Goal: Task Accomplishment & Management: Manage account settings

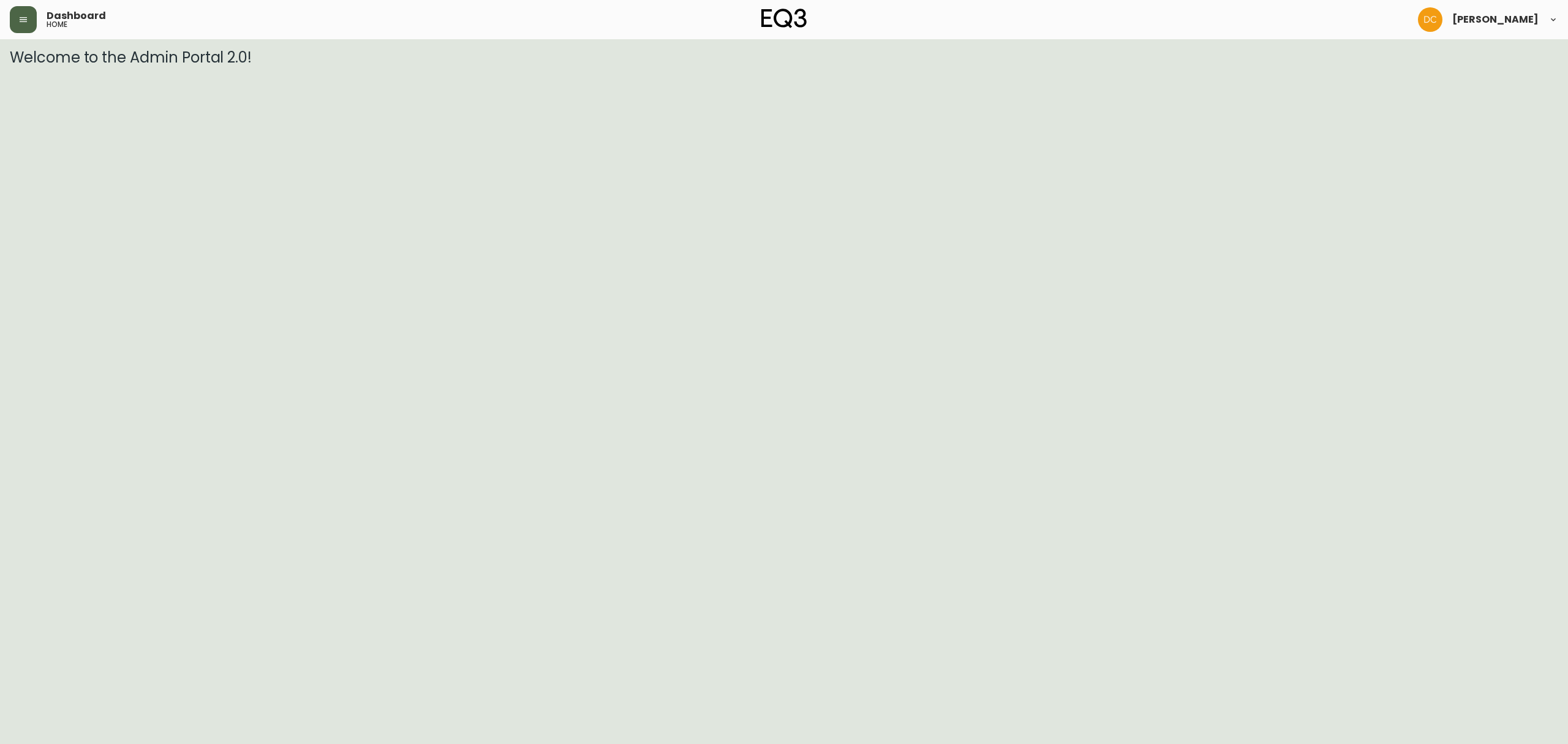
click at [27, 16] on icon "button" at bounding box center [23, 19] width 10 height 10
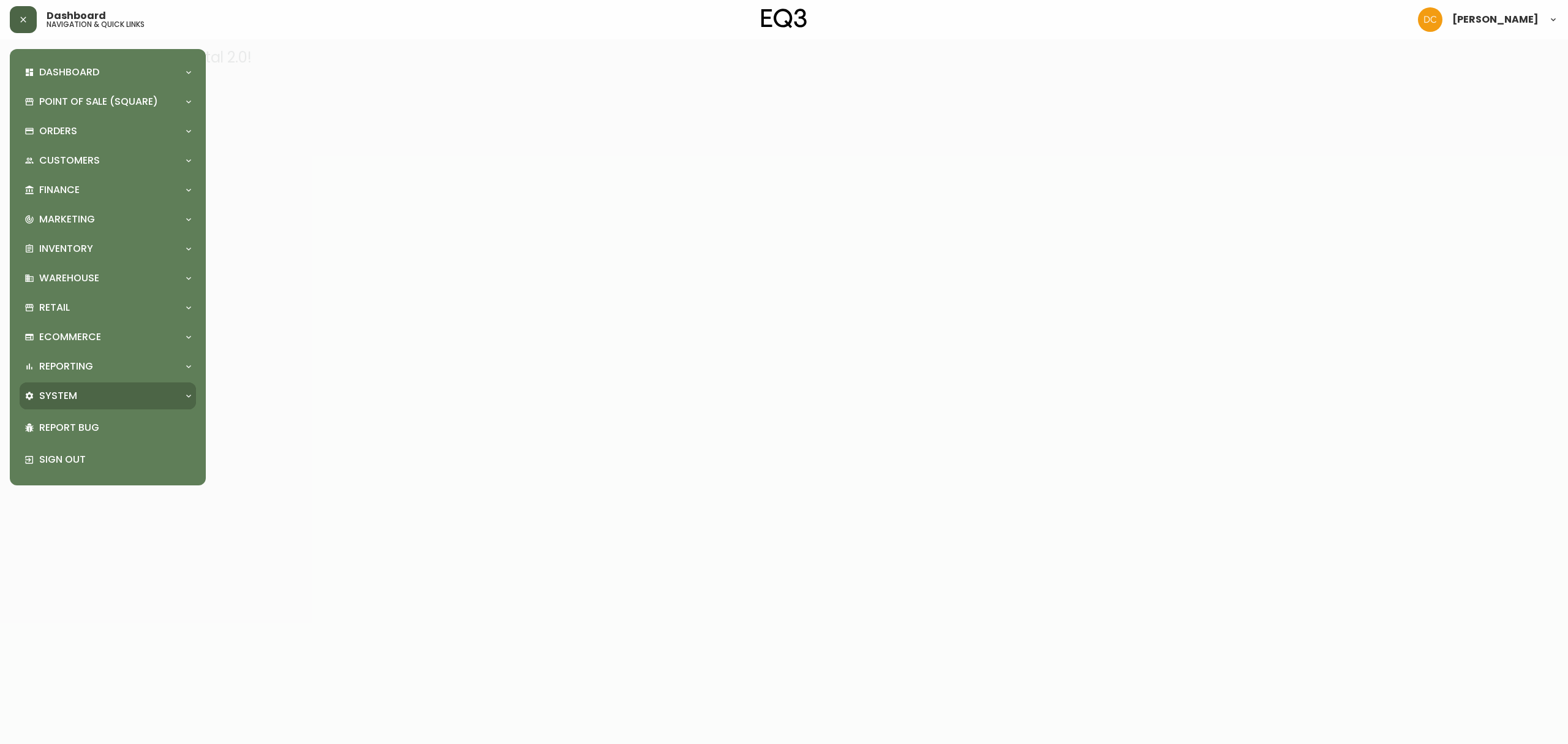
click at [127, 393] on div "System" at bounding box center [102, 396] width 155 height 14
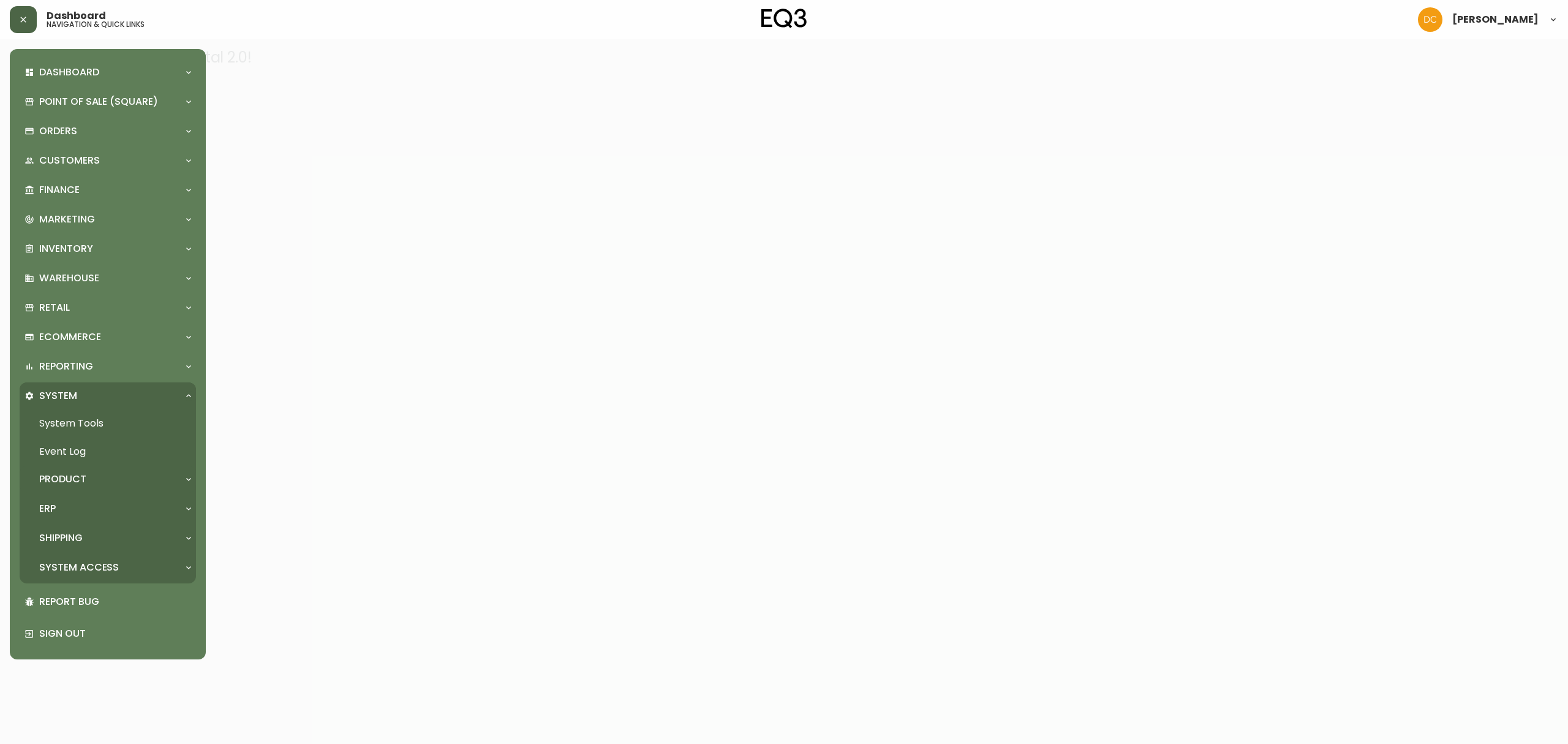
click at [111, 478] on div "Product" at bounding box center [102, 479] width 155 height 14
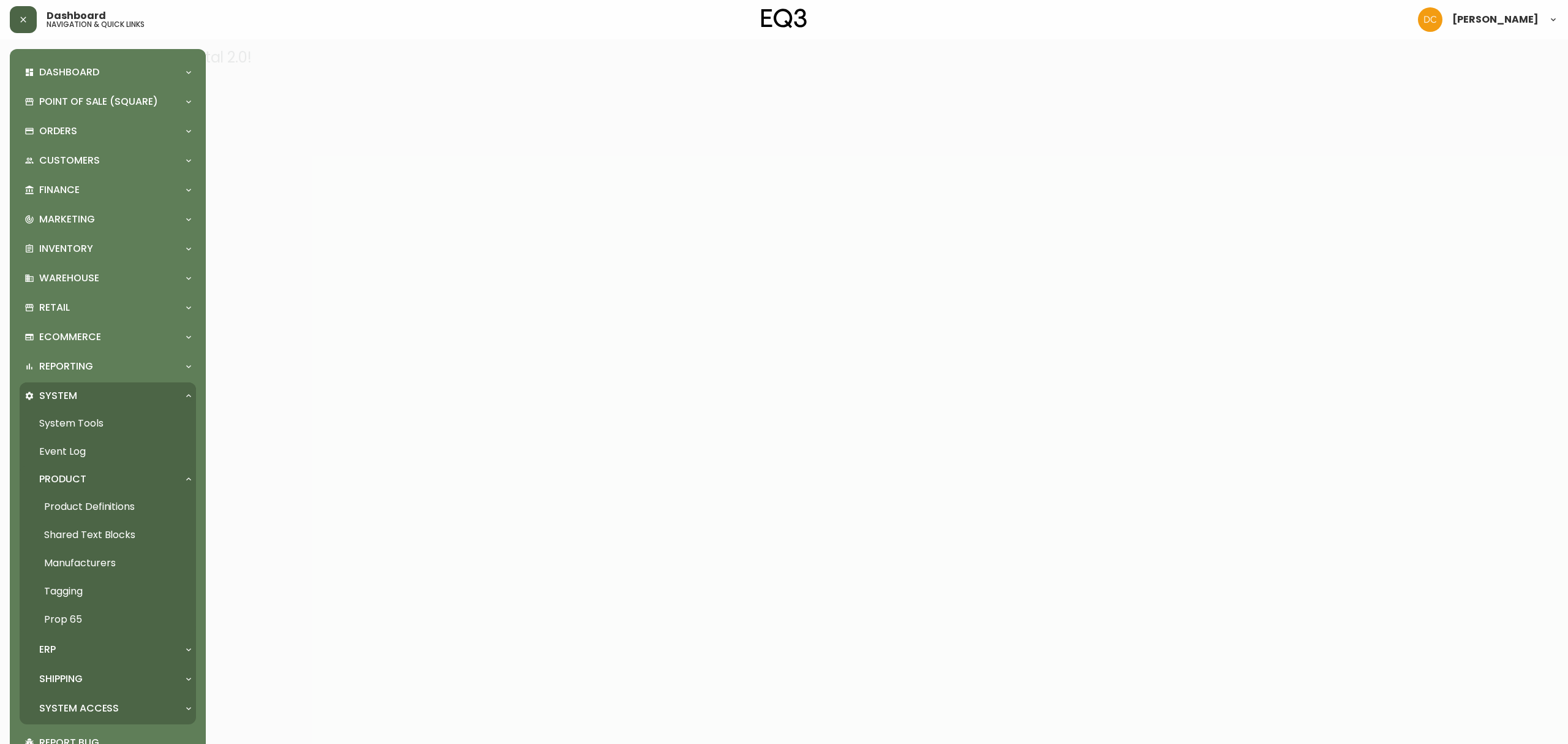
click at [111, 506] on link "Product Definitions" at bounding box center [108, 506] width 177 height 28
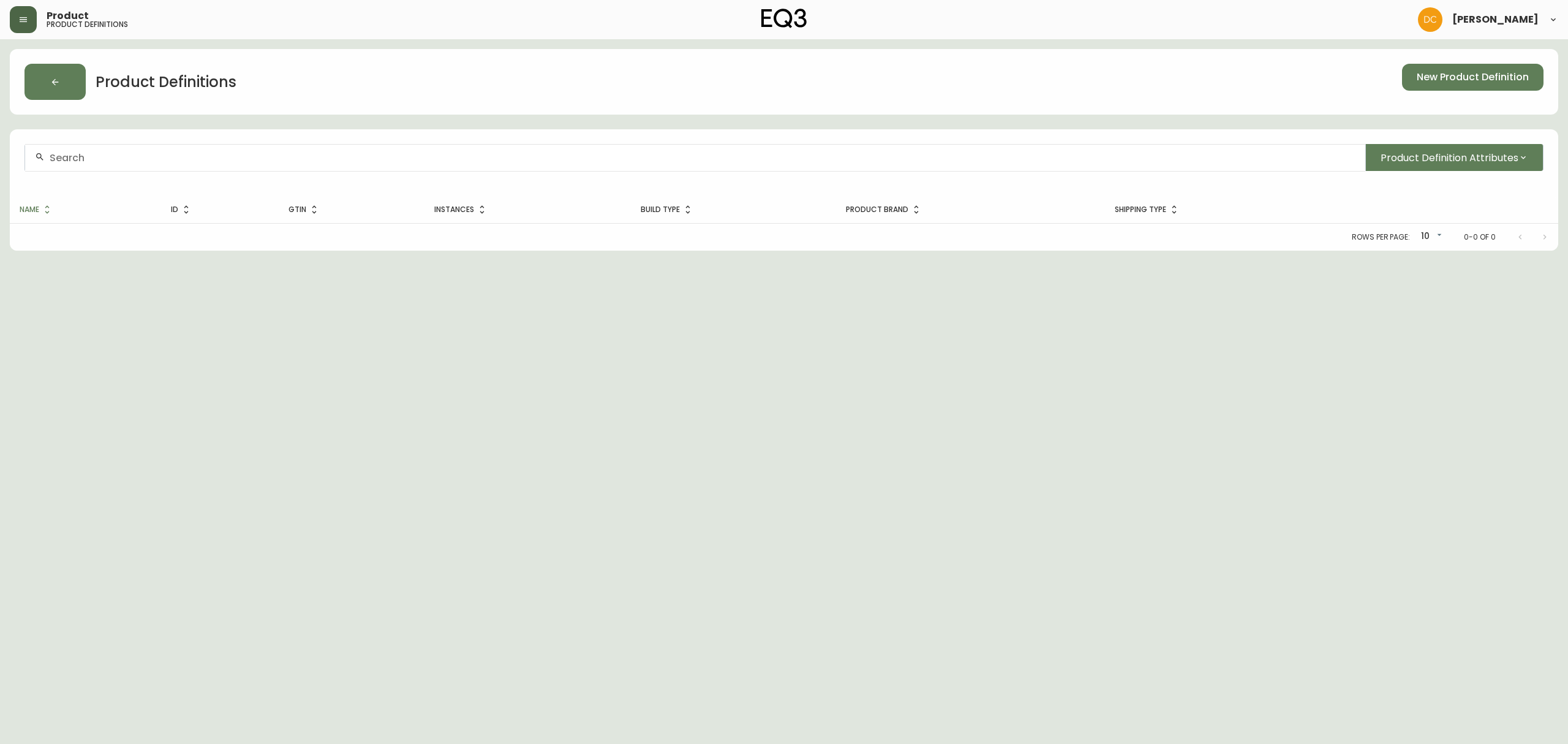
click at [258, 169] on div at bounding box center [695, 157] width 1340 height 28
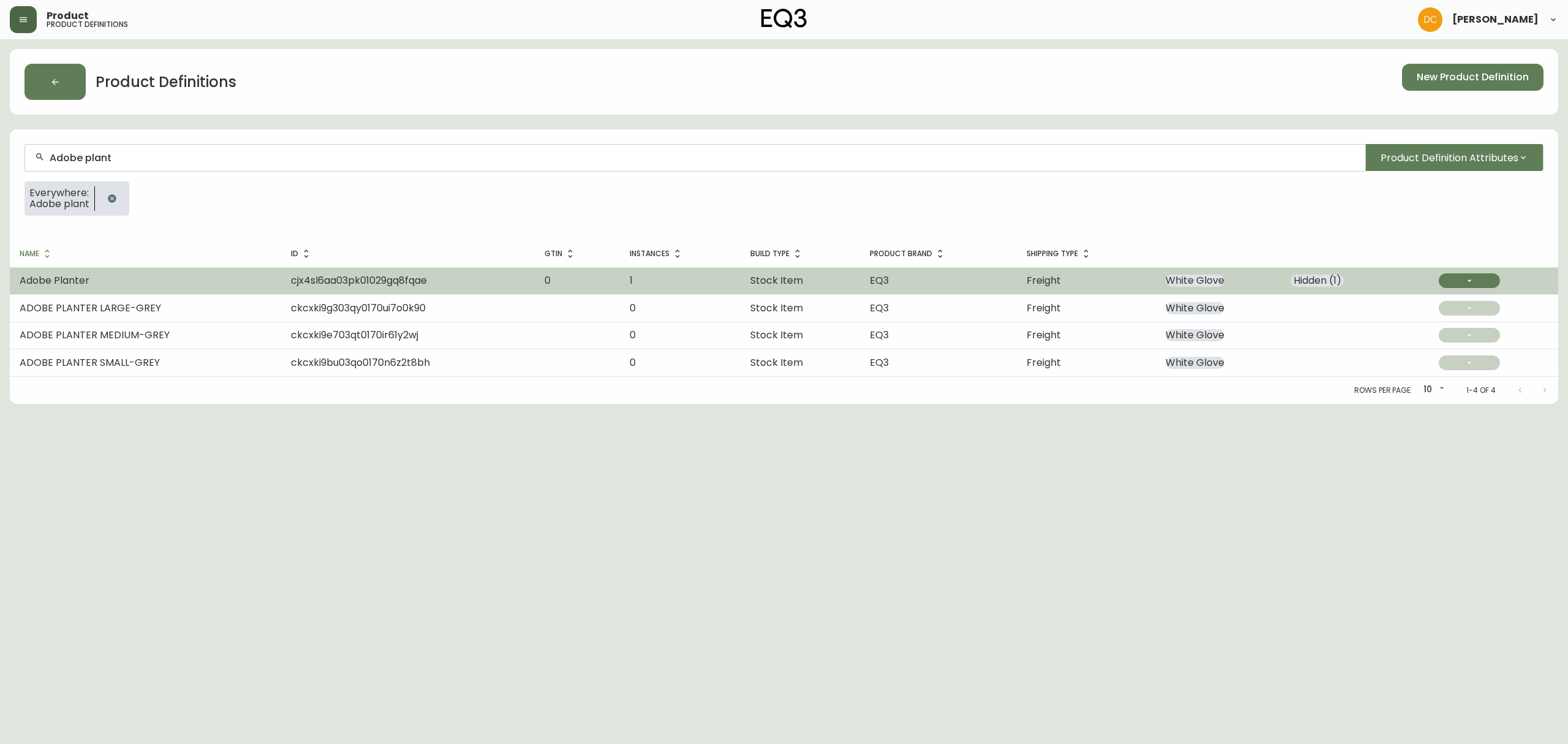
type input "Adobe plant"
click at [228, 285] on td "Adobe Planter" at bounding box center [145, 280] width 272 height 27
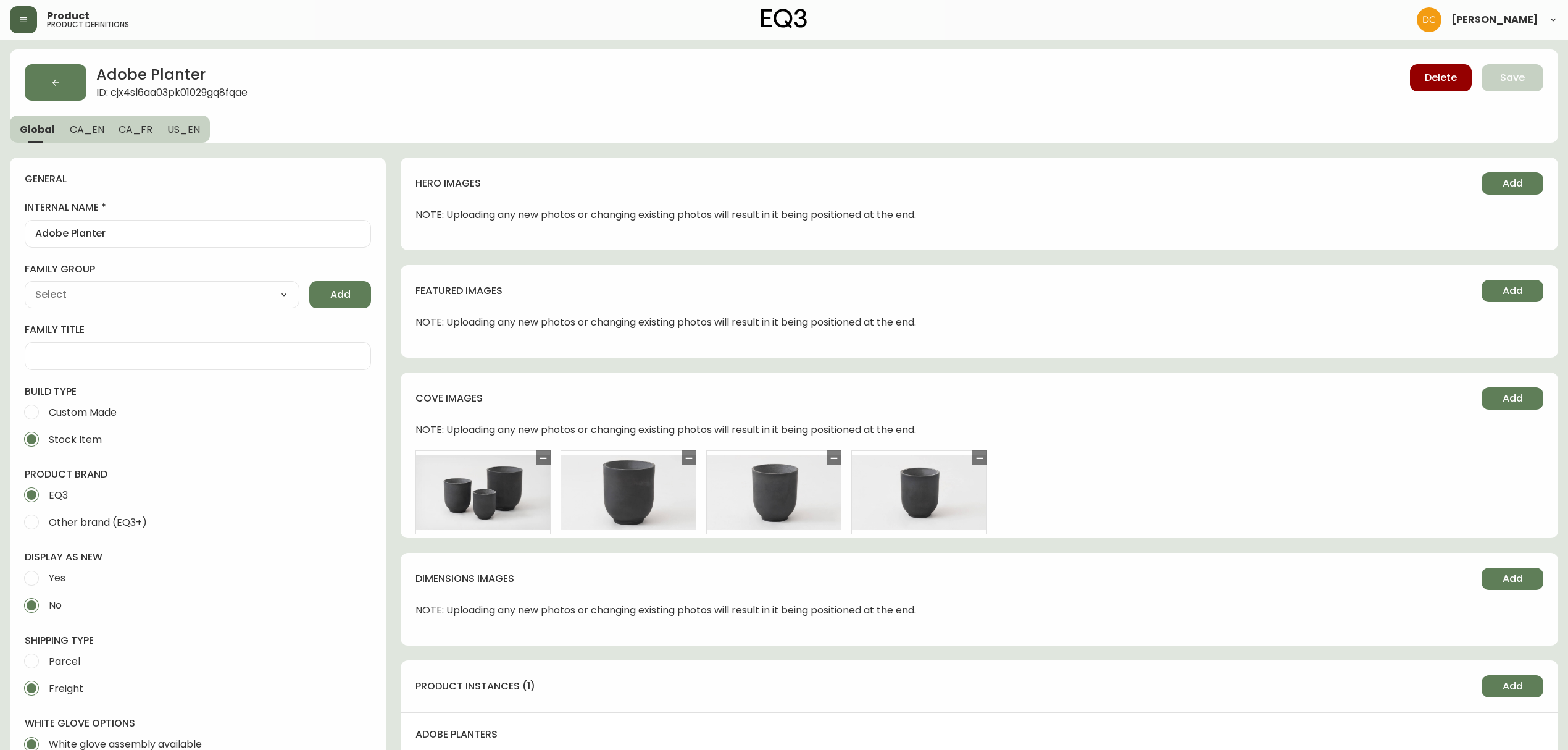
type input "EQ3"
type input "Home & Garden > Lawn & Garden > Gardening > Pots & Planters"
type input "Default"
select select "cjyt4m5lw0000pt749bx6gh7n"
select select "cjpjx7rji00004c744bbp6zrf"
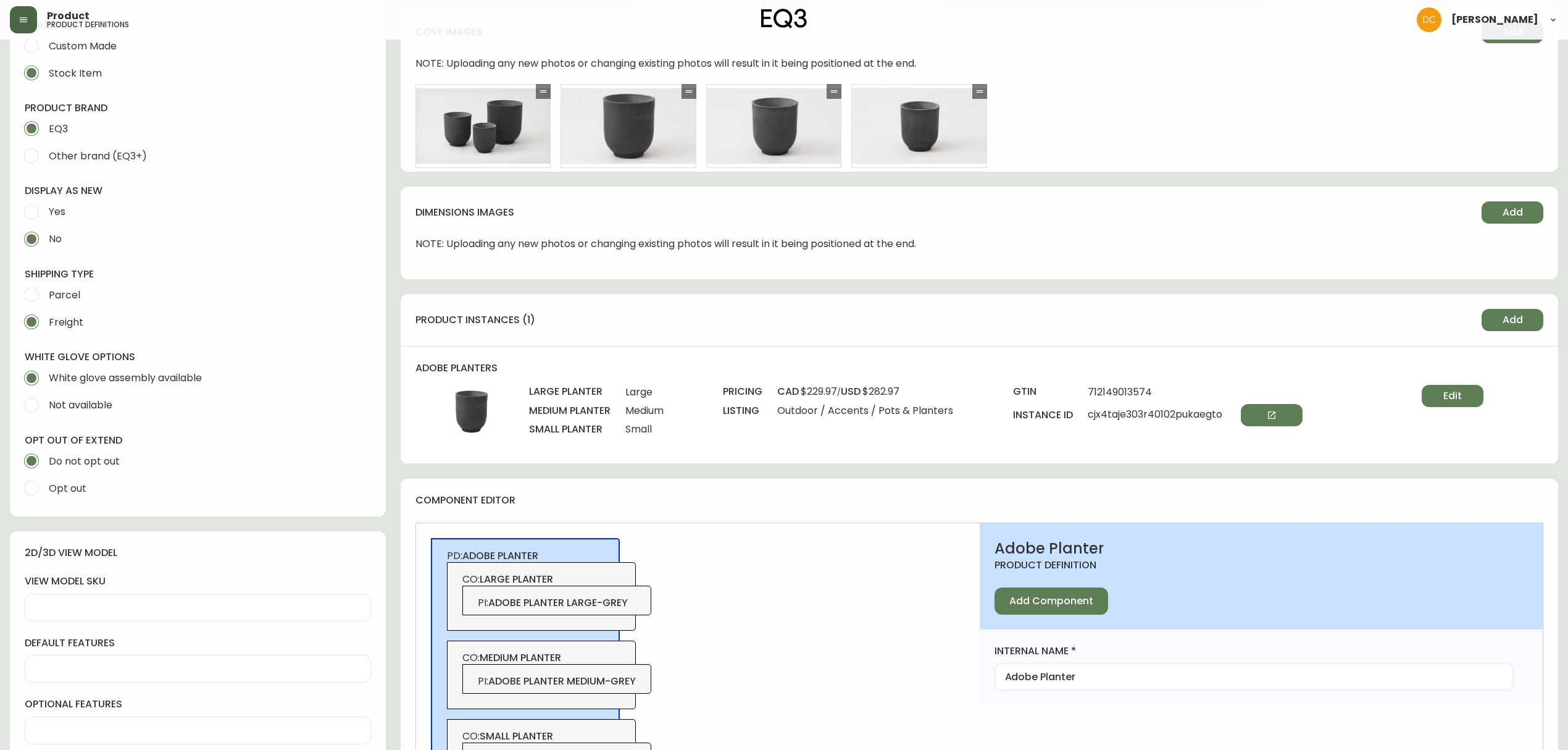
scroll to position [411, 0]
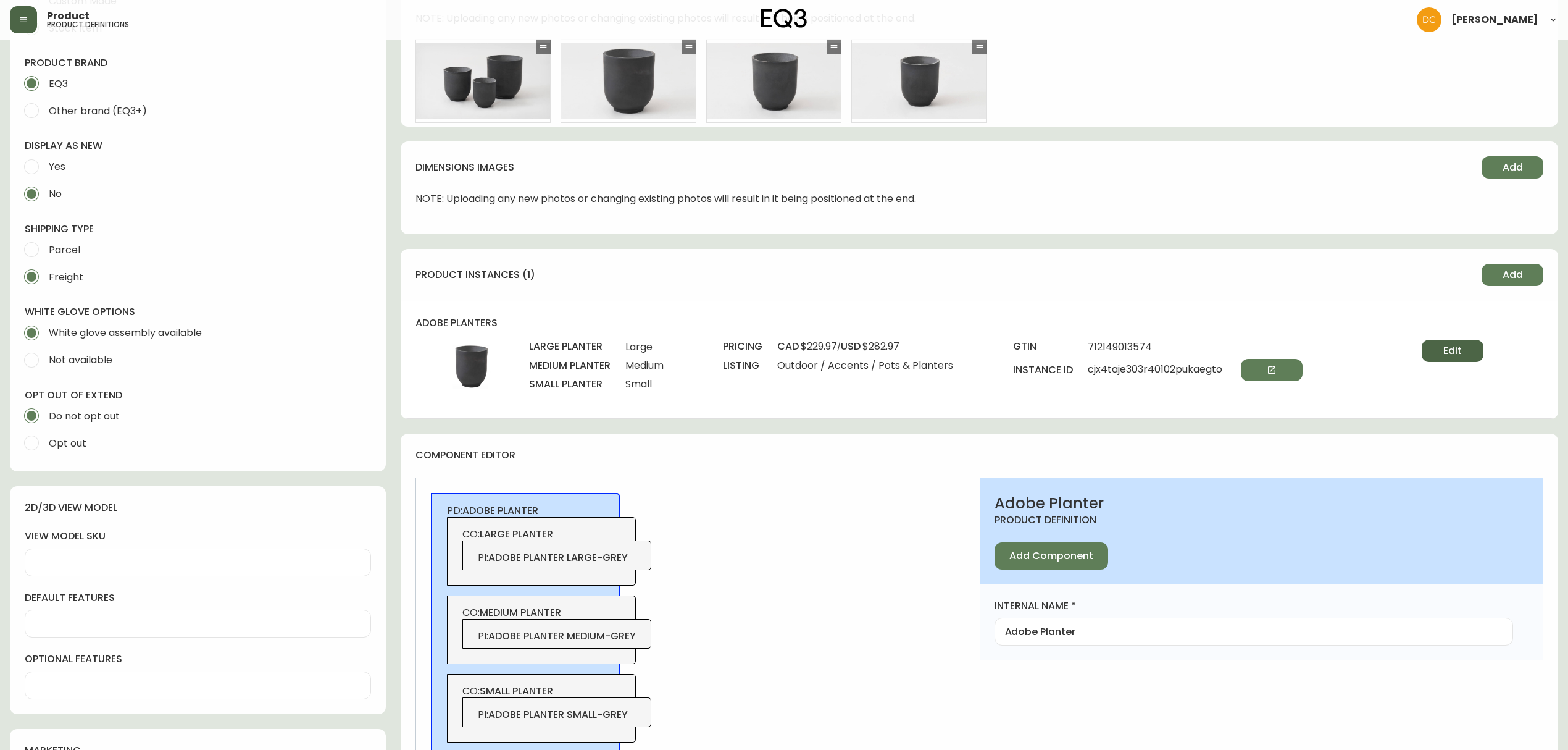
click at [1470, 354] on button "Edit" at bounding box center [1452, 351] width 62 height 22
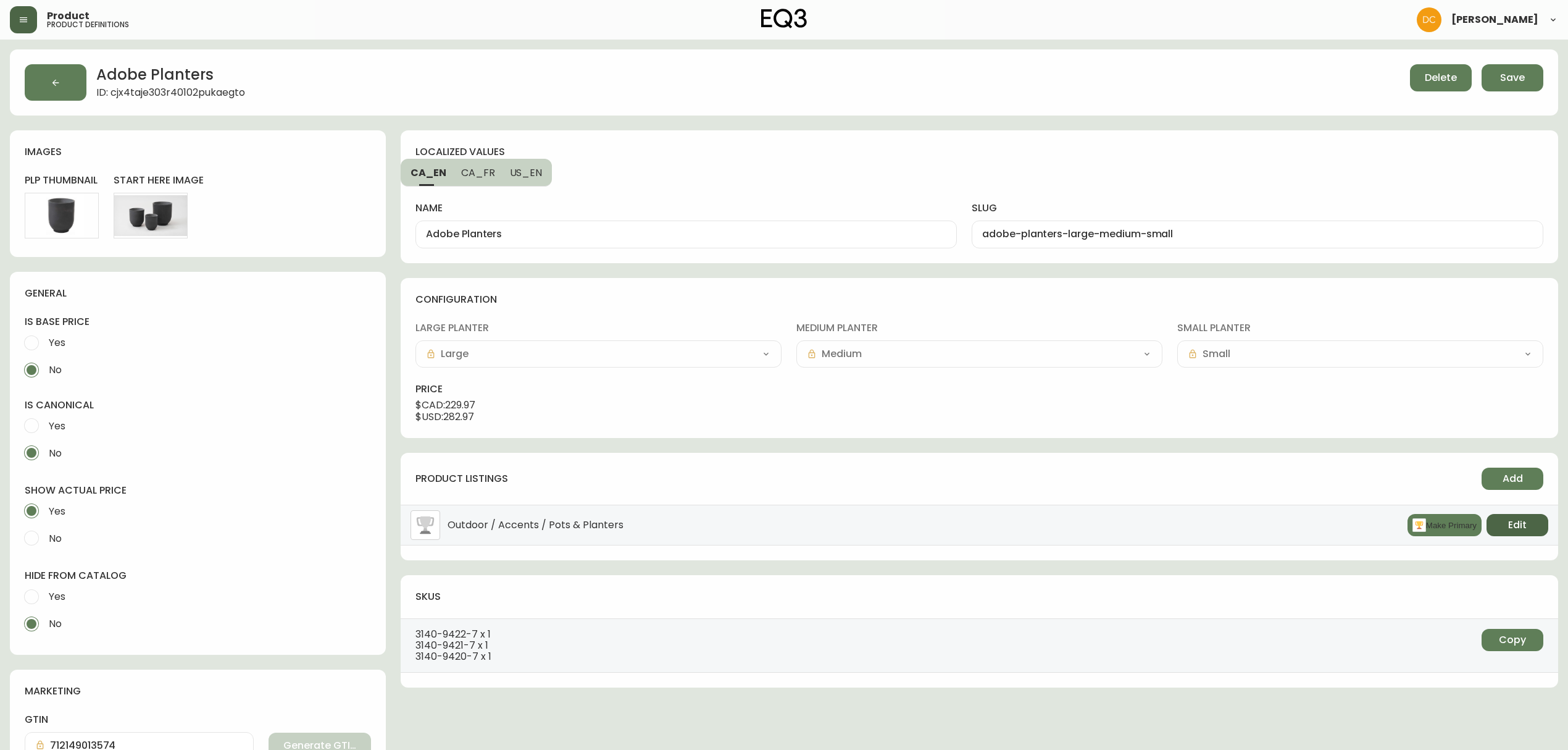
click at [1511, 527] on span "Edit" at bounding box center [1517, 525] width 19 height 14
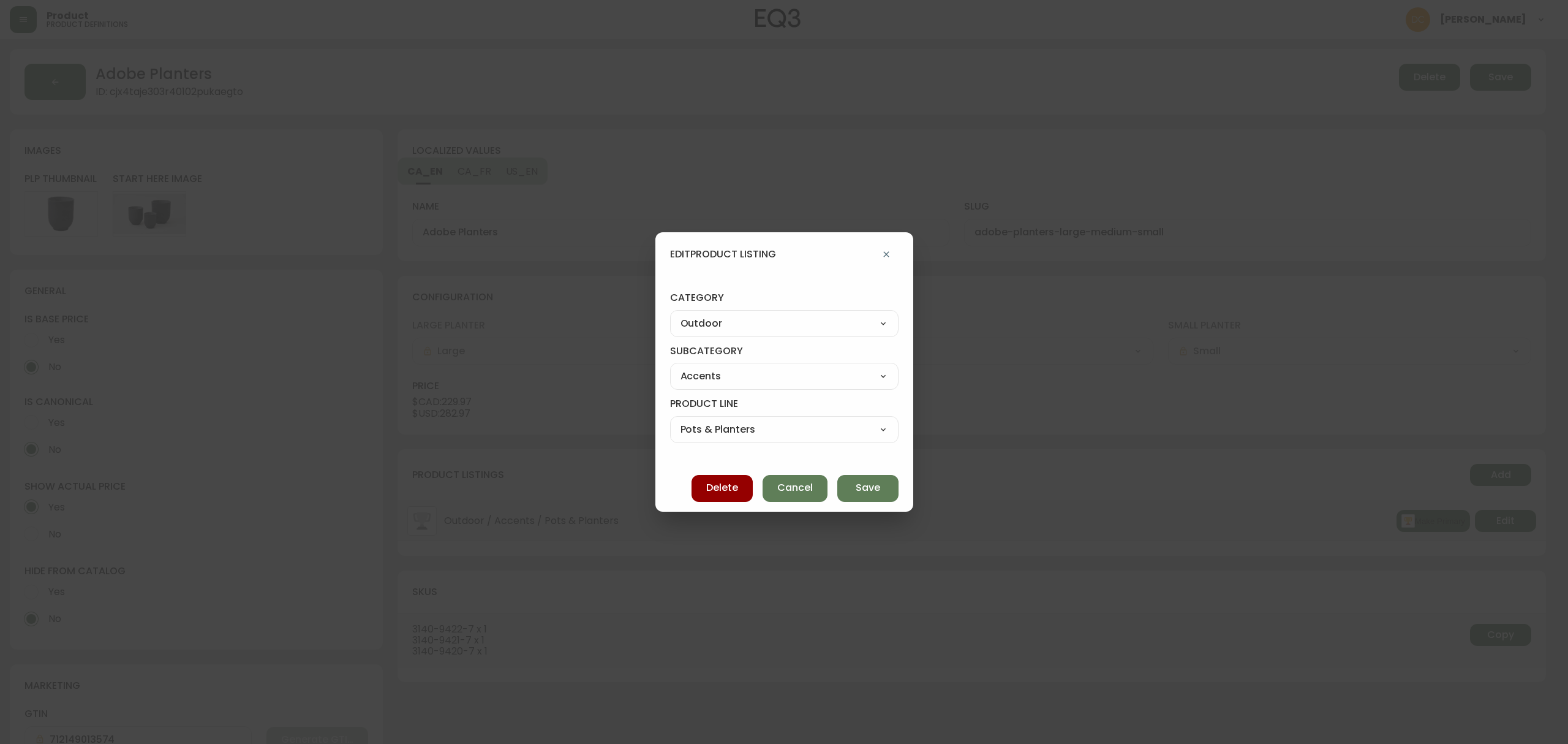
click at [784, 336] on div "Living Dining Bedroom Outdoor Office Lighting Rugs Accessories EQ3+ Inspiration…" at bounding box center [784, 323] width 228 height 27
select select "7"
click at [681, 314] on select "Living Dining Bedroom Outdoor Office Lighting Rugs Accessories EQ3+ Inspiration…" at bounding box center [784, 323] width 228 height 19
type input "Accessories"
select select
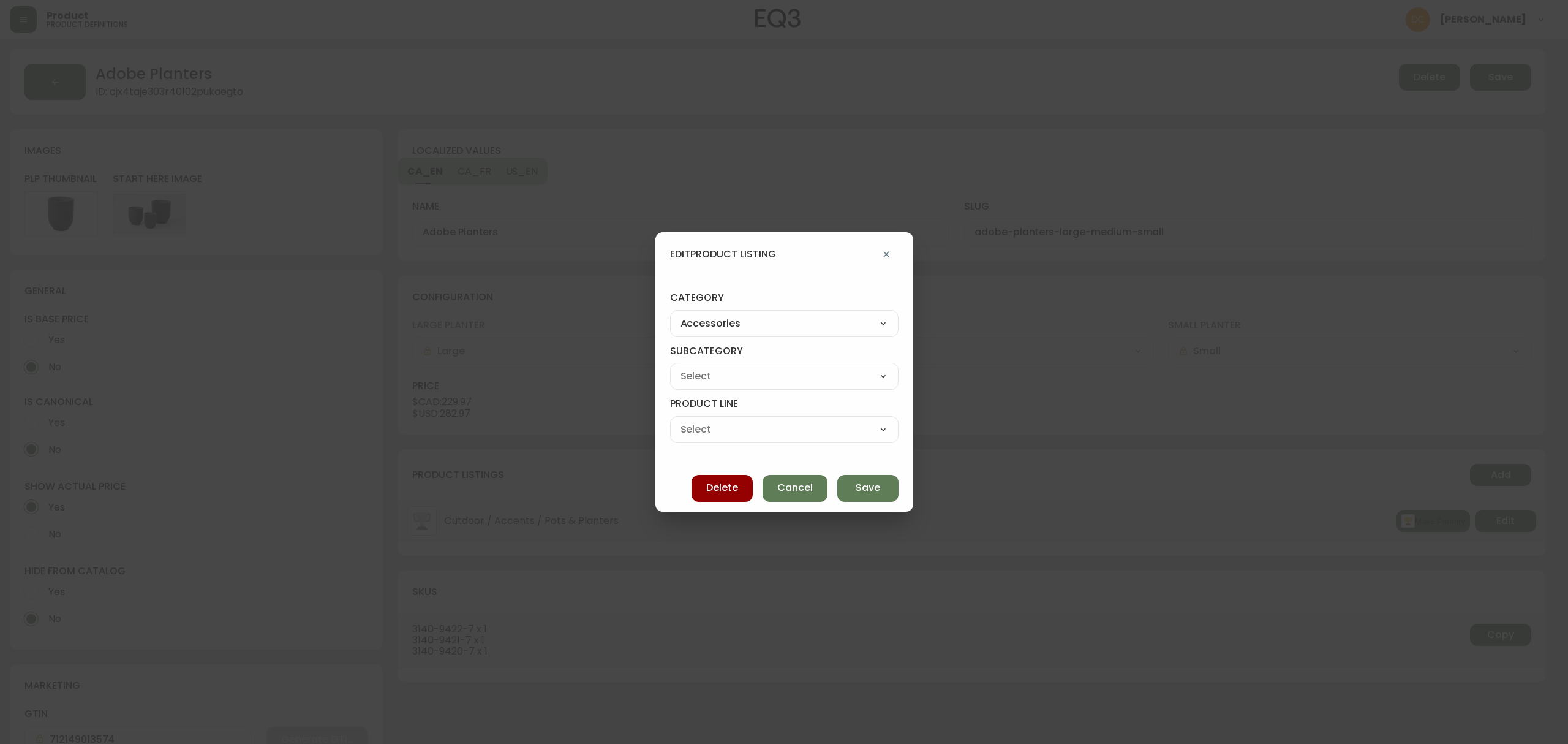
select select
click at [773, 381] on select "Accents Bedding - Not in Use Barware Dining" at bounding box center [784, 376] width 228 height 19
select select "72"
click at [681, 367] on select "Accents Bedding - Not in Use Barware Dining" at bounding box center [784, 376] width 228 height 19
type input "Accents"
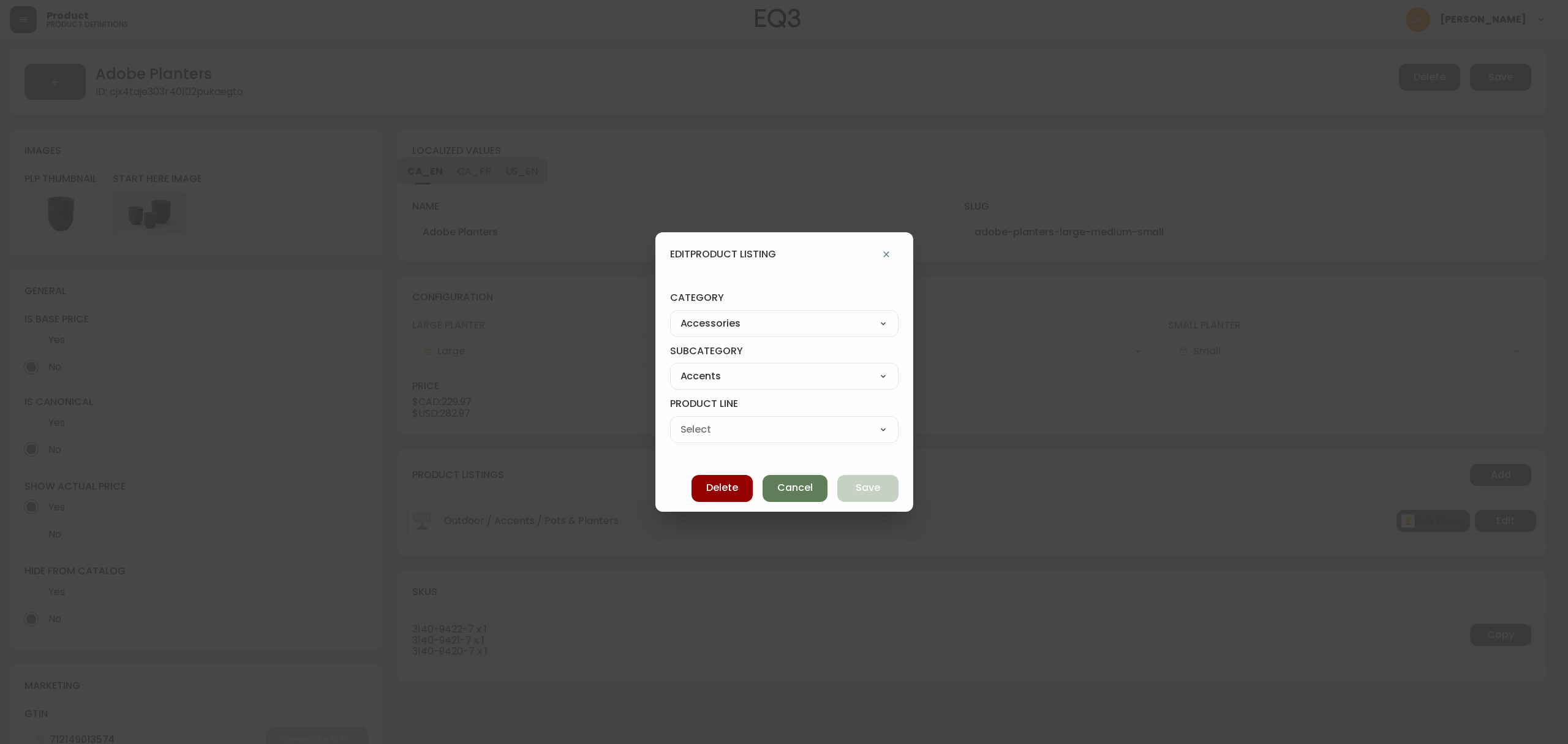
click at [760, 430] on select "Accent Pillows Candles & Holders Clocks Decoration Bathroom Accessories Picture…" at bounding box center [784, 429] width 228 height 19
select select "cl58dej5m0slr0114udzue3mg"
click at [681, 420] on select "Accent Pillows Candles & Holders Clocks Decoration Bathroom Accessories Picture…" at bounding box center [784, 429] width 228 height 19
type input "Vases & Plant Pots"
click at [839, 483] on button "Save" at bounding box center [868, 488] width 61 height 27
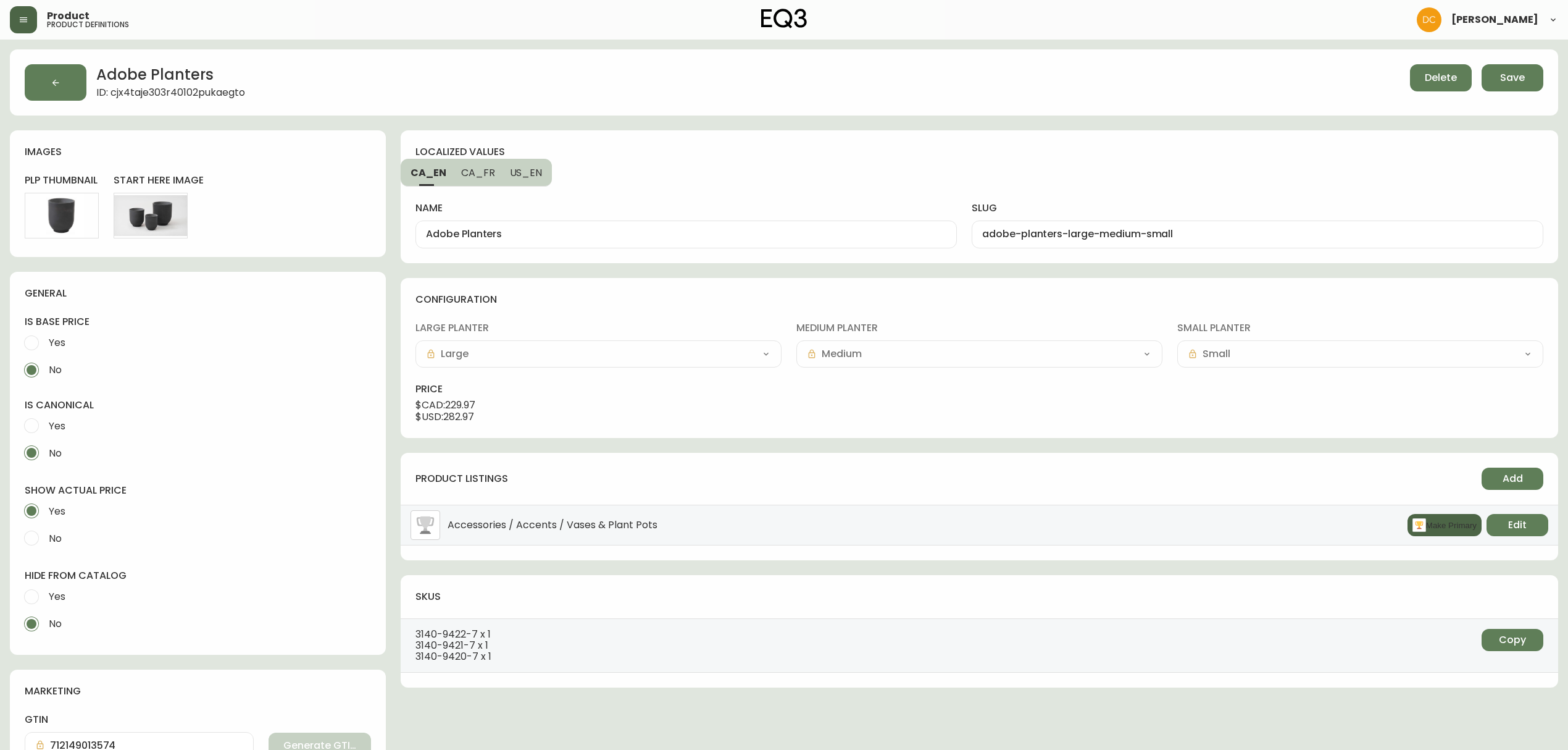
click at [1434, 526] on button "Make Primary" at bounding box center [1444, 525] width 74 height 22
click at [1507, 82] on span "Save" at bounding box center [1513, 78] width 25 height 14
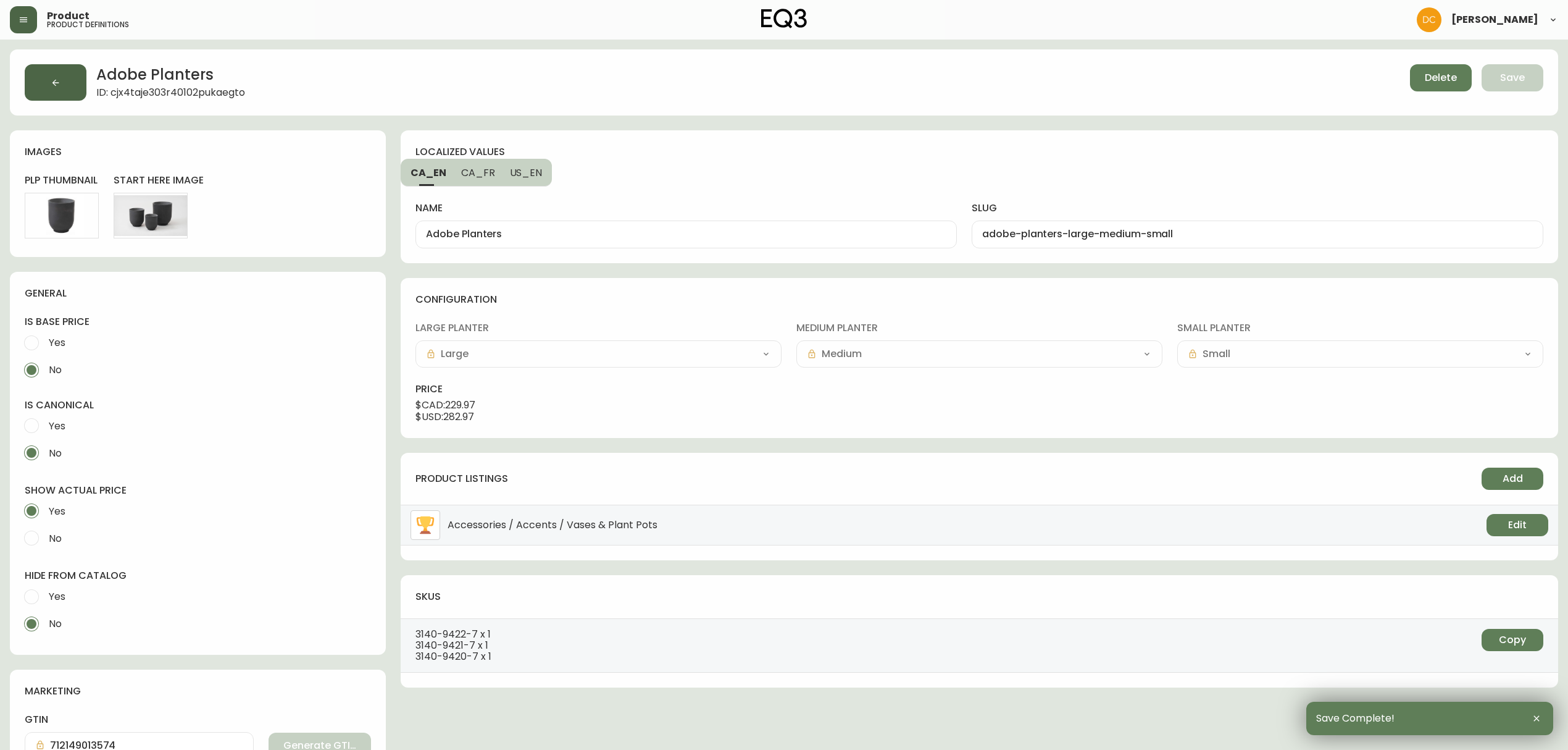
click at [80, 84] on button "button" at bounding box center [55, 82] width 62 height 37
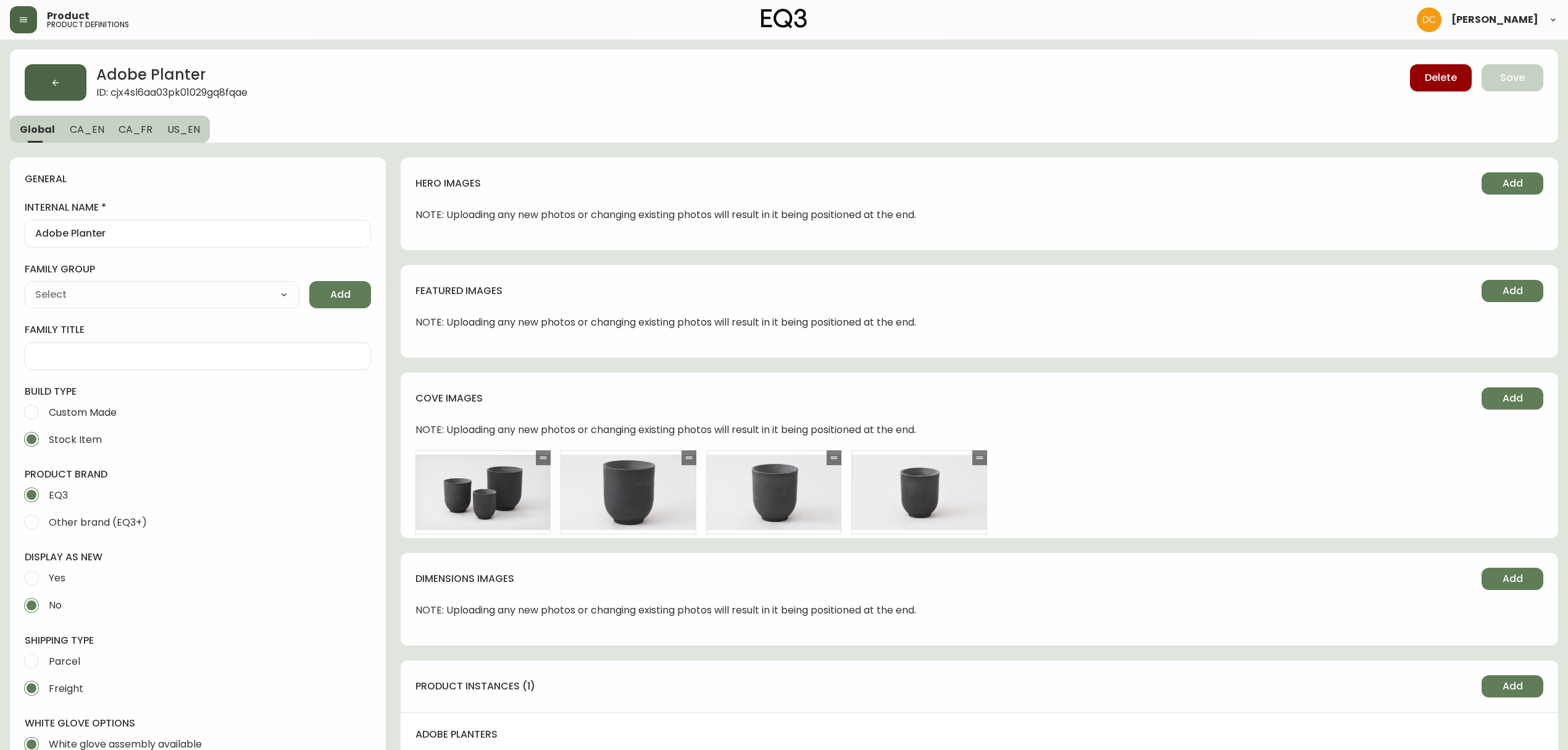
click at [46, 67] on button "button" at bounding box center [55, 82] width 62 height 37
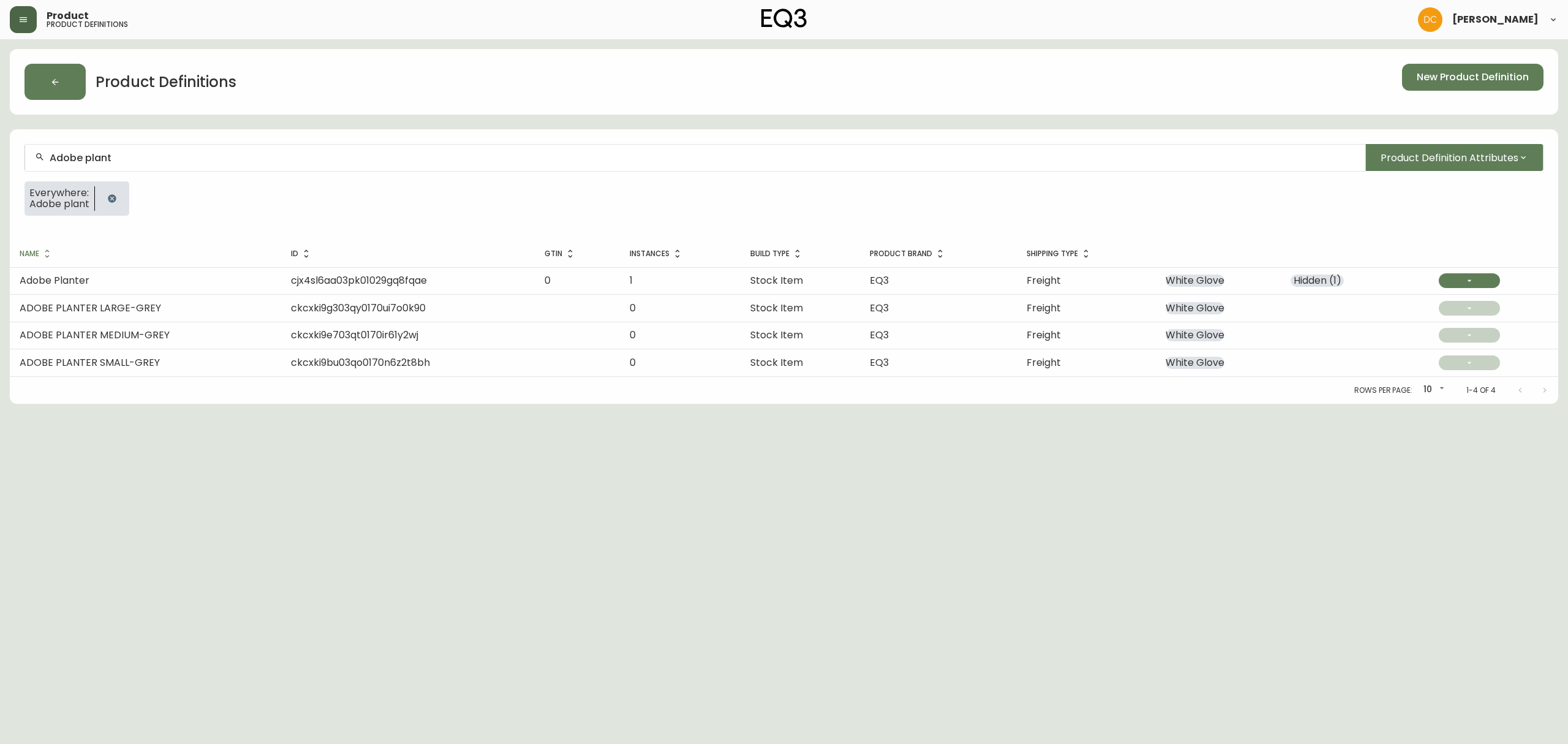
click at [211, 157] on input "Adobe plant" at bounding box center [702, 157] width 1305 height 12
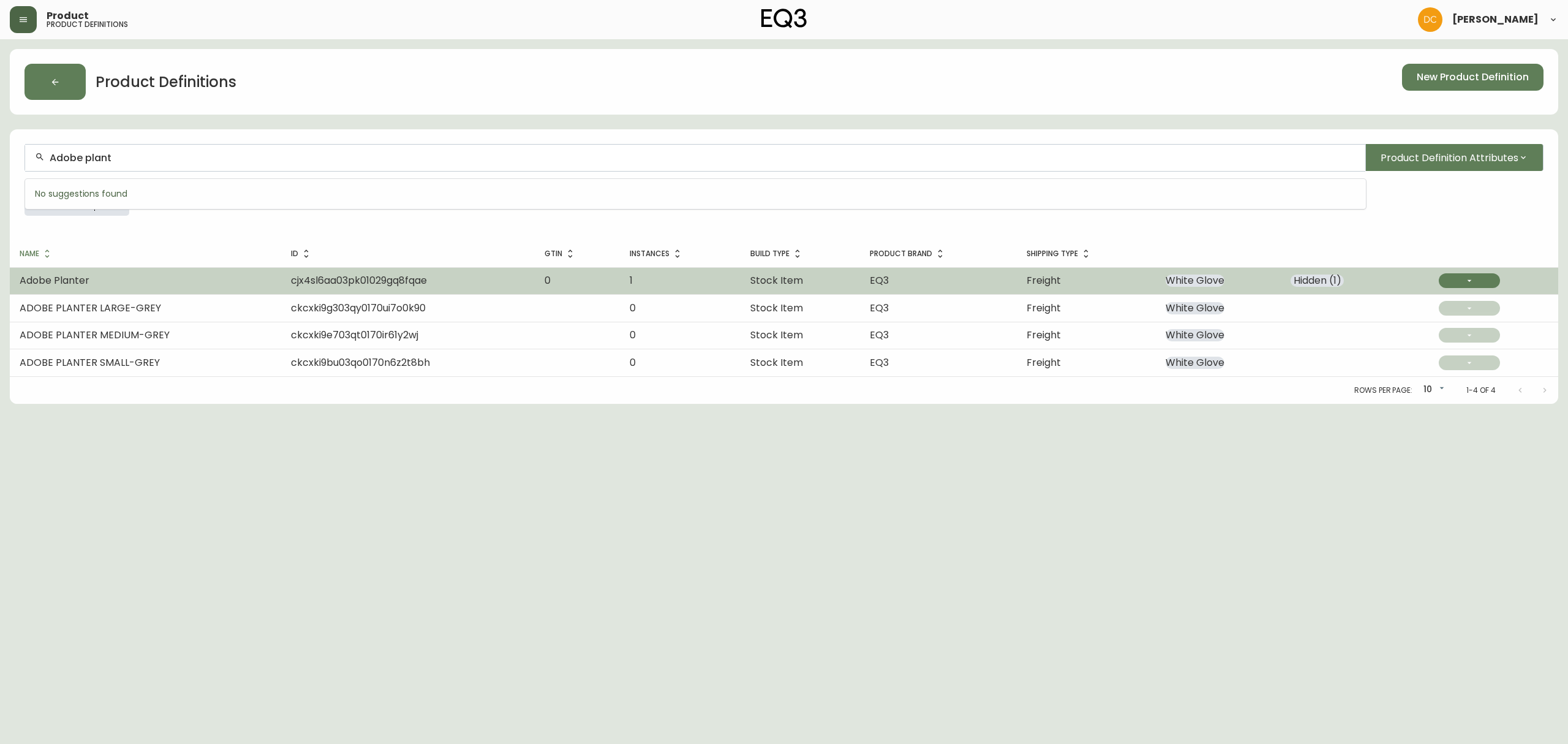
click at [204, 283] on td "Adobe Planter" at bounding box center [145, 280] width 272 height 27
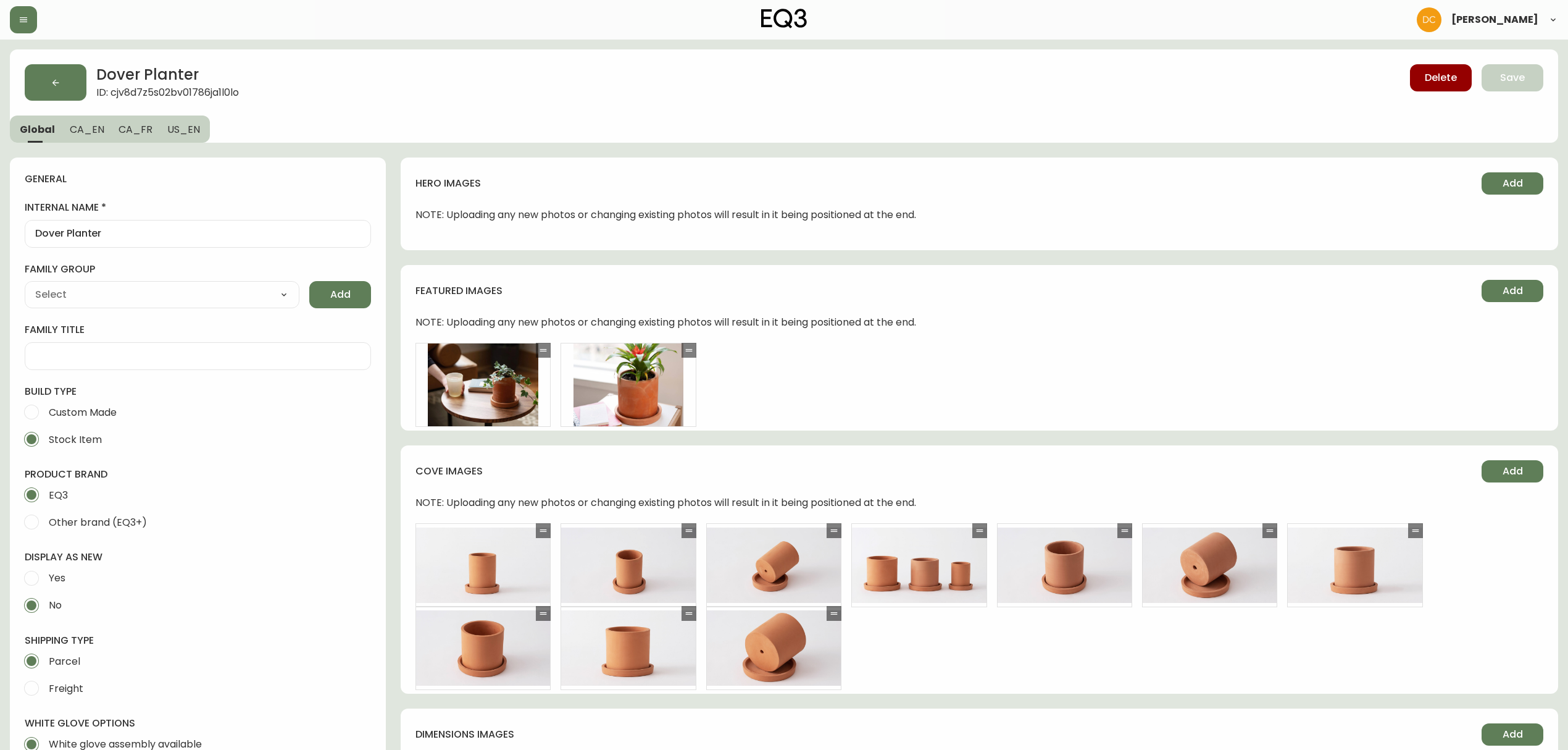
type input "EQ3"
type input "Home & Garden > Lawn & Garden > Gardening > Pots & Planters"
type input "Default"
select select "cjyt4m5lw0000pt749bx6gh7n"
select select "cjpjx7rji00004c744bbp6zrf"
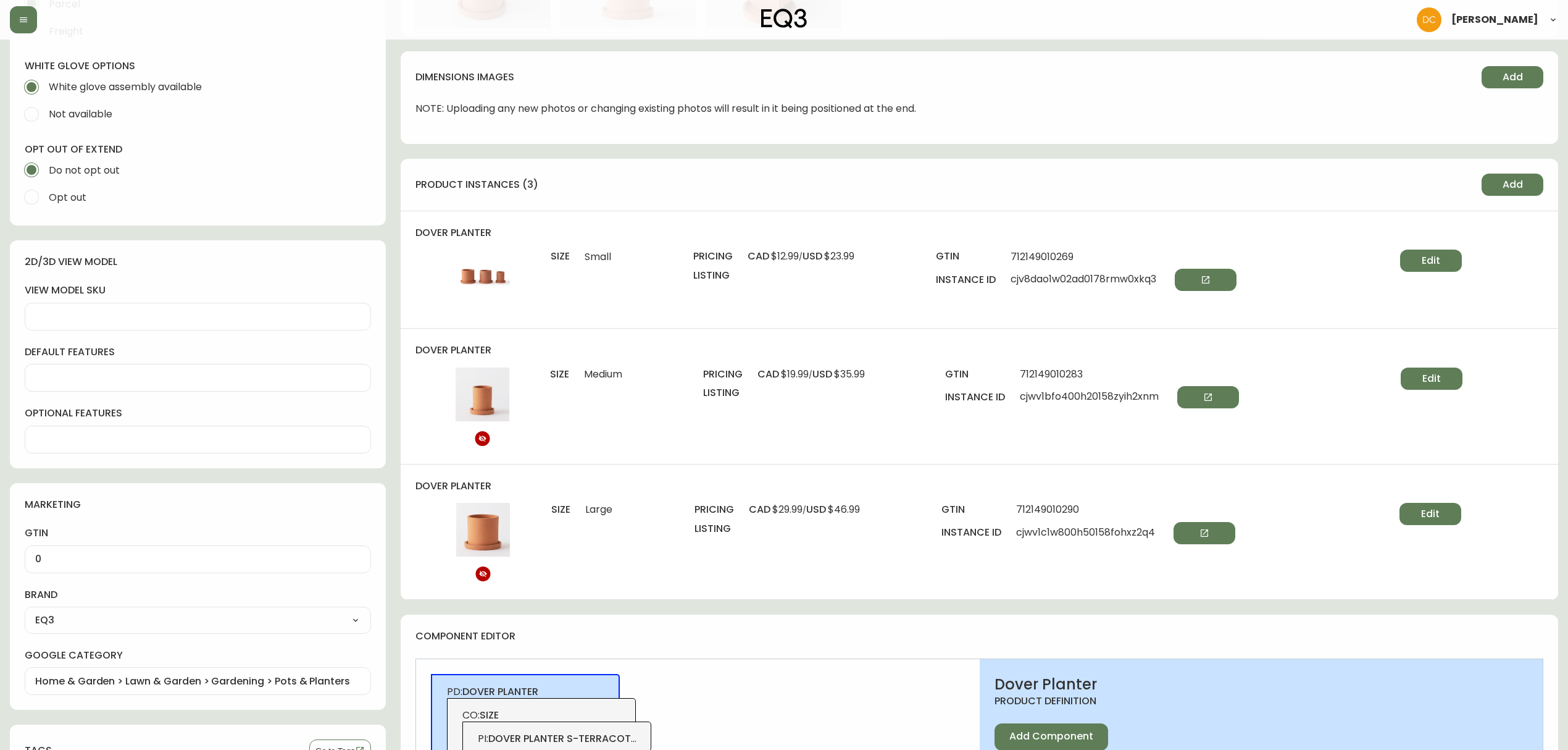
scroll to position [659, 0]
click at [1430, 262] on span "Edit" at bounding box center [1431, 259] width 19 height 14
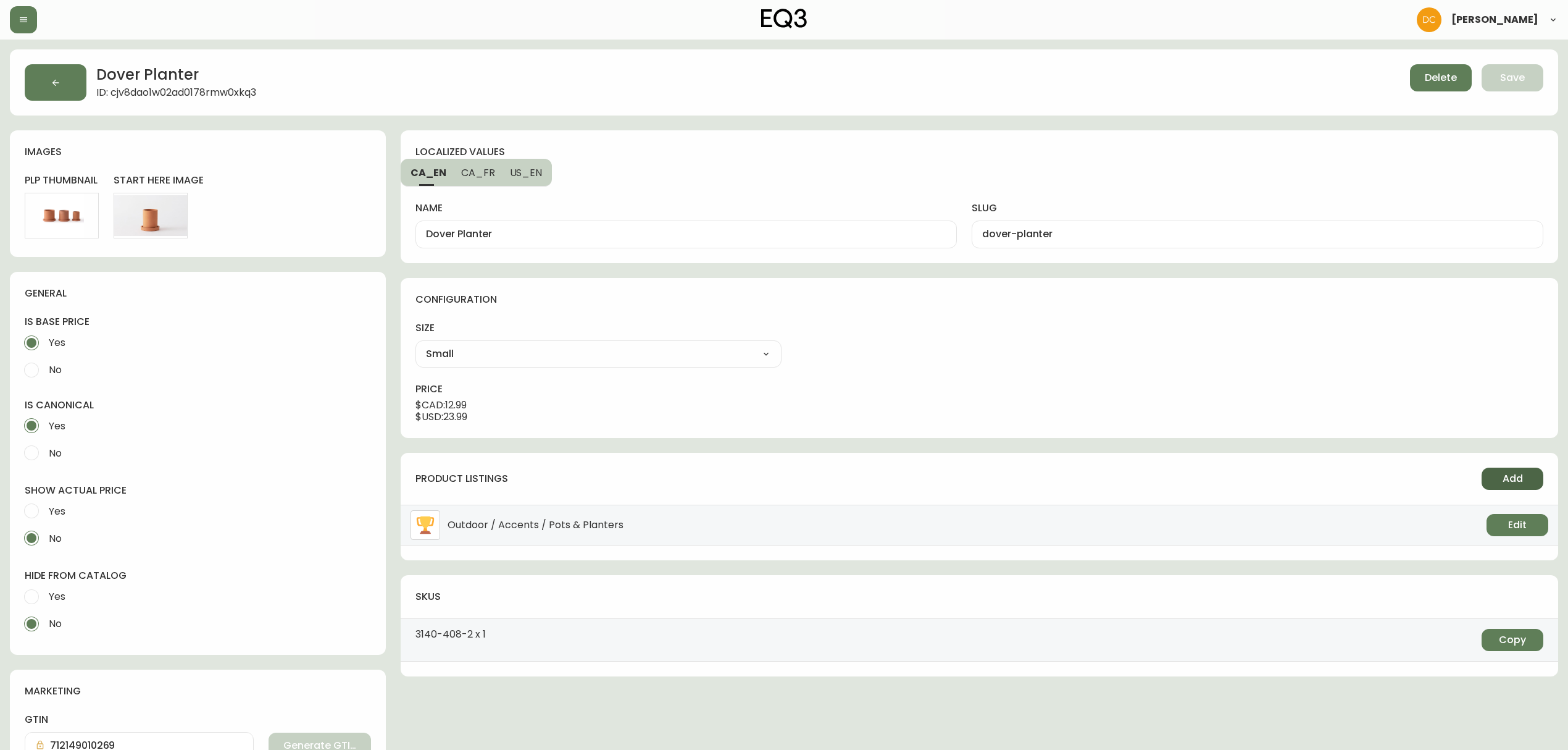
click at [1517, 484] on span "Add" at bounding box center [1512, 479] width 20 height 14
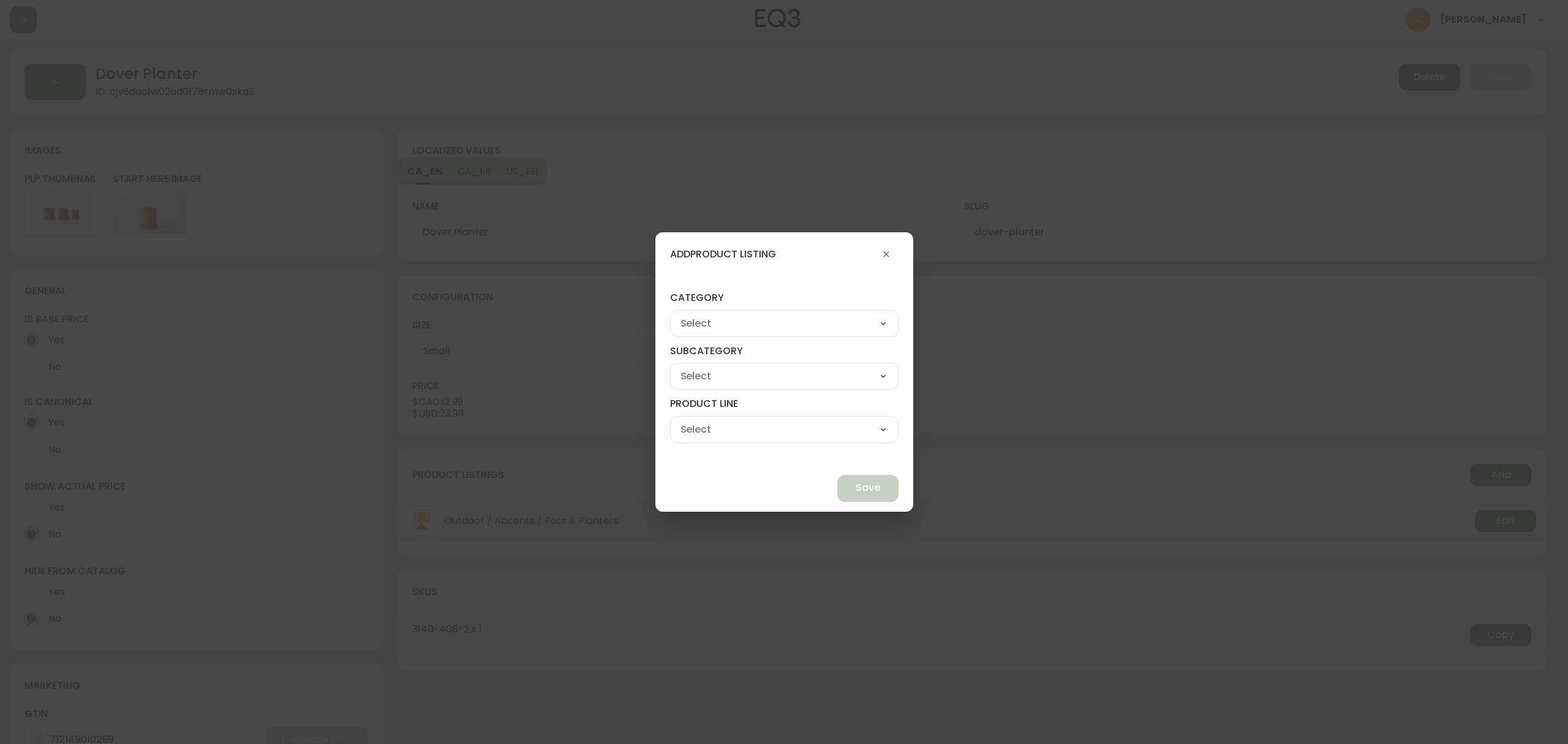
click at [810, 329] on select "Living Dining Bedroom Outdoor Office Lighting Rugs Accessories EQ3+ Inspiration…" at bounding box center [784, 323] width 228 height 19
select select "7"
click at [698, 314] on select "Living Dining Bedroom Outdoor Office Lighting Rugs Accessories EQ3+ Inspiration…" at bounding box center [784, 323] width 228 height 19
type input "Accessories"
click at [799, 380] on select "Accents Bedding - Not in Use Barware Dining" at bounding box center [784, 376] width 228 height 19
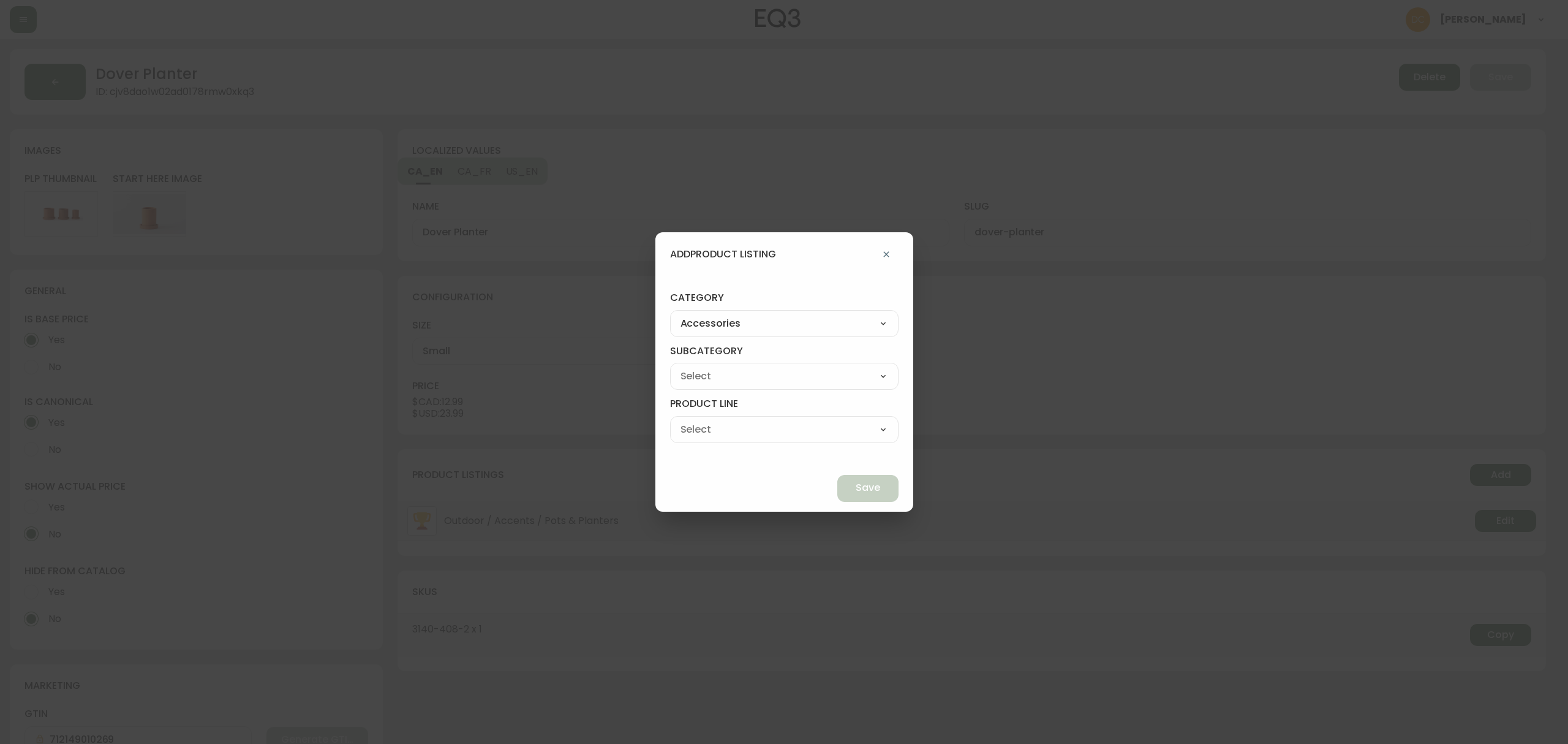
select select "72"
click at [698, 367] on select "Accents Bedding - Not in Use Barware Dining" at bounding box center [784, 376] width 228 height 19
type input "Accents"
click at [770, 428] on select "Accent Pillows Candles & Holders Clocks Decoration Bathroom Accessories Picture…" at bounding box center [784, 429] width 228 height 19
select select "cl58dej5m0slr0114udzue3mg"
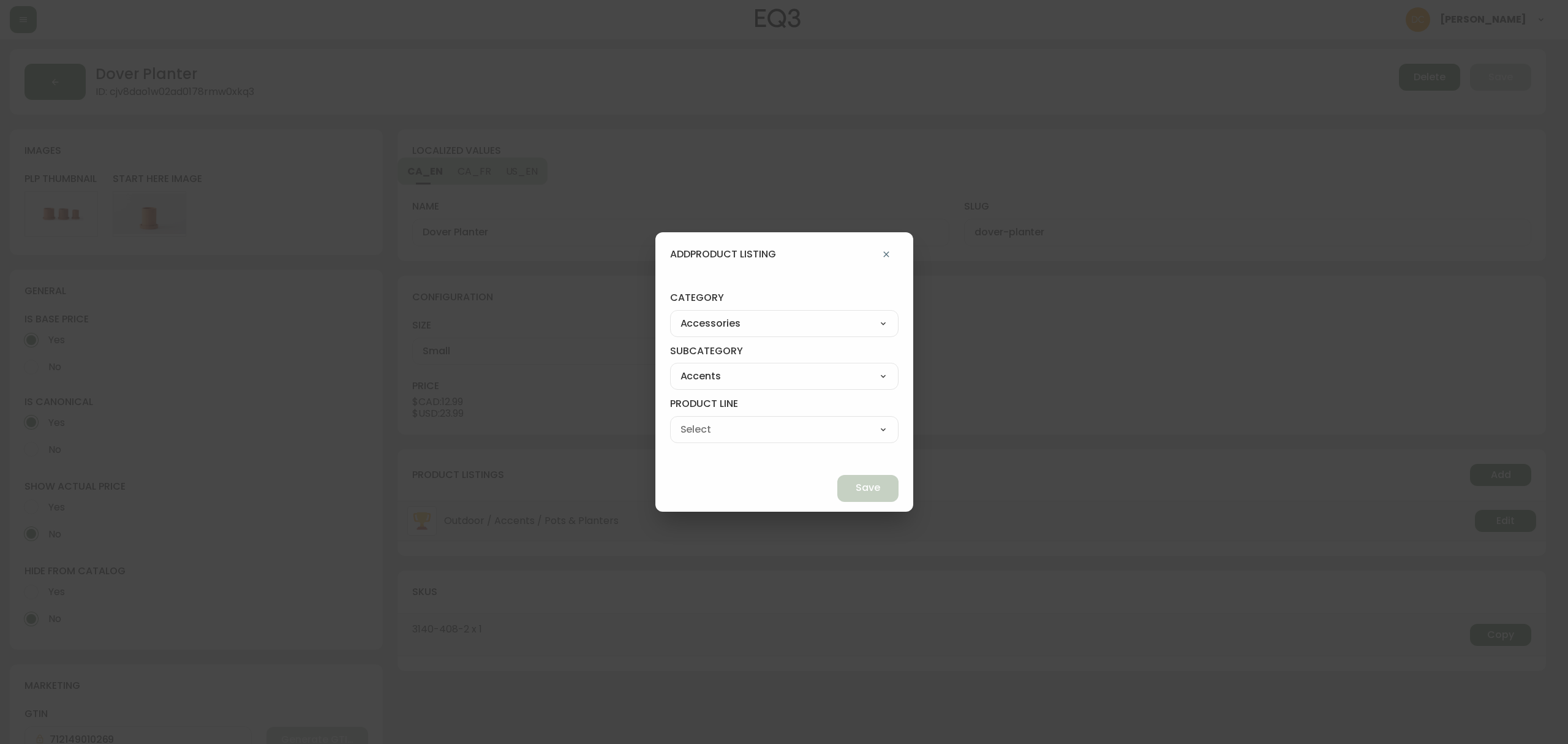
click at [698, 420] on select "Accent Pillows Candles & Holders Clocks Decoration Bathroom Accessories Picture…" at bounding box center [784, 429] width 228 height 19
type input "Vases & Plant Pots"
drag, startPoint x: 834, startPoint y: 474, endPoint x: 833, endPoint y: 491, distance: 17.0
click at [834, 475] on div "Save" at bounding box center [784, 488] width 258 height 47
click at [856, 491] on span "Save" at bounding box center [868, 488] width 25 height 14
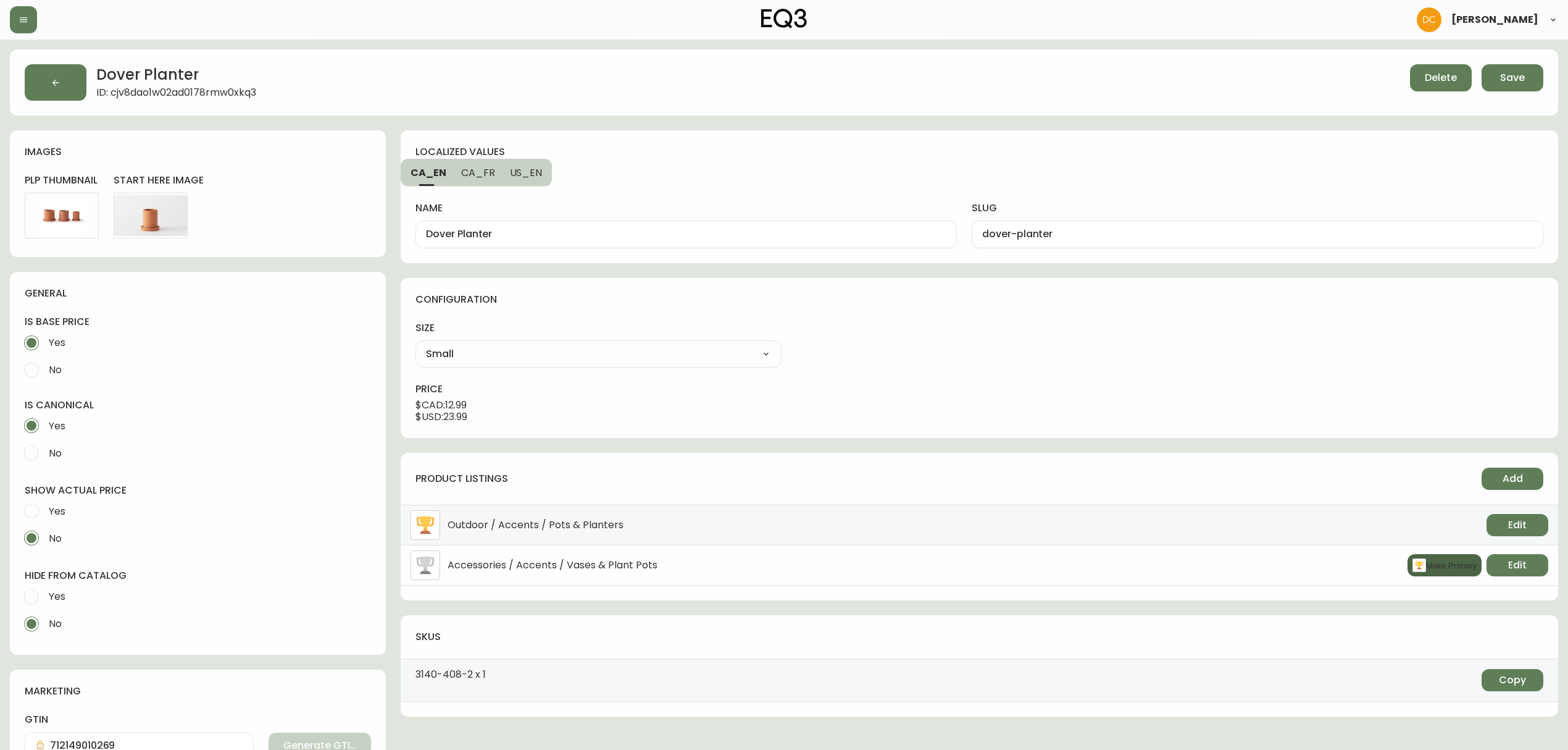
click at [1425, 569] on button "Make Primary" at bounding box center [1444, 565] width 74 height 22
click at [1524, 73] on span "Save" at bounding box center [1513, 78] width 25 height 14
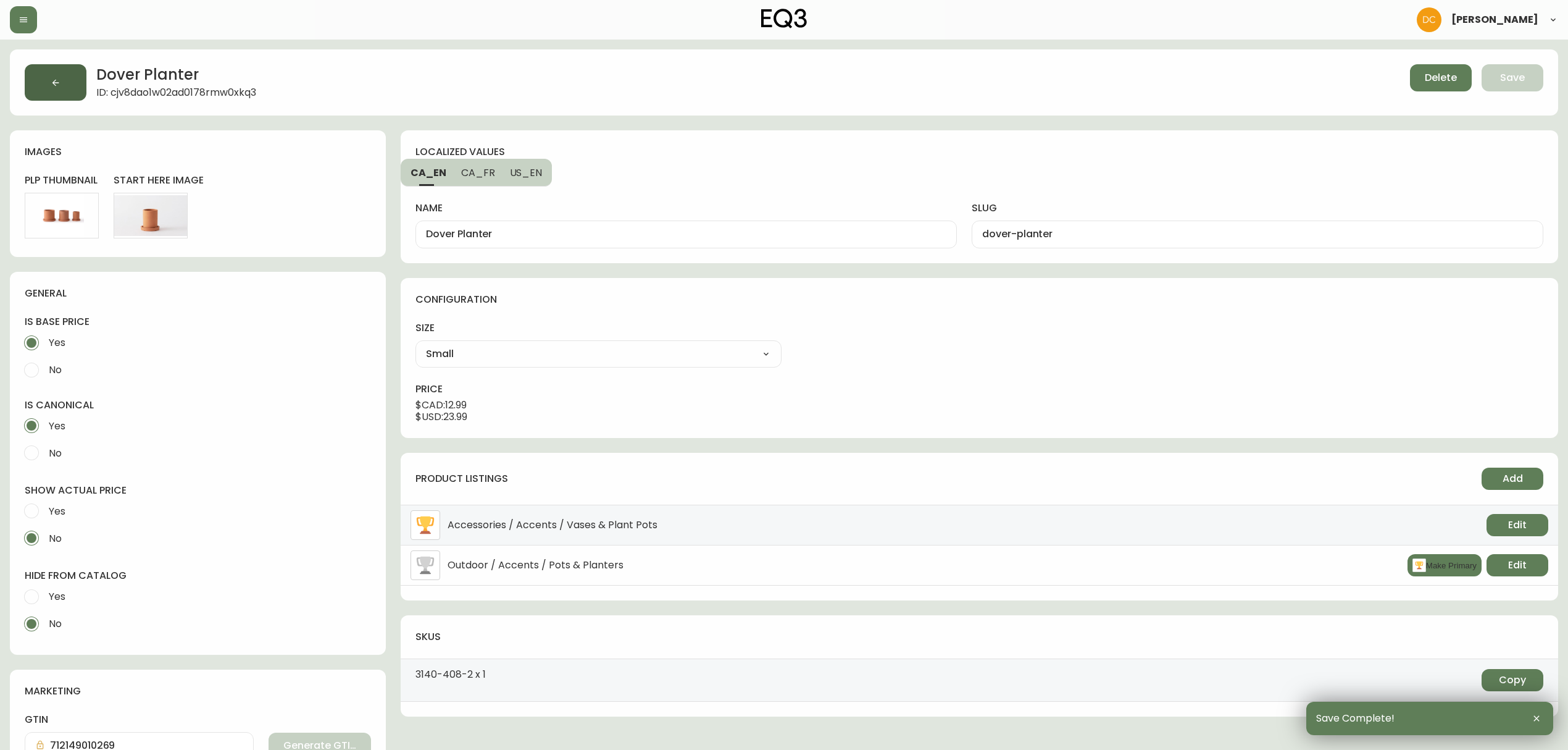
click at [51, 76] on button "button" at bounding box center [55, 82] width 62 height 37
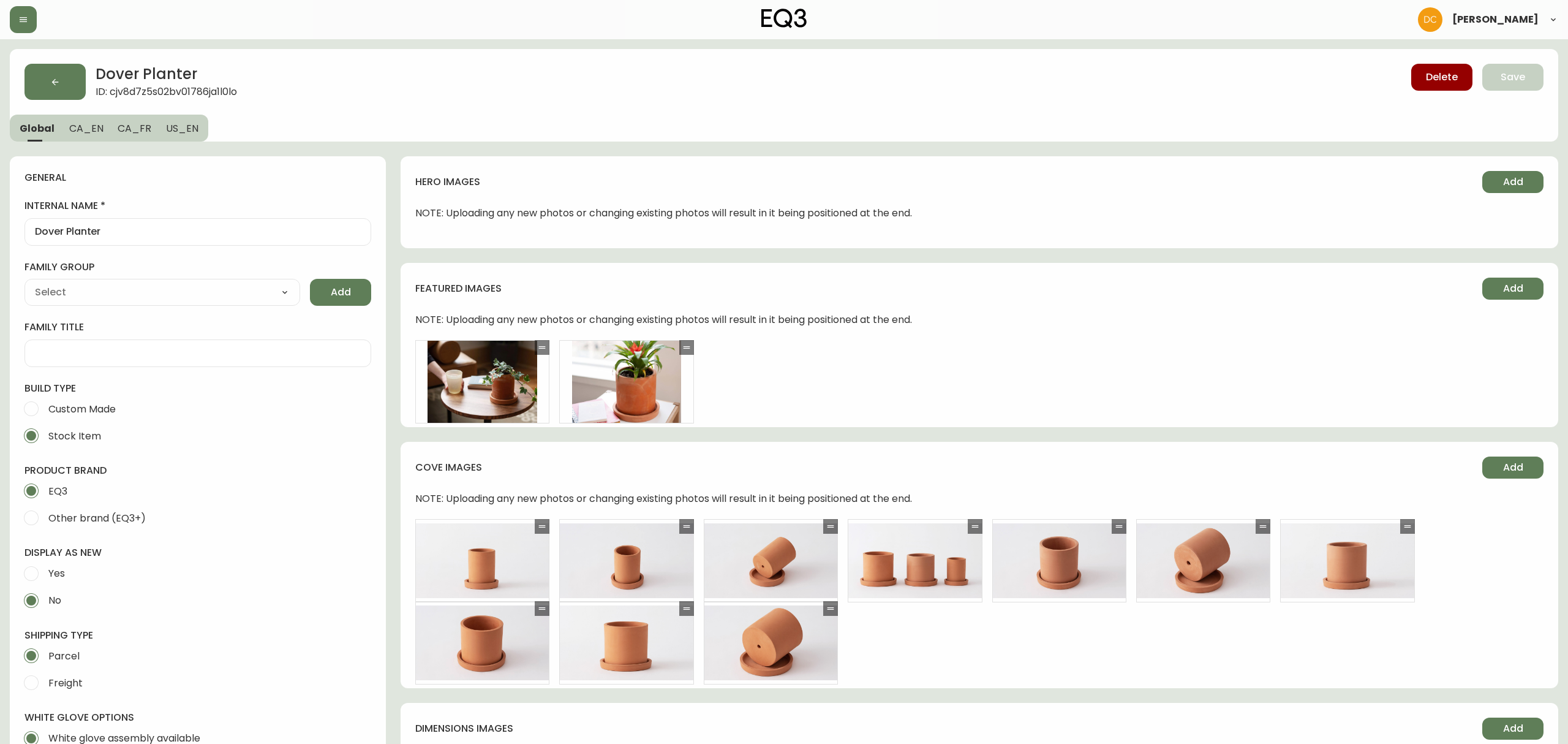
type input "EQ3"
type input "Home & Garden > Lawn & Garden > Gardening > Pots & Planters"
type input "Default"
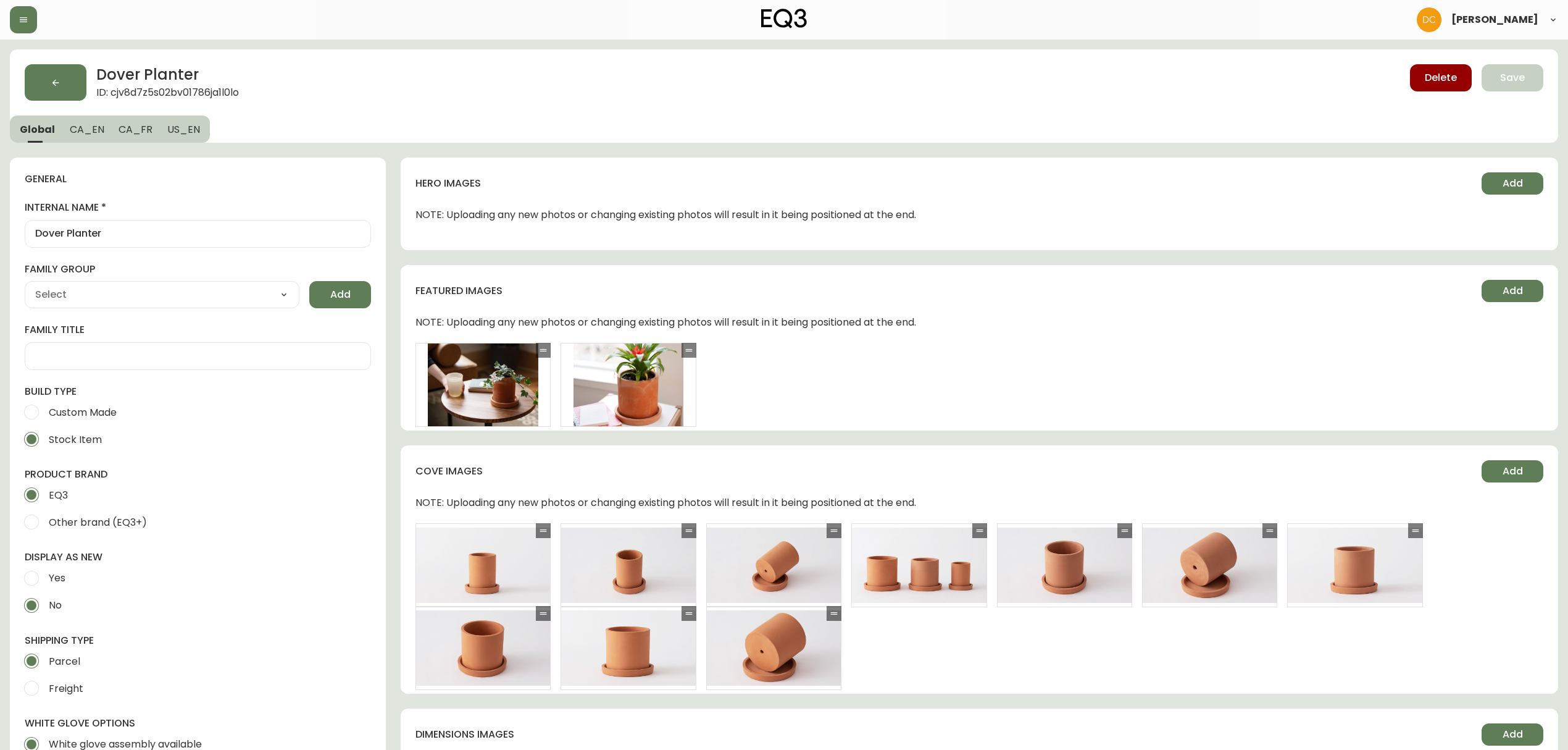
select select "cjyt4m5lw0000pt749bx6gh7n"
select select "cjpjx7rji00004c744bbp6zrf"
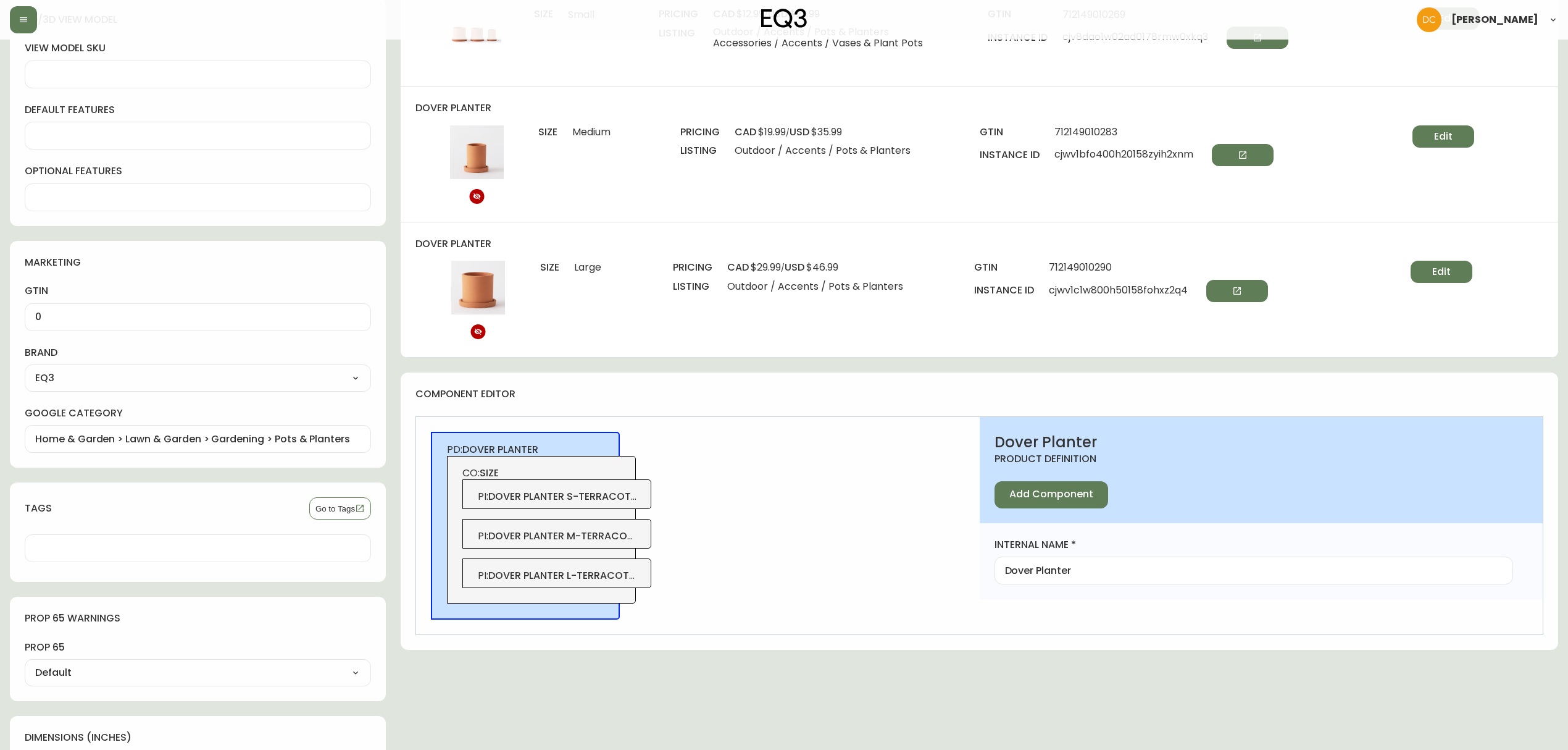
scroll to position [972, 0]
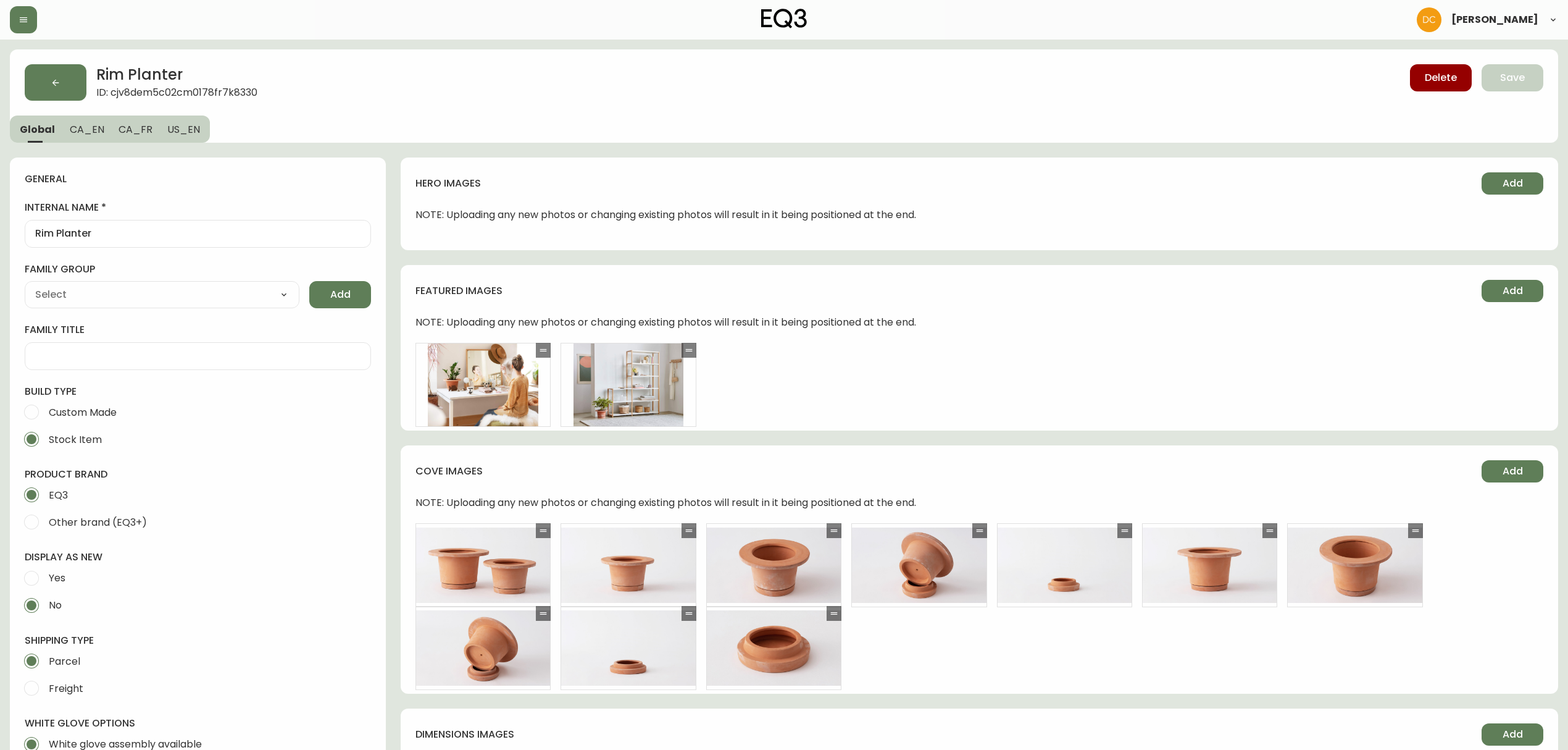
type input "EQ3"
type input "Home & Garden > Lawn & Garden > Gardening > Pots & Planters"
type input "Default"
select select "cjyt4m5lw0000pt749bx6gh7n"
select select "cjpjx7rji00004c744bbp6zrf"
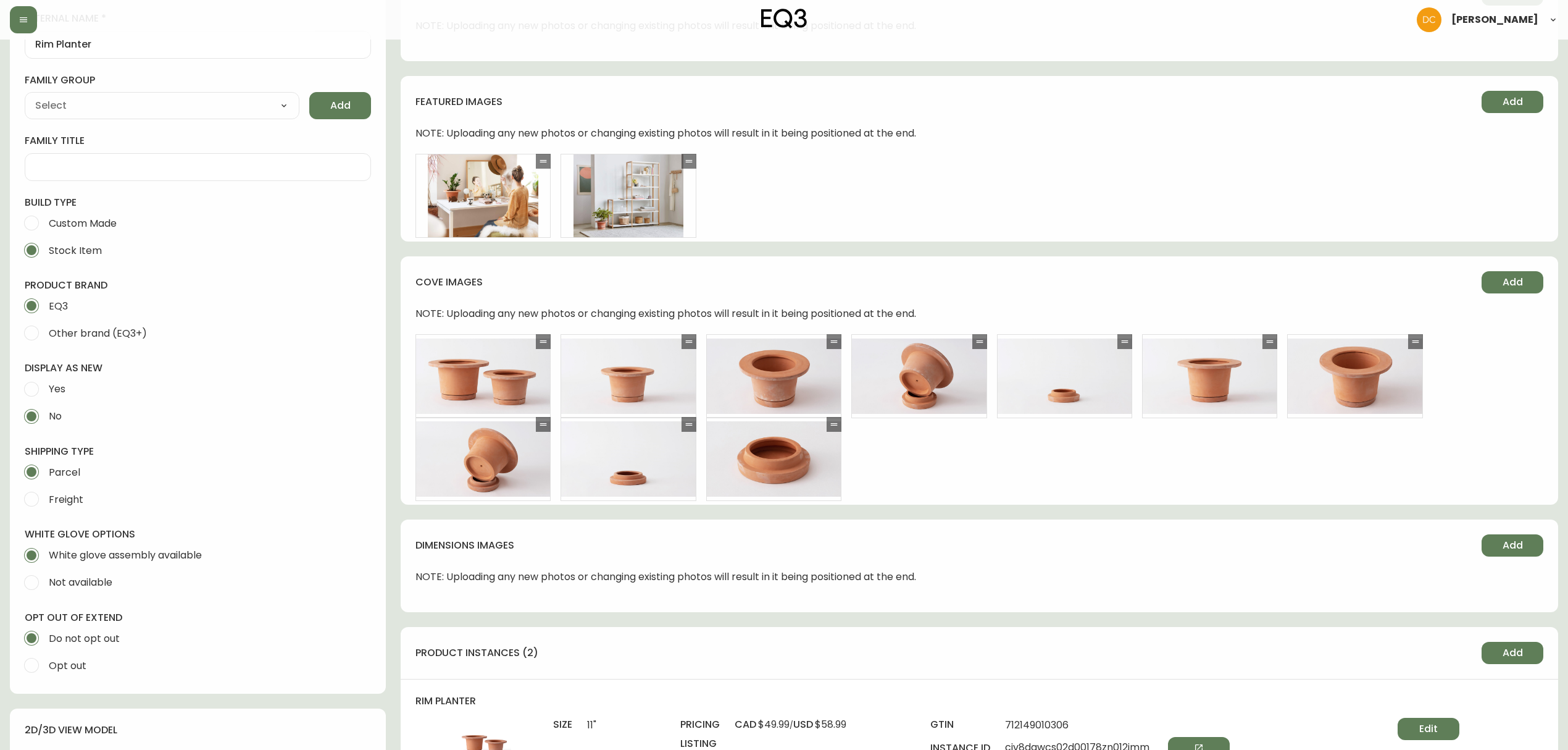
scroll to position [576, 0]
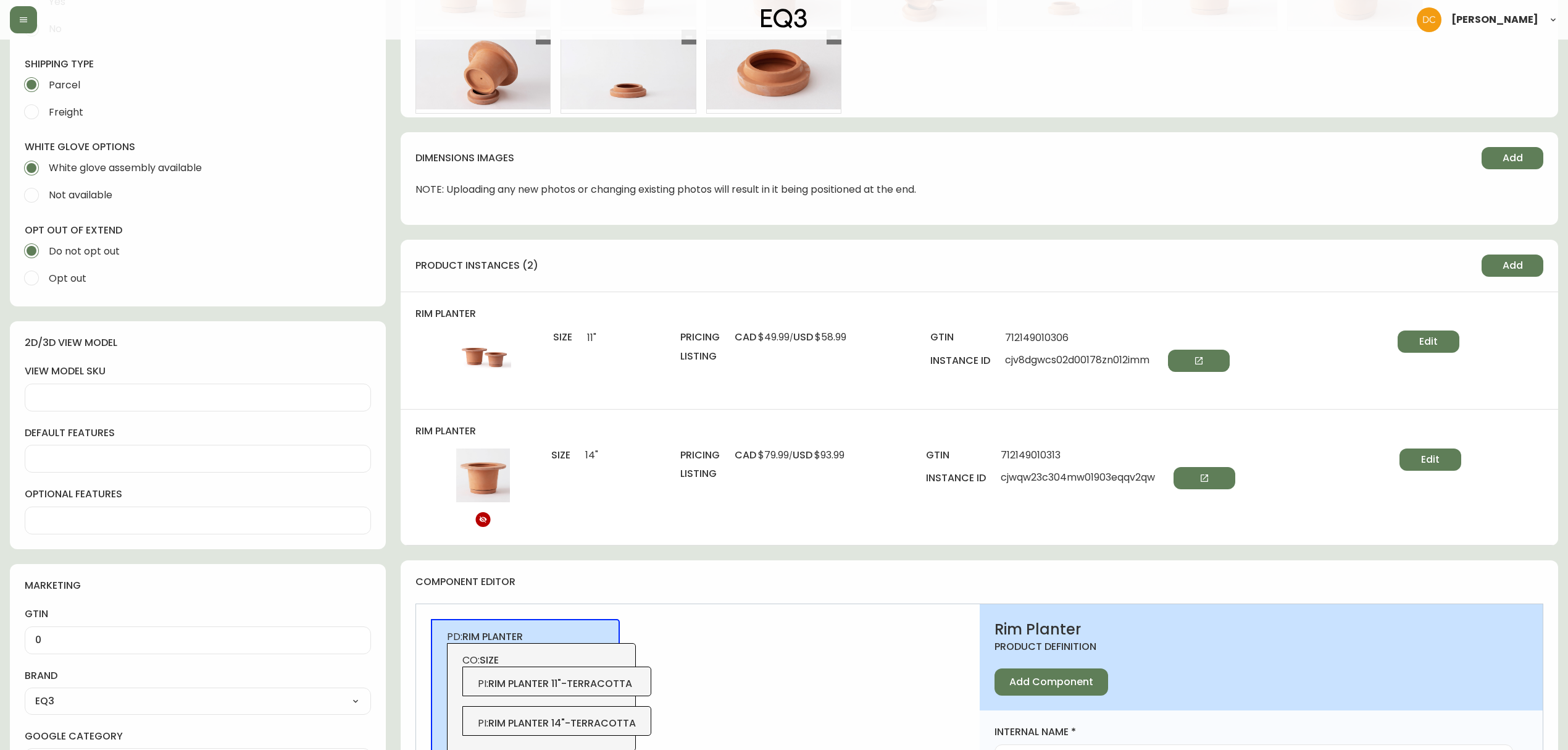
click at [1433, 342] on span "Edit" at bounding box center [1428, 342] width 19 height 14
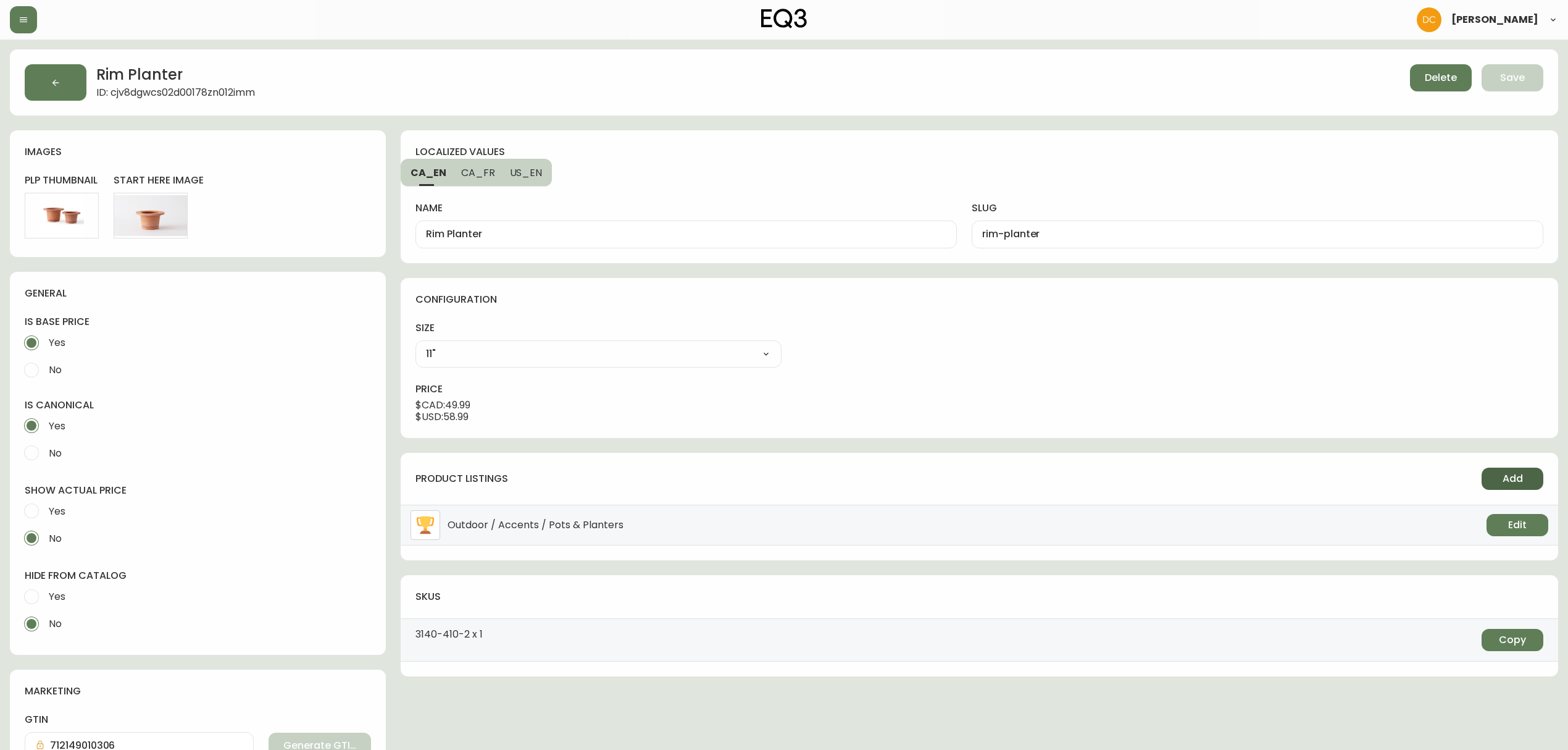
click at [1515, 480] on span "Add" at bounding box center [1512, 479] width 20 height 14
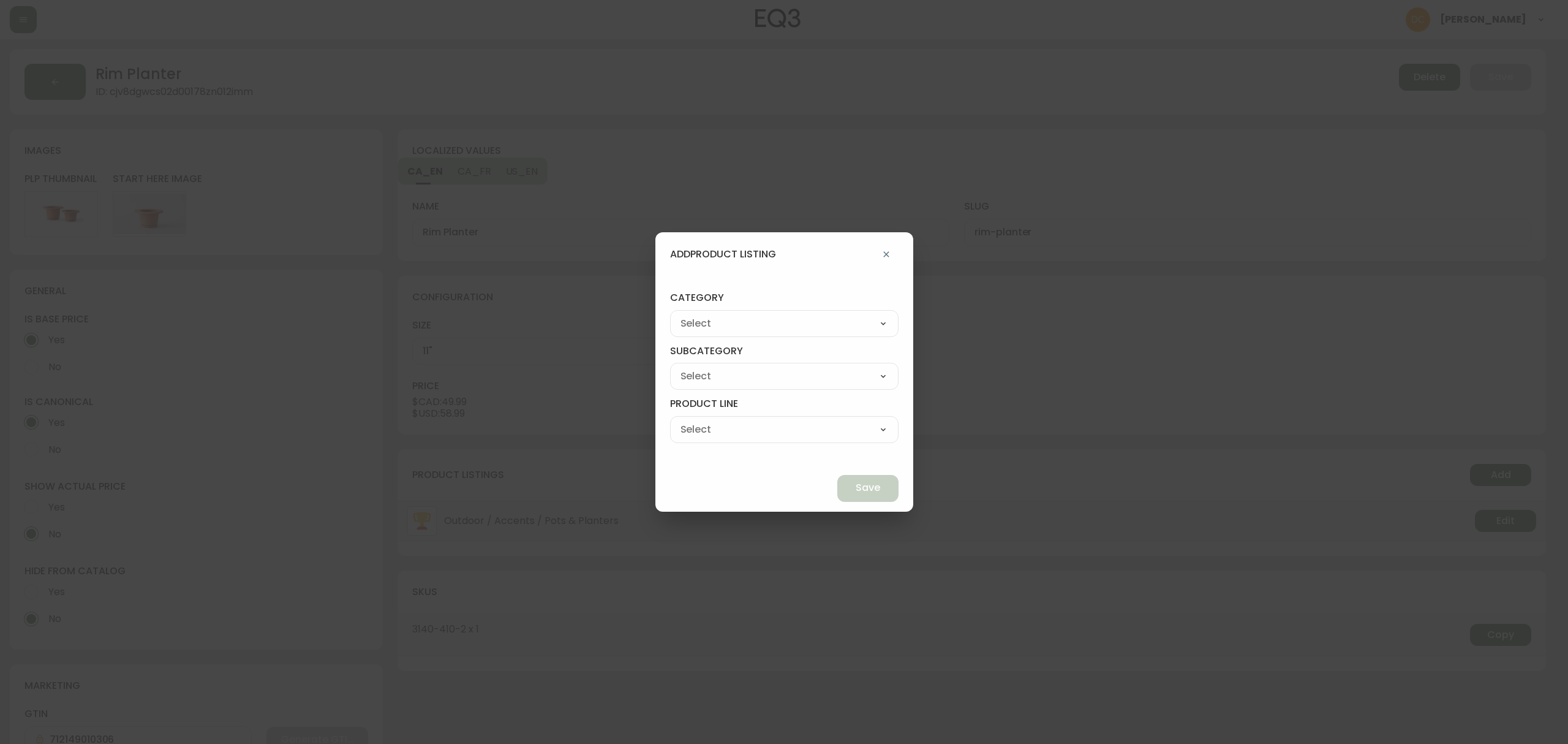
click at [753, 327] on select "Living Dining Bedroom Outdoor Office Lighting Rugs Accessories EQ3+ Inspiration…" at bounding box center [784, 323] width 228 height 19
select select "7"
click at [698, 314] on select "Living Dining Bedroom Outdoor Office Lighting Rugs Accessories EQ3+ Inspiration…" at bounding box center [784, 323] width 228 height 19
type input "Accessories"
click at [789, 373] on select "Accents Bedding - Not in Use Barware Dining" at bounding box center [784, 376] width 228 height 19
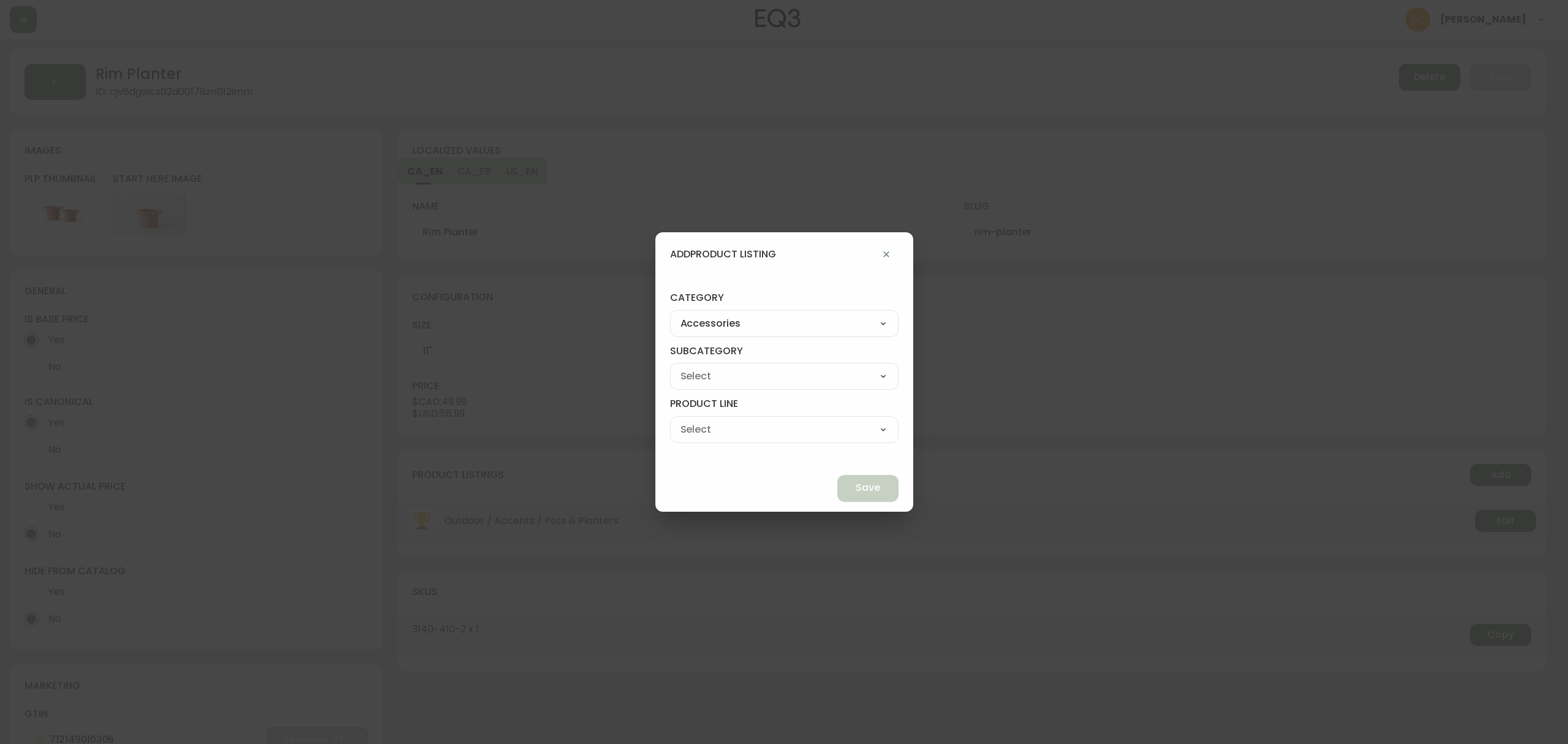
select select "72"
click at [698, 367] on select "Accents Bedding - Not in Use Barware Dining" at bounding box center [784, 376] width 228 height 19
type input "Accents"
click at [768, 441] on div "Accent Pillows Candles & Holders Clocks Decoration Bathroom Accessories Picture…" at bounding box center [784, 429] width 228 height 27
click at [774, 432] on select "Accent Pillows Candles & Holders Clocks Decoration Bathroom Accessories Picture…" at bounding box center [784, 429] width 228 height 19
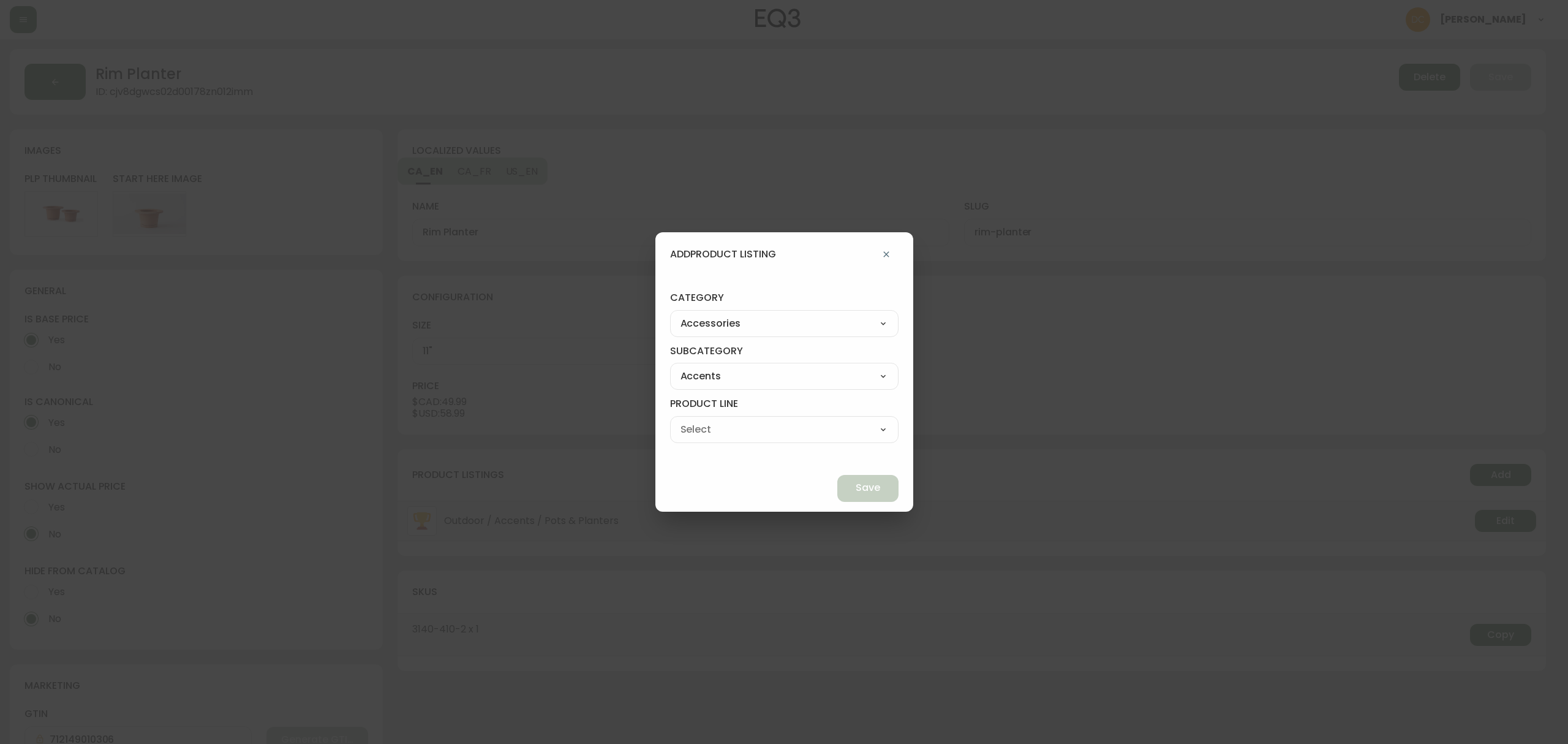
select select "cl58dej5m0slr0114udzue3mg"
click at [698, 420] on select "Accent Pillows Candles & Holders Clocks Decoration Bathroom Accessories Picture…" at bounding box center [784, 429] width 228 height 19
type input "Vases & Plant Pots"
click at [837, 477] on button "Save" at bounding box center [868, 488] width 61 height 27
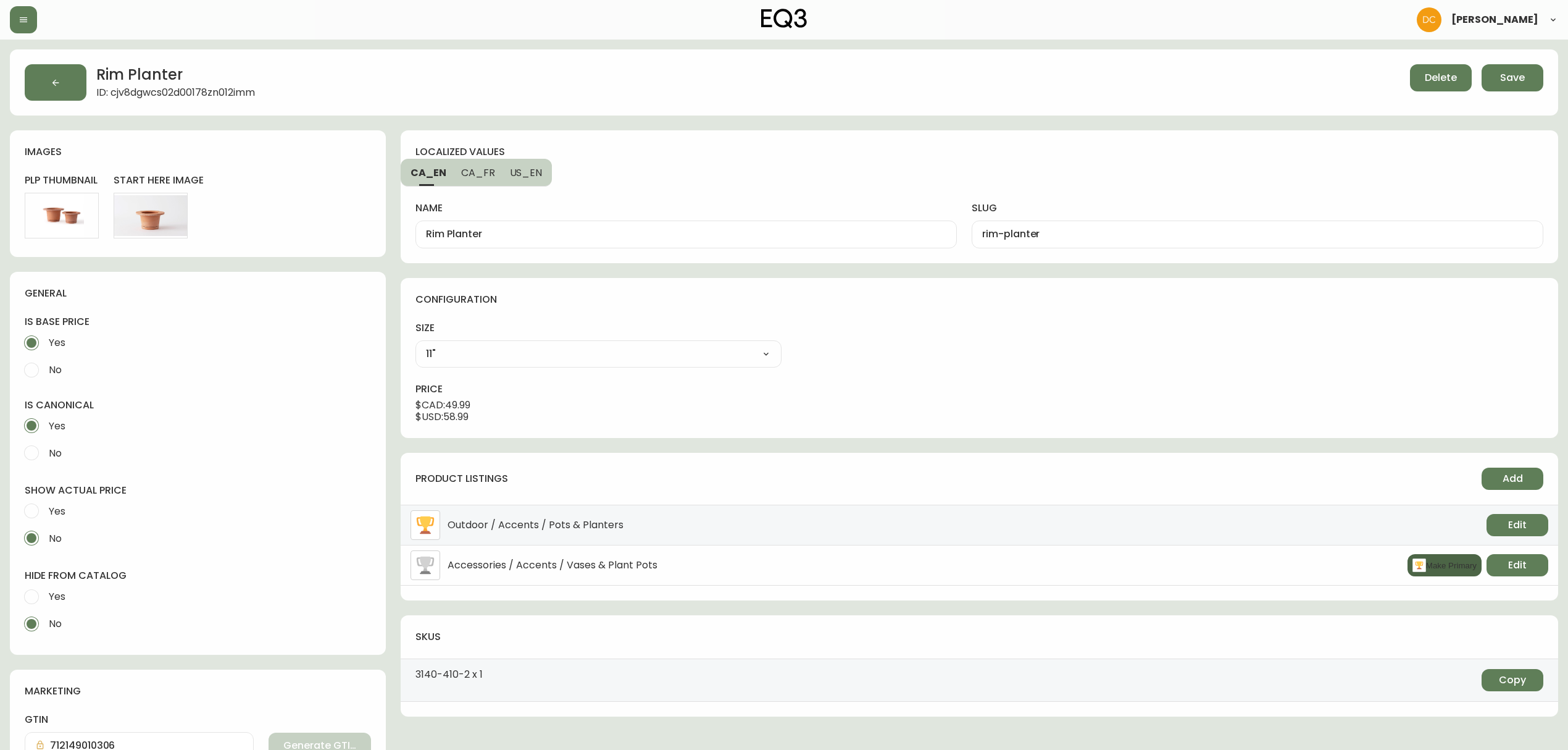
click at [1423, 569] on button "Make Primary" at bounding box center [1444, 565] width 74 height 22
click at [1515, 76] on span "Save" at bounding box center [1513, 78] width 25 height 14
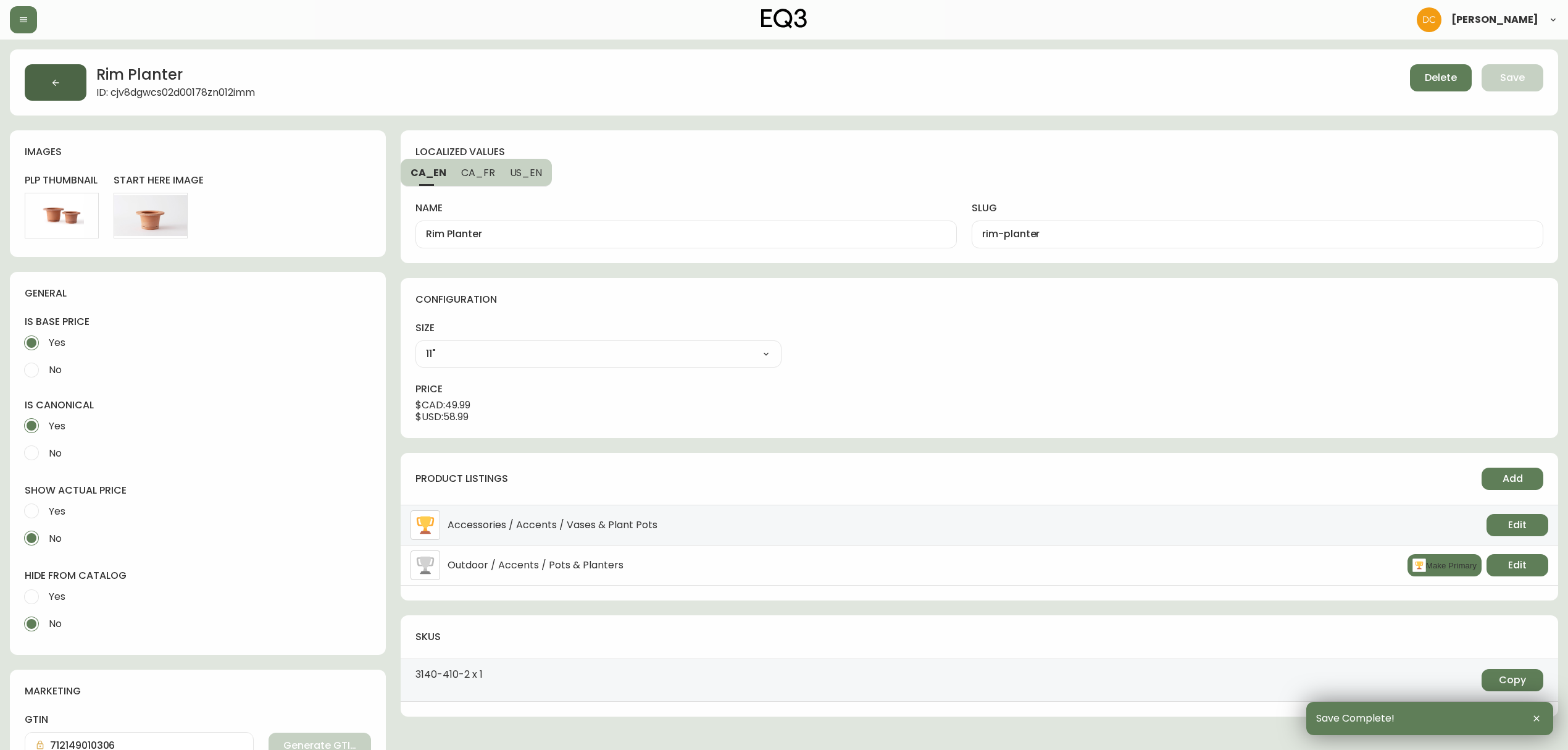
click at [60, 91] on button "button" at bounding box center [55, 82] width 62 height 37
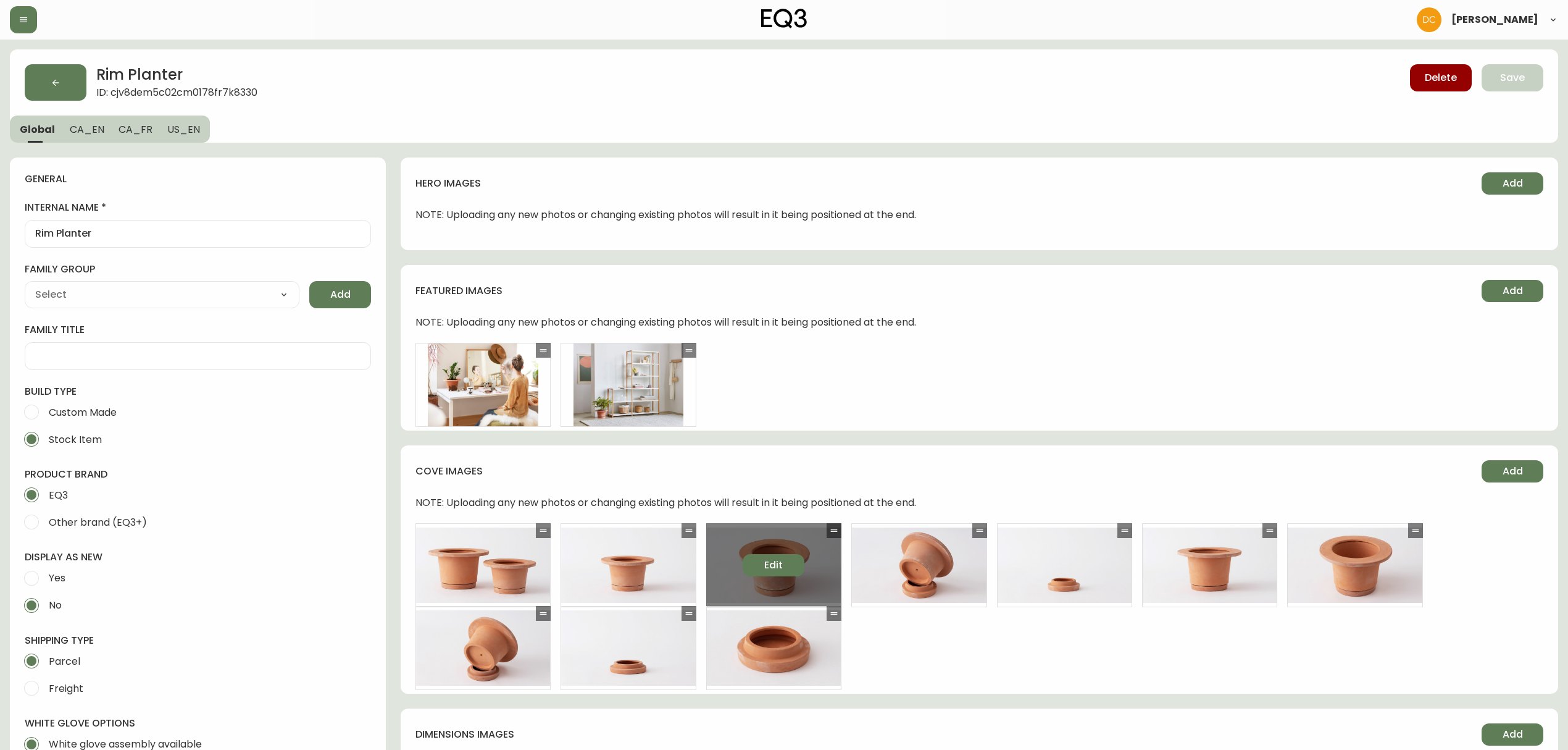
type input "EQ3"
type input "Home & Garden > Lawn & Garden > Gardening > Pots & Planters"
type input "Default"
select select "cjyt4m5lw0000pt749bx6gh7n"
select select "cjpjx7rji00004c744bbp6zrf"
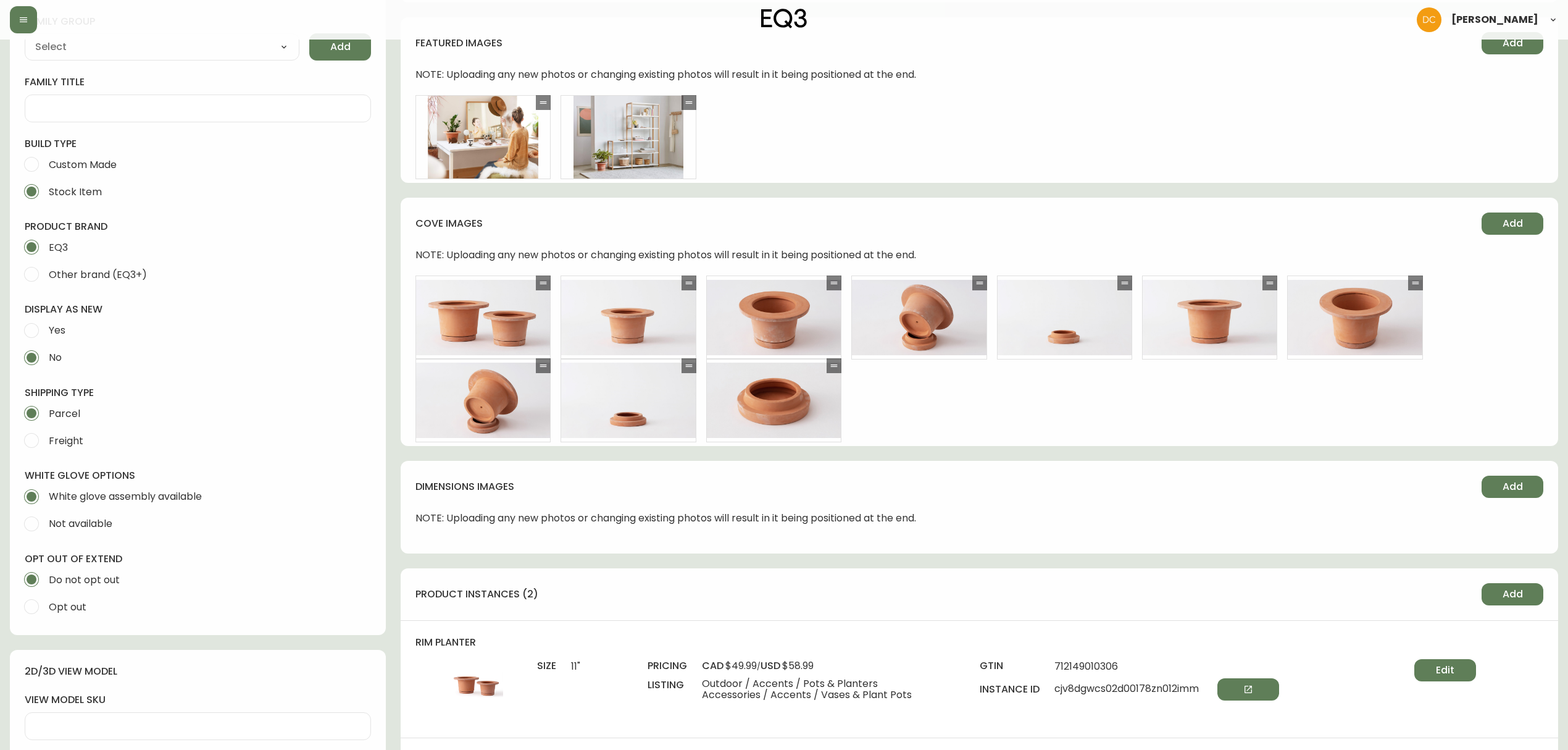
scroll to position [494, 0]
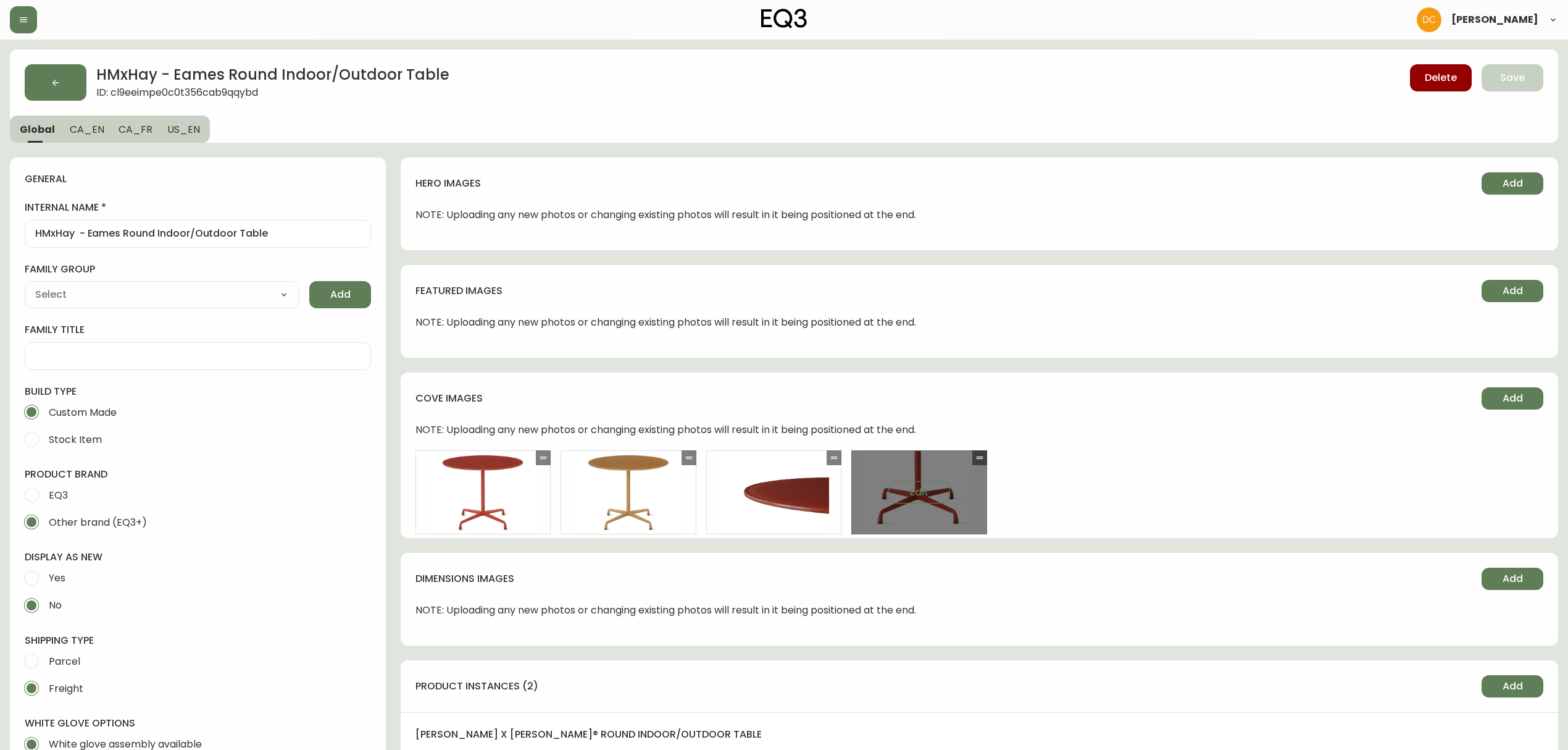
type input "[PERSON_NAME]"
type input "Furniture > Tables > Kitchen & Dining Room Tables"
select select "cjyt4saqa0001pt74tdso2wjs"
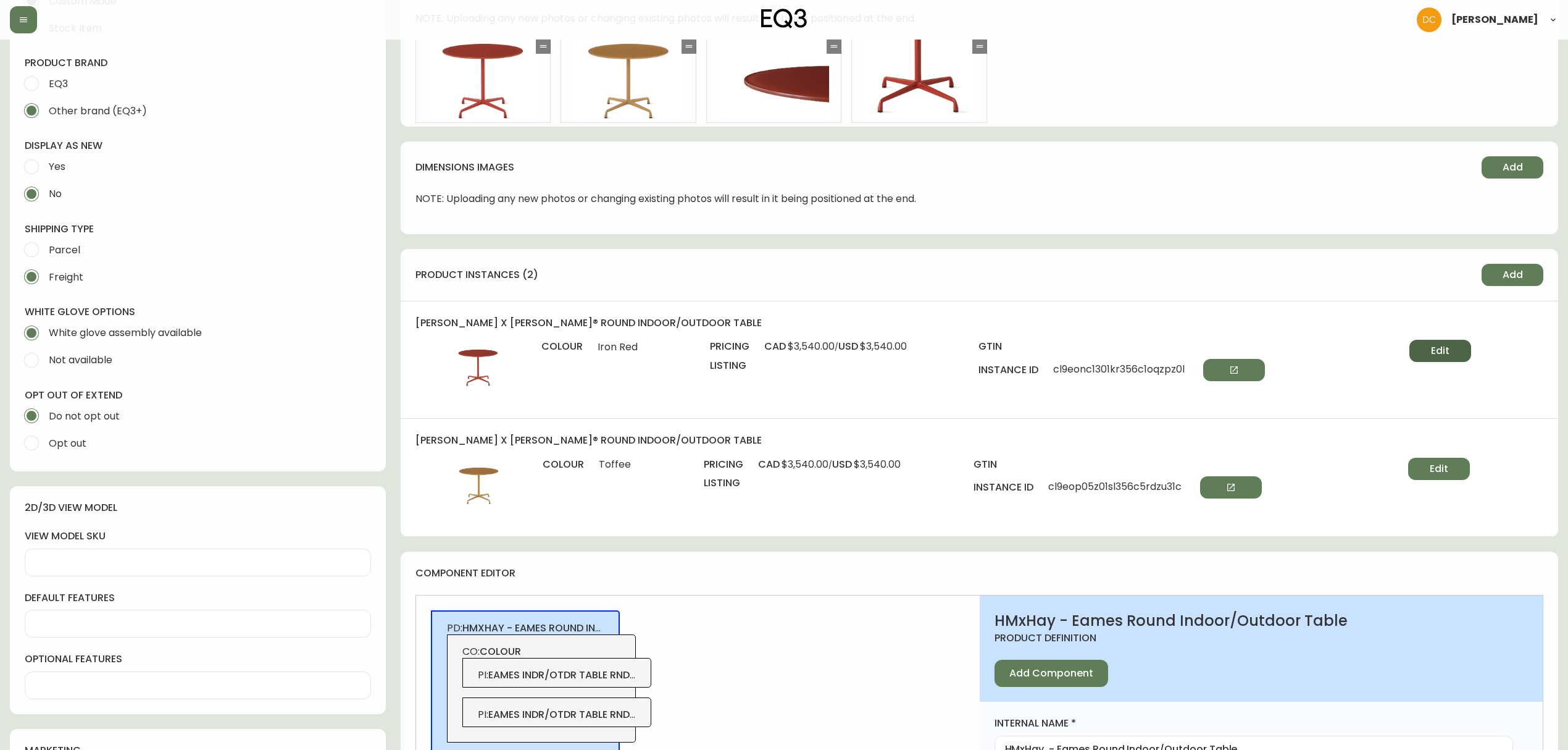
click at [1453, 342] on button "Edit" at bounding box center [1440, 351] width 62 height 22
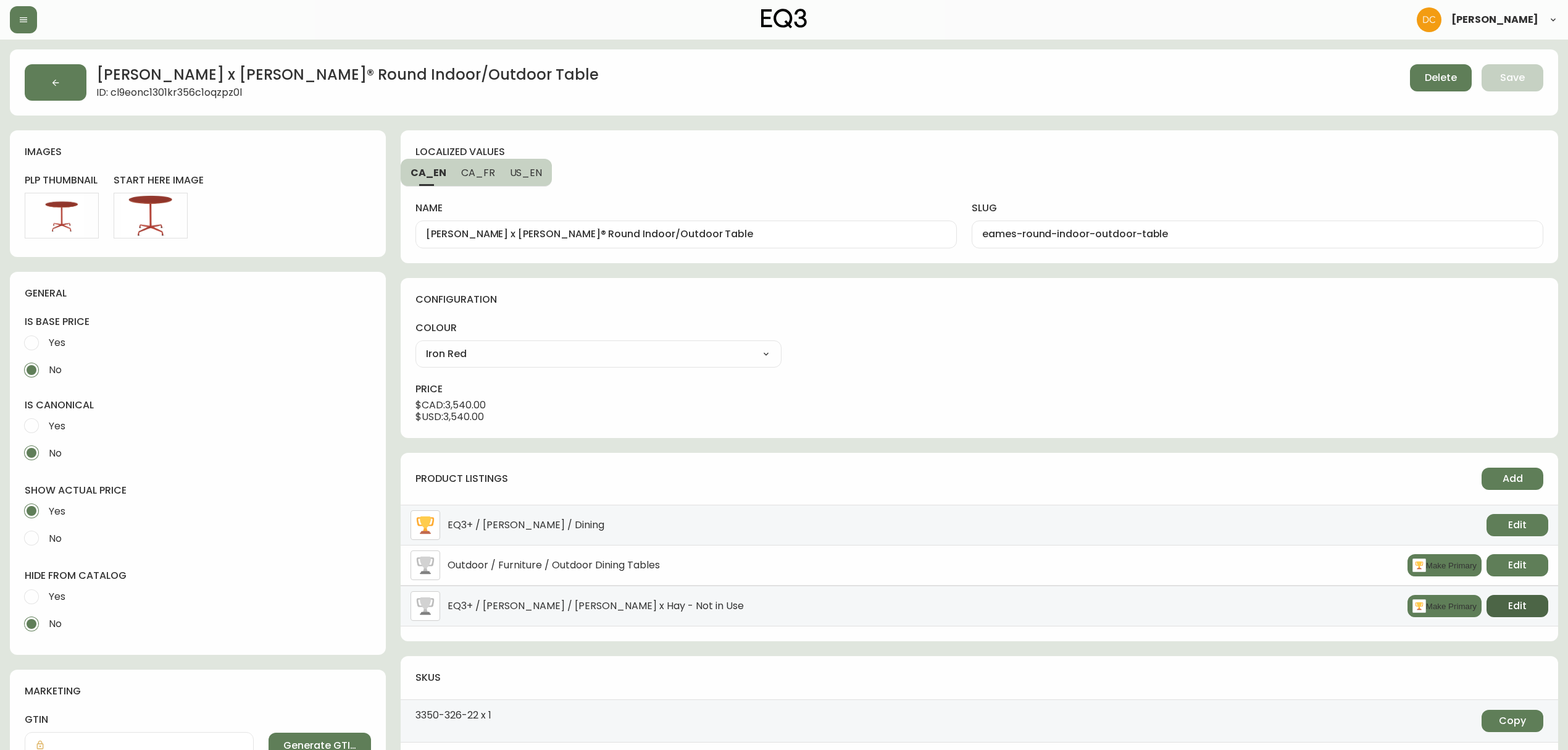
click at [1546, 607] on button "Edit" at bounding box center [1517, 606] width 62 height 22
select select "9"
select select "clkr6ripd2a350162ke52qsh5"
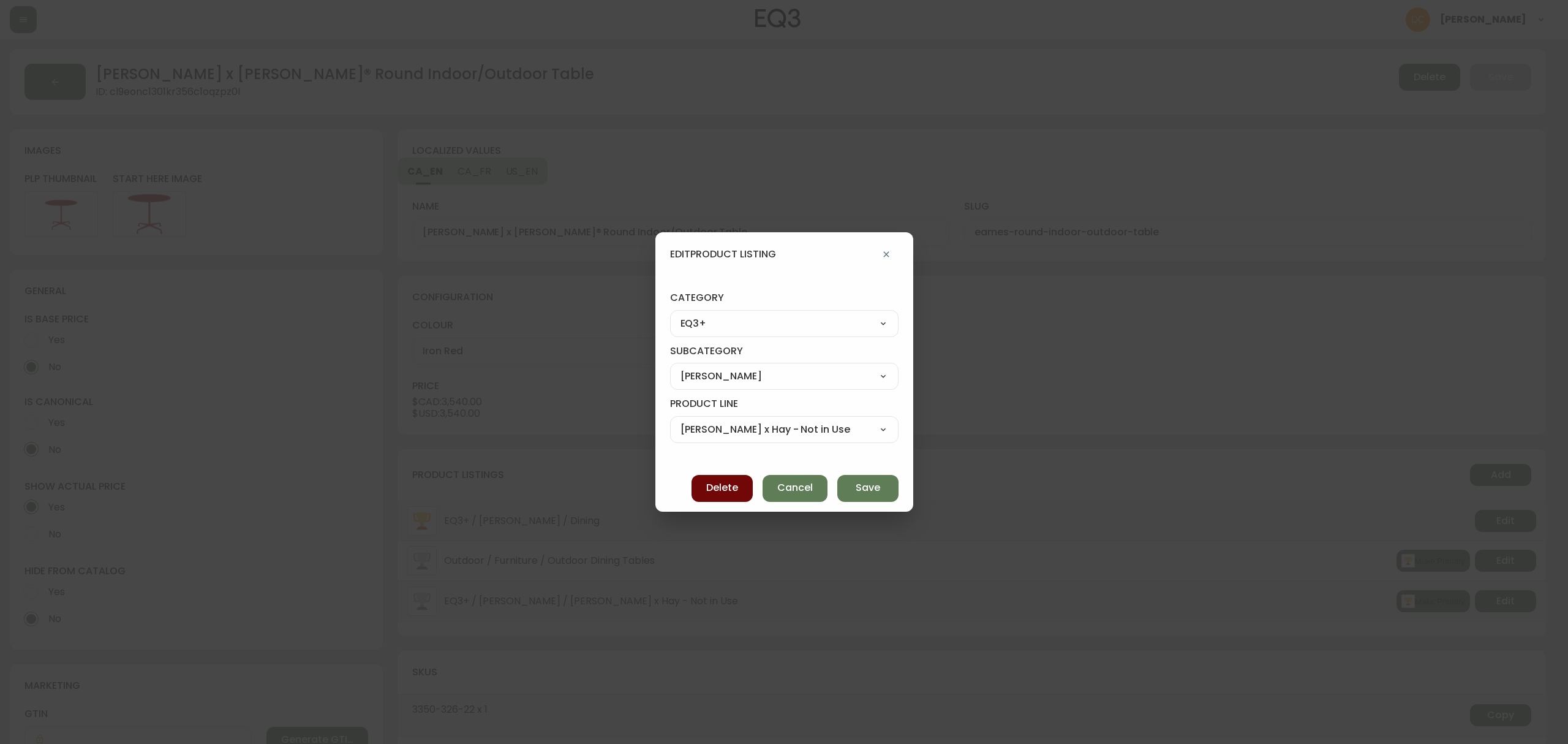
click at [706, 483] on span "Delete" at bounding box center [722, 488] width 32 height 14
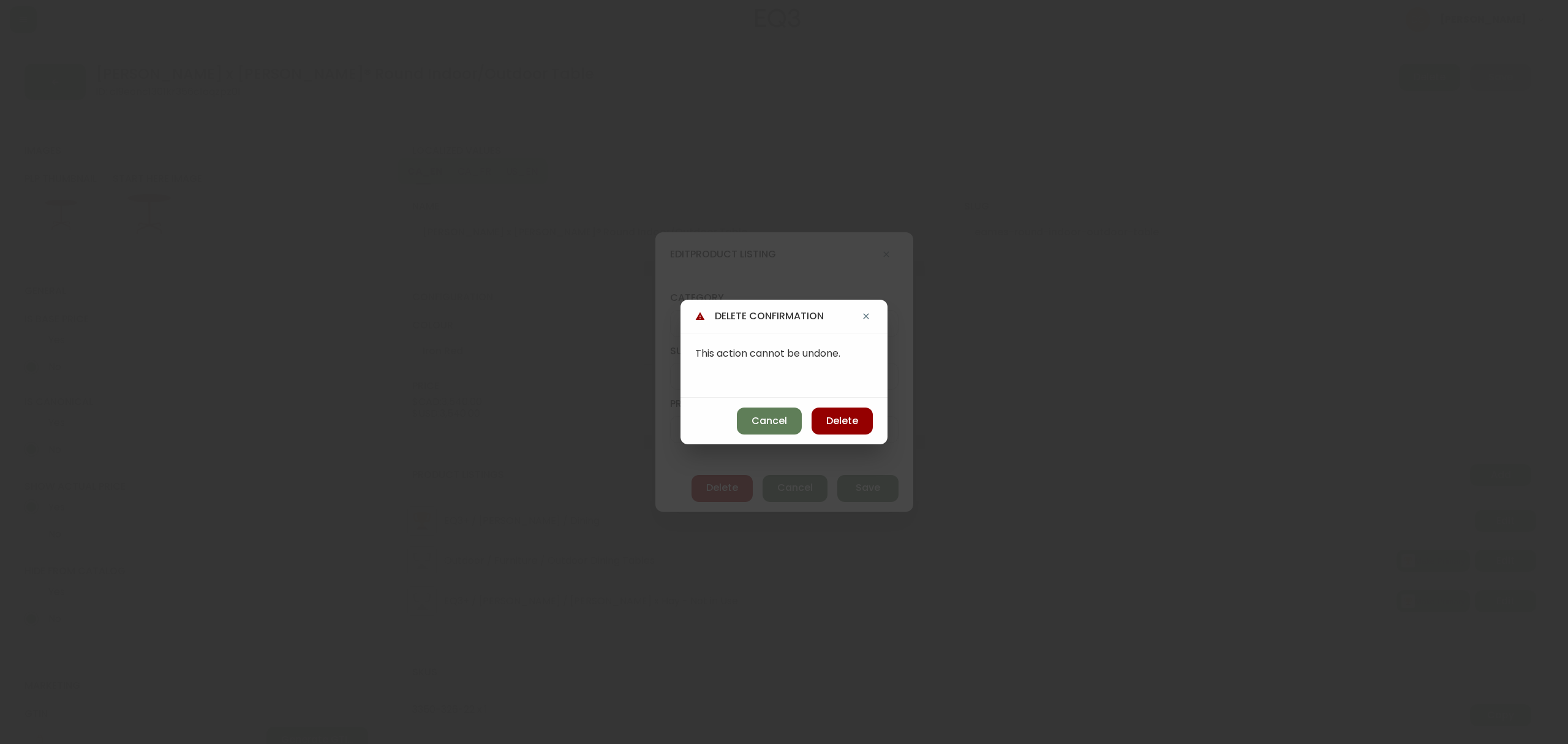
drag, startPoint x: 845, startPoint y: 419, endPoint x: 852, endPoint y: 424, distance: 8.6
click at [843, 419] on span "Delete" at bounding box center [842, 421] width 32 height 14
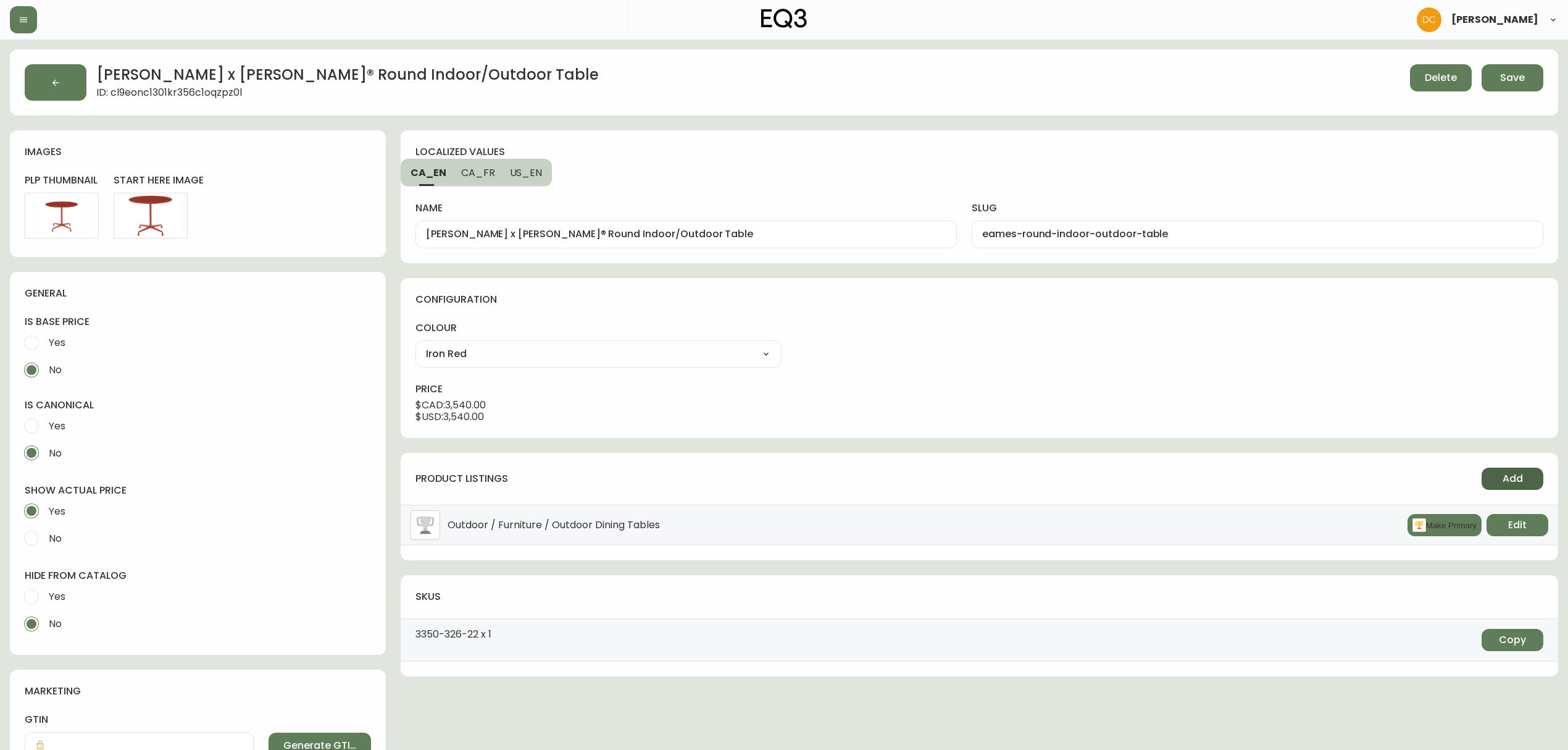
click at [1519, 478] on span "Add" at bounding box center [1512, 479] width 20 height 14
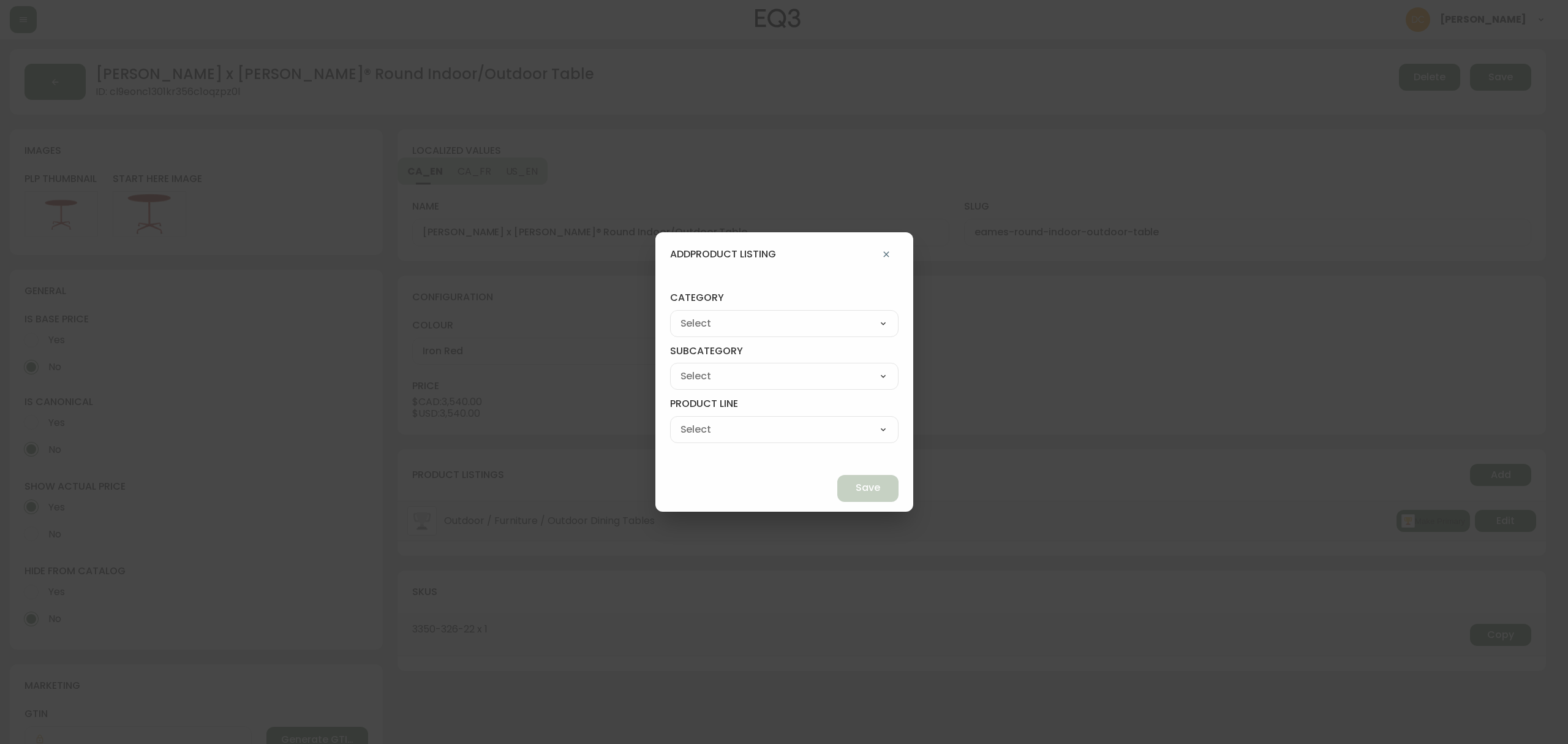
click at [797, 324] on select "Living Dining Bedroom Outdoor Office Lighting Rugs Accessories EQ3+ Inspiration…" at bounding box center [784, 323] width 228 height 19
select select "1"
click at [698, 314] on select "Living Dining Bedroom Outdoor Office Lighting Rugs Accessories EQ3+ Inspiration…" at bounding box center [784, 323] width 228 height 19
type input "Dining"
click at [760, 378] on select "Tables Seating Storage Dining Accessories -Not in Use" at bounding box center [784, 376] width 228 height 19
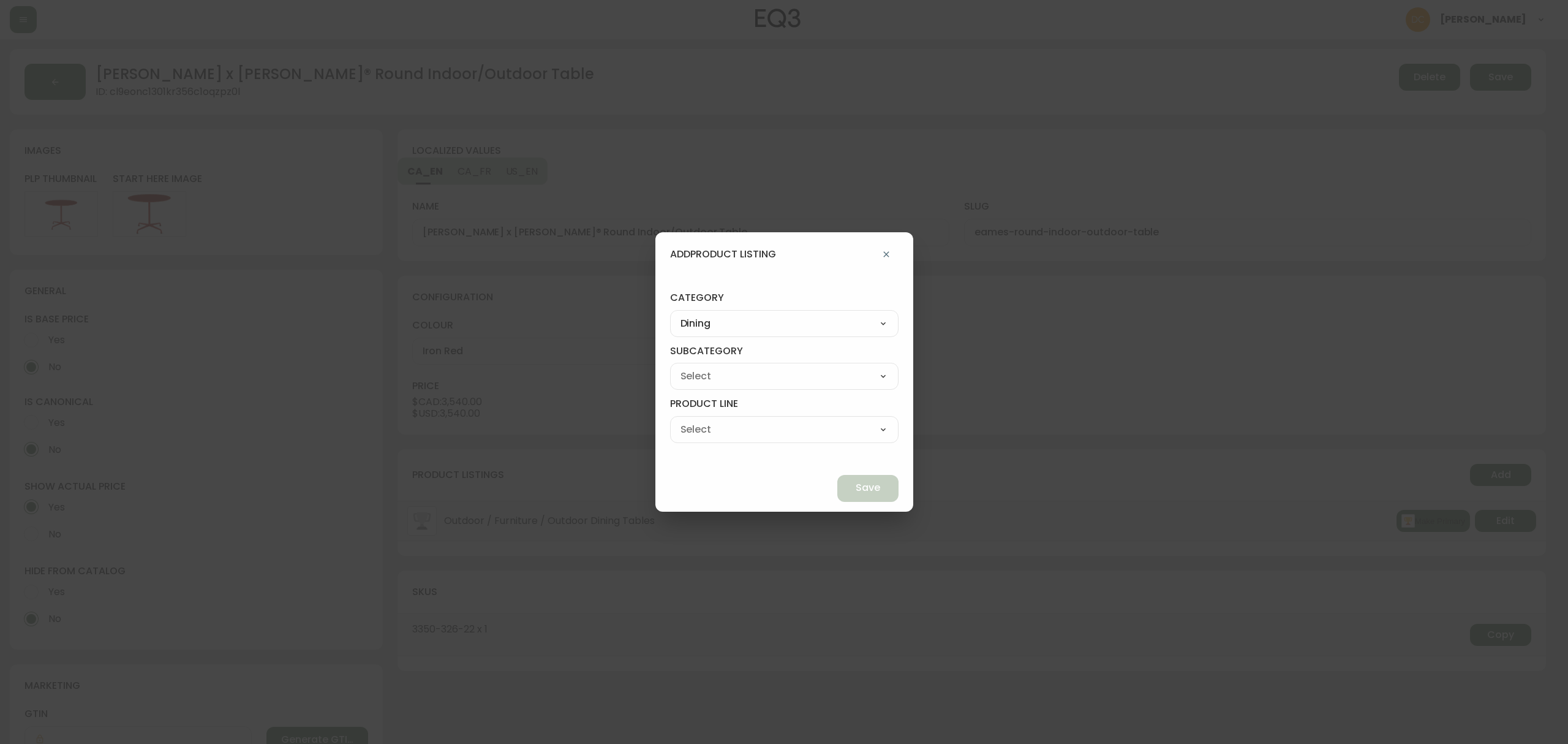
select select "10"
click at [698, 367] on select "Tables Seating Storage Dining Accessories -Not in Use" at bounding box center [784, 376] width 228 height 19
type input "Tables"
click at [749, 434] on select "Dining Tables Dinette Tables Extendable Dining Tables Bar & Counter Tables" at bounding box center [784, 429] width 228 height 19
select select "110"
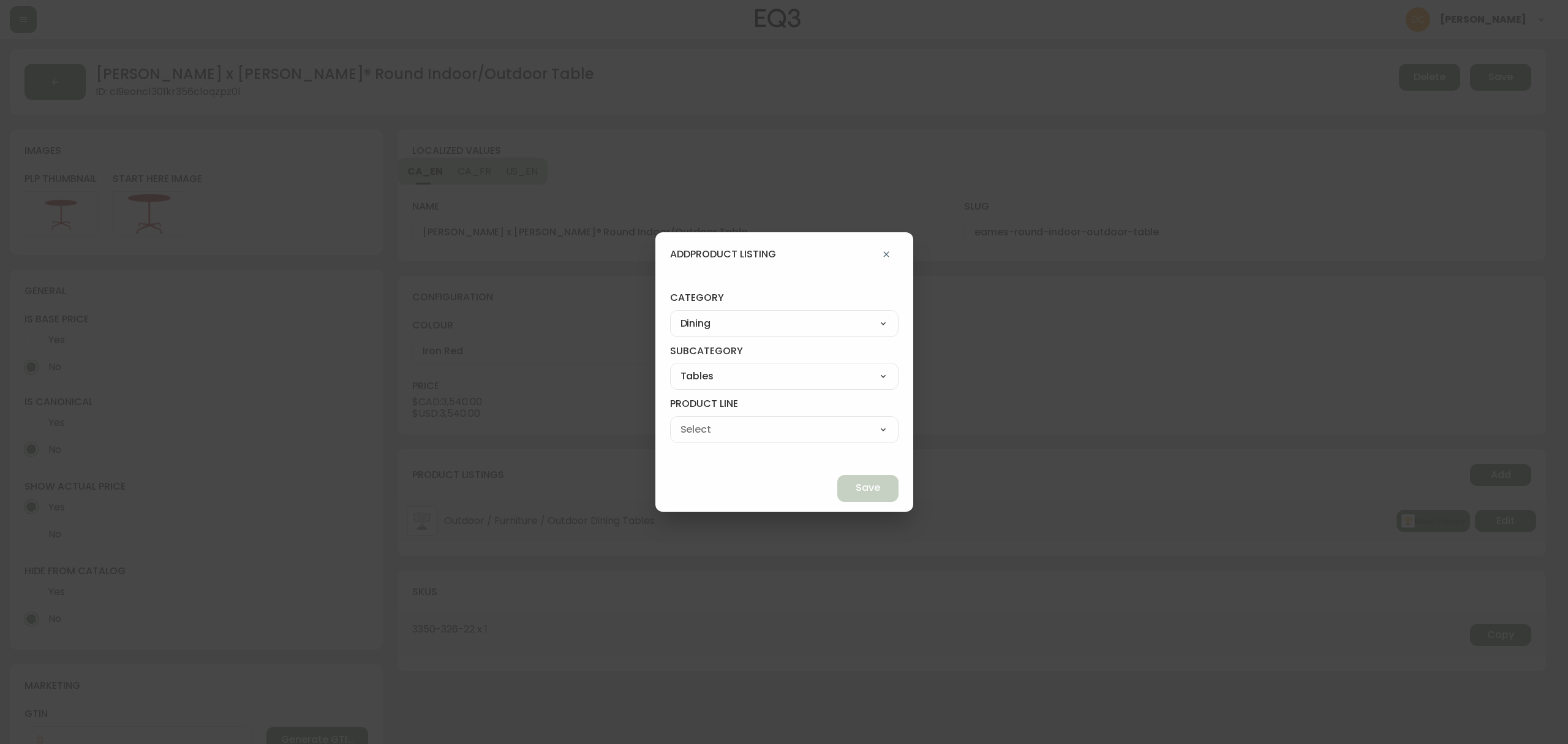
click at [698, 420] on select "Dining Tables Dinette Tables Extendable Dining Tables Bar & Counter Tables" at bounding box center [784, 429] width 228 height 19
type input "Dinette Tables"
click at [837, 490] on button "Save" at bounding box center [868, 488] width 61 height 27
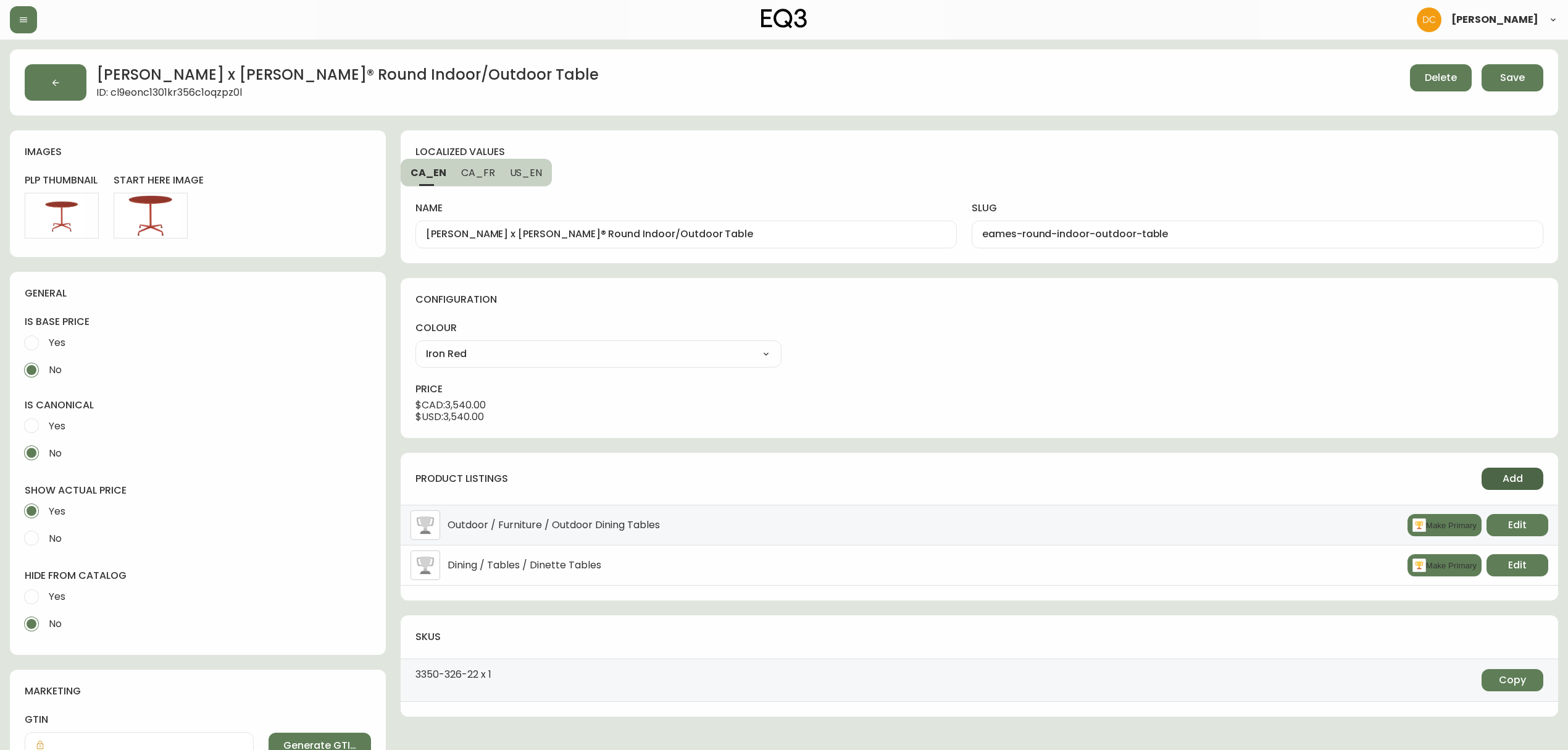
click at [1538, 487] on button "Add" at bounding box center [1512, 478] width 62 height 22
select select "1"
select select "110"
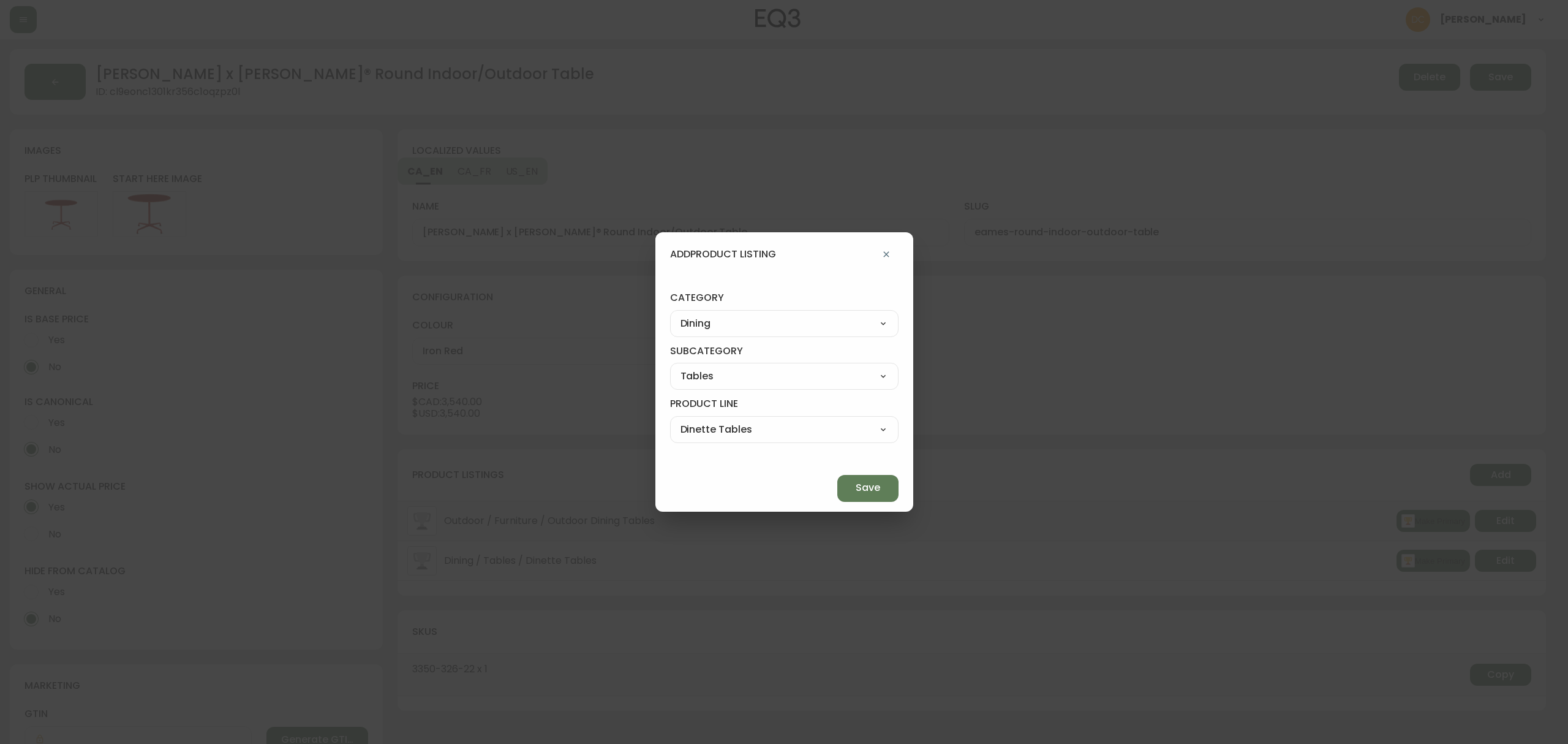
click at [830, 334] on div "Living Dining Bedroom Outdoor Office Lighting Rugs Accessories EQ3+ Inspiration…" at bounding box center [784, 323] width 228 height 27
click at [828, 322] on select "Living Dining Bedroom Outdoor Office Lighting Rugs Accessories EQ3+ Inspiration…" at bounding box center [784, 323] width 228 height 19
select select "9"
click at [698, 314] on select "Living Dining Bedroom Outdoor Office Lighting Rugs Accessories EQ3+ Inspiration…" at bounding box center [784, 323] width 228 height 19
type input "EQ3+"
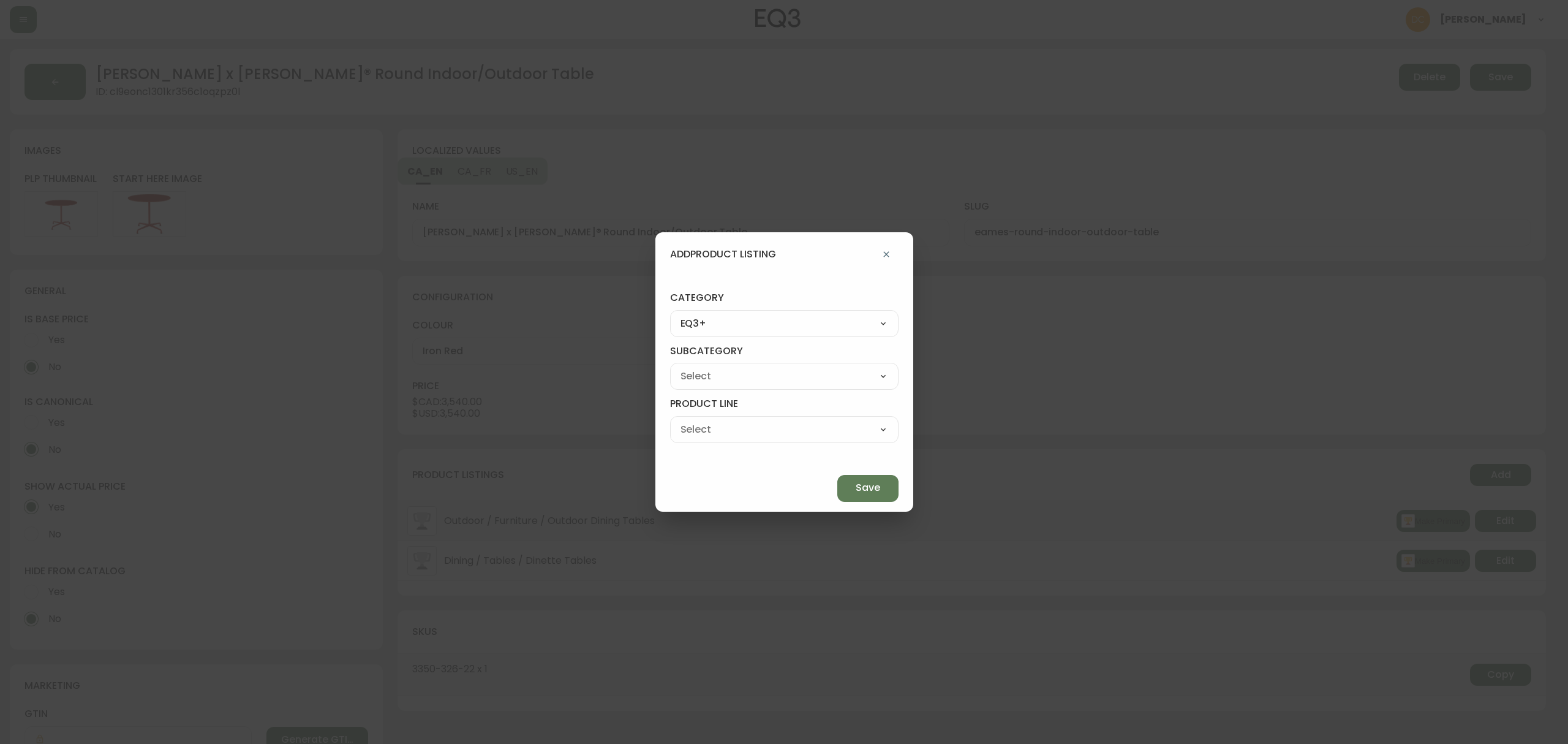
select select
click at [758, 363] on div "Herman Miller Palliser Branch Silk & Snow Marimekko Neighbor Loll Designs Pablo…" at bounding box center [784, 375] width 228 height 27
drag, startPoint x: 757, startPoint y: 366, endPoint x: 758, endPoint y: 384, distance: 18.0
click at [757, 367] on select "Herman Miller Palliser Branch Silk & Snow Marimekko Neighbor Loll Designs Pablo…" at bounding box center [784, 376] width 228 height 19
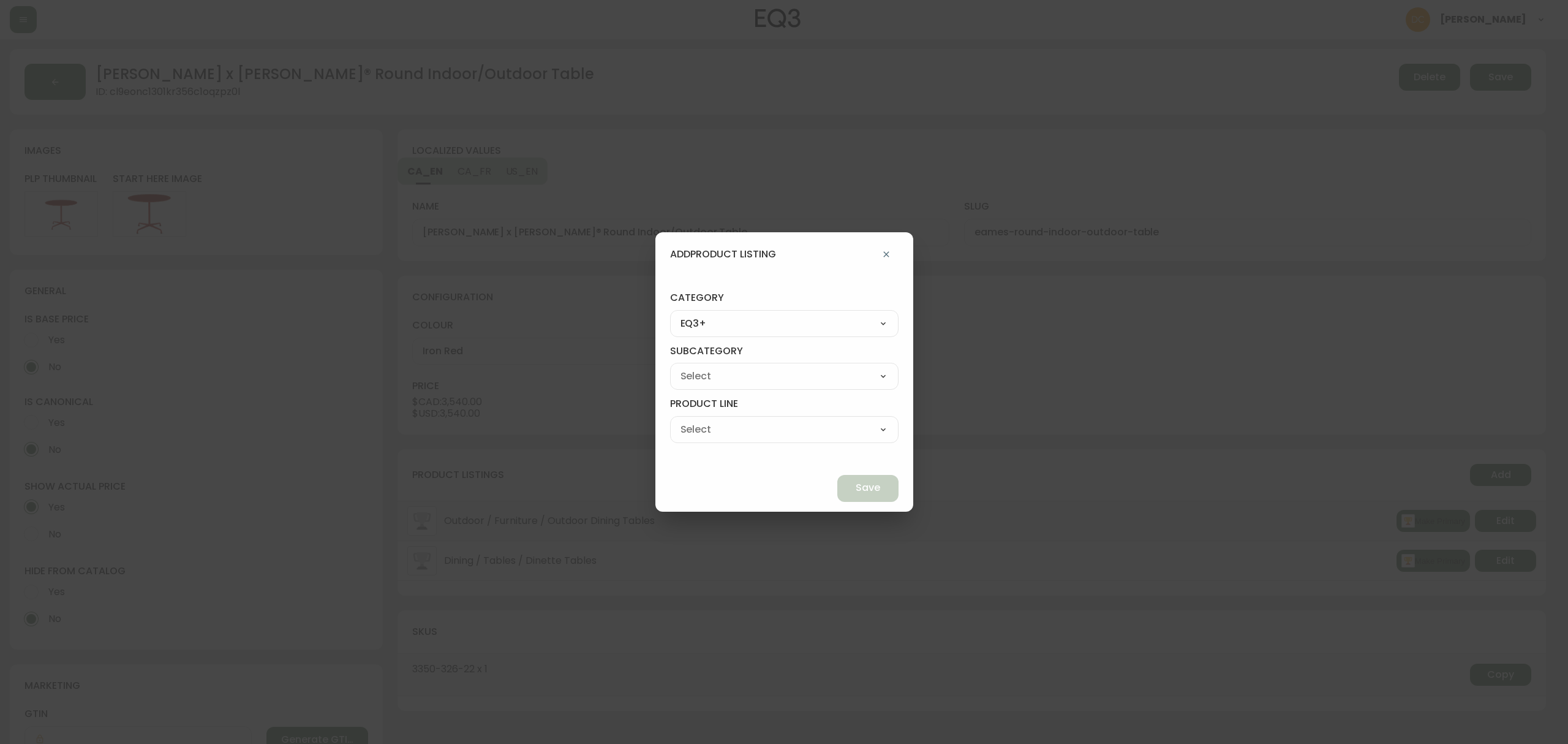
select select "90"
click at [698, 367] on select "Herman Miller Palliser Branch Silk & Snow Marimekko Neighbor Loll Designs Pablo…" at bounding box center [784, 376] width 228 height 19
type input "[PERSON_NAME]"
click at [755, 426] on select "Office Living Lighting Dining Accessories View All Decoration - Not in Use Seat…" at bounding box center [784, 429] width 228 height 19
select select "clwgkeyqa1sgj01543y1vb3h1"
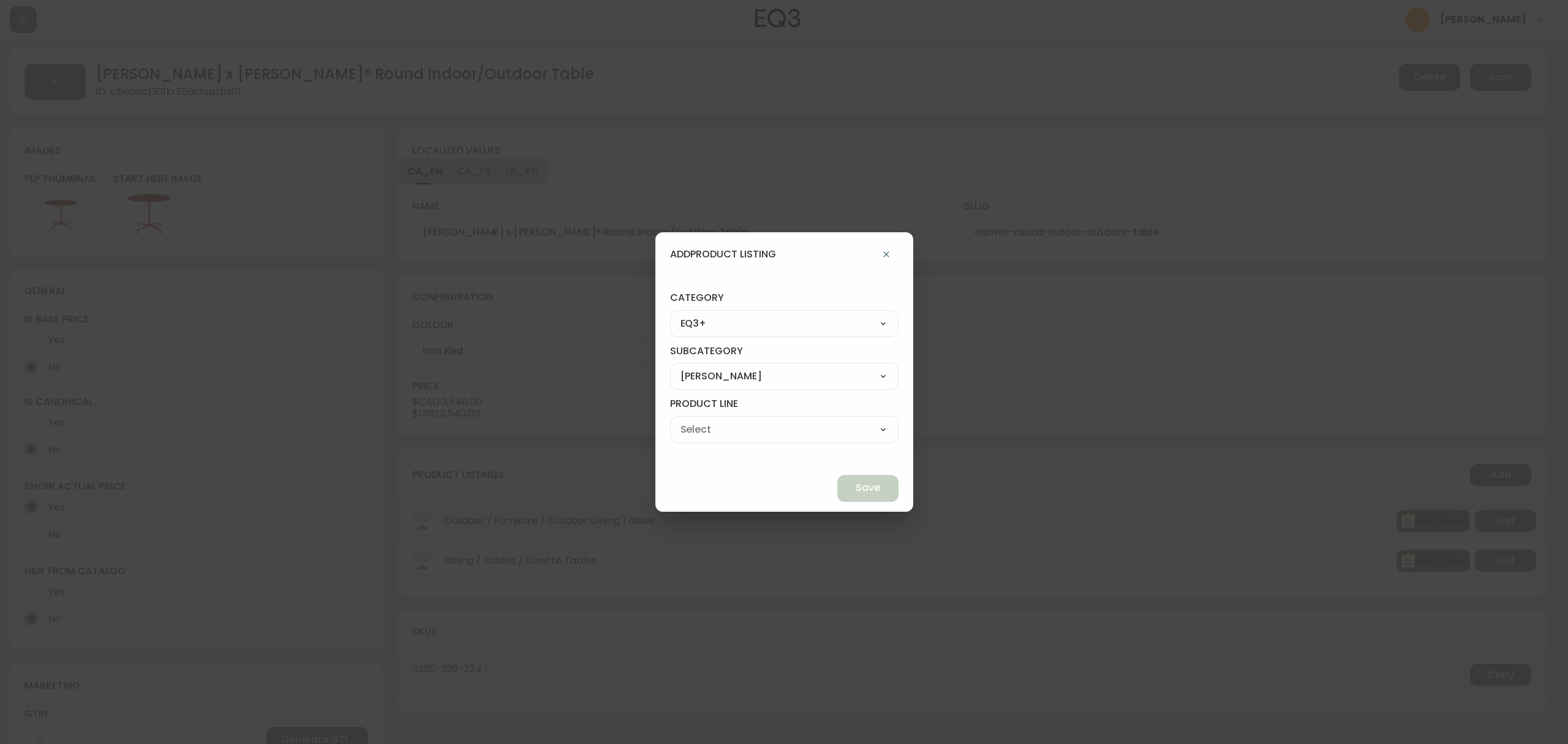
click at [698, 420] on select "Office Living Lighting Dining Accessories View All Decoration - Not in Use Seat…" at bounding box center [784, 429] width 228 height 19
type input "Dining"
click at [856, 484] on span "Save" at bounding box center [868, 488] width 25 height 14
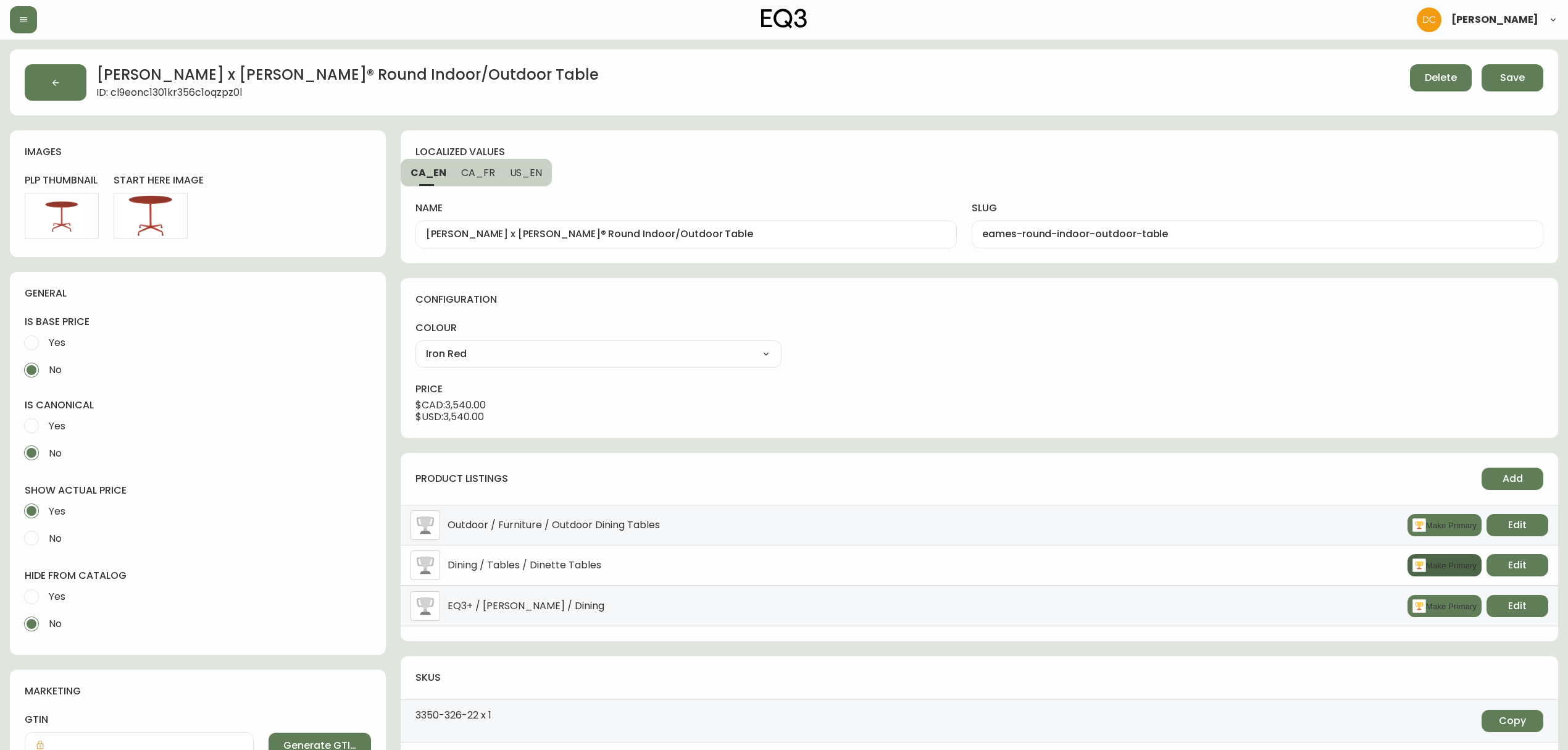
click at [1429, 611] on button "Make Primary" at bounding box center [1444, 606] width 74 height 22
click at [1513, 69] on button "Save" at bounding box center [1512, 78] width 62 height 27
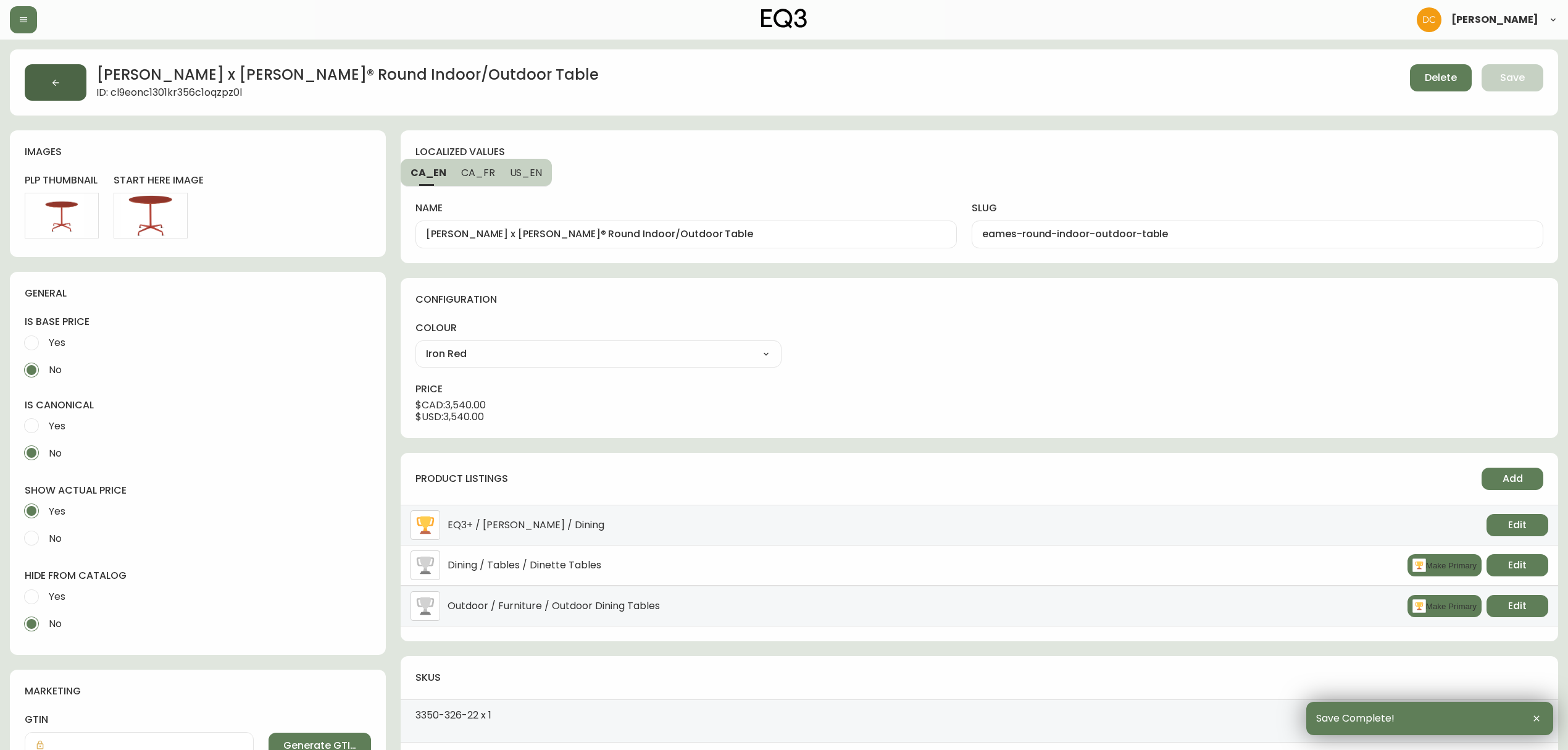
click at [58, 87] on icon "button" at bounding box center [55, 82] width 10 height 10
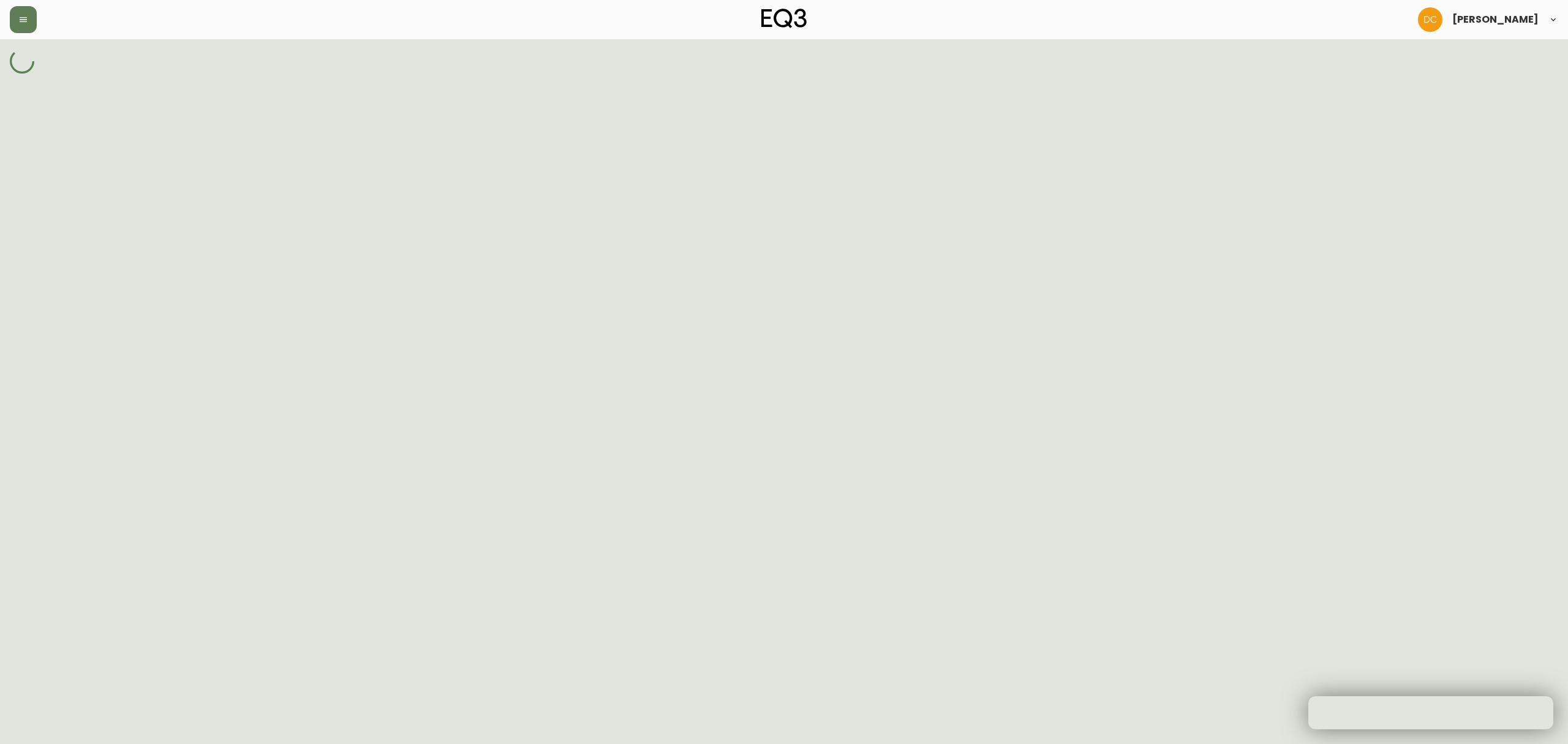
select select "cjyt4saqa0001pt74tdso2wjs"
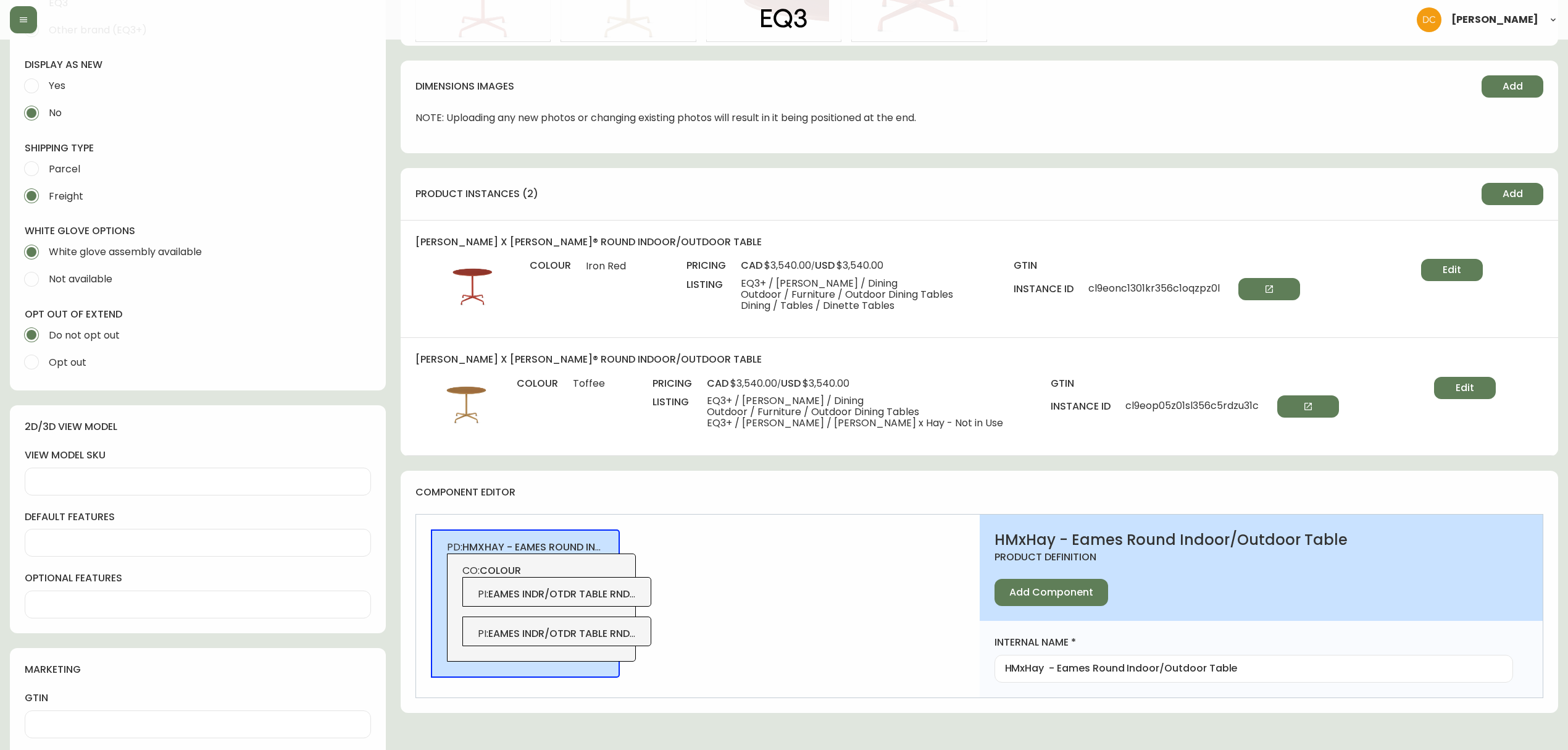
scroll to position [494, 0]
click at [1448, 376] on button "Edit" at bounding box center [1465, 386] width 62 height 22
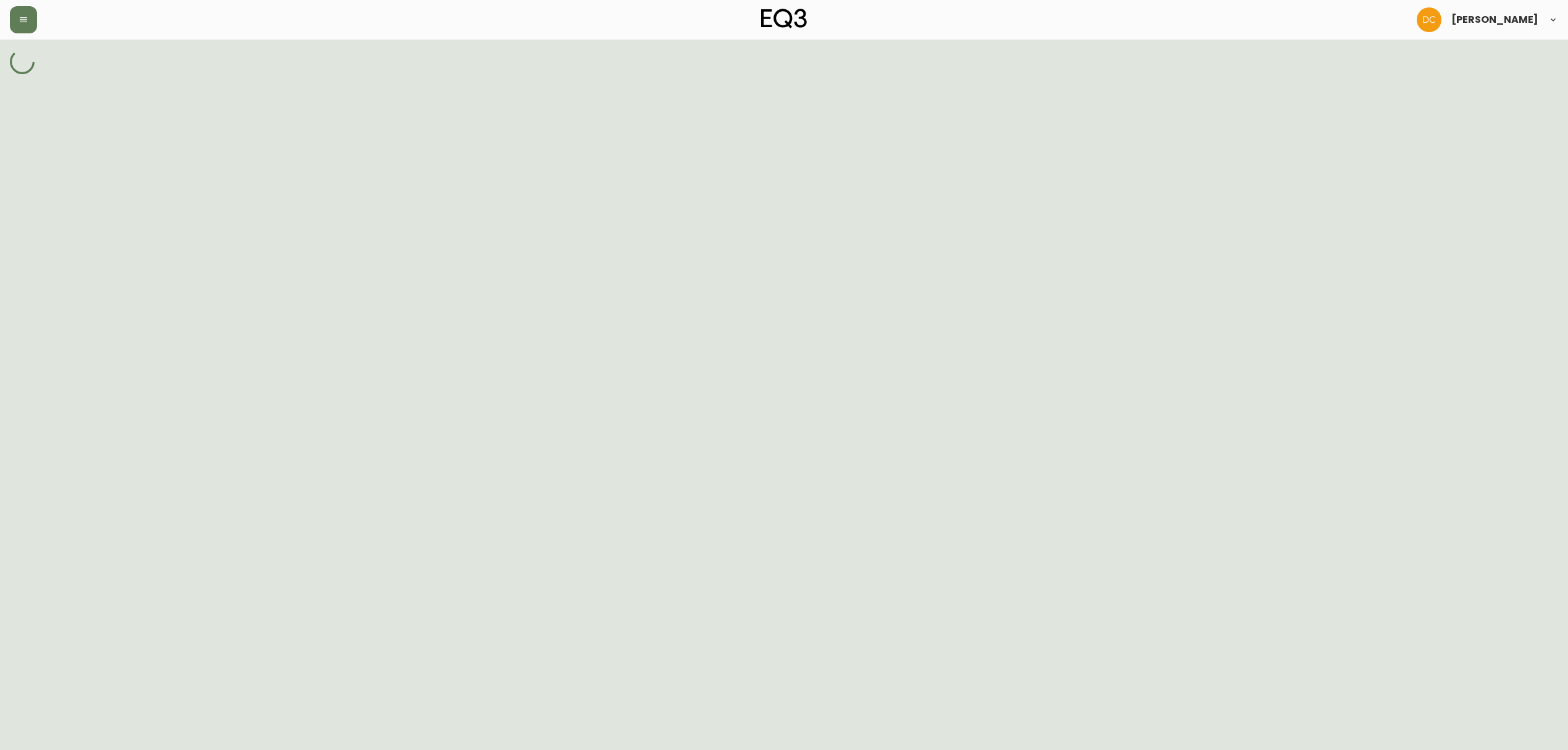
select select "cl9eelriw0d5f356c7tjdupz7"
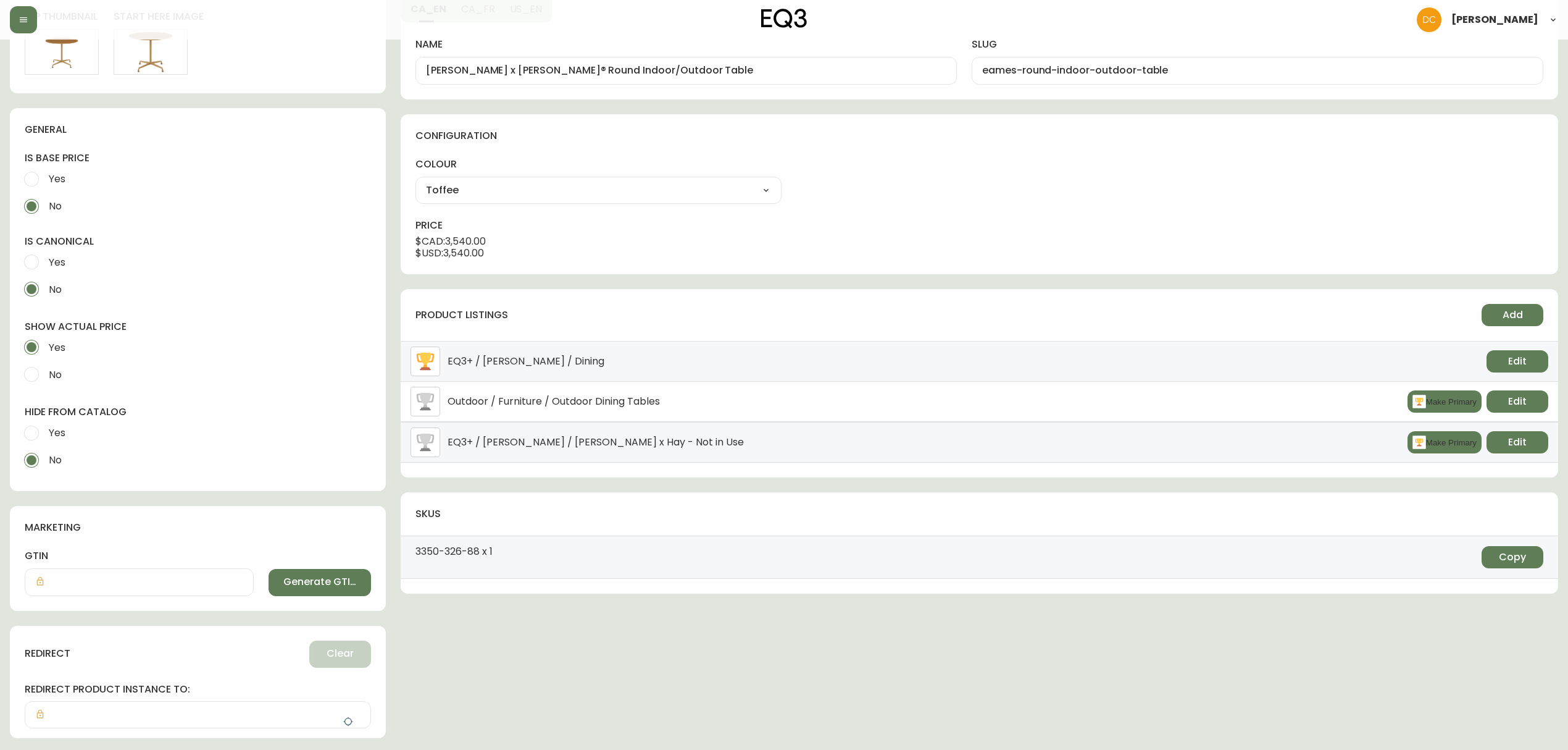
scroll to position [164, 0]
click at [1525, 448] on span "Edit" at bounding box center [1517, 442] width 19 height 14
select select "9"
select select "clkr6ripd2a350162ke52qsh5"
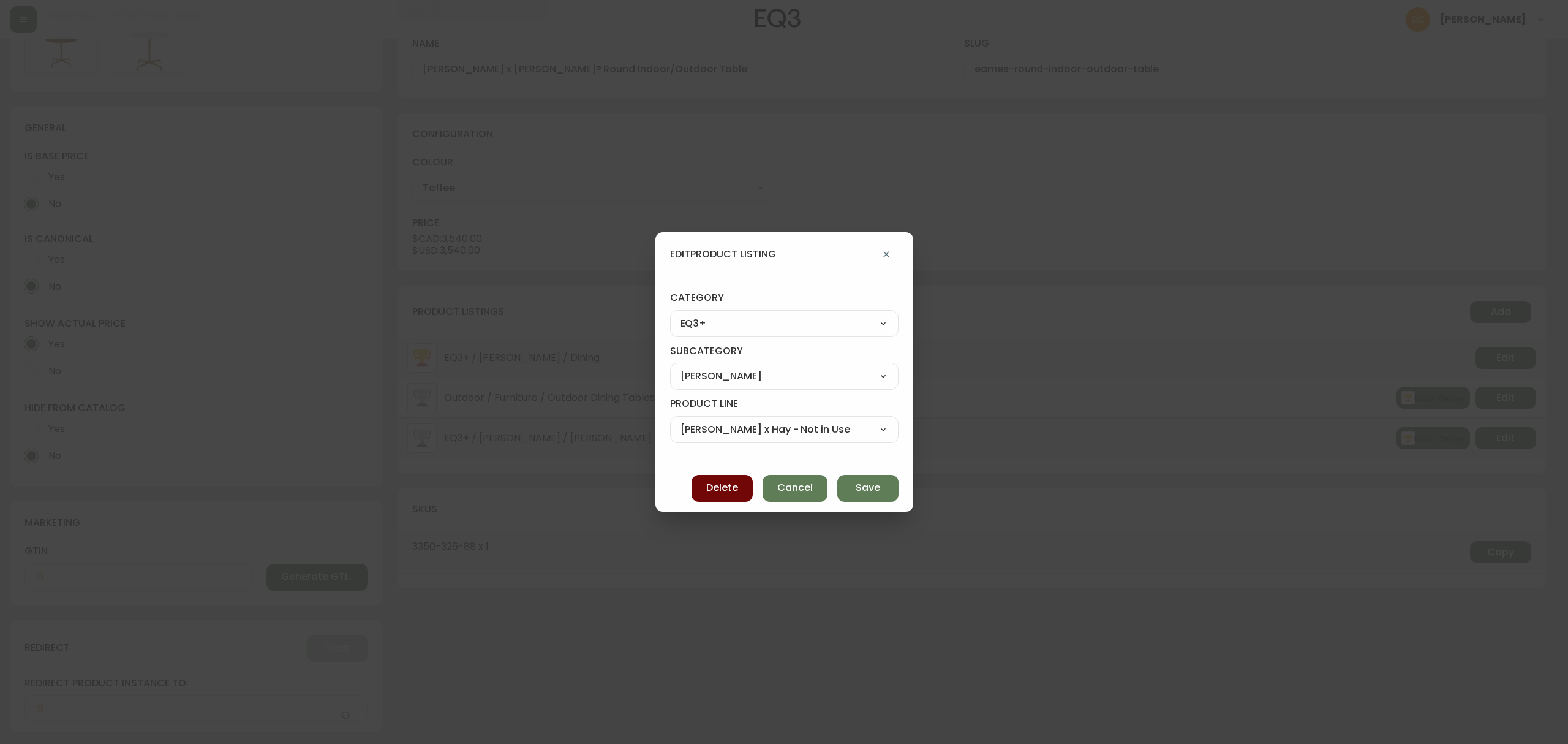
click at [718, 488] on span "Delete" at bounding box center [722, 488] width 32 height 14
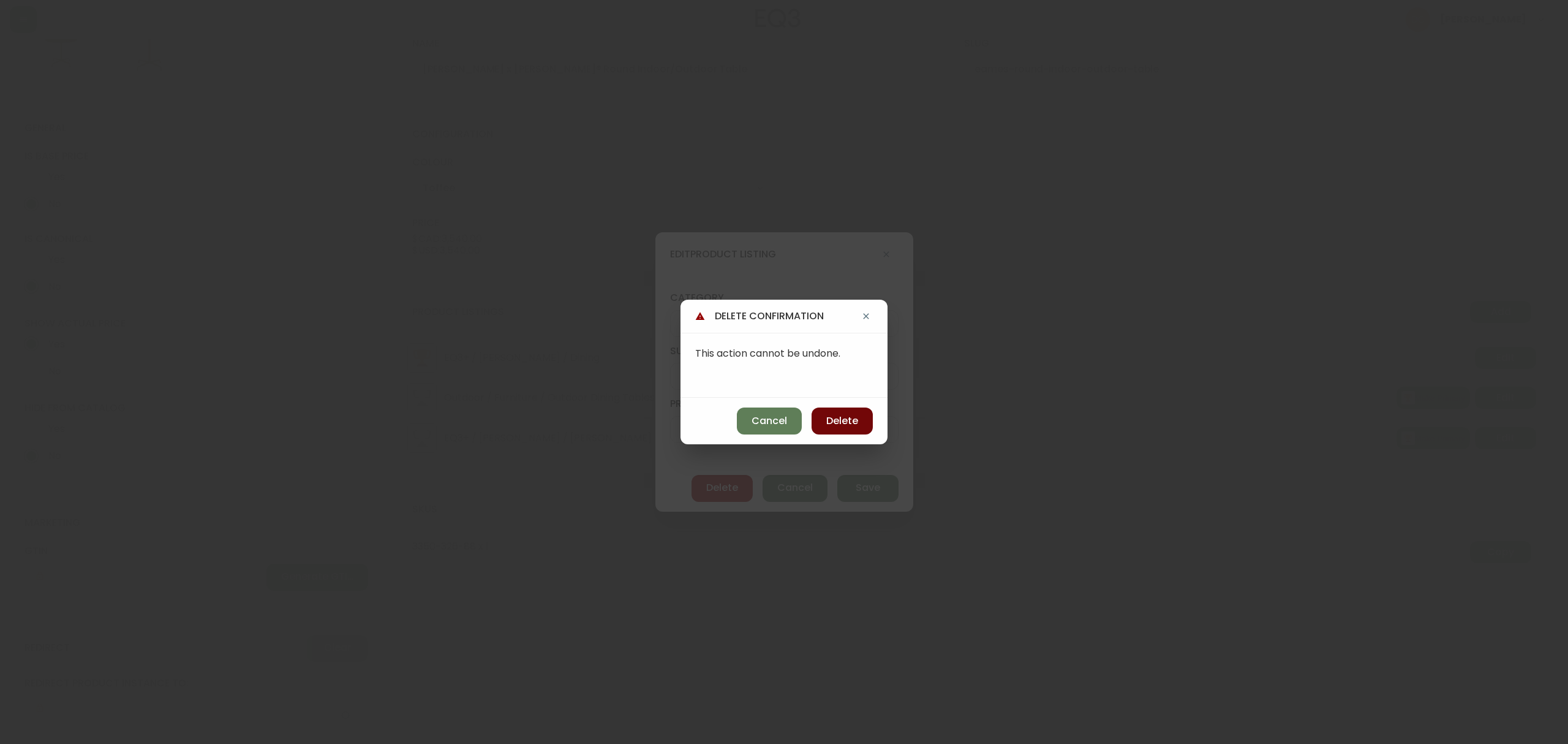
click at [846, 409] on button "Delete" at bounding box center [841, 420] width 61 height 27
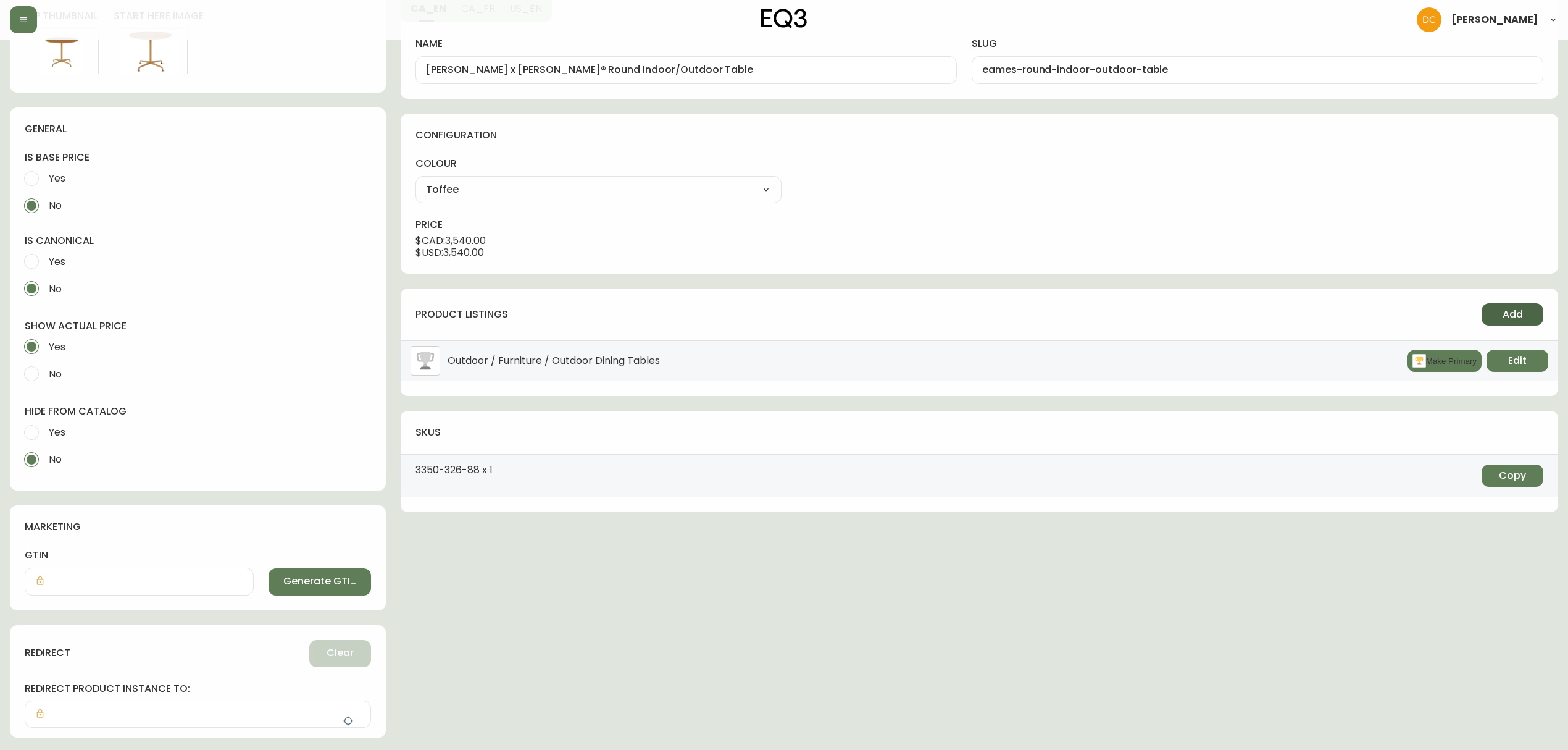
click at [1508, 320] on span "Add" at bounding box center [1512, 315] width 20 height 14
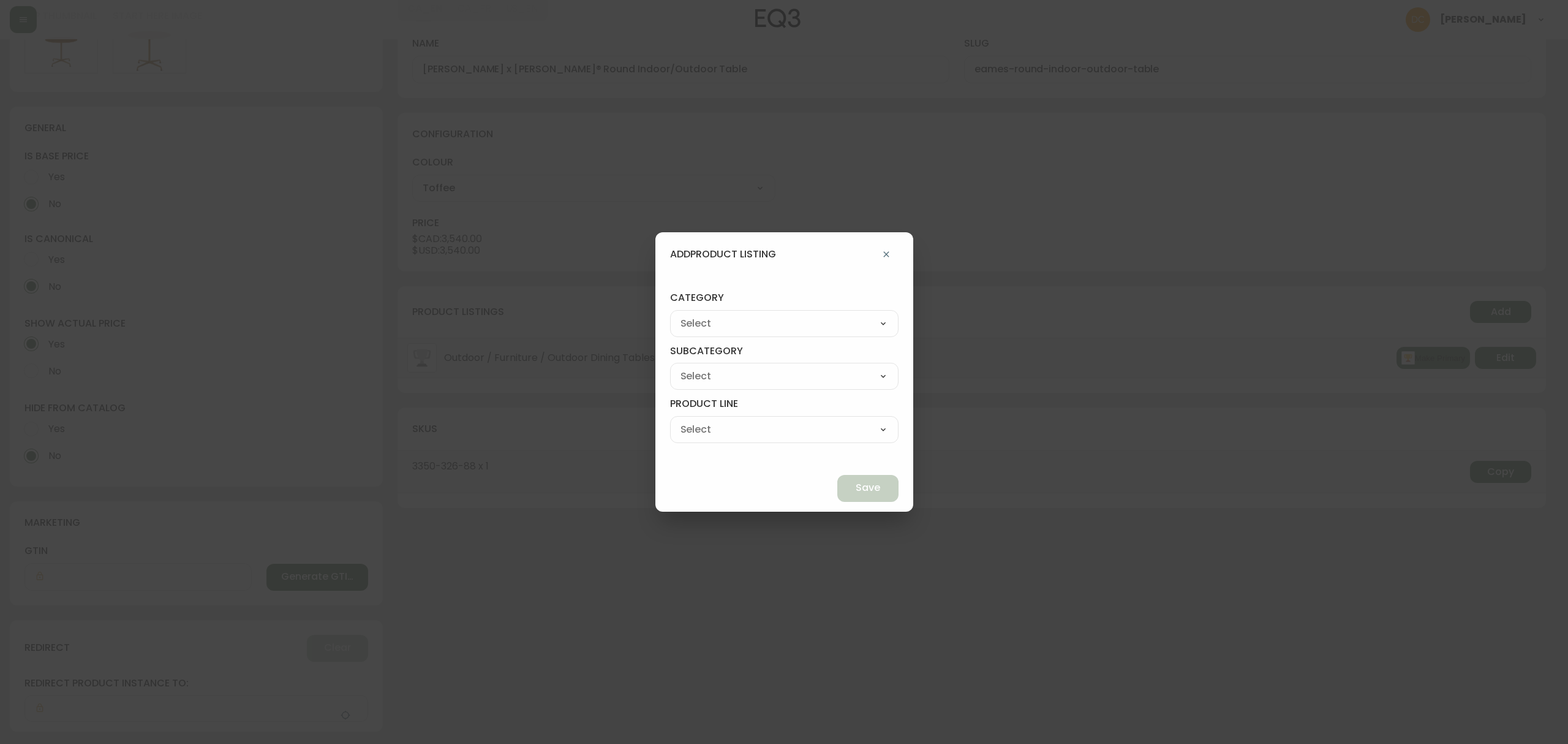
click at [835, 320] on select "Living Dining Bedroom Outdoor Office Lighting Rugs Accessories EQ3+ Inspiration…" at bounding box center [784, 323] width 228 height 19
select select "9"
click at [698, 314] on select "Living Dining Bedroom Outdoor Office Lighting Rugs Accessories EQ3+ Inspiration…" at bounding box center [784, 323] width 228 height 19
type input "EQ3+"
click at [773, 373] on select "Herman Miller Palliser Branch Silk & Snow Marimekko Neighbor Loll Designs Pablo…" at bounding box center [784, 376] width 228 height 19
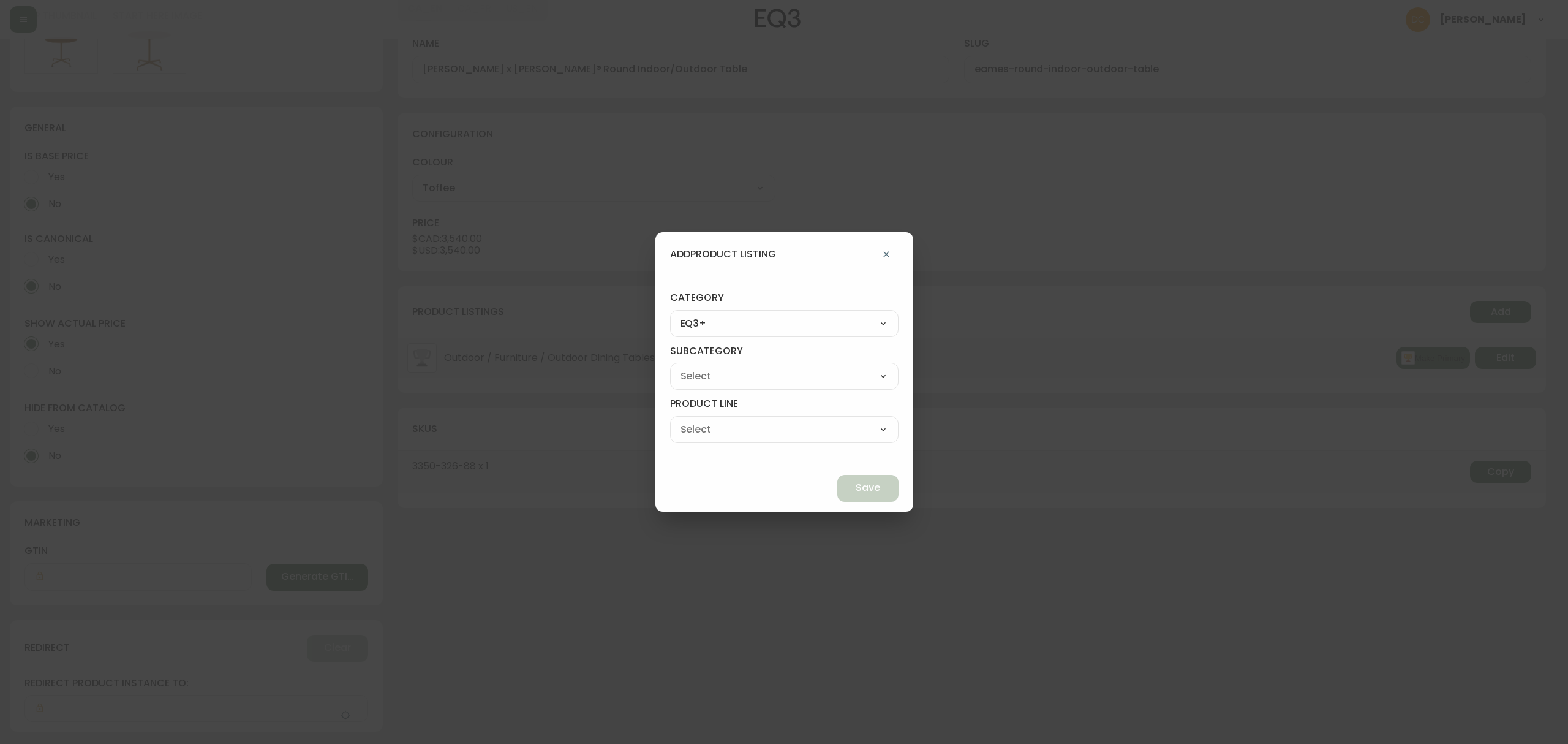
select select "90"
click at [698, 367] on select "Herman Miller Palliser Branch Silk & Snow Marimekko Neighbor Loll Designs Pablo…" at bounding box center [784, 376] width 228 height 19
type input "[PERSON_NAME]"
click at [775, 417] on div "Office Living Lighting Dining Accessories View All Decoration - Not in Use Seat…" at bounding box center [784, 429] width 228 height 27
click at [775, 430] on select "Office Living Lighting Dining Accessories View All Decoration - Not in Use Seat…" at bounding box center [784, 429] width 228 height 19
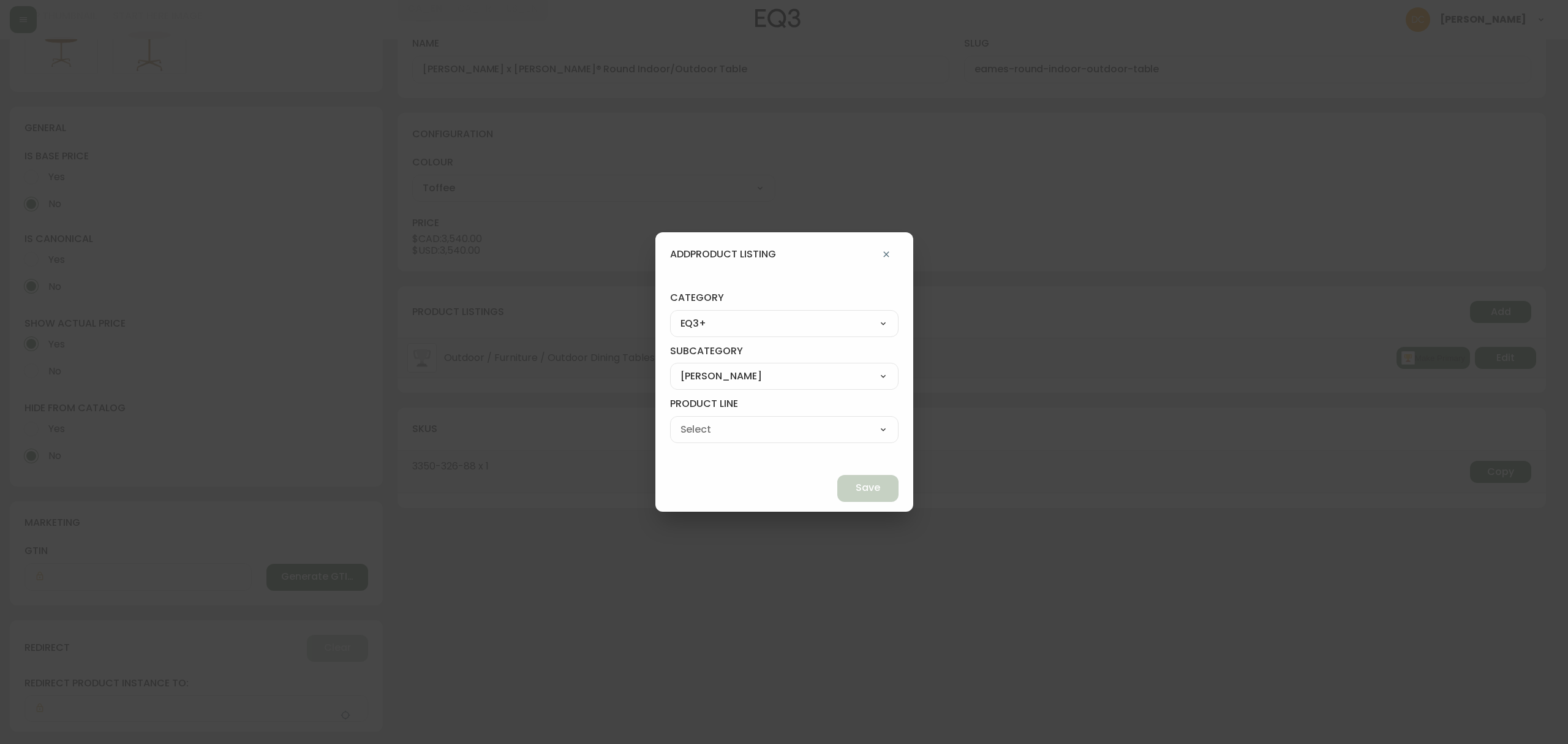
select select "clwgkeyqa1sgj01543y1vb3h1"
click at [698, 420] on select "Office Living Lighting Dining Accessories View All Decoration - Not in Use Seat…" at bounding box center [784, 429] width 228 height 19
type input "Dining"
click at [856, 488] on span "Save" at bounding box center [868, 488] width 25 height 14
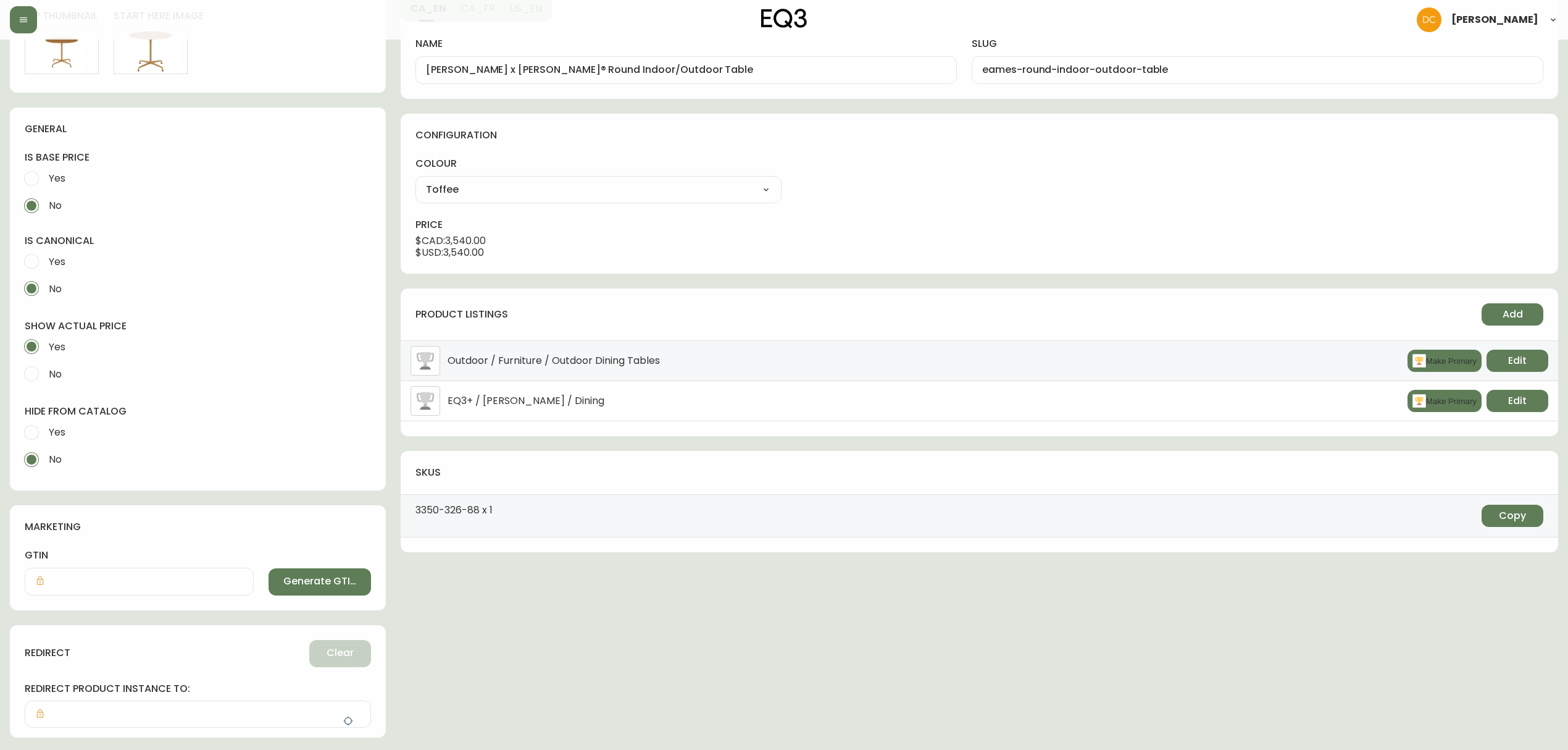
click at [1399, 405] on li "EQ3+ / Herman Miller / Dining Make Primary Edit" at bounding box center [979, 401] width 1157 height 40
click at [1421, 406] on button "Make Primary" at bounding box center [1444, 401] width 74 height 22
click at [1500, 315] on button "Add" at bounding box center [1512, 314] width 62 height 22
select select "9"
select select "clwgkeyqa1sgj01543y1vb3h1"
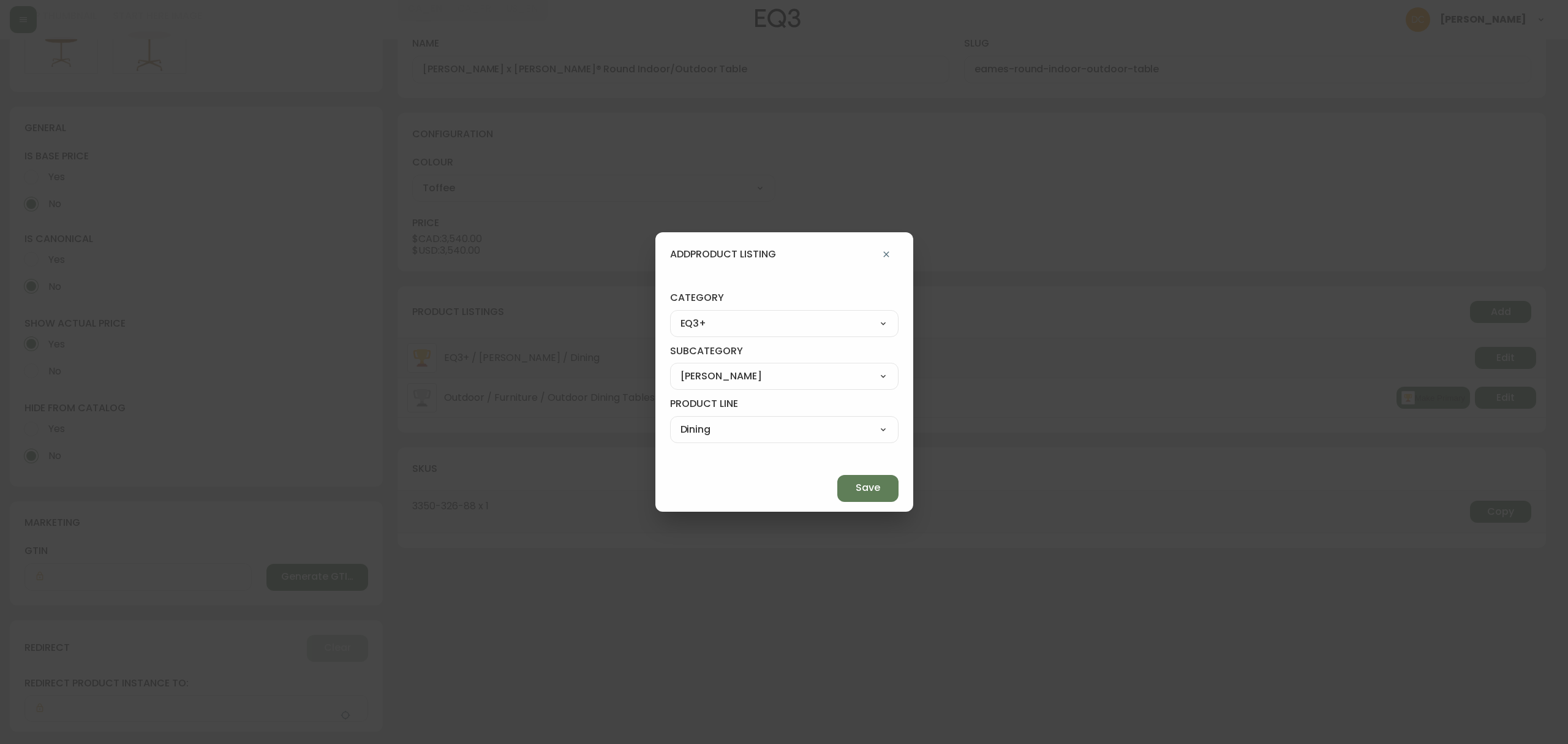
click at [802, 315] on select "Living Dining Bedroom Outdoor Office Lighting Rugs Accessories EQ3+ Inspiration…" at bounding box center [784, 323] width 228 height 19
select select "1"
click at [698, 314] on select "Living Dining Bedroom Outdoor Office Lighting Rugs Accessories EQ3+ Inspiration…" at bounding box center [784, 323] width 228 height 19
type input "Dining"
select select
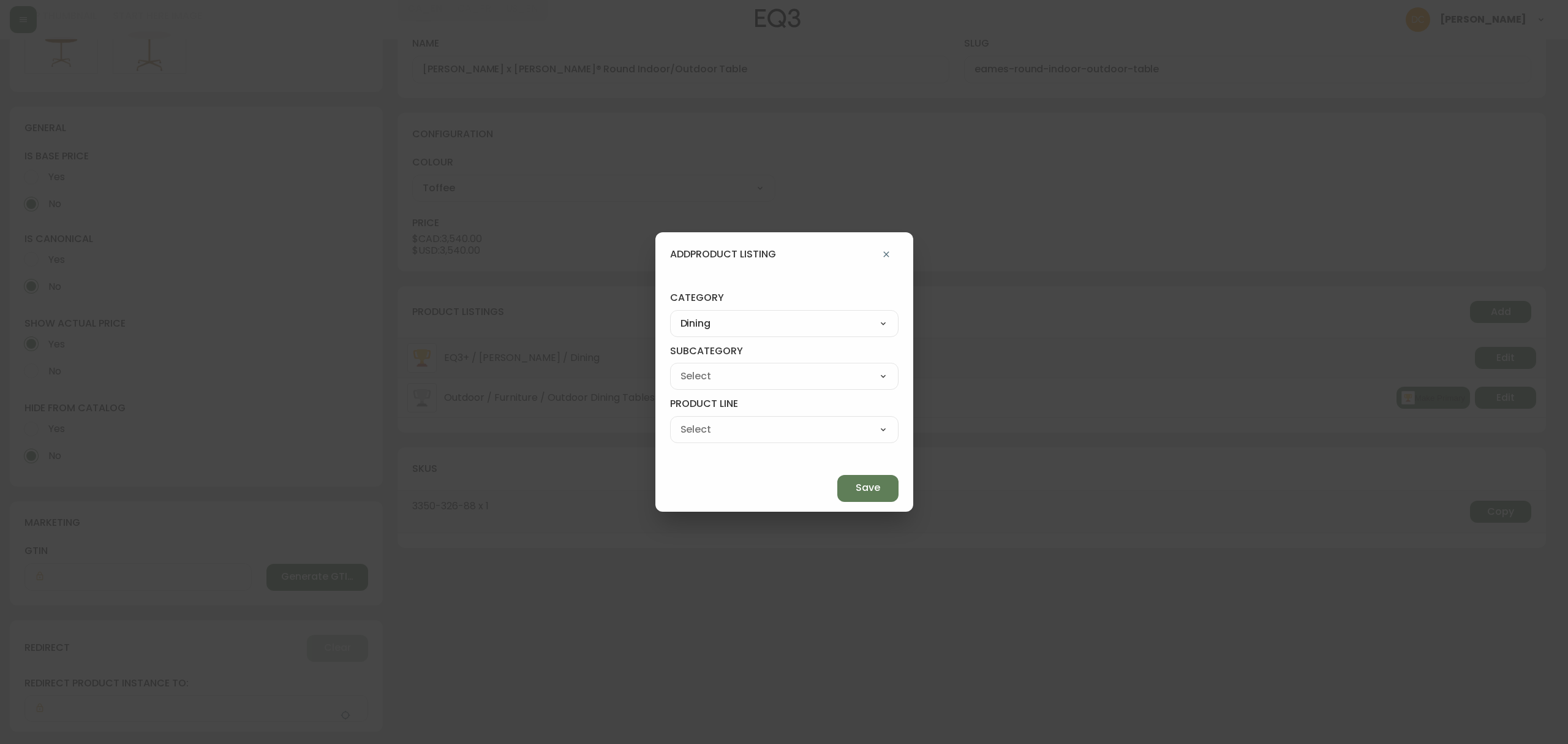
select select
drag, startPoint x: 755, startPoint y: 349, endPoint x: 753, endPoint y: 378, distance: 29.1
click at [755, 354] on h4 "subcategory" at bounding box center [784, 353] width 228 height 19
click at [755, 373] on select "Tables Seating Storage Dining Accessories -Not in Use" at bounding box center [784, 376] width 228 height 19
select select "10"
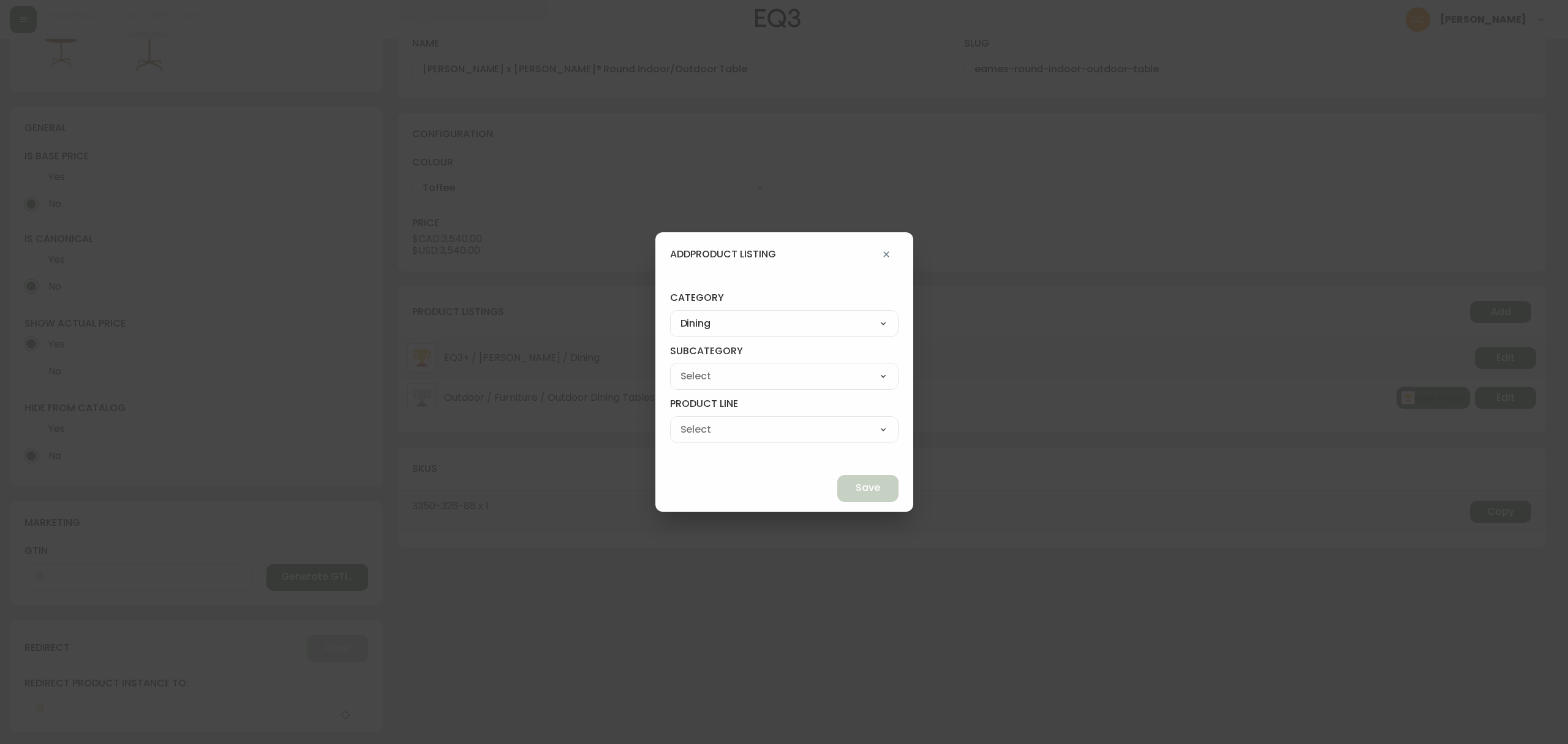
click at [698, 367] on select "Tables Seating Storage Dining Accessories -Not in Use" at bounding box center [784, 376] width 228 height 19
type input "Tables"
click at [735, 430] on select "Dining Tables Dinette Tables Extendable Dining Tables Bar & Counter Tables" at bounding box center [784, 429] width 228 height 19
select select "110"
click at [698, 420] on select "Dining Tables Dinette Tables Extendable Dining Tables Bar & Counter Tables" at bounding box center [784, 429] width 228 height 19
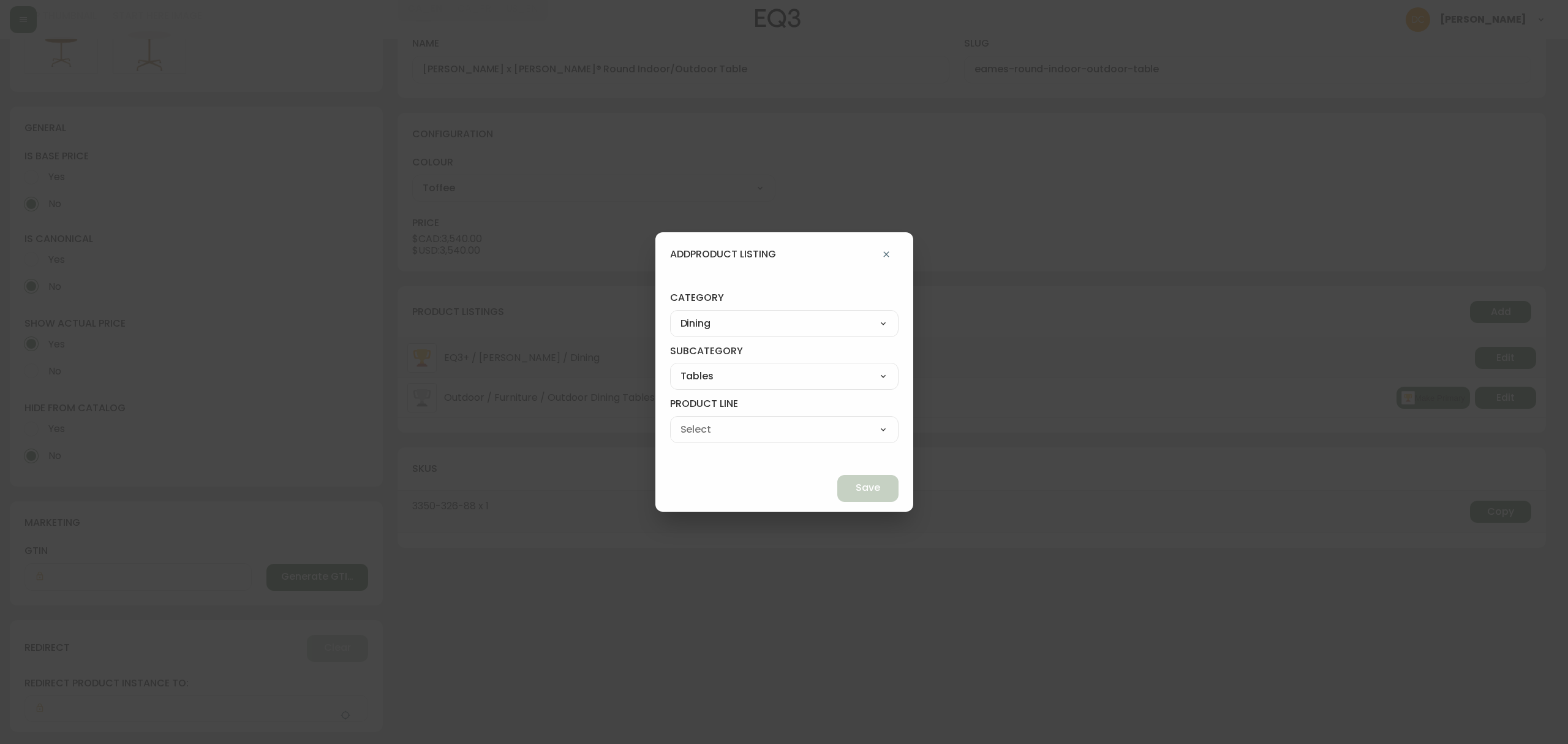
type input "Dinette Tables"
click at [837, 481] on button "Save" at bounding box center [868, 488] width 61 height 27
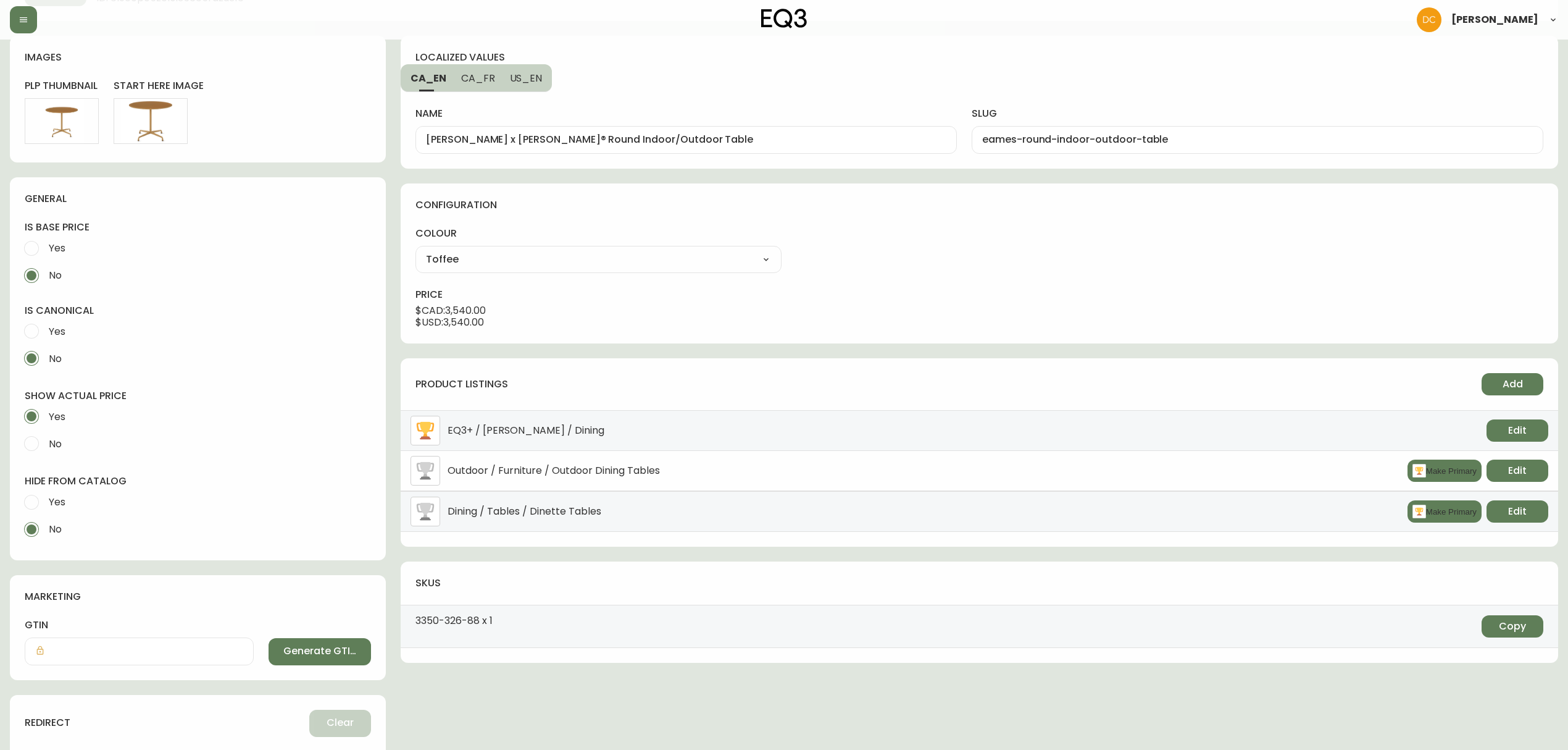
scroll to position [0, 0]
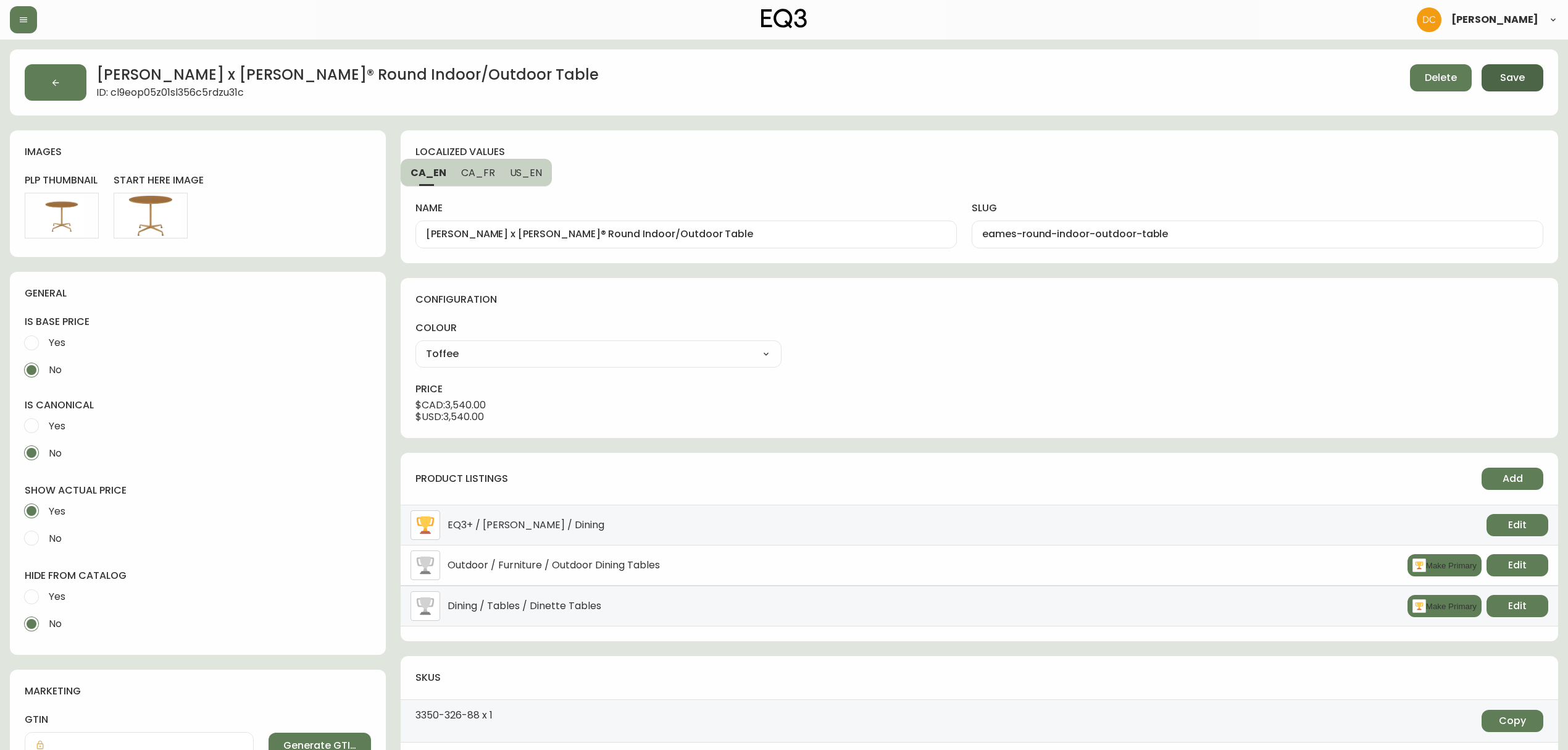
click at [1497, 76] on button "Save" at bounding box center [1512, 78] width 62 height 27
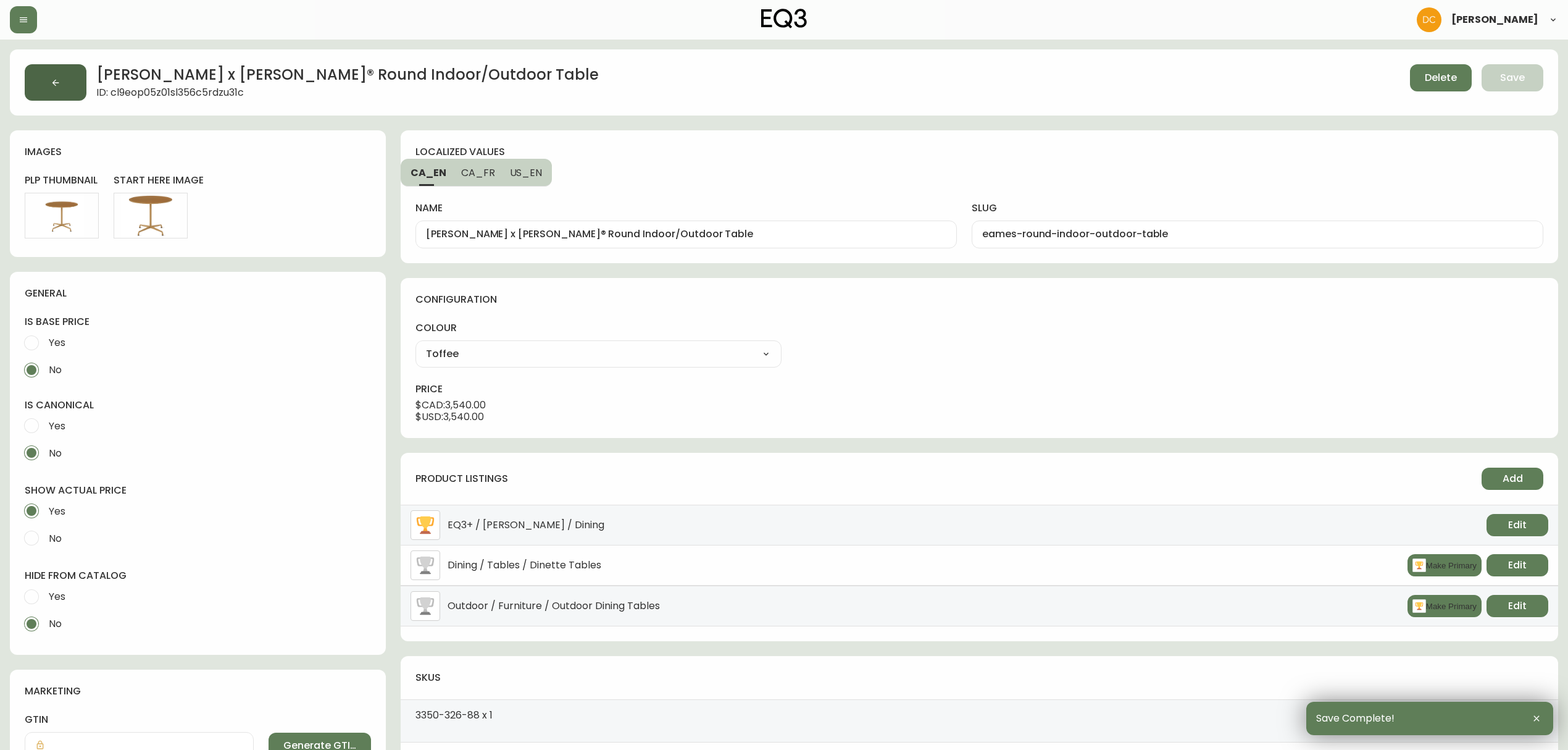
click at [39, 82] on button "button" at bounding box center [55, 82] width 62 height 37
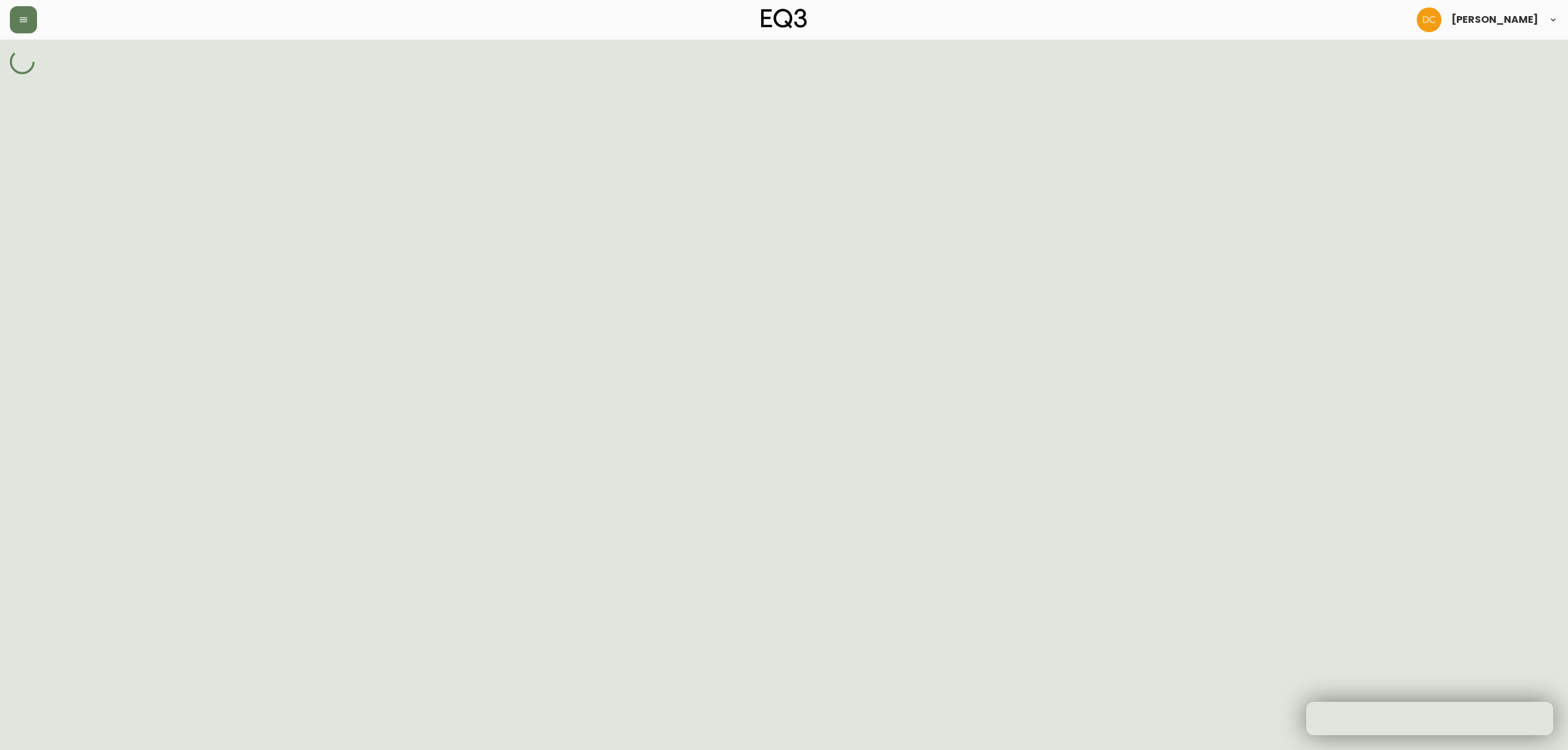
select select "cjyt4saqa0001pt74tdso2wjs"
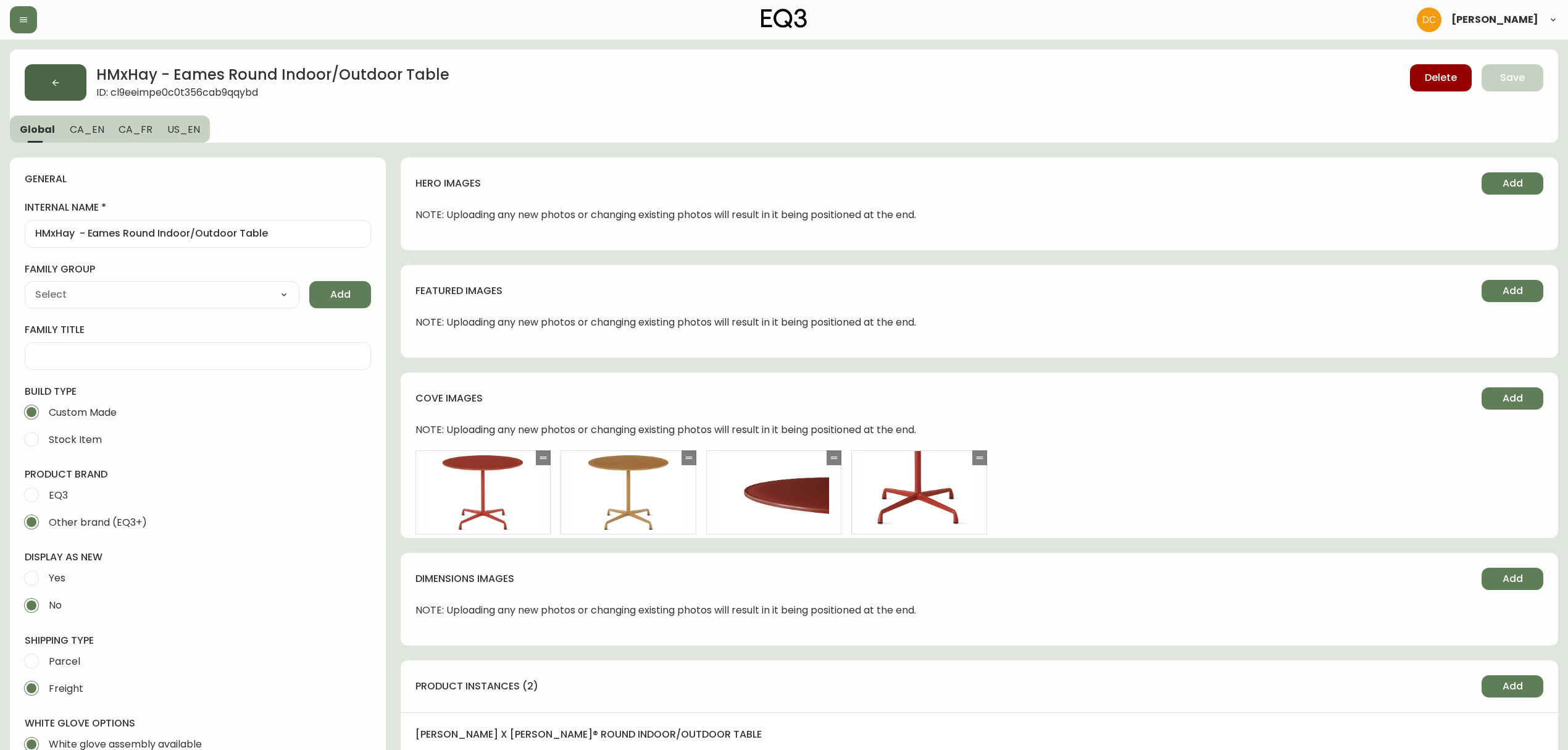
click at [62, 90] on button "button" at bounding box center [55, 82] width 62 height 37
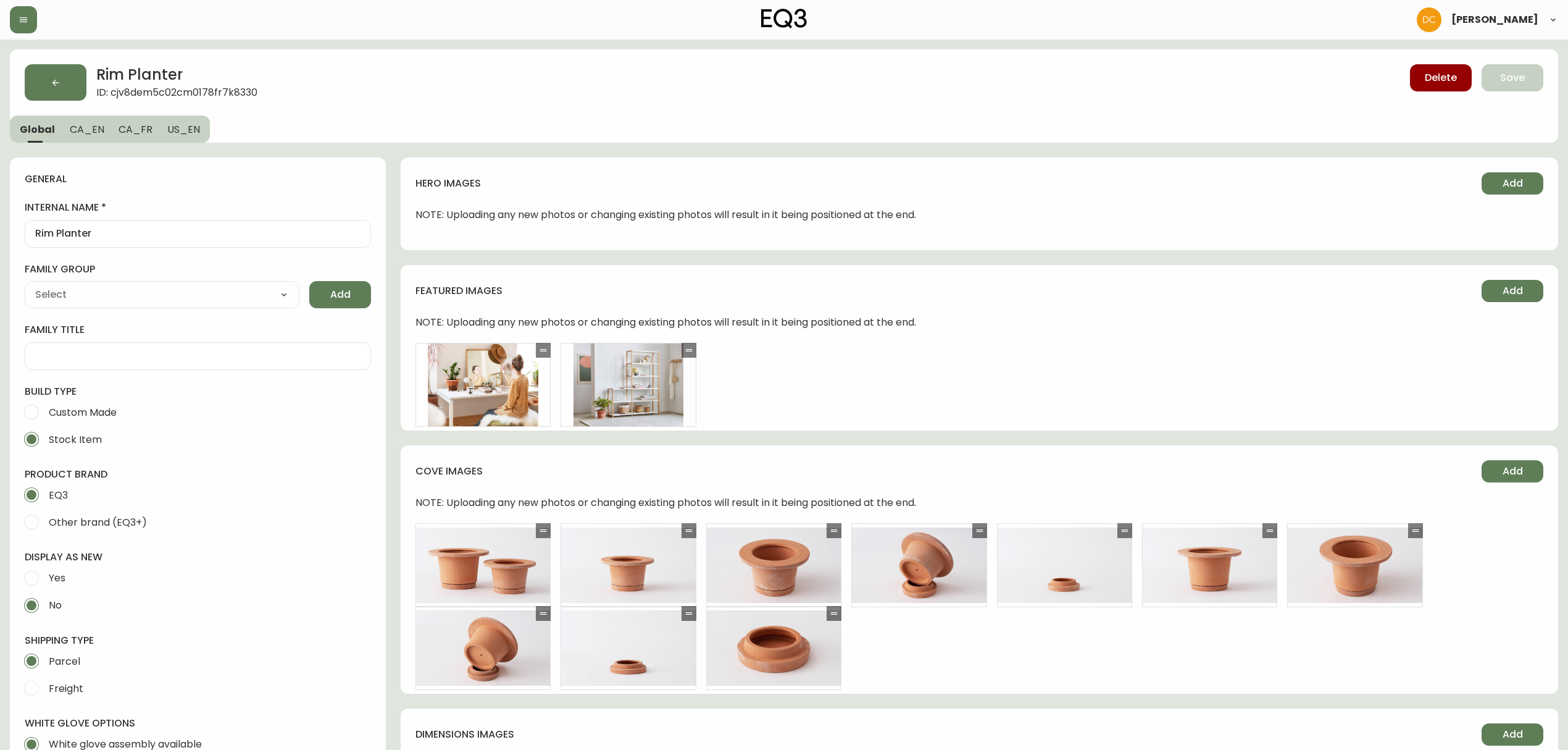
type input "EQ3"
type input "Home & Garden > Lawn & Garden > Gardening > Pots & Planters"
type input "Default"
select select "cjyt4m5lw0000pt749bx6gh7n"
select select "cjpjx7rji00004c744bbp6zrf"
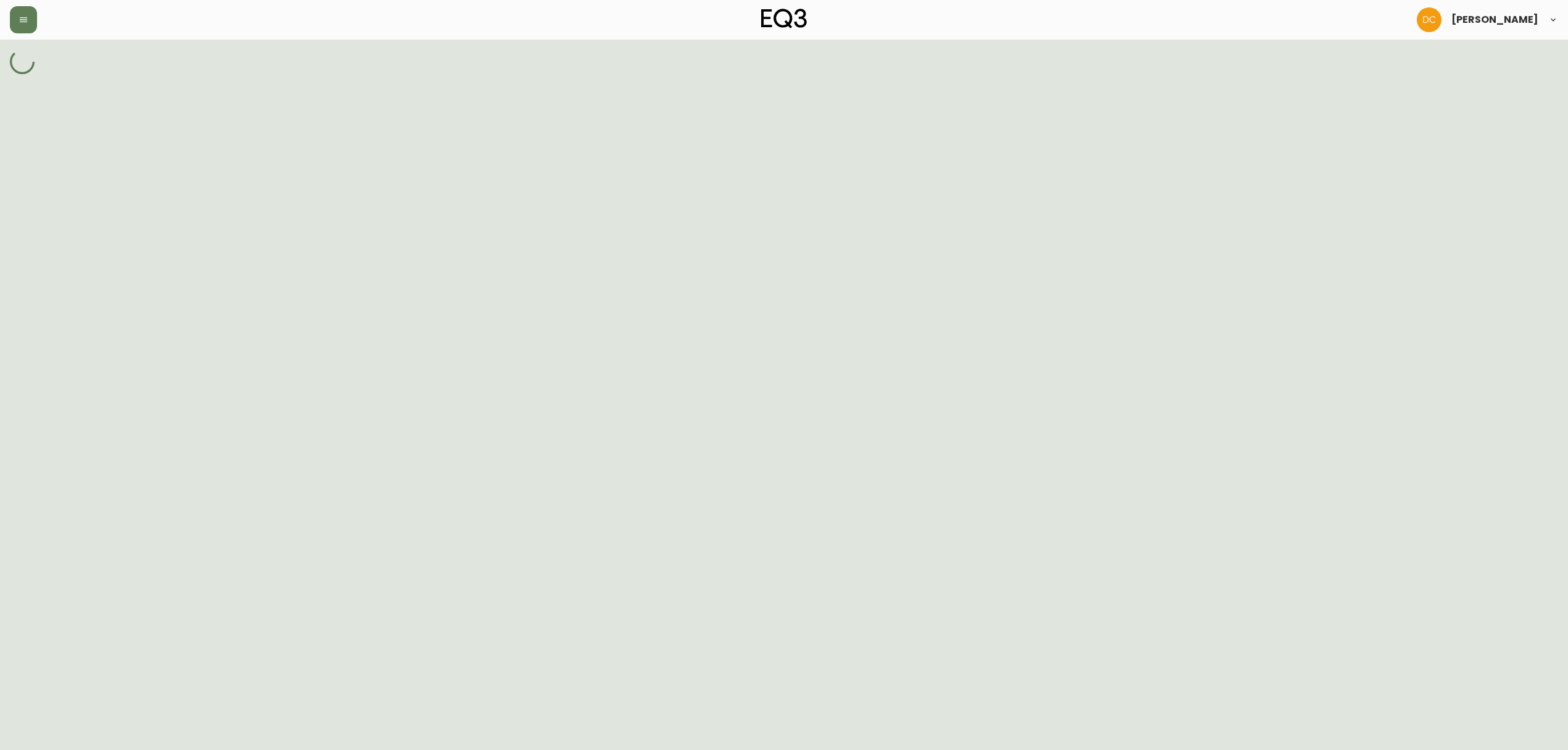
select select "cld0e15770zld0110dkocg4a4"
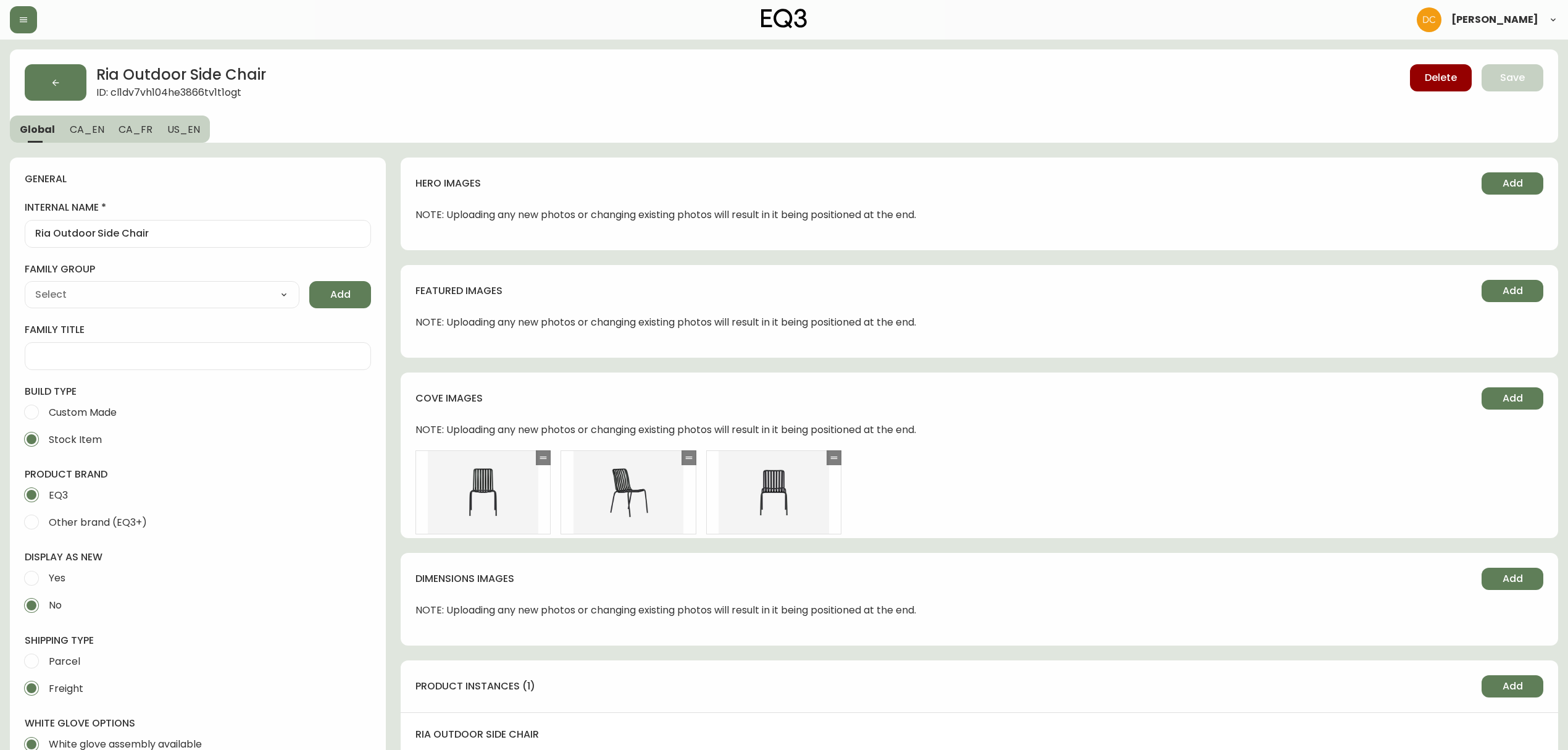
type input "Furniture > Outdoor Furniture > Outdoor Seating > Outdoor Chairs"
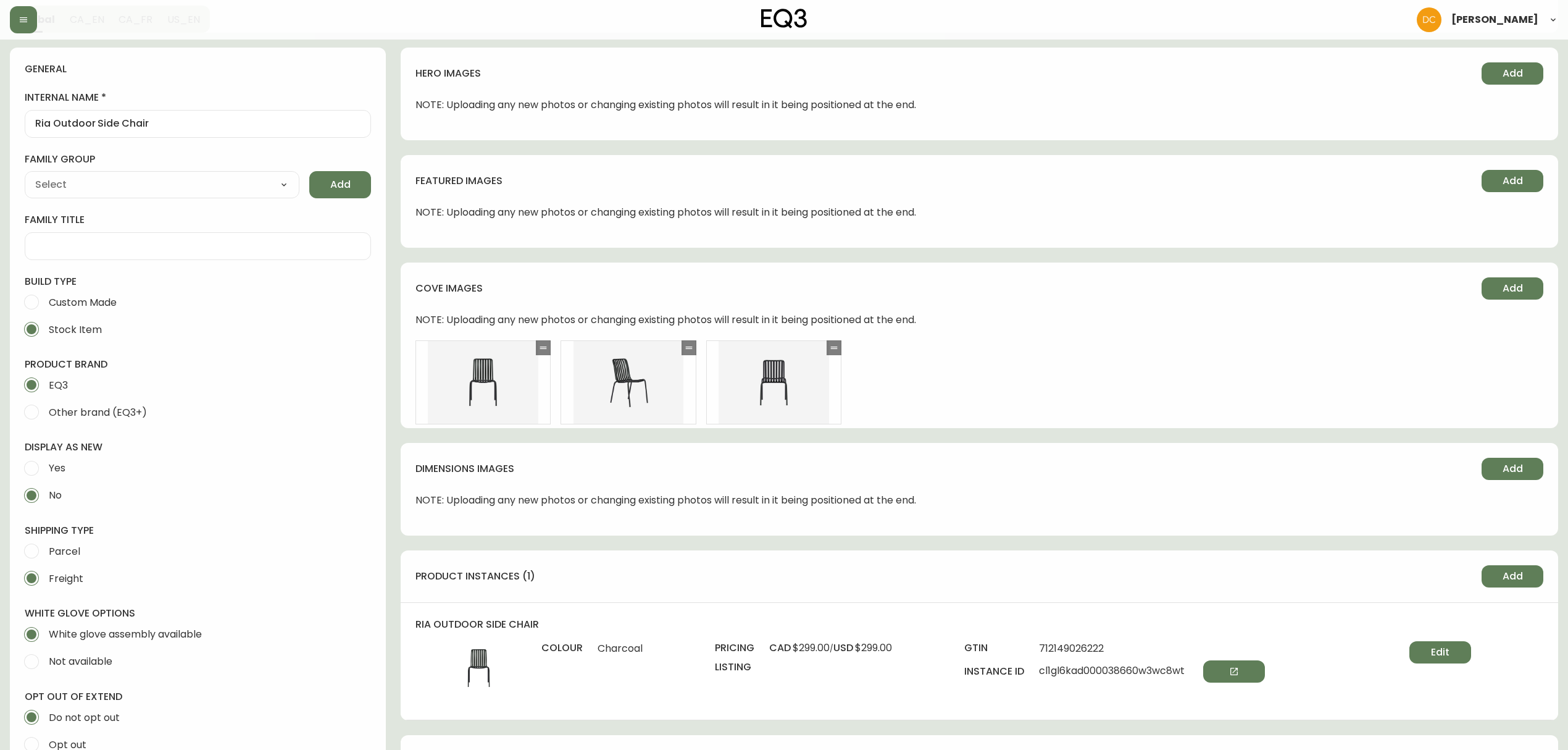
scroll to position [329, 0]
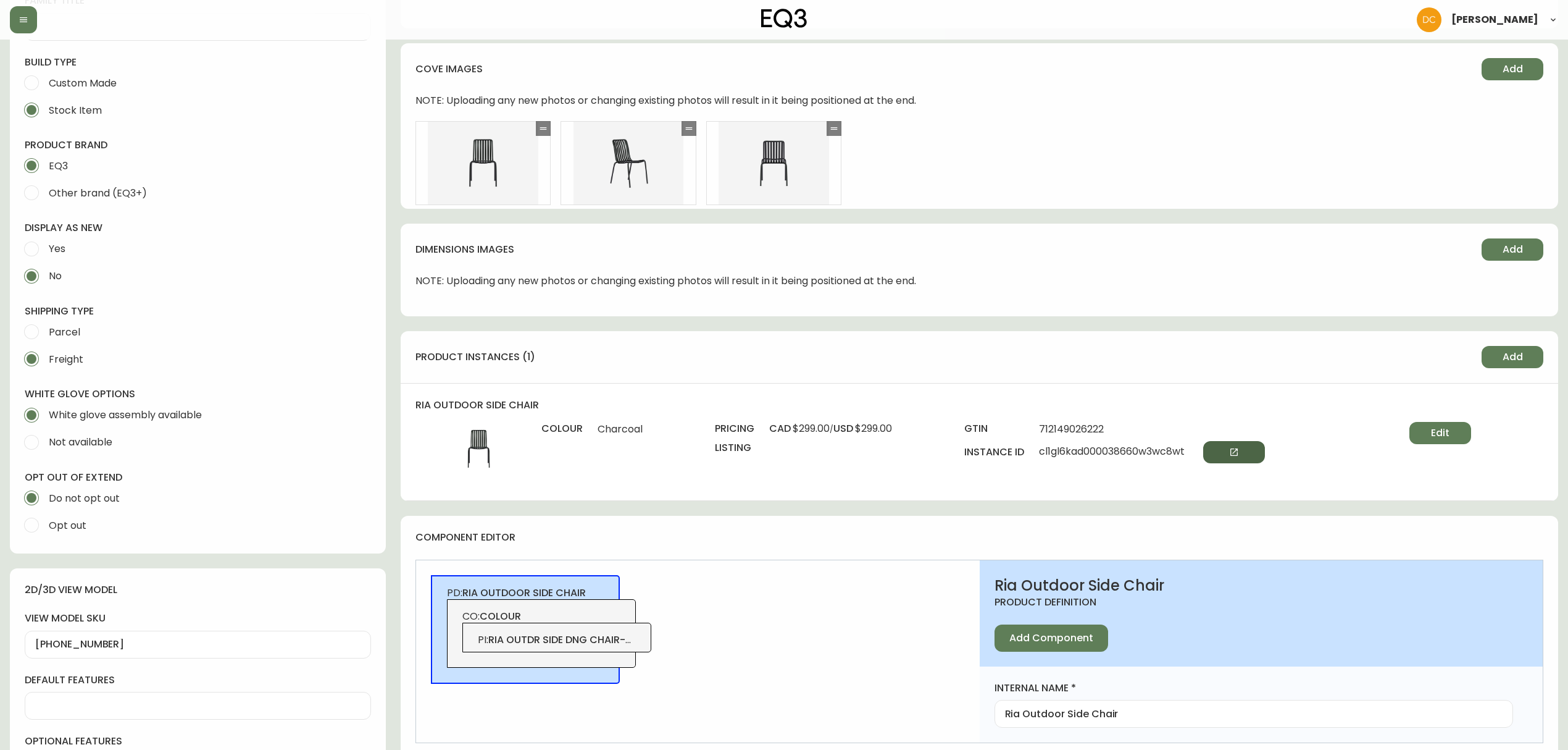
click at [1228, 448] on button "button" at bounding box center [1233, 452] width 62 height 22
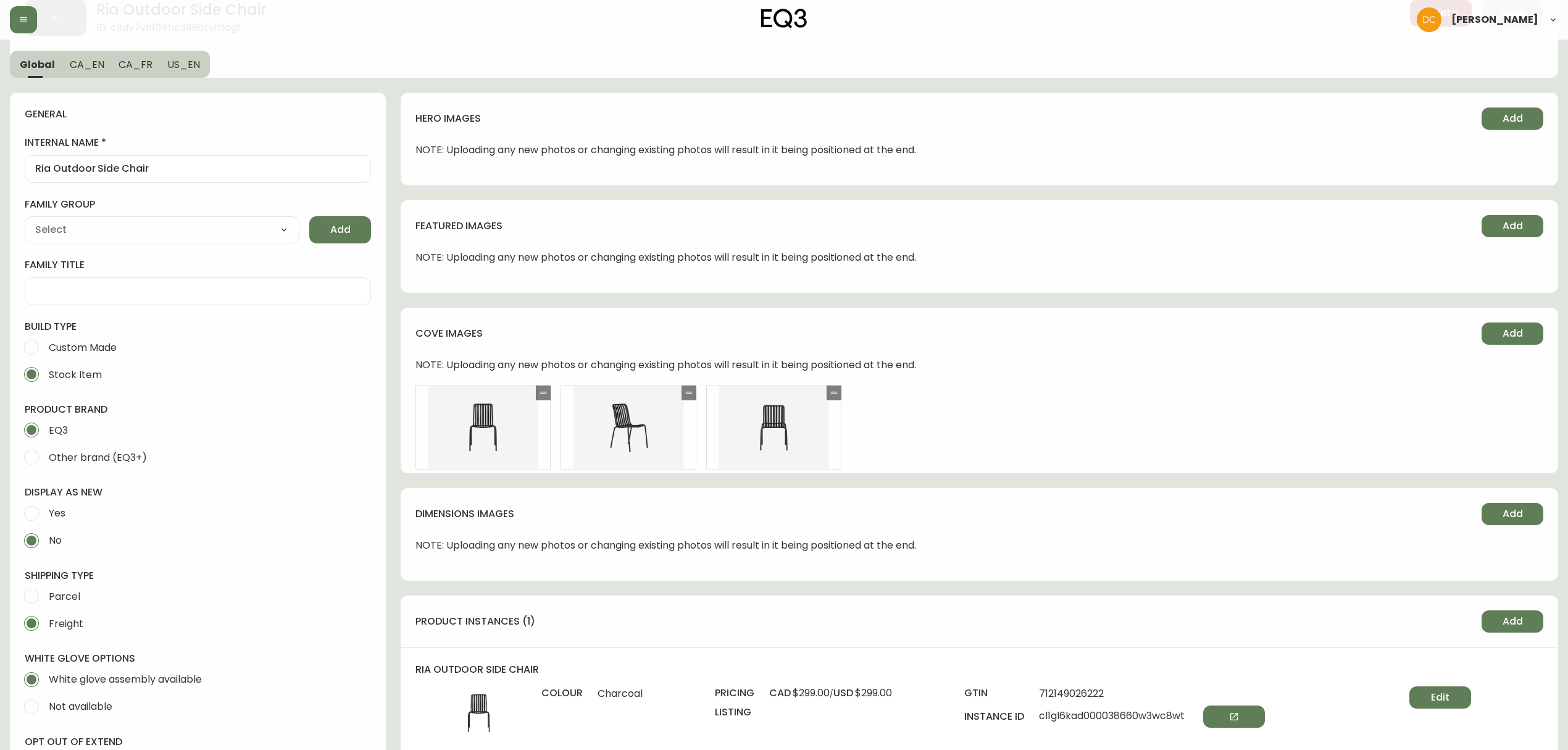
scroll to position [0, 0]
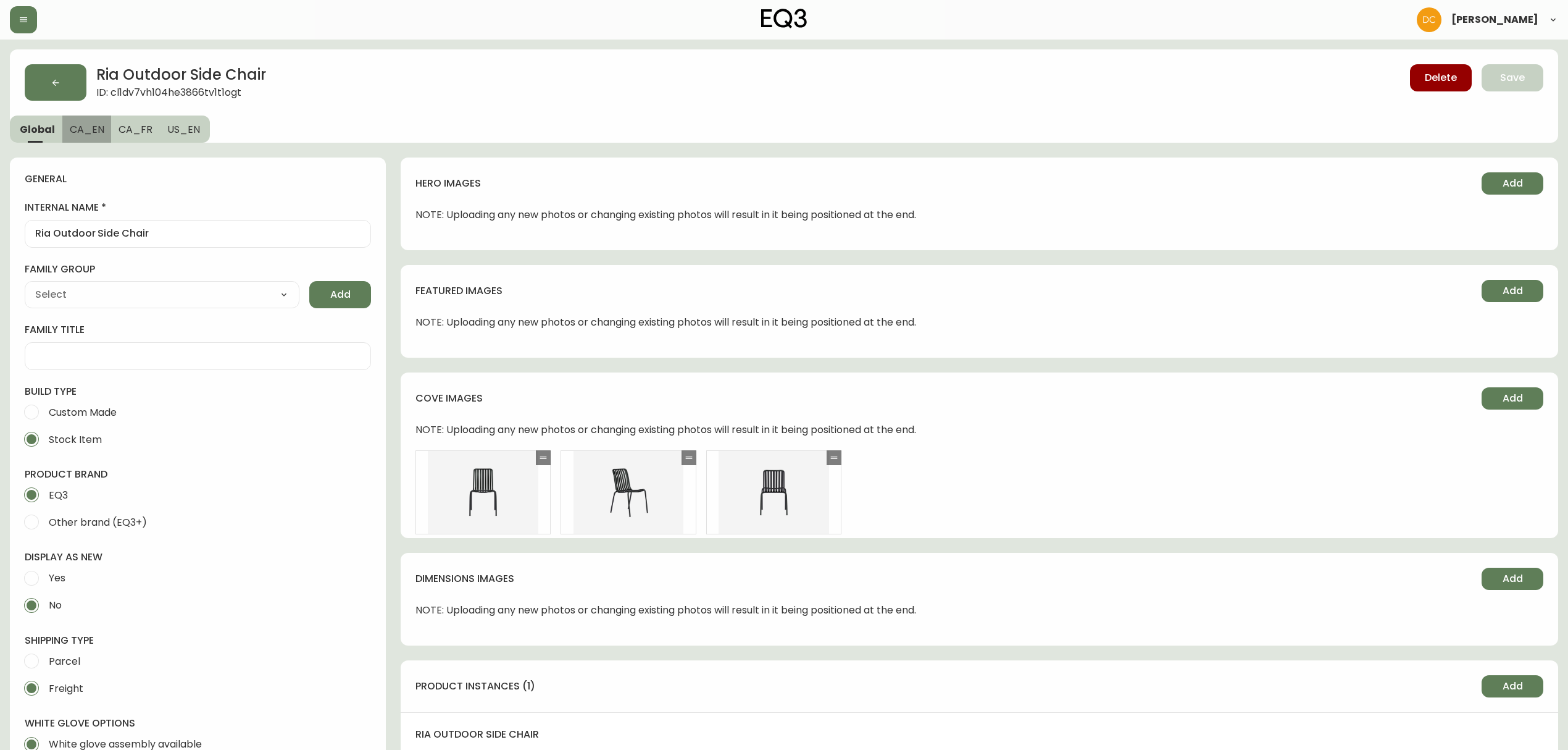
click at [71, 124] on span "CA_EN" at bounding box center [87, 129] width 35 height 13
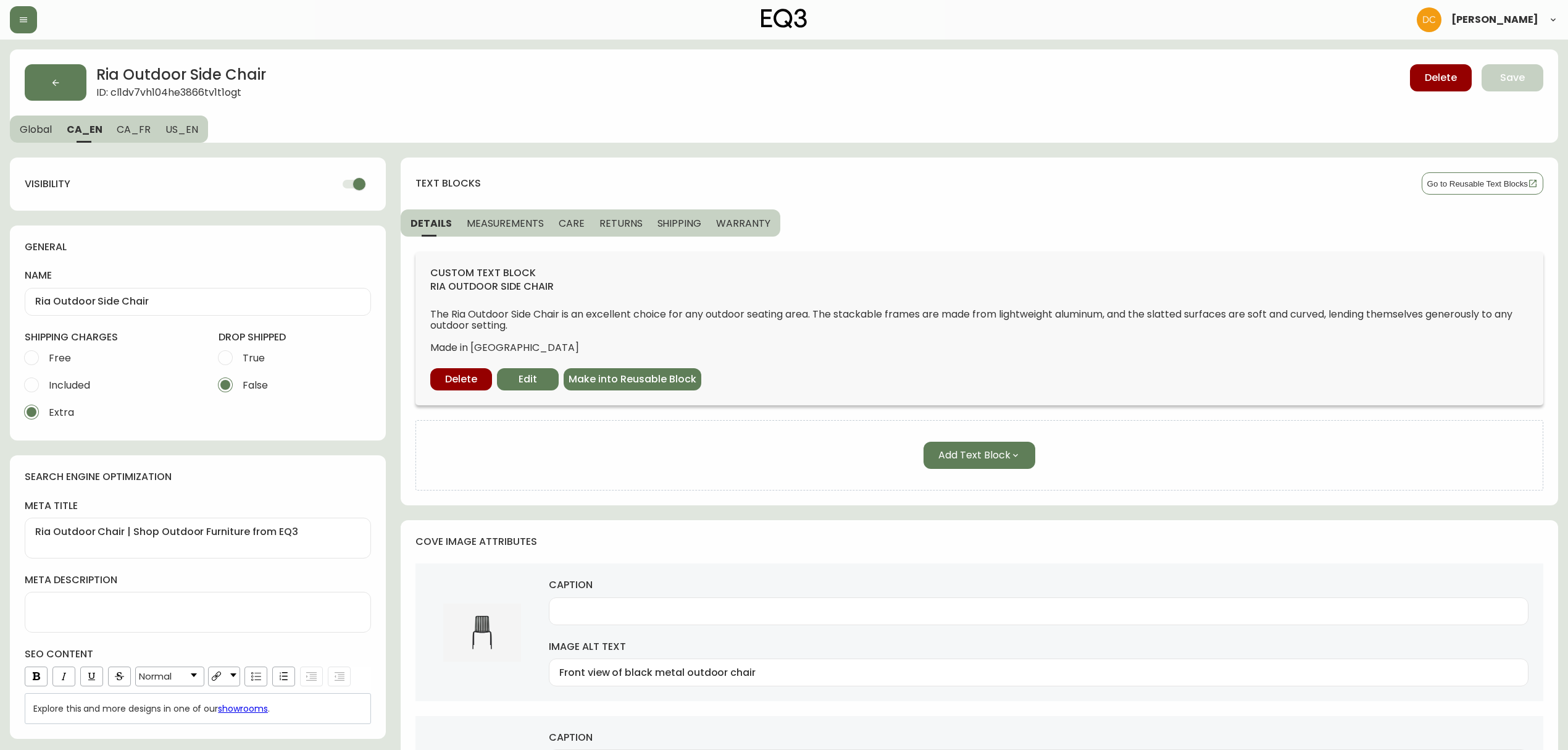
click at [353, 183] on input "checkbox" at bounding box center [360, 184] width 71 height 24
click at [131, 132] on span "CA_FR" at bounding box center [133, 129] width 34 height 13
checkbox input "true"
type input "Chaise d’appoint Ria"
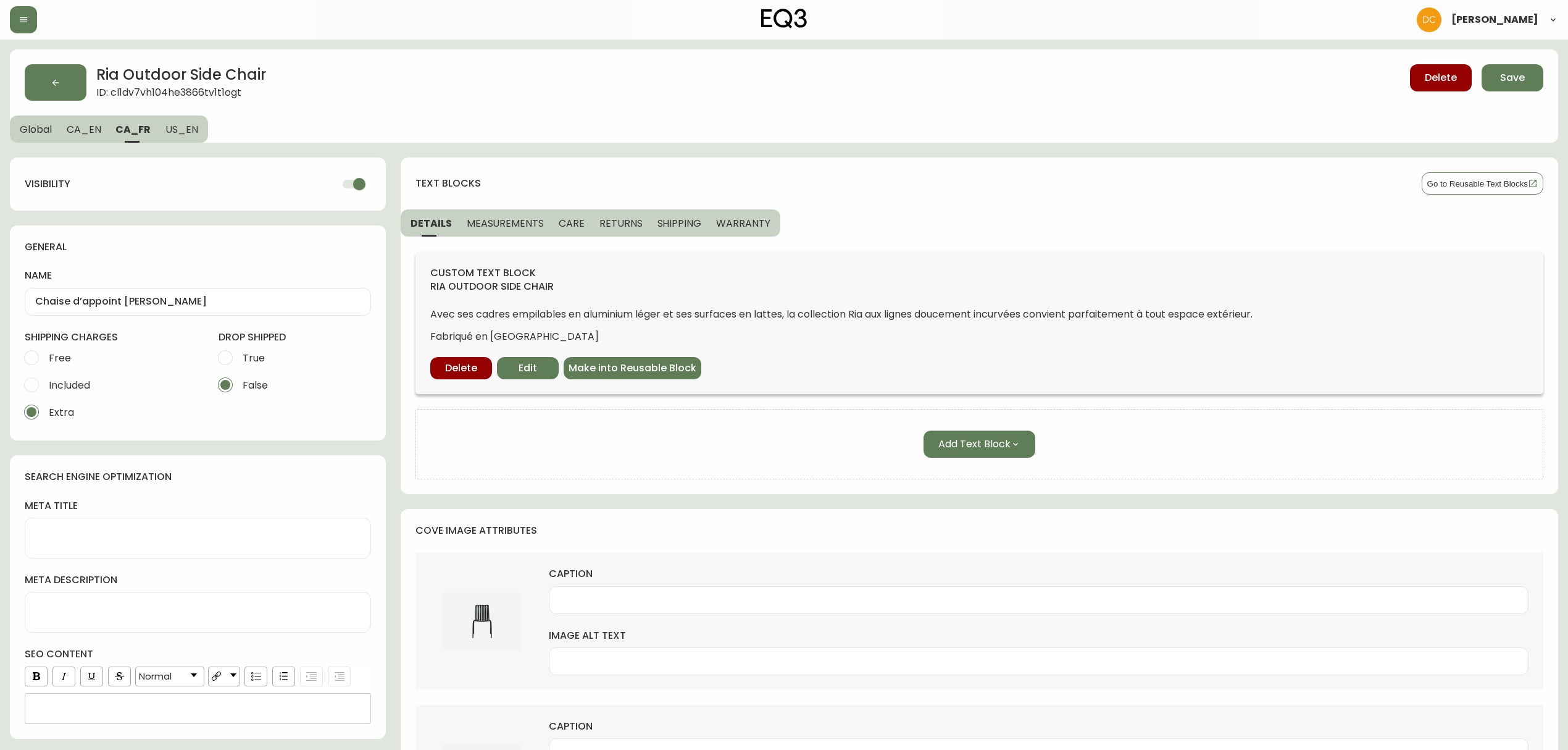
click at [338, 191] on input "checkbox" at bounding box center [360, 184] width 71 height 24
checkbox input "false"
click at [196, 139] on button "US_EN" at bounding box center [183, 129] width 50 height 27
type input "Ria Outdoor Side Chair"
type textarea "Ria Outdoor Chair | Shop Patio Furniture from EQ3"
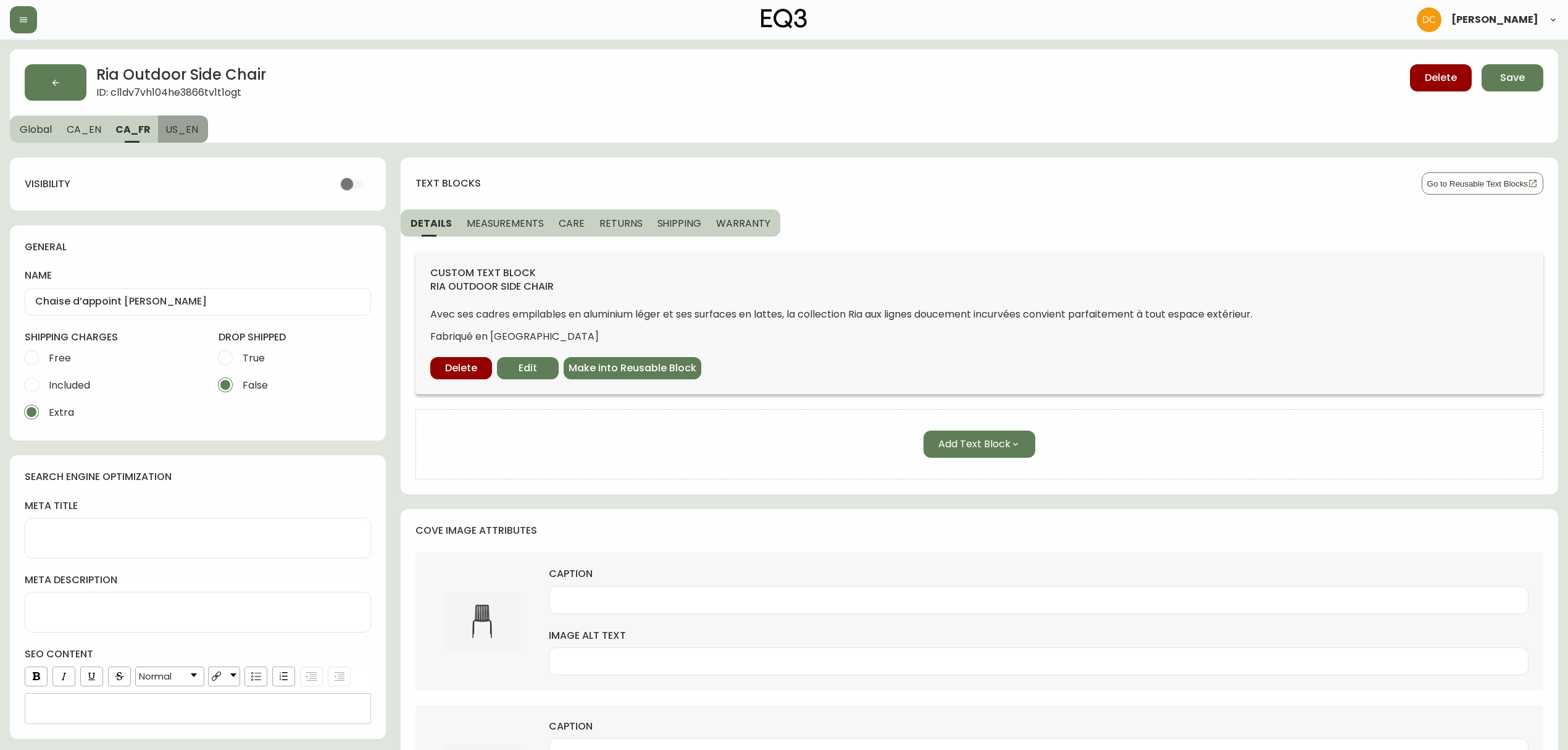
type input "Black metal outdoor chair front view"
type input "Angled view of black metal outdoor chair"
type input "Back view of black metal outdoor chair"
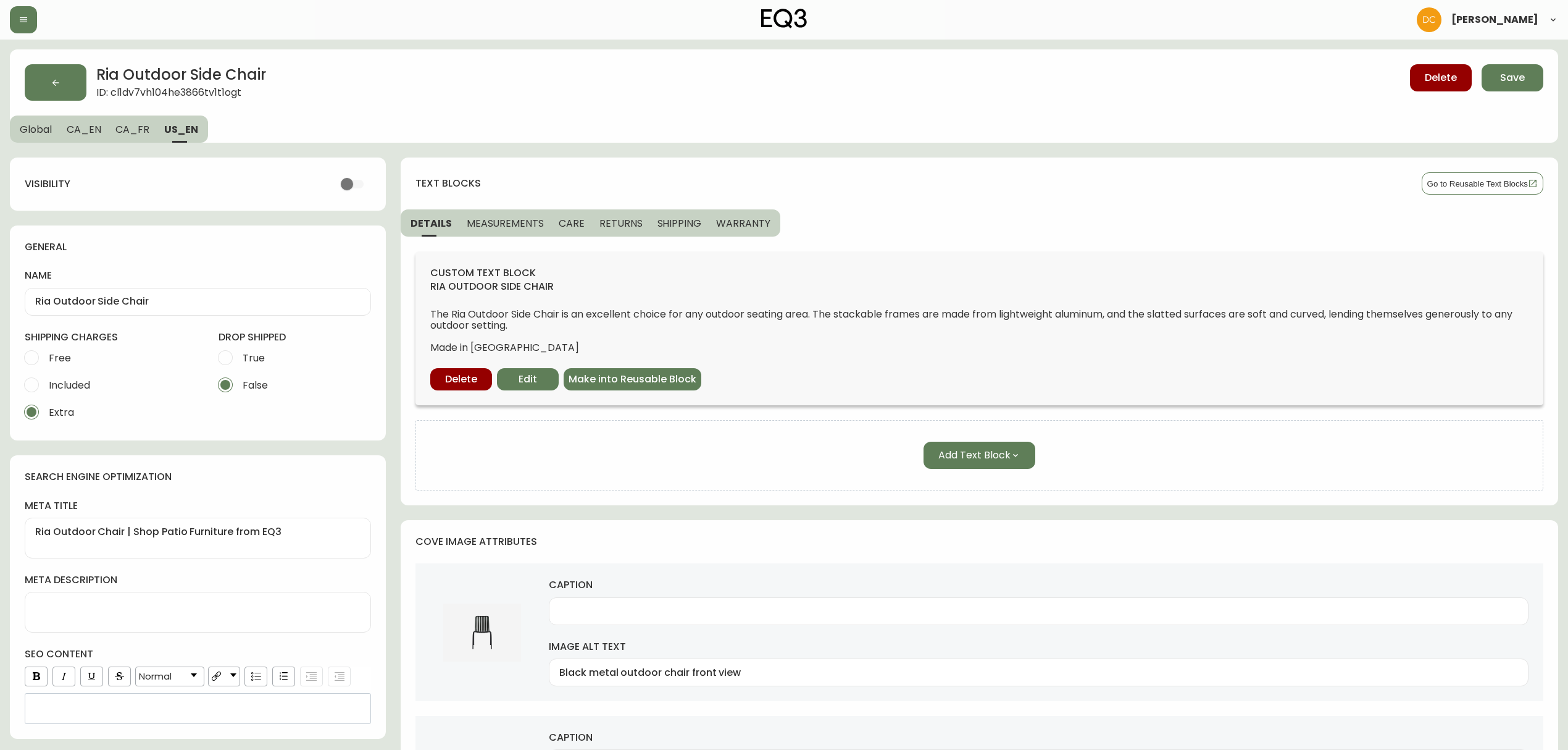
click at [348, 183] on input "checkbox" at bounding box center [347, 184] width 71 height 24
click at [334, 184] on div "visibility" at bounding box center [198, 184] width 346 height 24
click at [342, 184] on input "checkbox" at bounding box center [360, 184] width 71 height 24
checkbox input "false"
click at [137, 129] on span "CA_FR" at bounding box center [132, 129] width 34 height 13
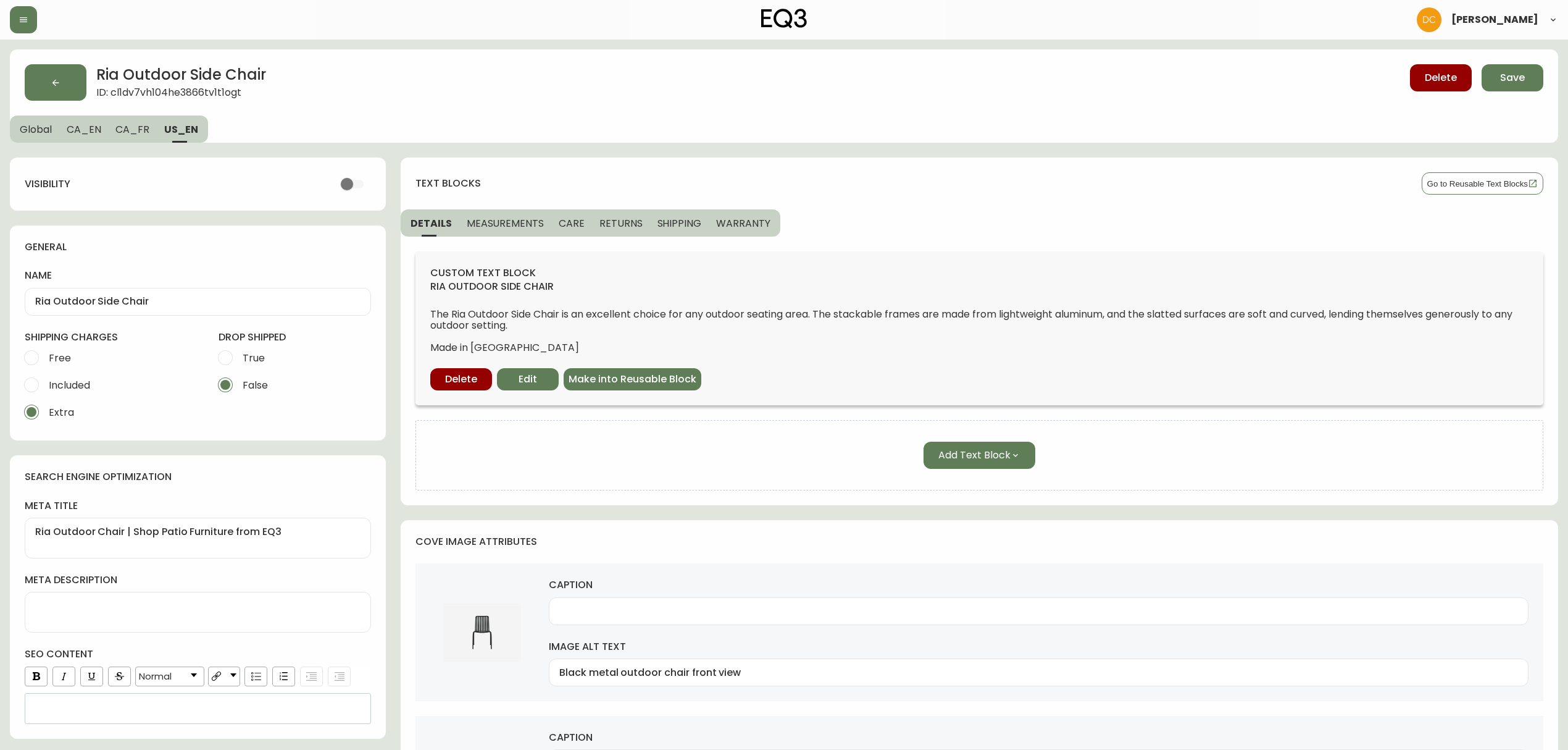
type input "Chaise d’appoint Ria"
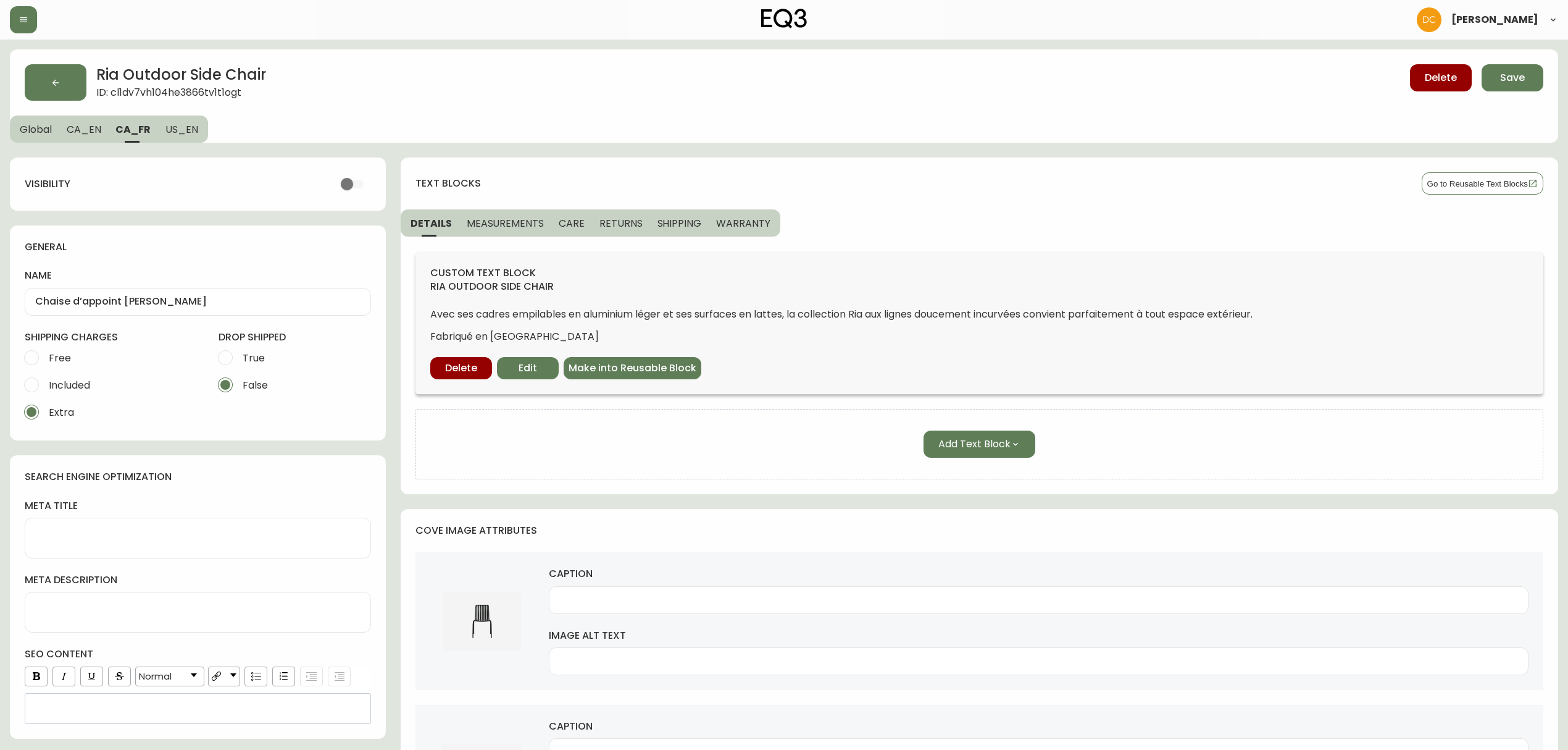
click at [84, 128] on span "CA_EN" at bounding box center [84, 129] width 35 height 13
type input "Ria Outdoor Side Chair"
type textarea "Ria Outdoor Chair | Shop Outdoor Furniture from EQ3"
type input "Front view of black metal outdoor chair"
type input "Black metal outdoor chair angled view"
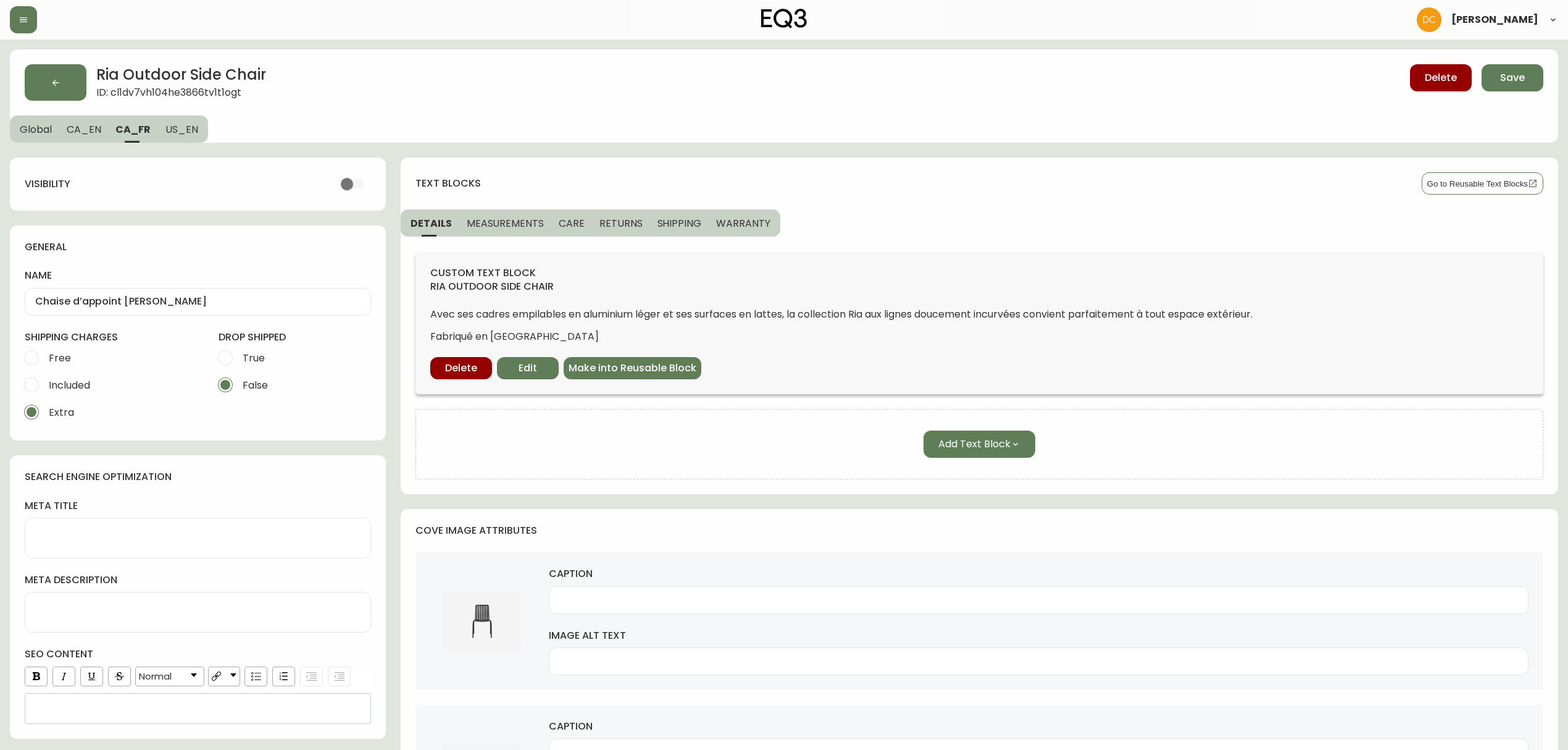
type input "Black metal outdoor chair back view"
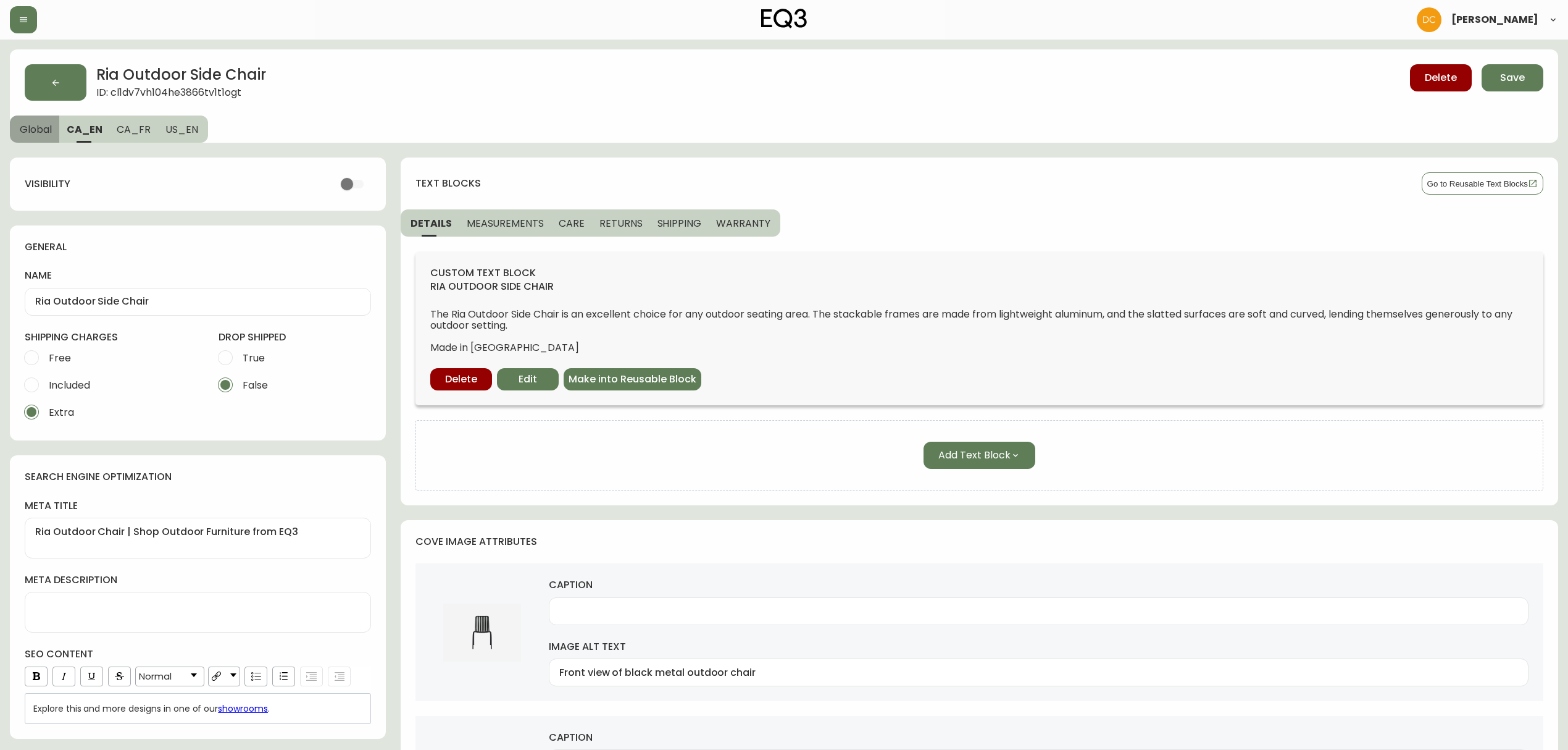
click at [28, 131] on span "Global" at bounding box center [36, 129] width 32 height 13
select select "cld0e15770zld0110dkocg4a4"
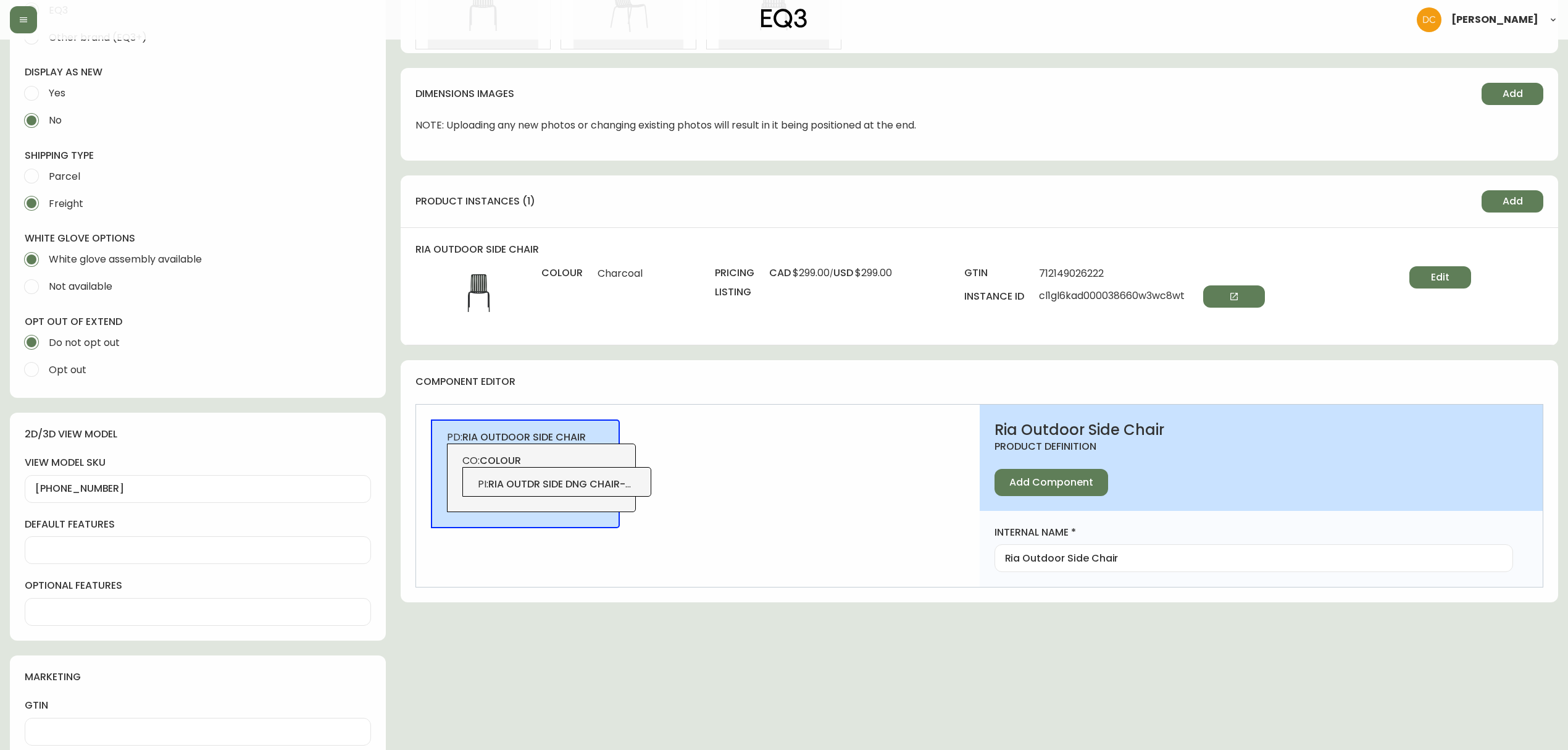
scroll to position [576, 0]
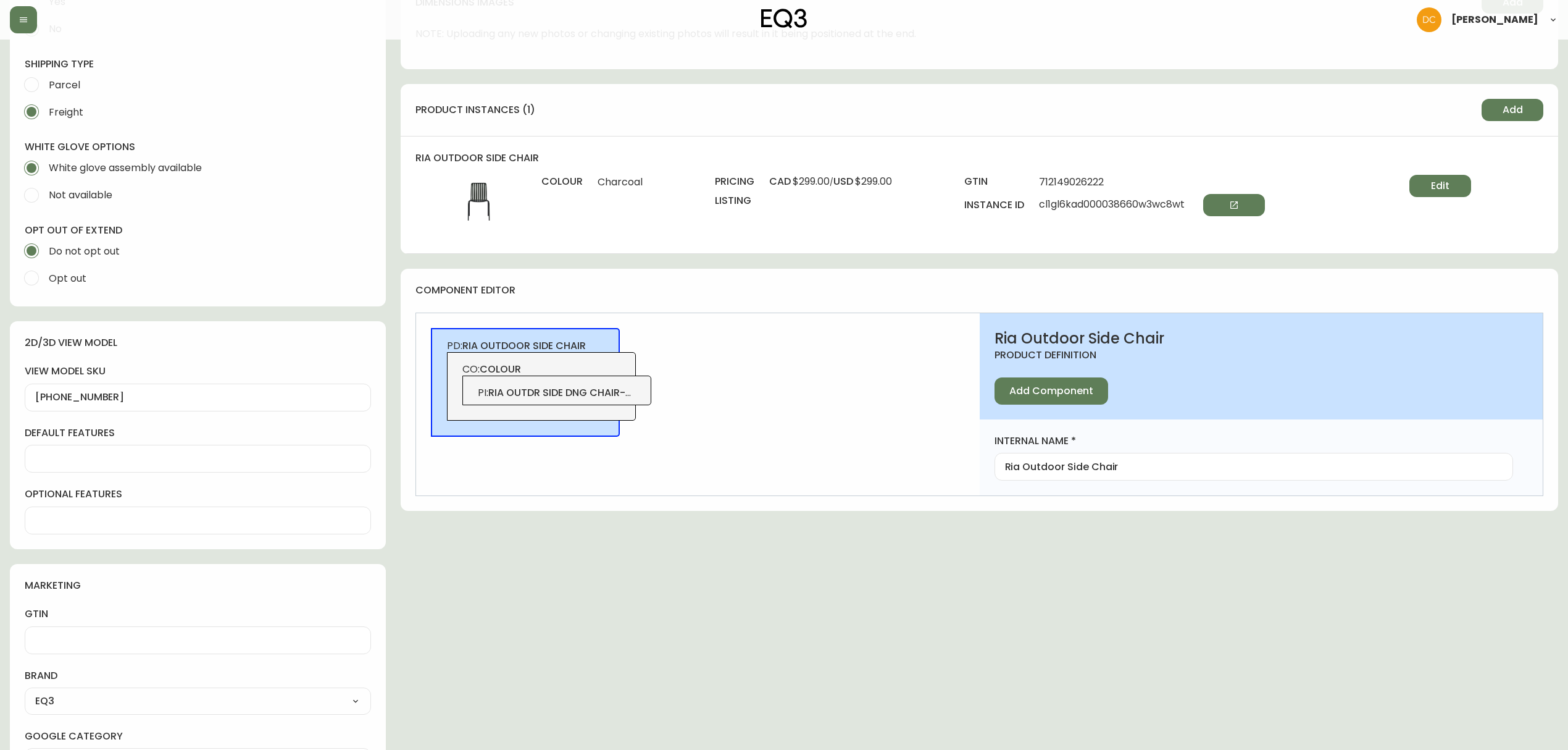
click at [1445, 199] on div "Edit" at bounding box center [1404, 207] width 134 height 64
click at [1450, 193] on span "Edit" at bounding box center [1440, 186] width 19 height 14
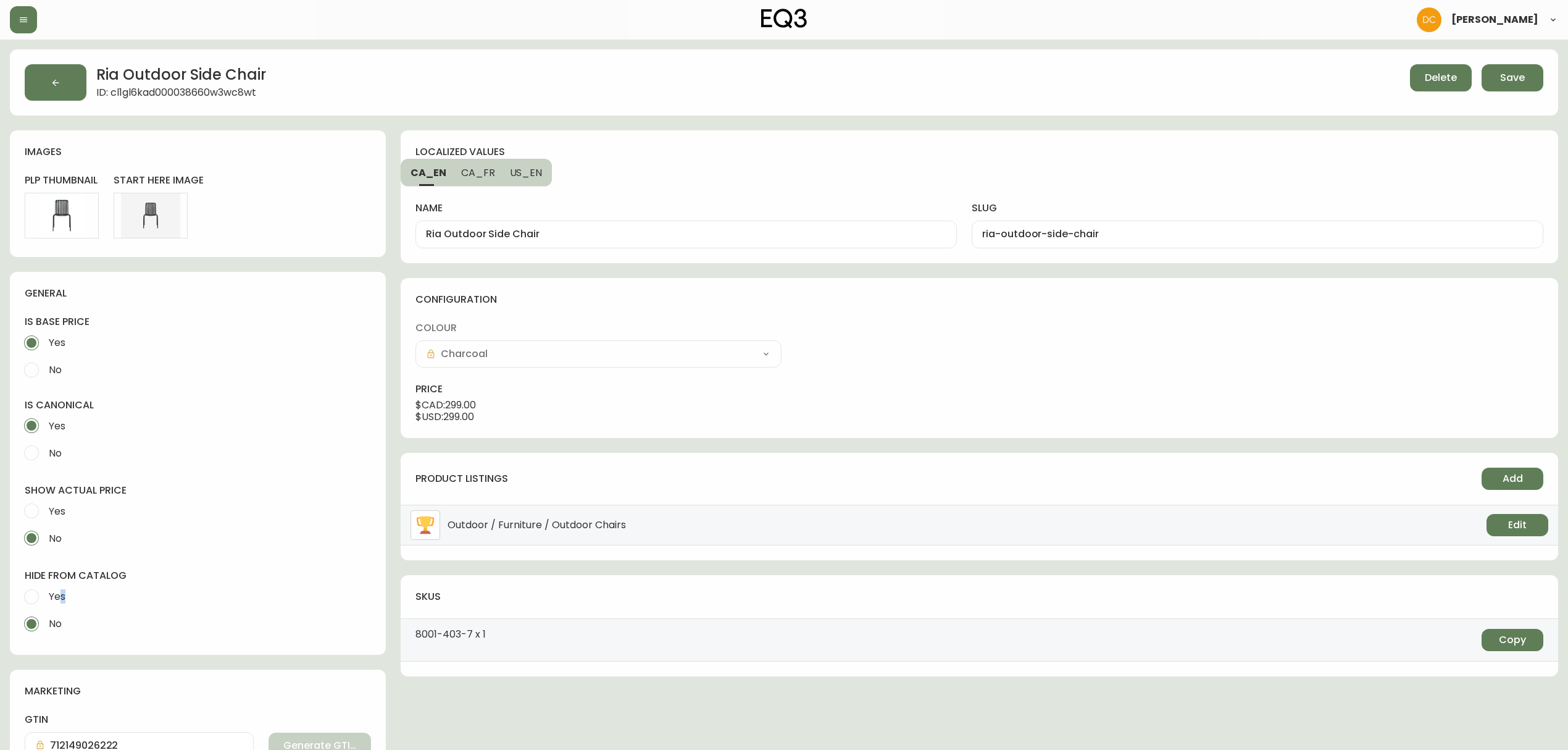
click at [63, 583] on span "Yes" at bounding box center [55, 596] width 20 height 27
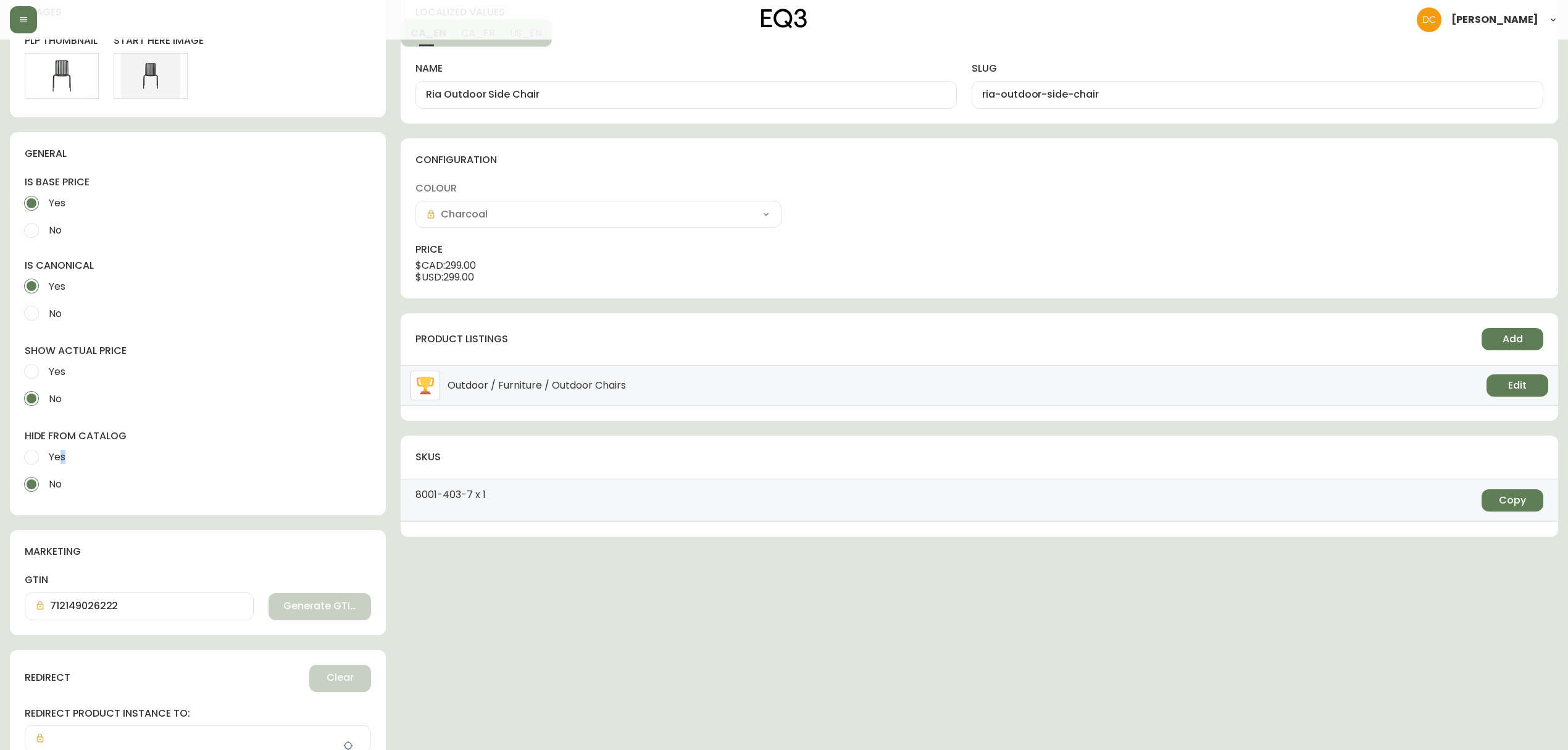
scroll to position [258, 0]
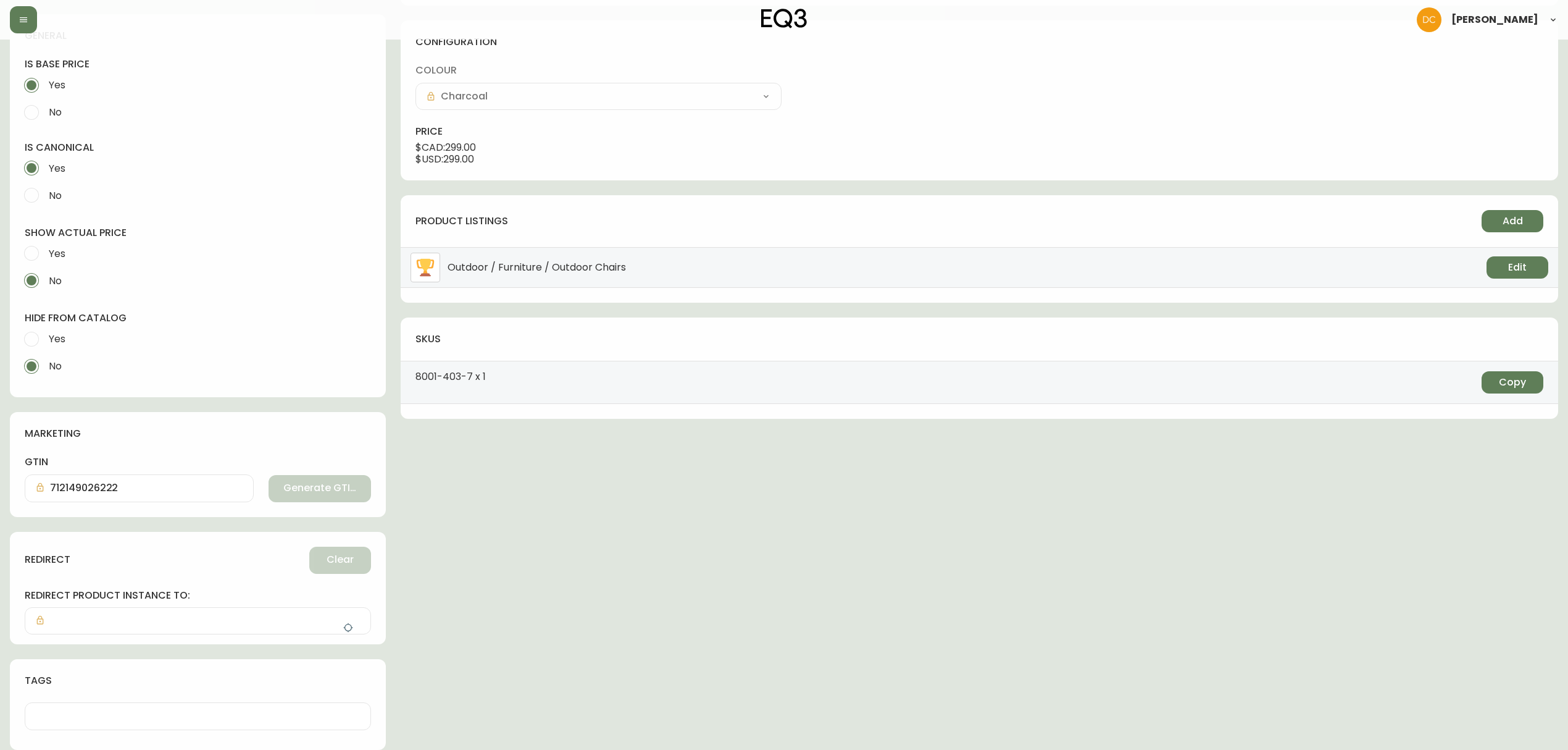
click at [47, 329] on span "Yes" at bounding box center [55, 339] width 20 height 27
click at [45, 329] on input "Yes" at bounding box center [31, 339] width 27 height 27
radio input "true"
radio input "false"
click at [349, 630] on icon "button" at bounding box center [348, 627] width 10 height 10
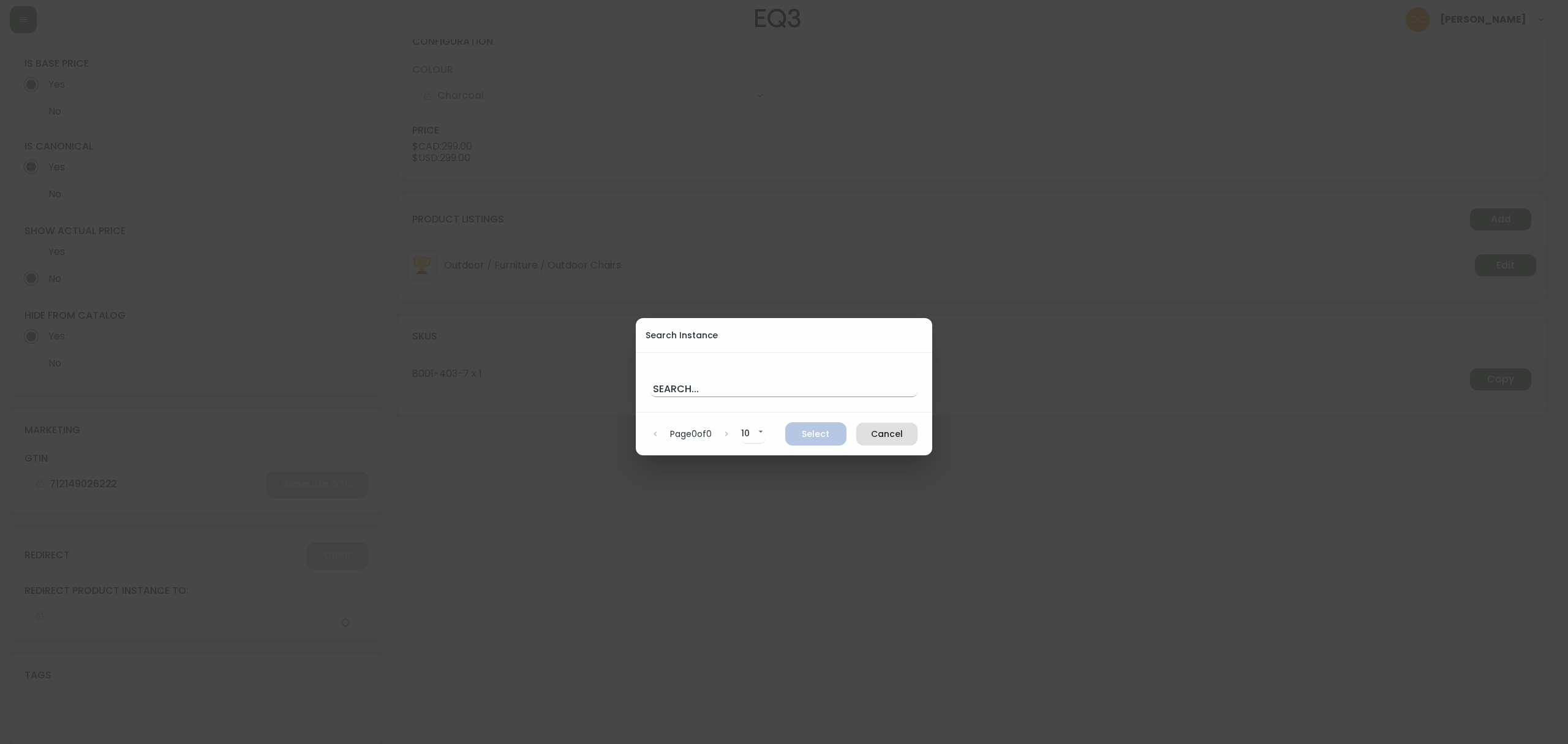
click at [746, 393] on input "text" at bounding box center [784, 387] width 267 height 20
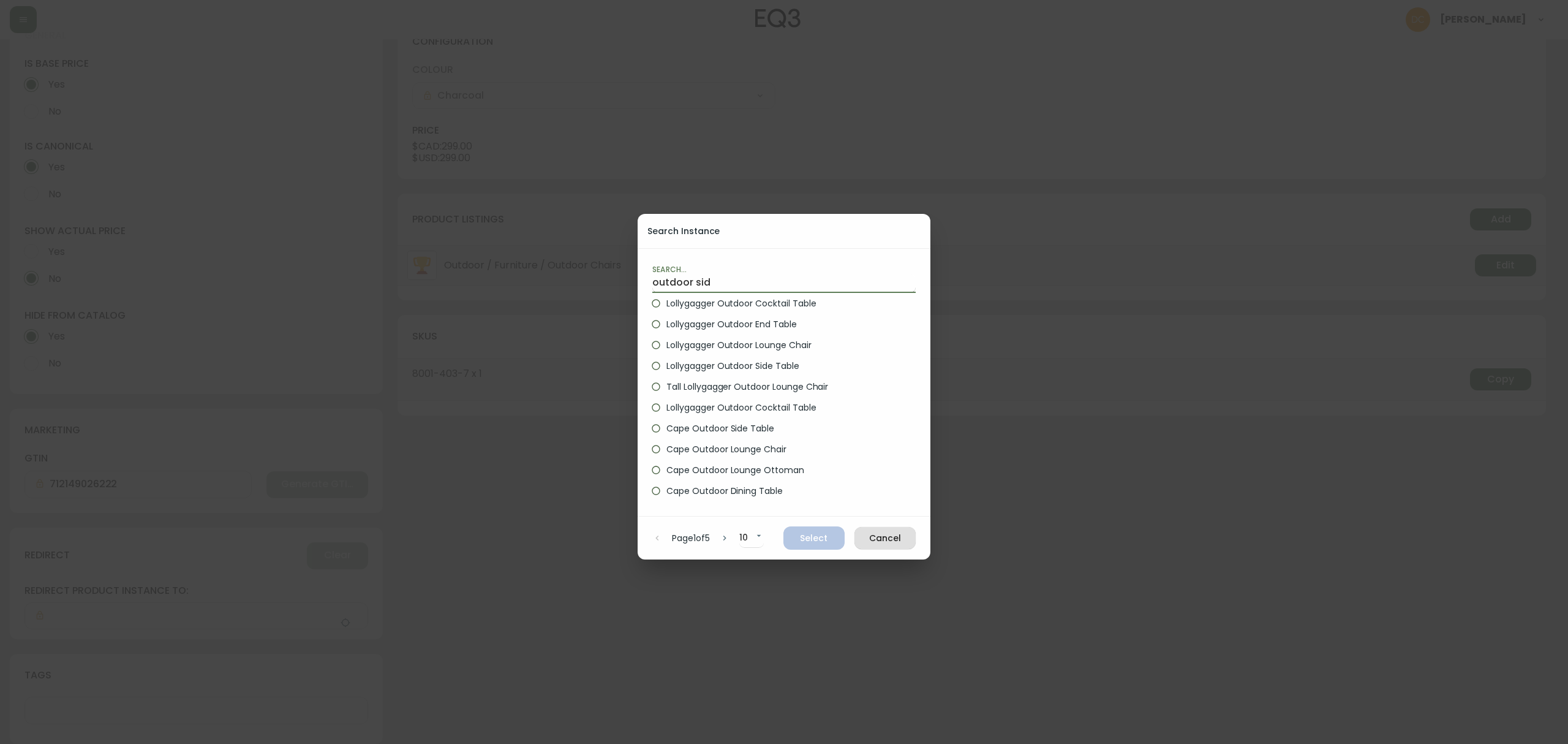
type input "outdoor side"
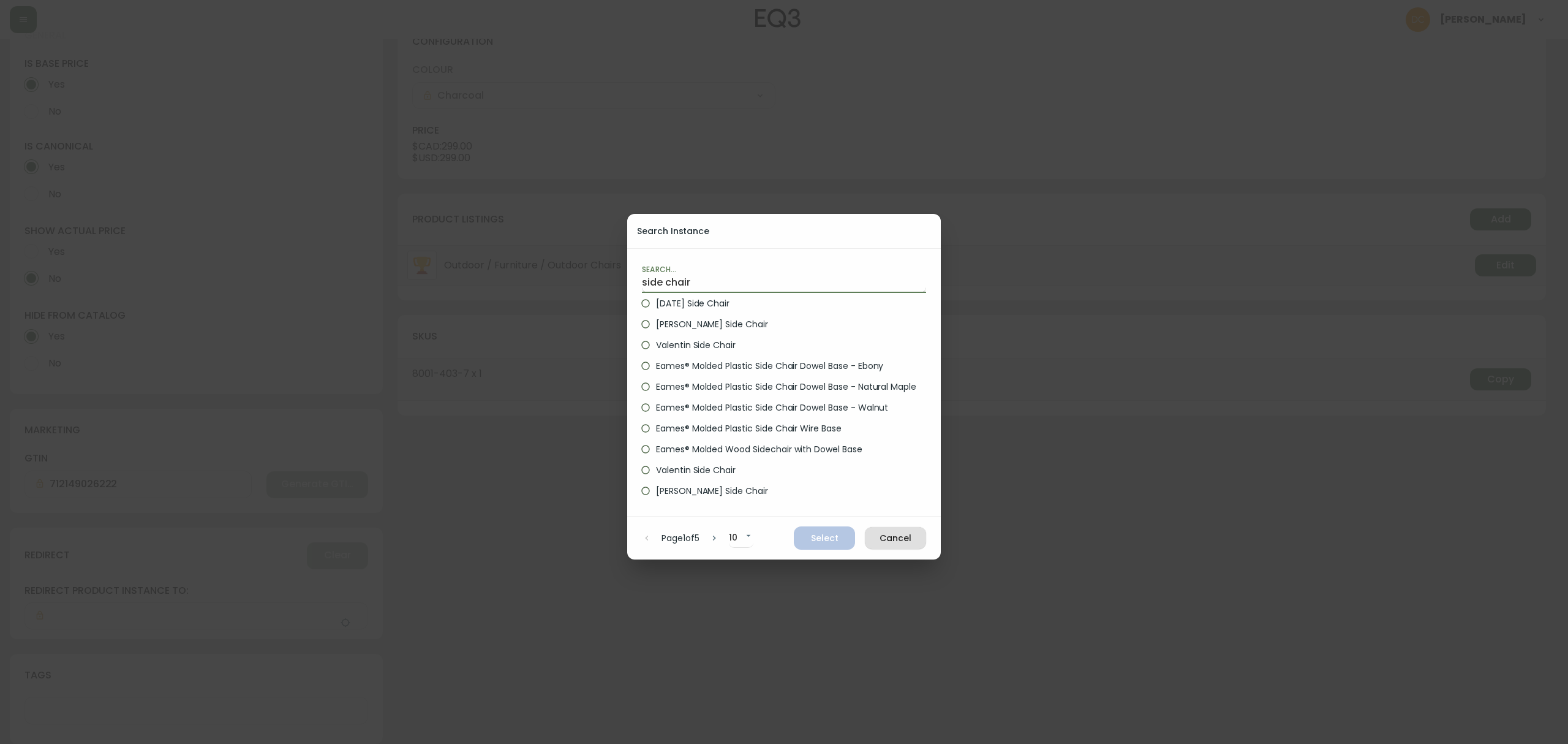
click at [762, 287] on input "side chair" at bounding box center [784, 283] width 284 height 20
paste input "cjv5eogfm054w0186qax00s8e"
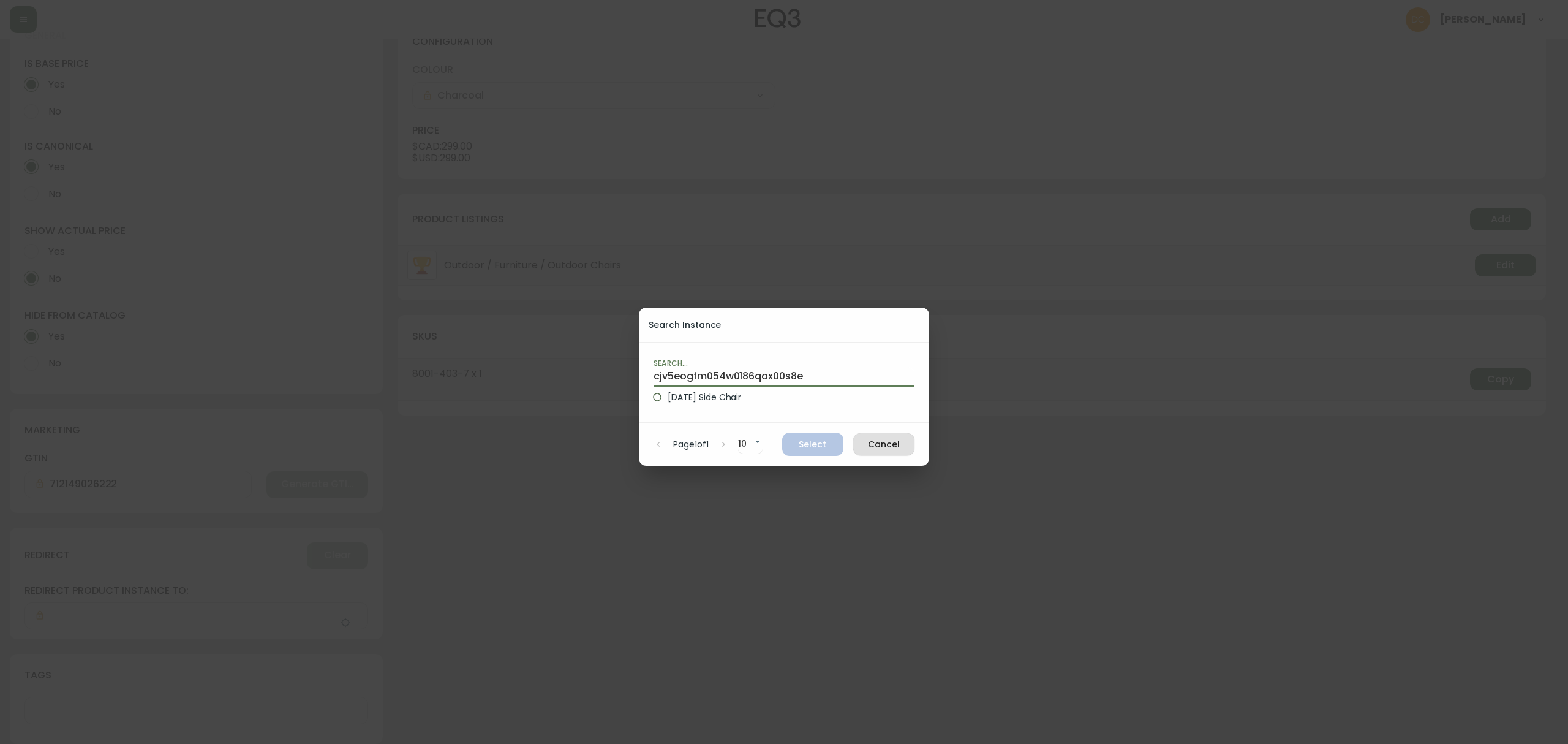
type input "cjv5eogfm054w0186qax00s8e"
click at [722, 395] on span "Holi Side Chair" at bounding box center [704, 397] width 74 height 13
click at [667, 395] on input "Holi Side Chair" at bounding box center [657, 397] width 21 height 21
radio input "true"
click at [799, 437] on span "Select" at bounding box center [813, 444] width 42 height 15
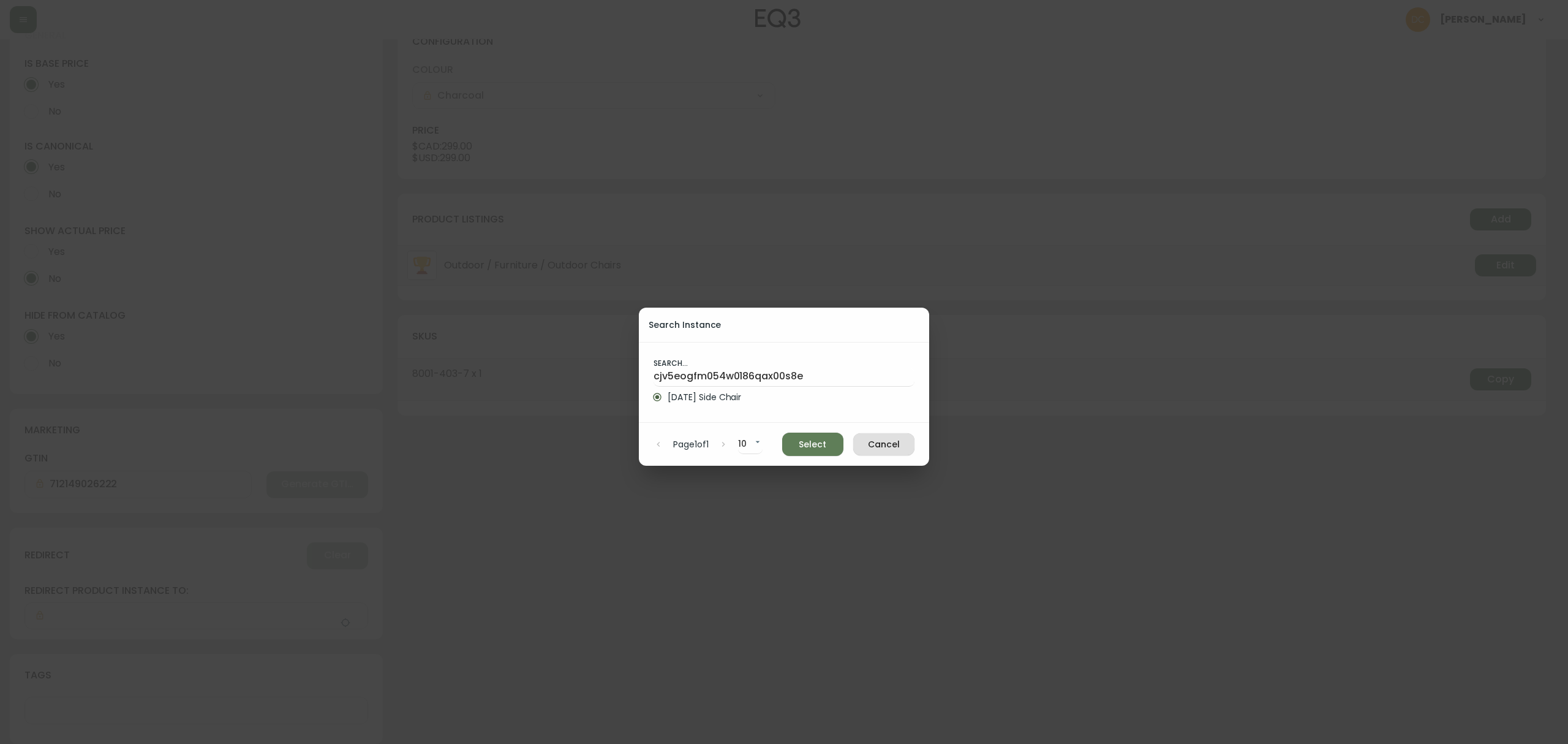
type input "Holi Side Chair"
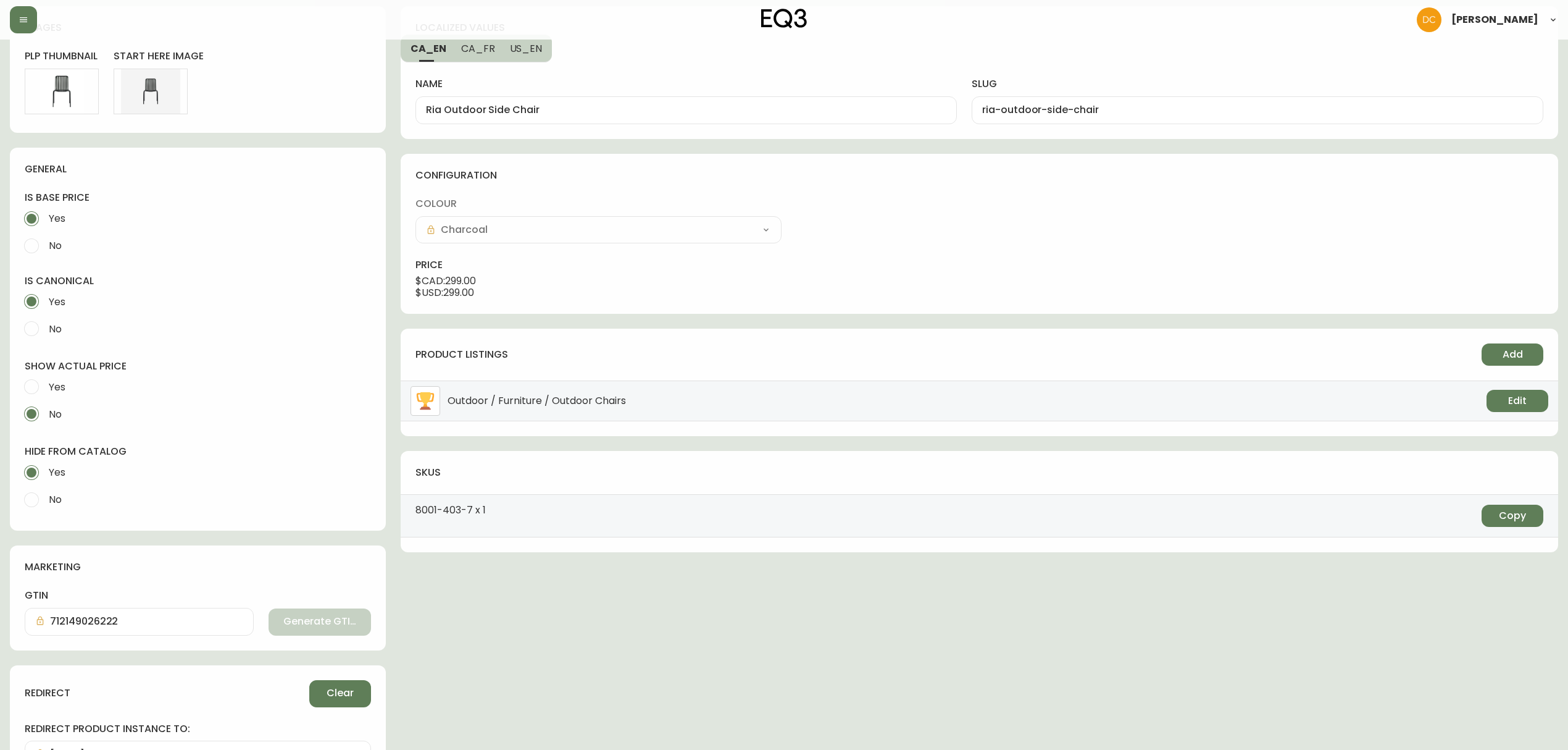
scroll to position [0, 0]
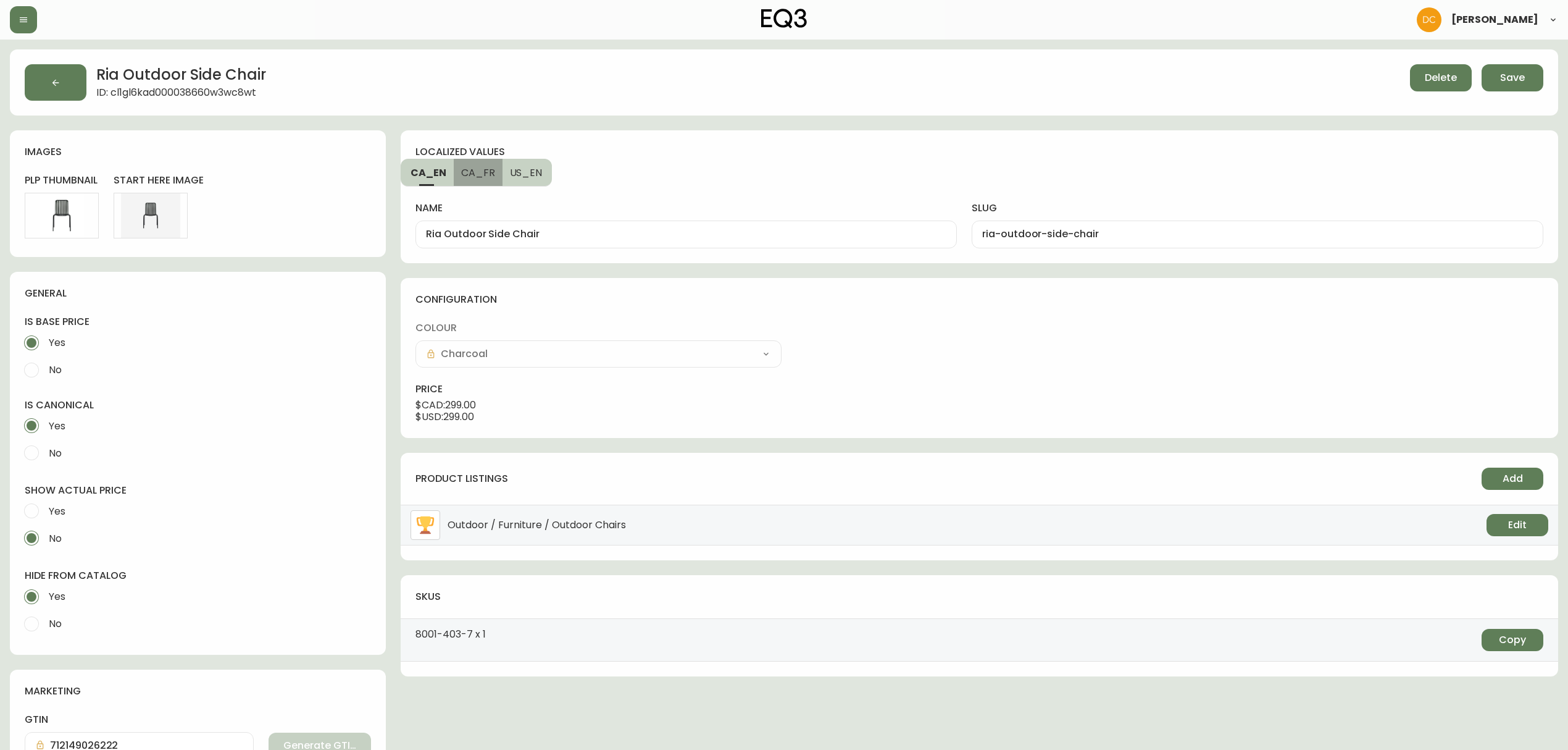
click at [484, 178] on span "CA_FR" at bounding box center [478, 173] width 34 height 13
type input "Chaise d’appoint Ria"
type input "chaise-d-appoint-ria"
drag, startPoint x: 542, startPoint y: 171, endPoint x: 527, endPoint y: 178, distance: 16.6
click at [543, 171] on button "US_EN" at bounding box center [527, 172] width 50 height 27
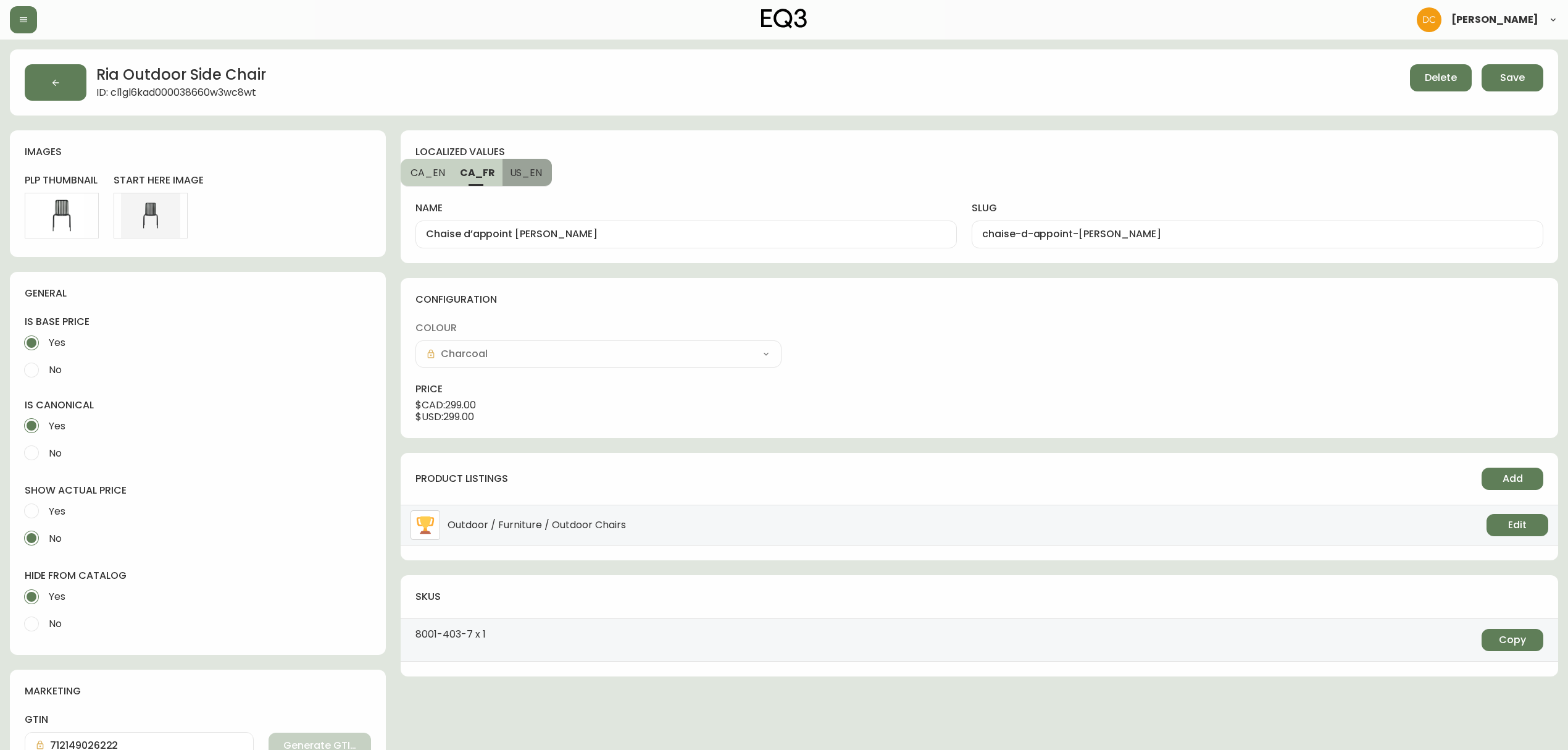
type input "Ria Outdoor Side Chair"
type input "ria-outdoor-side-chair"
drag, startPoint x: 495, startPoint y: 178, endPoint x: 433, endPoint y: 177, distance: 62.0
click at [493, 178] on button "CA_FR" at bounding box center [477, 172] width 49 height 27
type input "Chaise d’appoint Ria"
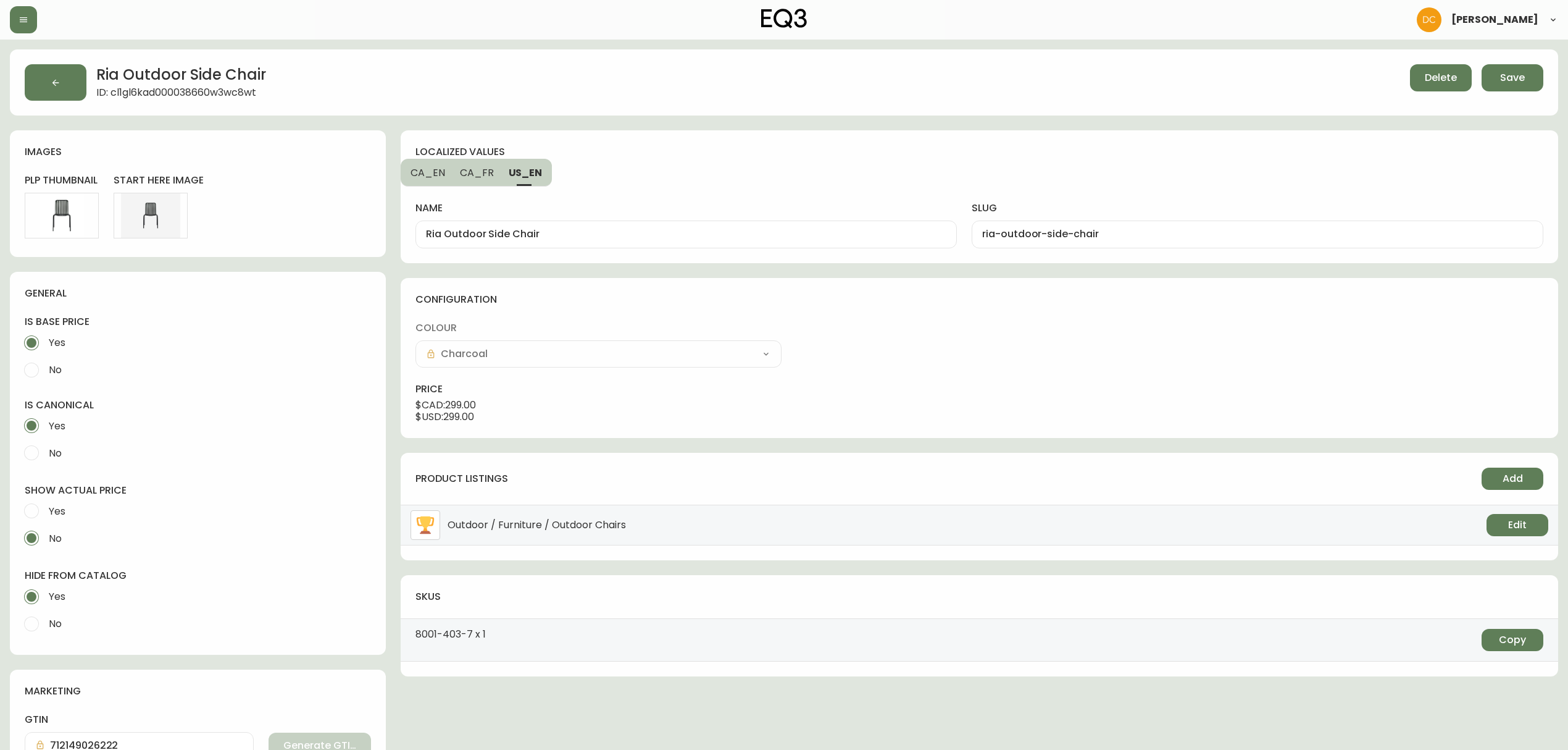
type input "chaise-d-appoint-ria"
click at [430, 174] on span "CA_EN" at bounding box center [428, 173] width 35 height 13
type input "Ria Outdoor Side Chair"
type input "ria-outdoor-side-chair"
click at [1500, 82] on span "Save" at bounding box center [1513, 78] width 25 height 14
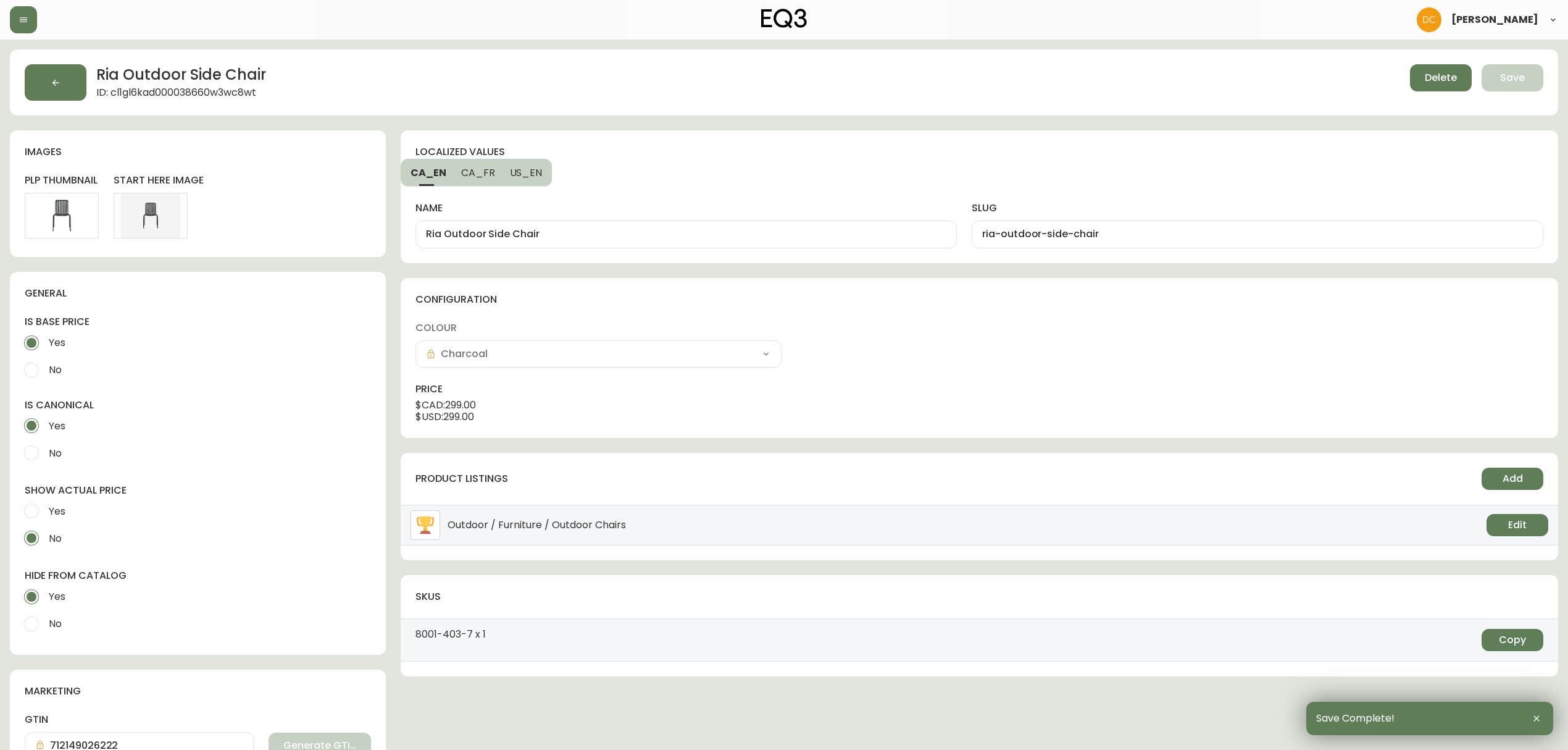
click at [58, 87] on icon "button" at bounding box center [55, 82] width 10 height 10
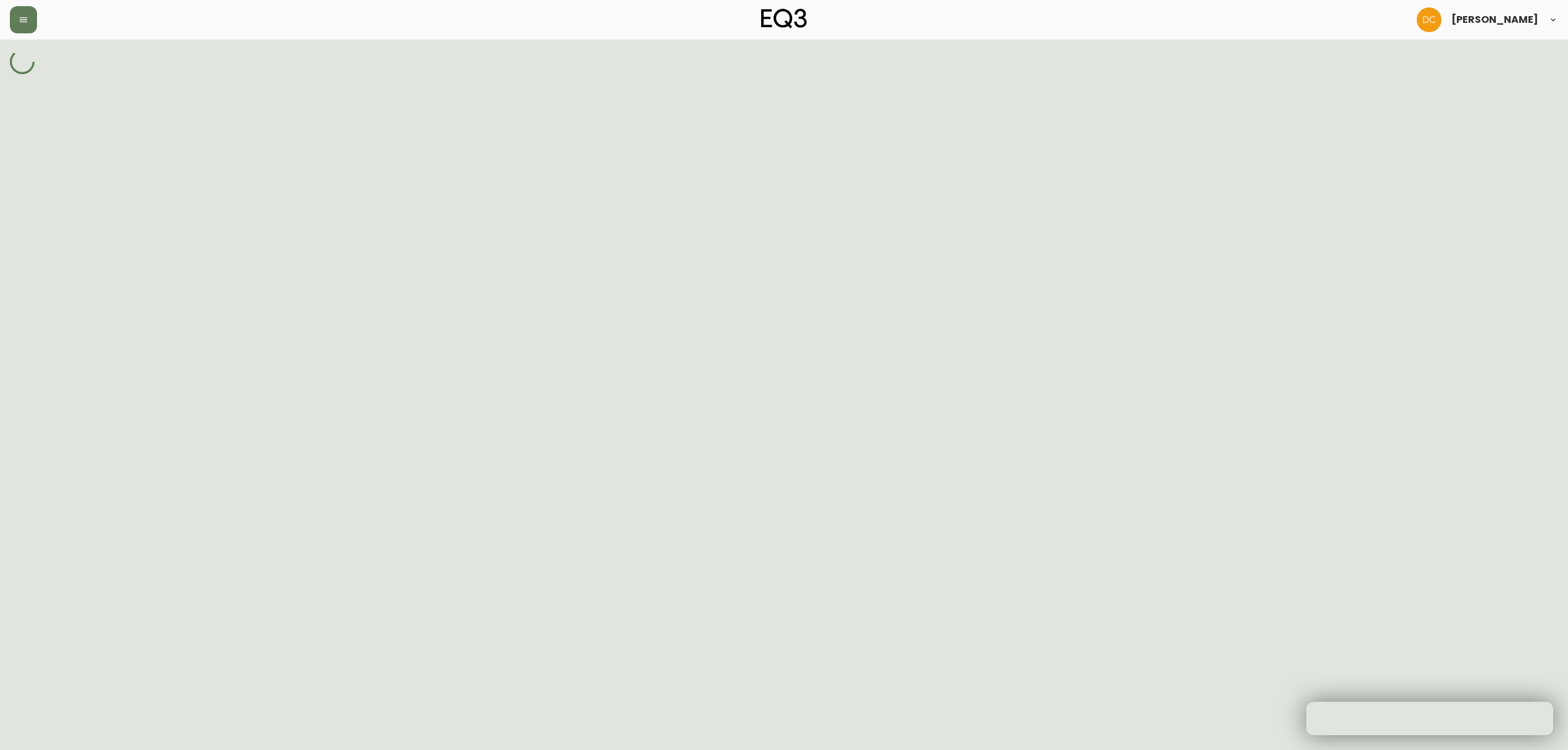
select select "cld0e15770zld0110dkocg4a4"
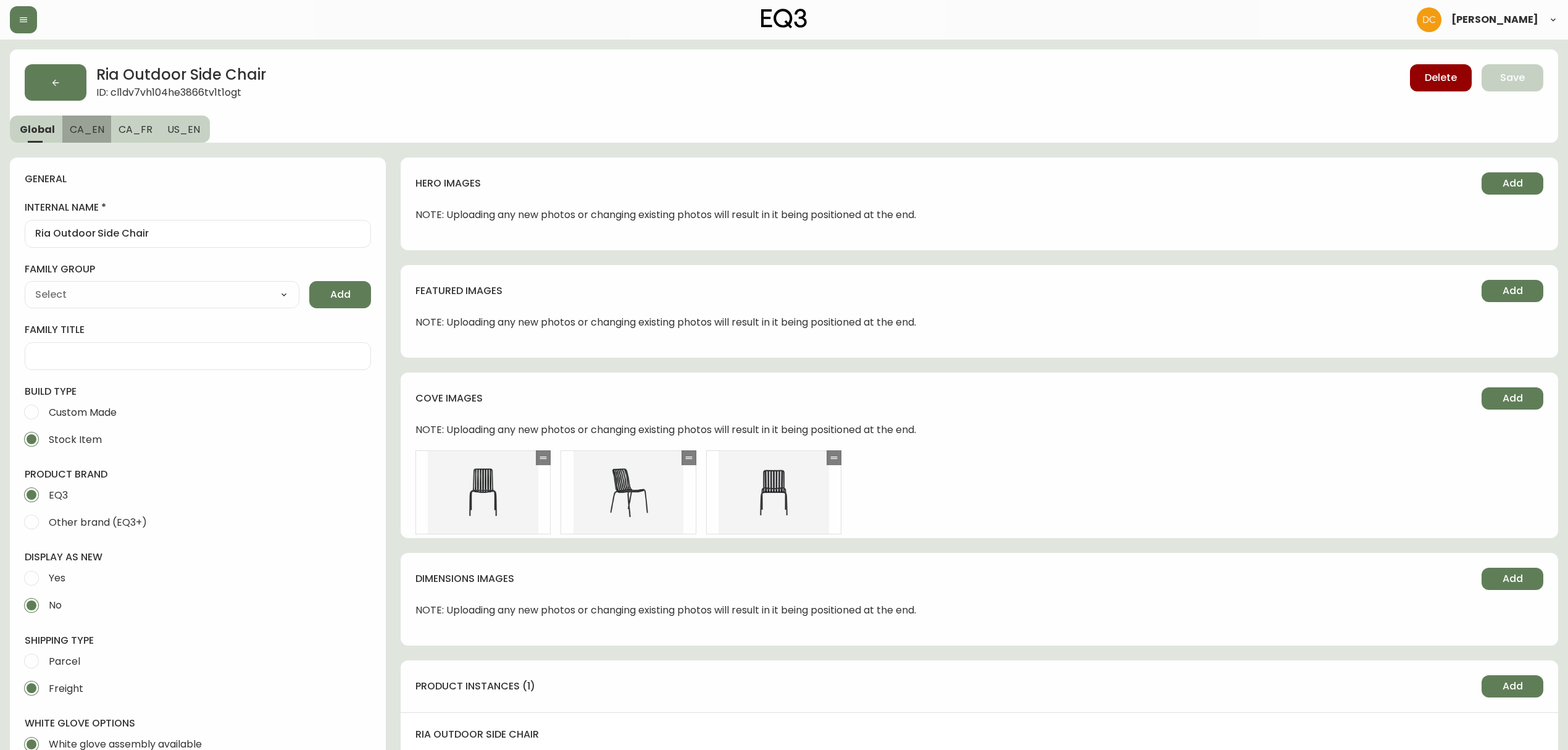
click at [84, 139] on button "CA_EN" at bounding box center [87, 129] width 49 height 27
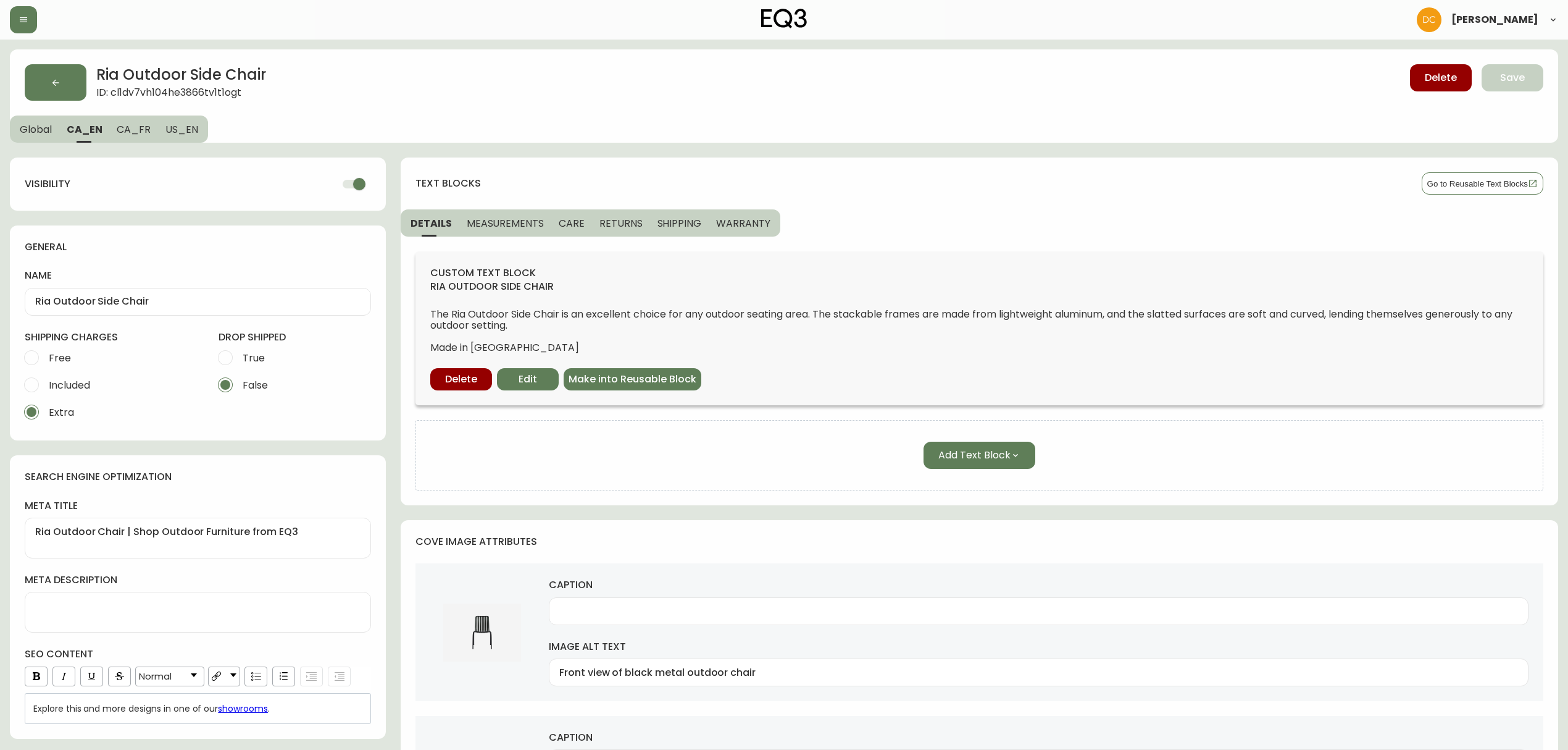
click at [369, 183] on input "checkbox" at bounding box center [360, 184] width 71 height 24
drag, startPoint x: 139, startPoint y: 127, endPoint x: 170, endPoint y: 141, distance: 34.0
click at [139, 126] on span "CA_FR" at bounding box center [133, 129] width 34 height 13
checkbox input "true"
type input "Chaise d’appoint Ria"
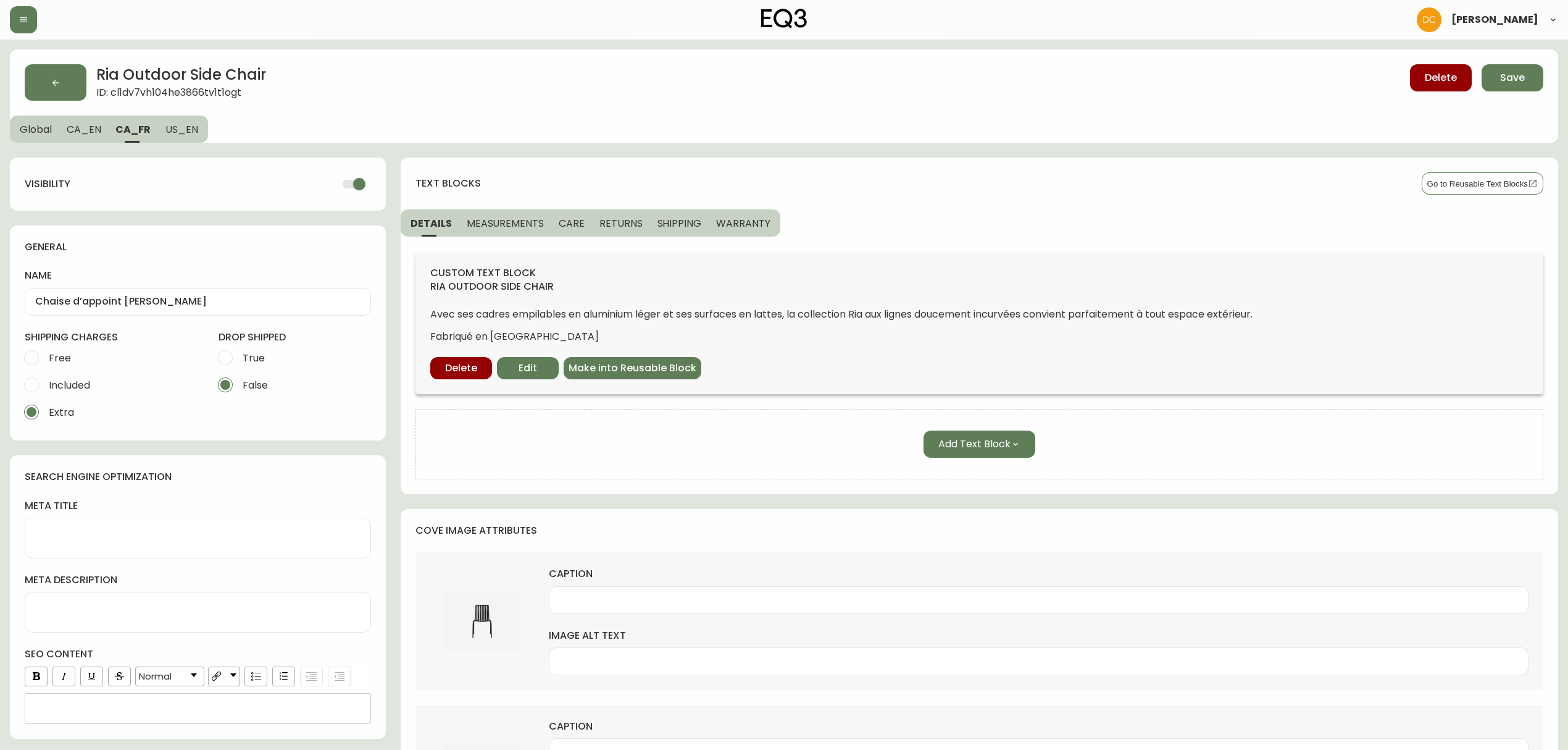
click at [348, 186] on input "checkbox" at bounding box center [360, 184] width 71 height 24
checkbox input "false"
click at [193, 134] on span "US_EN" at bounding box center [182, 129] width 33 height 13
type input "Ria Outdoor Side Chair"
type textarea "Ria Outdoor Chair | Shop Patio Furniture from EQ3"
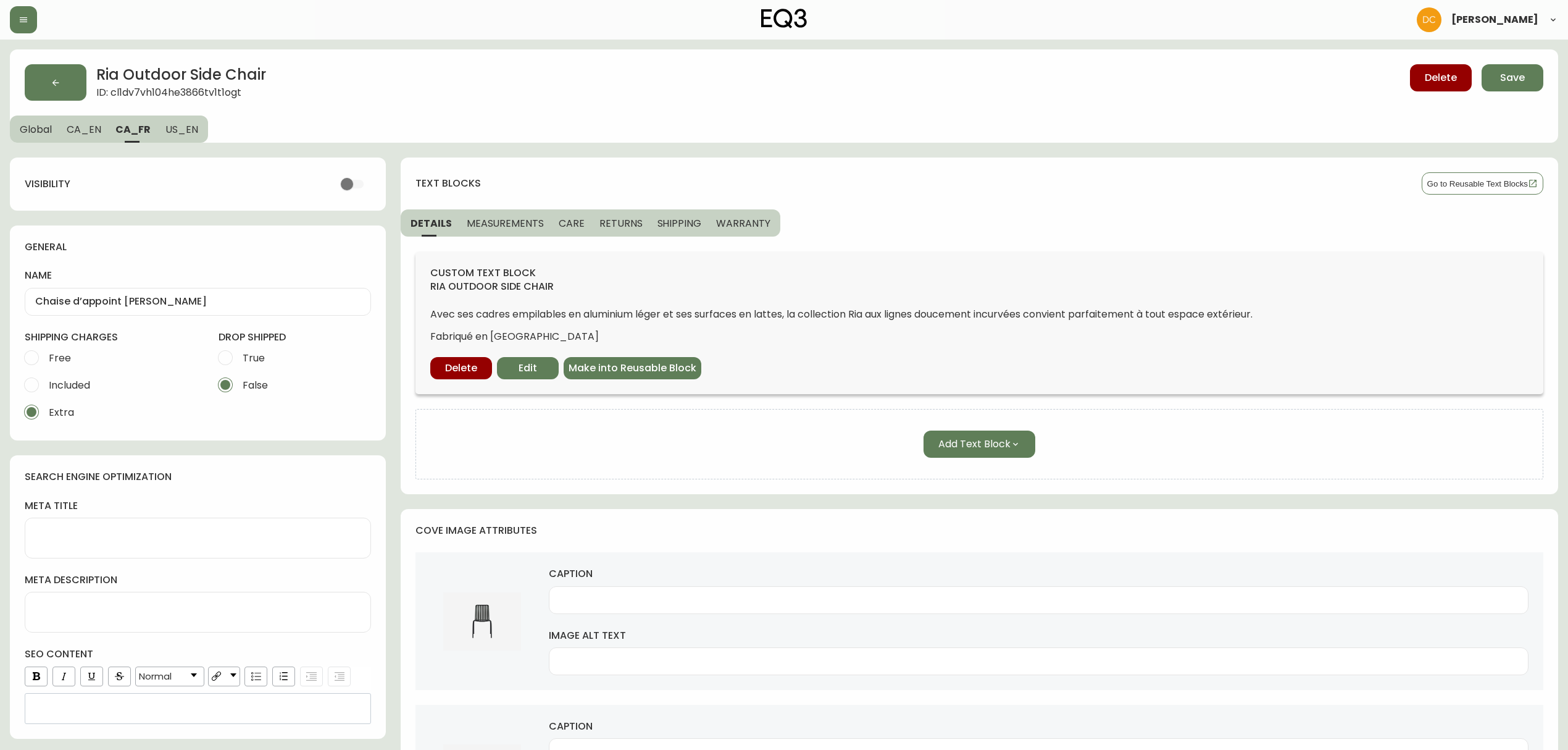
type input "Black metal outdoor chair front view"
type input "Angled view of black metal outdoor chair"
type input "Back view of black metal outdoor chair"
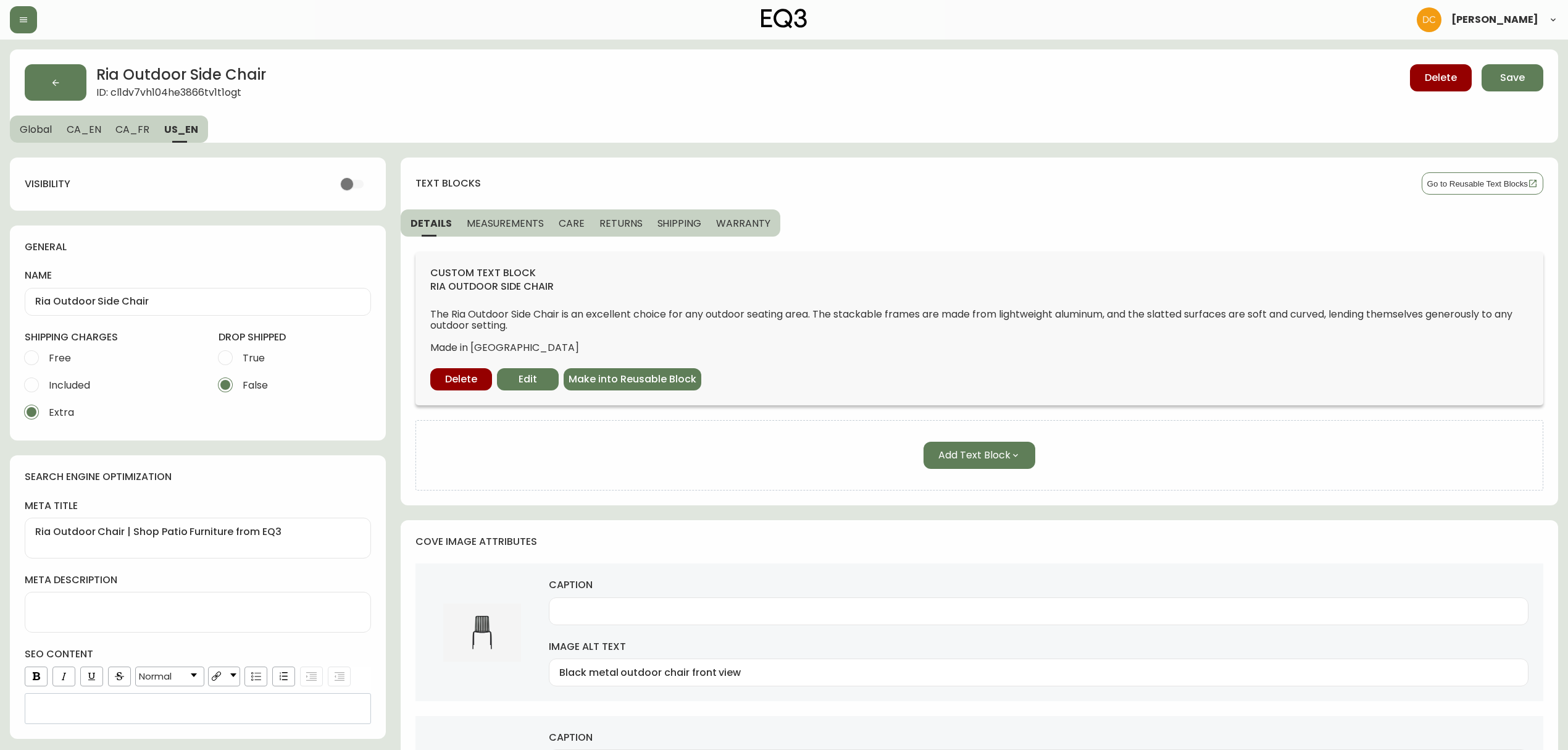
click at [116, 134] on span "CA_FR" at bounding box center [132, 129] width 34 height 13
type input "Chaise d’appoint Ria"
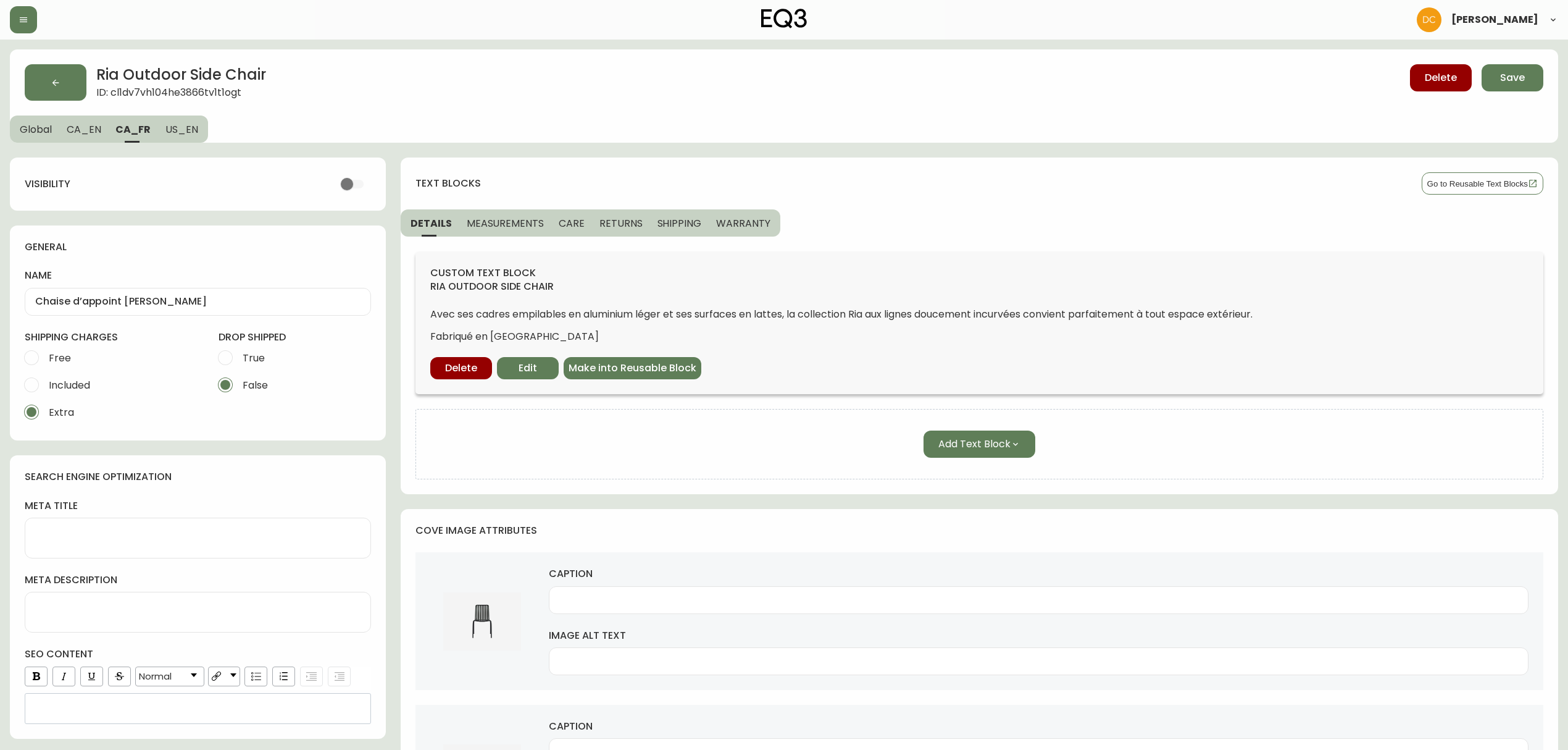
click at [93, 133] on span "CA_EN" at bounding box center [84, 129] width 35 height 13
type input "Ria Outdoor Side Chair"
type textarea "Ria Outdoor Chair | Shop Outdoor Furniture from EQ3"
type input "Front view of black metal outdoor chair"
type input "Black metal outdoor chair angled view"
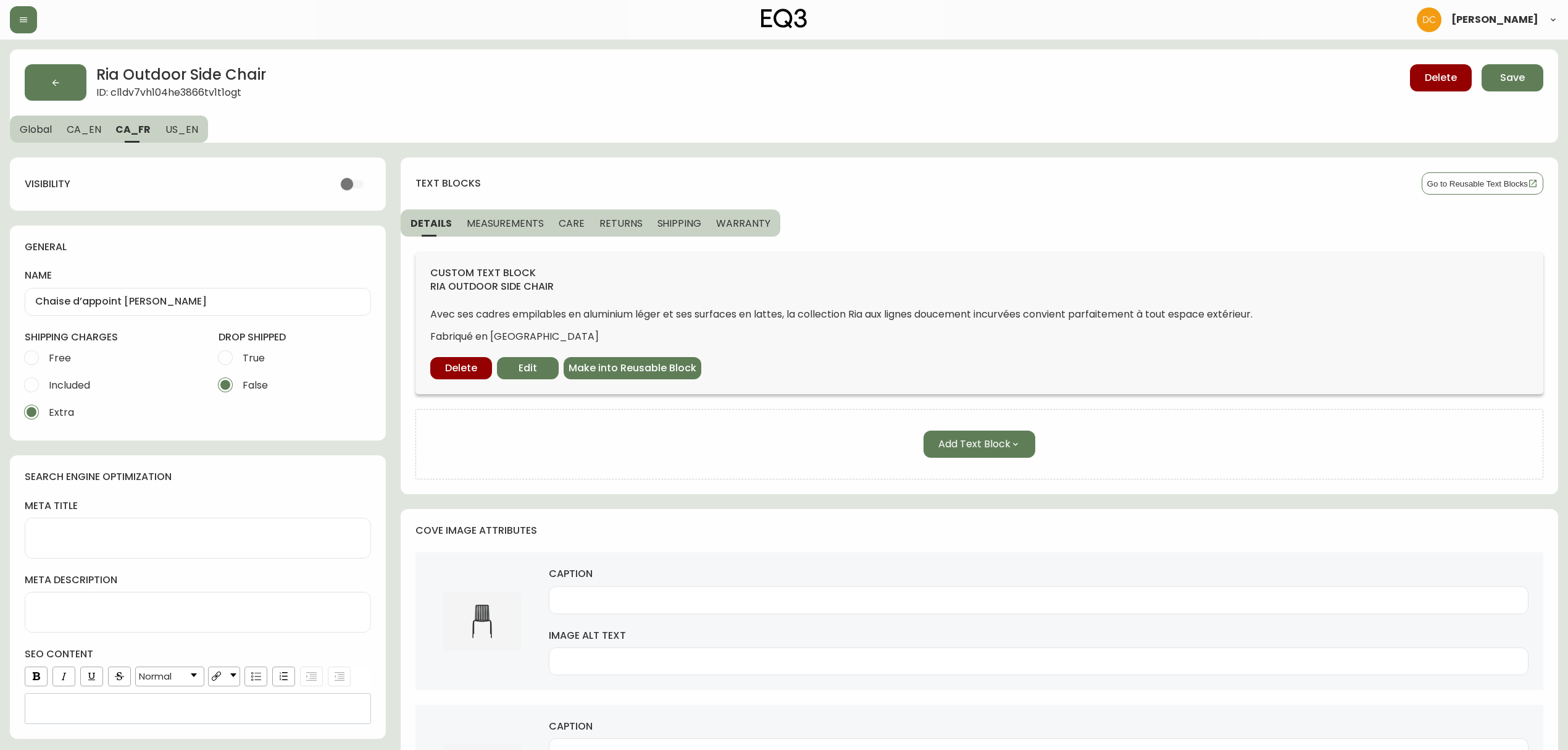
type input "Black metal outdoor chair back view"
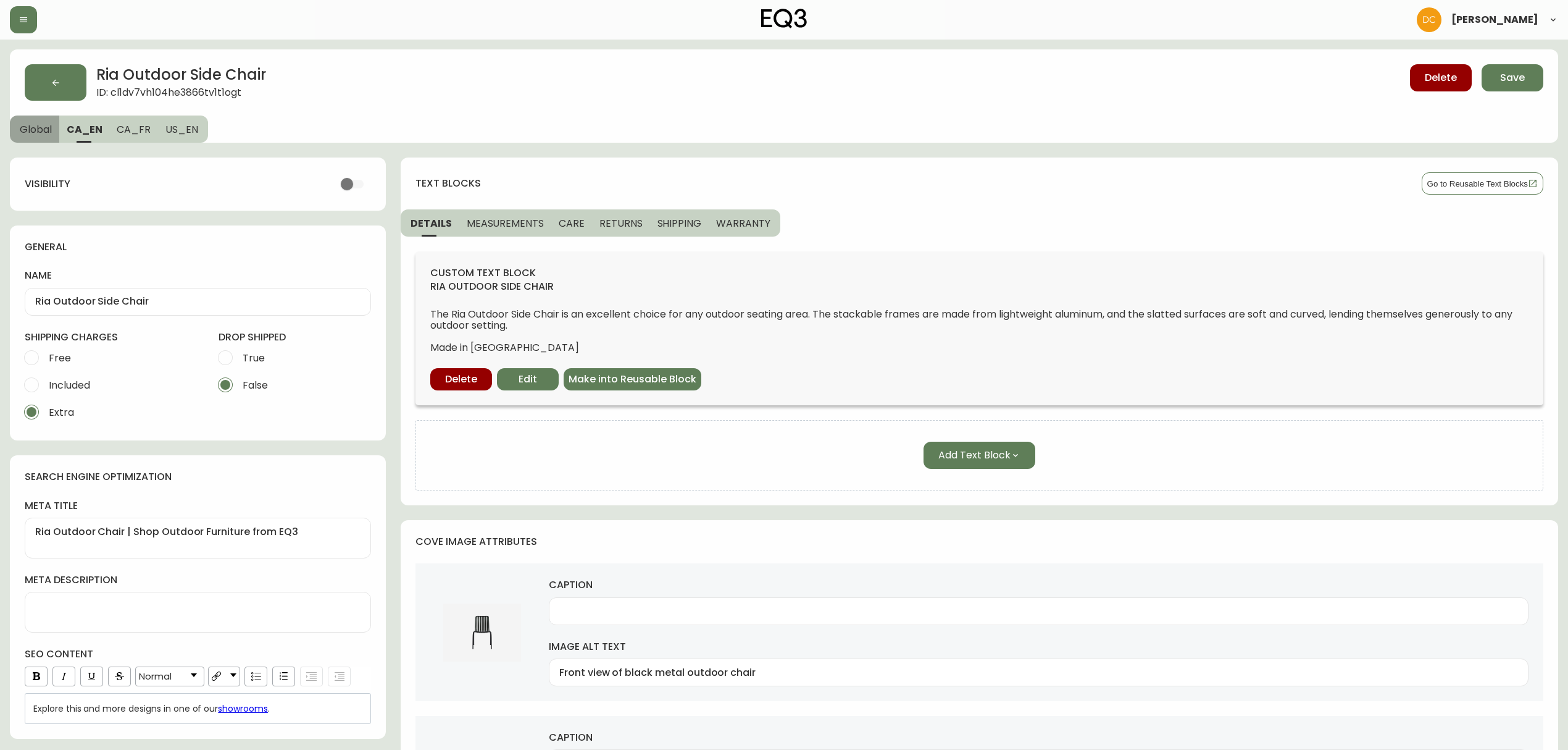
click at [42, 130] on span "Global" at bounding box center [36, 129] width 32 height 13
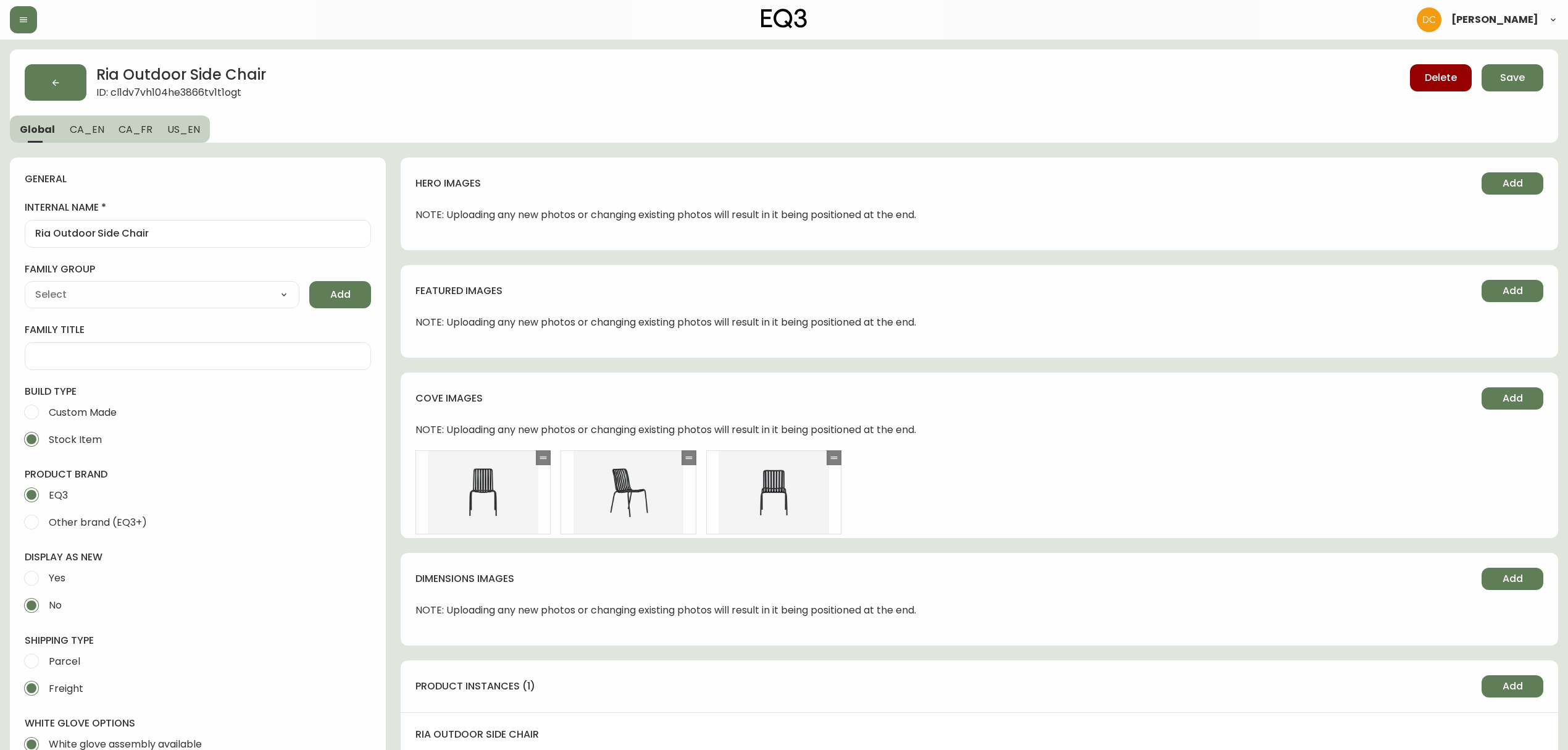
type input "EQ3"
type input "Furniture > Outdoor Furniture > Outdoor Seating > Outdoor Chairs"
type input "Casegoods_Carbon Black"
select select "cjyt4m5lw0000pt749bx6gh7n"
select select "cld0e15770zld0110dkocg4a4"
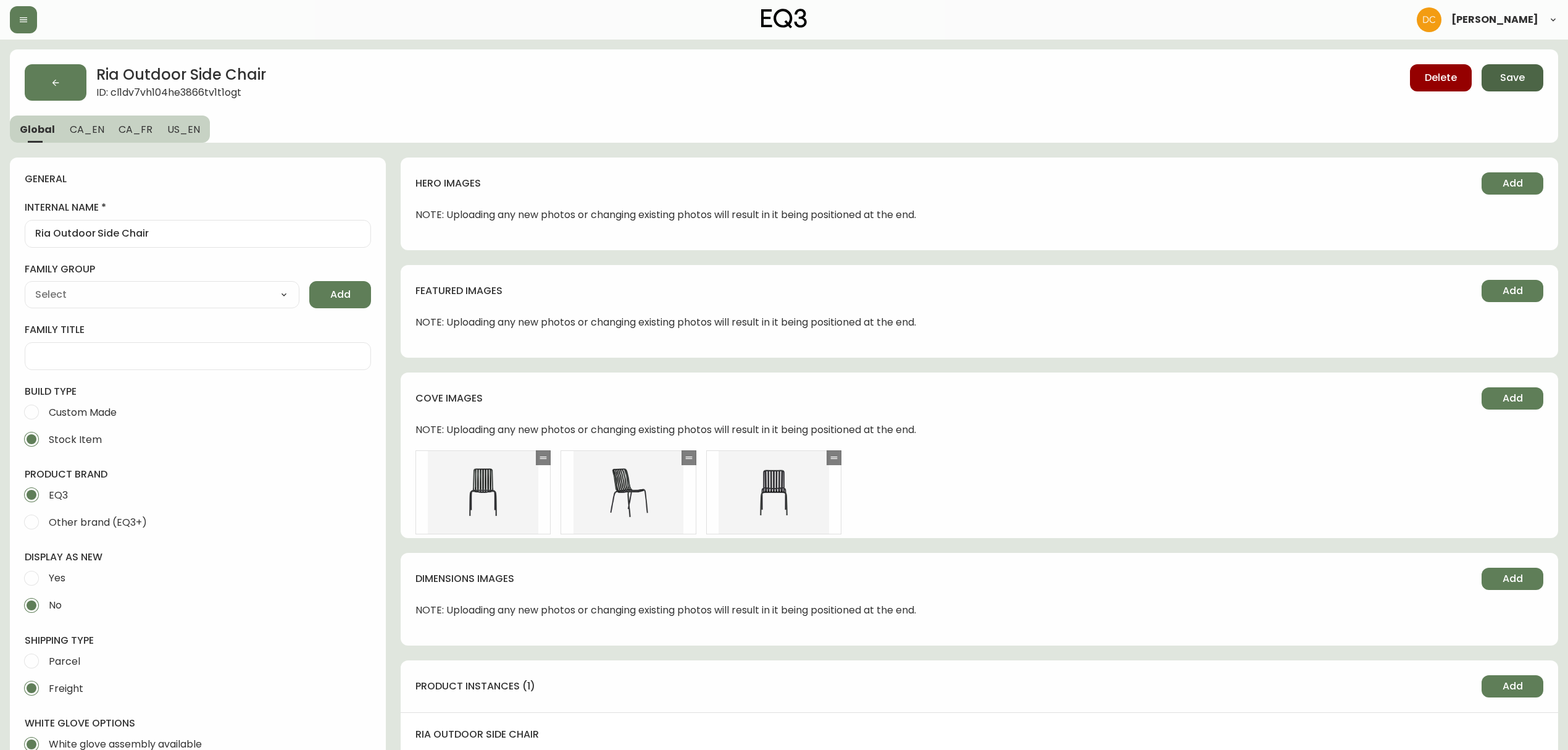
click at [1495, 84] on button "Save" at bounding box center [1512, 78] width 62 height 27
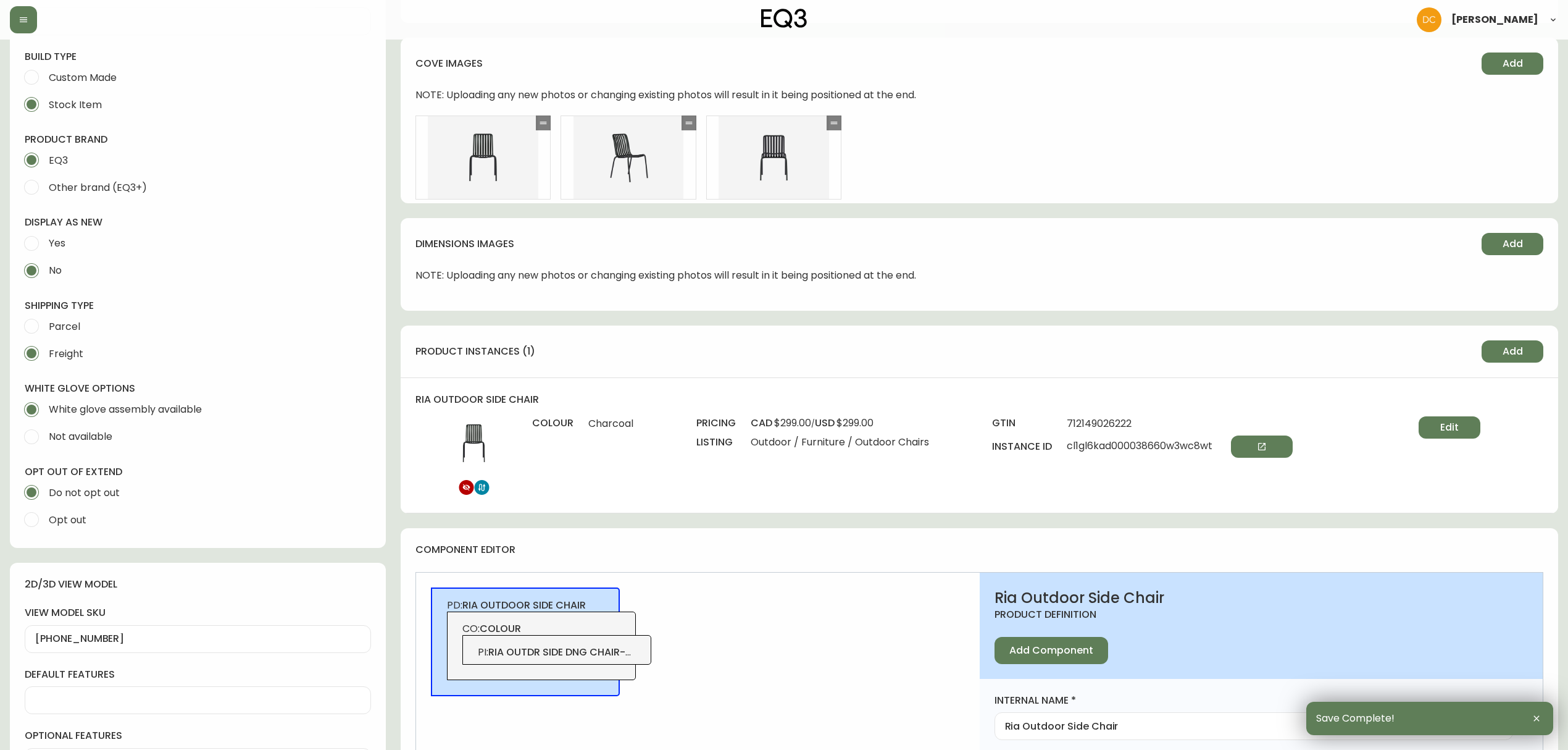
scroll to position [329, 0]
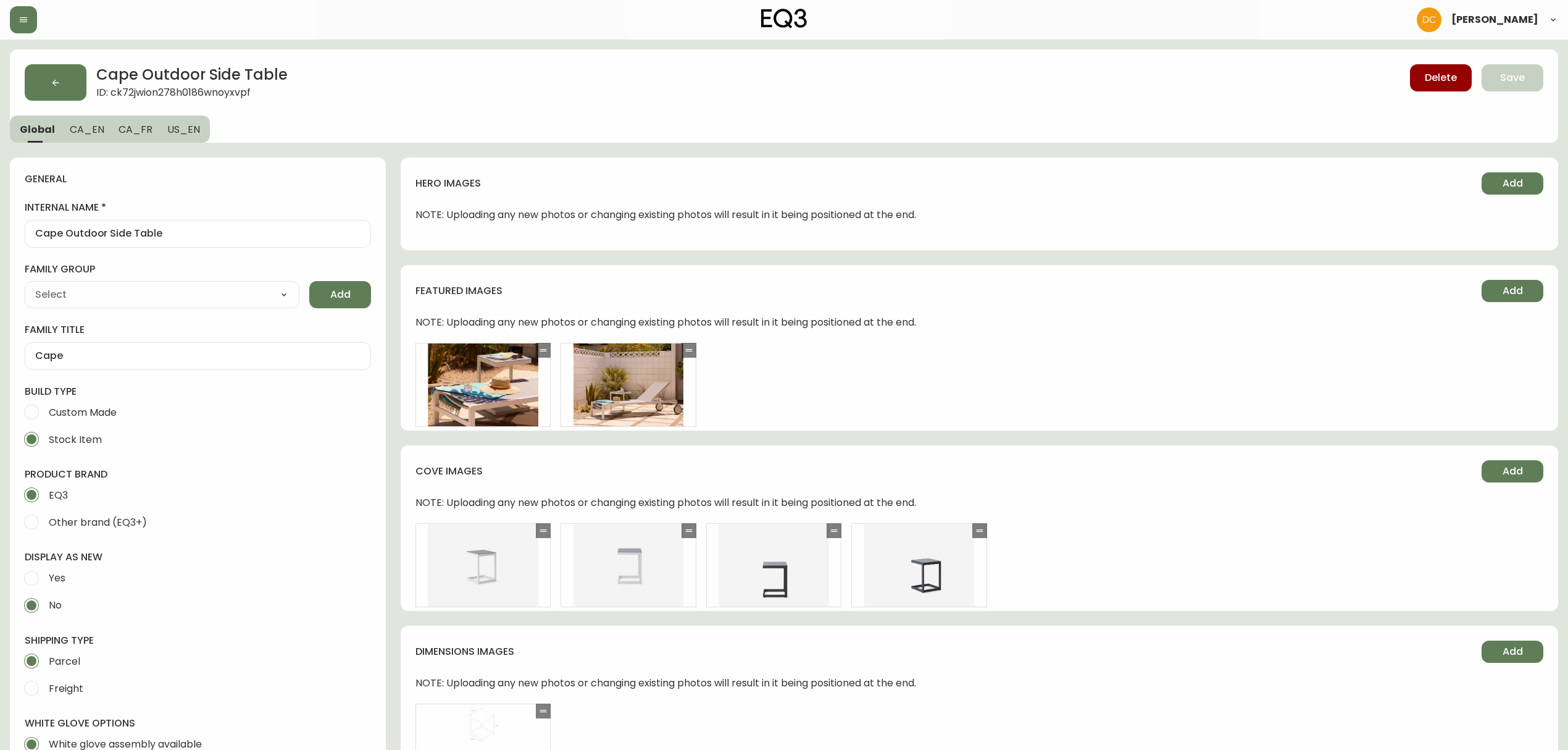
type input "EQ3"
type input "Casegoods_DEHP"
type input "Furniture > Outdoor Furniture > Outdoor Tables"
select select "cjyt4m5lw0000pt749bx6gh7n"
select select "cjy7e5fzk019901622tsbkzsb"
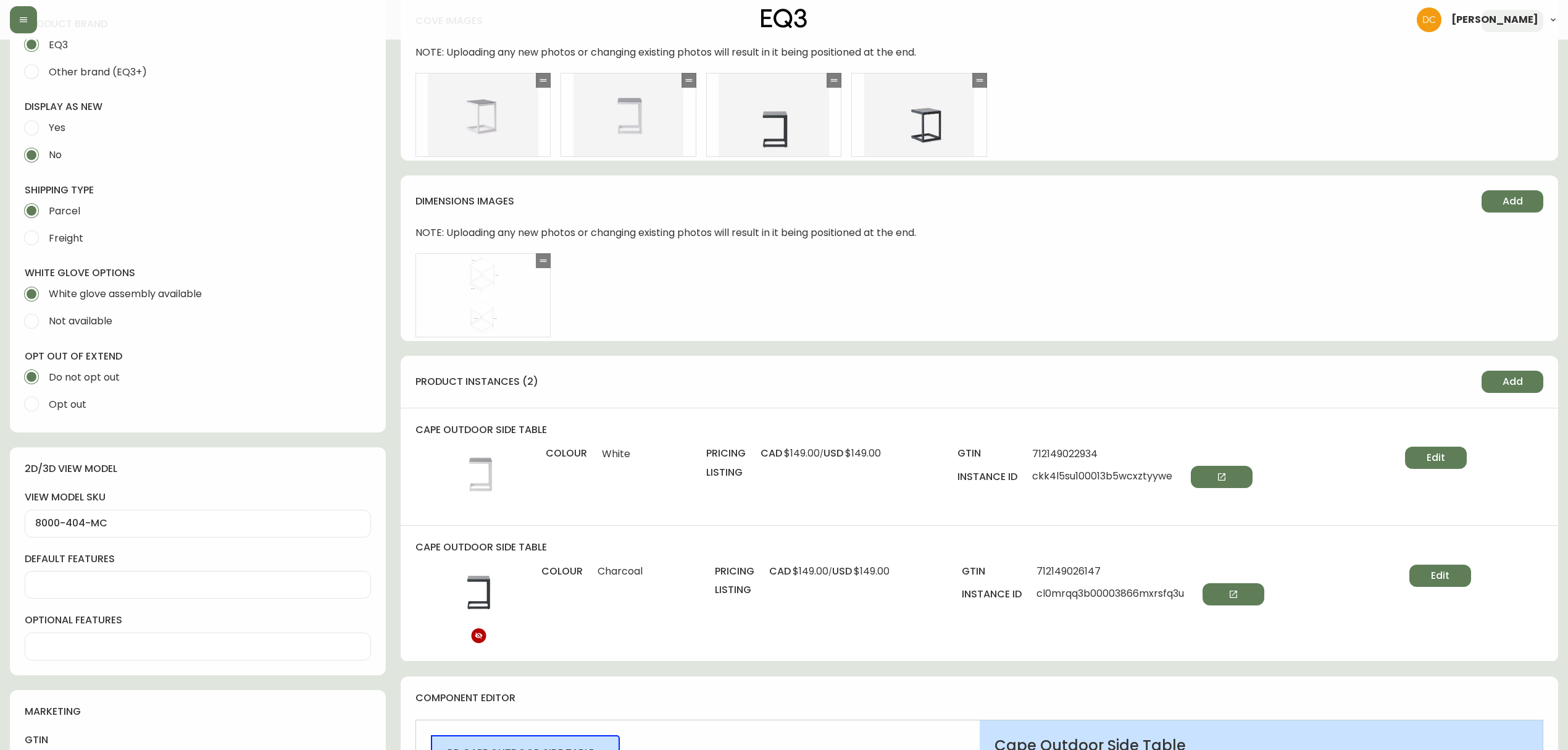
scroll to position [494, 0]
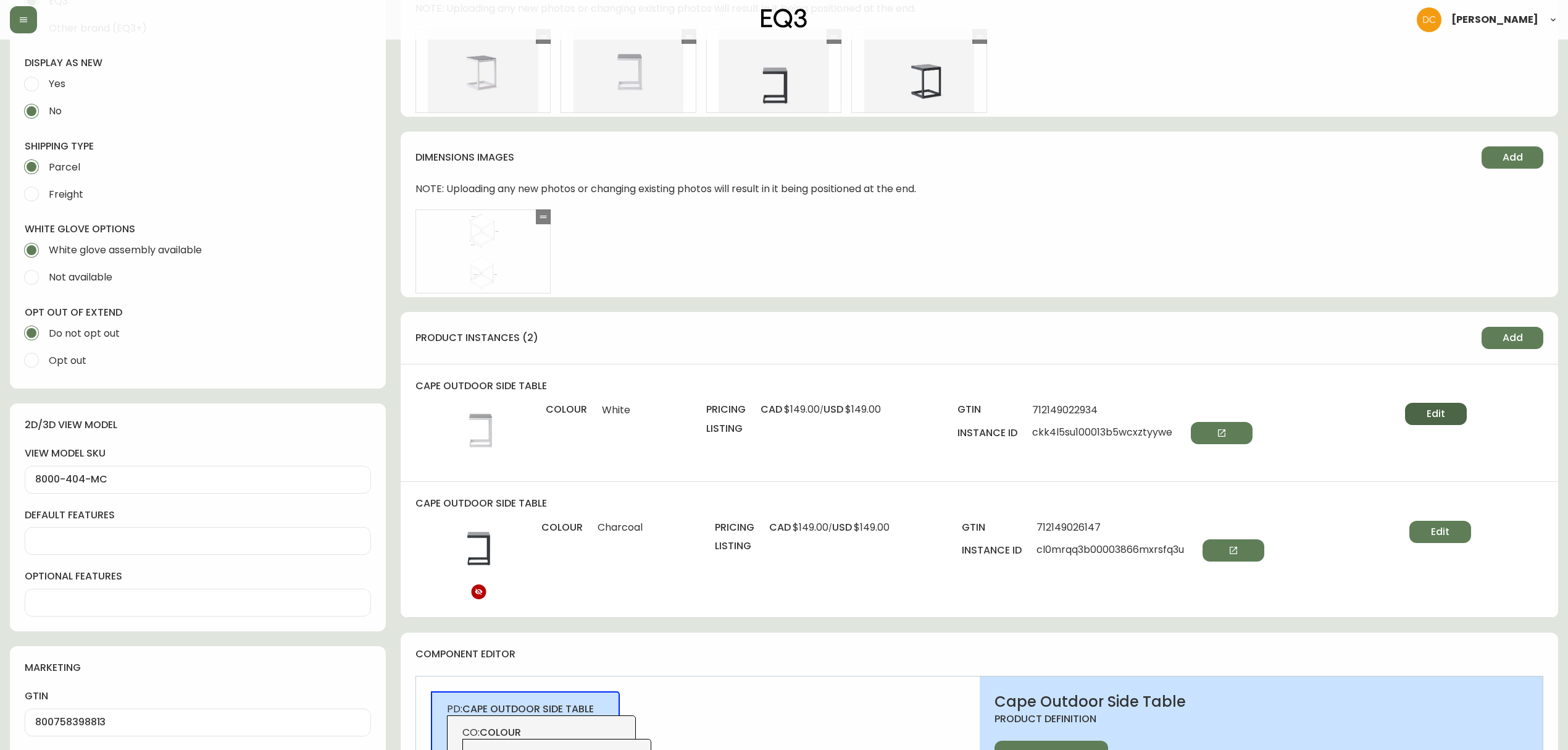
click at [1430, 410] on span "Edit" at bounding box center [1436, 414] width 19 height 14
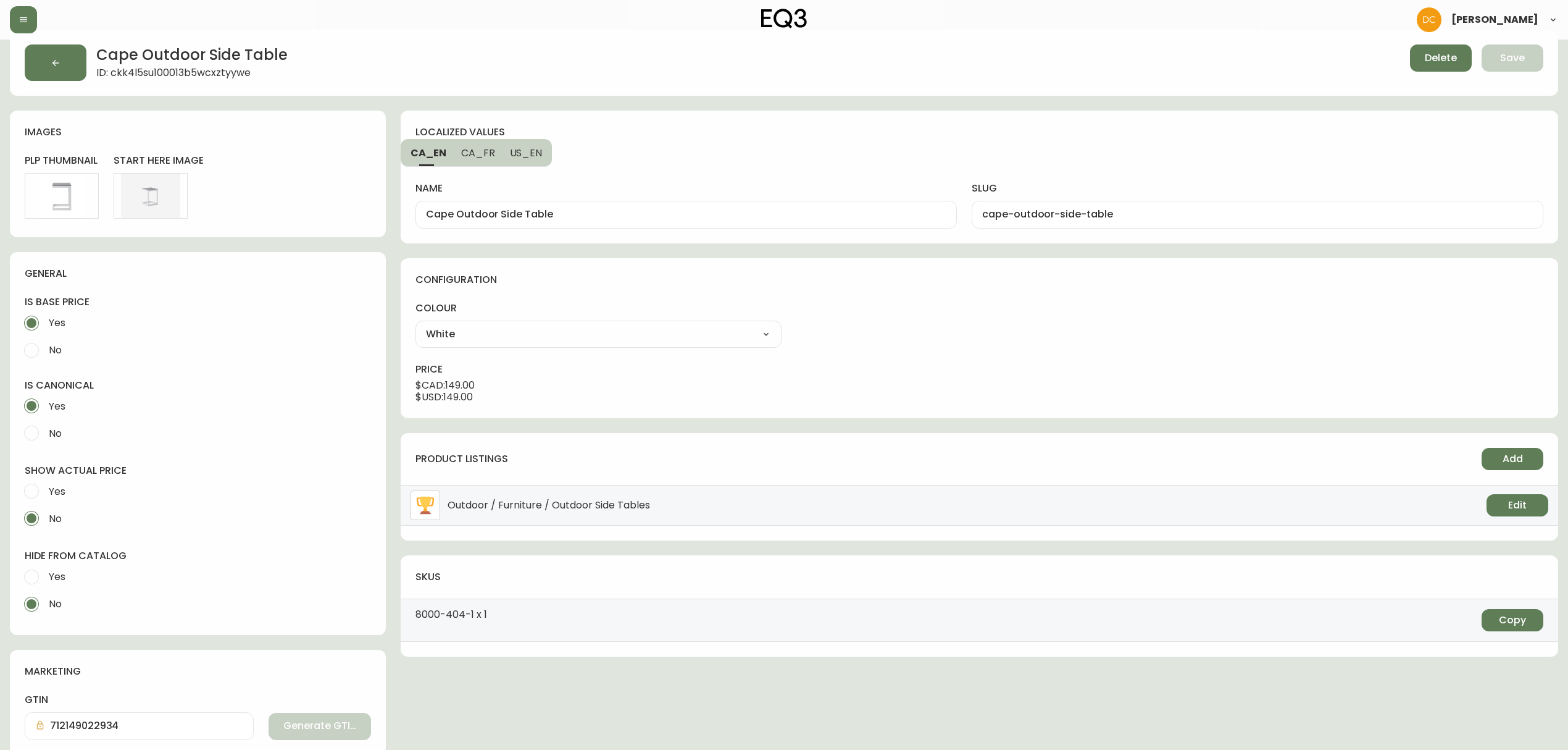
scroll to position [10, 0]
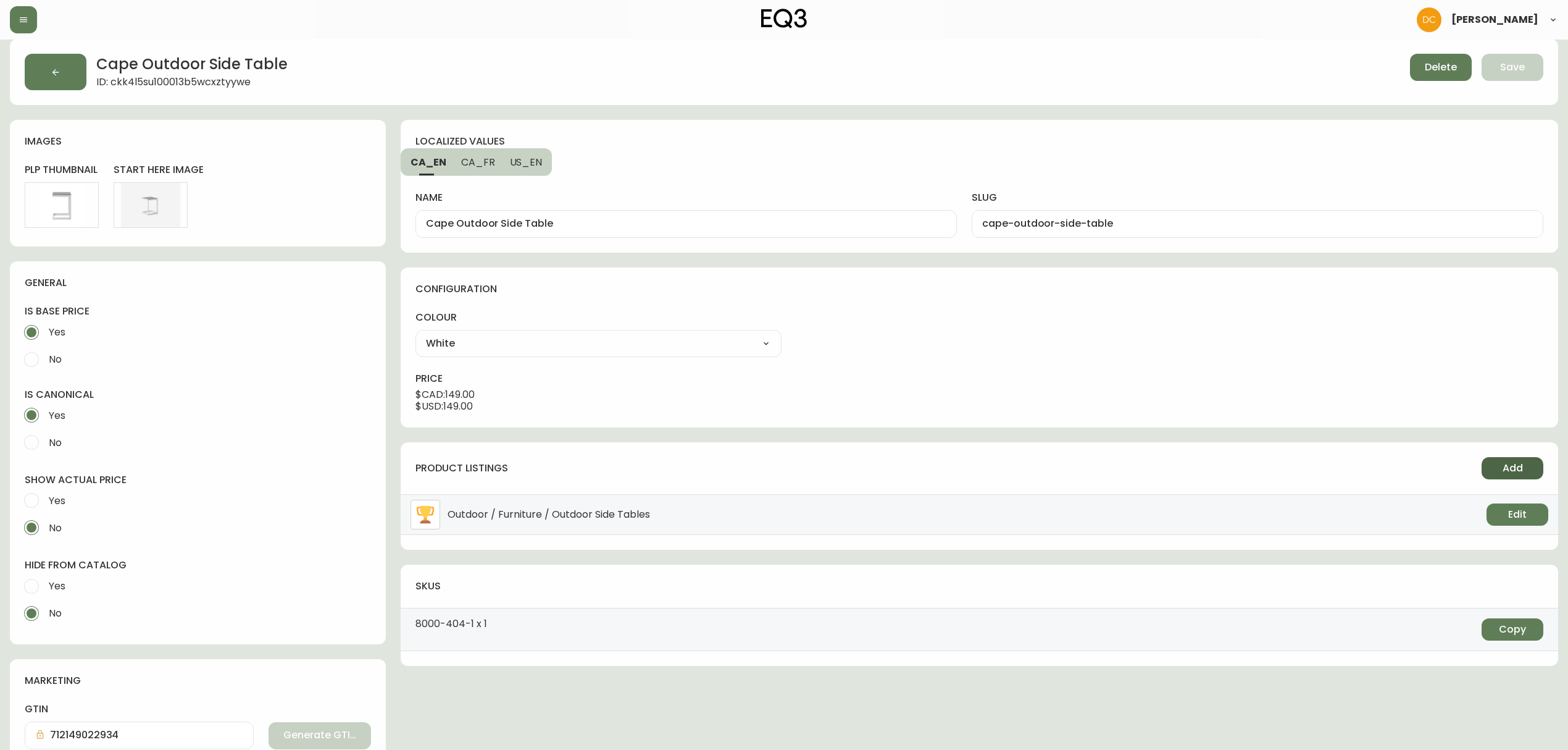
click at [1495, 475] on button "Add" at bounding box center [1512, 468] width 62 height 22
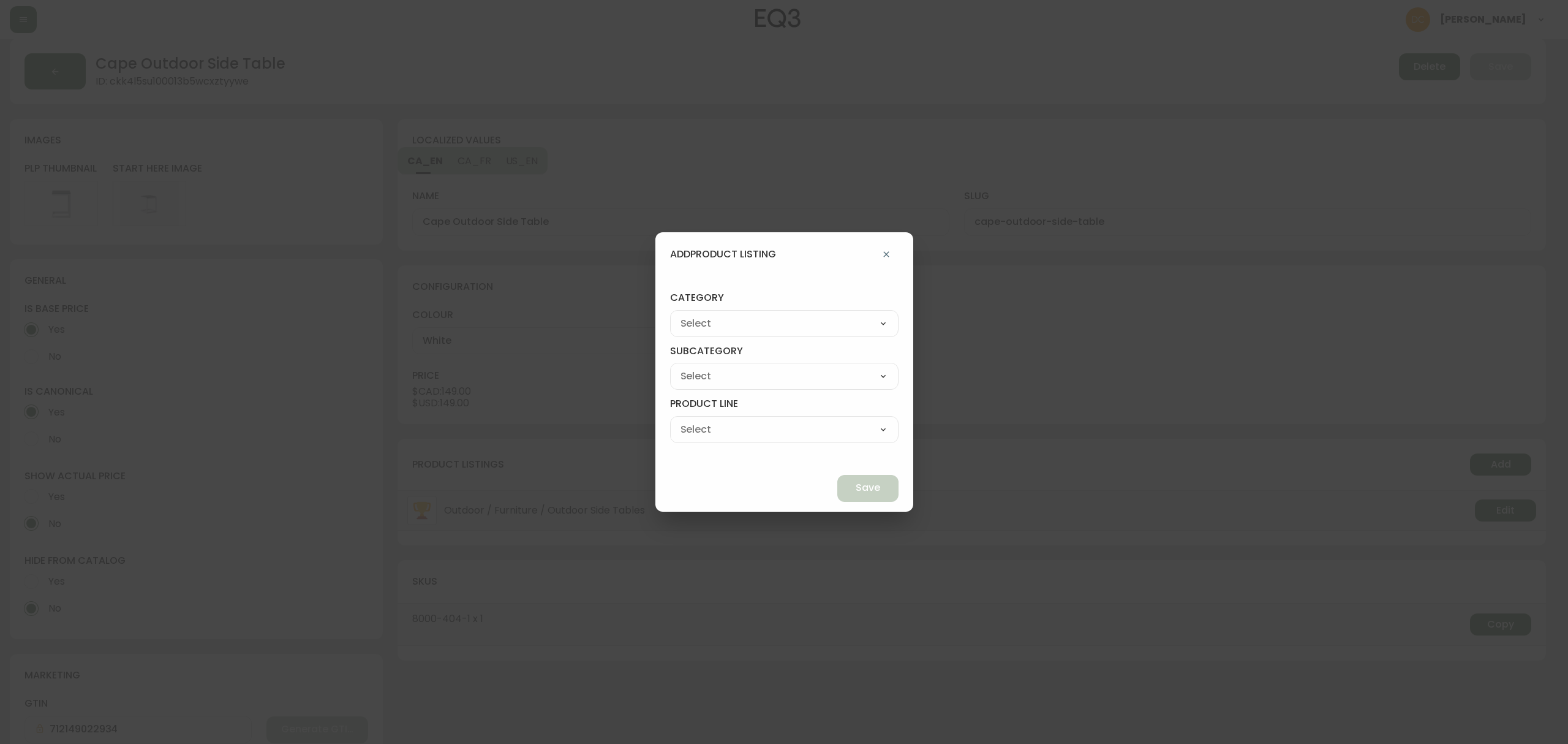
click at [788, 314] on select "Living Dining Bedroom Outdoor Office Lighting Rugs Accessories EQ3+ Inspiration…" at bounding box center [784, 323] width 228 height 19
select select "0"
click at [698, 314] on select "Living Dining Bedroom Outdoor Office Lighting Rugs Accessories EQ3+ Inspiration…" at bounding box center [784, 323] width 228 height 19
type input "Living"
click at [766, 380] on select "Seating Accent Tables Entryway Media & Storage" at bounding box center [784, 376] width 228 height 19
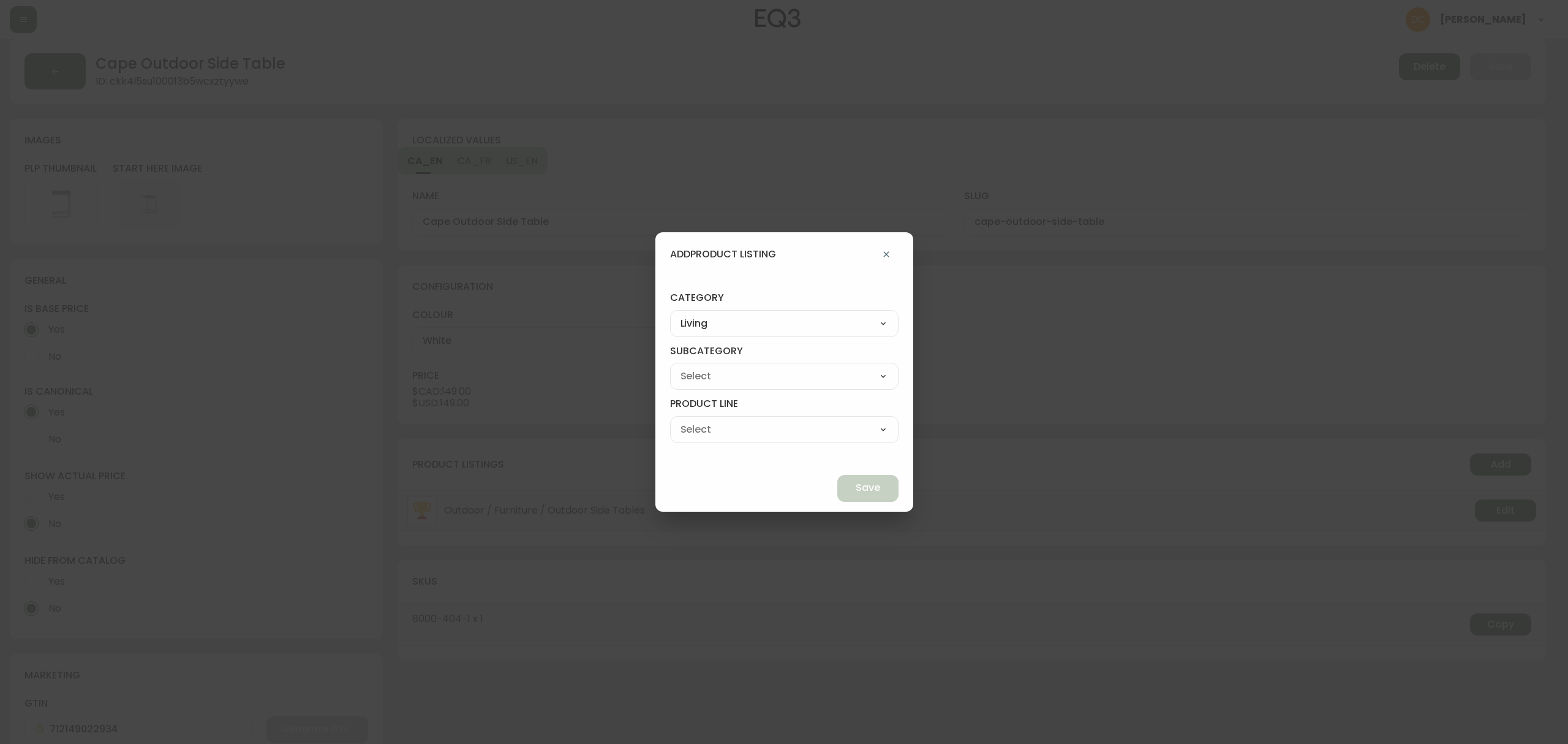
select select "01"
click at [698, 367] on select "Seating Accent Tables Entryway Media & Storage" at bounding box center [784, 376] width 228 height 19
type input "Accent Tables"
click at [747, 439] on div "Coffee Tables End Tables Console Tables" at bounding box center [784, 429] width 228 height 27
click at [750, 434] on select "Coffee Tables End Tables Console Tables" at bounding box center [784, 429] width 228 height 19
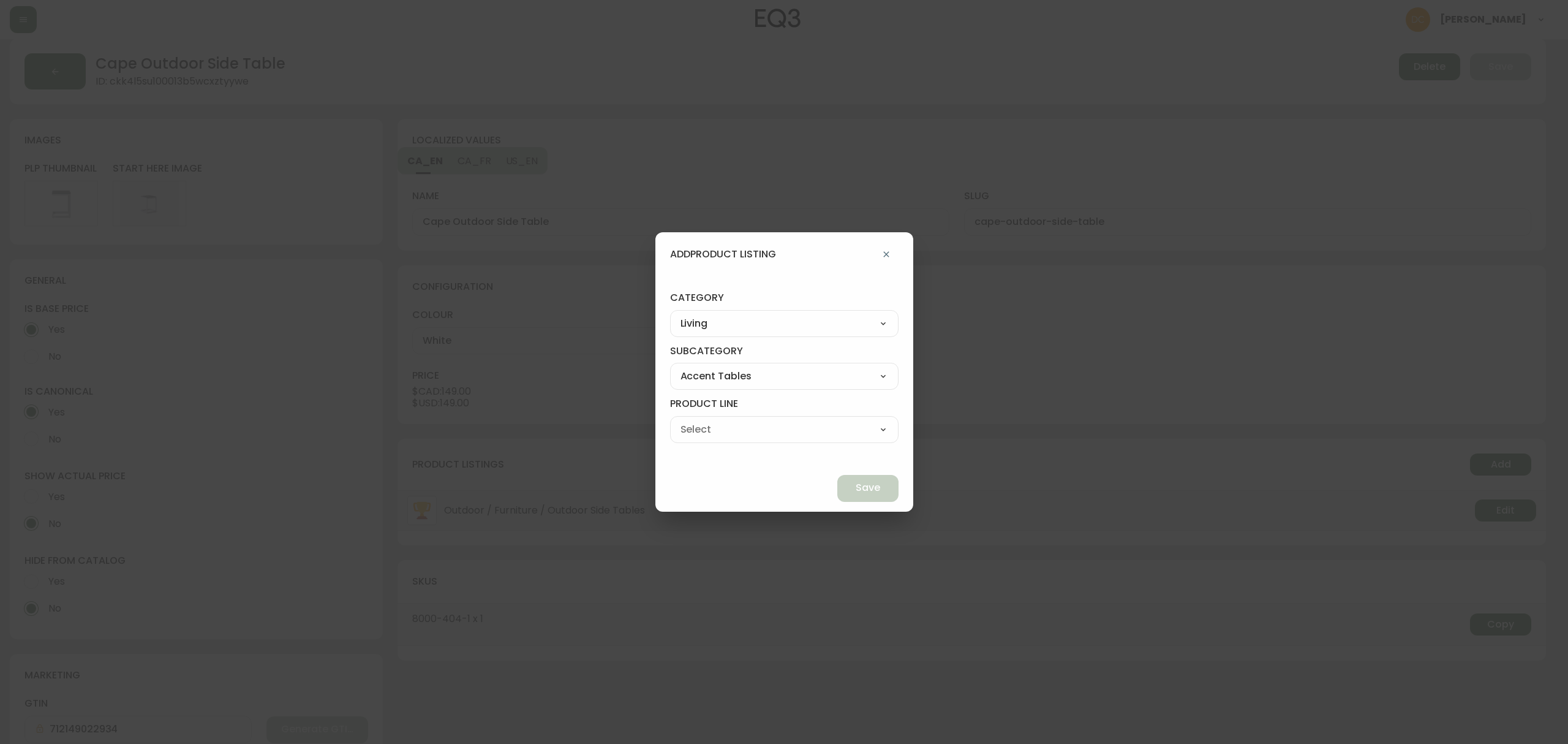
select select "101"
click at [698, 420] on select "Coffee Tables End Tables Console Tables" at bounding box center [784, 429] width 228 height 19
type input "End Tables"
click at [837, 490] on button "Save" at bounding box center [868, 488] width 61 height 27
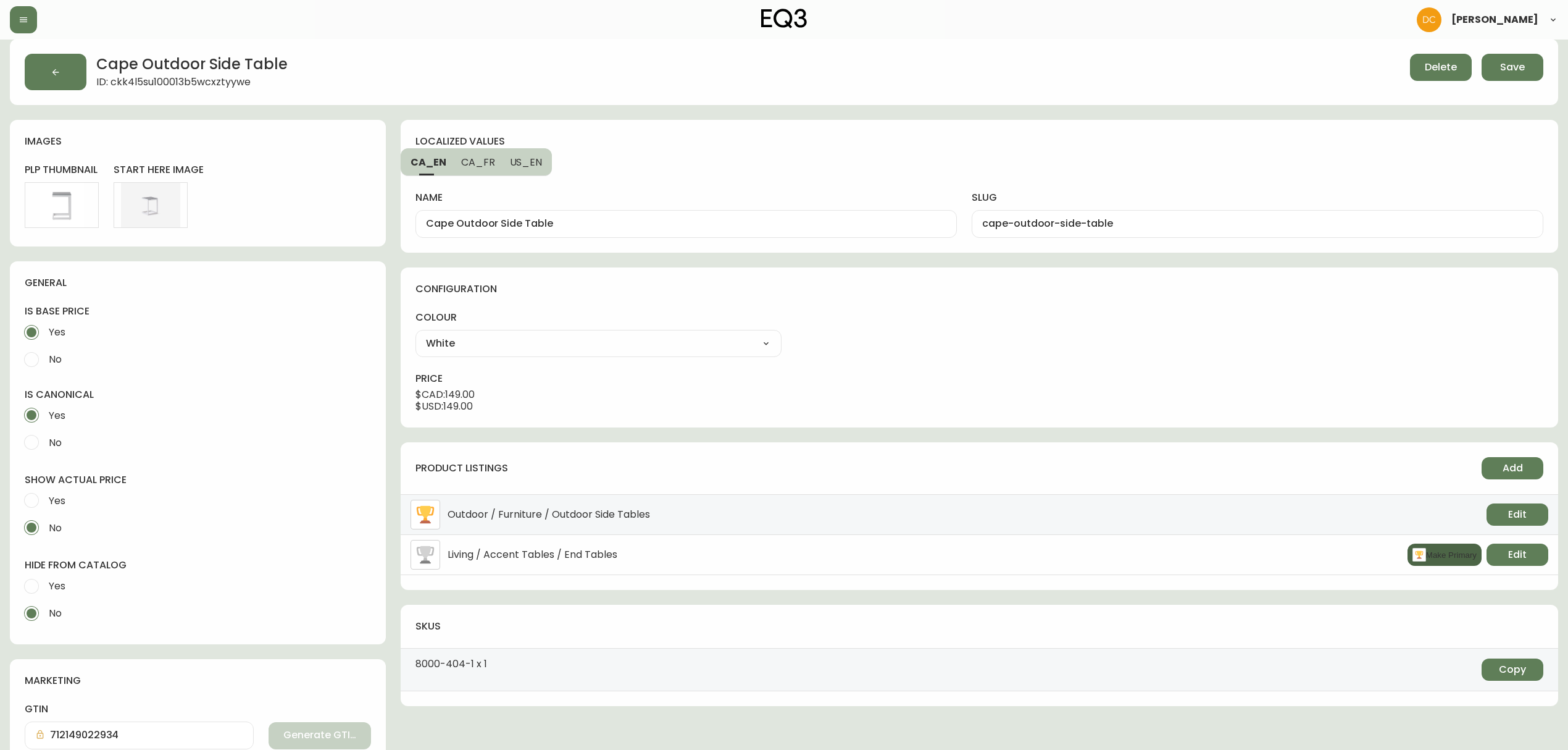
click at [1434, 557] on button "Make Primary" at bounding box center [1444, 555] width 74 height 22
click at [1078, 438] on div "localized values CA_EN CA_FR US_EN name Cape Outdoor Side Table slug cape-outdo…" at bounding box center [979, 558] width 1157 height 877
click at [1515, 71] on span "Save" at bounding box center [1513, 67] width 25 height 14
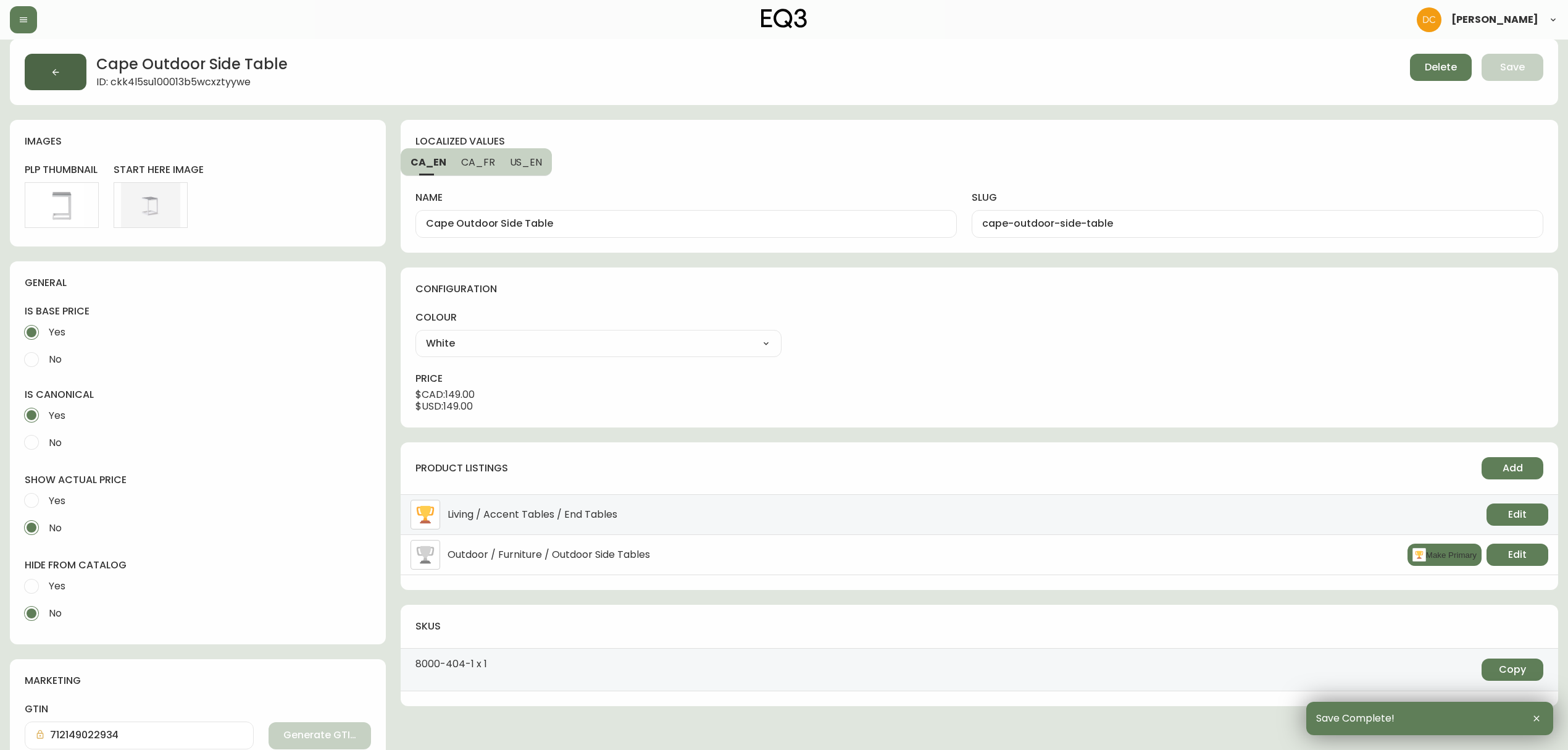
click at [76, 74] on button "button" at bounding box center [55, 72] width 62 height 37
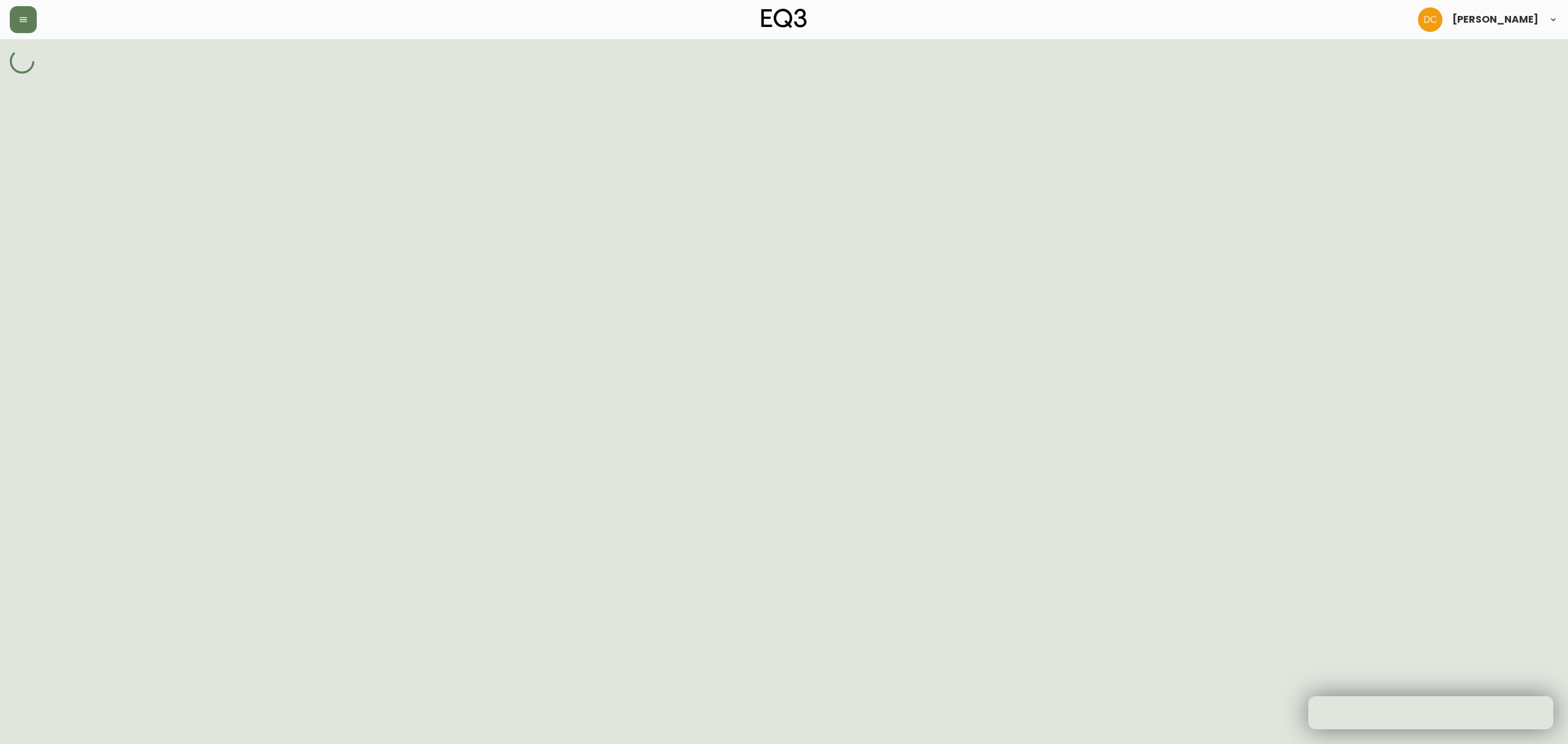
select select "cjy7e5fzk019901622tsbkzsb"
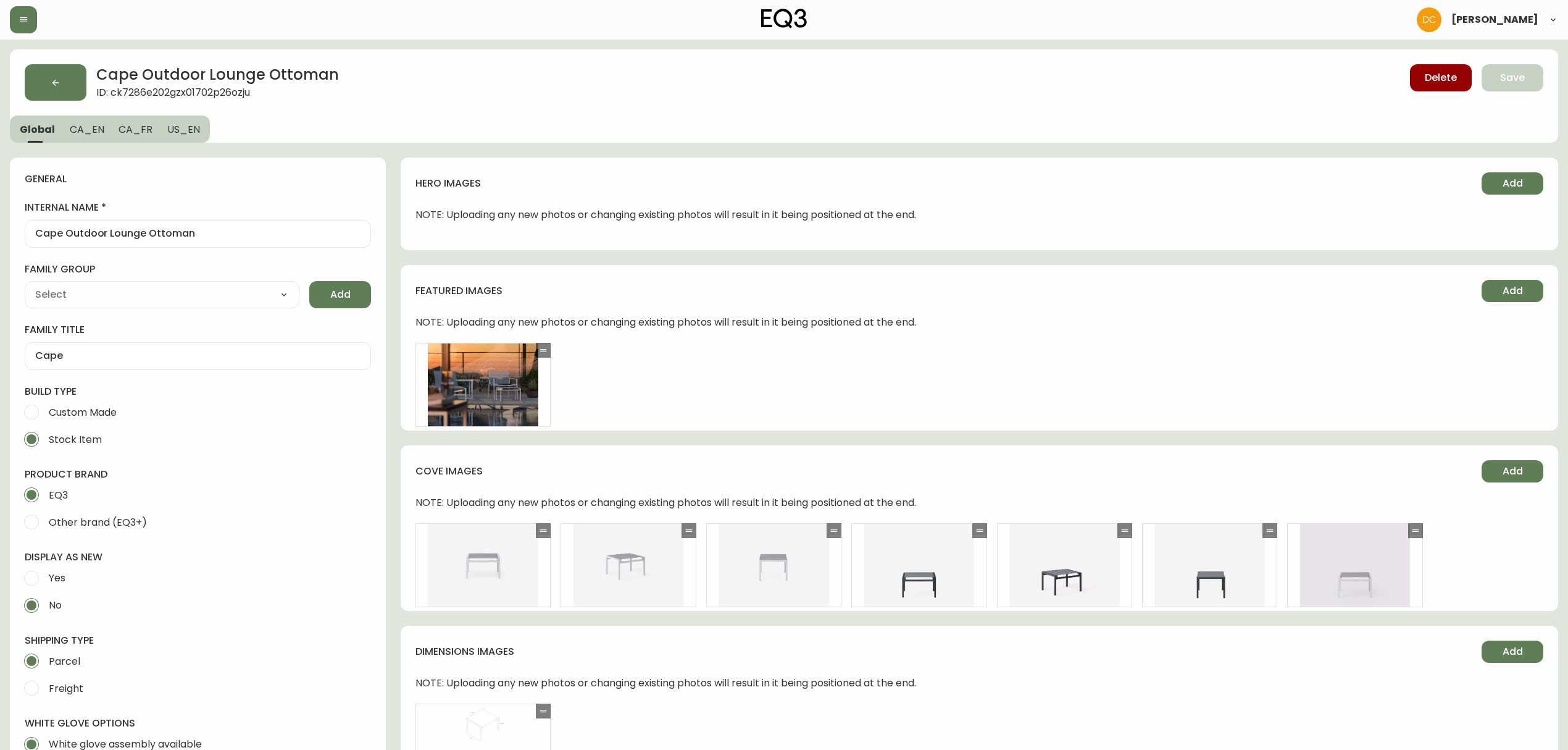
type input "EQ3"
type input "Casegoods_DEHP"
type input "Furniture > Outdoor Furniture > Outdoor Ottomans"
select select "cjyt4m5lw0000pt749bx6gh7n"
select select "cjy7e5fzk019901622tsbkzsb"
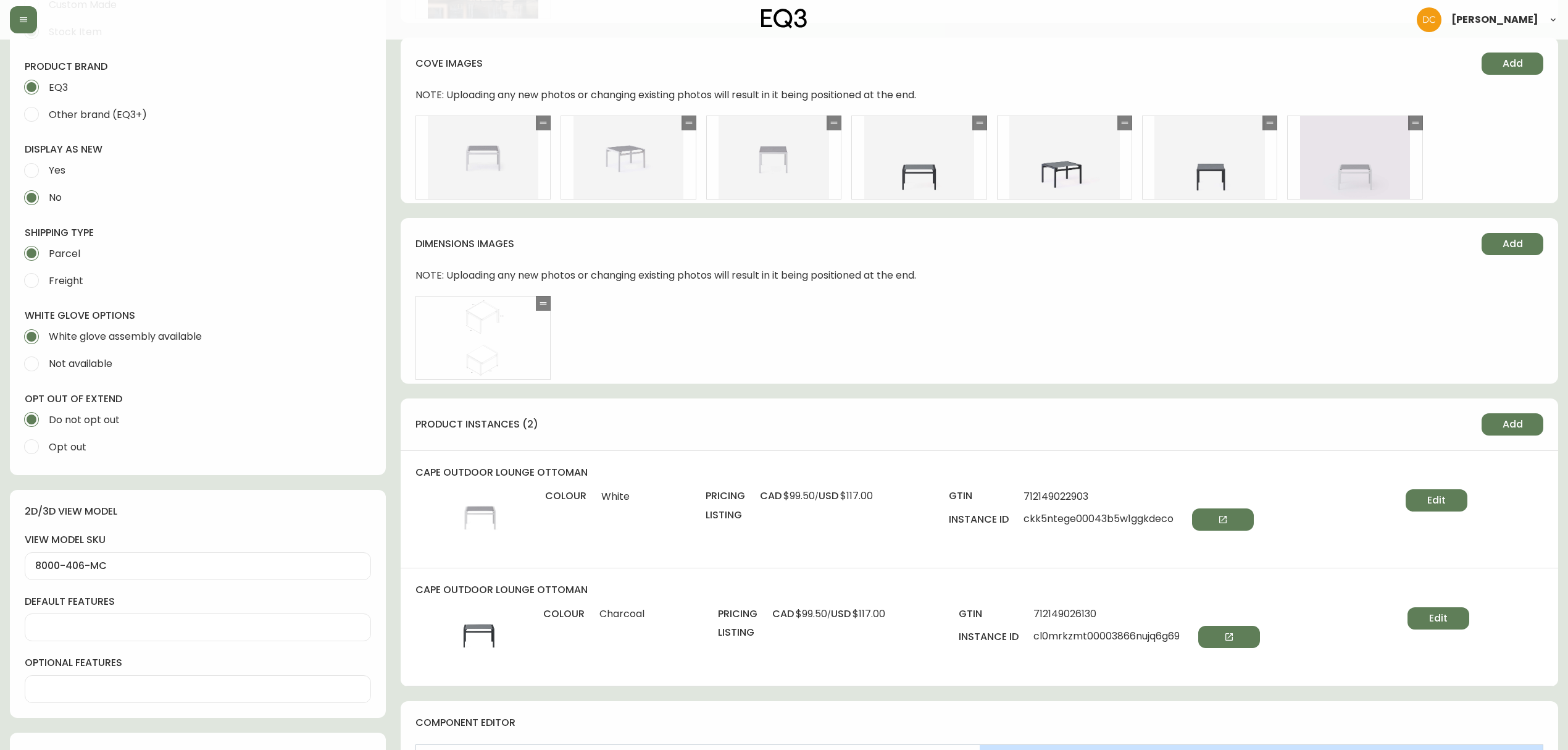
scroll to position [411, 0]
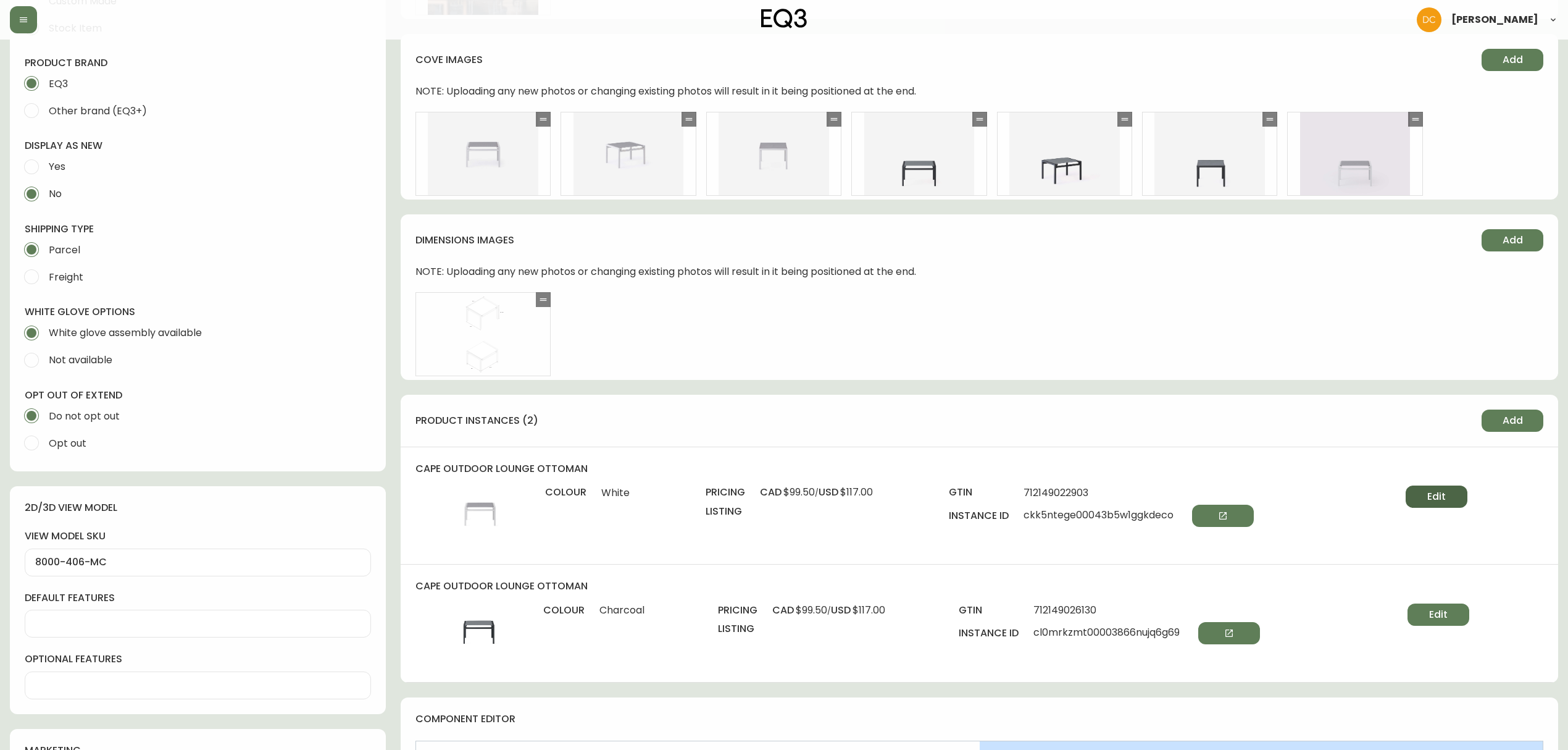
click at [1445, 491] on span "Edit" at bounding box center [1436, 496] width 19 height 14
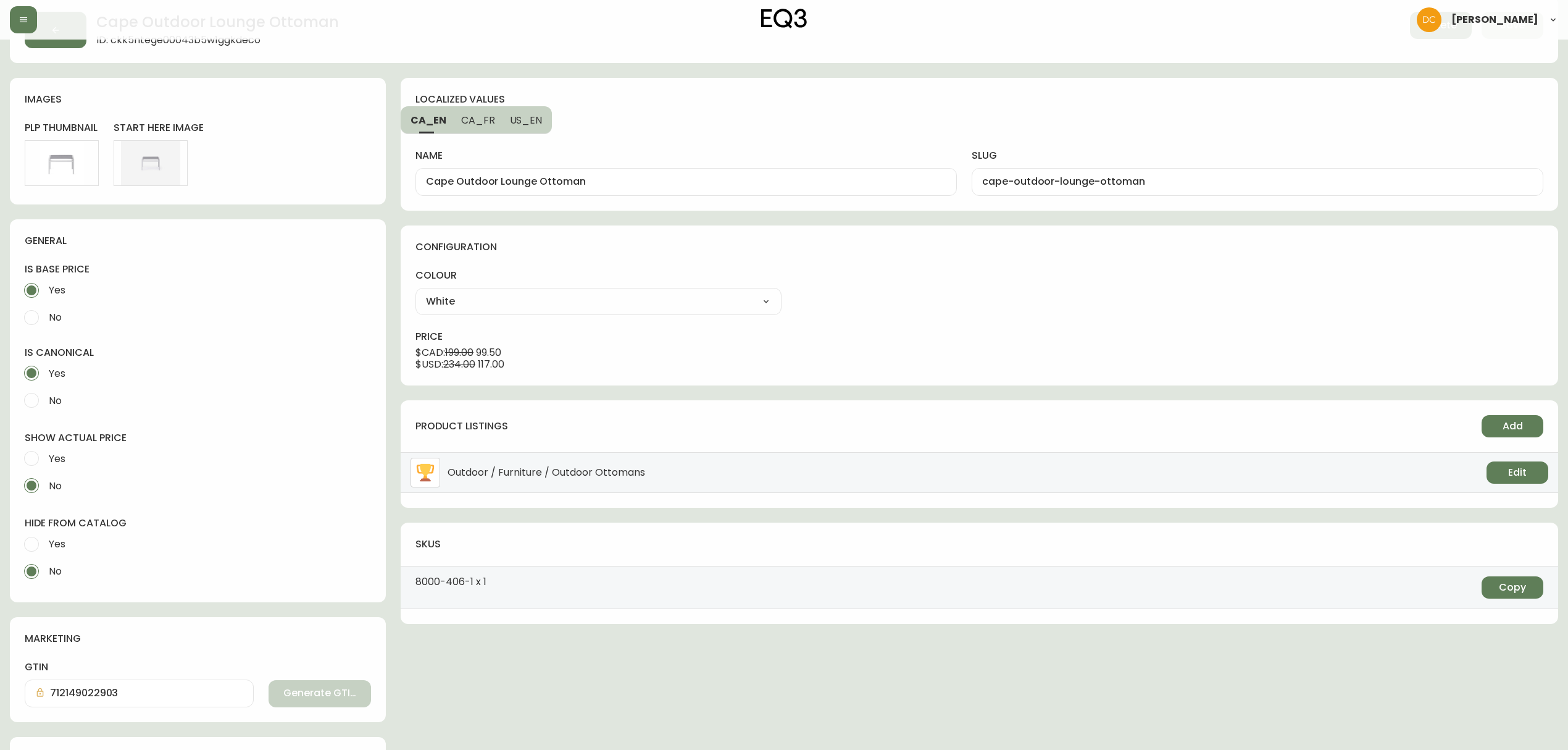
scroll to position [164, 0]
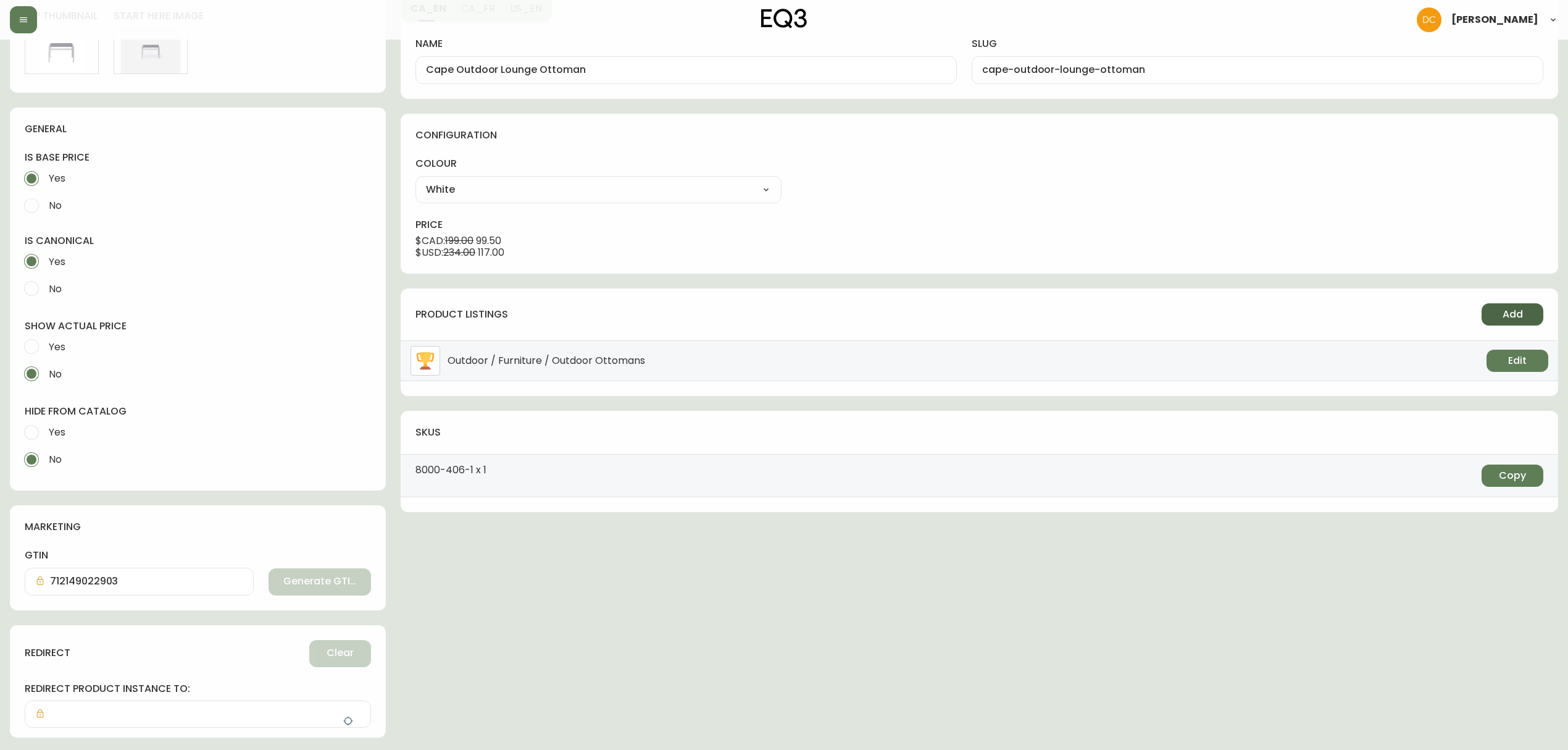
click at [1500, 313] on button "Add" at bounding box center [1512, 314] width 62 height 22
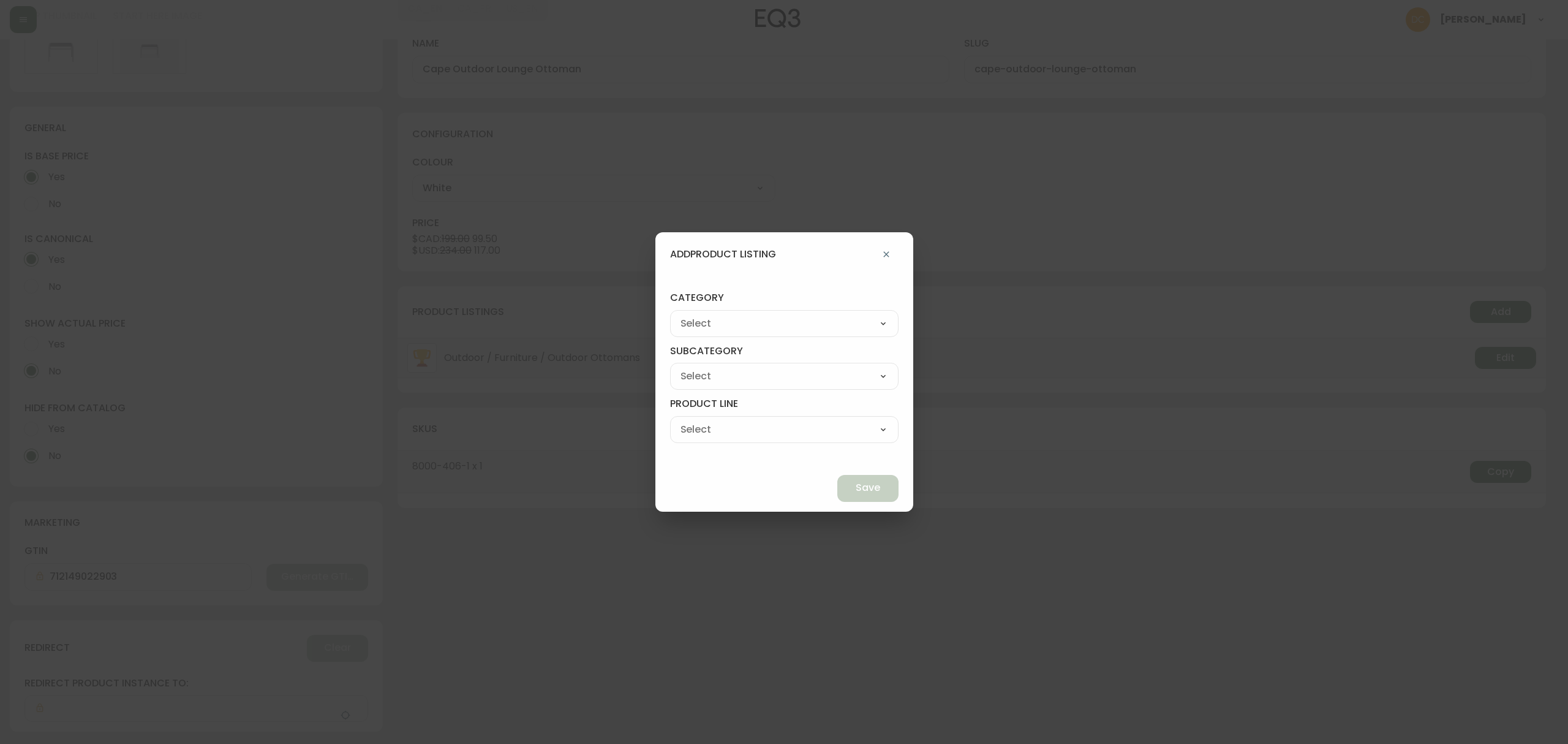
click at [810, 317] on select "Living Dining Bedroom Outdoor Office Lighting Rugs Accessories EQ3+ Inspiration…" at bounding box center [784, 323] width 228 height 19
select select "0"
click at [698, 314] on select "Living Dining Bedroom Outdoor Office Lighting Rugs Accessories EQ3+ Inspiration…" at bounding box center [784, 323] width 228 height 19
type input "Living"
click at [748, 378] on select "Seating Accent Tables Entryway Media & Storage" at bounding box center [784, 376] width 228 height 19
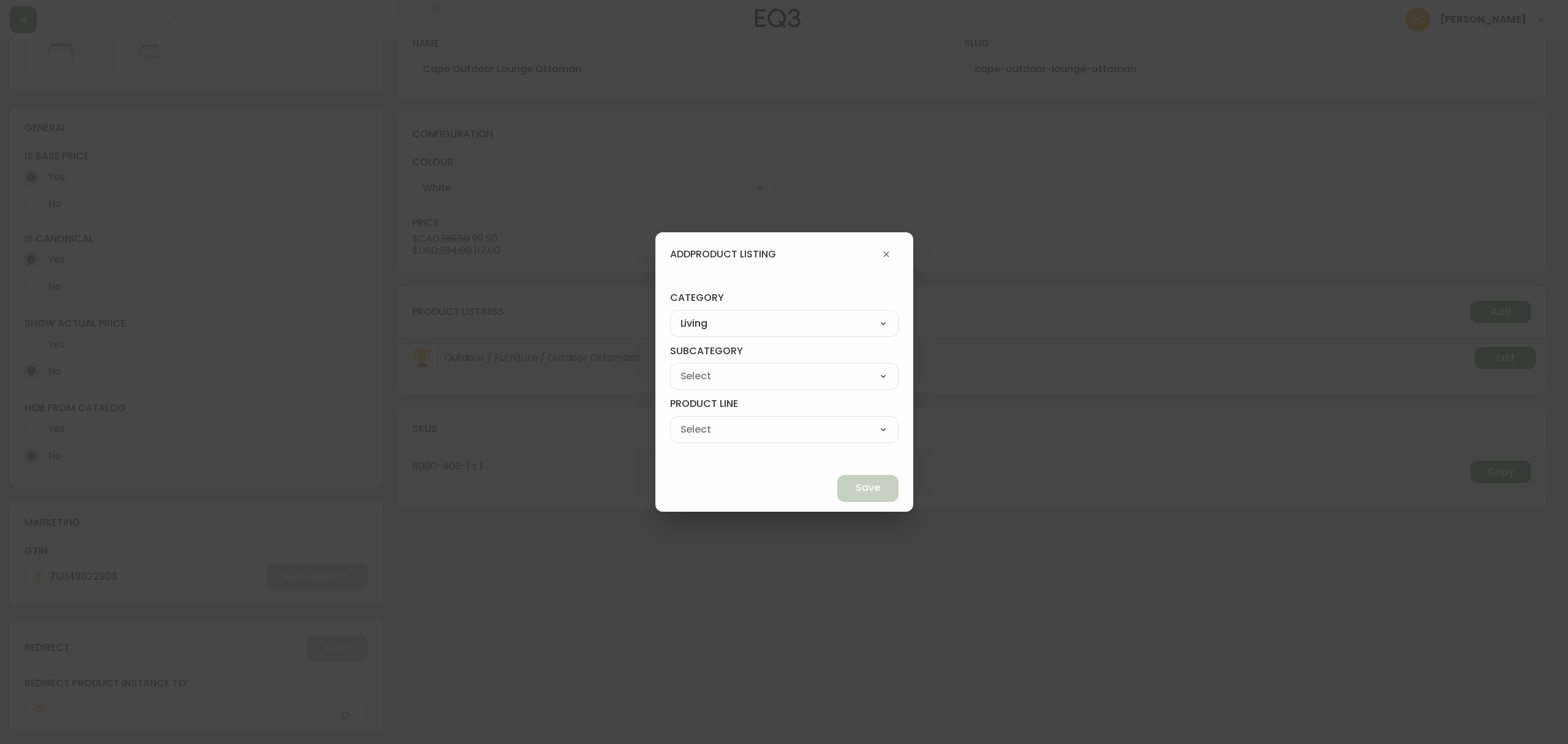
click at [774, 351] on h4 "subcategory" at bounding box center [784, 353] width 228 height 19
click at [775, 325] on select "Living Dining Bedroom Outdoor Office Lighting Rugs Accessories EQ3+ Inspiration…" at bounding box center [784, 323] width 228 height 19
click at [698, 314] on select "Living Dining Bedroom Outdoor Office Lighting Rugs Accessories EQ3+ Inspiration…" at bounding box center [784, 323] width 228 height 19
click at [765, 366] on div "Seating Accent Tables Entryway Media & Storage" at bounding box center [784, 375] width 228 height 27
drag, startPoint x: 764, startPoint y: 378, endPoint x: 762, endPoint y: 384, distance: 6.3
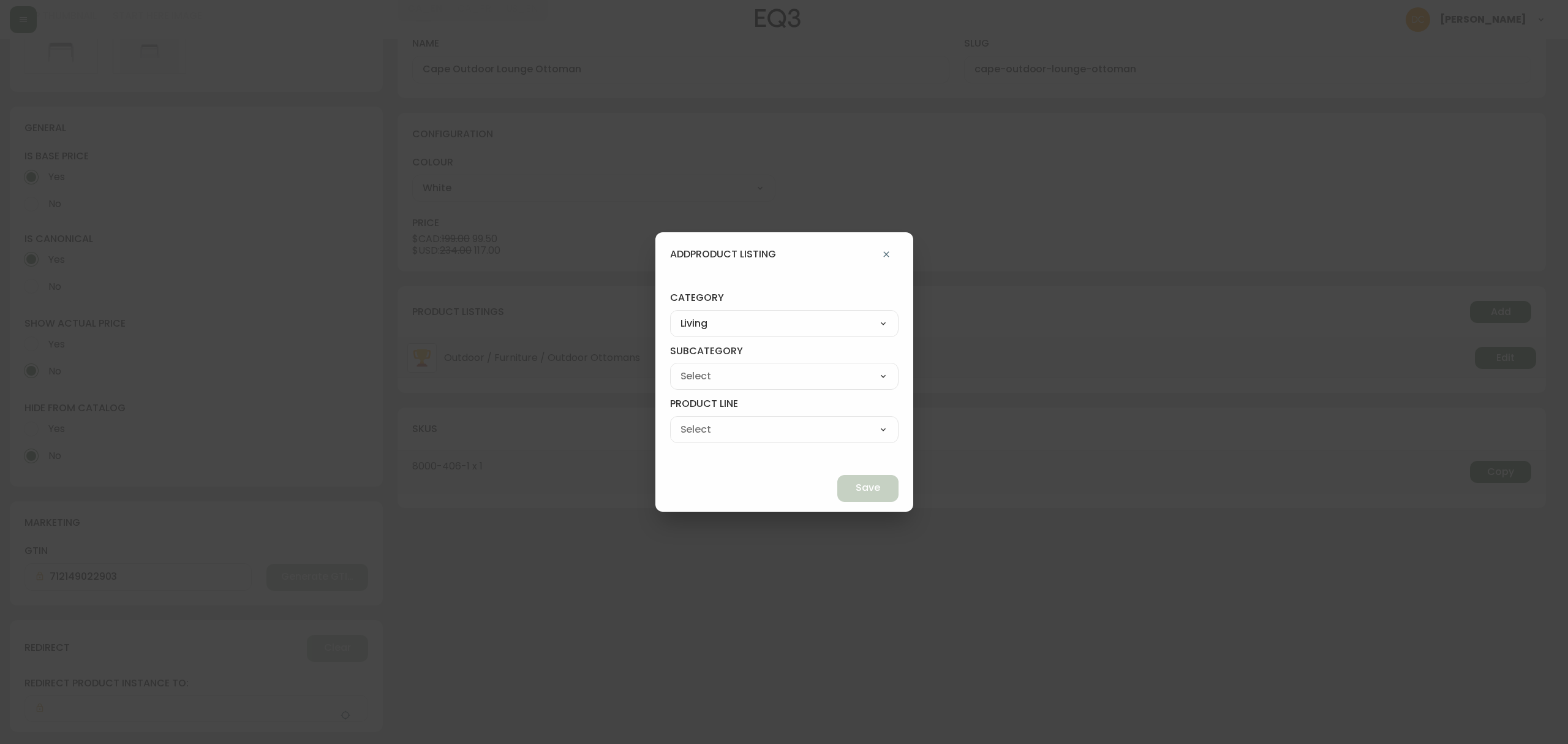
click at [764, 378] on select "Seating Accent Tables Entryway Media & Storage" at bounding box center [784, 376] width 228 height 19
select select "00"
click at [698, 367] on select "Seating Accent Tables Entryway Media & Storage" at bounding box center [784, 376] width 228 height 19
type input "Seating"
click at [758, 426] on select "Ready to Ship Sofas Apartment Sofas Loveseats Sectionals Sleeper Sofas Chairs C…" at bounding box center [784, 429] width 228 height 19
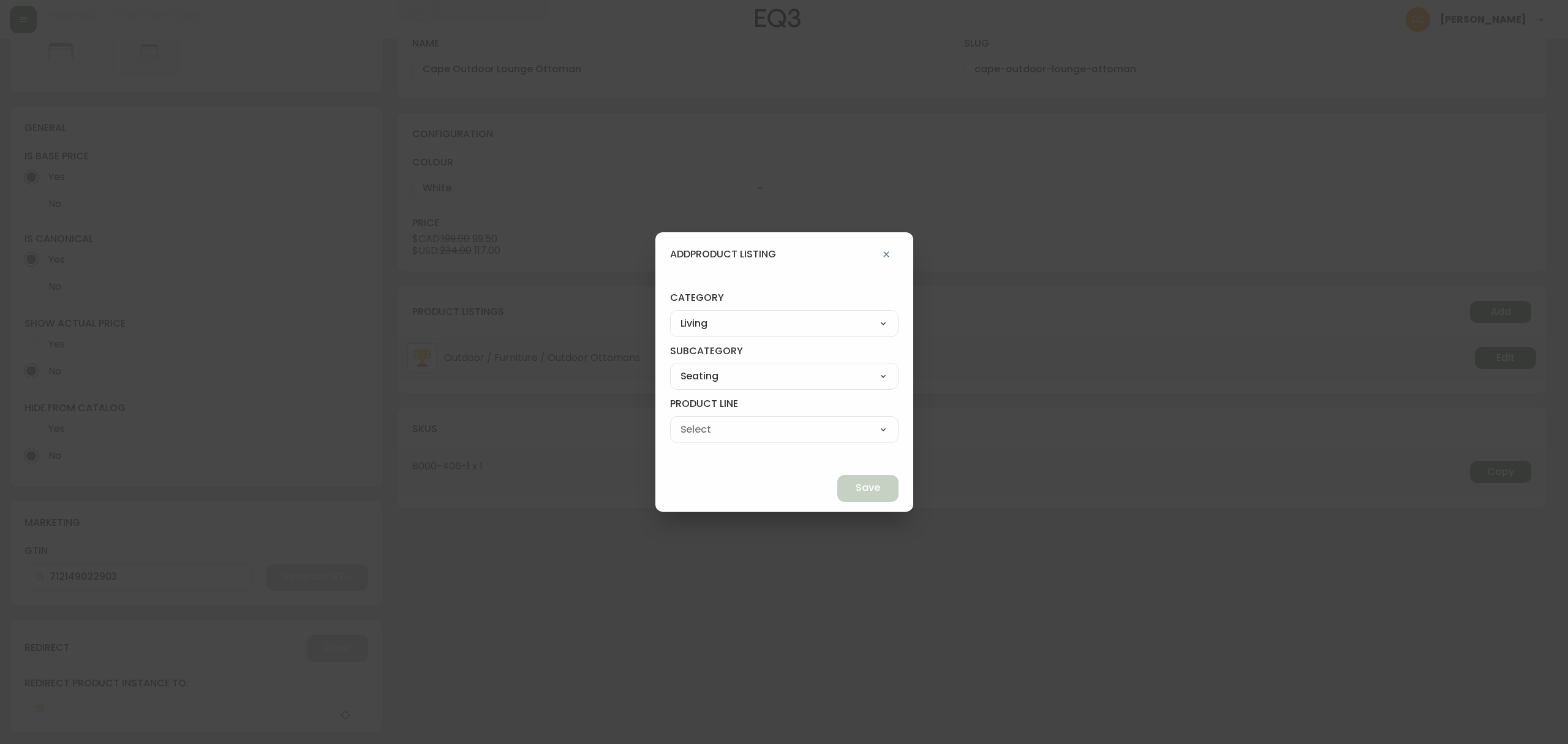
select select "800"
click at [698, 420] on select "Ready to Ship Sofas Apartment Sofas Loveseats Sectionals Sleeper Sofas Chairs C…" at bounding box center [784, 429] width 228 height 19
type input "Ottomans"
click at [856, 488] on span "Save" at bounding box center [868, 488] width 25 height 14
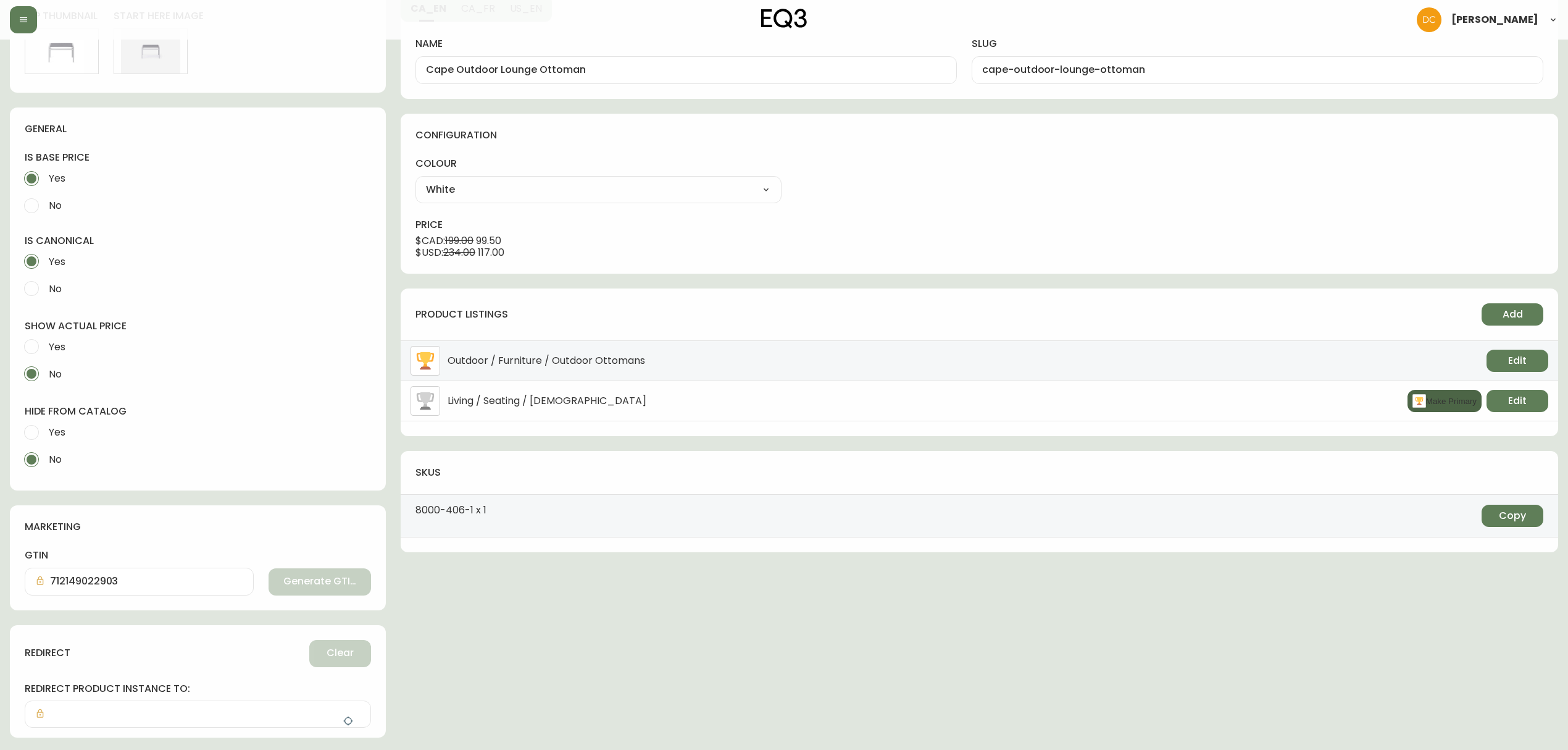
click at [1425, 396] on button "Make Primary" at bounding box center [1444, 401] width 74 height 22
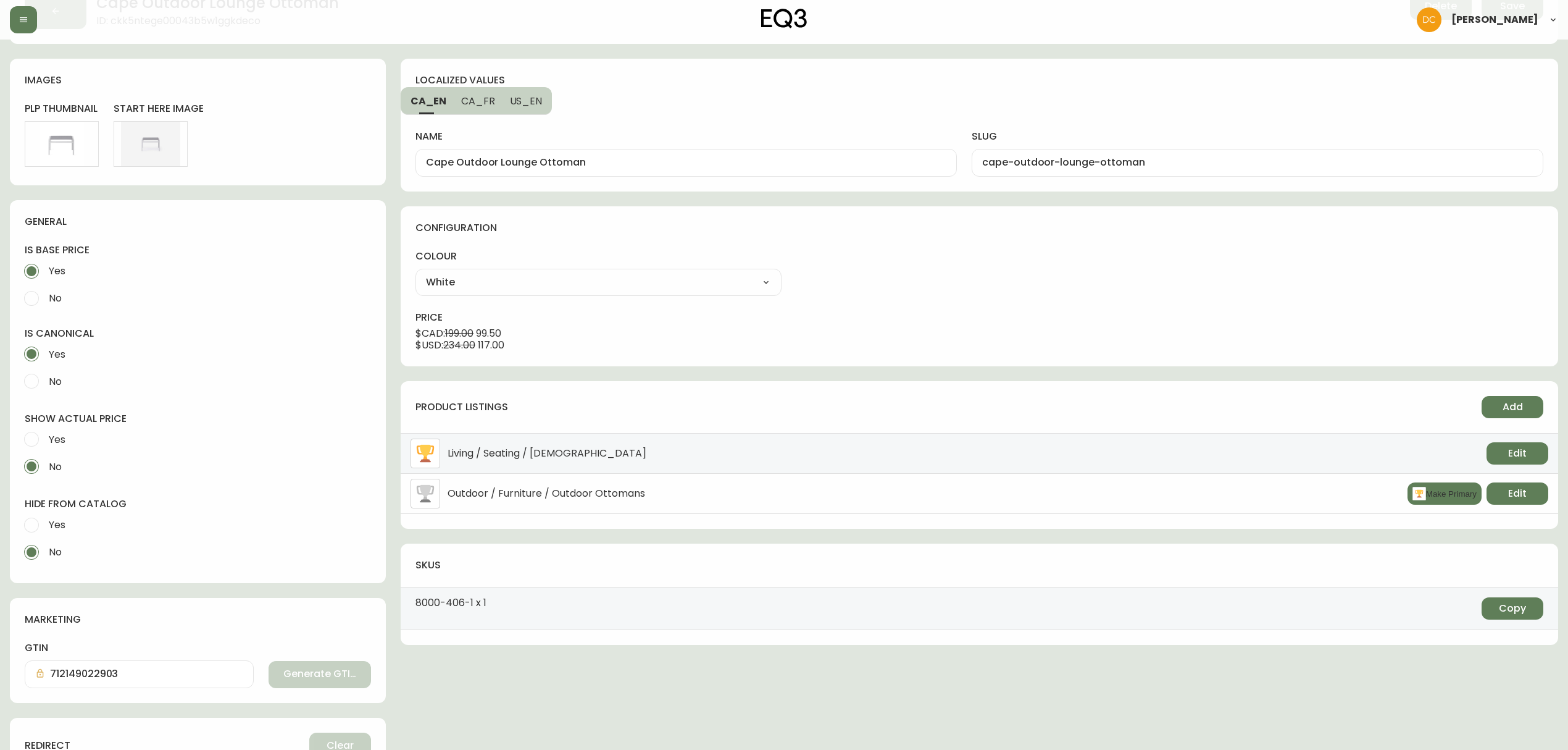
scroll to position [0, 0]
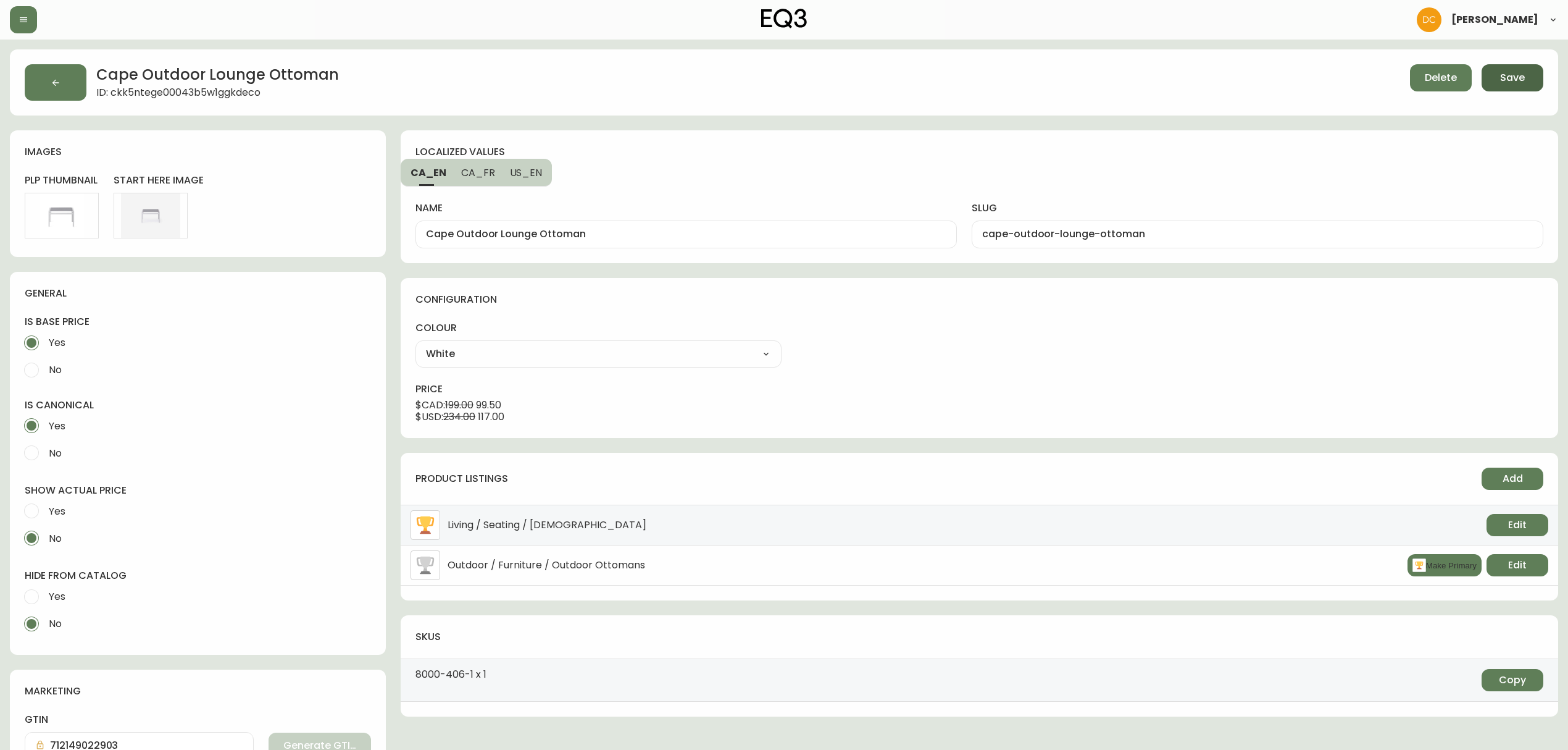
click at [1522, 80] on span "Save" at bounding box center [1513, 78] width 25 height 14
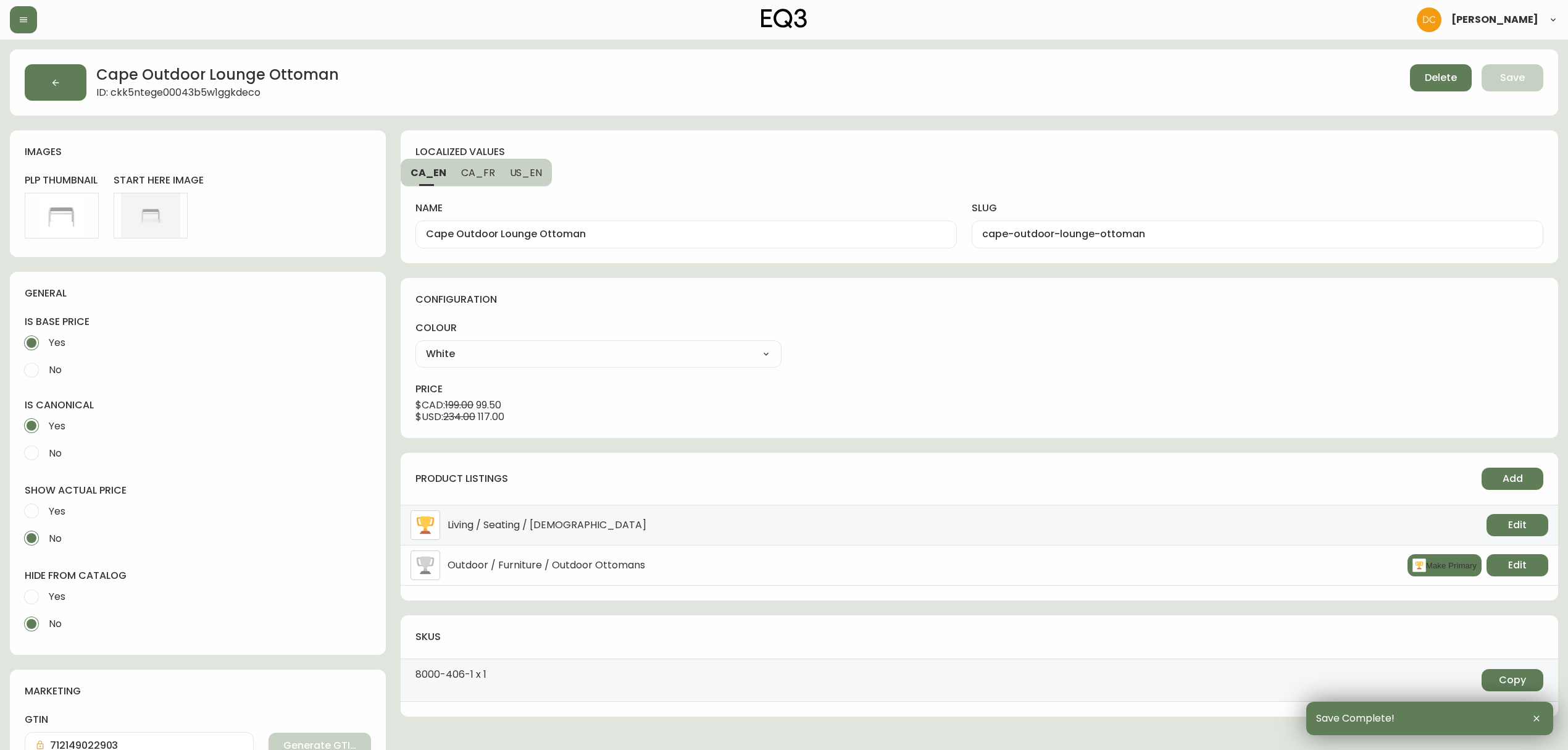
click at [77, 72] on button "button" at bounding box center [55, 82] width 62 height 37
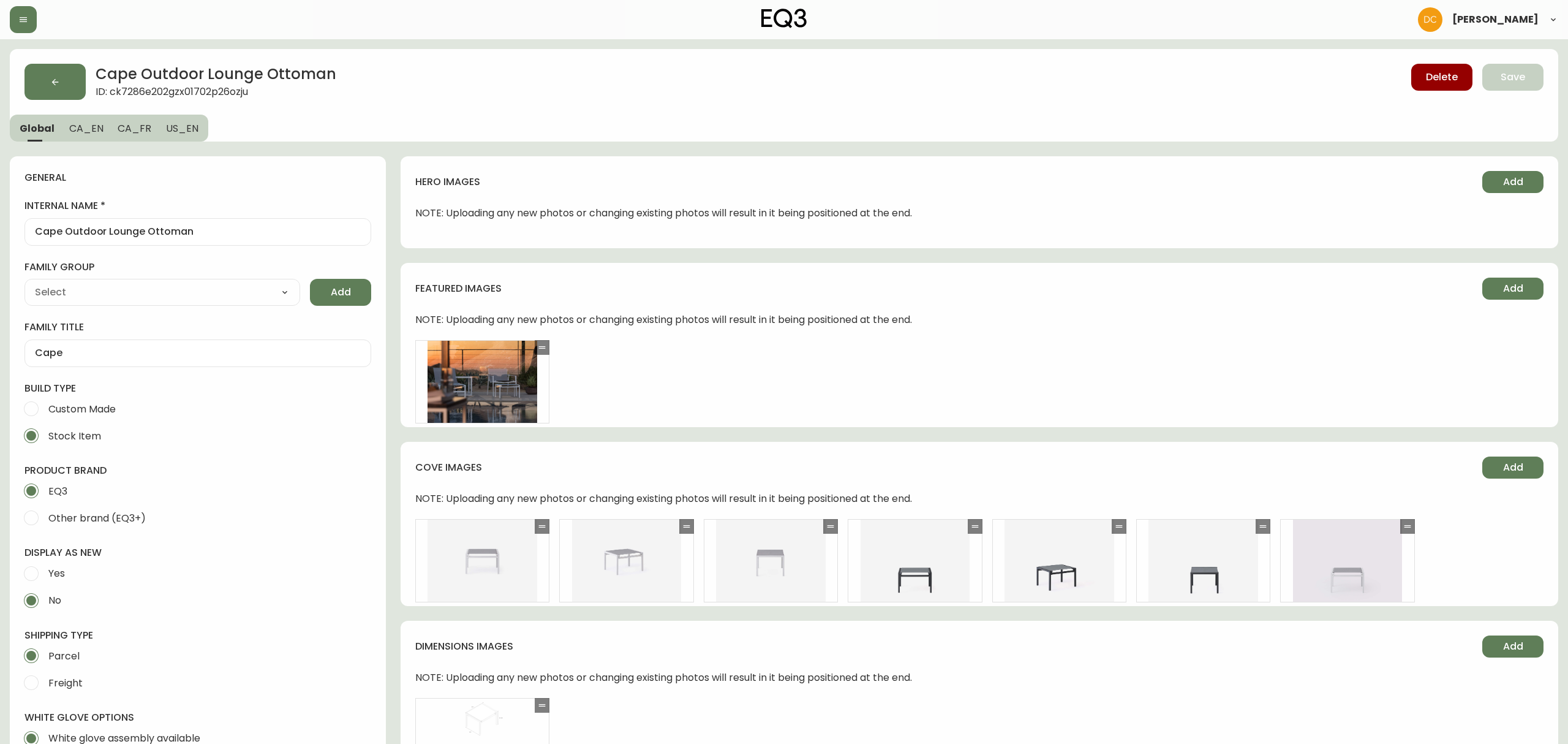
type input "EQ3"
type input "Furniture > Outdoor Furniture > Outdoor Ottomans"
type input "Casegoods_DEHP"
select select "cjyt4m5lw0000pt749bx6gh7n"
select select "cjy7e5fzk019901622tsbkzsb"
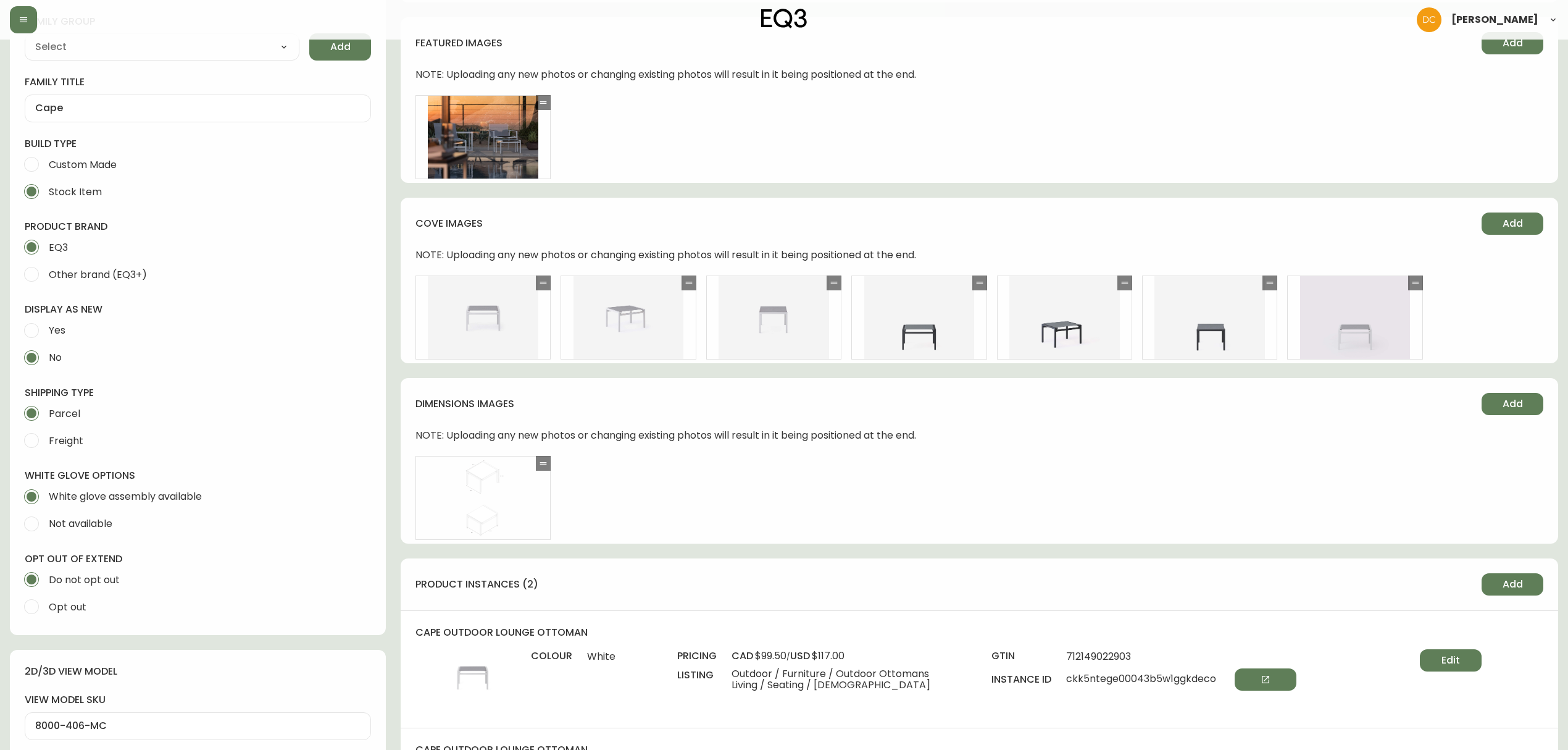
scroll to position [494, 0]
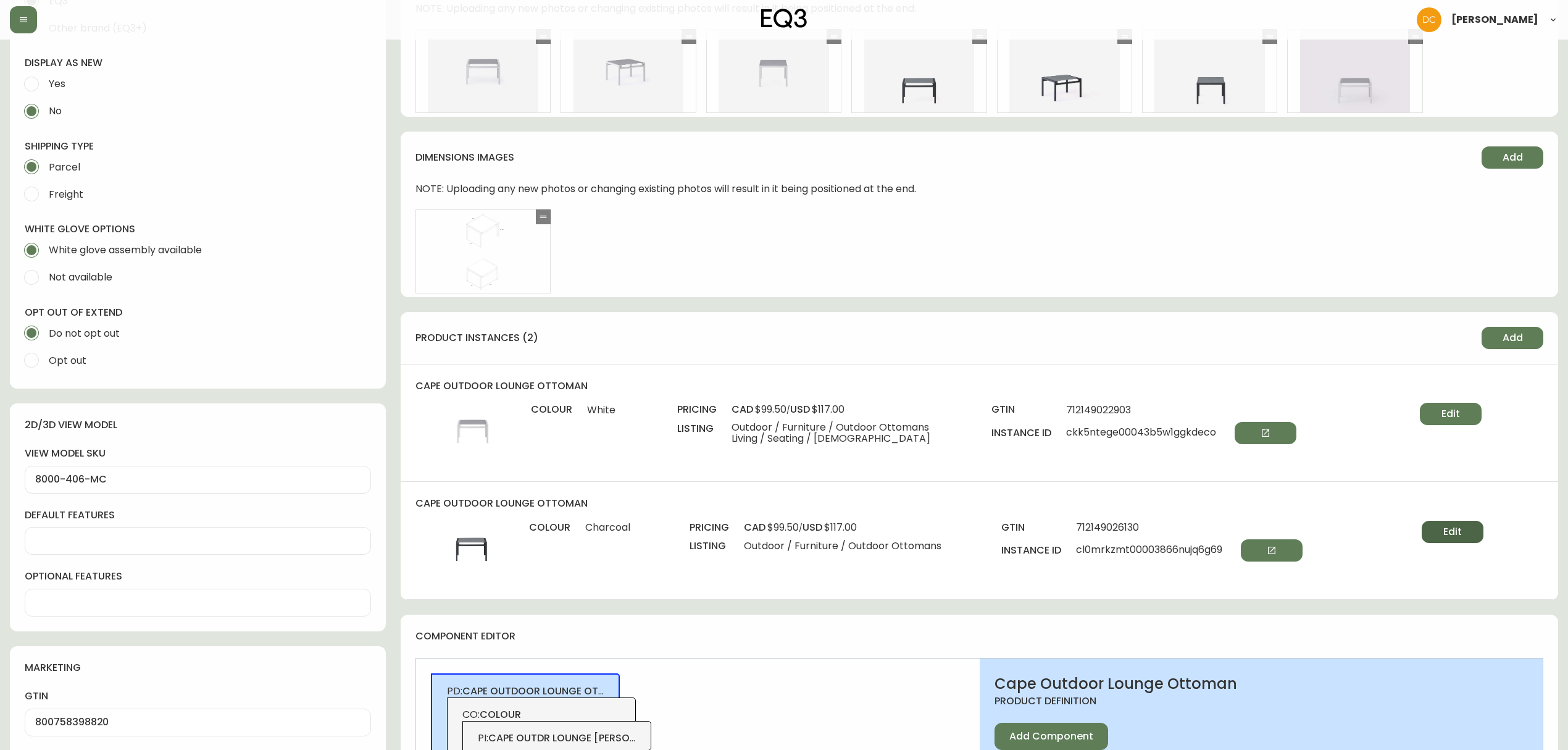
click at [1456, 530] on span "Edit" at bounding box center [1452, 532] width 19 height 14
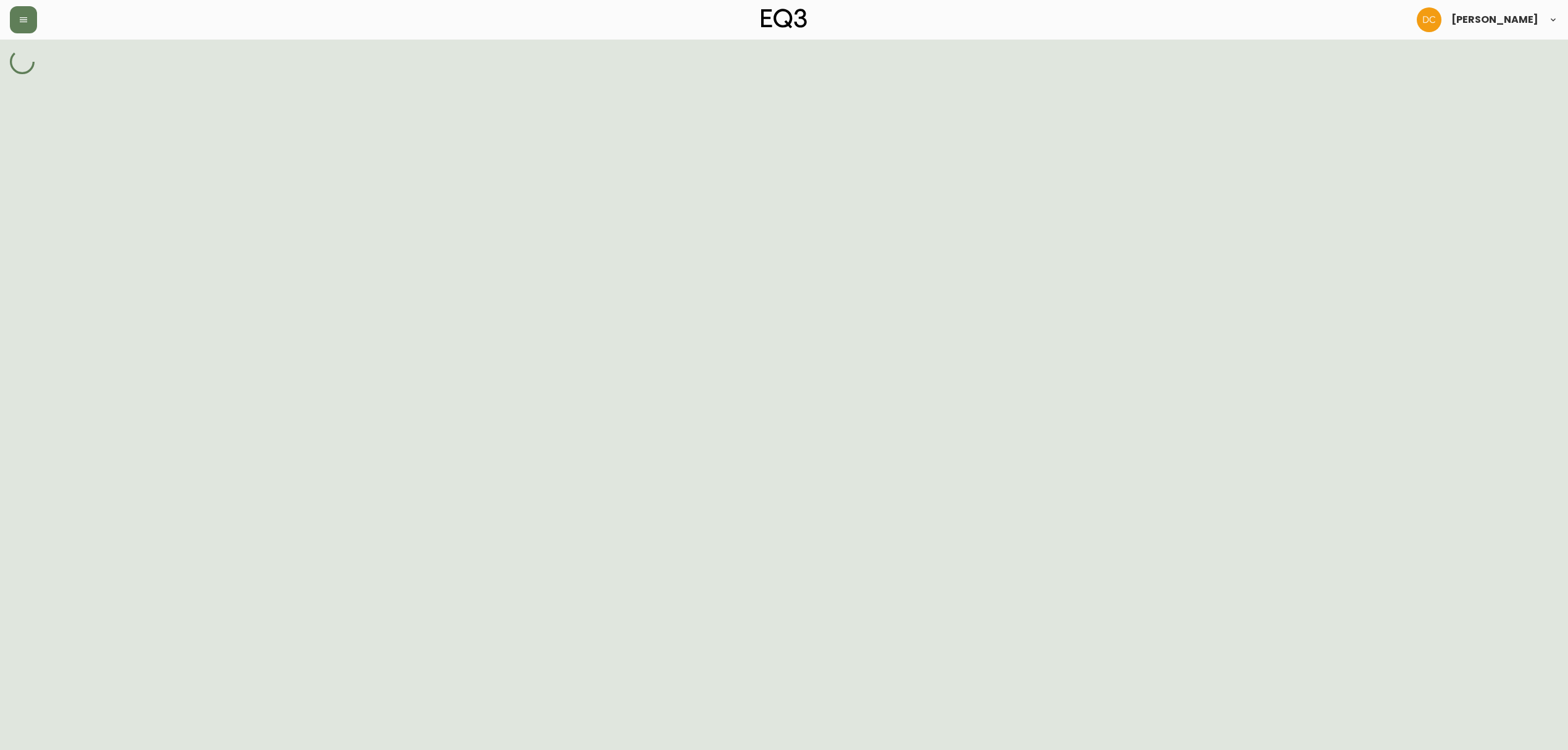
select select "cl0mp7fd601483866zy9397ar"
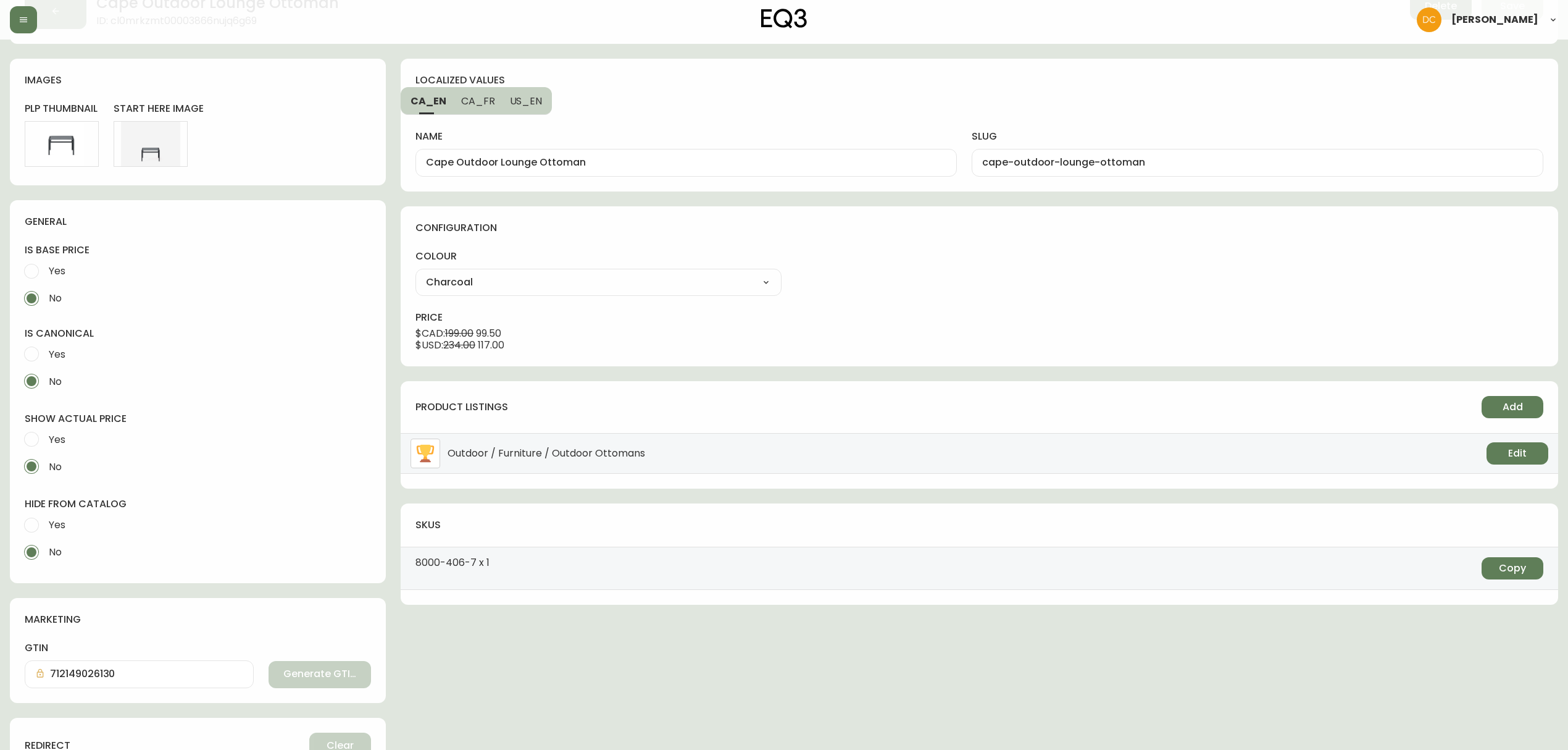
scroll to position [164, 0]
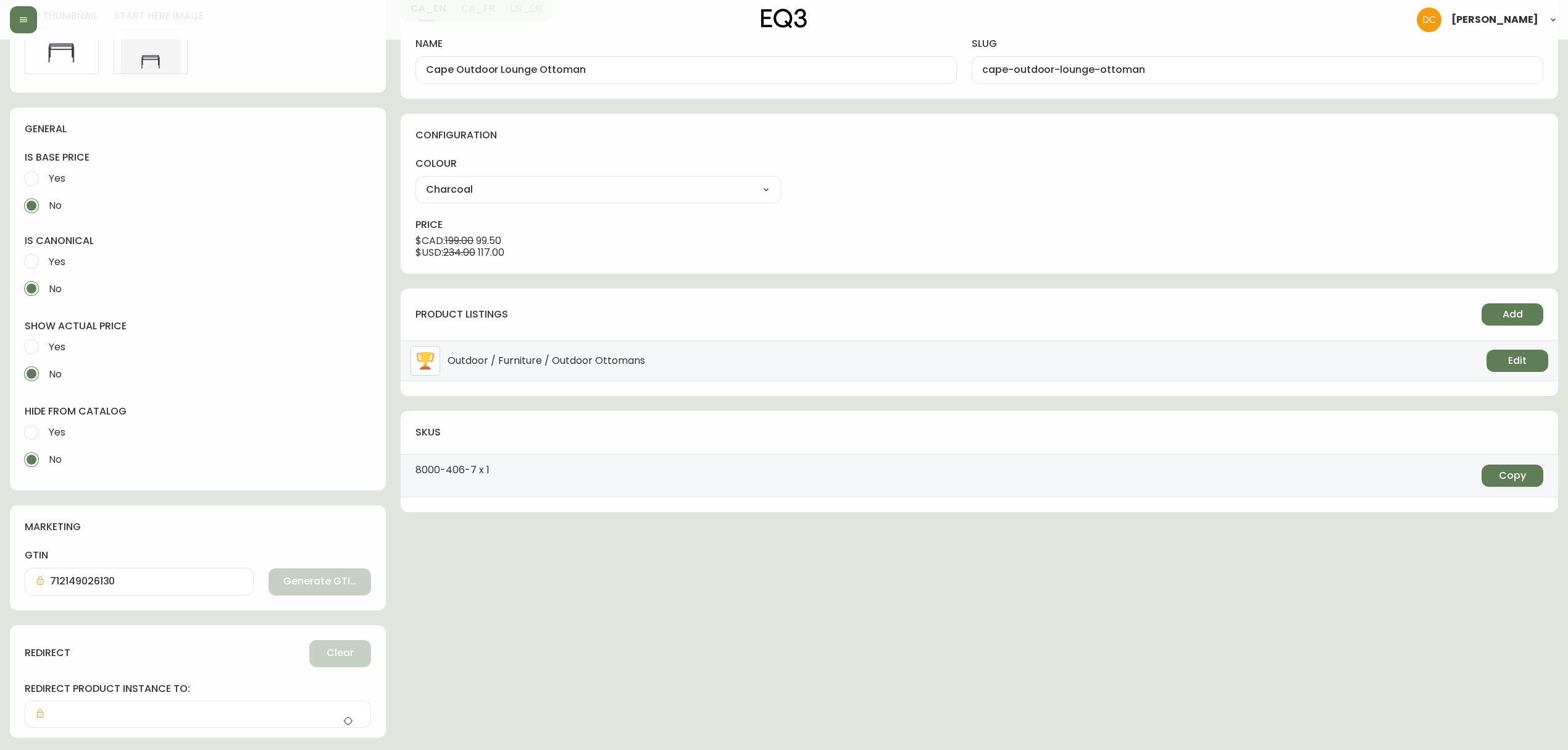
click at [69, 433] on label "Yes" at bounding box center [189, 432] width 343 height 27
click at [45, 433] on input "Yes" at bounding box center [31, 432] width 27 height 27
radio input "true"
radio input "false"
click at [1509, 306] on button "Add" at bounding box center [1512, 314] width 62 height 22
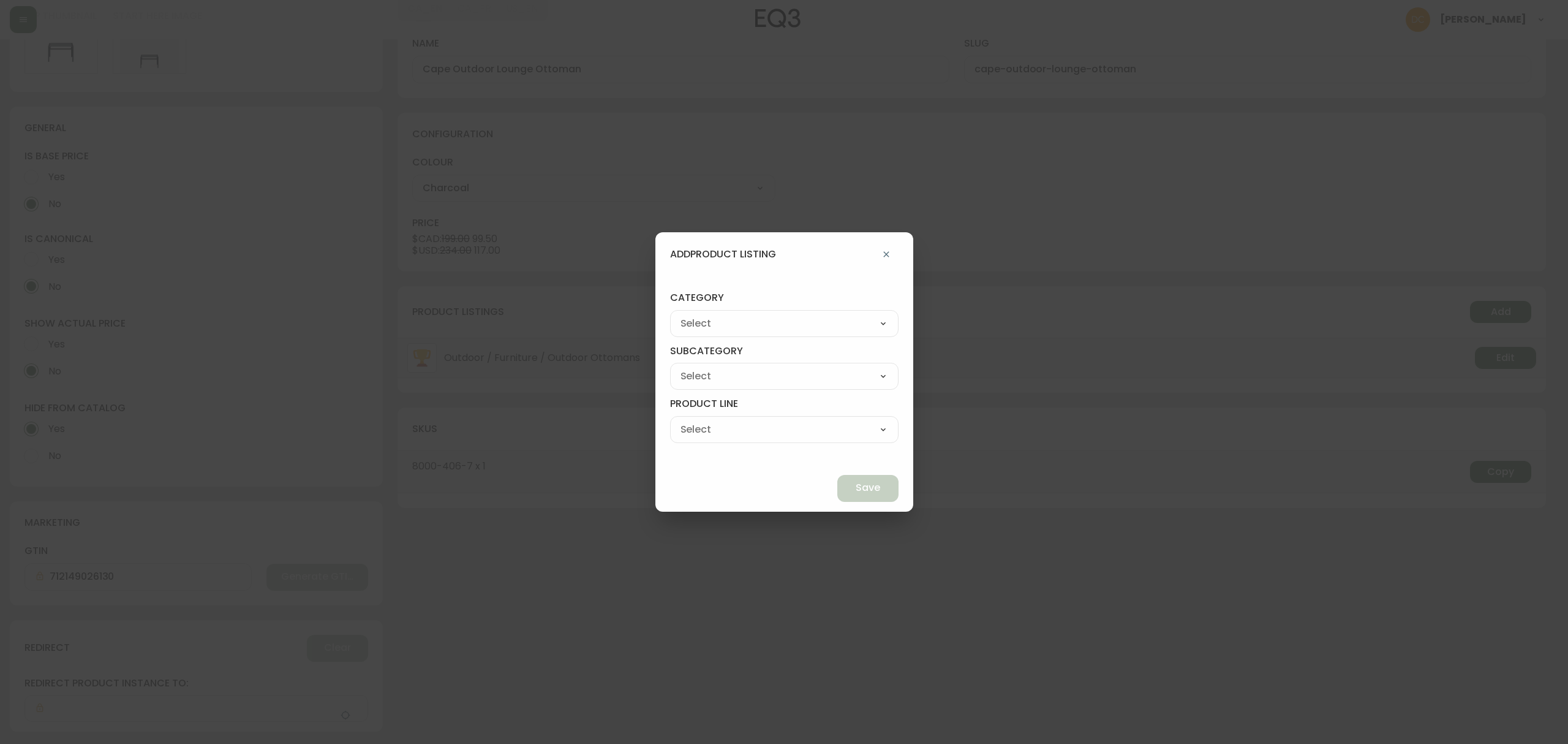
click at [797, 326] on select "Living Dining Bedroom Outdoor Office Lighting Rugs Accessories EQ3+ Inspiration…" at bounding box center [784, 323] width 228 height 19
select select "4"
click at [698, 314] on select "Living Dining Bedroom Outdoor Office Lighting Rugs Accessories EQ3+ Inspiration…" at bounding box center [784, 323] width 228 height 19
type input "Office"
click at [777, 323] on select "Living Dining Bedroom Outdoor Office Lighting Rugs Accessories EQ3+ Inspiration…" at bounding box center [784, 323] width 228 height 19
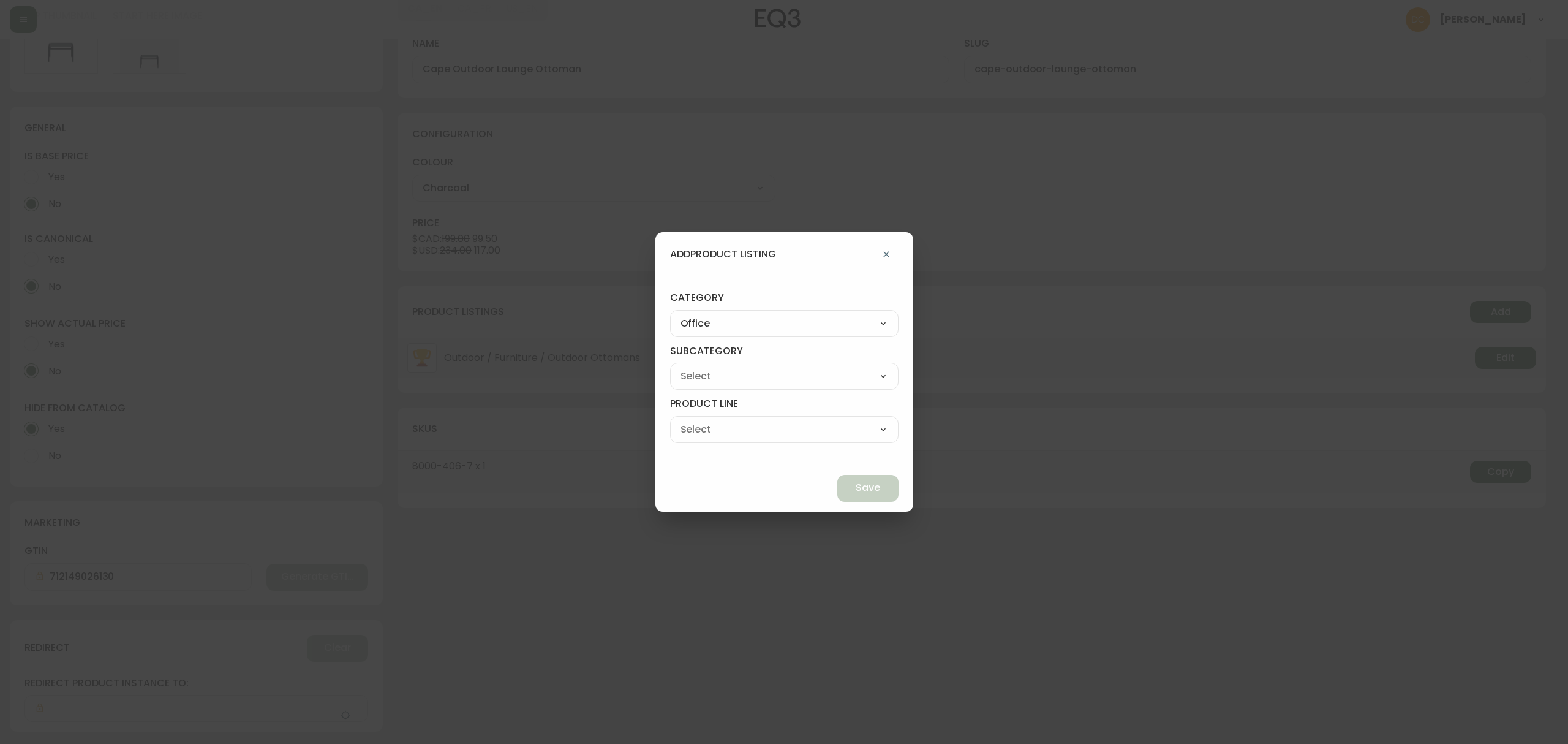
select select "3"
click at [698, 314] on select "Living Dining Bedroom Outdoor Office Lighting Rugs Accessories EQ3+ Inspiration…" at bounding box center [784, 323] width 228 height 19
type input "Outdoor"
click at [758, 314] on select "Living Dining Bedroom Outdoor Office Lighting Rugs Accessories EQ3+ Inspiration…" at bounding box center [784, 323] width 228 height 19
select select "0"
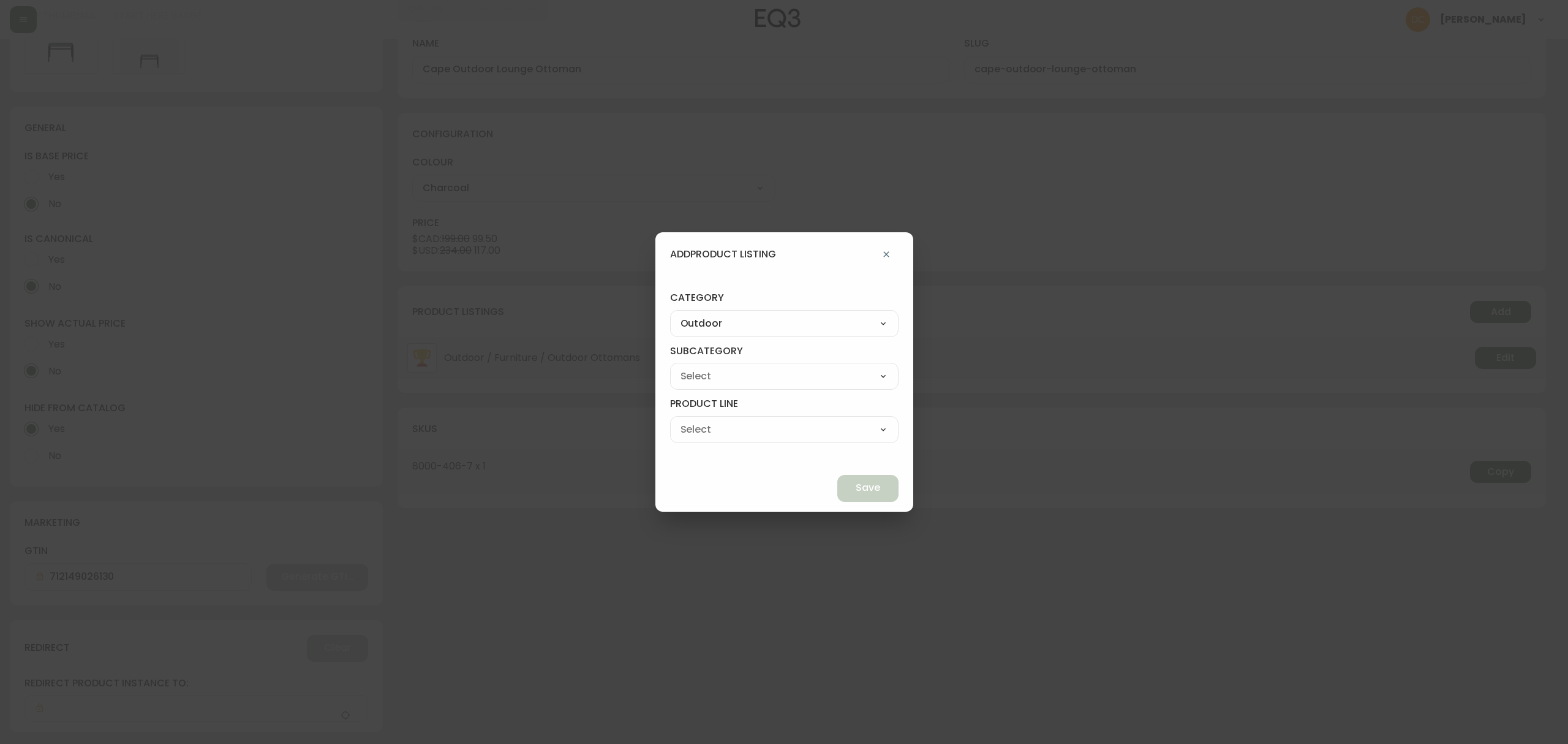
click at [698, 314] on select "Living Dining Bedroom Outdoor Office Lighting Rugs Accessories EQ3+ Inspiration…" at bounding box center [784, 323] width 228 height 19
type input "Living"
click at [738, 366] on div "Seating Accent Tables Entryway Media & Storage" at bounding box center [784, 375] width 228 height 27
click at [740, 373] on select "Seating Accent Tables Entryway Media & Storage" at bounding box center [784, 376] width 228 height 19
select select "00"
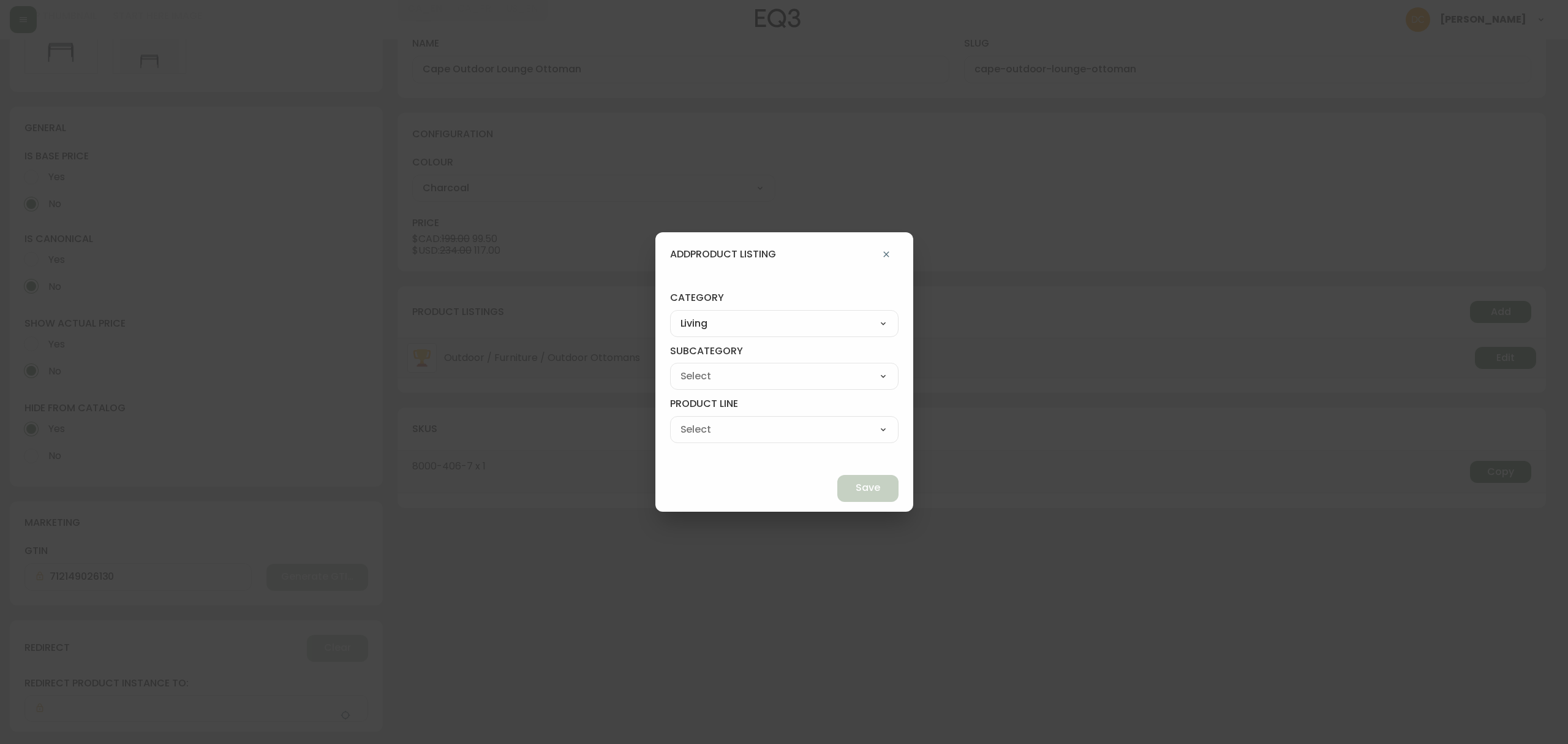
click at [698, 367] on select "Seating Accent Tables Entryway Media & Storage" at bounding box center [784, 376] width 228 height 19
type input "Seating"
click at [743, 424] on select "Ready to Ship Sofas Apartment Sofas Loveseats Sectionals Sleeper Sofas Chairs C…" at bounding box center [784, 429] width 228 height 19
select select "800"
click at [698, 420] on select "Ready to Ship Sofas Apartment Sofas Loveseats Sectionals Sleeper Sofas Chairs C…" at bounding box center [784, 429] width 228 height 19
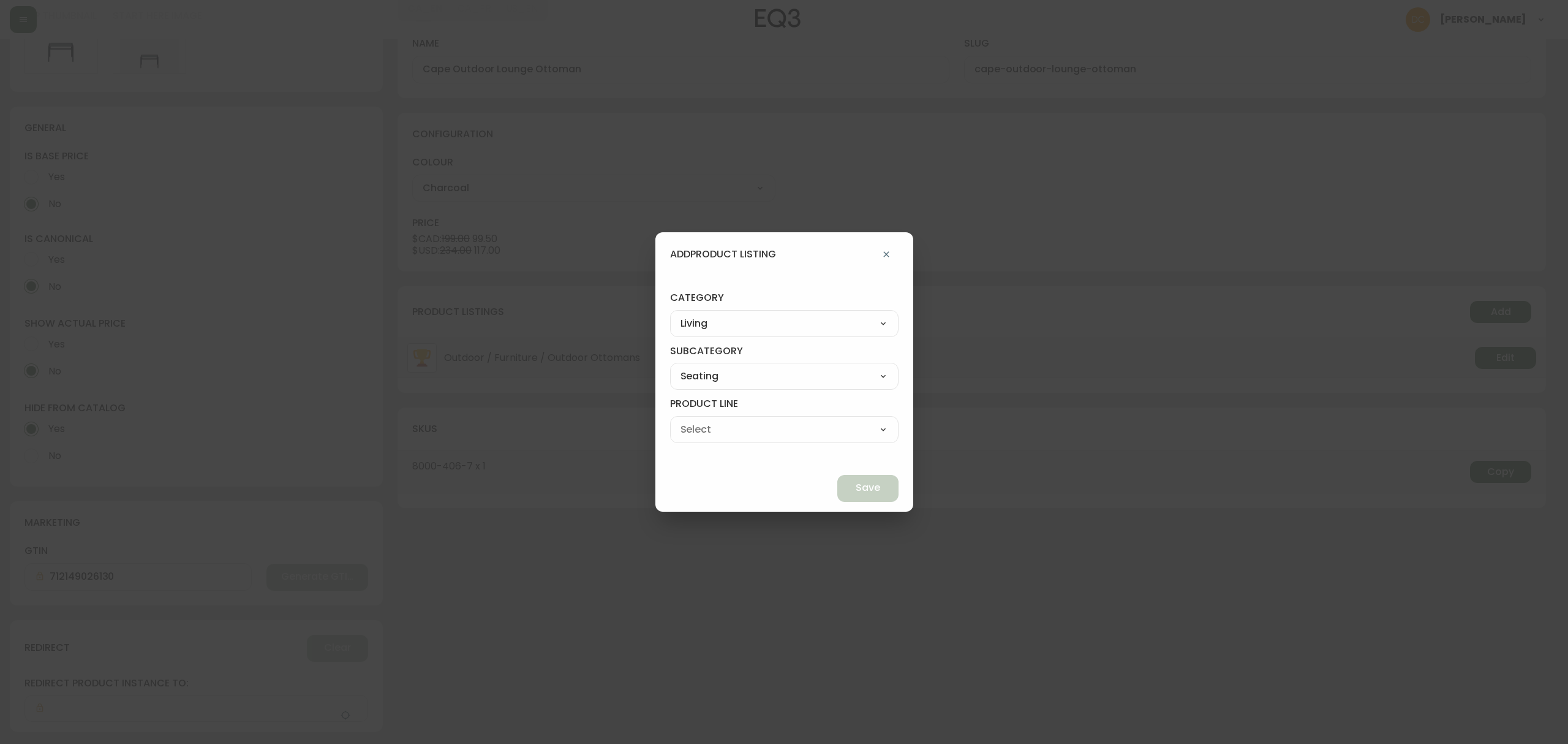
type input "Ottomans"
click at [837, 493] on button "Save" at bounding box center [868, 488] width 61 height 27
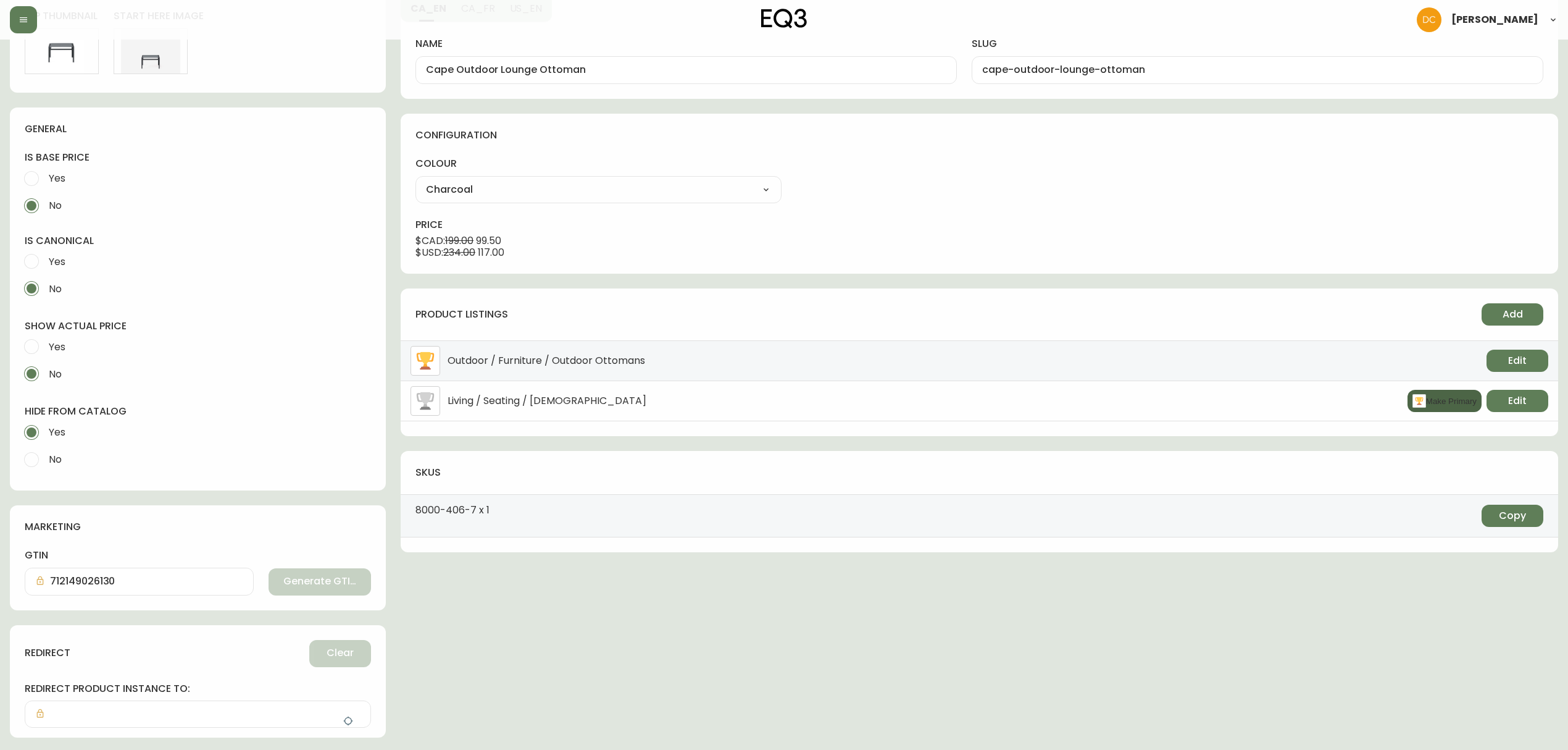
click at [1416, 399] on rect "button" at bounding box center [1419, 401] width 14 height 14
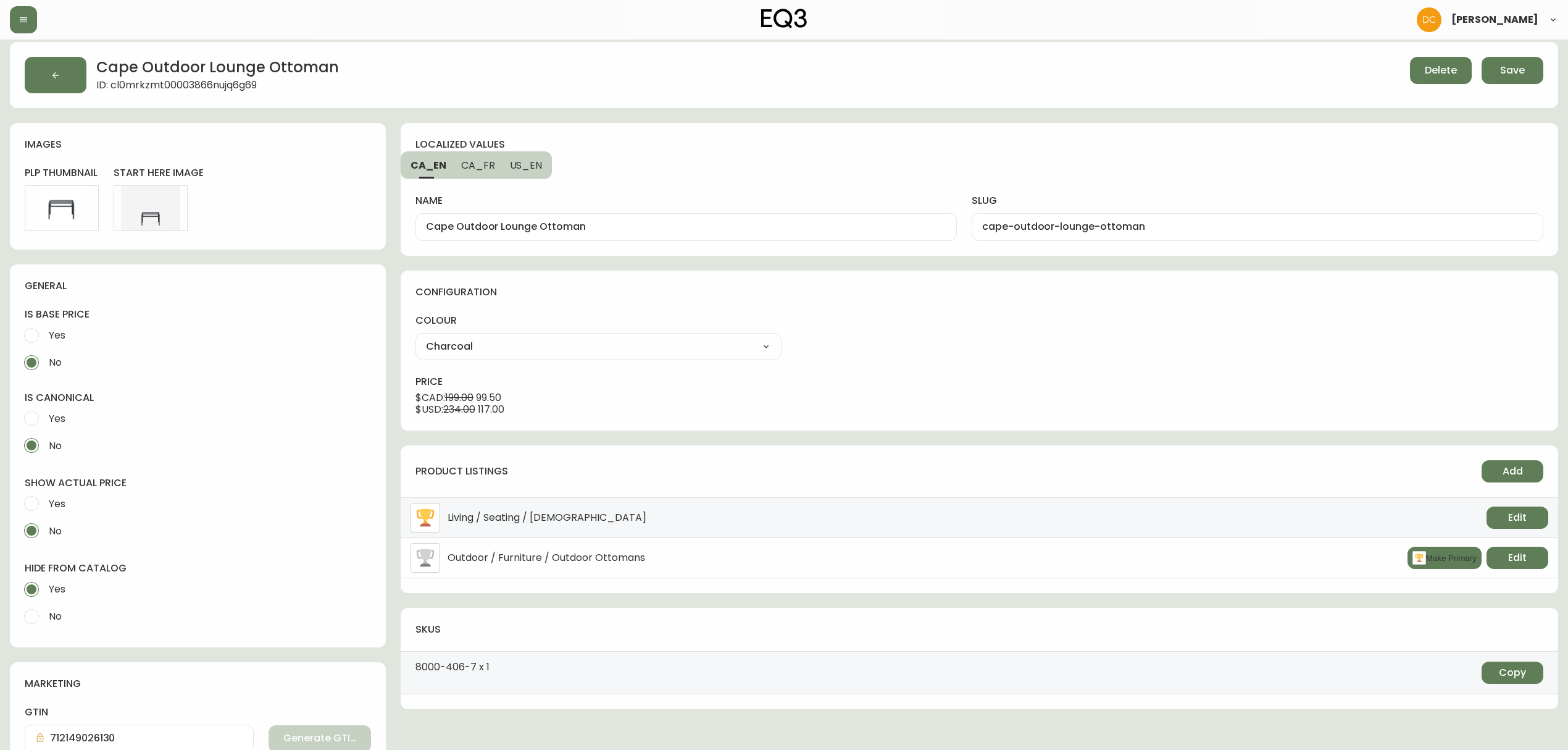
scroll to position [0, 0]
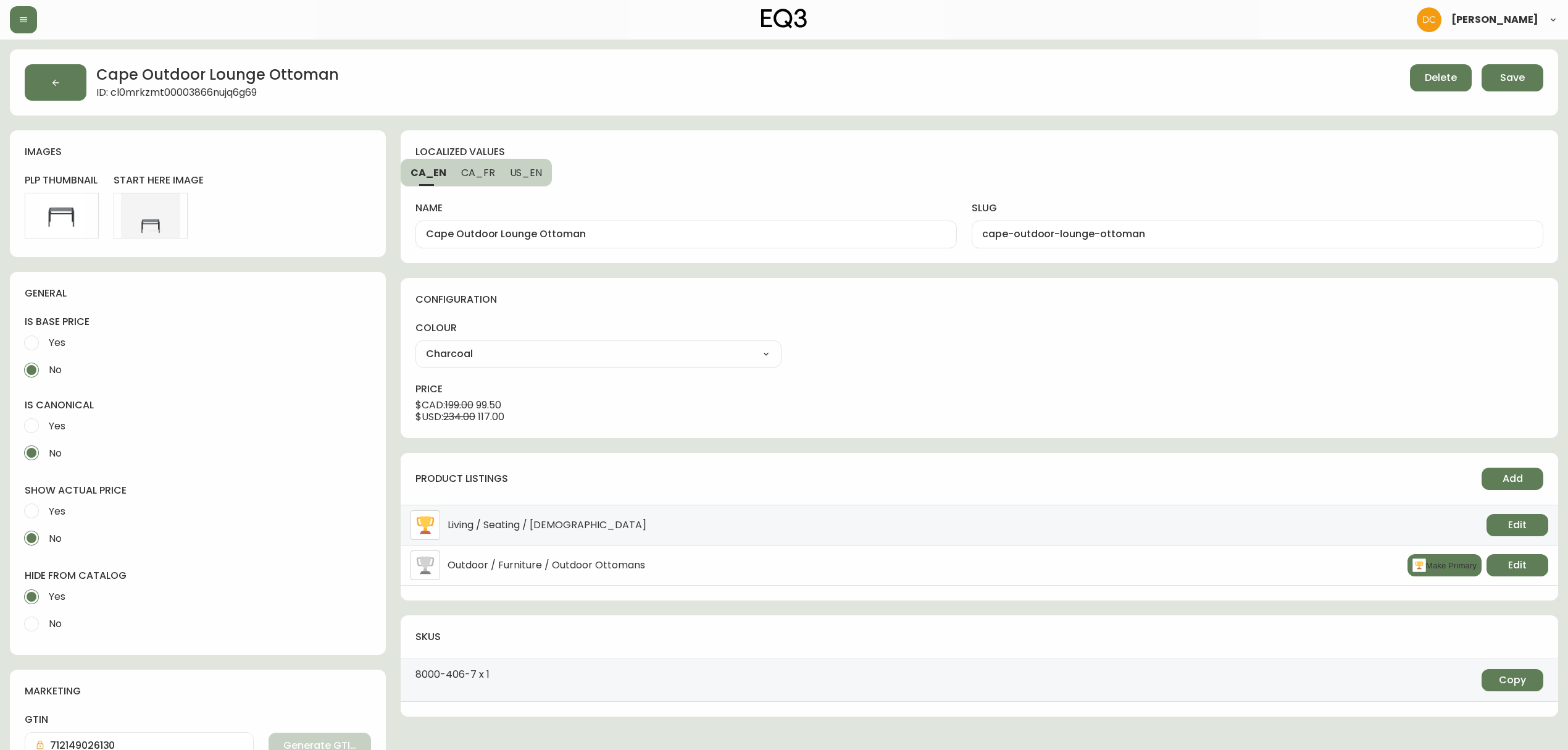
click at [65, 509] on span "Yes" at bounding box center [57, 511] width 17 height 13
click at [45, 509] on input "Yes" at bounding box center [31, 510] width 27 height 27
radio input "true"
radio input "false"
click at [58, 619] on span "No" at bounding box center [55, 623] width 13 height 13
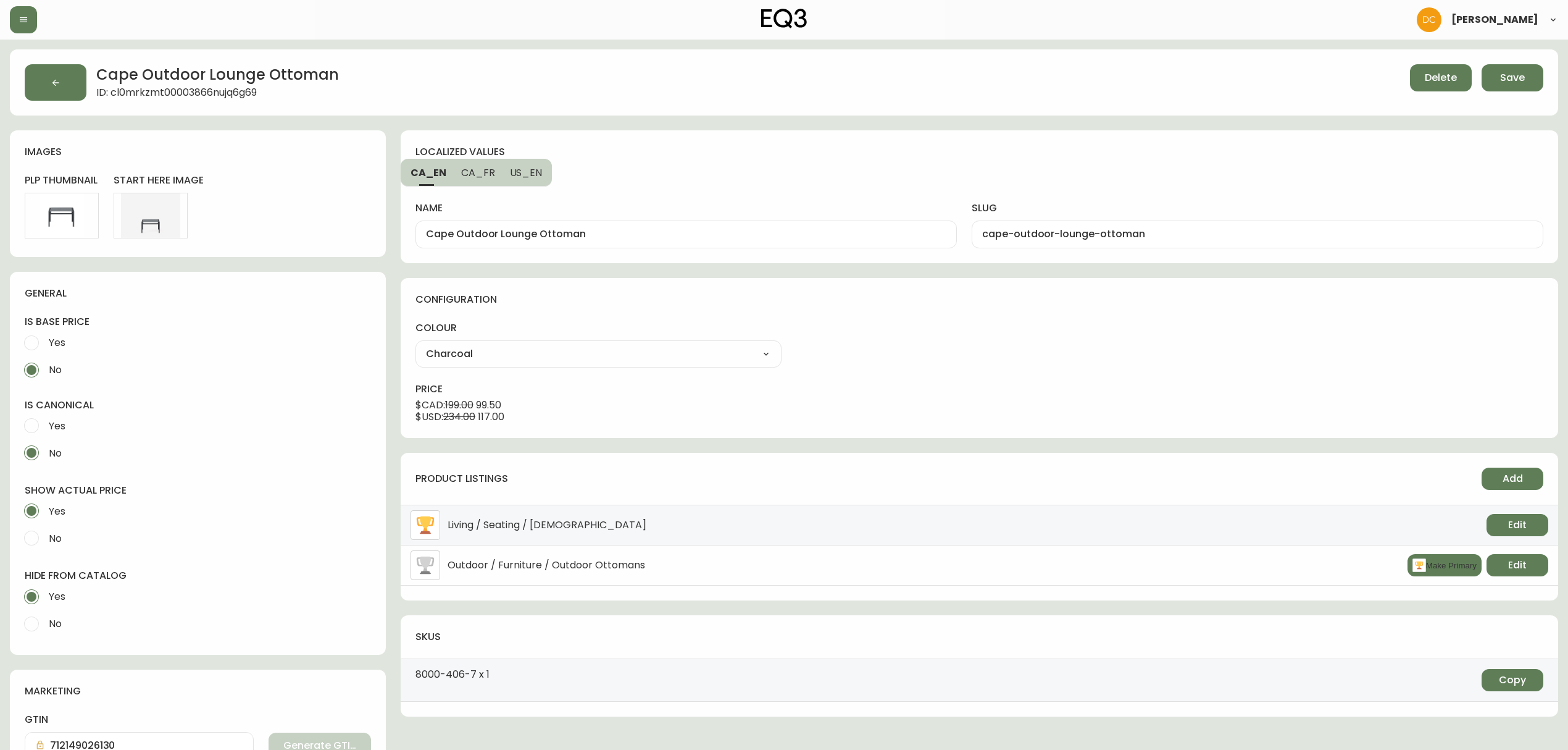
click at [45, 619] on input "No" at bounding box center [31, 623] width 27 height 27
radio input "true"
radio input "false"
click at [1502, 87] on button "Save" at bounding box center [1512, 78] width 62 height 27
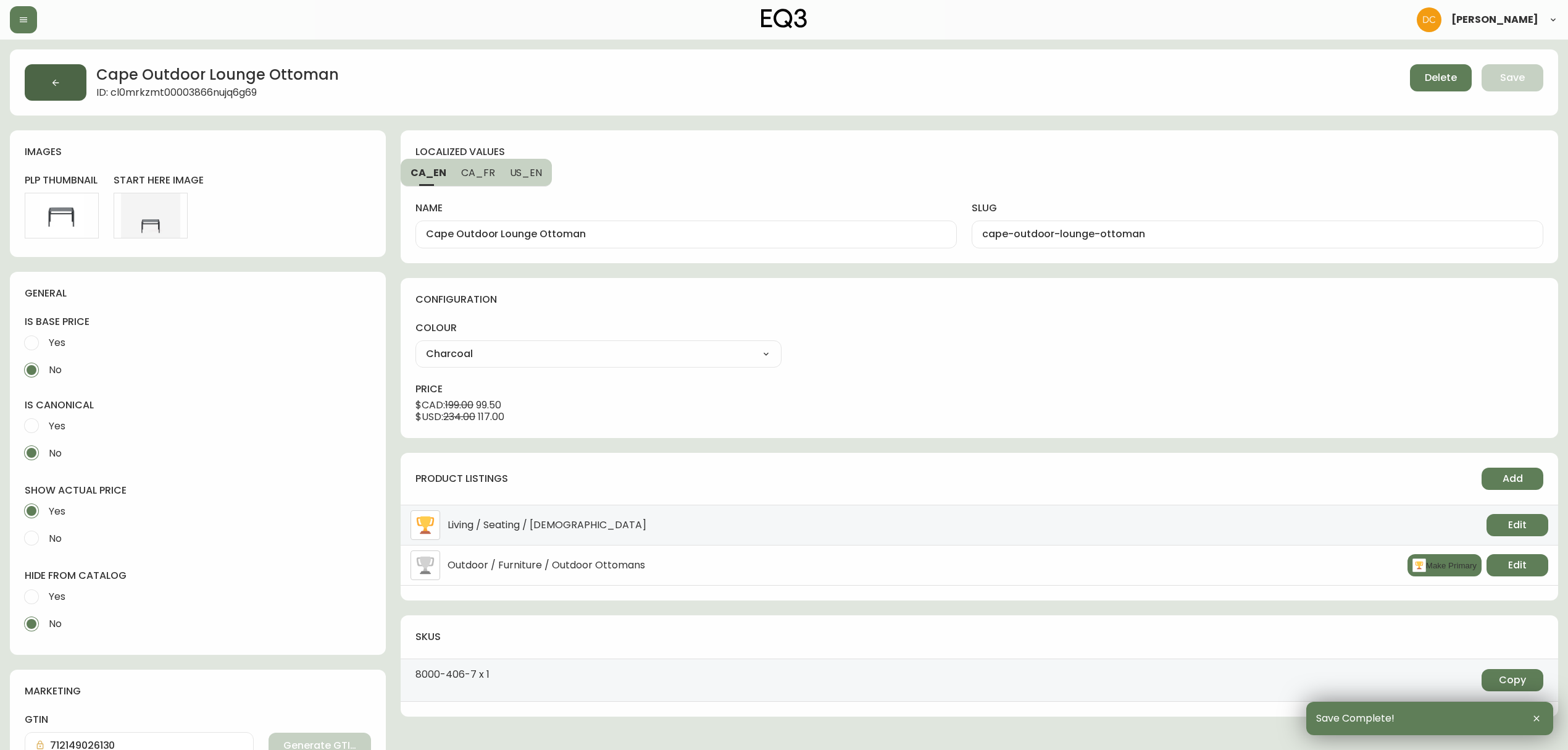
click at [85, 80] on button "button" at bounding box center [55, 82] width 62 height 37
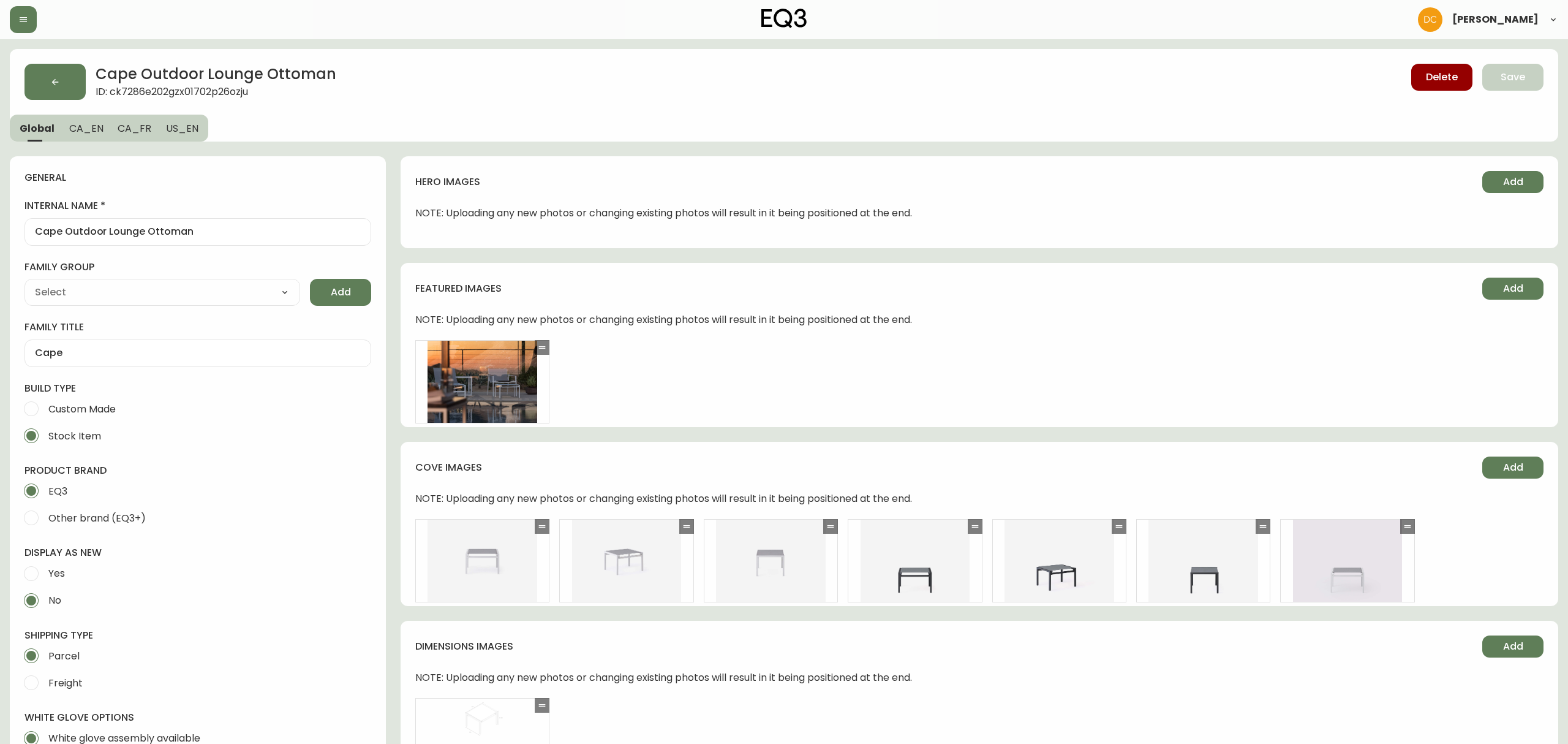
type input "EQ3"
type input "Furniture > Outdoor Furniture > Outdoor Ottomans"
type input "Casegoods_DEHP"
select select "cjyt4m5lw0000pt749bx6gh7n"
select select "cjy7e5fzk019901622tsbkzsb"
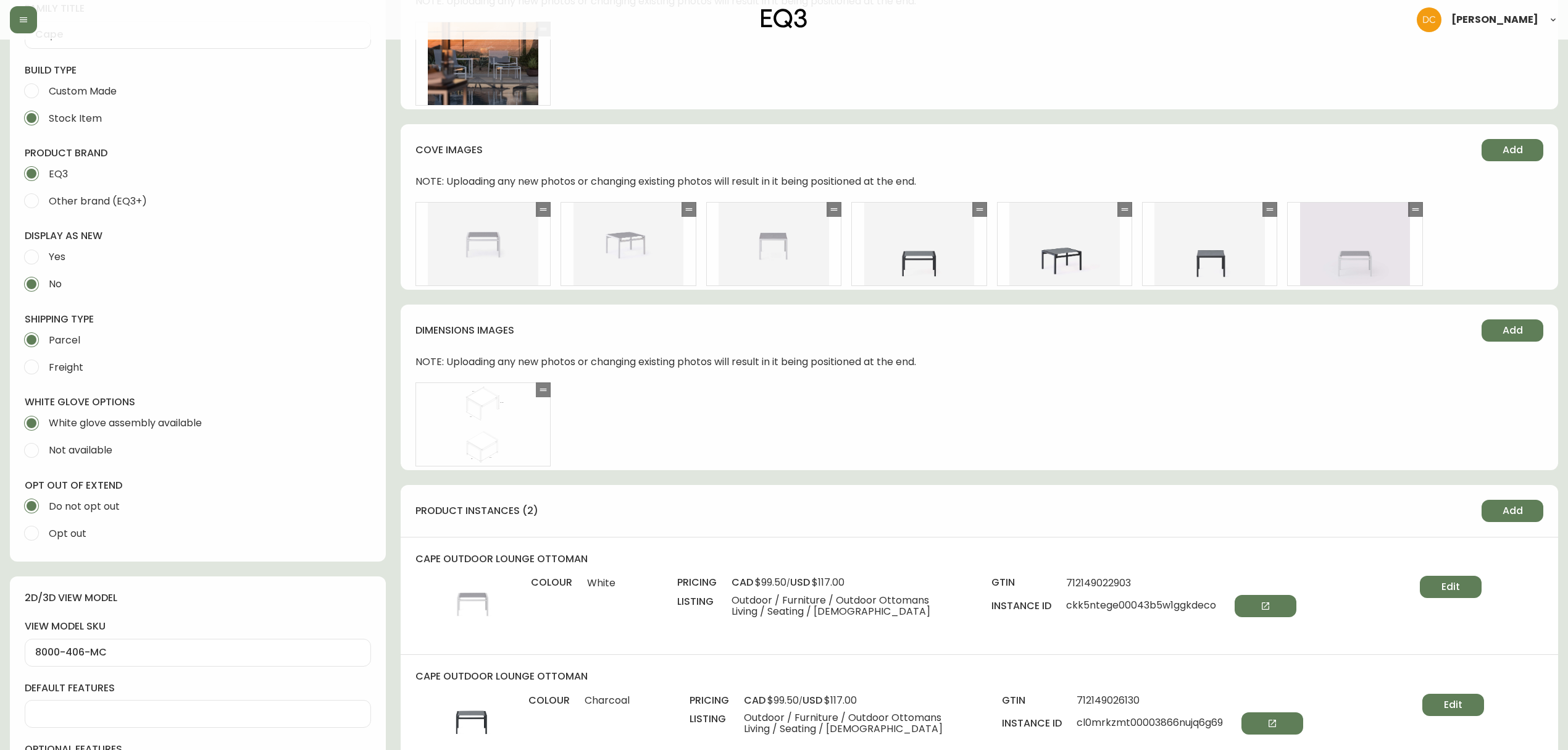
scroll to position [576, 0]
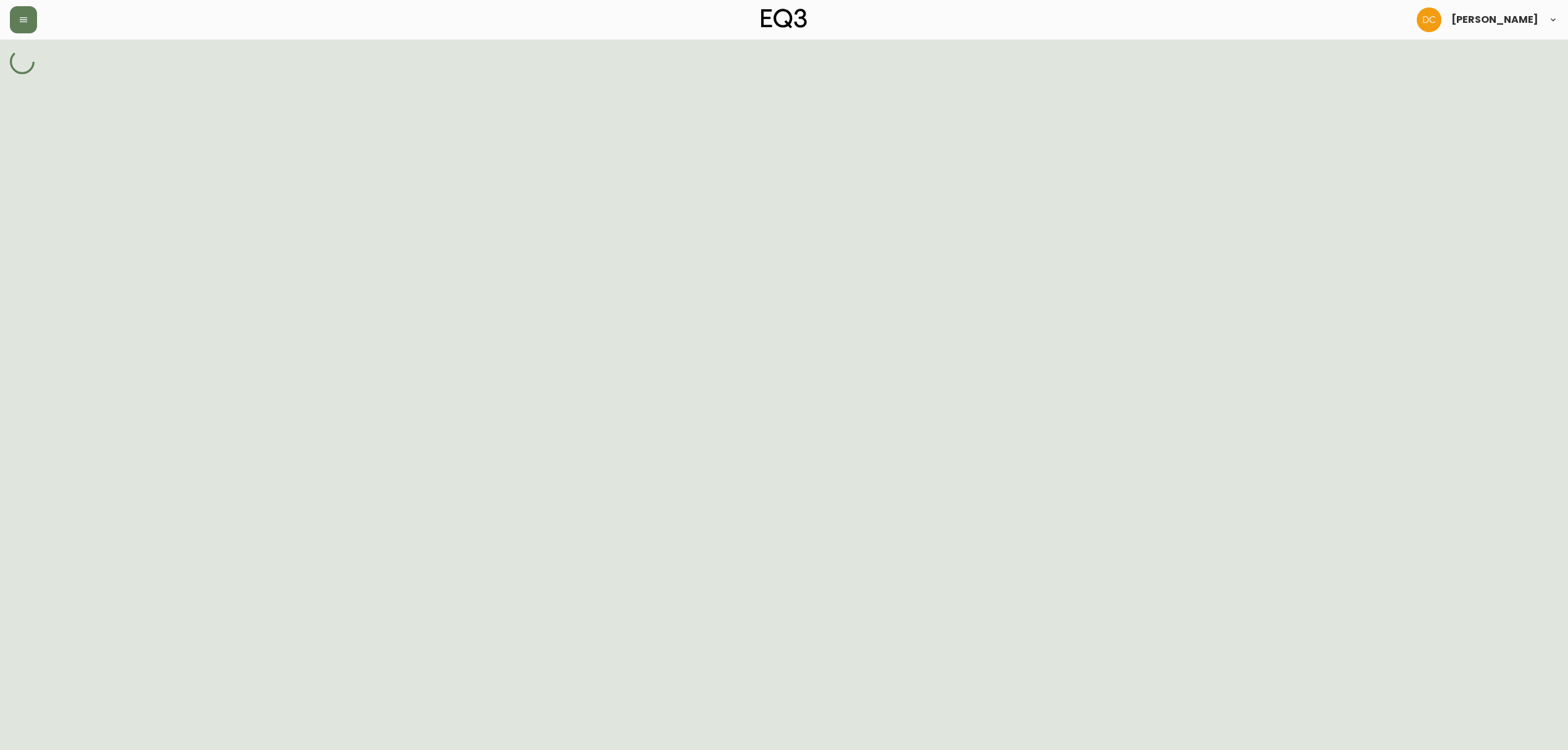
select select "cjy7e5fzk019901622tsbkzsb"
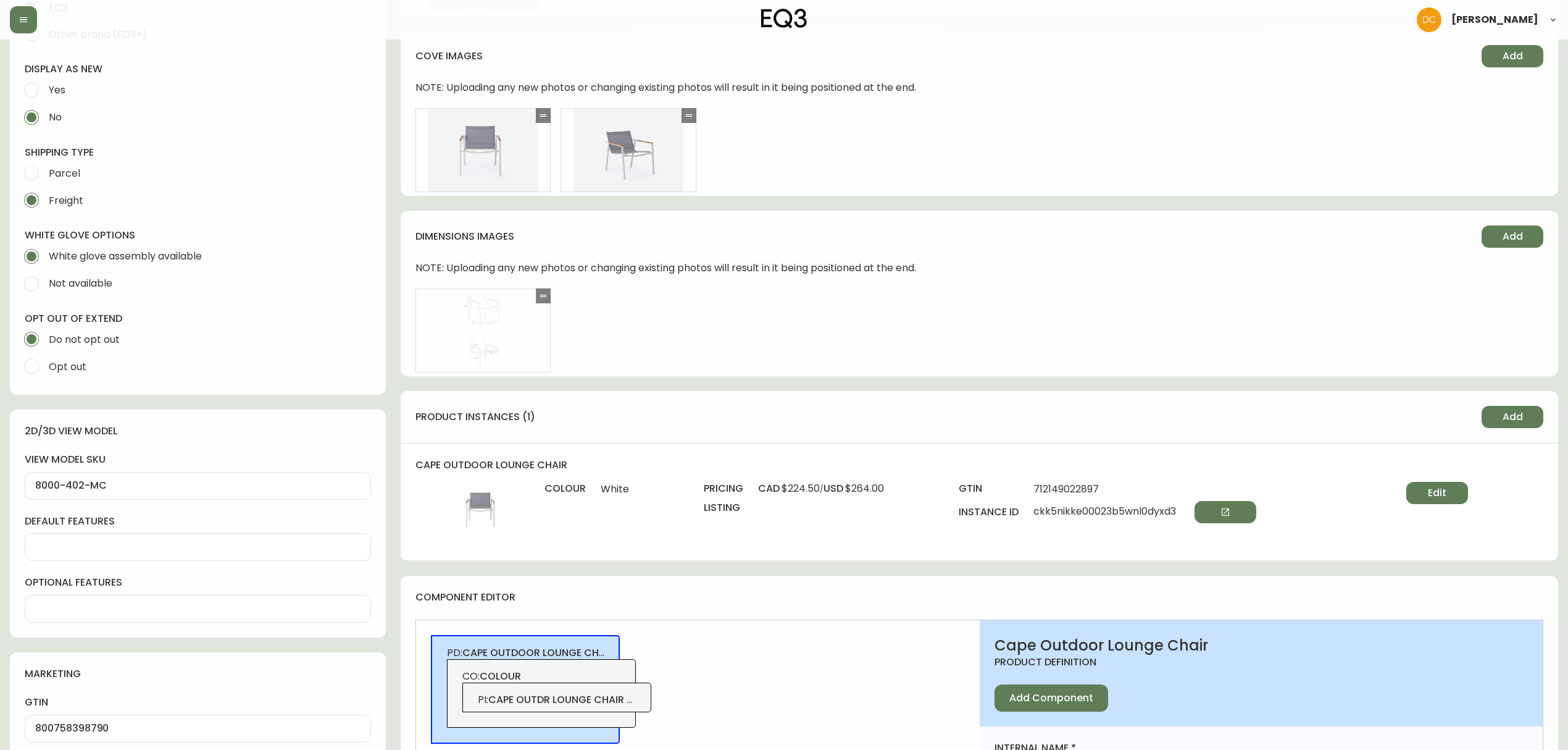
scroll to position [494, 0]
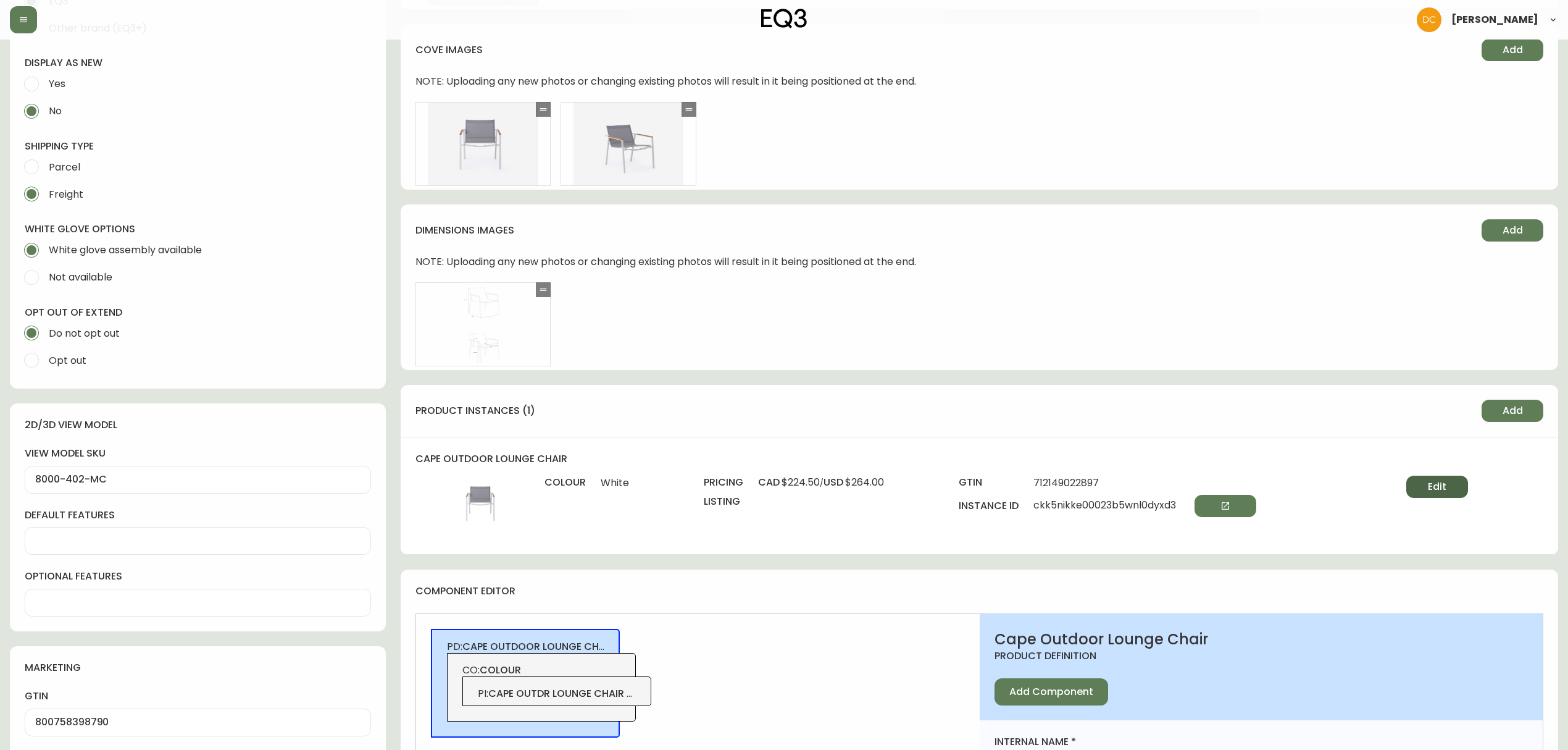
click at [1430, 484] on span "Edit" at bounding box center [1437, 487] width 19 height 14
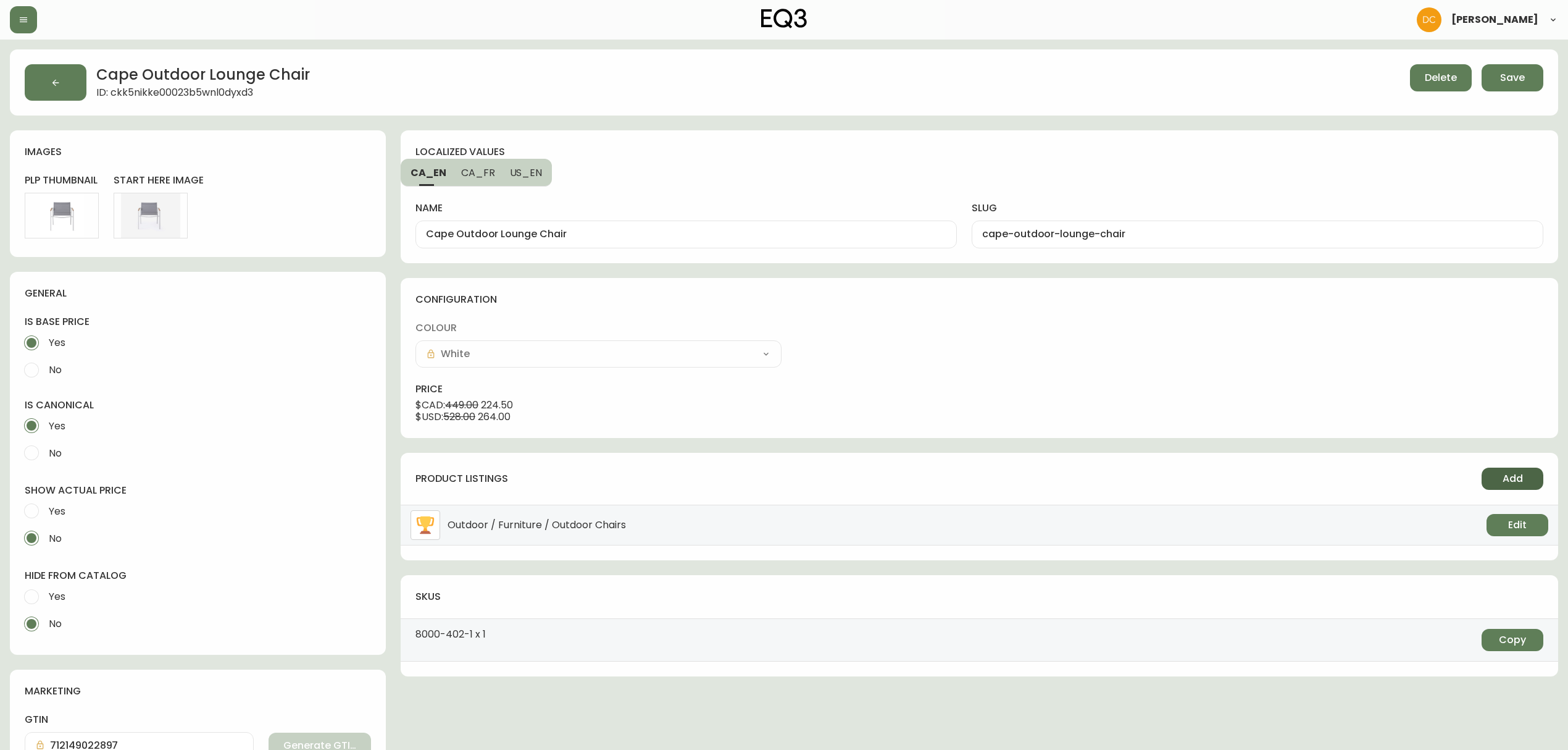
click at [1513, 482] on span "Add" at bounding box center [1512, 479] width 20 height 14
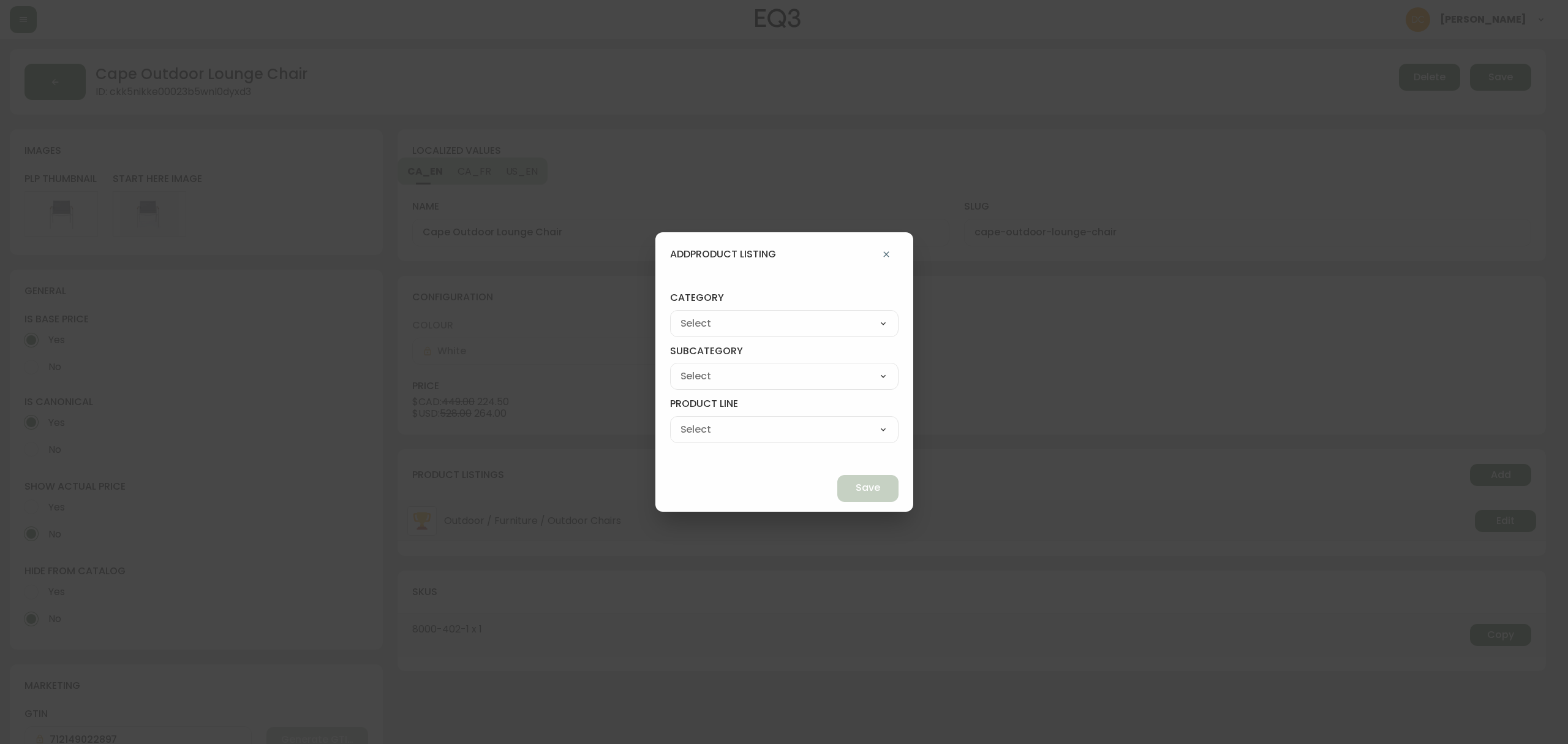
click at [753, 302] on h4 "category" at bounding box center [784, 300] width 228 height 19
click at [757, 316] on select "Living Dining Bedroom Outdoor Office Lighting Rugs Accessories EQ3+ Inspiration…" at bounding box center [784, 323] width 228 height 19
select select "0"
click at [698, 314] on select "Living Dining Bedroom Outdoor Office Lighting Rugs Accessories EQ3+ Inspiration…" at bounding box center [784, 323] width 228 height 19
type input "Living"
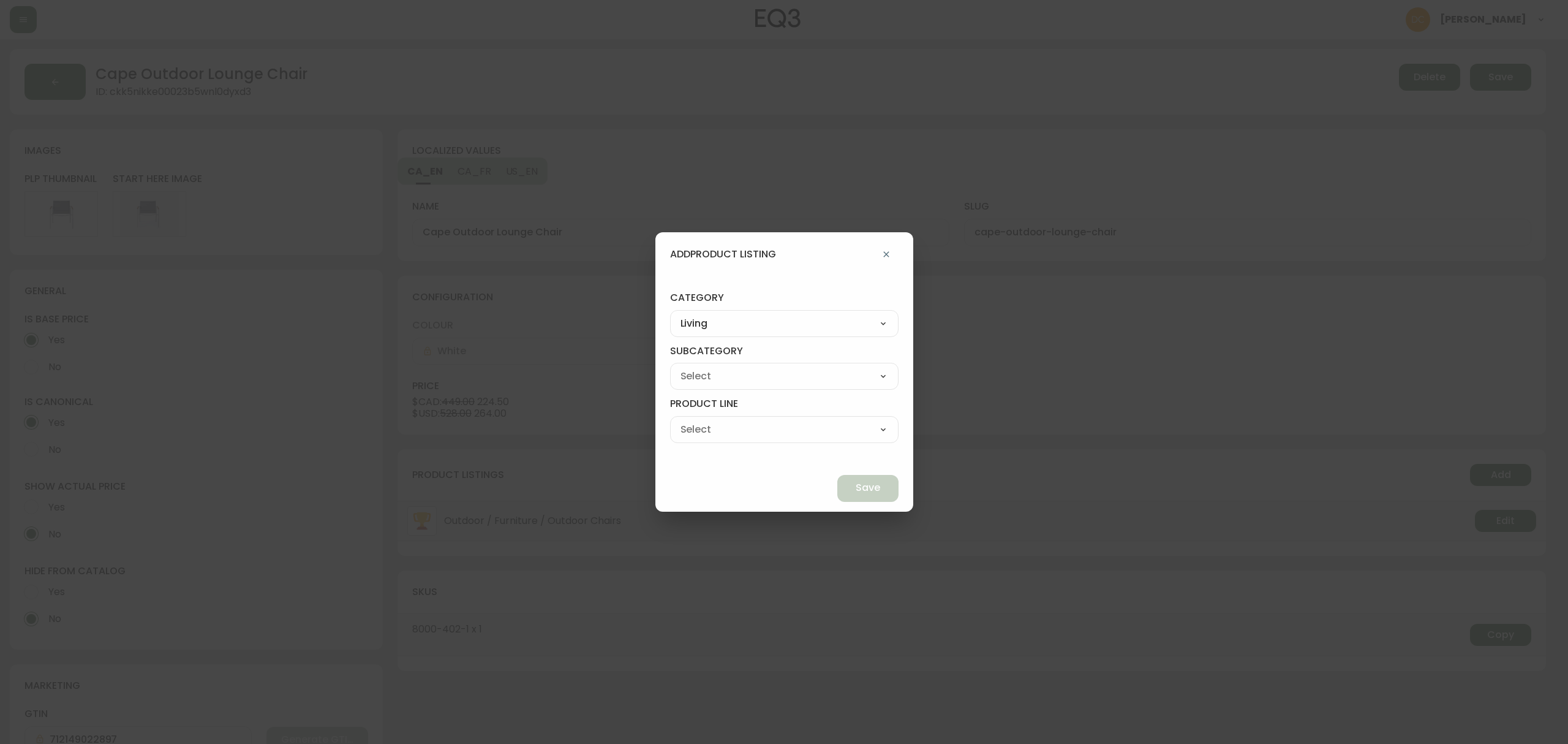
click at [752, 380] on select "Seating Accent Tables Entryway Media & Storage" at bounding box center [784, 376] width 228 height 19
select select "00"
click at [698, 367] on select "Seating Accent Tables Entryway Media & Storage" at bounding box center [784, 376] width 228 height 19
type input "Seating"
click at [747, 434] on select "Ready to Ship Sofas Apartment Sofas Loveseats Sectionals Sleeper Sofas Chairs C…" at bounding box center [784, 429] width 228 height 19
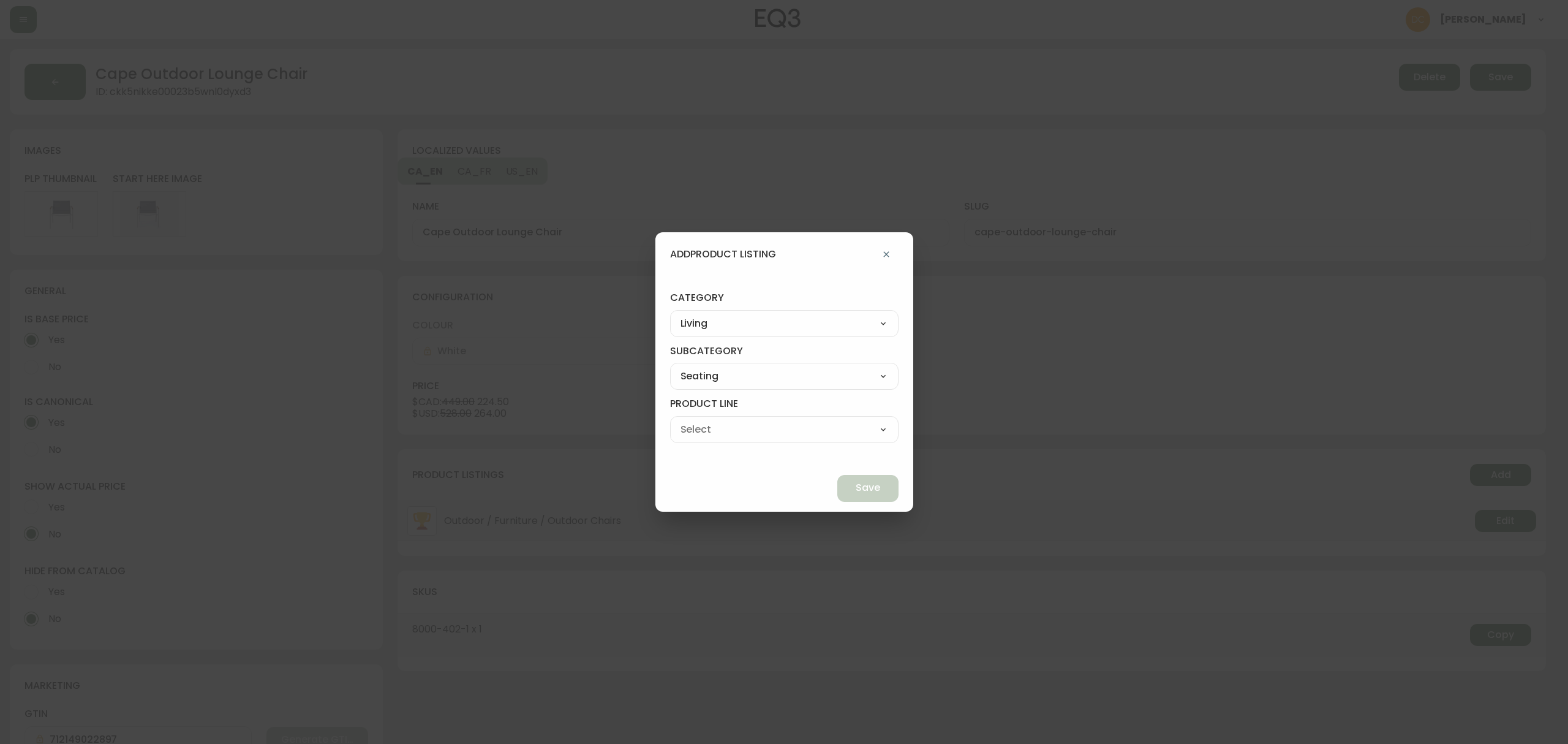
select select "600"
click at [698, 420] on select "Ready to Ship Sofas Apartment Sofas Loveseats Sectionals Sleeper Sofas Chairs C…" at bounding box center [784, 429] width 228 height 19
type input "Chairs"
click at [856, 488] on span "Save" at bounding box center [868, 488] width 25 height 14
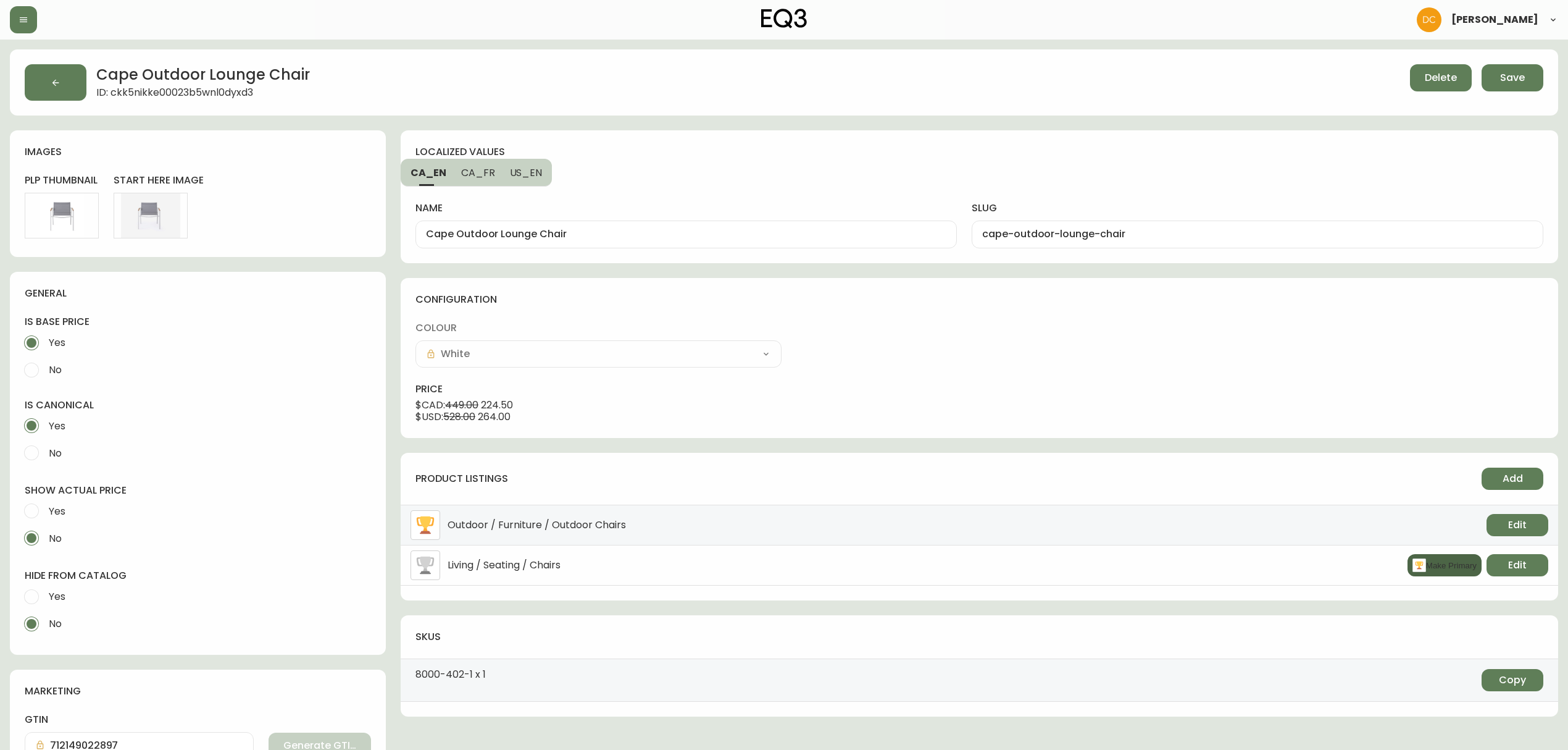
click at [1427, 564] on button "Make Primary" at bounding box center [1444, 565] width 74 height 22
click at [1120, 445] on div "localized values CA_EN CA_FR US_EN name Cape Outdoor Lounge Chair slug cape-out…" at bounding box center [979, 568] width 1157 height 877
click at [1494, 76] on button "Save" at bounding box center [1512, 78] width 62 height 27
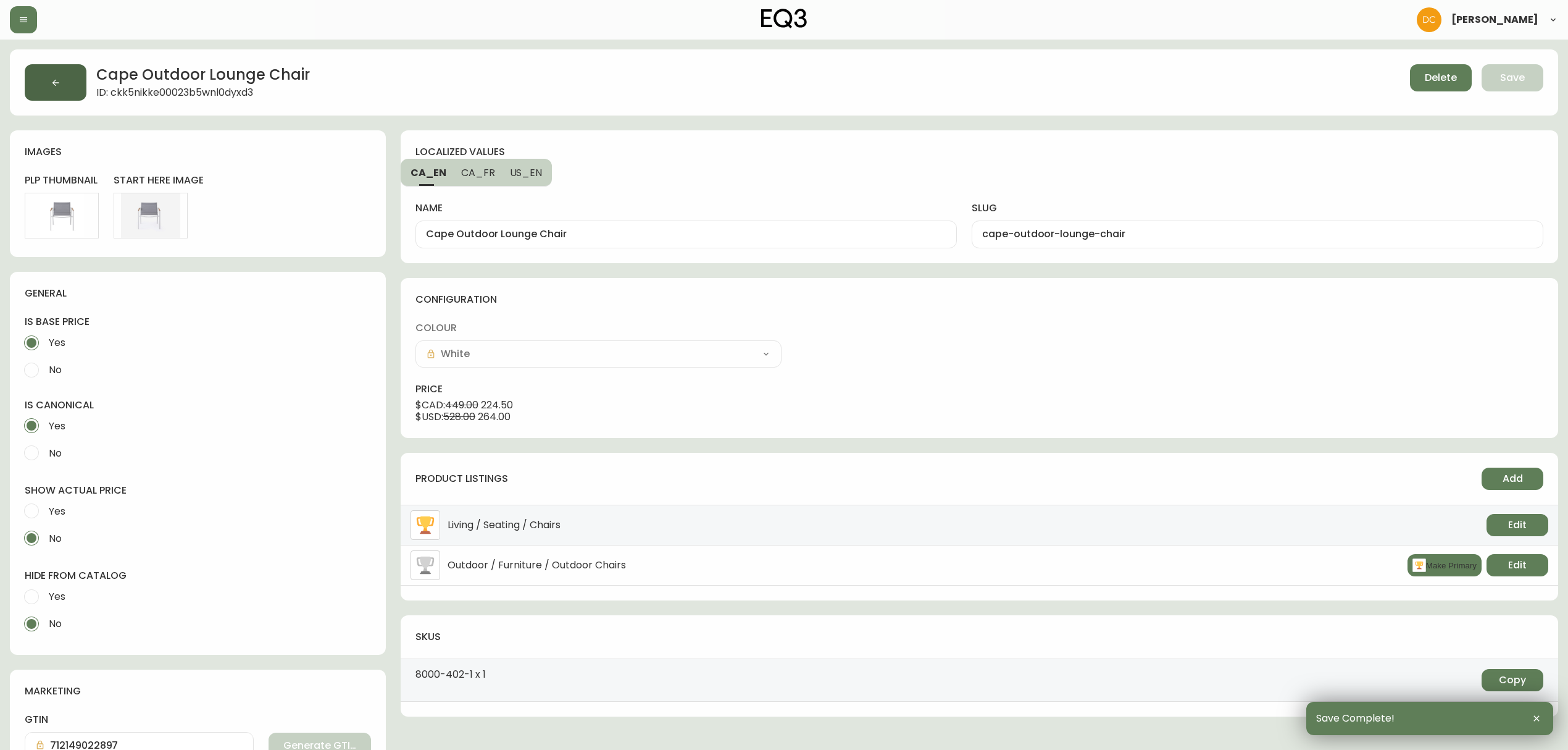
click at [52, 82] on icon "button" at bounding box center [55, 82] width 10 height 10
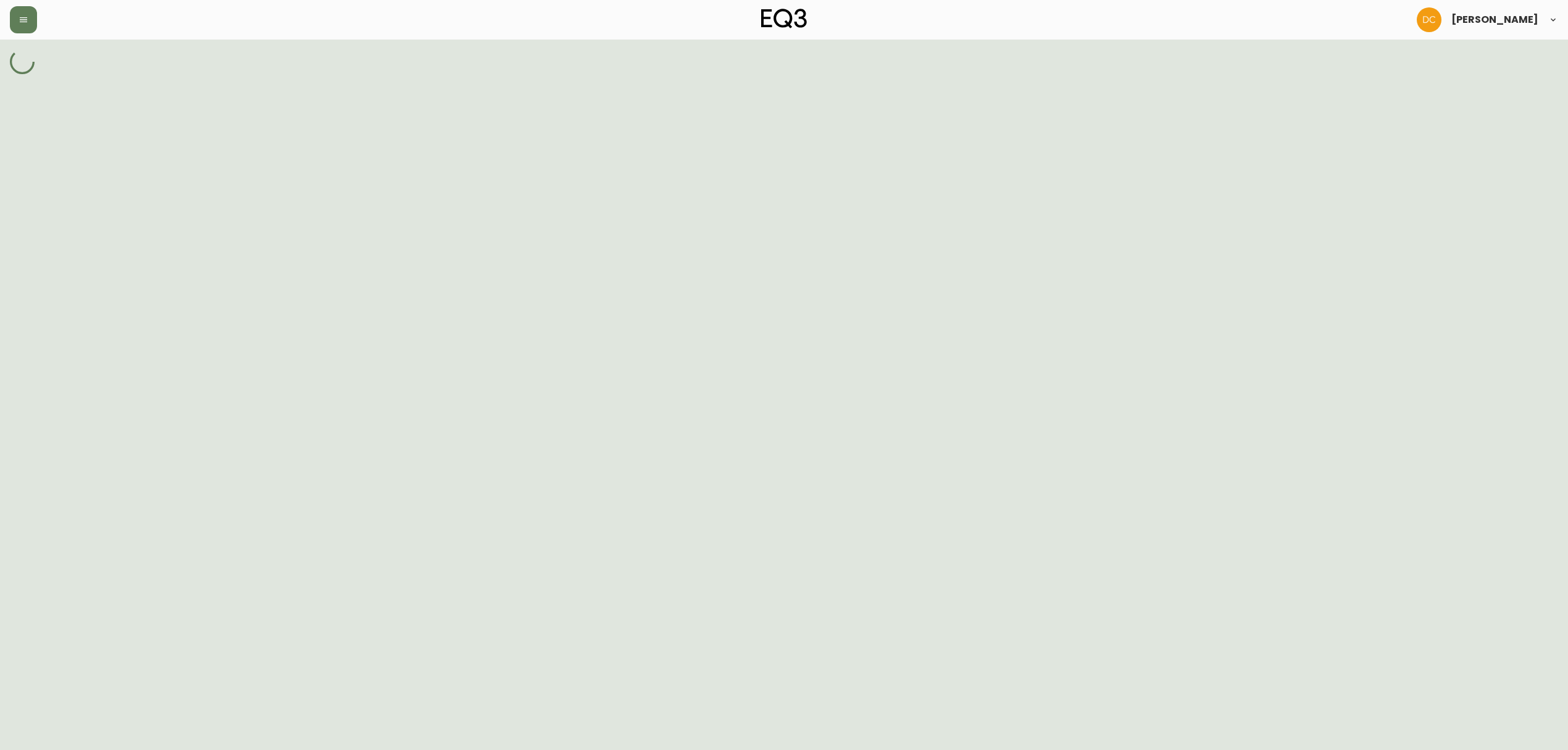
select select "cjy7e5fzk019901622tsbkzsb"
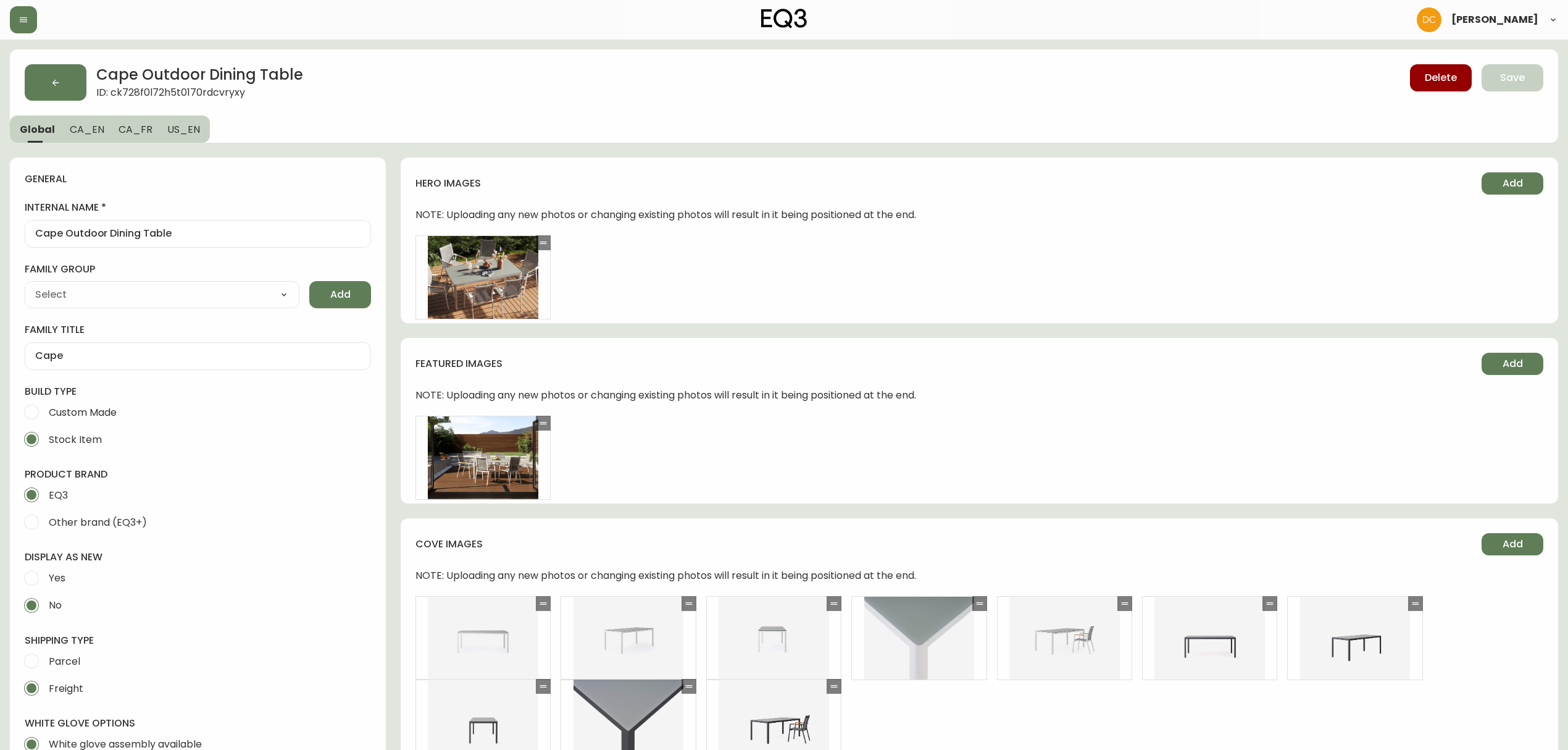
type input "EQ3"
type input "Furniture > Outdoor Furniture > Outdoor Tables"
type input "Casegoods_DEHP"
select select "cjyt4m5lw0000pt749bx6gh7n"
select select "cjy7e5fzk019901622tsbkzsb"
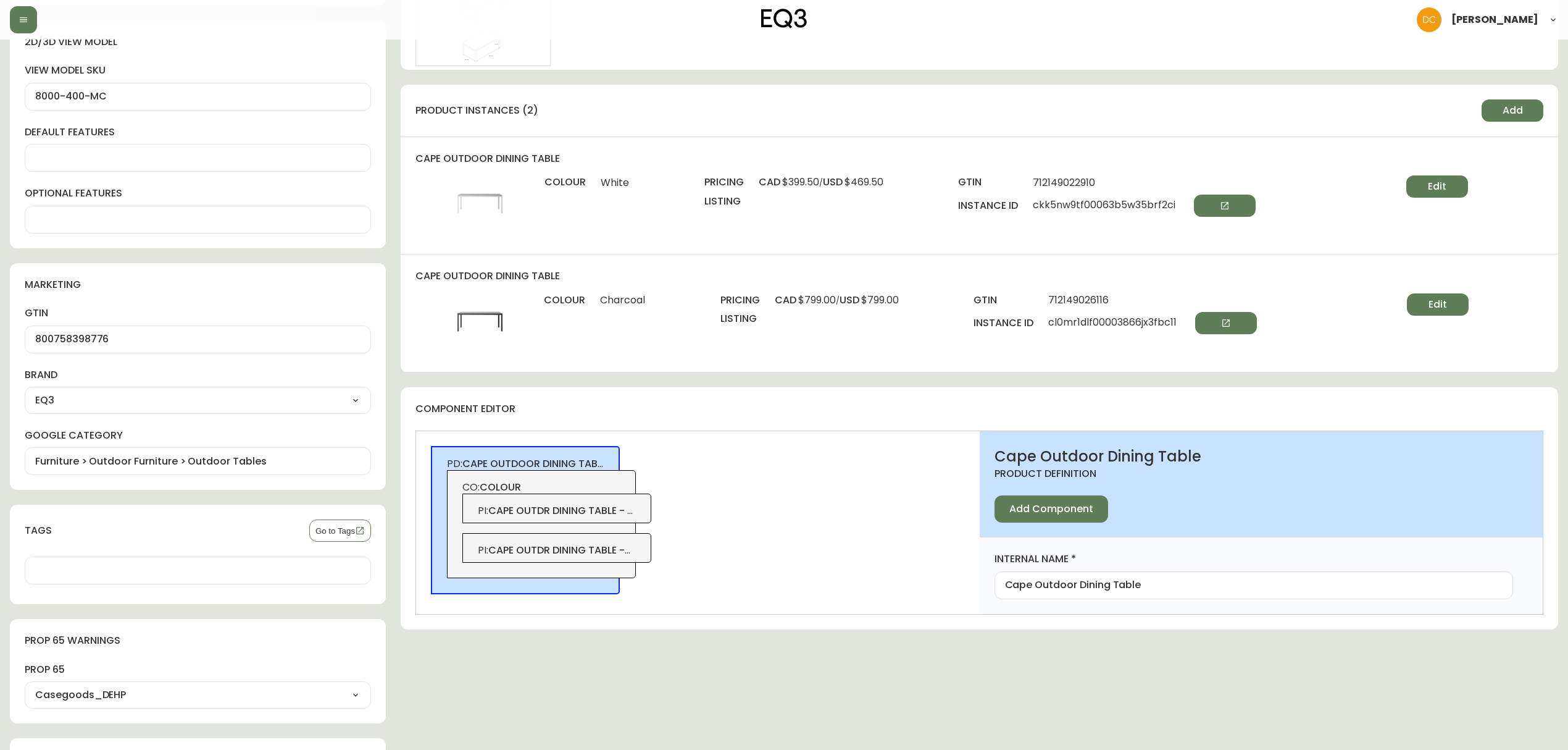
scroll to position [905, 0]
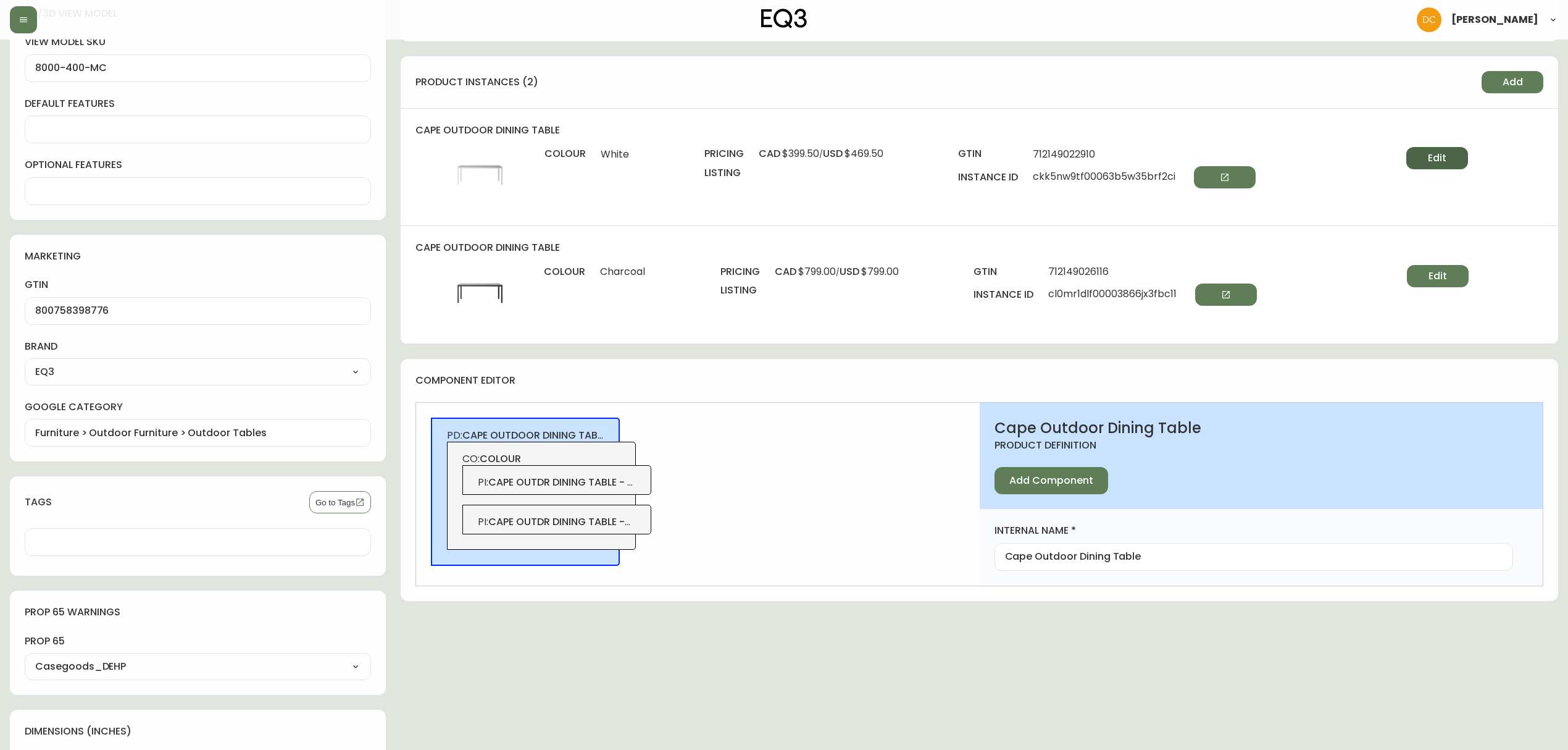
click at [1428, 151] on span "Edit" at bounding box center [1437, 158] width 19 height 14
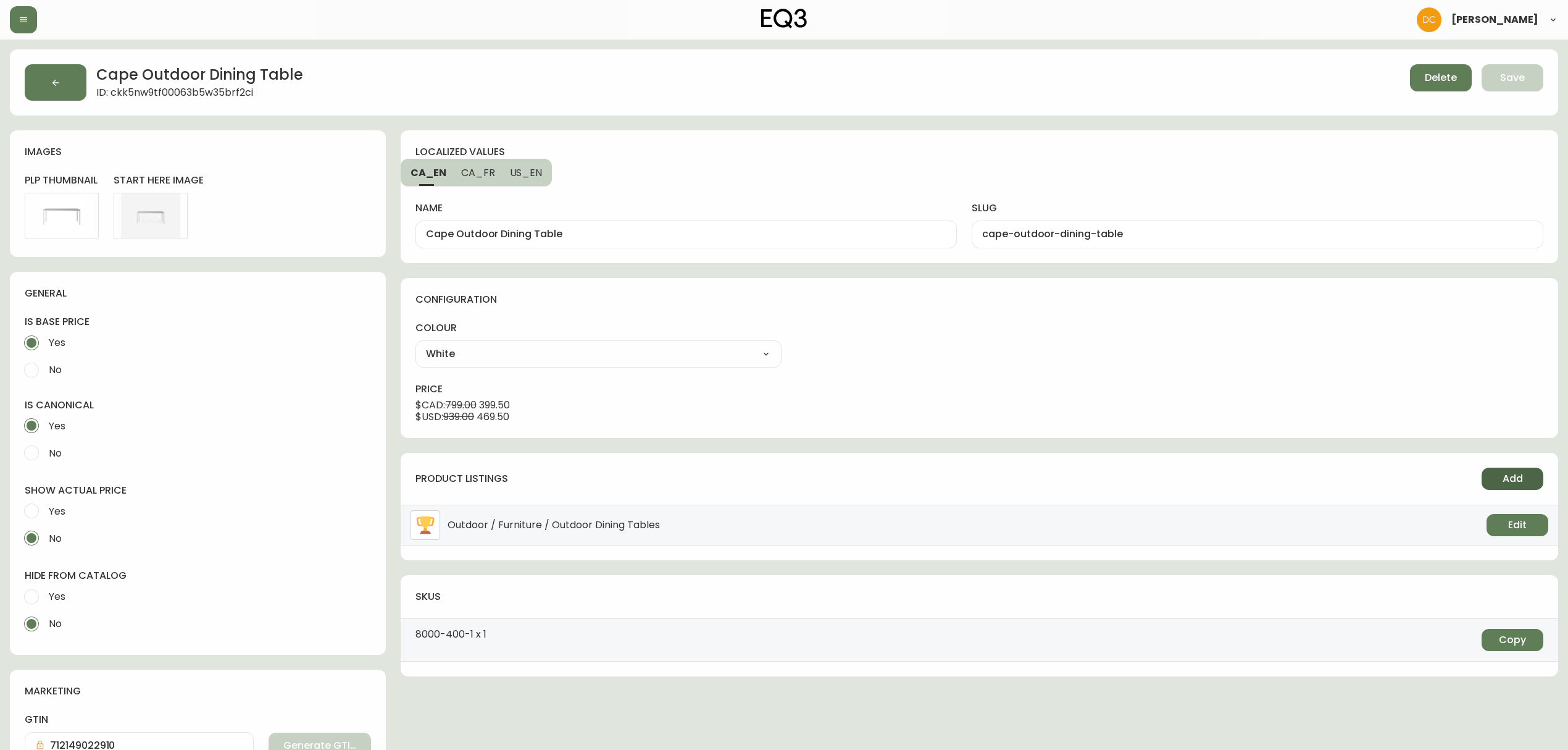
click at [1526, 480] on button "Add" at bounding box center [1512, 478] width 62 height 22
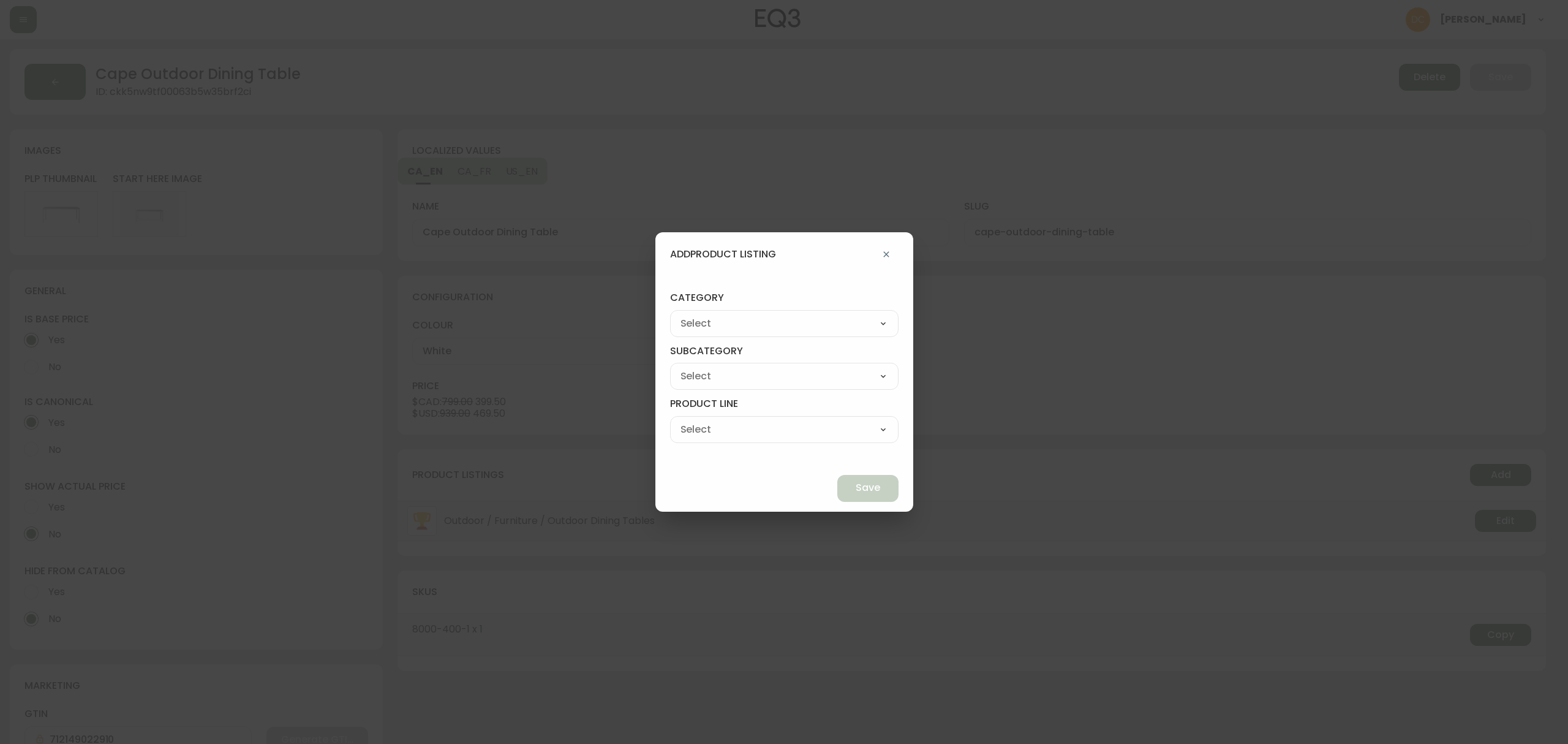
click at [777, 321] on select "Living Dining Bedroom Outdoor Office Lighting Rugs Accessories EQ3+ Inspiration…" at bounding box center [784, 323] width 228 height 19
select select "1"
click at [698, 314] on select "Living Dining Bedroom Outdoor Office Lighting Rugs Accessories EQ3+ Inspiration…" at bounding box center [784, 323] width 228 height 19
type input "Dining"
click at [755, 371] on select "Tables Seating Storage Dining Accessories -Not in Use" at bounding box center [784, 376] width 228 height 19
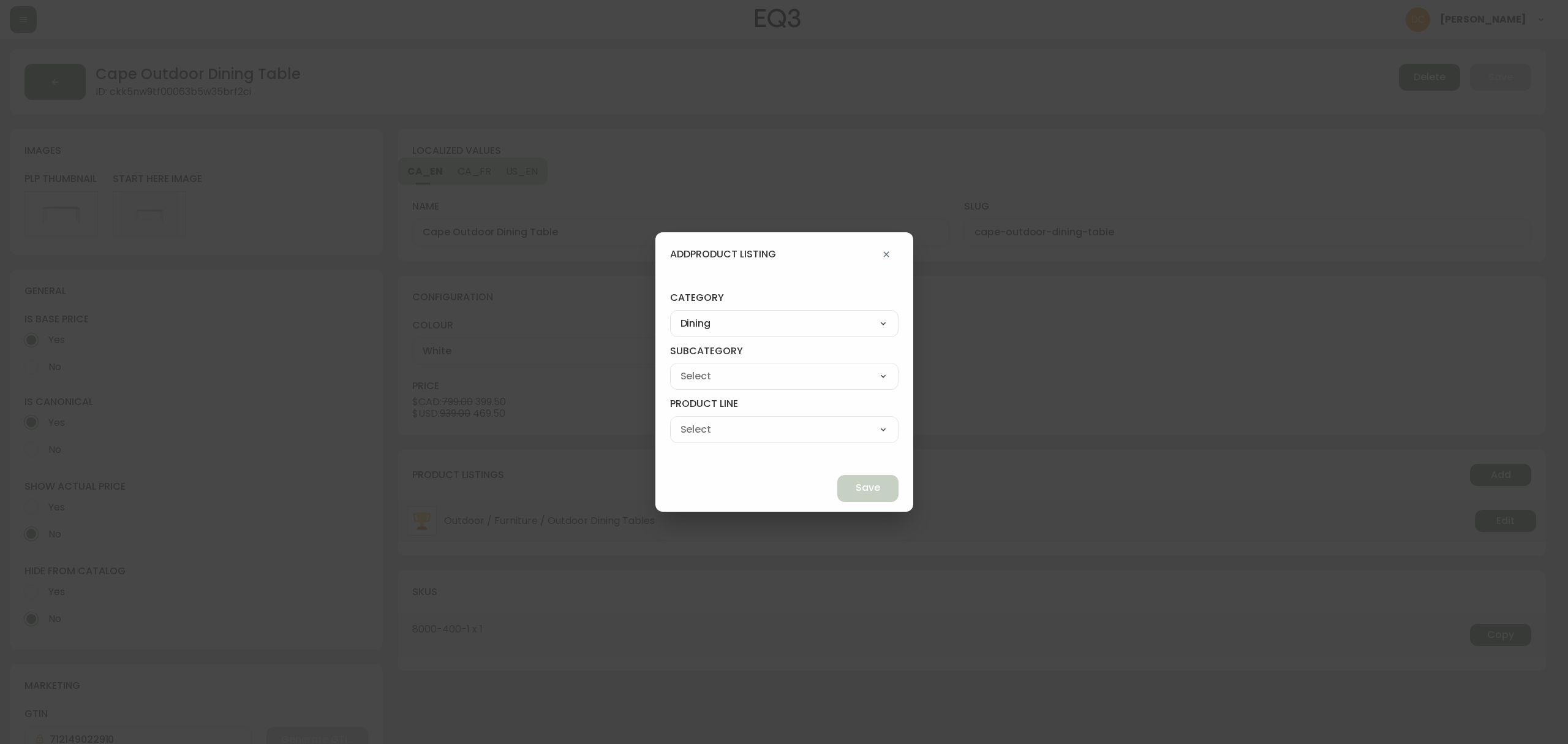
select select "10"
click at [698, 367] on select "Tables Seating Storage Dining Accessories -Not in Use" at bounding box center [784, 376] width 228 height 19
type input "Tables"
click at [753, 422] on select "Dining Tables Dinette Tables Extendable Dining Tables Bar & Counter Tables" at bounding box center [784, 429] width 228 height 19
select select "010"
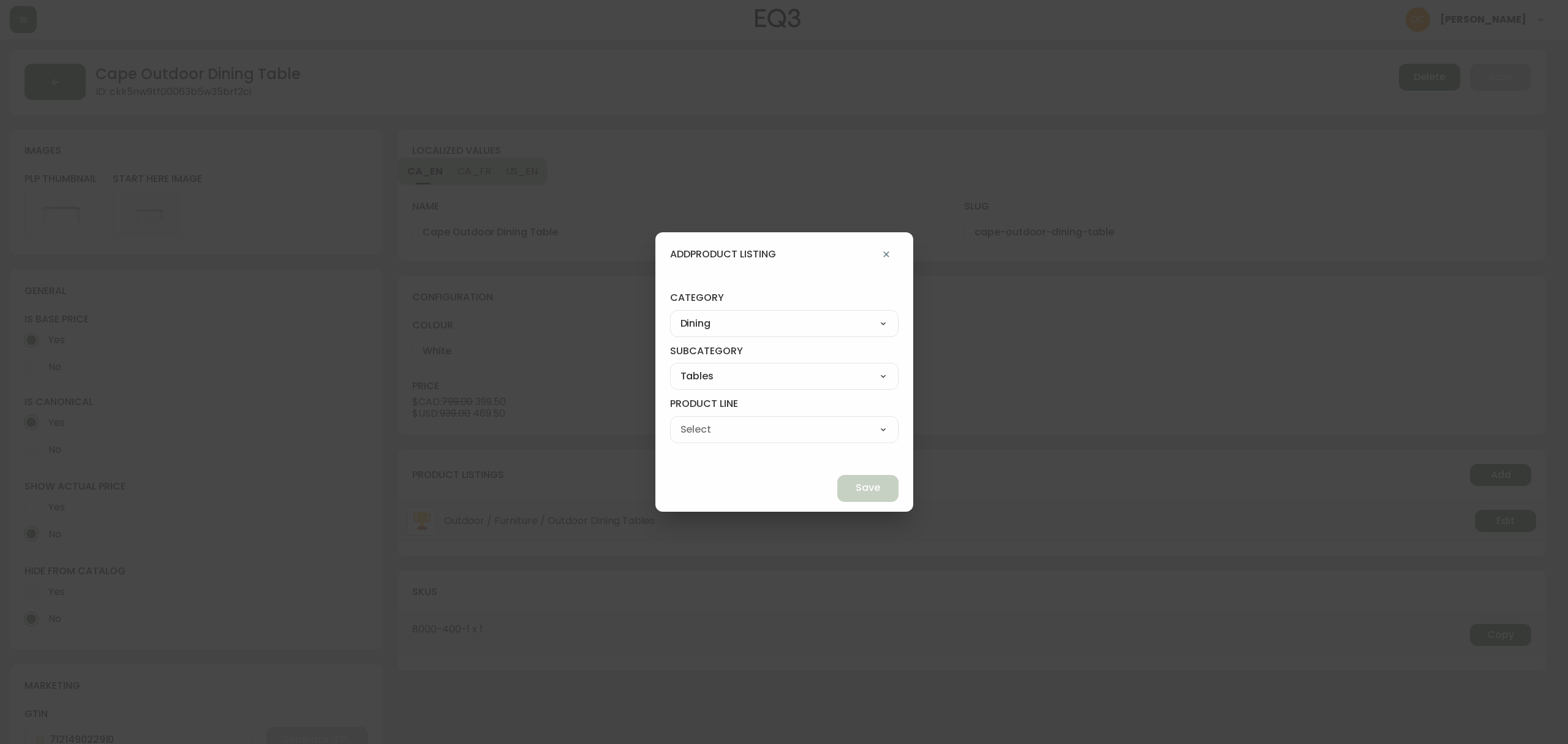
click at [698, 420] on select "Dining Tables Dinette Tables Extendable Dining Tables Bar & Counter Tables" at bounding box center [784, 429] width 228 height 19
type input "Dining Tables"
click at [856, 492] on span "Save" at bounding box center [868, 488] width 25 height 14
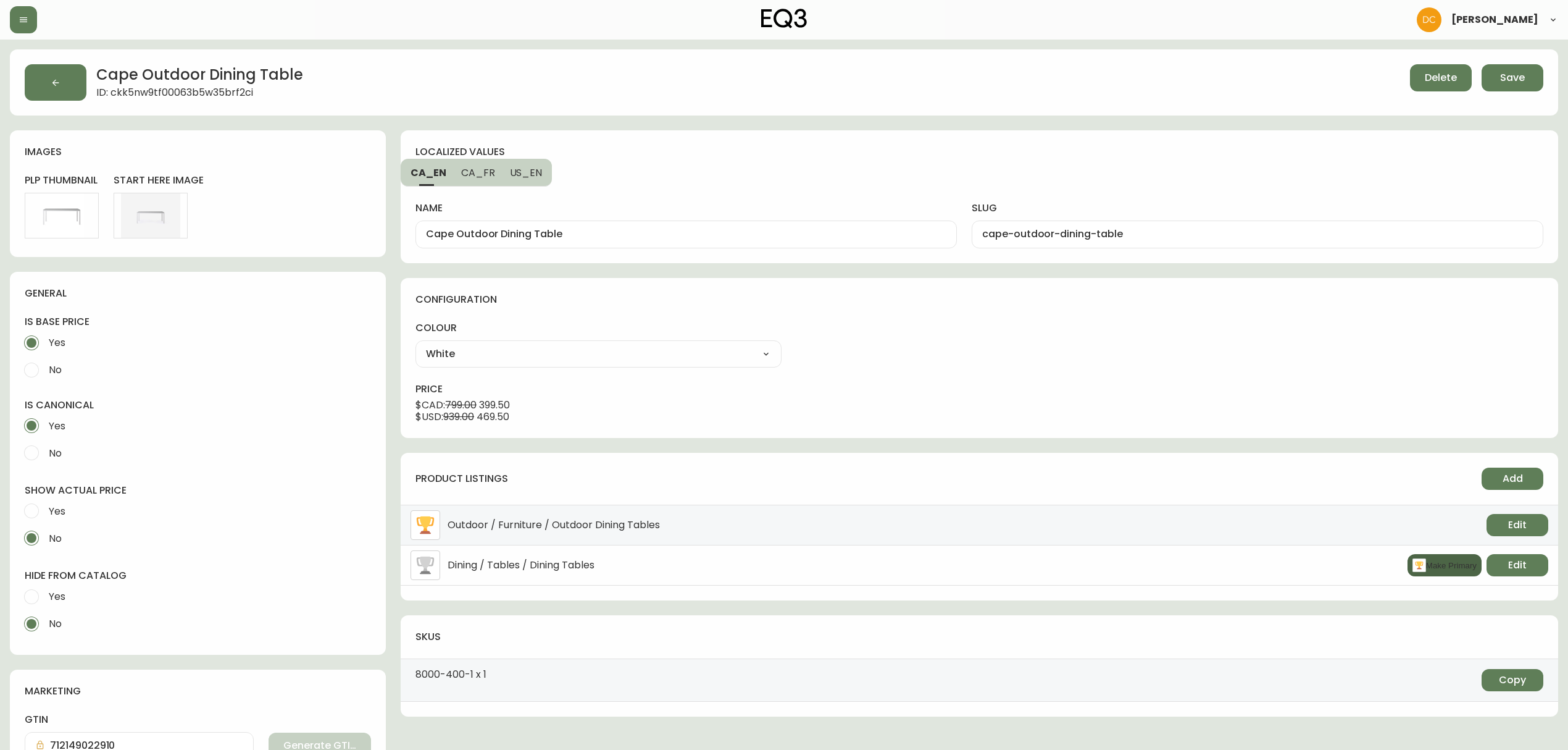
click at [1434, 571] on button "Make Primary" at bounding box center [1444, 565] width 74 height 22
click at [1522, 84] on span "Save" at bounding box center [1513, 78] width 25 height 14
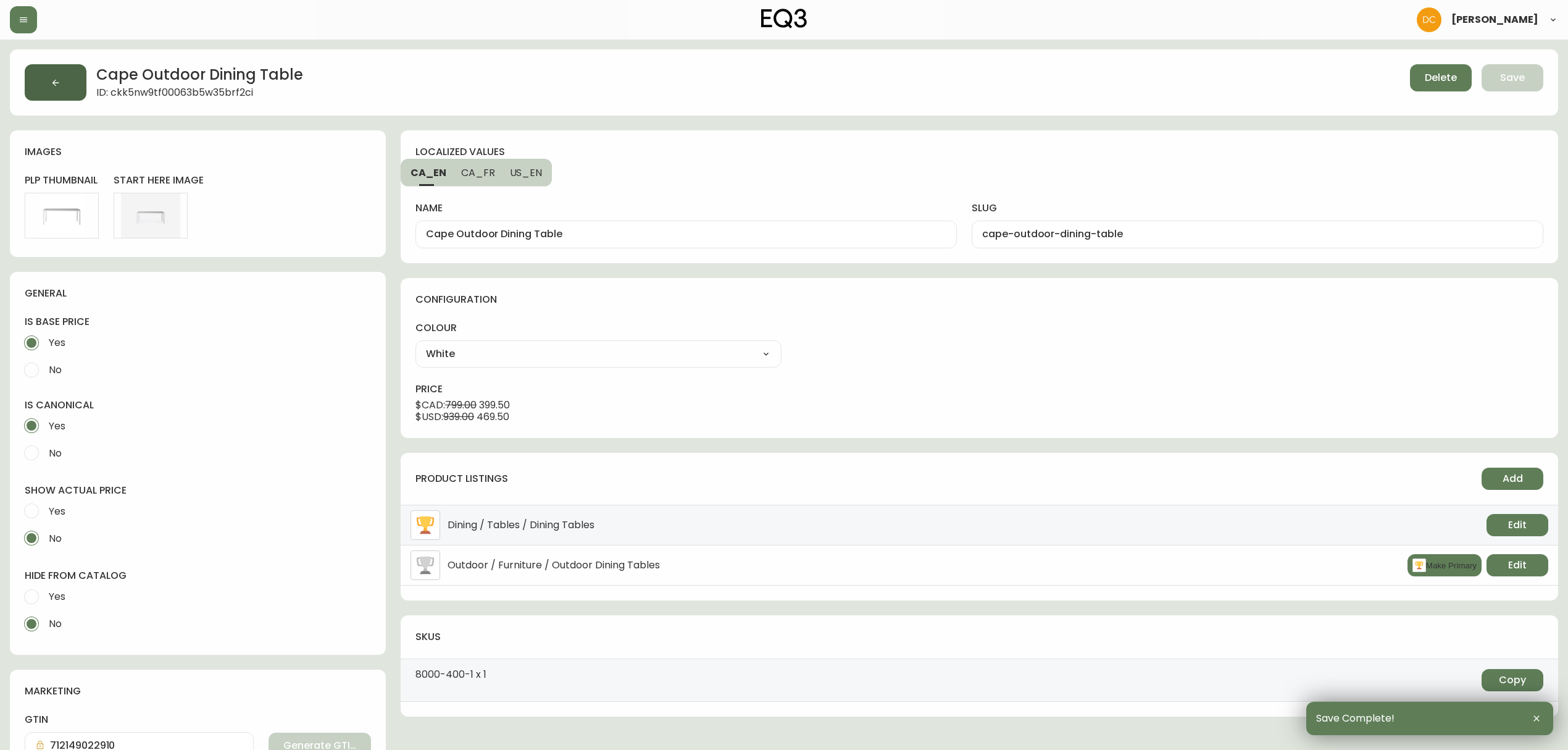
click at [67, 75] on button "button" at bounding box center [55, 82] width 62 height 37
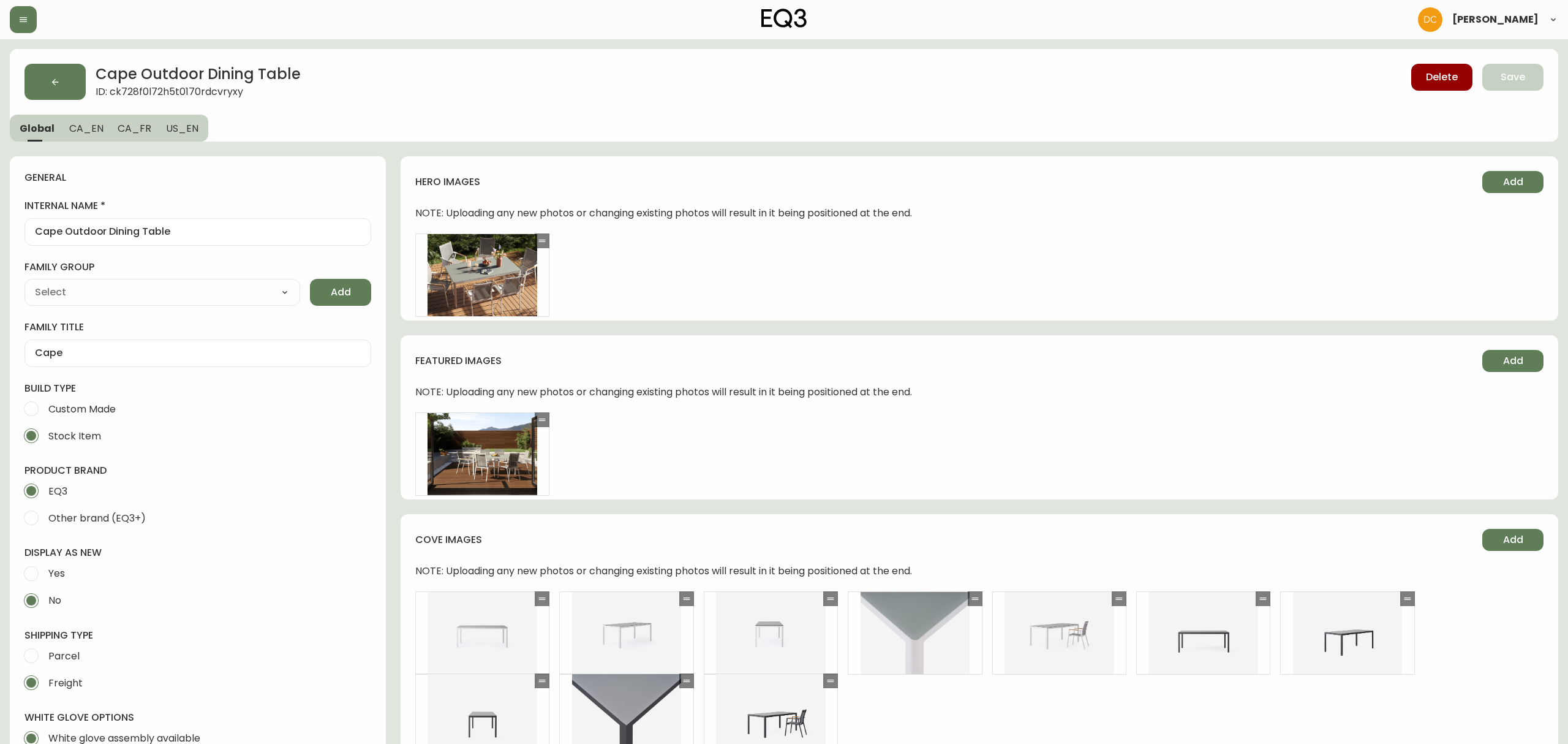
type input "EQ3"
type input "Furniture > Outdoor Furniture > Outdoor Tables"
type input "Casegoods_DEHP"
select select "cjyt4m5lw0000pt749bx6gh7n"
select select "cjy7e5fzk019901622tsbkzsb"
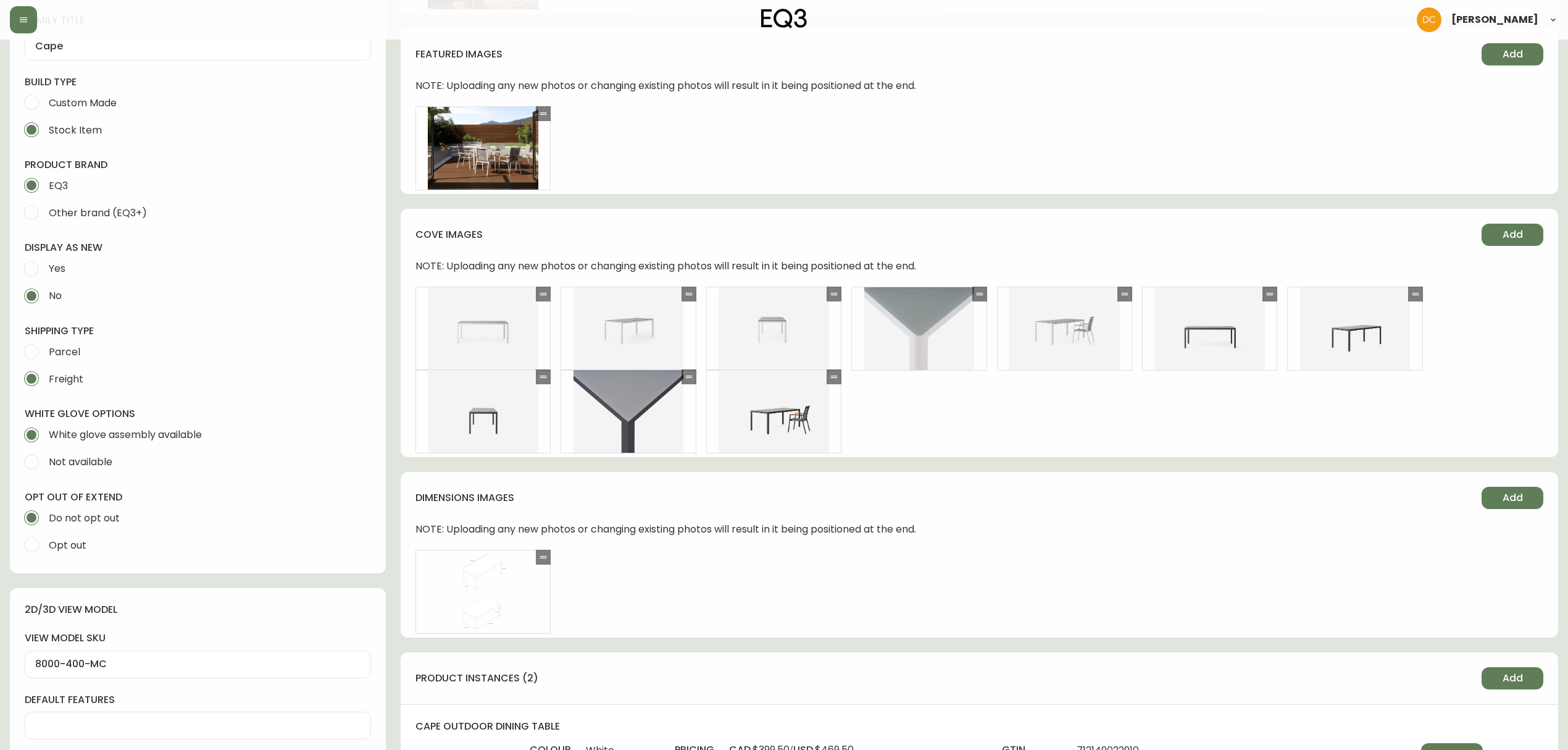
scroll to position [576, 0]
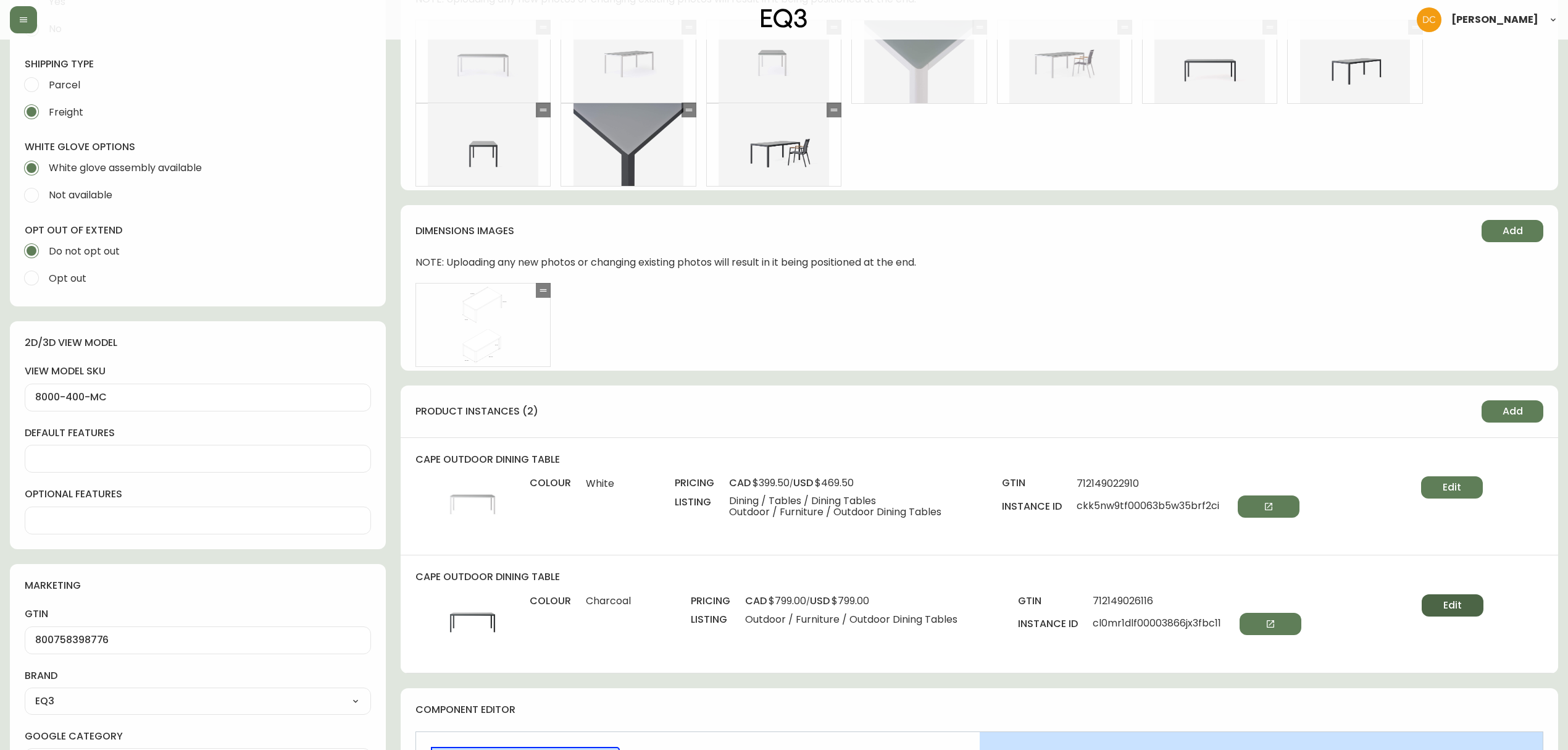
click at [1459, 599] on span "Edit" at bounding box center [1452, 605] width 19 height 14
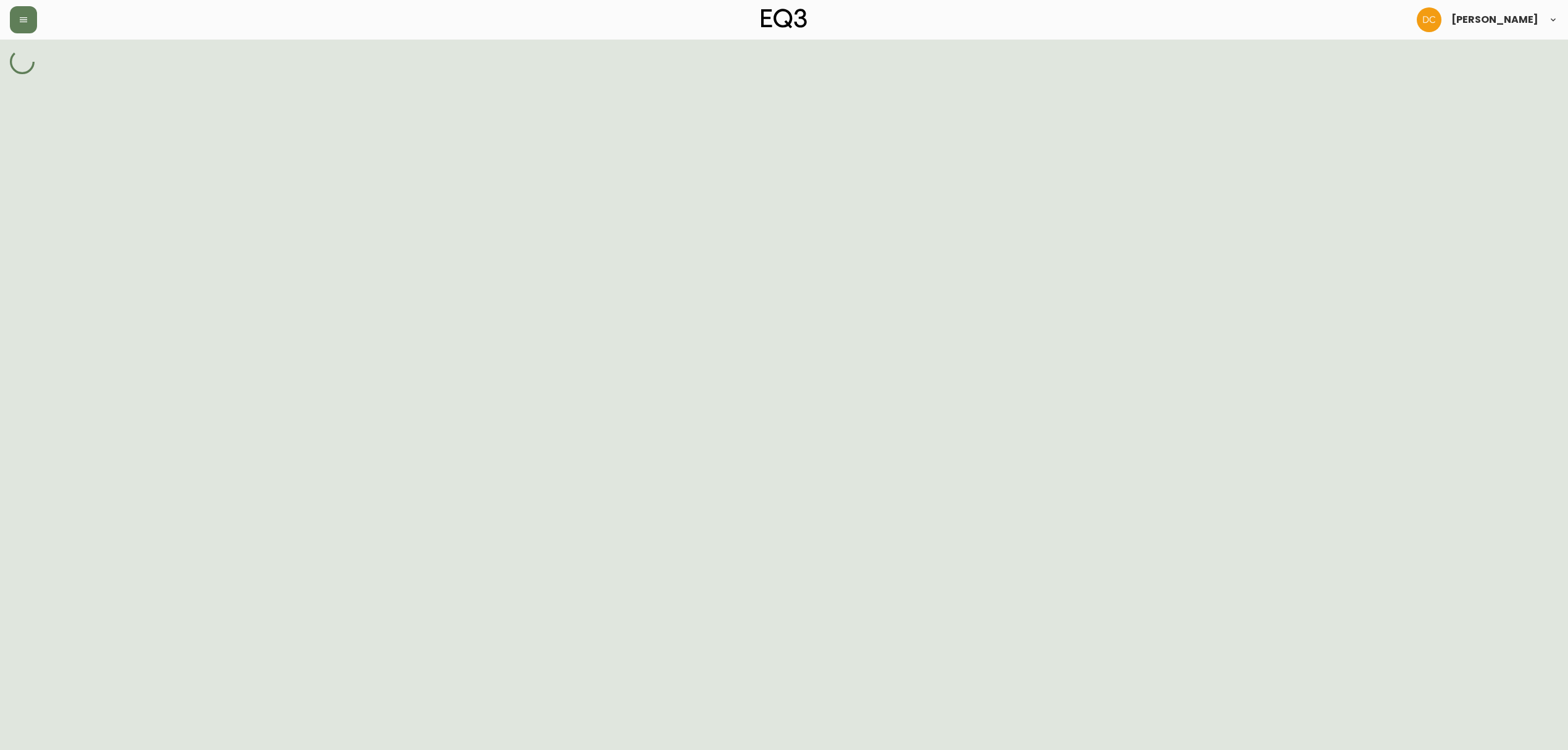
select select "cl0mp67at00gr3866bxdjzc2p"
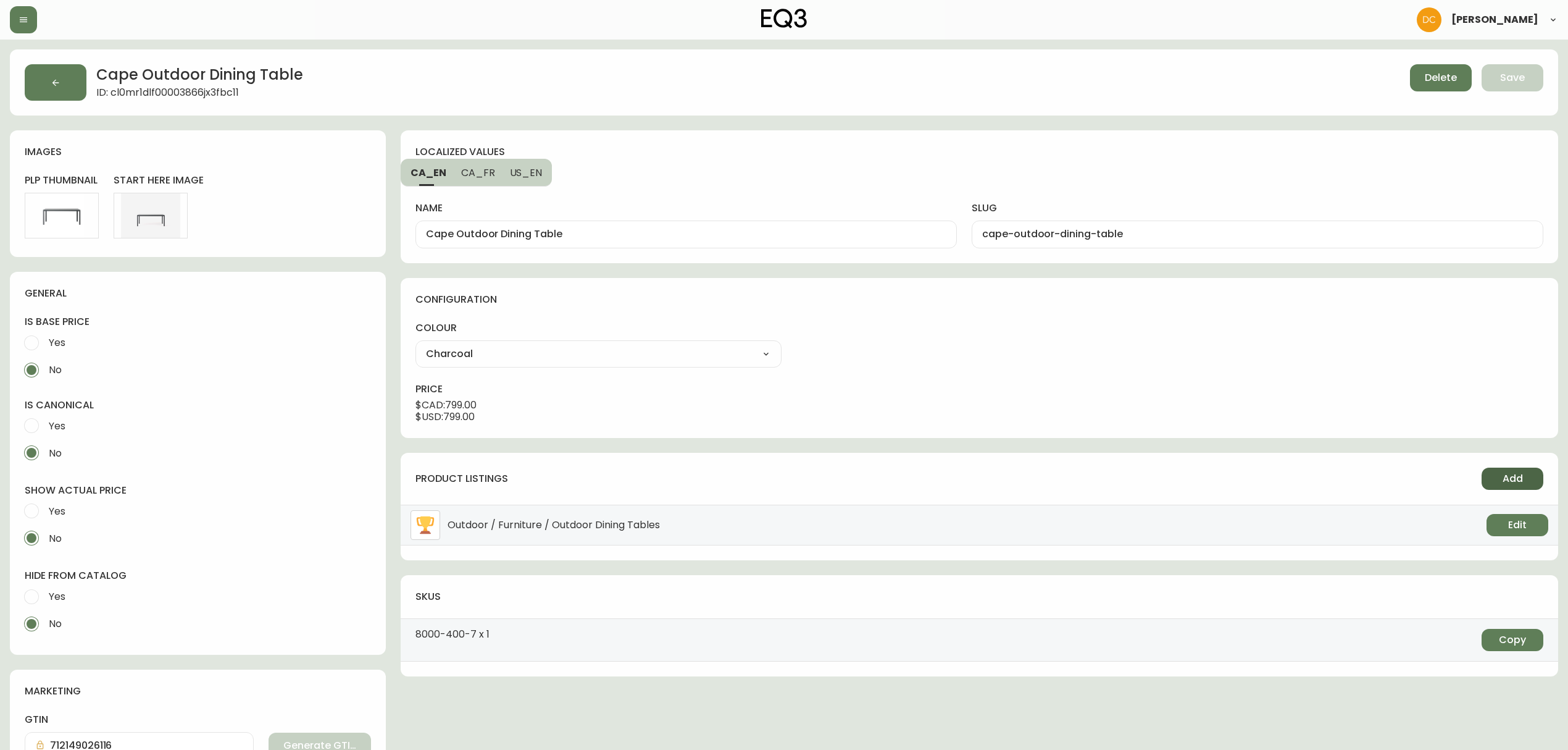
click at [1486, 488] on button "Add" at bounding box center [1512, 478] width 62 height 22
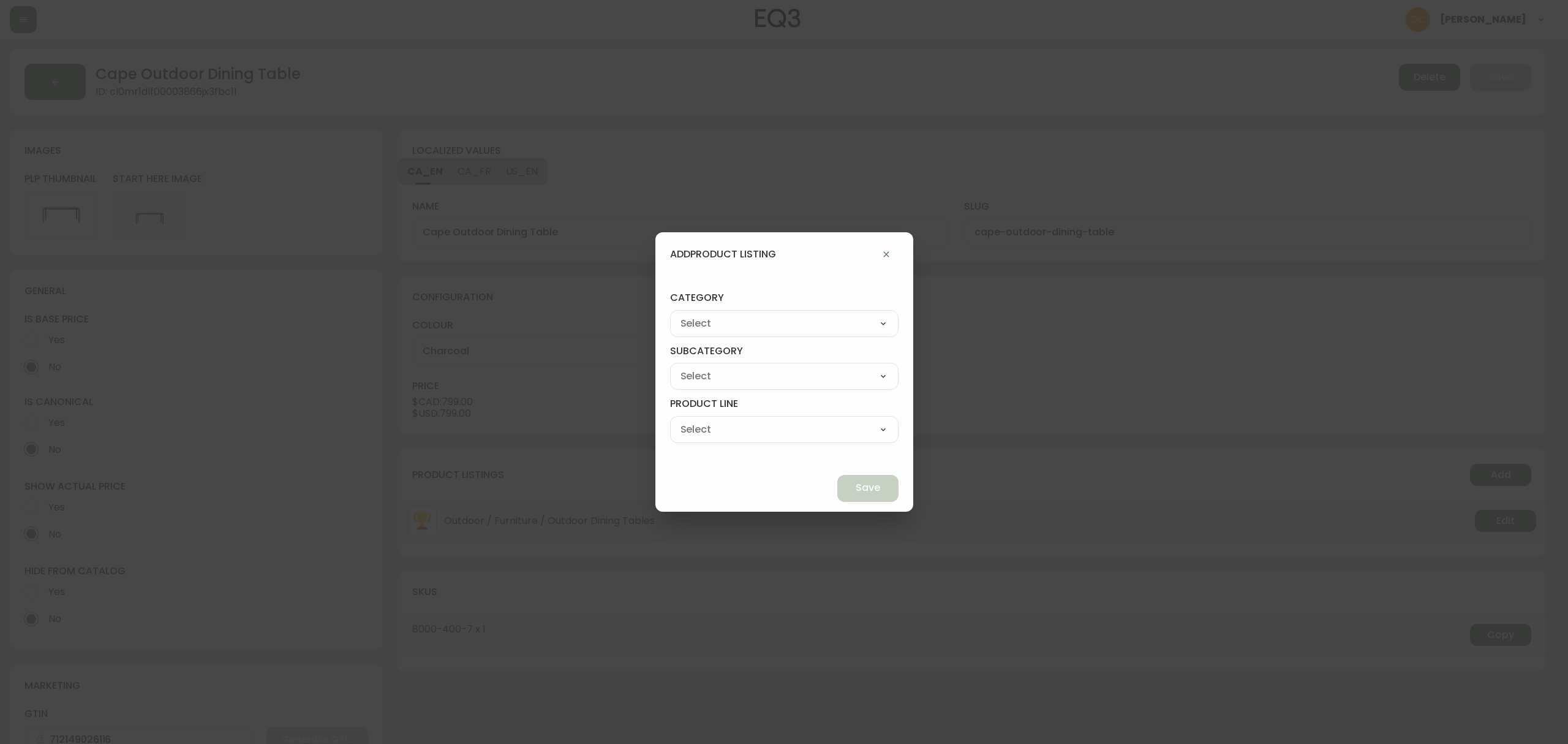
click at [750, 314] on select "Living Dining Bedroom Outdoor Office Lighting Rugs Accessories EQ3+ Inspiration…" at bounding box center [784, 323] width 228 height 19
select select "1"
click at [698, 314] on select "Living Dining Bedroom Outdoor Office Lighting Rugs Accessories EQ3+ Inspiration…" at bounding box center [784, 323] width 228 height 19
type input "Dining"
click at [747, 384] on select "Tables Seating Storage Dining Accessories -Not in Use" at bounding box center [784, 376] width 228 height 19
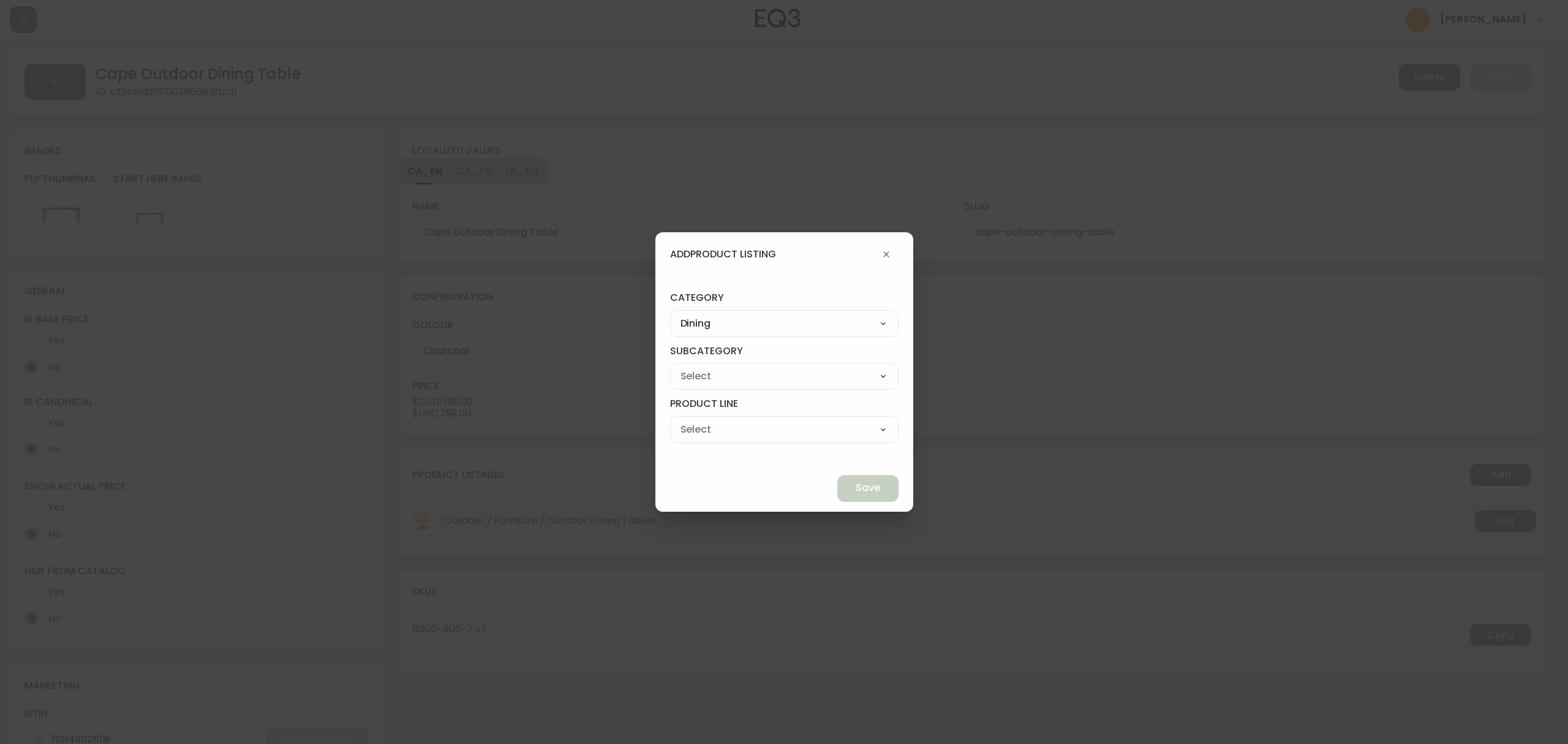
select select "10"
click at [698, 367] on select "Tables Seating Storage Dining Accessories -Not in Use" at bounding box center [784, 376] width 228 height 19
type input "Tables"
click at [740, 440] on div "Dining Tables Dinette Tables Extendable Dining Tables Bar & Counter Tables" at bounding box center [784, 429] width 228 height 27
click at [744, 424] on select "Dining Tables Dinette Tables Extendable Dining Tables Bar & Counter Tables" at bounding box center [784, 429] width 228 height 19
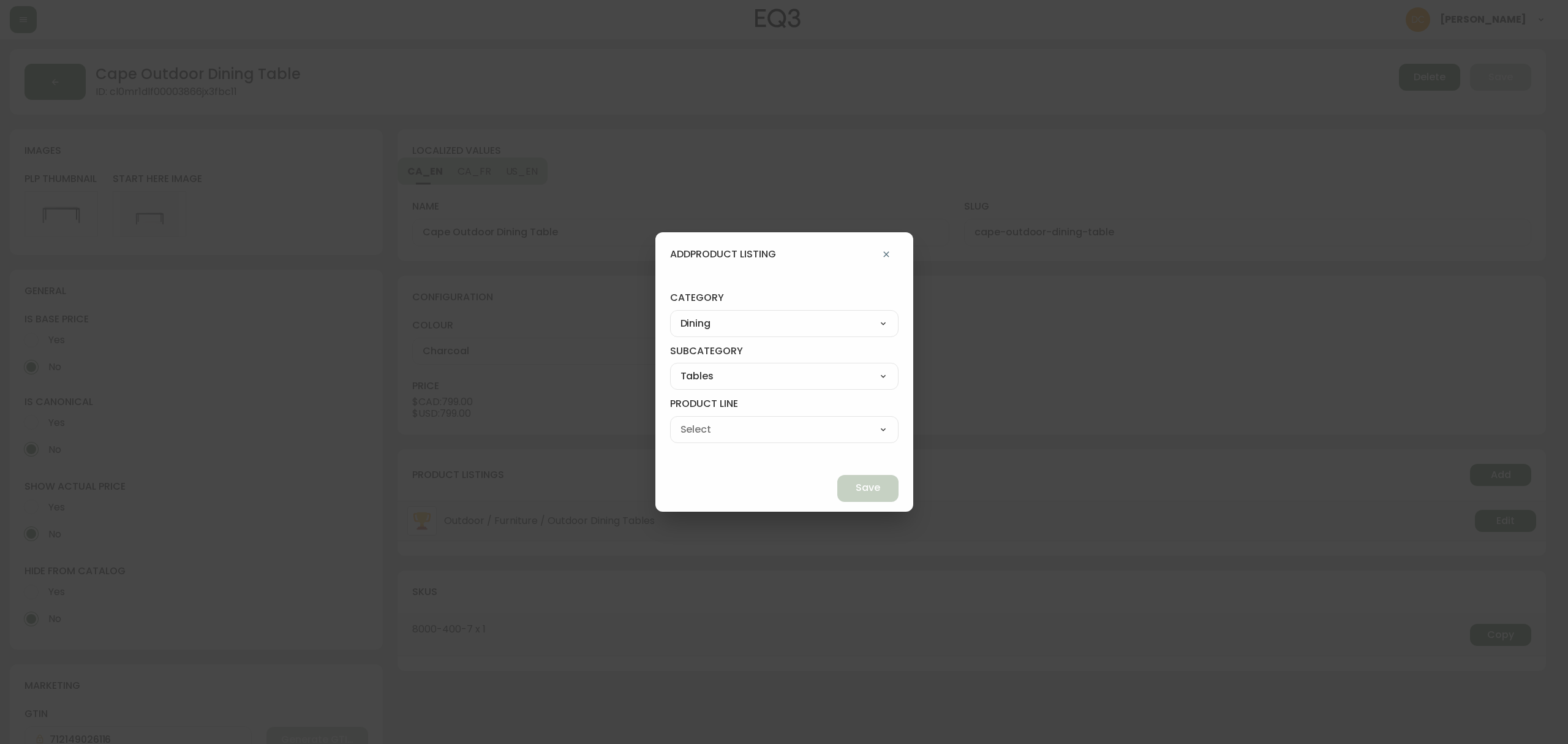
select select "010"
click at [698, 420] on select "Dining Tables Dinette Tables Extendable Dining Tables Bar & Counter Tables" at bounding box center [784, 429] width 228 height 19
type input "Dining Tables"
click at [856, 485] on span "Save" at bounding box center [868, 488] width 25 height 14
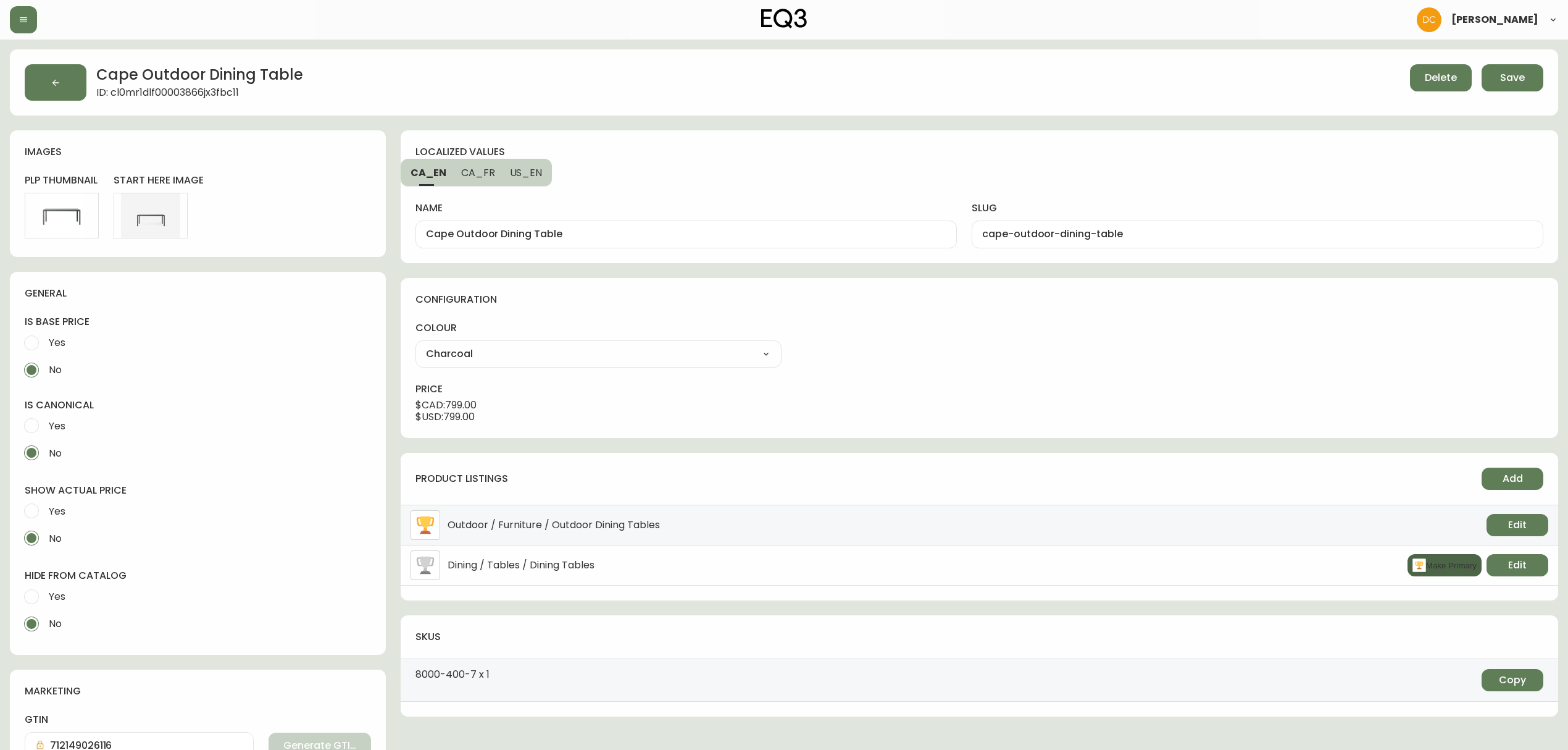
click at [1415, 572] on rect "button" at bounding box center [1419, 565] width 14 height 14
click at [1532, 76] on button "Save" at bounding box center [1512, 78] width 62 height 27
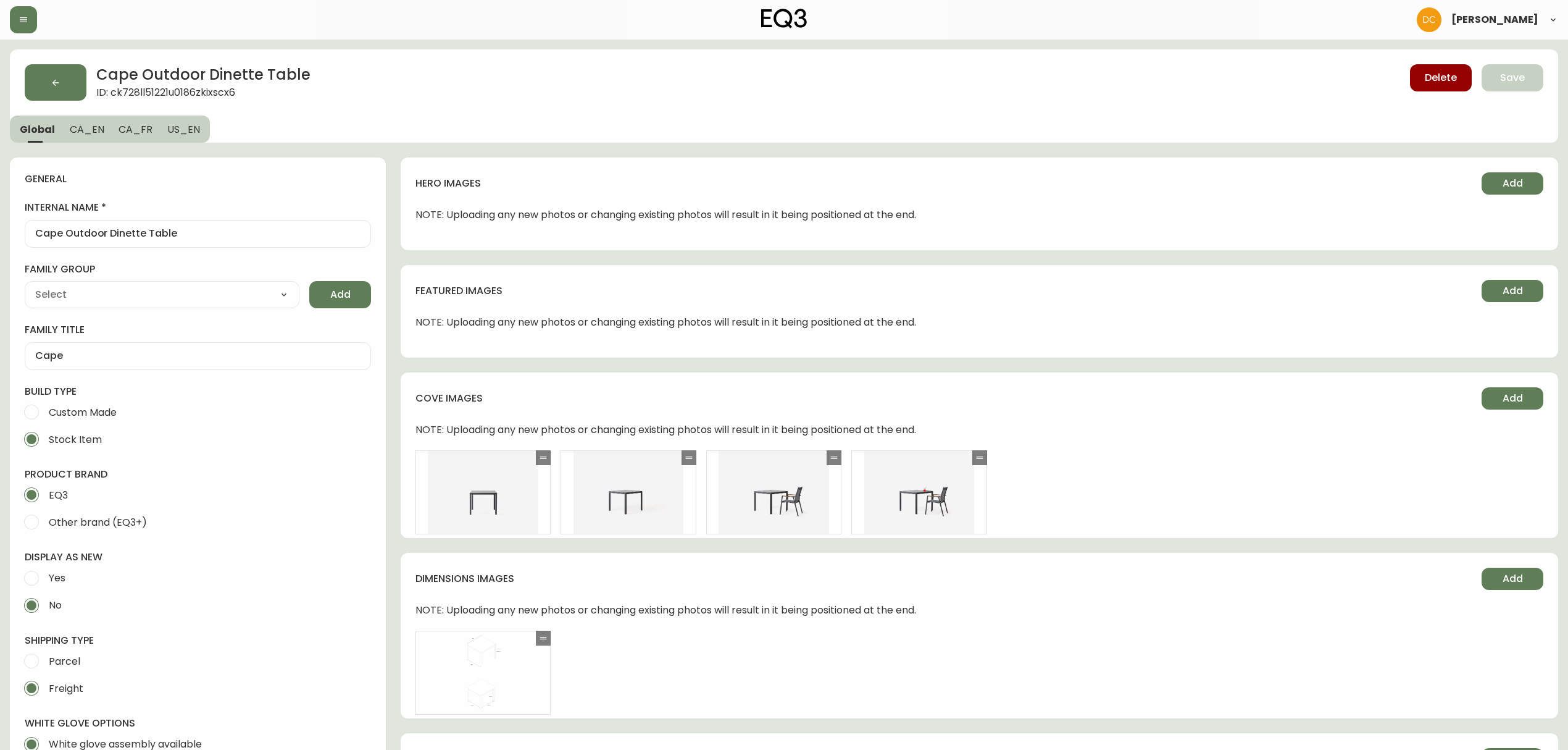
type input "EQ3"
type input "Furniture > Outdoor Furniture > Outdoor Tables"
type input "Casegoods_DEHP"
select select "cjyt4m5lw0000pt749bx6gh7n"
select select "cjy7e5fzk019901622tsbkzsb"
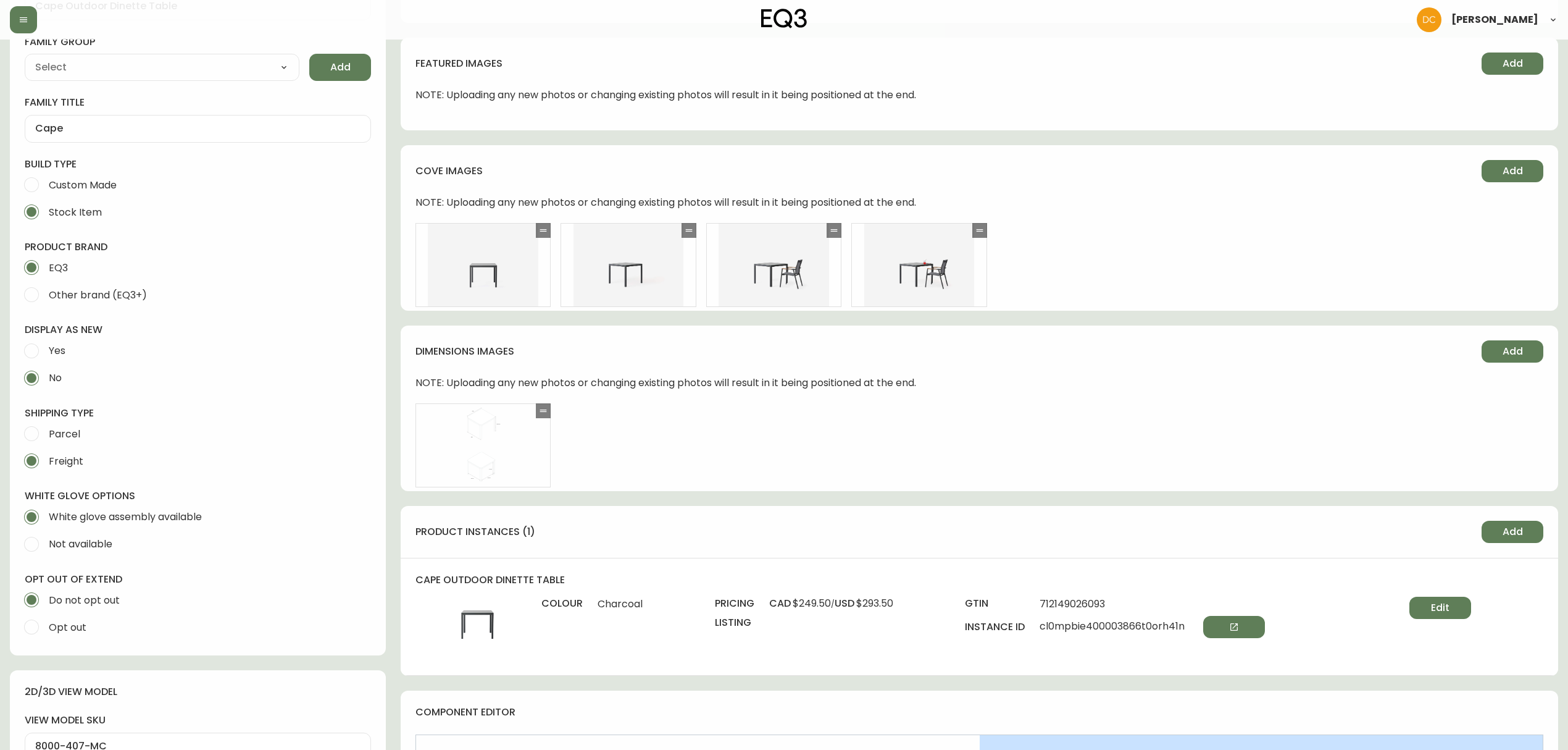
scroll to position [576, 0]
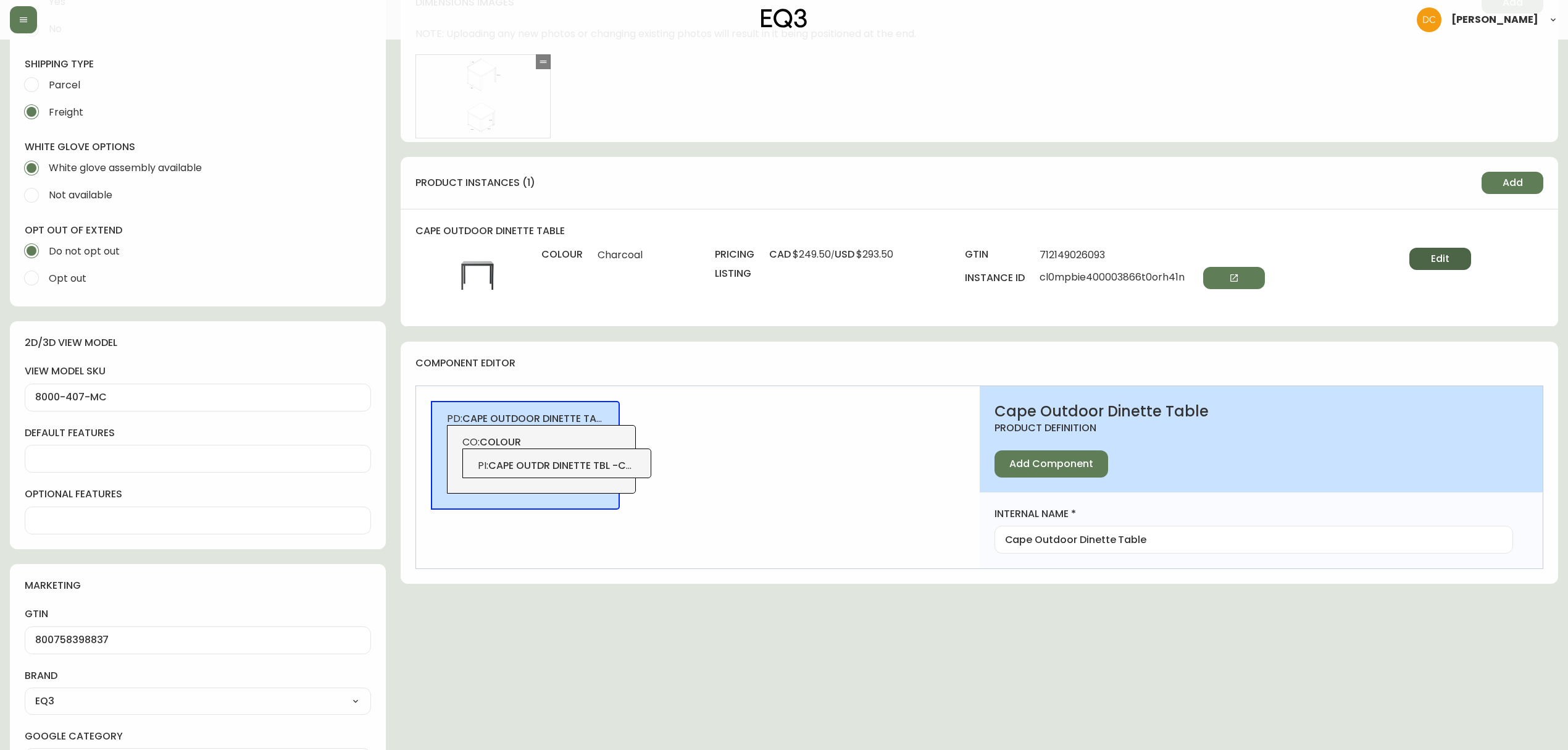
click at [1435, 267] on button "Edit" at bounding box center [1440, 259] width 62 height 22
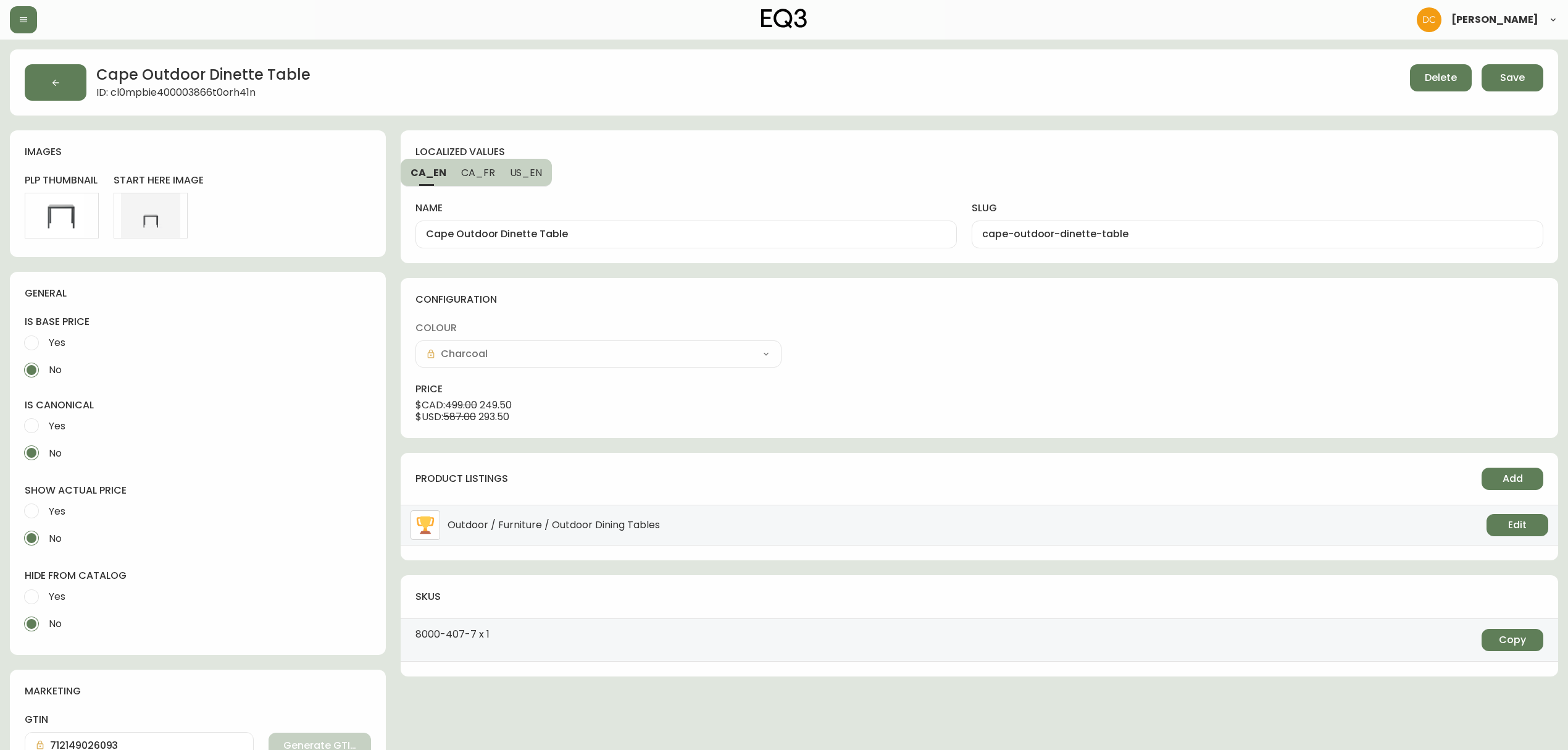
click at [1546, 480] on div "product listings Add Outdoor / Furniture / Outdoor Dining Tables Edit" at bounding box center [979, 506] width 1157 height 107
click at [1542, 480] on div "product listings Add Outdoor / Furniture / Outdoor Dining Tables Edit" at bounding box center [979, 506] width 1157 height 107
click at [1540, 480] on button "Add" at bounding box center [1512, 478] width 62 height 22
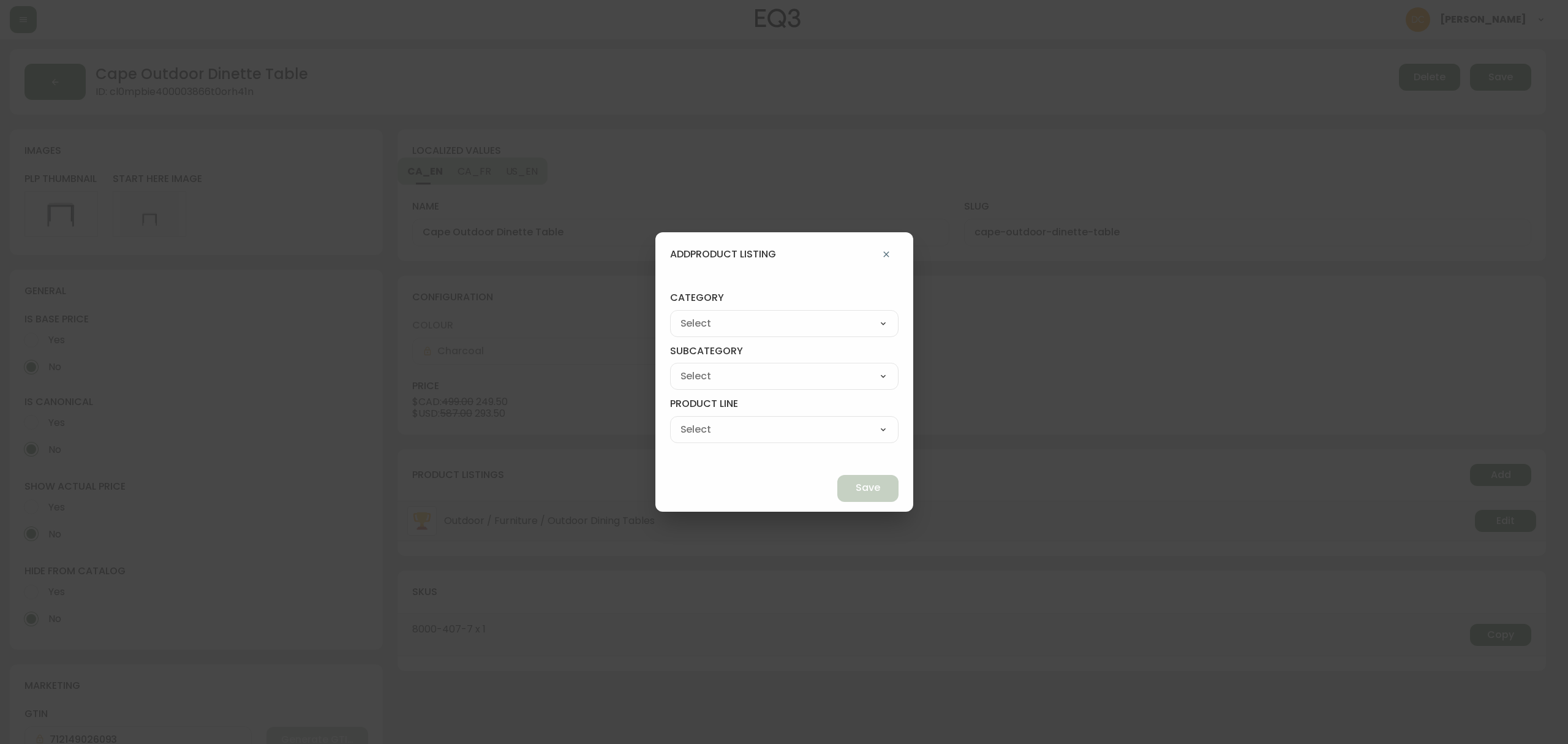
click at [836, 320] on select "Living Dining Bedroom Outdoor Office Lighting Rugs Accessories EQ3+ Inspiration…" at bounding box center [784, 323] width 228 height 19
select select "1"
click at [698, 314] on select "Living Dining Bedroom Outdoor Office Lighting Rugs Accessories EQ3+ Inspiration…" at bounding box center [784, 323] width 228 height 19
type input "Dining"
drag, startPoint x: 766, startPoint y: 378, endPoint x: 767, endPoint y: 384, distance: 6.1
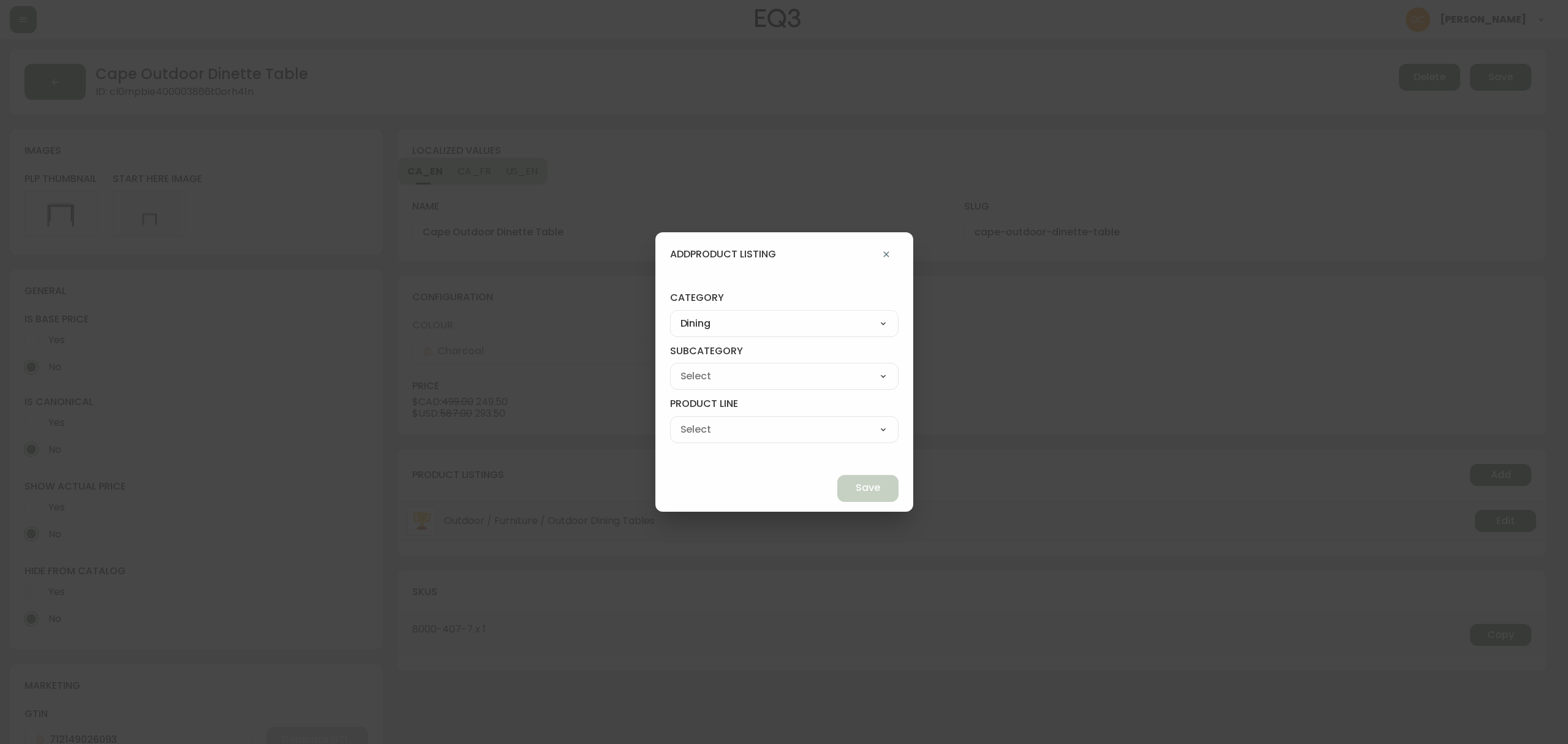
click at [766, 376] on select "Tables Seating Storage Dining Accessories -Not in Use" at bounding box center [784, 376] width 228 height 19
select select "10"
click at [698, 367] on select "Tables Seating Storage Dining Accessories -Not in Use" at bounding box center [784, 376] width 228 height 19
type input "Tables"
click at [760, 430] on select "Dining Tables Dinette Tables Extendable Dining Tables Bar & Counter Tables" at bounding box center [784, 429] width 228 height 19
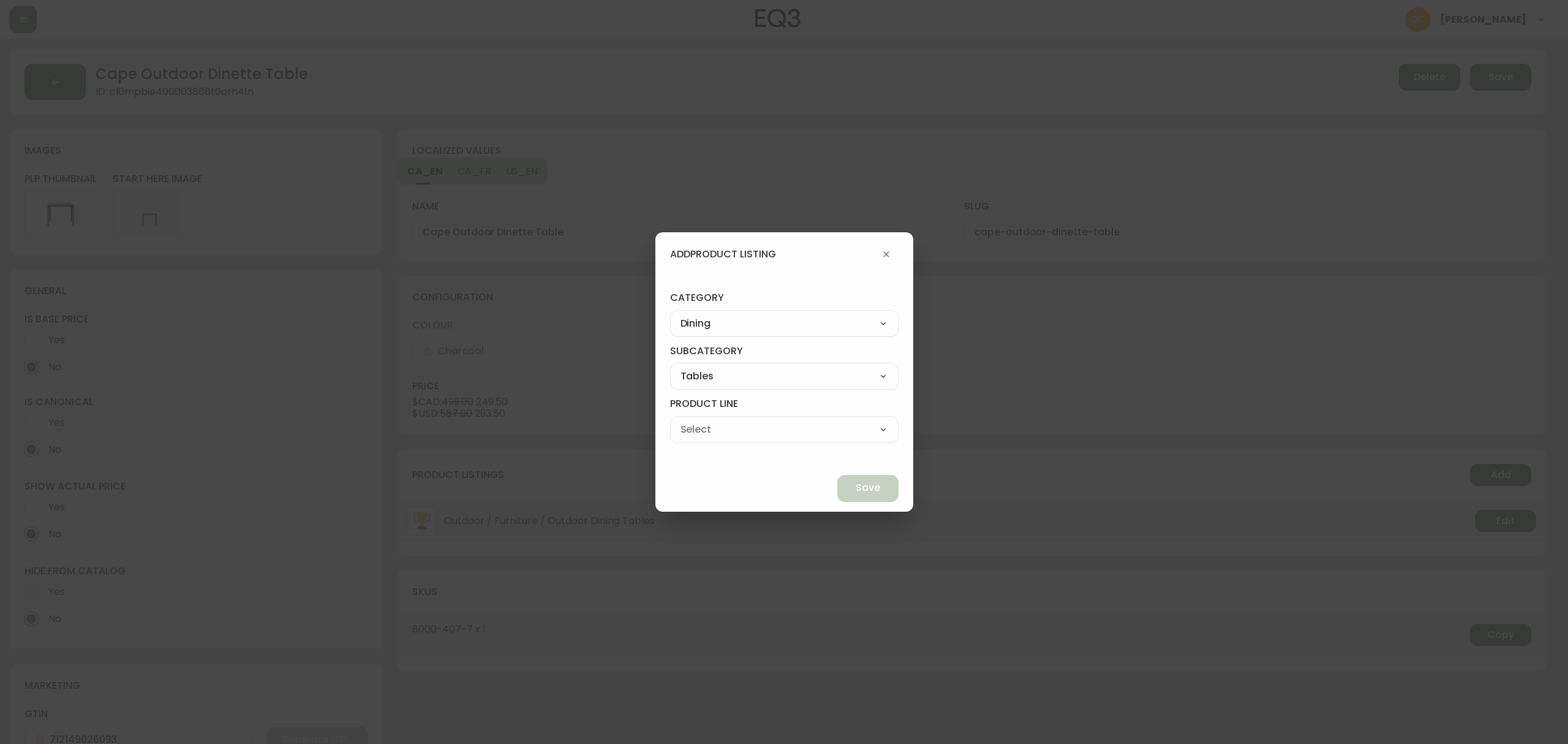
select select "110"
click at [698, 420] on select "Dining Tables Dinette Tables Extendable Dining Tables Bar & Counter Tables" at bounding box center [784, 429] width 228 height 19
type input "Dinette Tables"
click at [837, 485] on button "Save" at bounding box center [868, 488] width 61 height 27
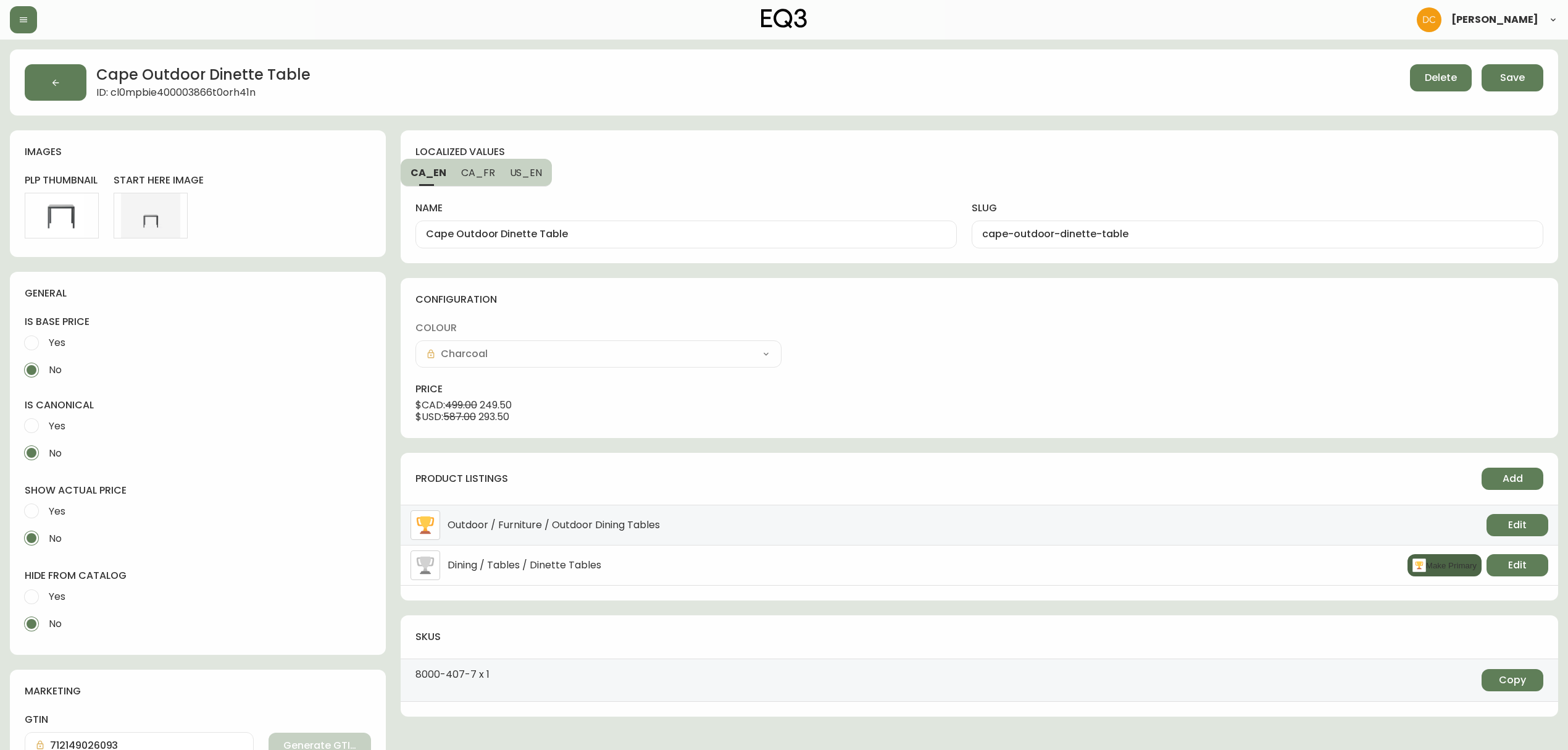
click at [1457, 572] on button "Make Primary" at bounding box center [1444, 565] width 74 height 22
click at [1065, 442] on div "localized values CA_EN CA_FR US_EN name Cape Outdoor Dinette Table slug cape-ou…" at bounding box center [979, 568] width 1157 height 877
click at [1513, 78] on span "Save" at bounding box center [1513, 78] width 25 height 14
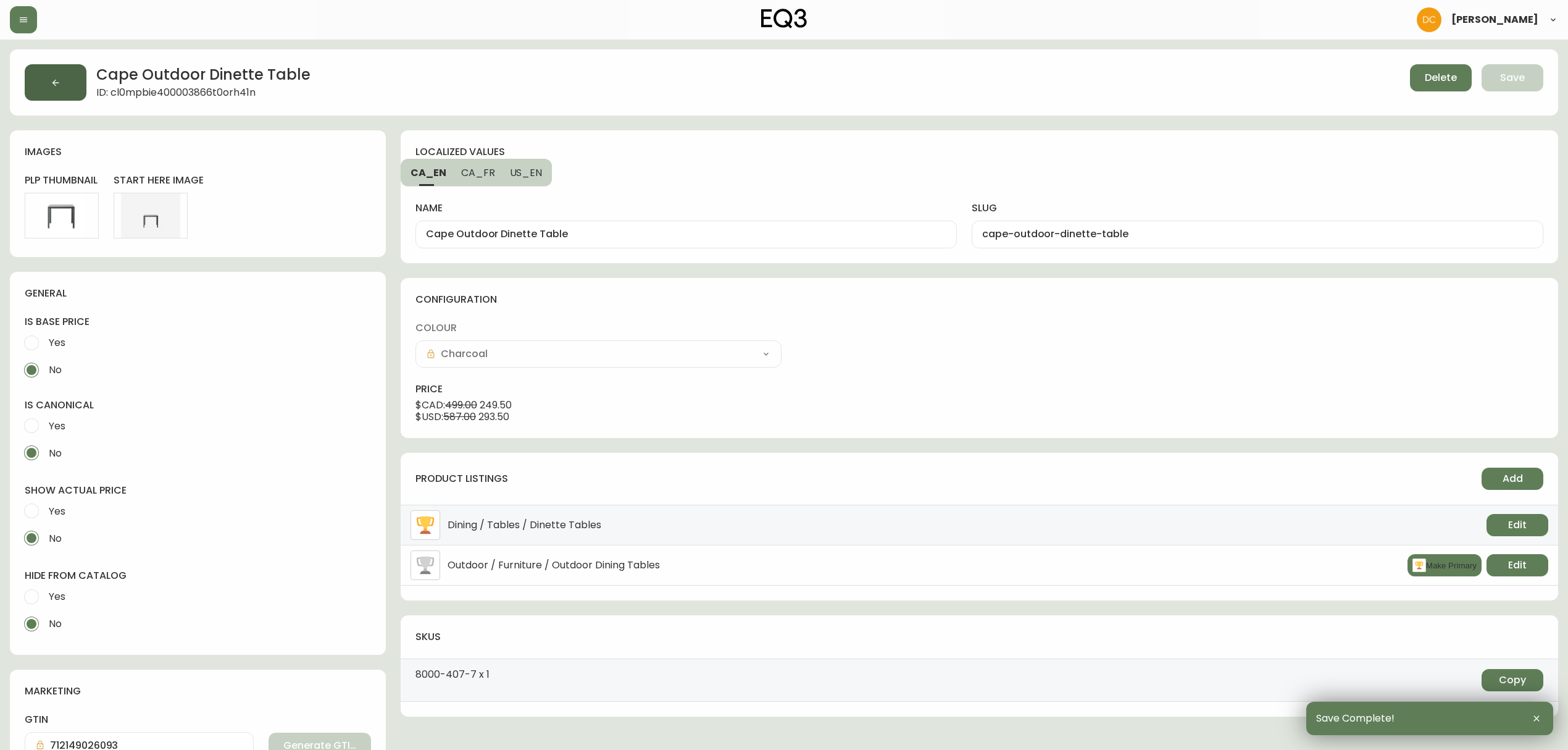
click at [42, 84] on button "button" at bounding box center [55, 82] width 62 height 37
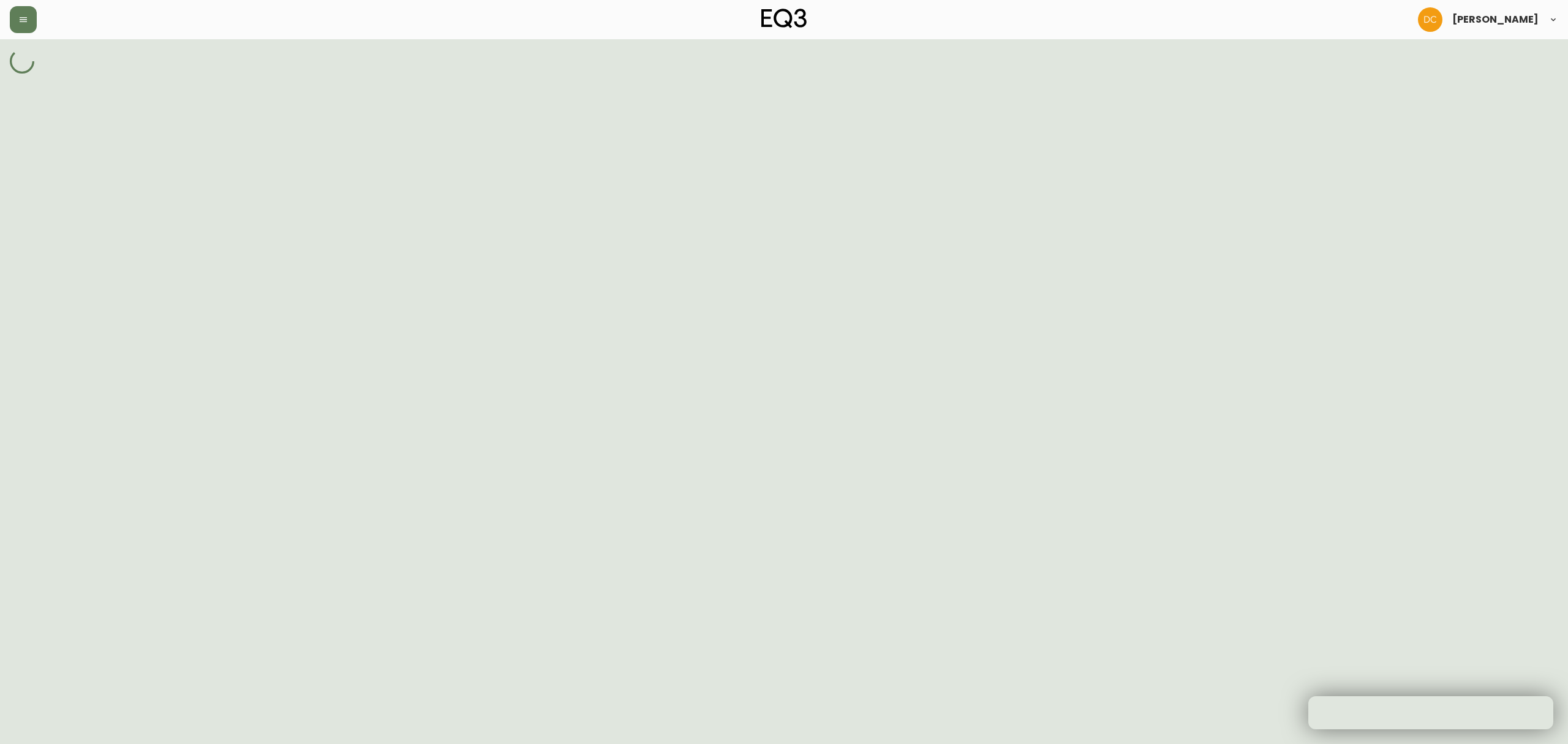
select select "cjy7e5fzk019901622tsbkzsb"
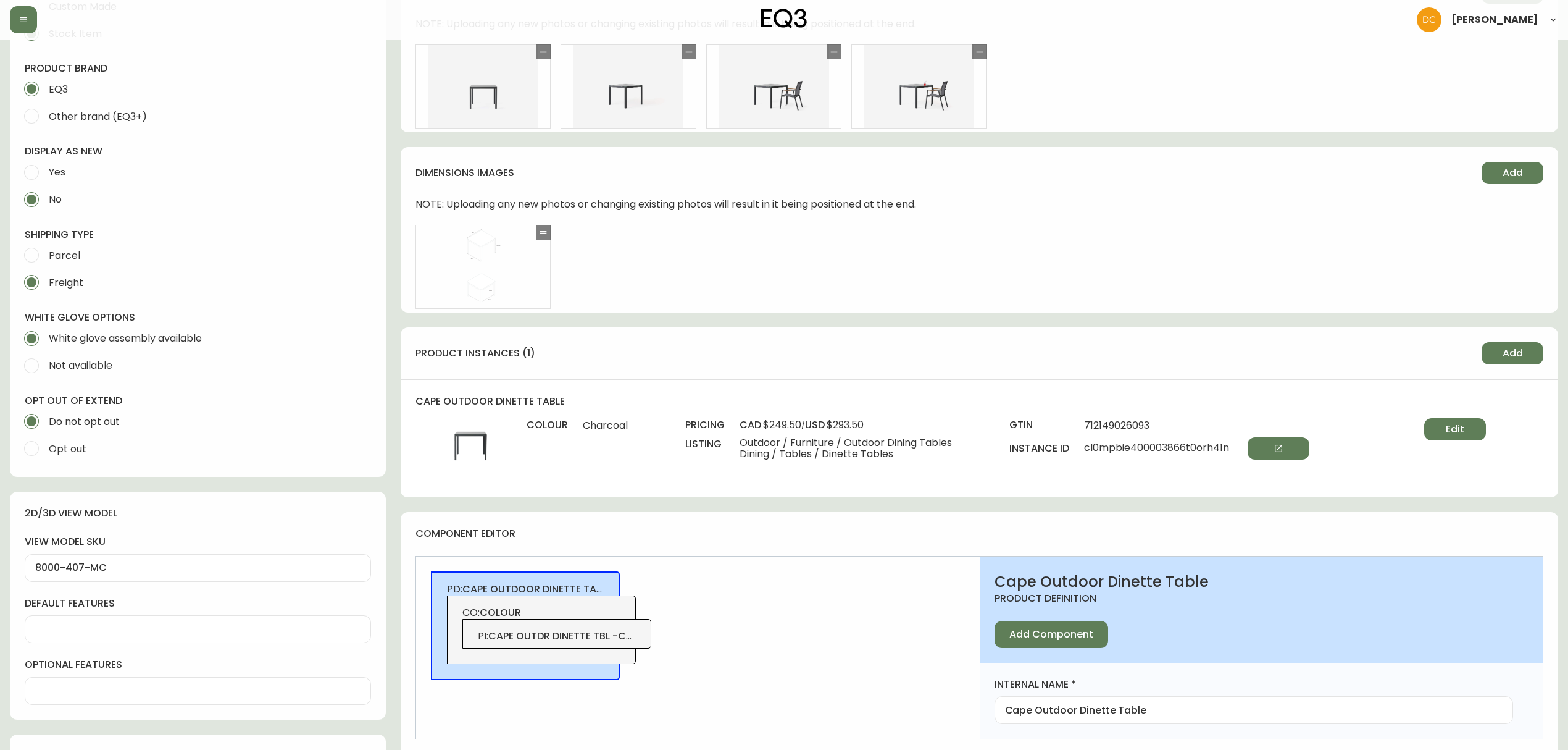
scroll to position [576, 0]
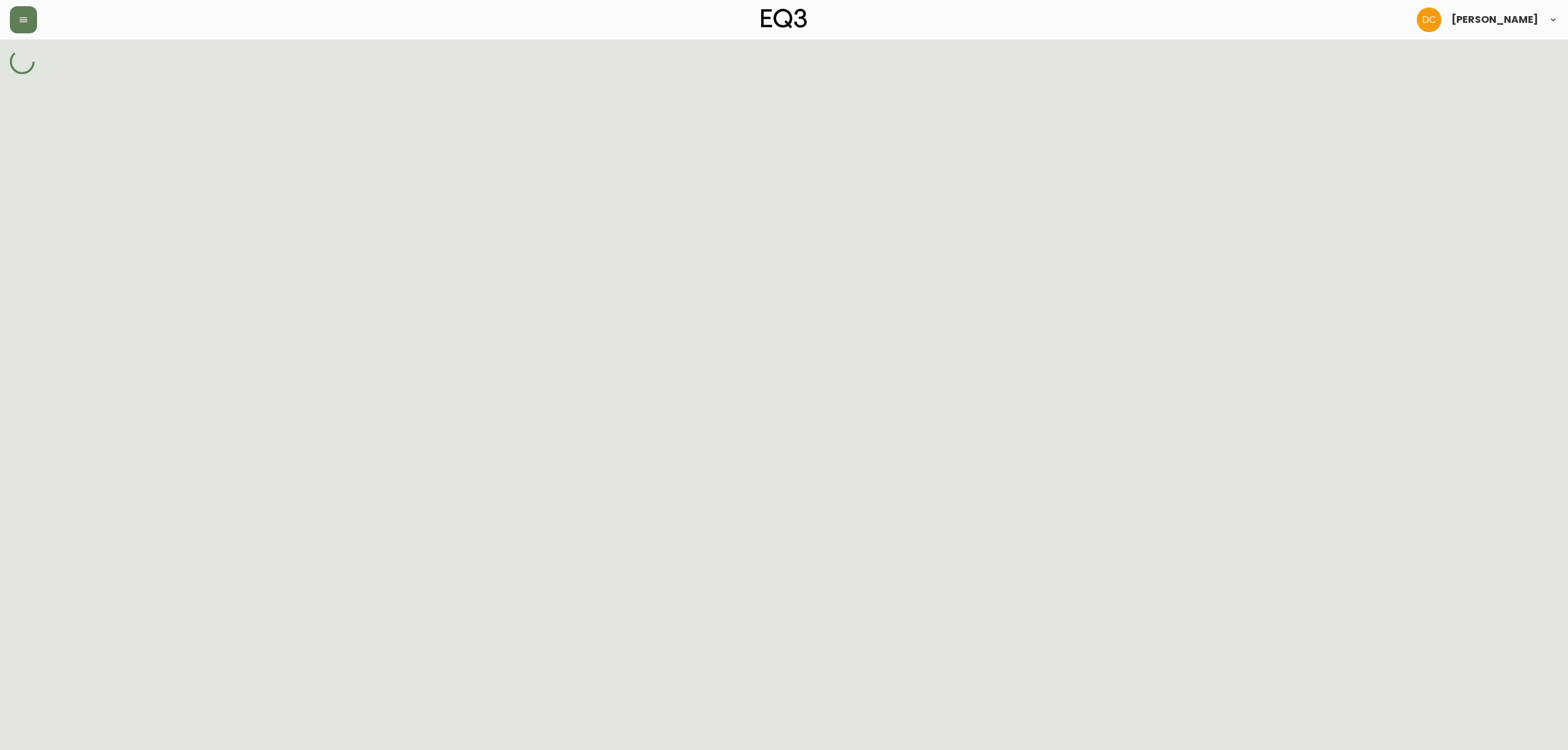
select select "cjy7e5fzk019901622tsbkzsb"
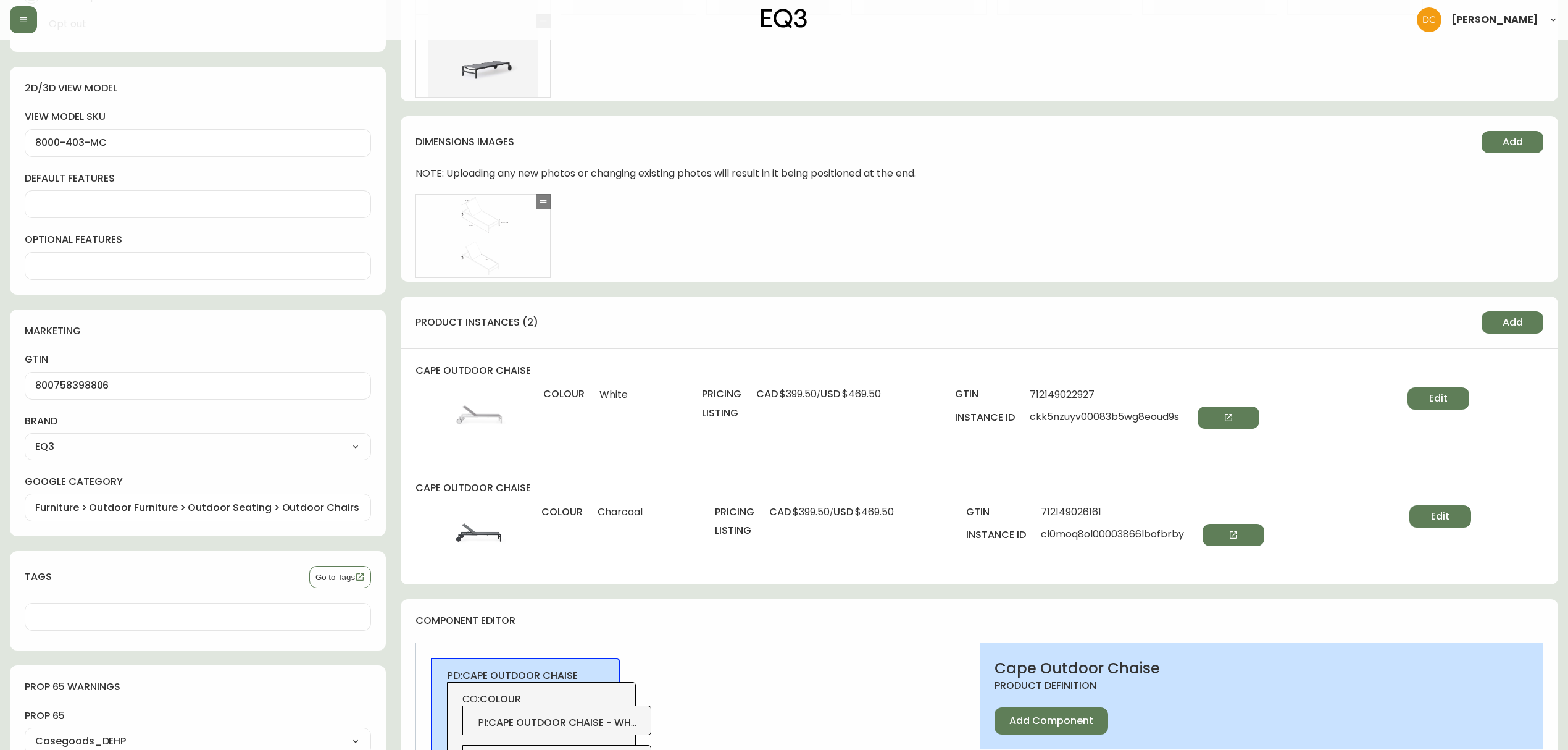
scroll to position [972, 0]
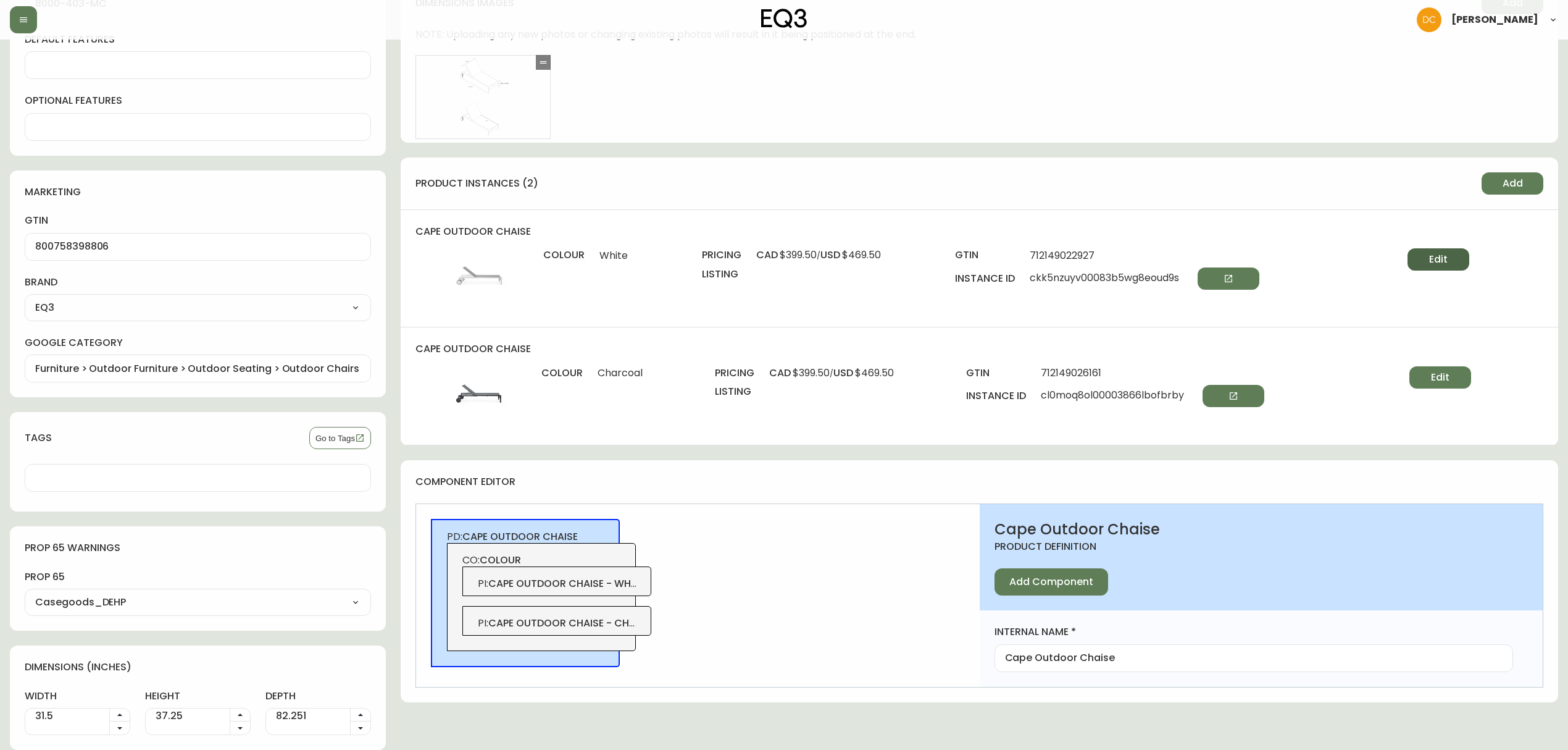
click at [1447, 254] on span "Edit" at bounding box center [1438, 259] width 19 height 14
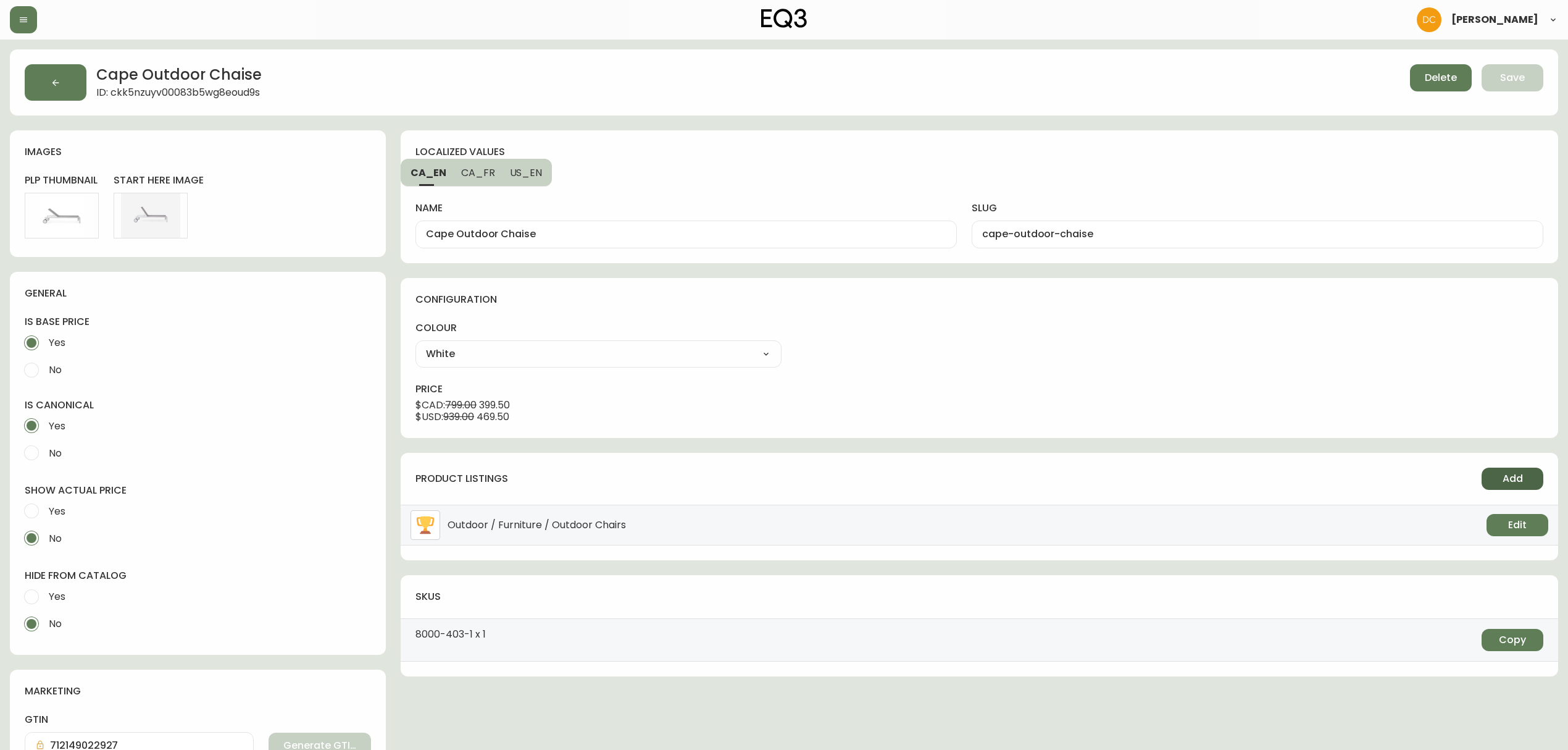
click at [1504, 485] on span "Add" at bounding box center [1512, 479] width 20 height 14
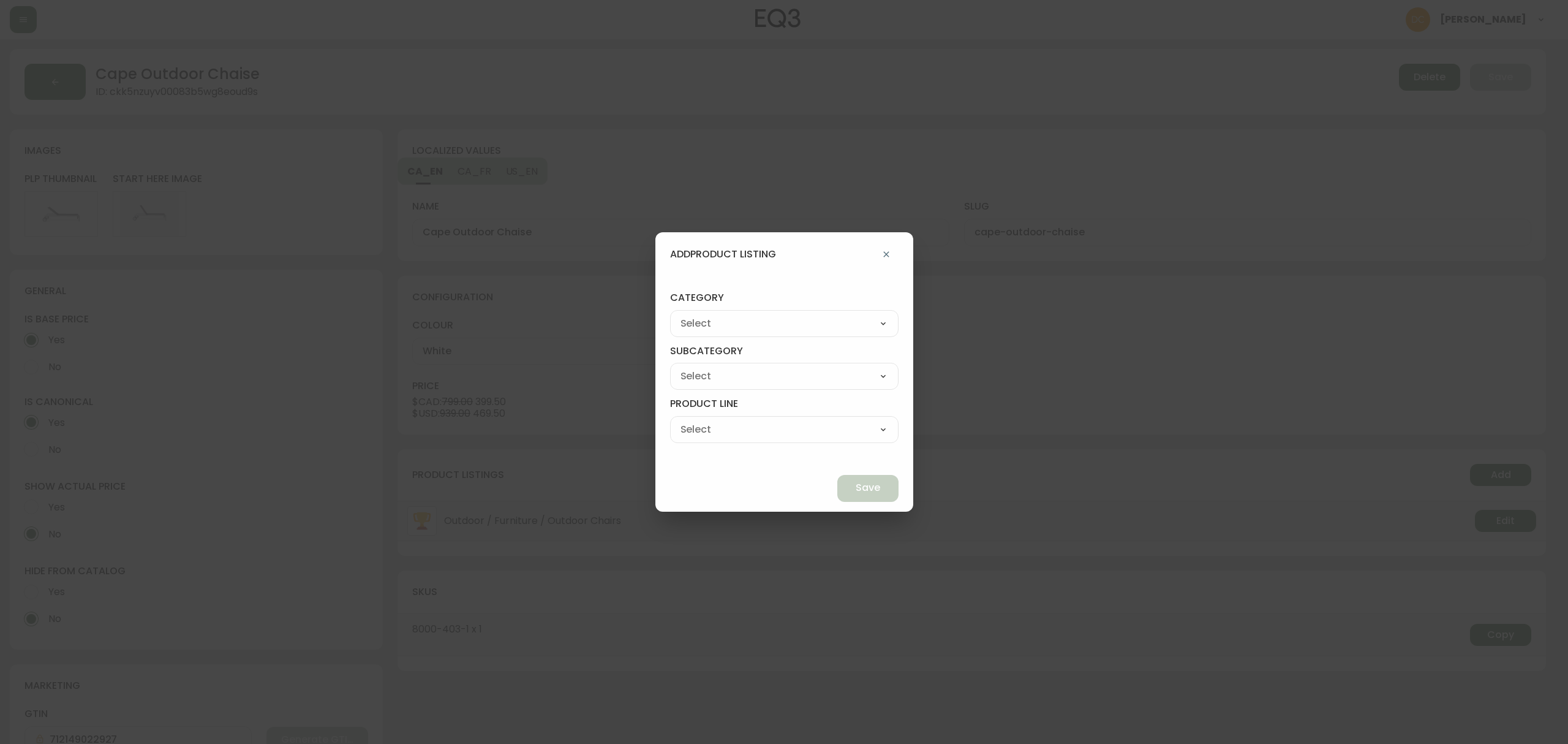
drag, startPoint x: 765, startPoint y: 317, endPoint x: 764, endPoint y: 327, distance: 10.0
click at [765, 317] on select "Living Dining Bedroom Outdoor Office Lighting Rugs Accessories EQ3+ Inspiration…" at bounding box center [784, 323] width 228 height 19
select select "0"
click at [698, 314] on select "Living Dining Bedroom Outdoor Office Lighting Rugs Accessories EQ3+ Inspiration…" at bounding box center [784, 323] width 228 height 19
type input "Living"
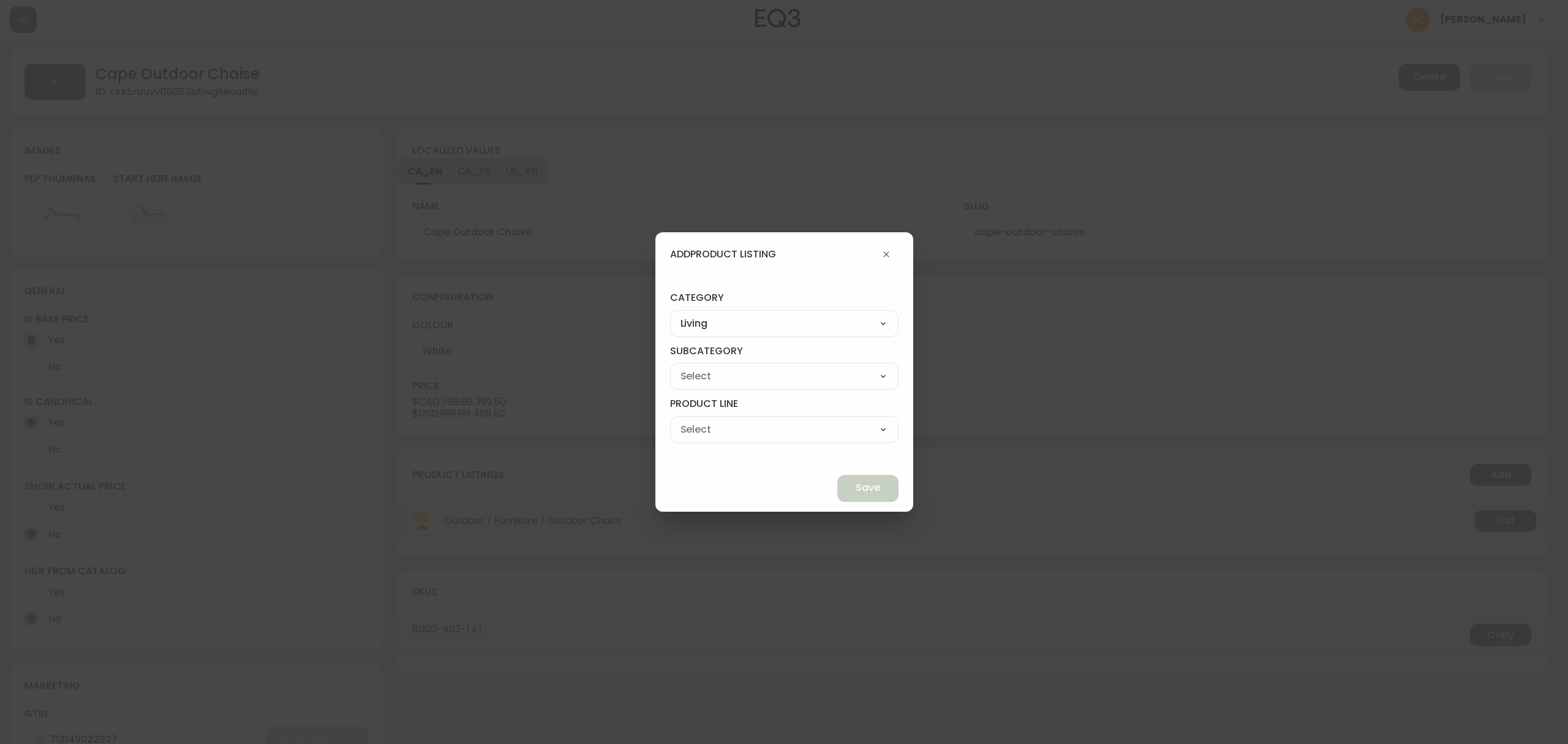
click at [771, 378] on select "Seating Accent Tables Entryway Media & Storage" at bounding box center [784, 376] width 228 height 19
select select "00"
click at [698, 367] on select "Seating Accent Tables Entryway Media & Storage" at bounding box center [784, 376] width 228 height 19
type input "Seating"
click at [749, 436] on select "Ready to Ship Sofas Apartment Sofas Loveseats Sectionals Sleeper Sofas Chairs C…" at bounding box center [784, 429] width 228 height 19
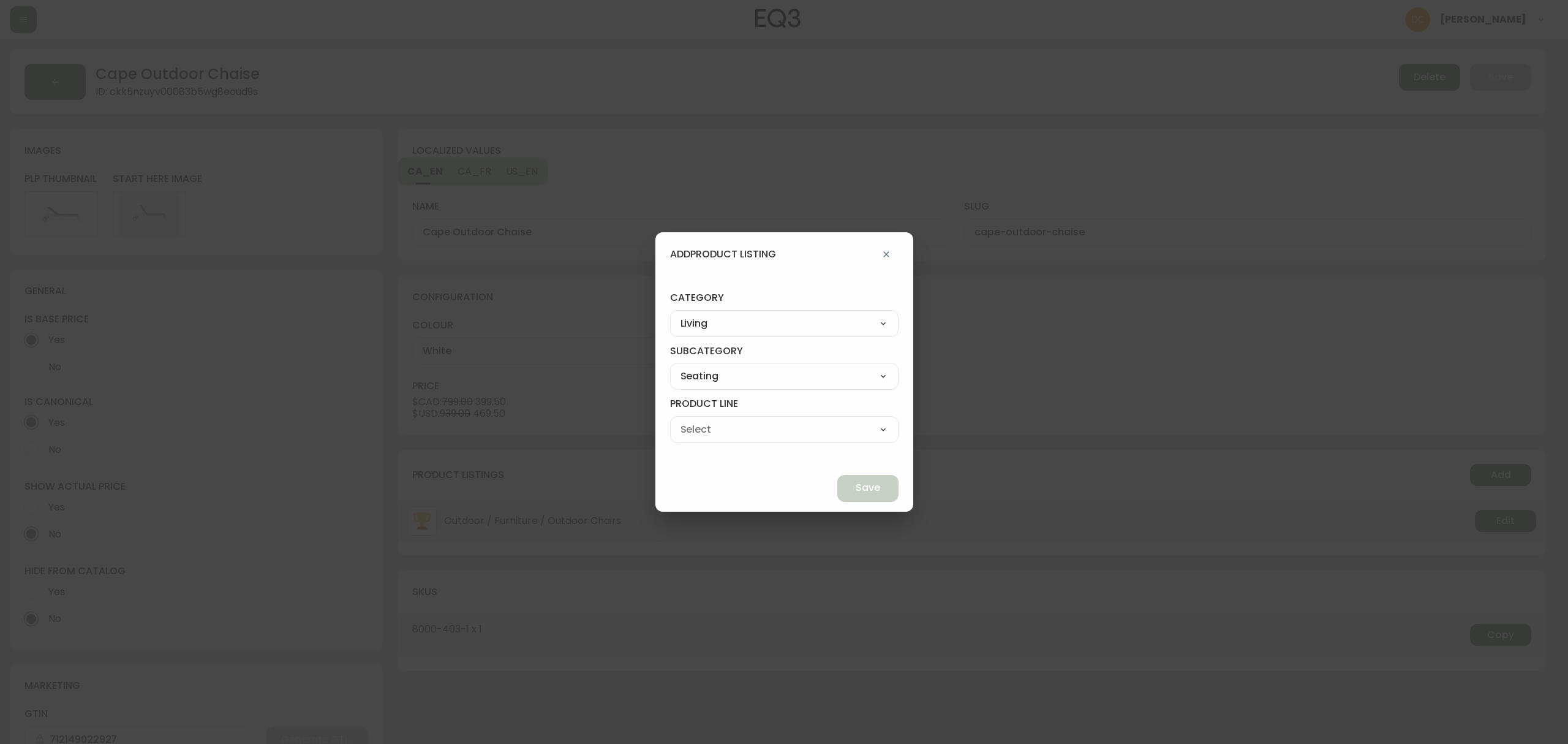
select select "700"
click at [698, 420] on select "Ready to Ship Sofas Apartment Sofas Loveseats Sectionals Sleeper Sofas Chairs C…" at bounding box center [784, 429] width 228 height 19
type input "Chaises & Daybeds"
click at [856, 490] on span "Save" at bounding box center [868, 488] width 25 height 14
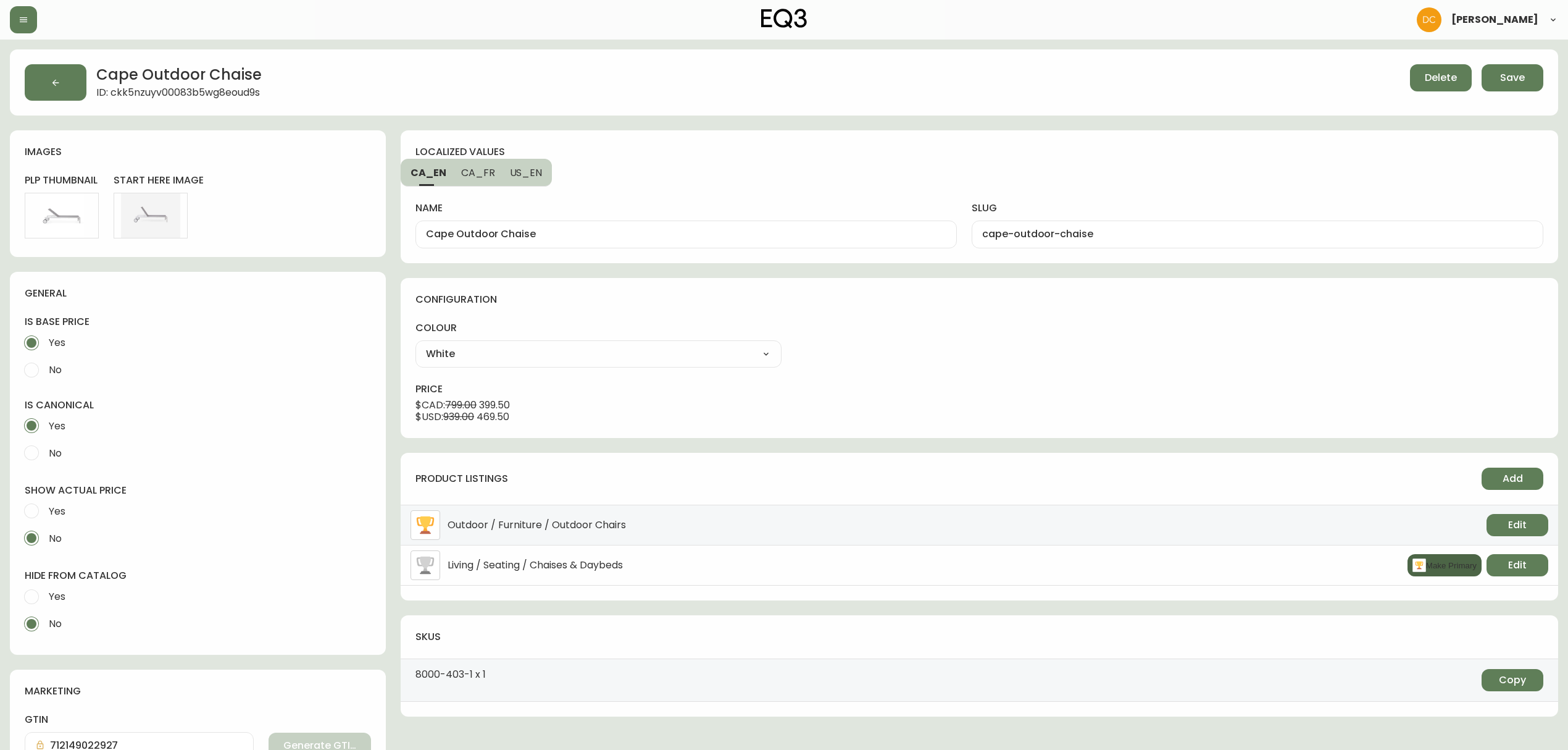
click at [1431, 569] on button "Make Primary" at bounding box center [1444, 565] width 74 height 22
click at [1492, 71] on button "Save" at bounding box center [1512, 78] width 62 height 27
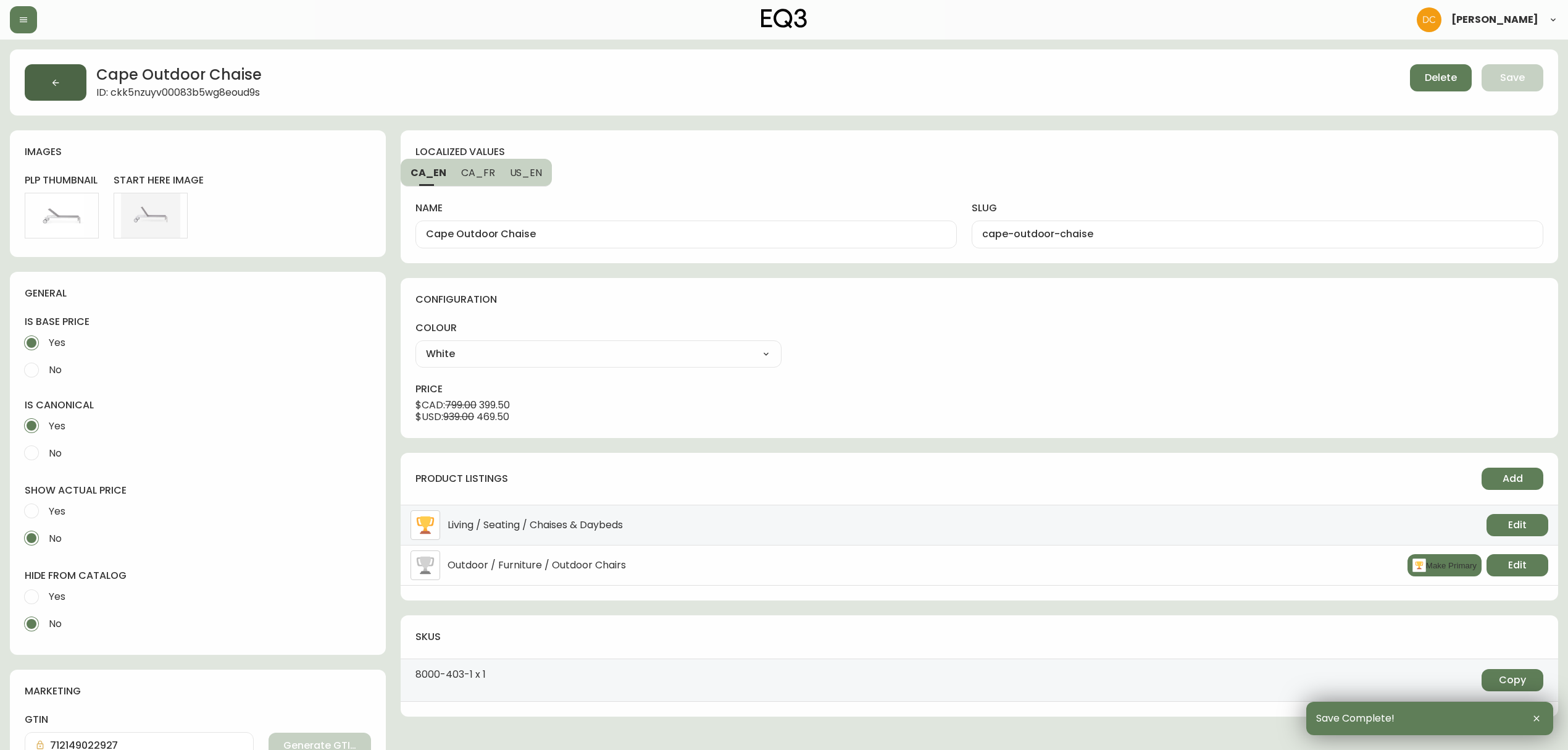
click at [73, 76] on button "button" at bounding box center [55, 82] width 62 height 37
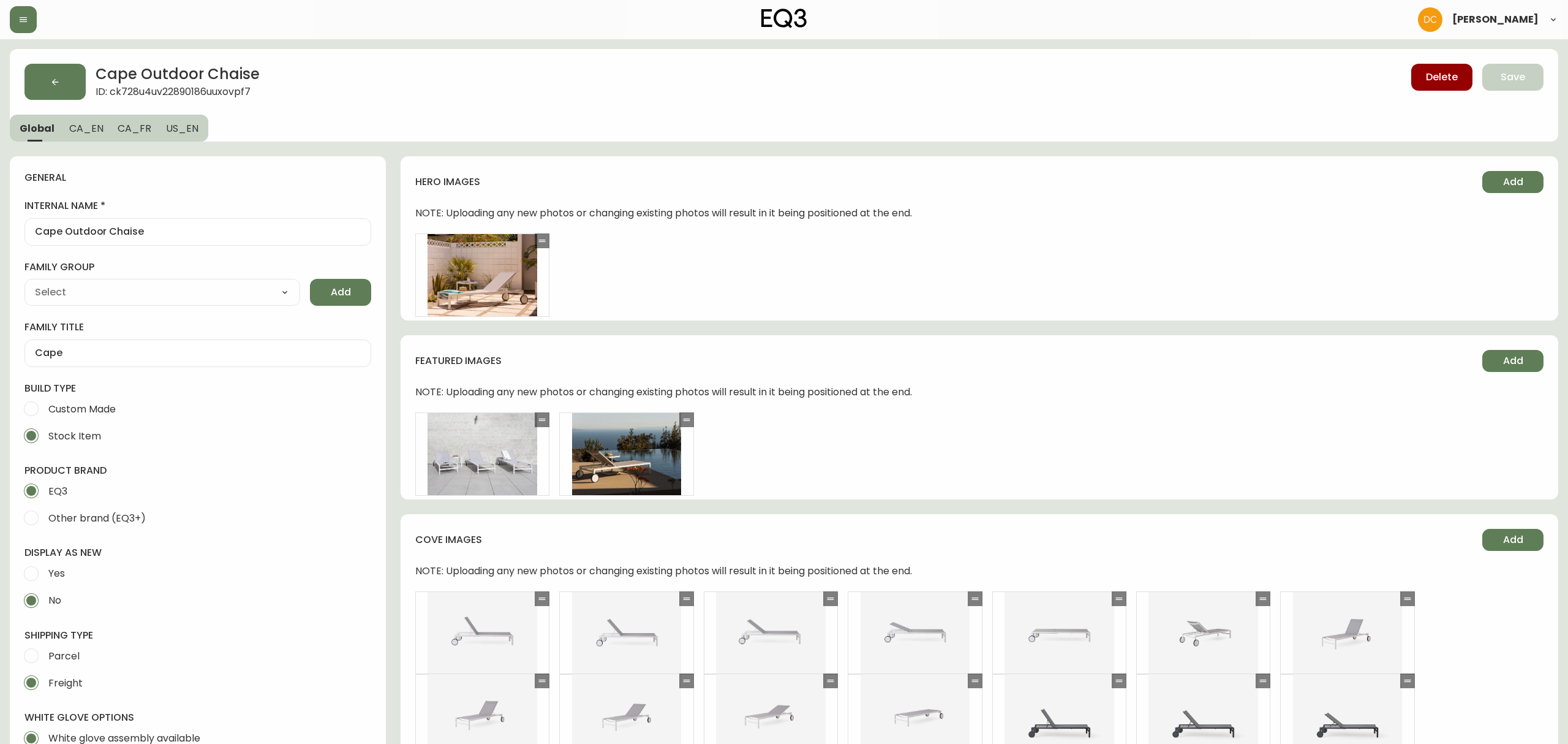
type input "EQ3"
type input "Furniture > Outdoor Furniture > Outdoor Seating > Outdoor Chairs"
type input "Casegoods_DEHP"
select select "cjyt4m5lw0000pt749bx6gh7n"
select select "cjy7e5fzk019901622tsbkzsb"
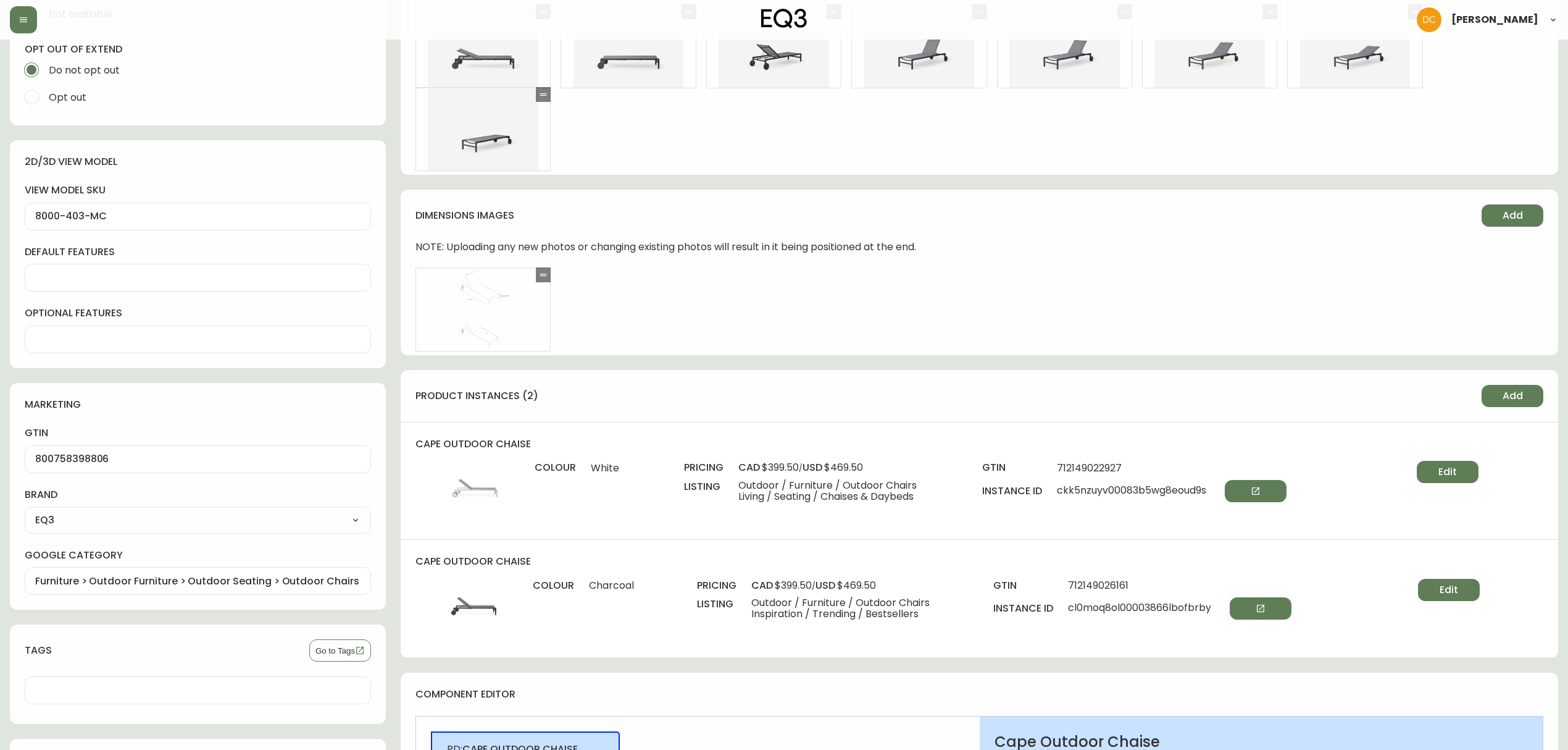
scroll to position [905, 0]
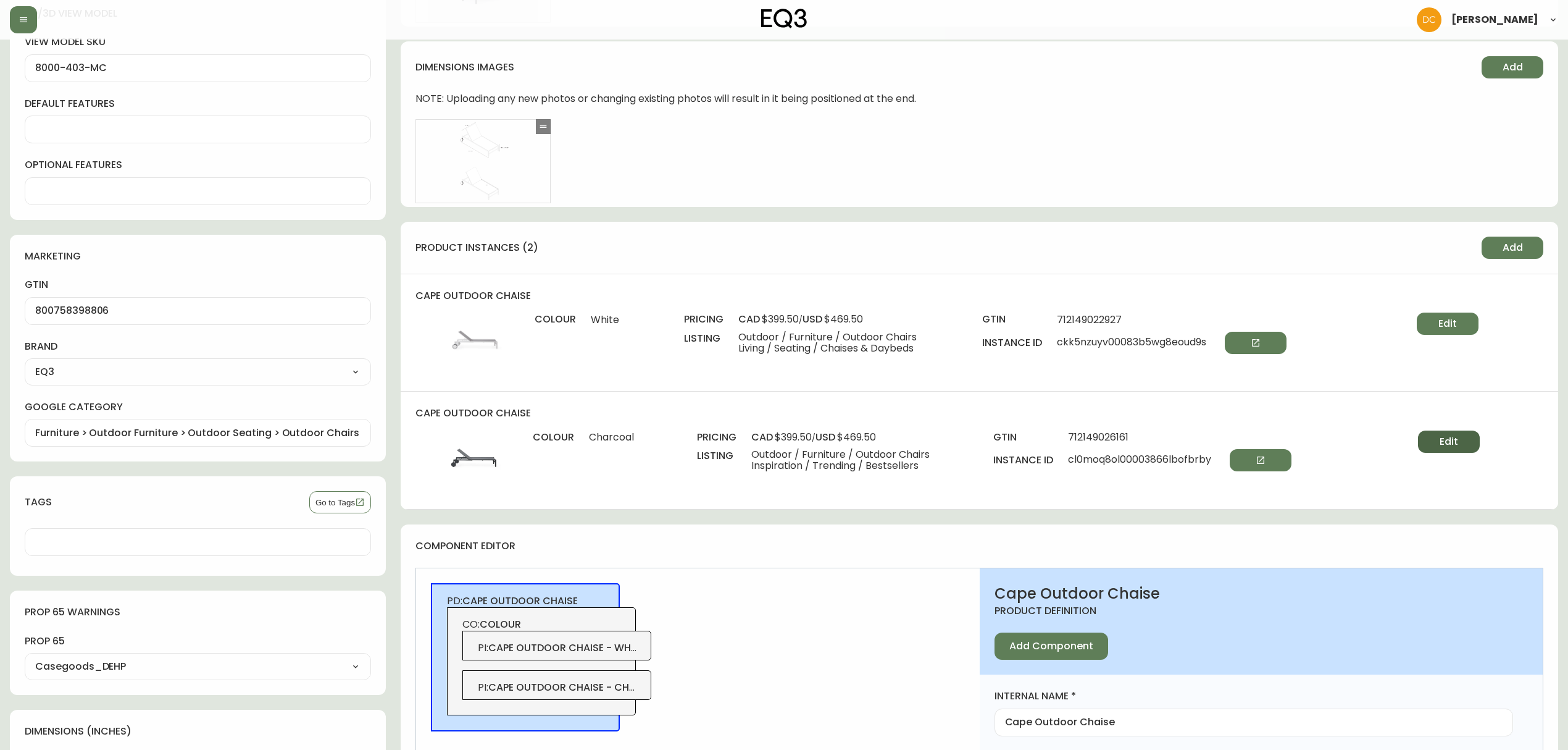
click at [1479, 446] on button "Edit" at bounding box center [1448, 442] width 62 height 22
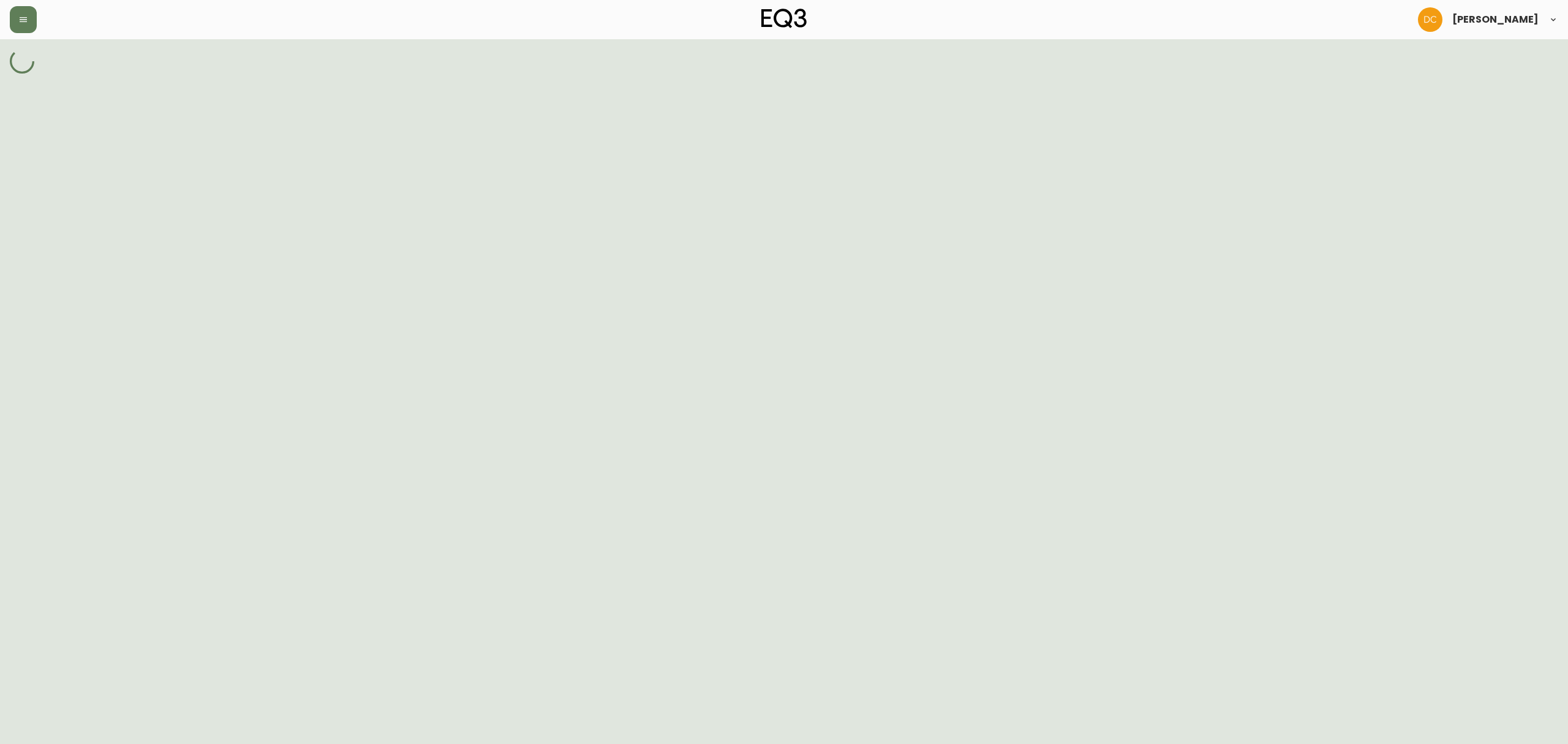
select select "cl0mo4wz6004l3866raoikj1k"
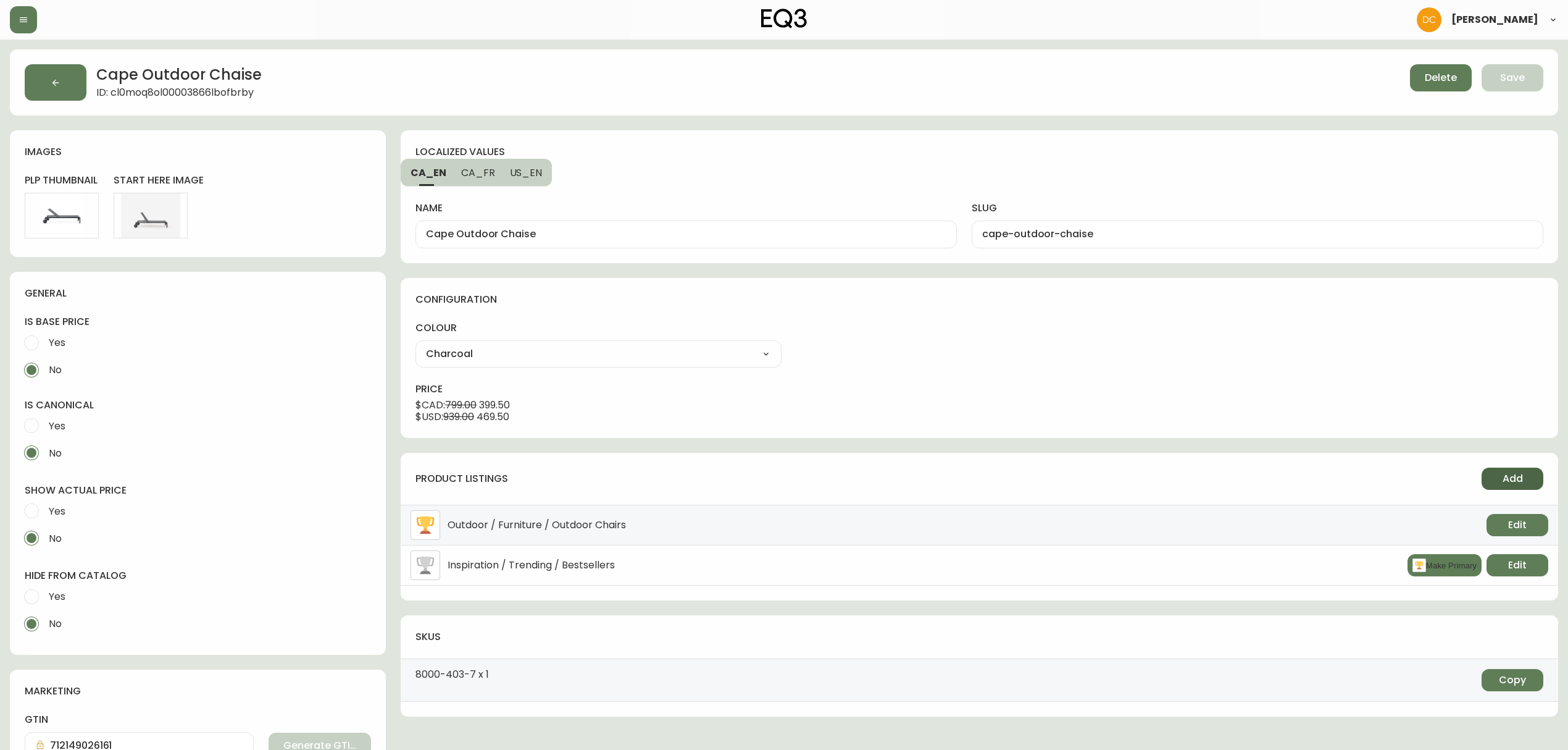
click at [1519, 476] on span "Add" at bounding box center [1512, 479] width 20 height 14
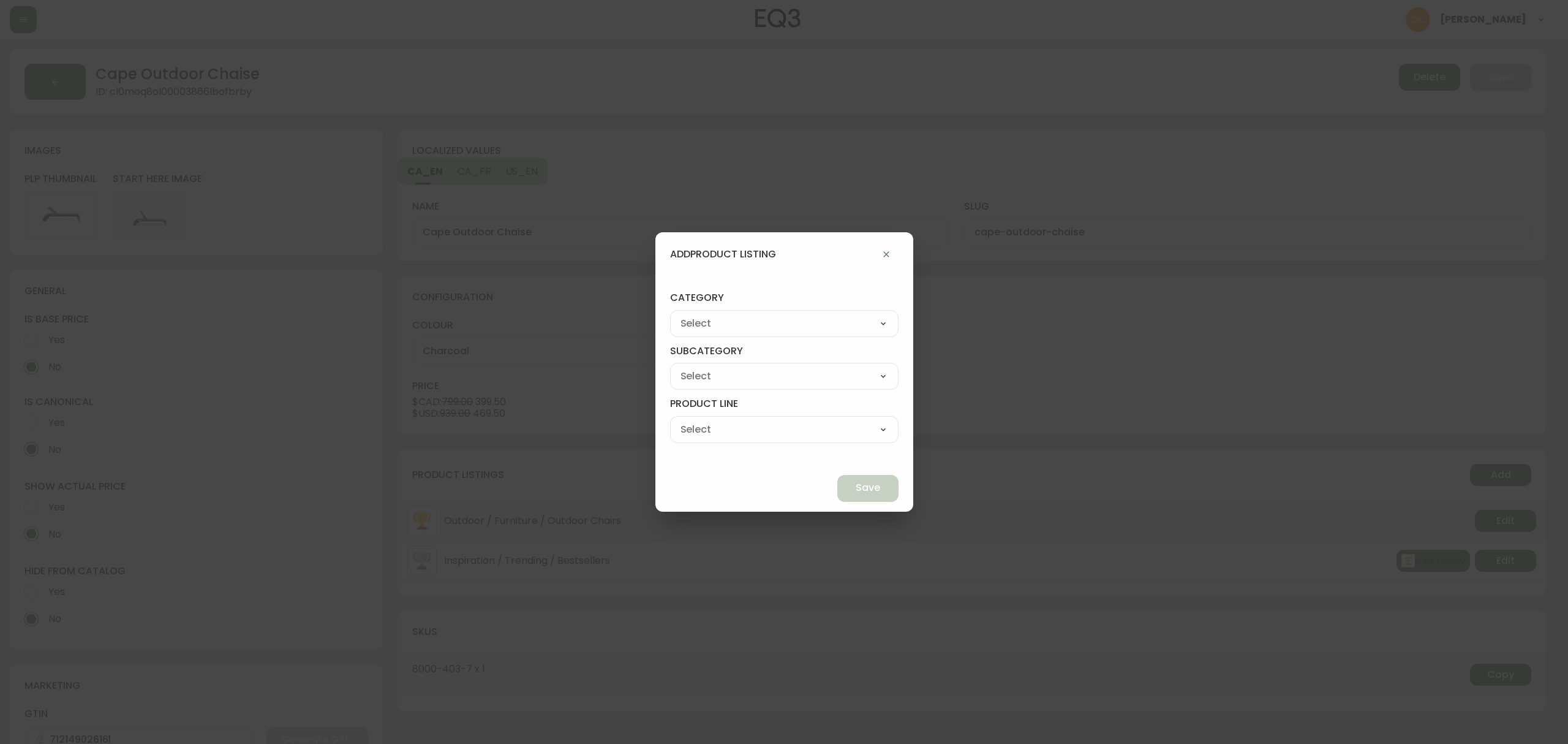
click at [762, 322] on select "Living Dining Bedroom Outdoor Office Lighting Rugs Accessories EQ3+ Inspiration…" at bounding box center [784, 323] width 228 height 19
select select "0"
click at [698, 314] on select "Living Dining Bedroom Outdoor Office Lighting Rugs Accessories EQ3+ Inspiration…" at bounding box center [784, 323] width 228 height 19
type input "Living"
click at [744, 380] on select "Seating Accent Tables Entryway Media & Storage" at bounding box center [784, 376] width 228 height 19
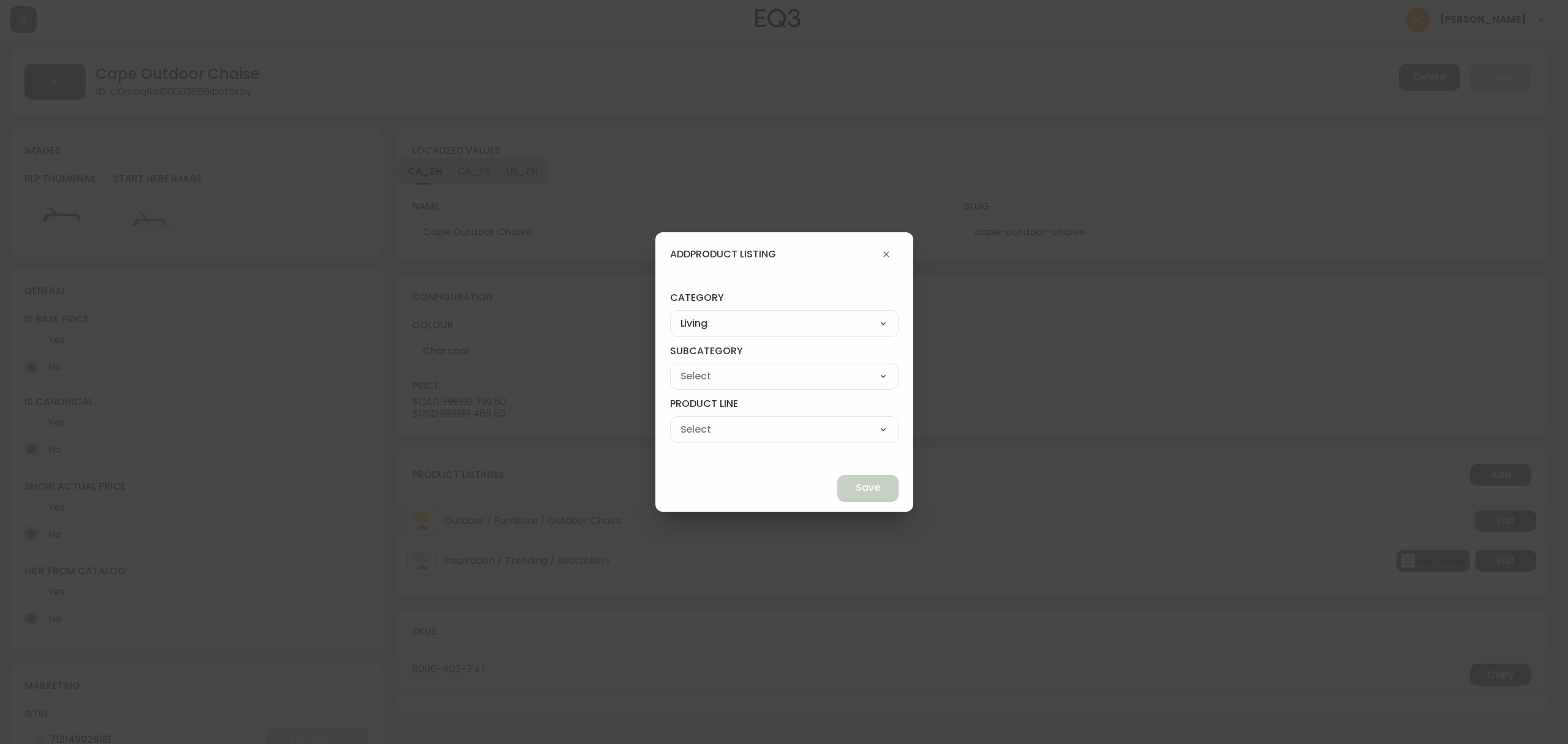
select select "00"
click at [698, 367] on select "Seating Accent Tables Entryway Media & Storage" at bounding box center [784, 376] width 228 height 19
type input "Seating"
click at [751, 432] on select "Ready to Ship Sofas Apartment Sofas Loveseats Sectionals Sleeper Sofas Chairs C…" at bounding box center [784, 429] width 228 height 19
select select "700"
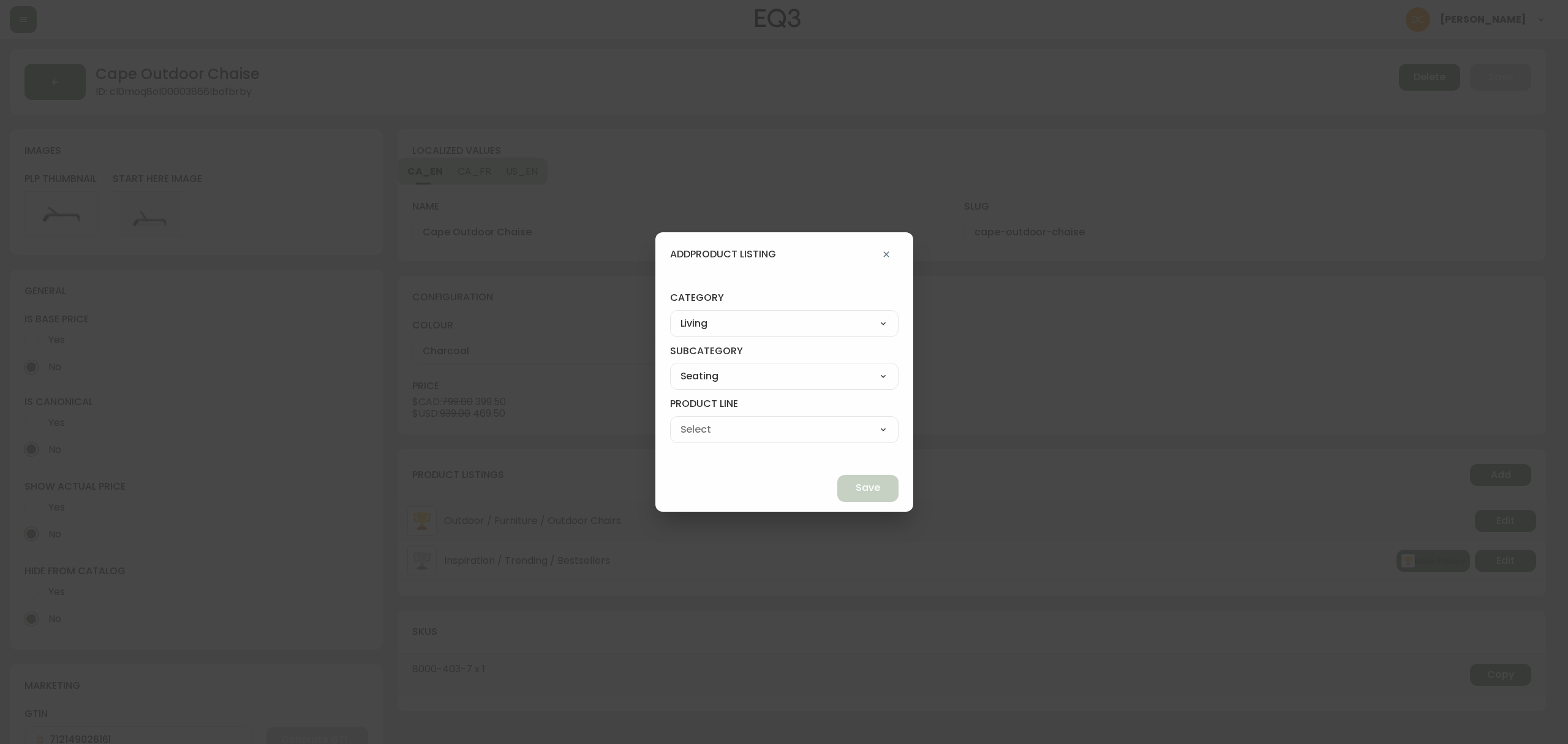
click at [698, 420] on select "Ready to Ship Sofas Apartment Sofas Loveseats Sectionals Sleeper Sofas Chairs C…" at bounding box center [784, 429] width 228 height 19
type input "Chaises & Daybeds"
click at [837, 496] on button "Save" at bounding box center [868, 488] width 61 height 27
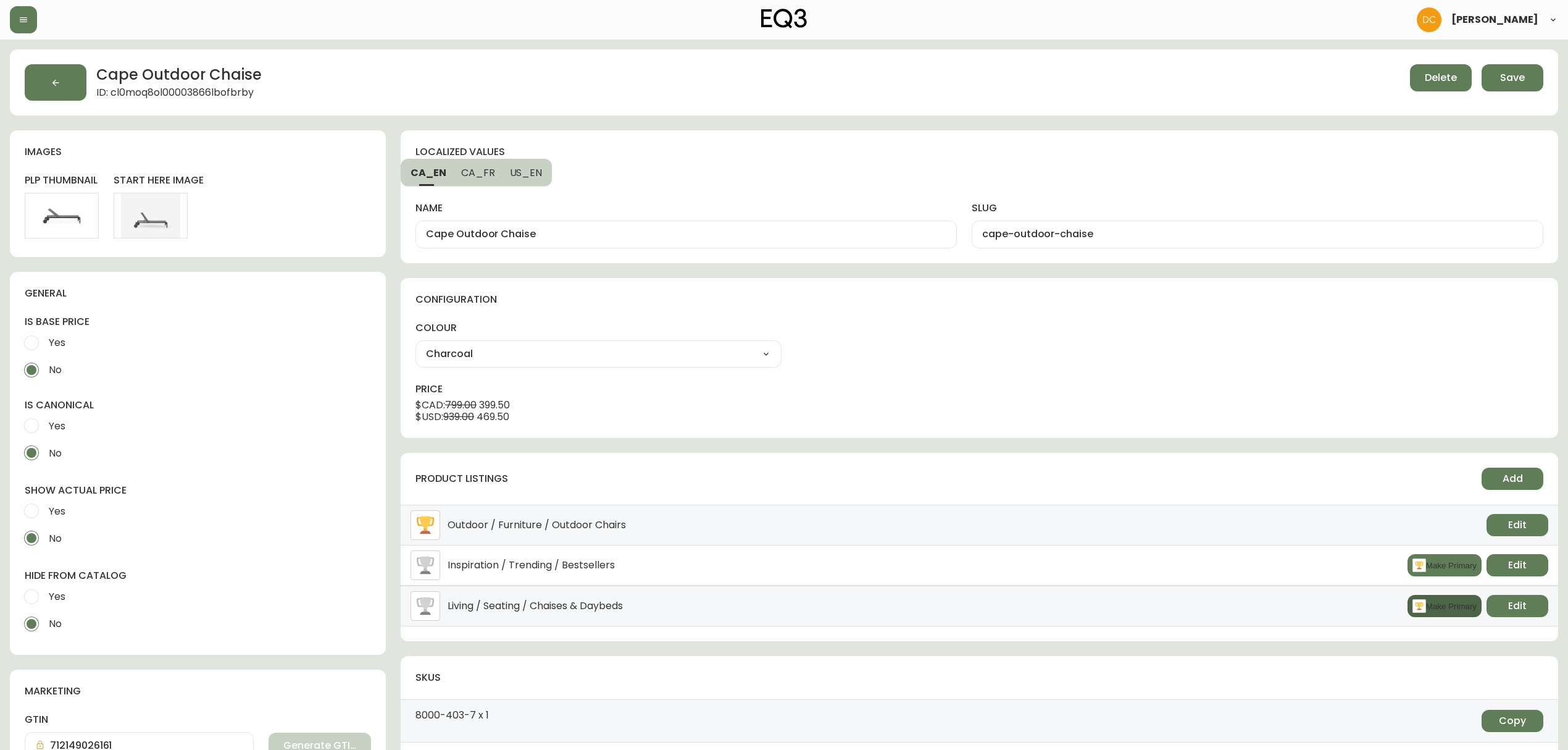
click at [1453, 613] on button "Make Primary" at bounding box center [1444, 606] width 74 height 22
click at [1513, 89] on button "Save" at bounding box center [1512, 78] width 62 height 27
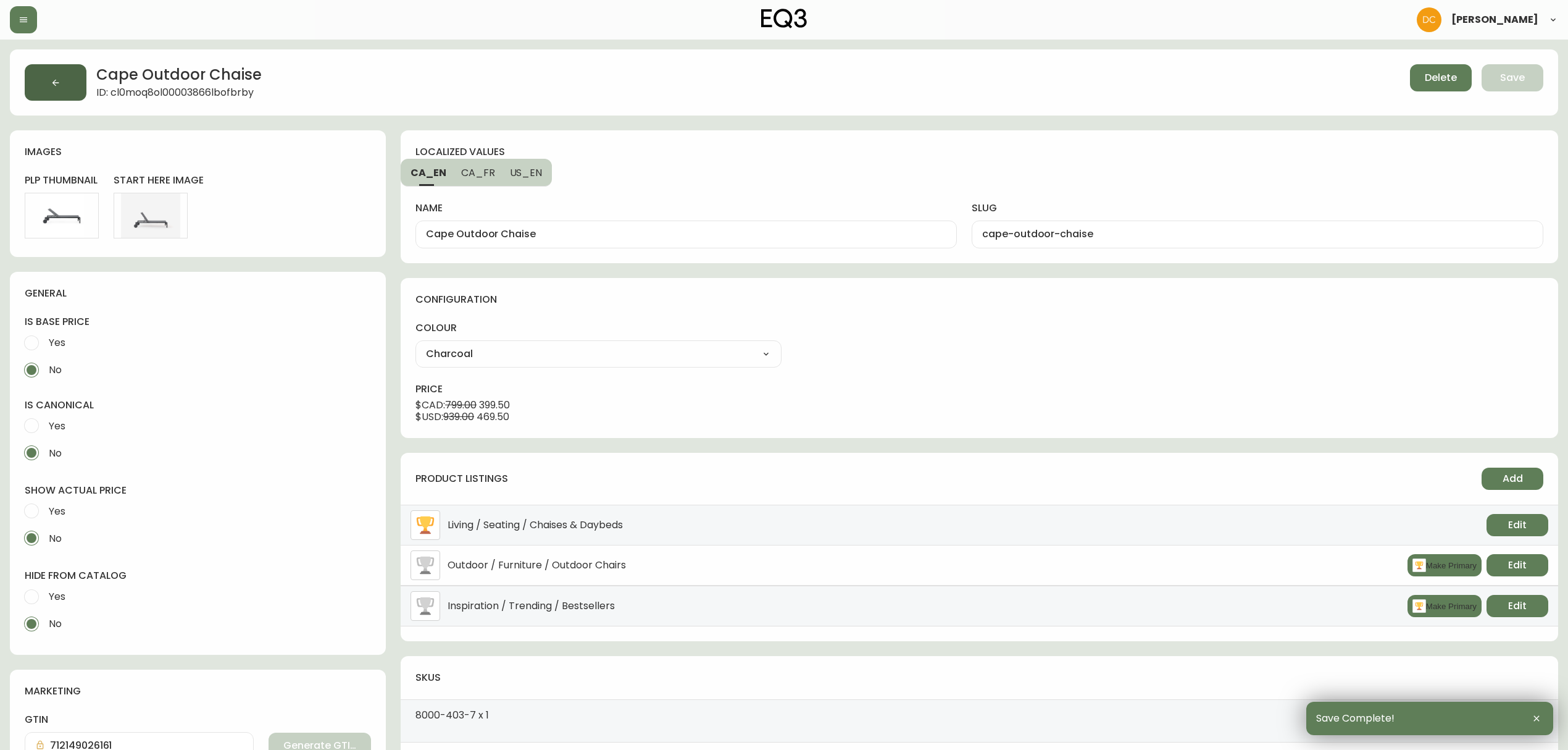
click at [76, 97] on button "button" at bounding box center [55, 82] width 62 height 37
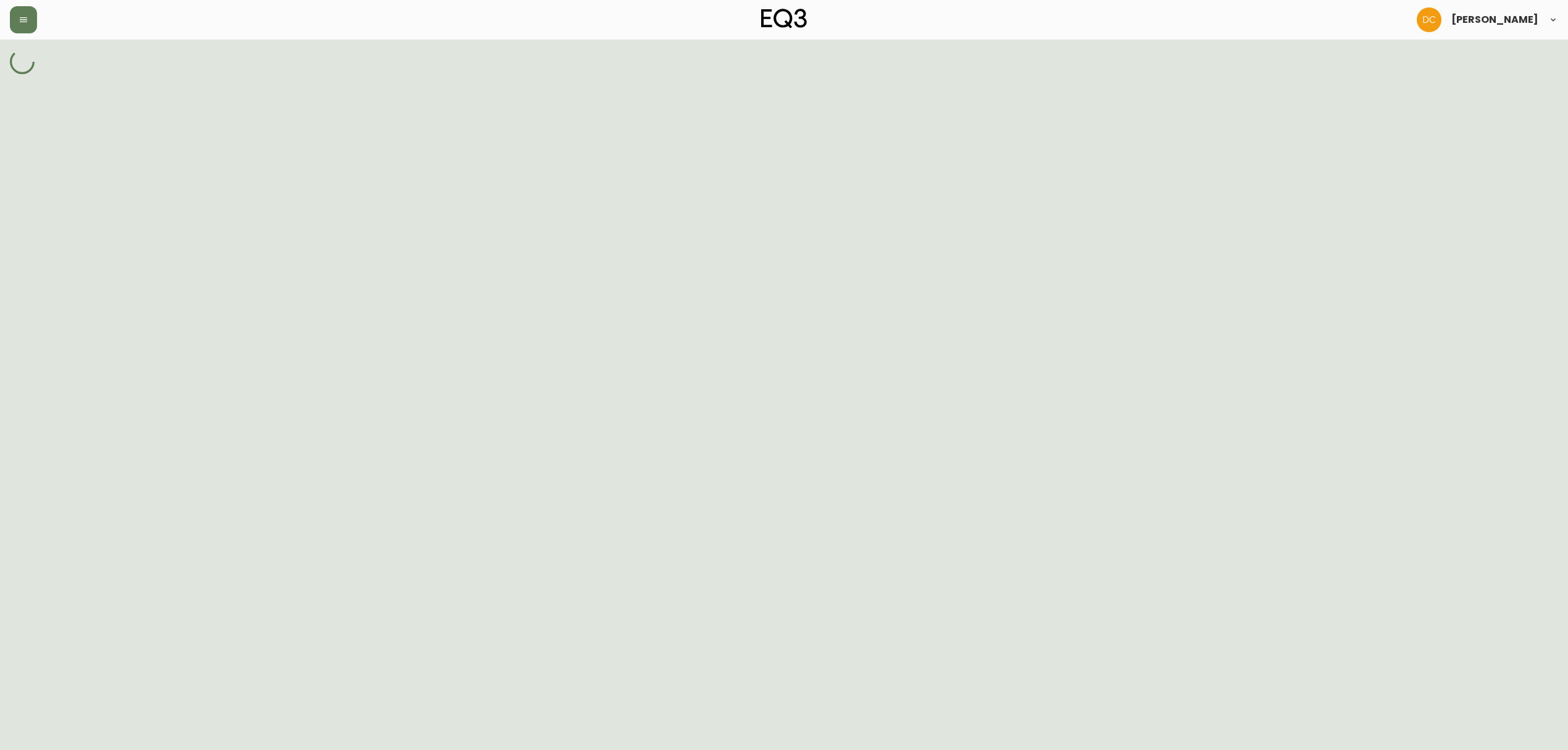
select select "cjy7e5fzk019901622tsbkzsb"
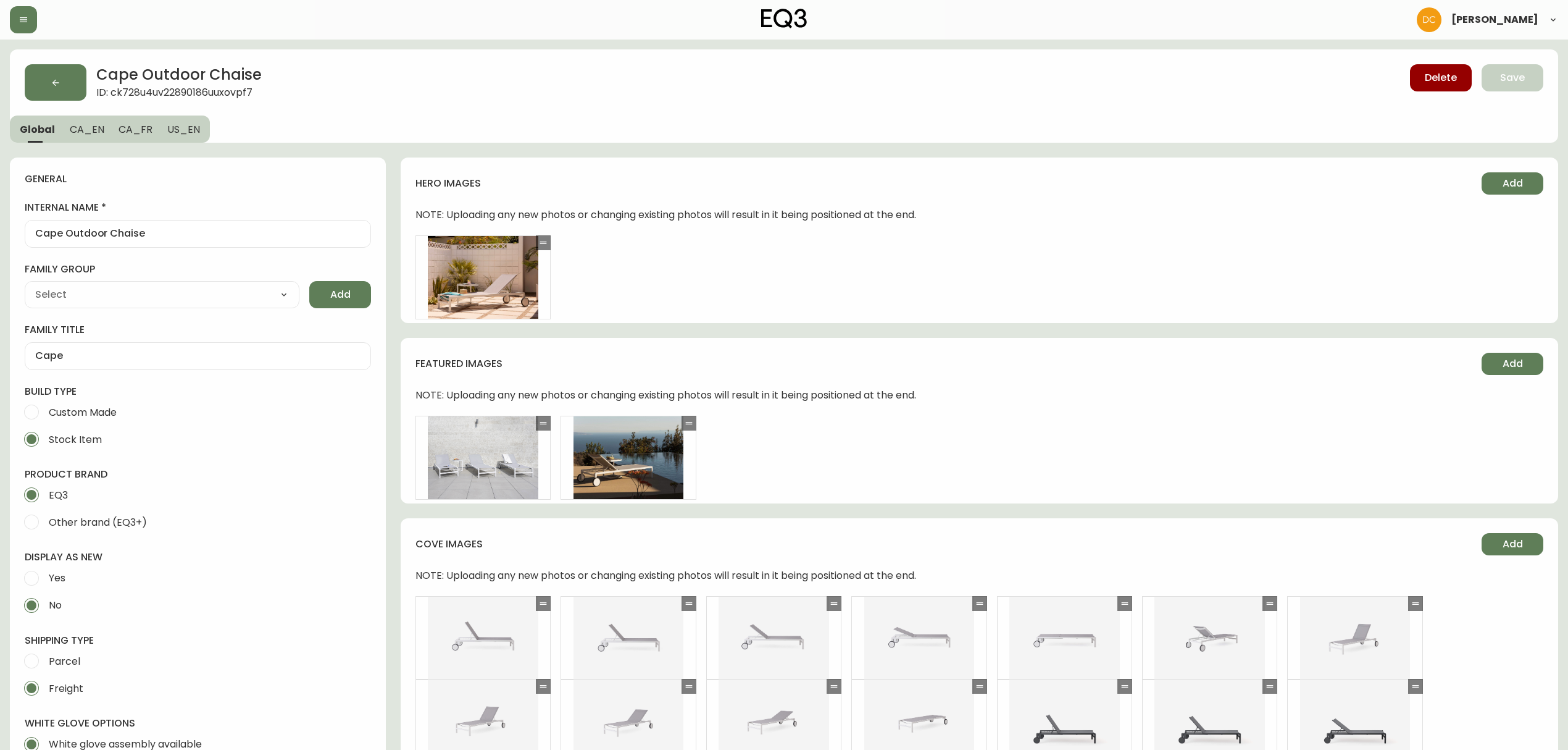
click at [532, 137] on div "Cape Outdoor Chaise ID: ck728u4uv22890186uuxovpf7 Delete Save Global CA_EN CA_F…" at bounding box center [784, 96] width 1548 height 94
click at [17, 18] on button "button" at bounding box center [23, 19] width 27 height 27
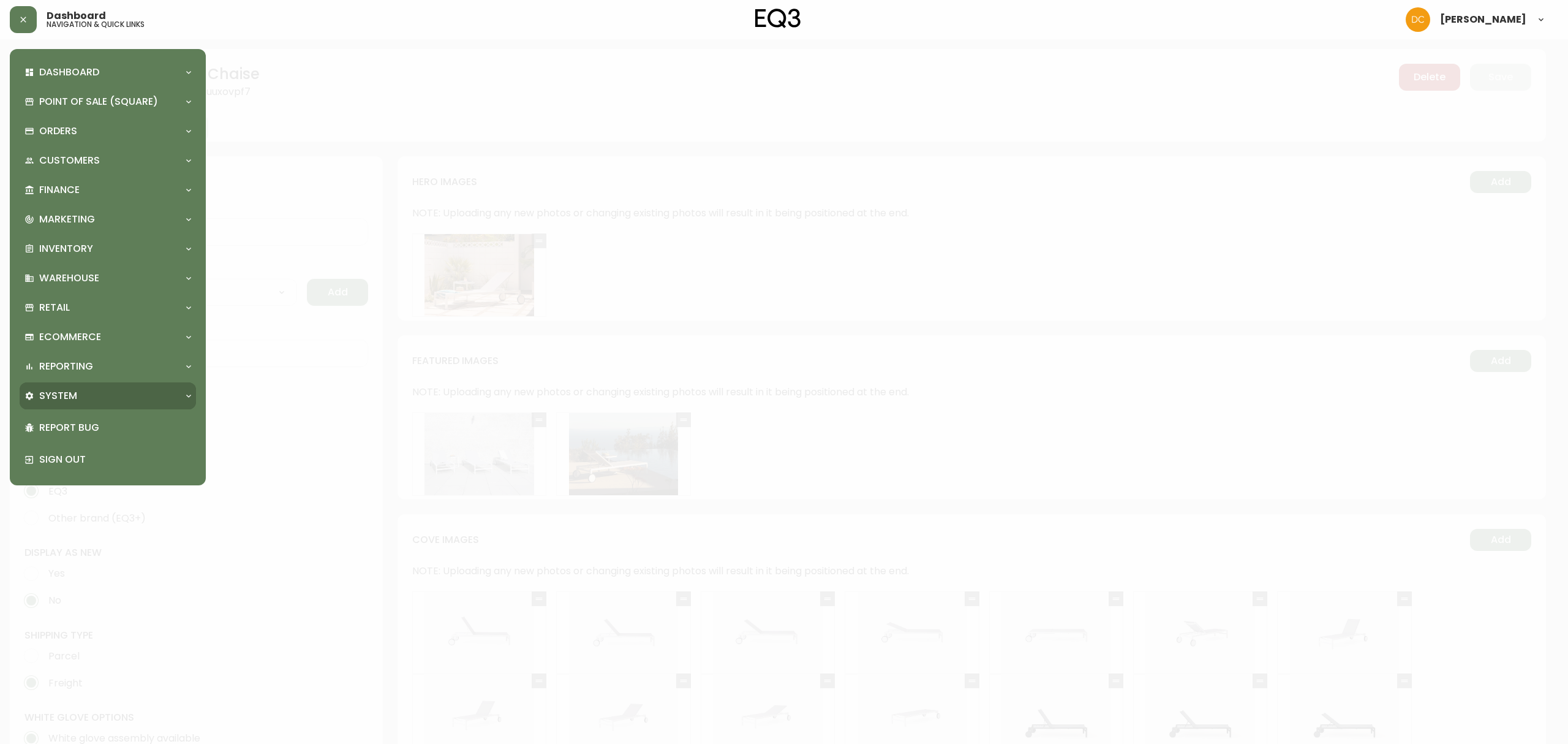
click at [96, 400] on div "System" at bounding box center [102, 396] width 155 height 14
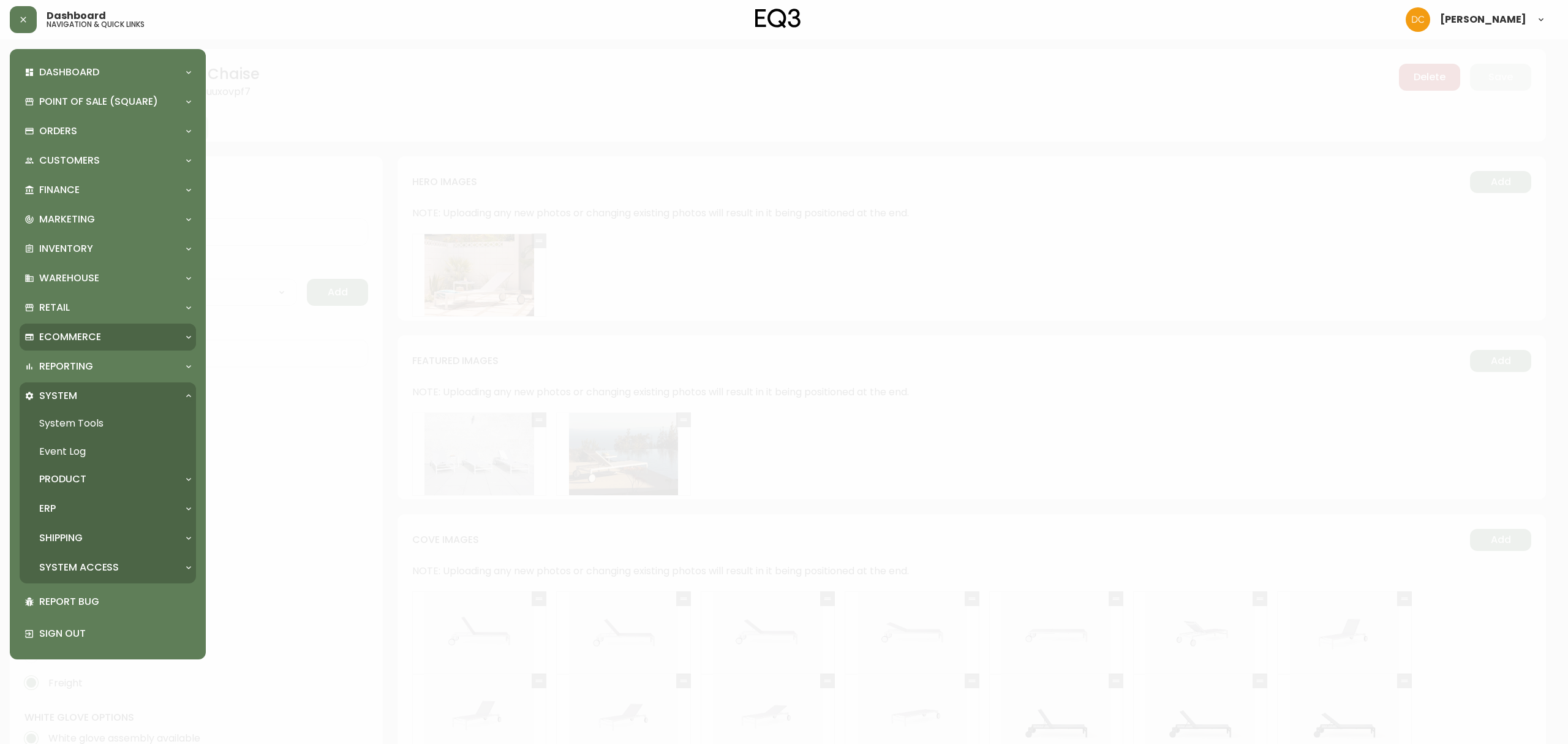
click at [96, 341] on p "Ecommerce" at bounding box center [70, 337] width 62 height 14
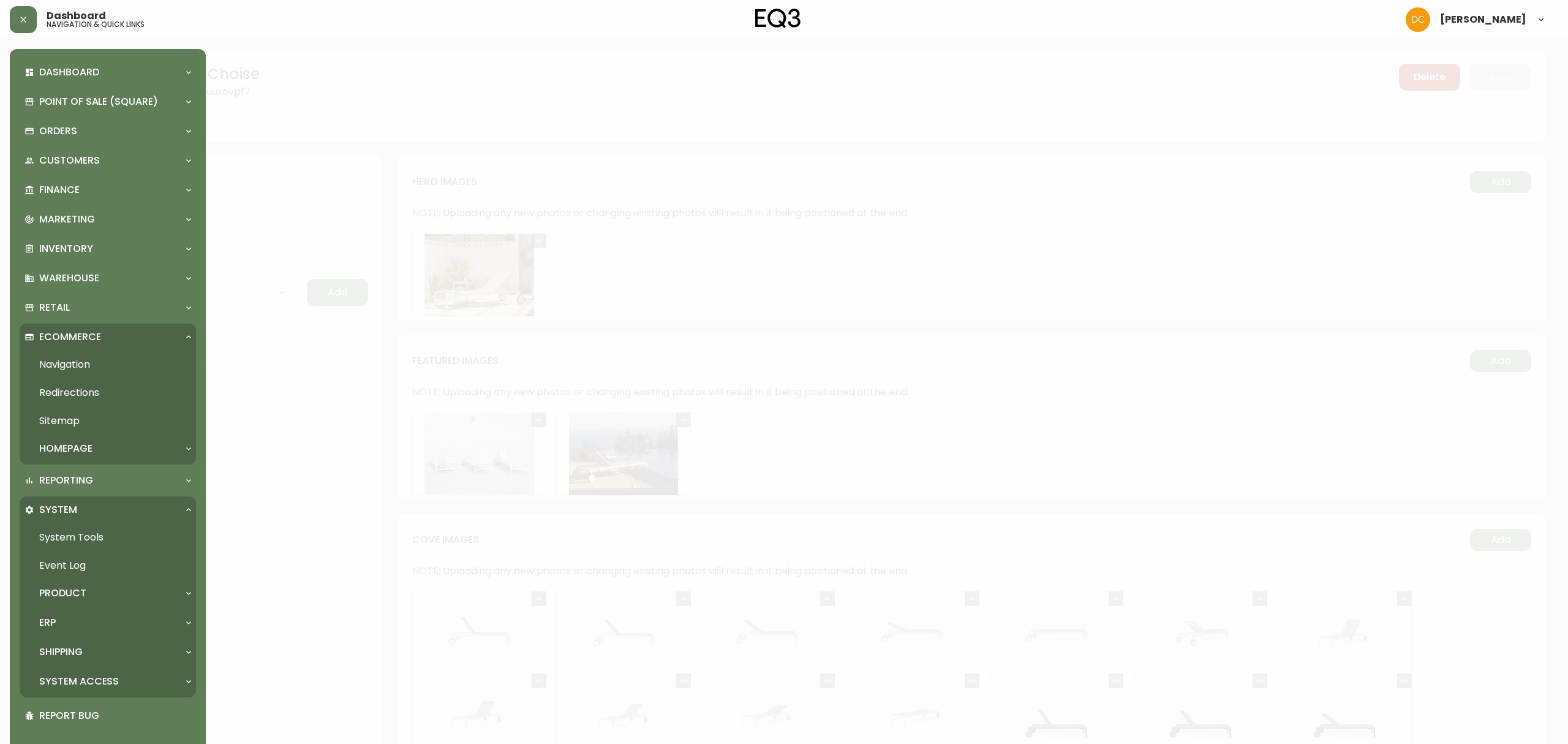
click at [78, 366] on link "Navigation" at bounding box center [108, 364] width 177 height 28
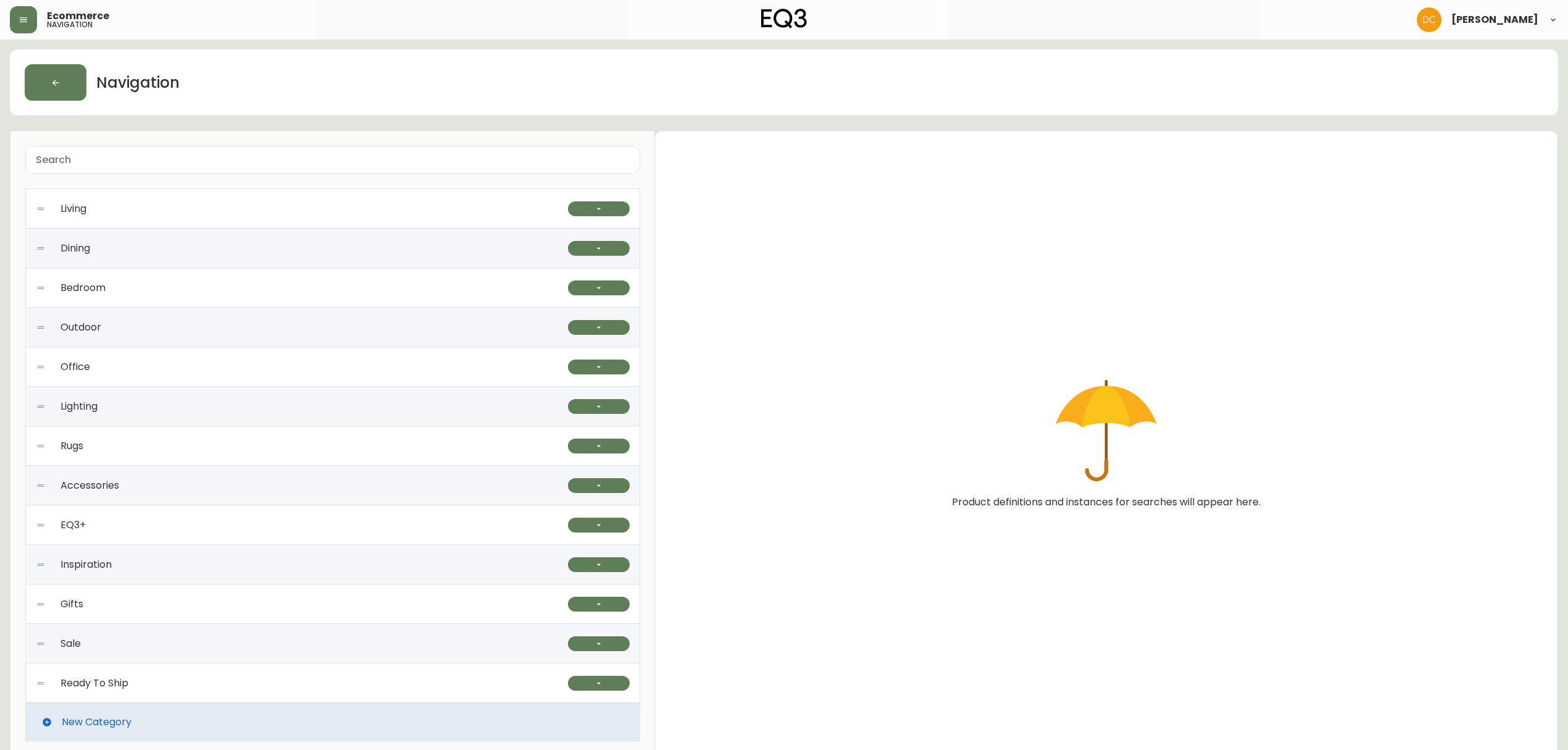
click at [185, 331] on div "Outdoor" at bounding box center [302, 327] width 532 height 40
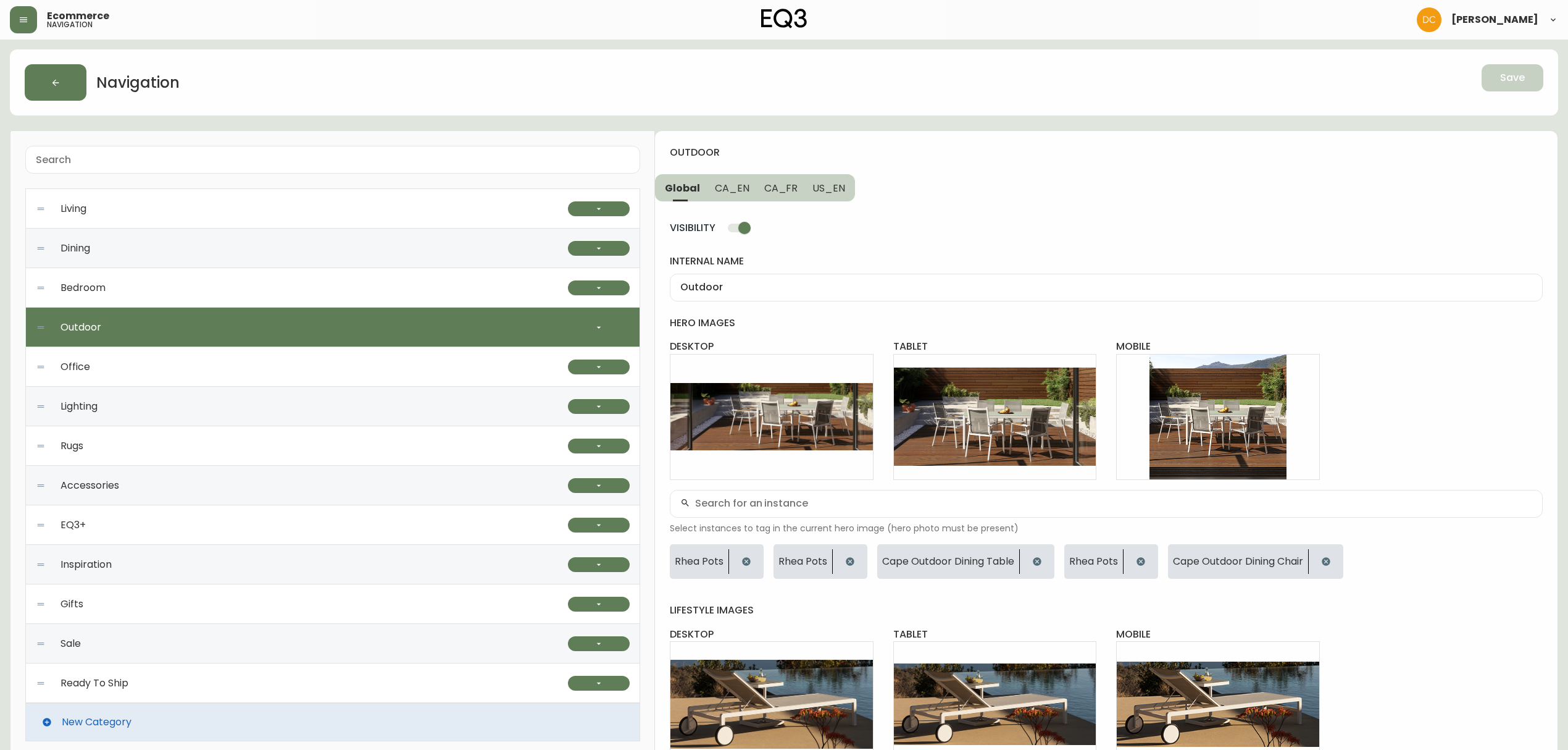
click at [744, 189] on span "CA_EN" at bounding box center [732, 188] width 35 height 13
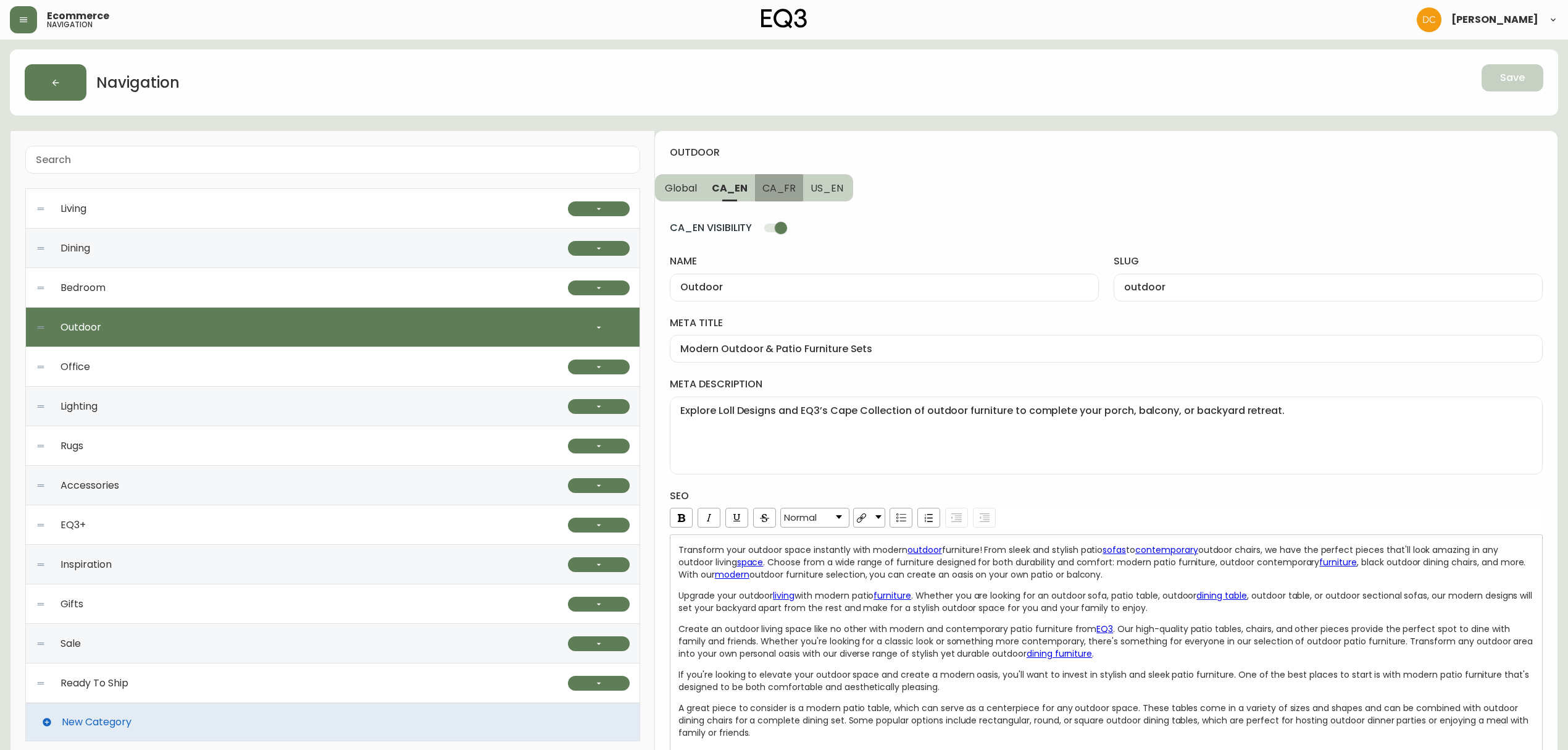
click at [772, 188] on span "CA_FR" at bounding box center [779, 188] width 34 height 13
type input "Extérieur"
type input "exterieur"
type input "Mobilier extérieur moderne | Meubles de jardin contemporain | Canada"
type textarea "Ne négligez pas votre espace extérieur cet été — magasinez notre sélection de c…"
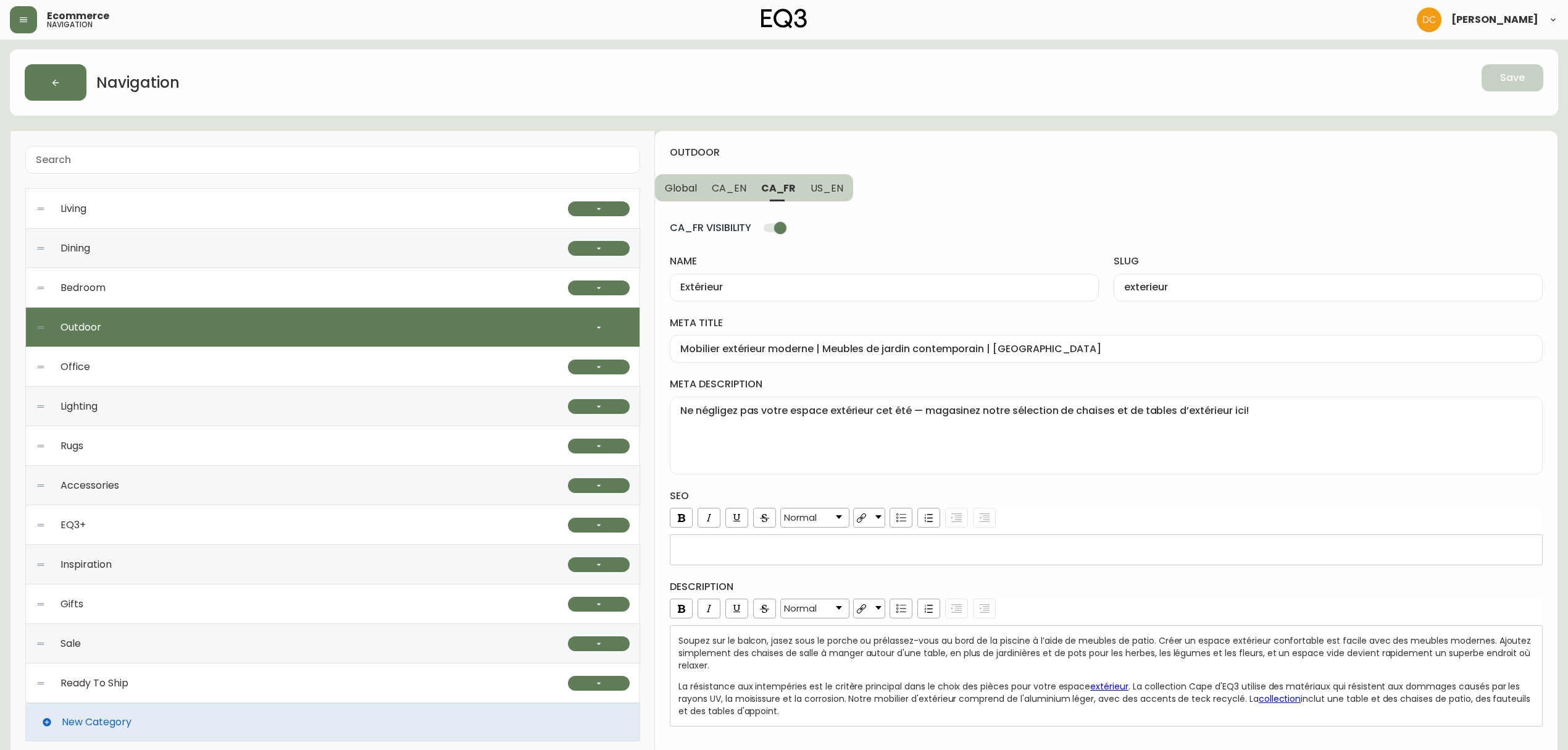
click at [825, 185] on span "US_EN" at bounding box center [827, 188] width 33 height 13
type input "Outdoor"
type input "outdoor"
type input "Outdoor & Patio Furniture Sets | Modern, Rustic Patio"
type textarea "Explore Loll Designs and EQ3’s modern patio furniture to complete your porch, b…"
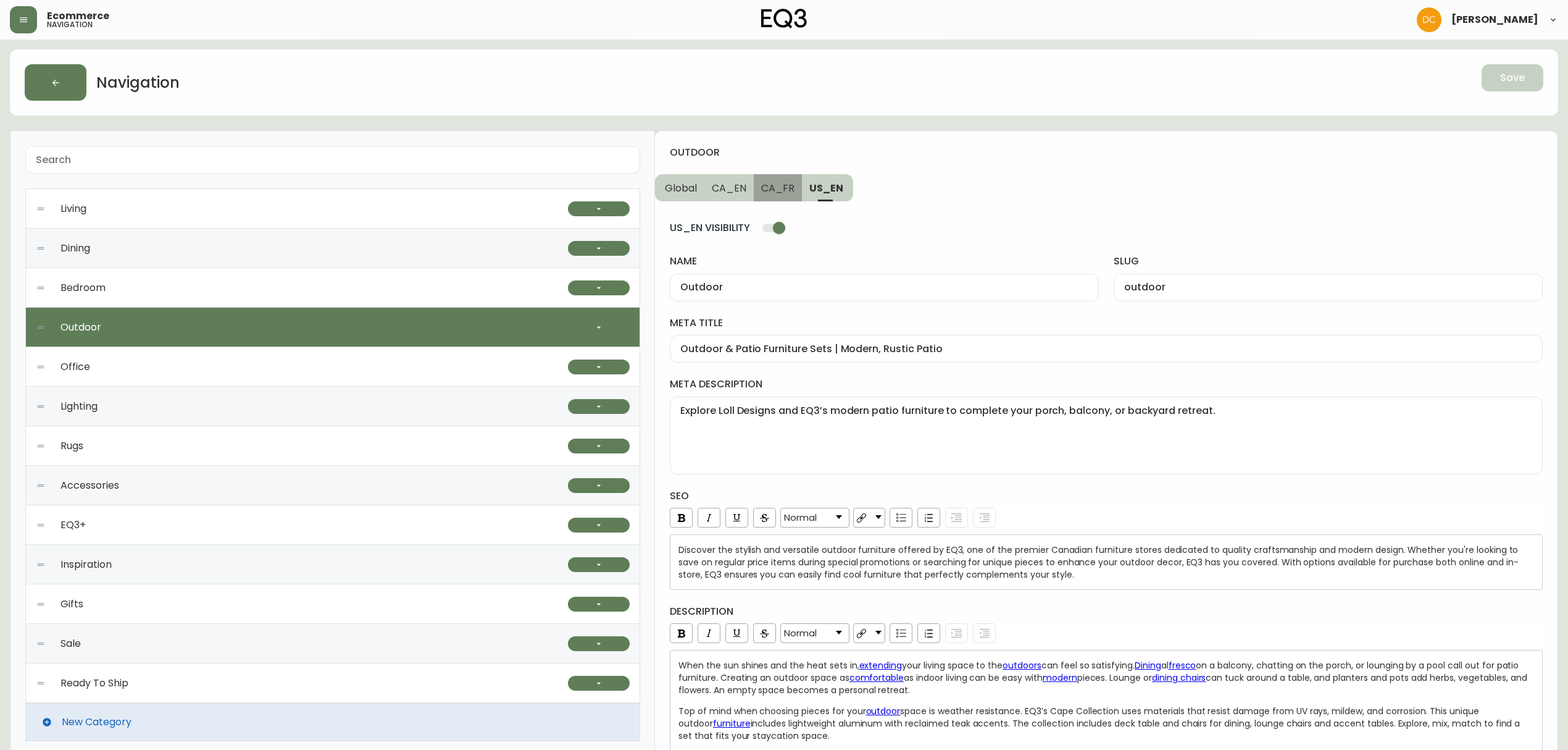
drag, startPoint x: 755, startPoint y: 184, endPoint x: 714, endPoint y: 184, distance: 41.0
click at [754, 184] on button "CA_FR" at bounding box center [778, 187] width 49 height 27
type input "Extérieur"
type input "exterieur"
type input "Mobilier extérieur moderne | Meubles de jardin contemporain | Canada"
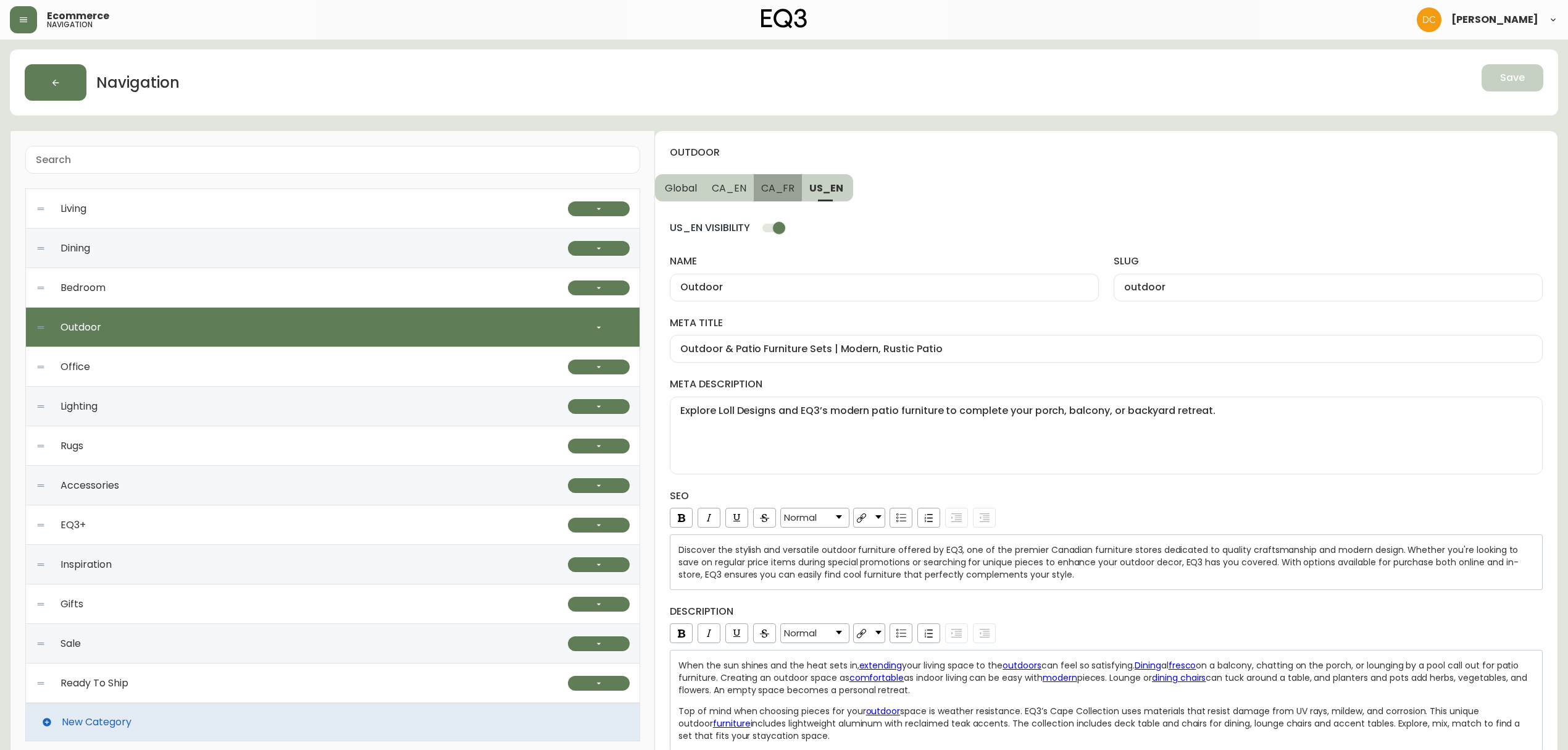
type textarea "Ne négligez pas votre espace extérieur cet été — magasinez notre sélection de c…"
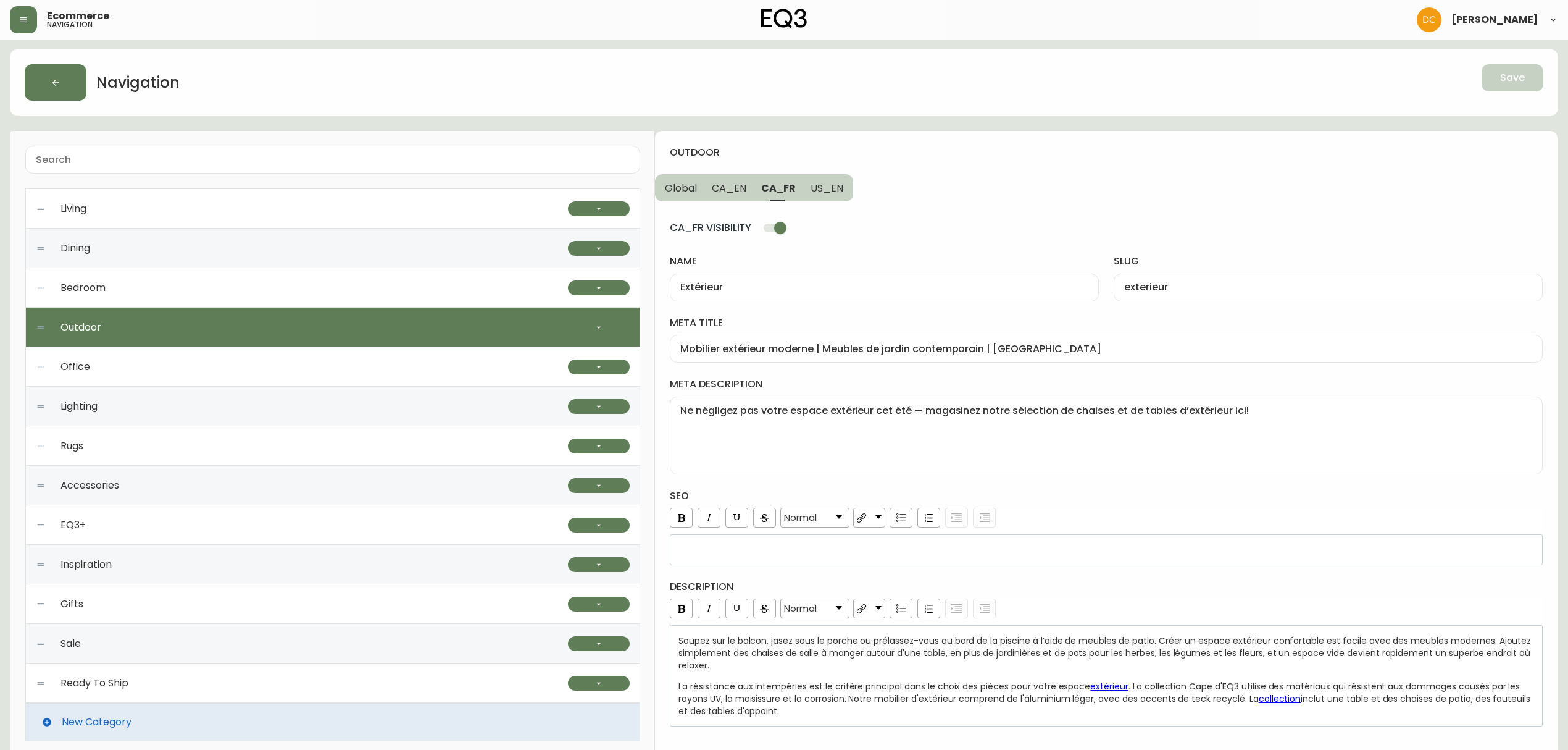
click at [705, 181] on button "CA_EN" at bounding box center [729, 187] width 49 height 27
type input "Outdoor"
type input "outdoor"
type input "Modern Outdoor & Patio Furniture Sets"
type textarea "Explore Loll Designs and EQ3’s Cape Collection of outdoor furniture to complete…"
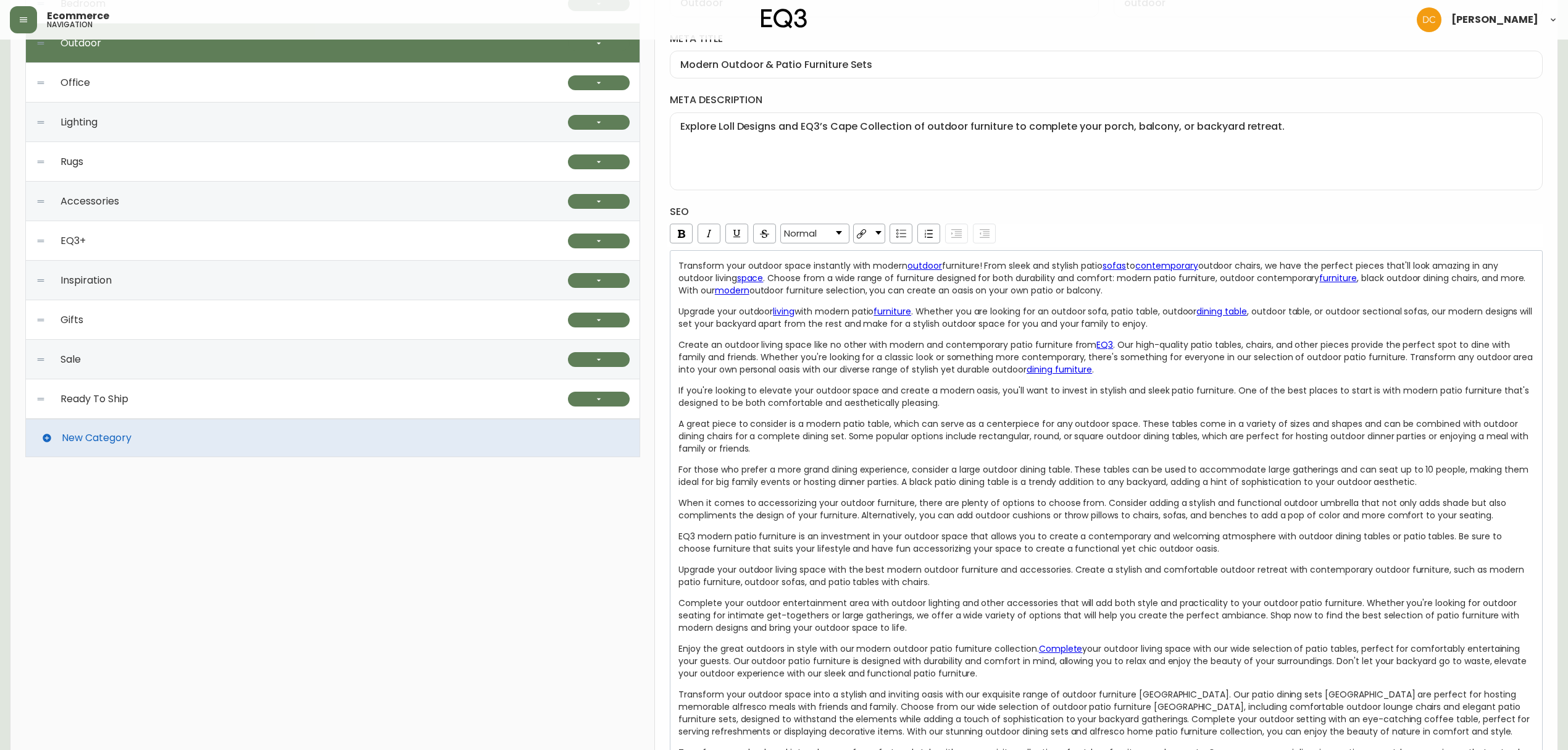
scroll to position [51, 0]
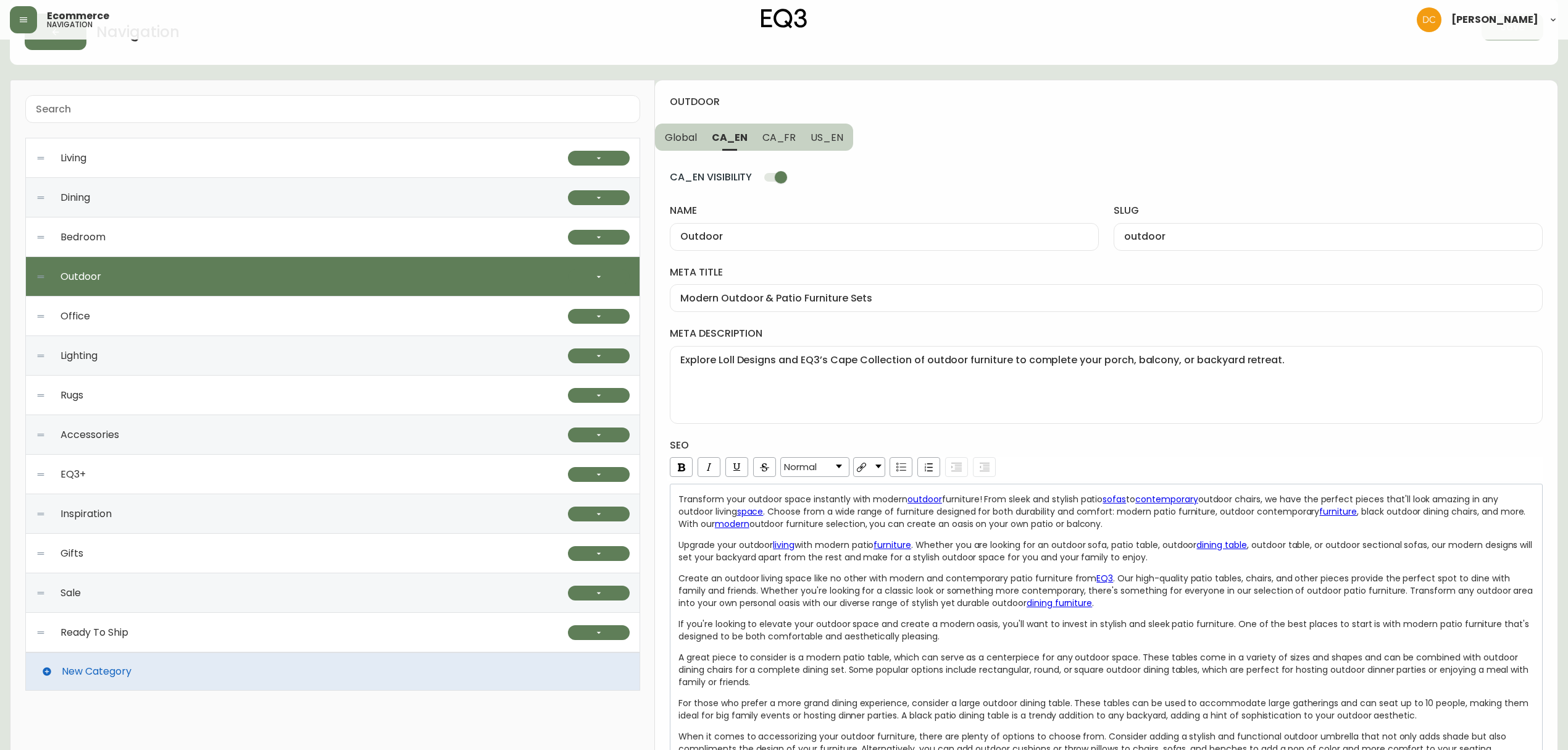
click at [680, 132] on span "Global" at bounding box center [680, 137] width 32 height 13
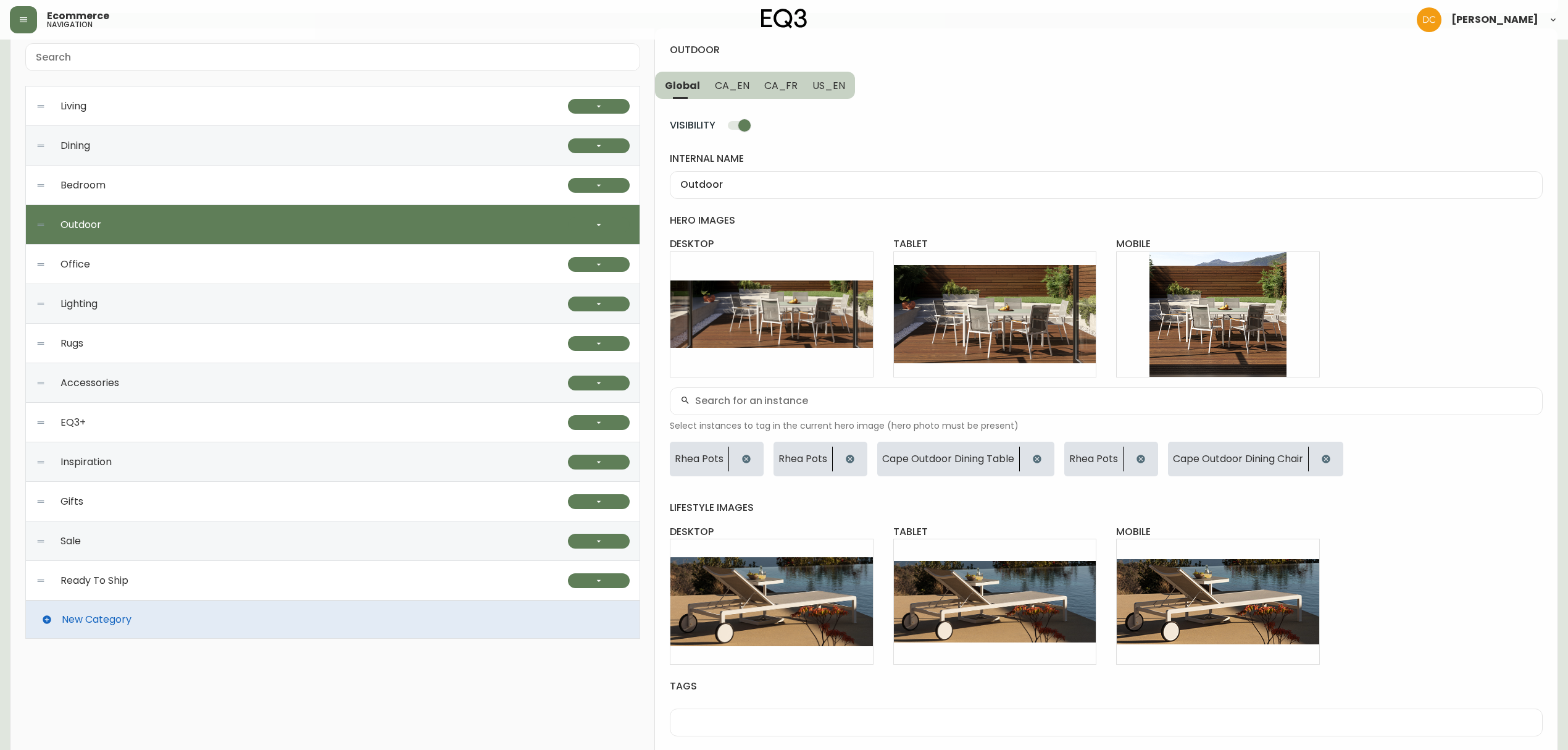
scroll to position [0, 0]
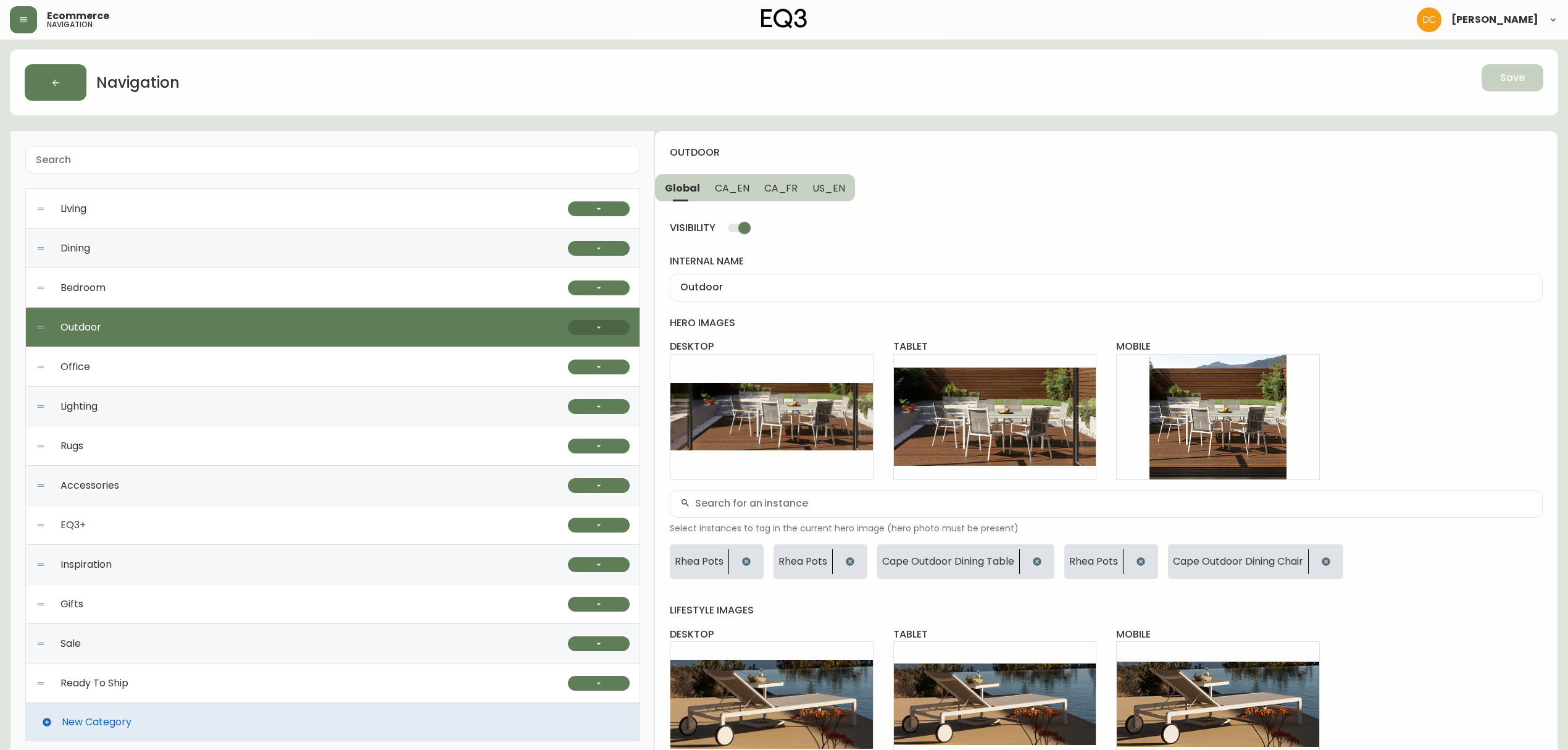
click at [588, 332] on button "button" at bounding box center [599, 326] width 62 height 15
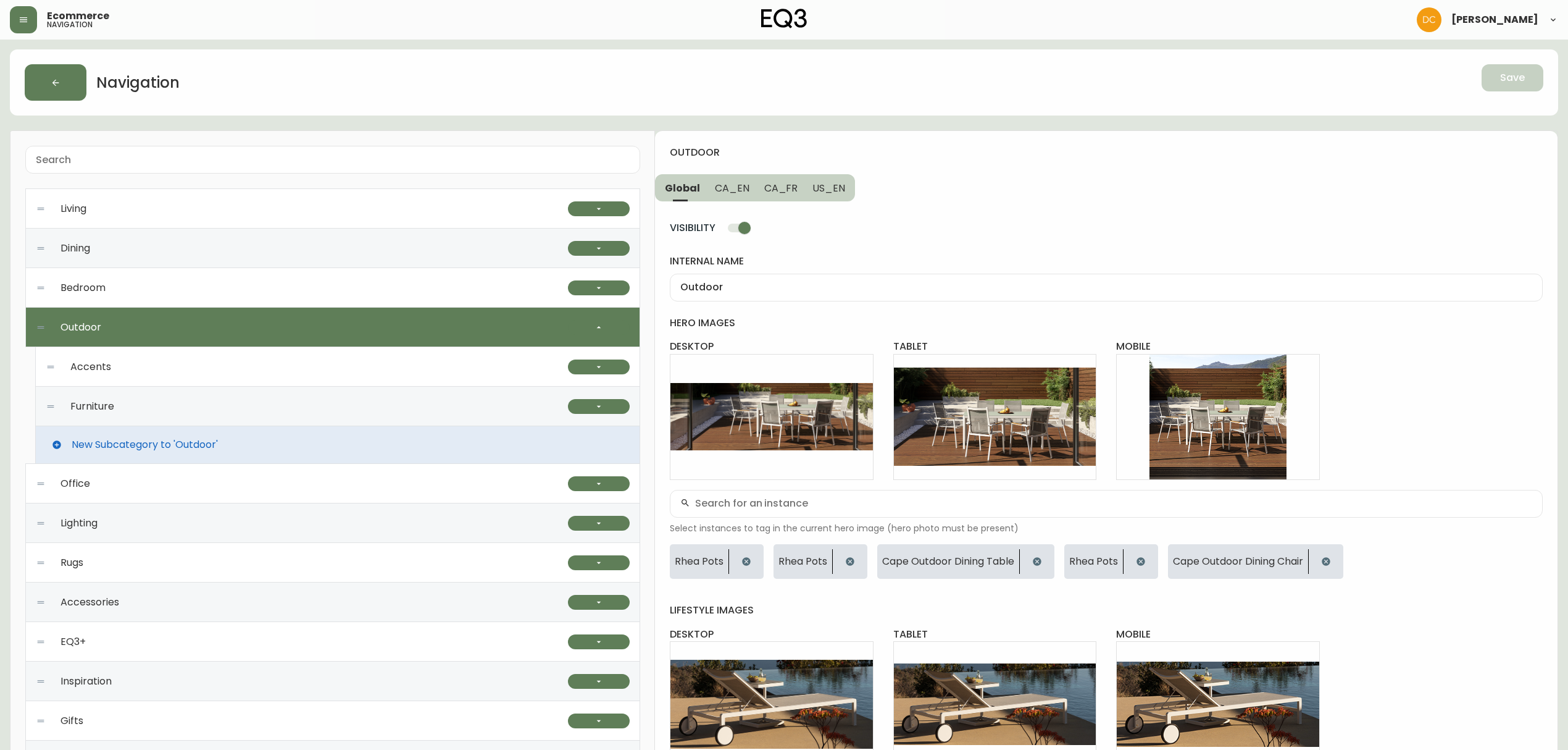
click at [406, 356] on div "Accents" at bounding box center [307, 367] width 522 height 40
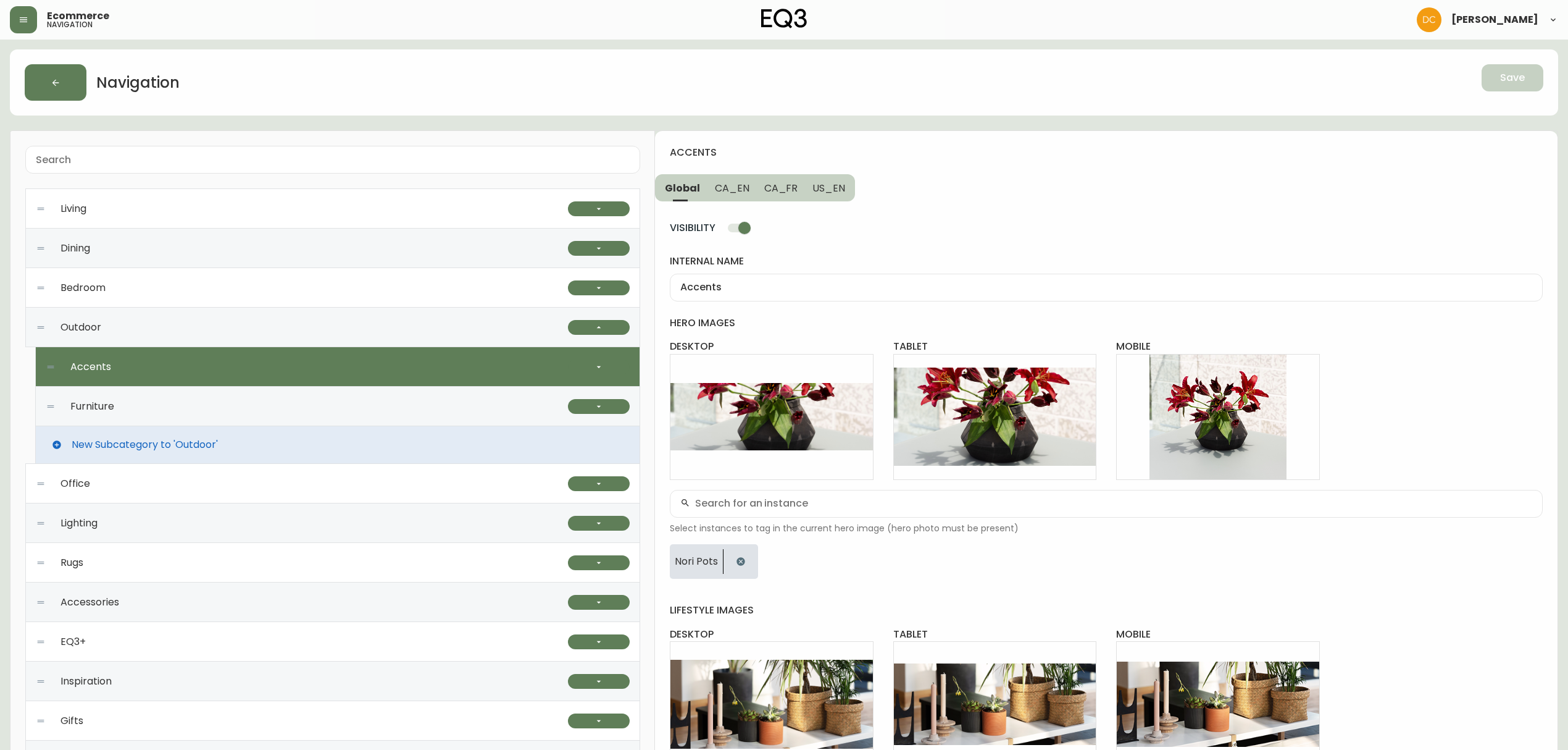
click at [387, 414] on div "Furniture" at bounding box center [307, 406] width 522 height 40
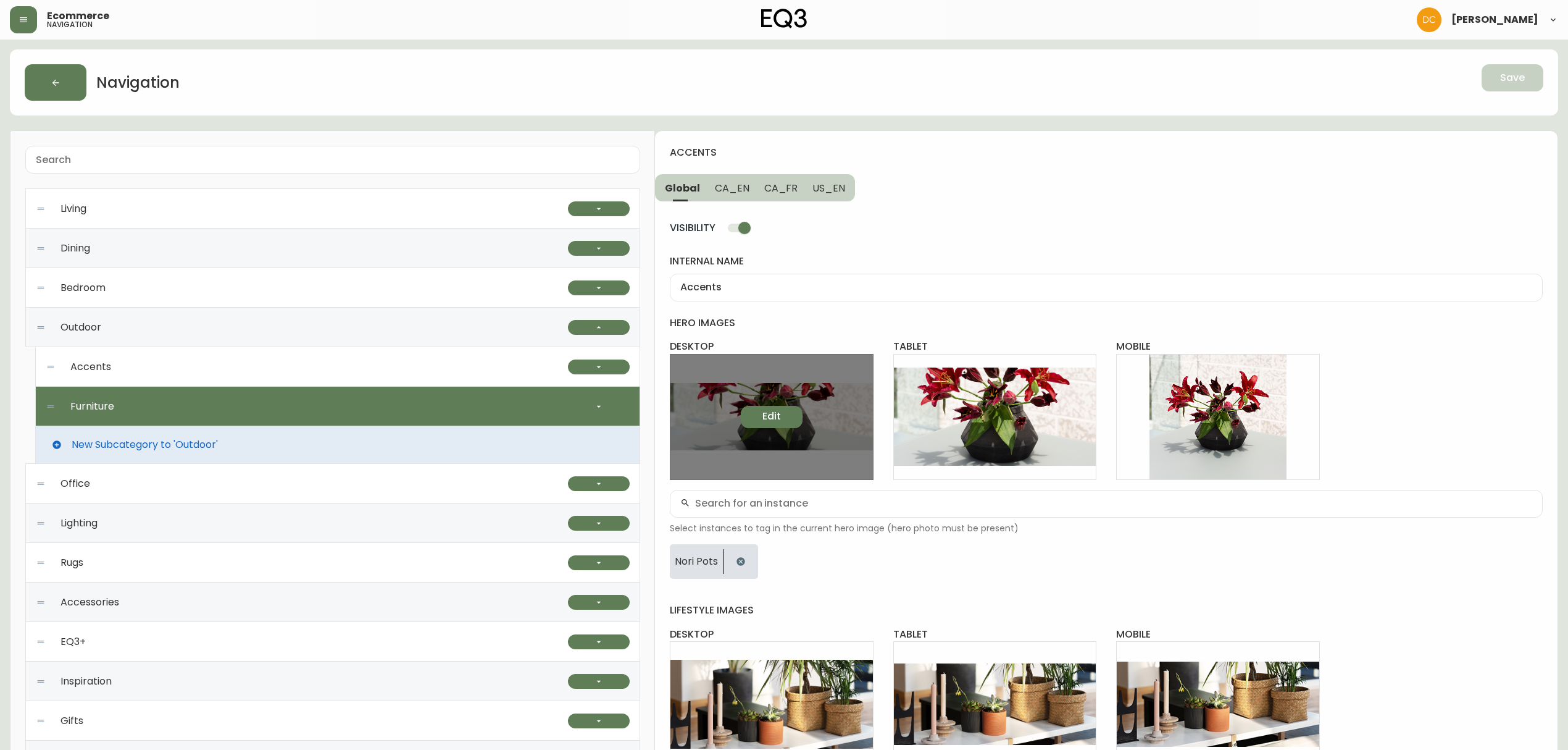
type input "Furniture"
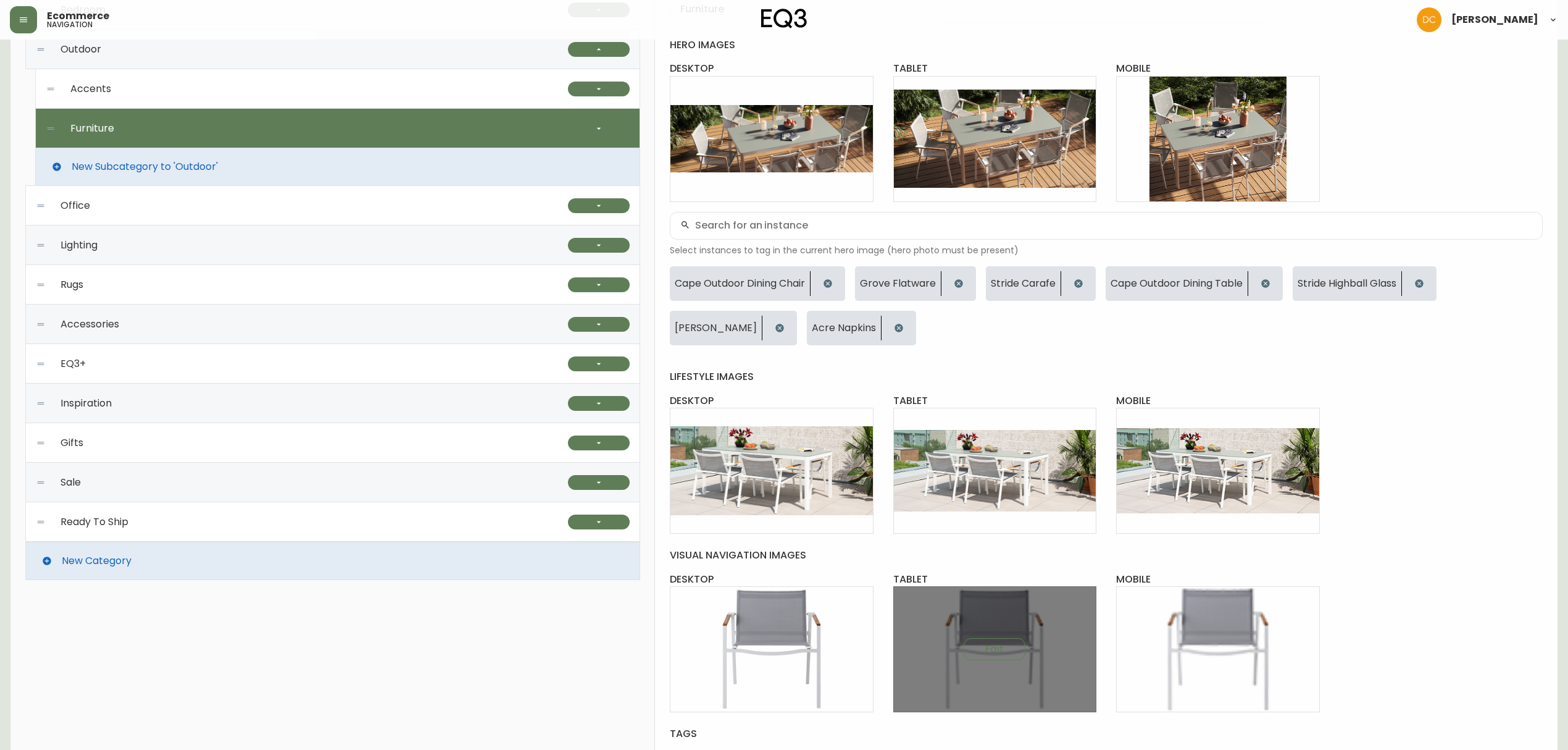
scroll to position [389, 0]
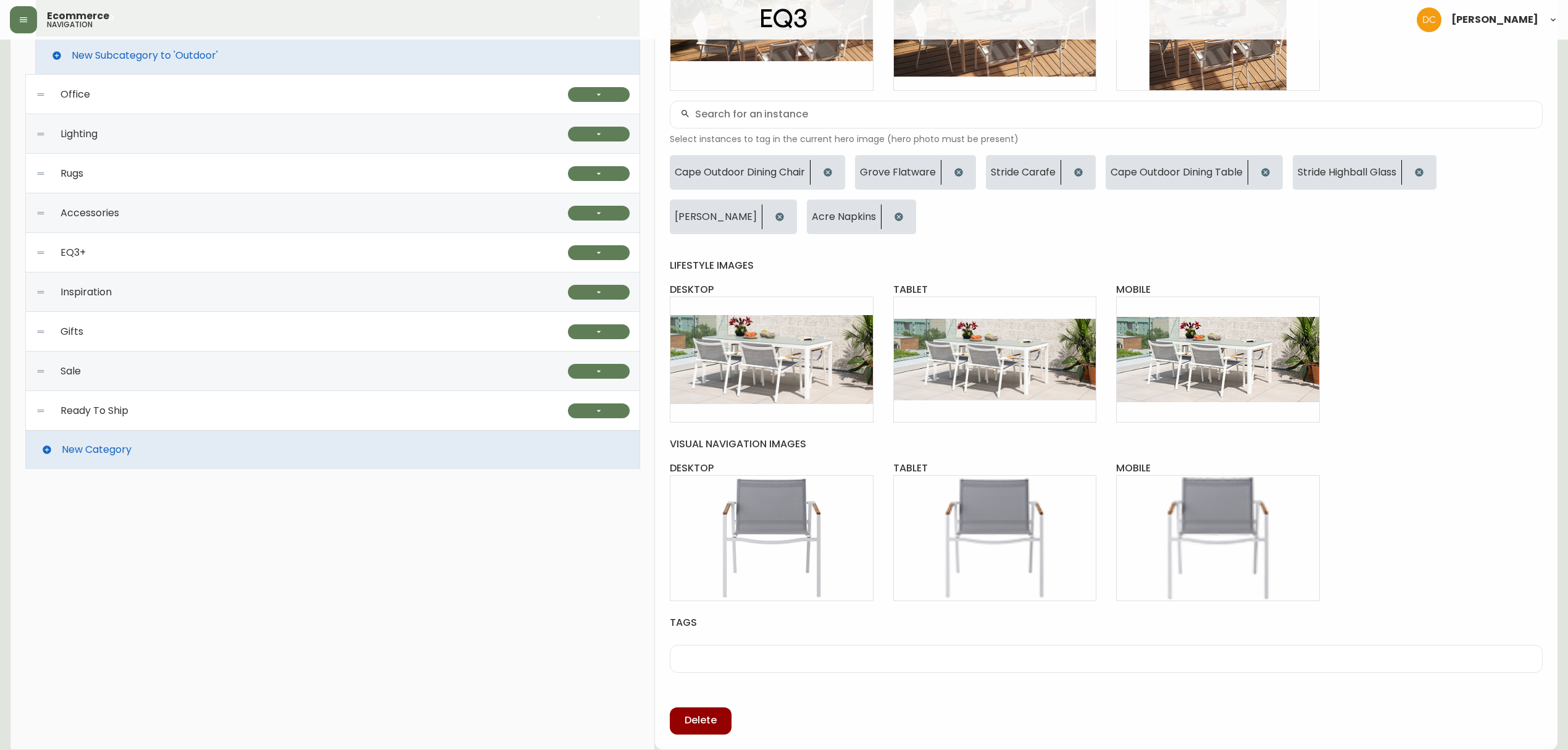
click at [1443, 512] on div "visual navigation images desktop Edit tablet Edit mobile Edit" at bounding box center [1107, 519] width 873 height 164
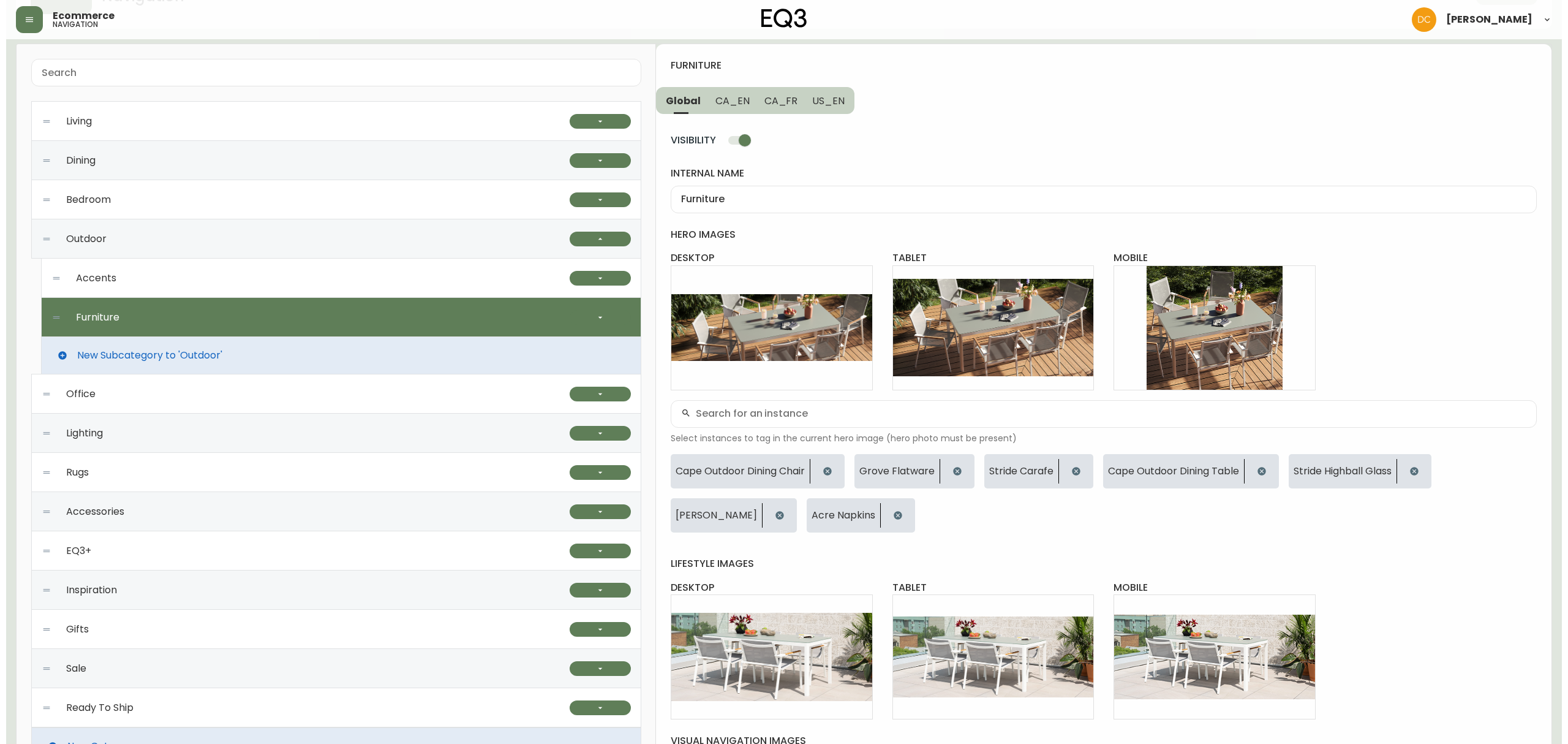
scroll to position [0, 0]
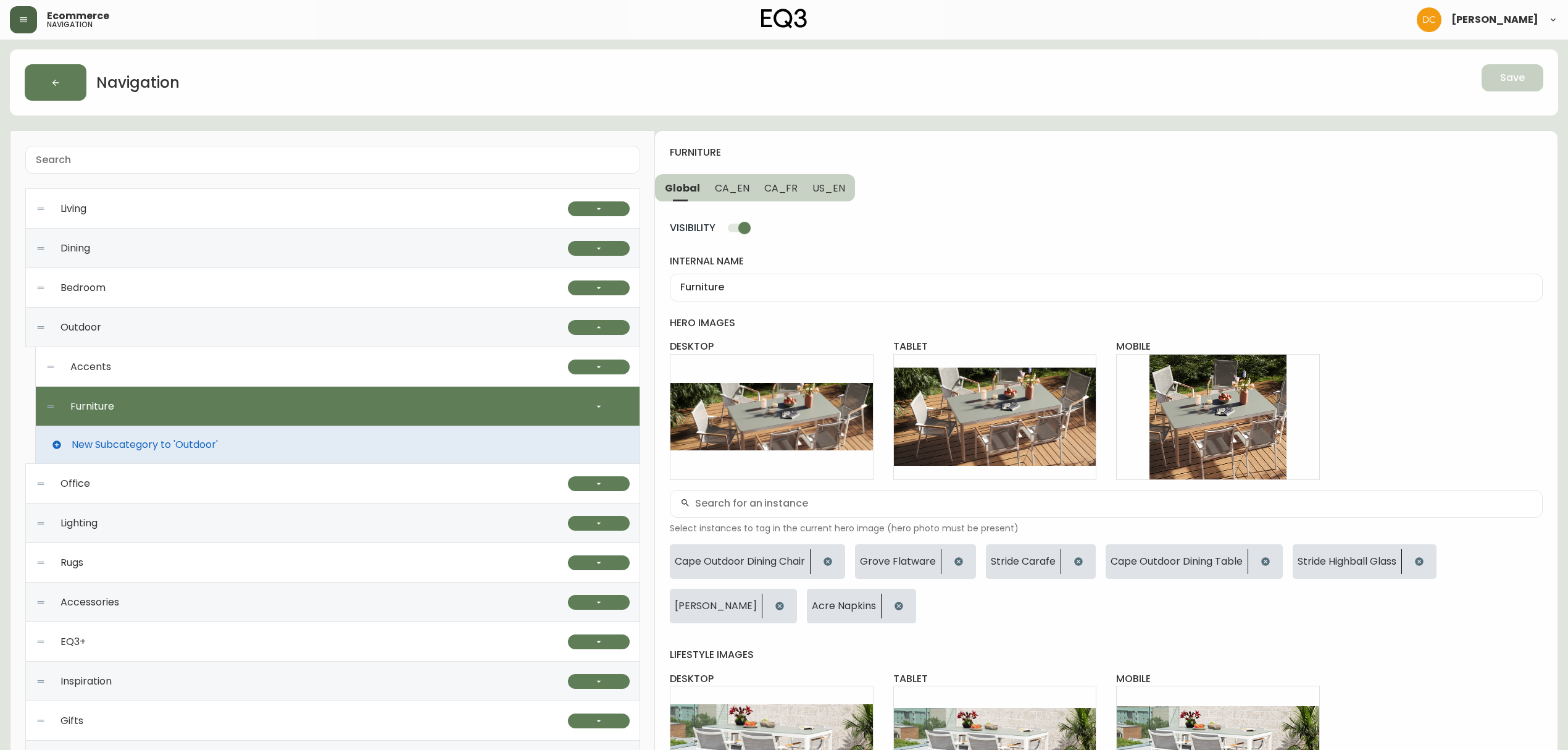
drag, startPoint x: 18, startPoint y: 22, endPoint x: 19, endPoint y: 31, distance: 9.1
click at [18, 26] on button "button" at bounding box center [23, 19] width 27 height 27
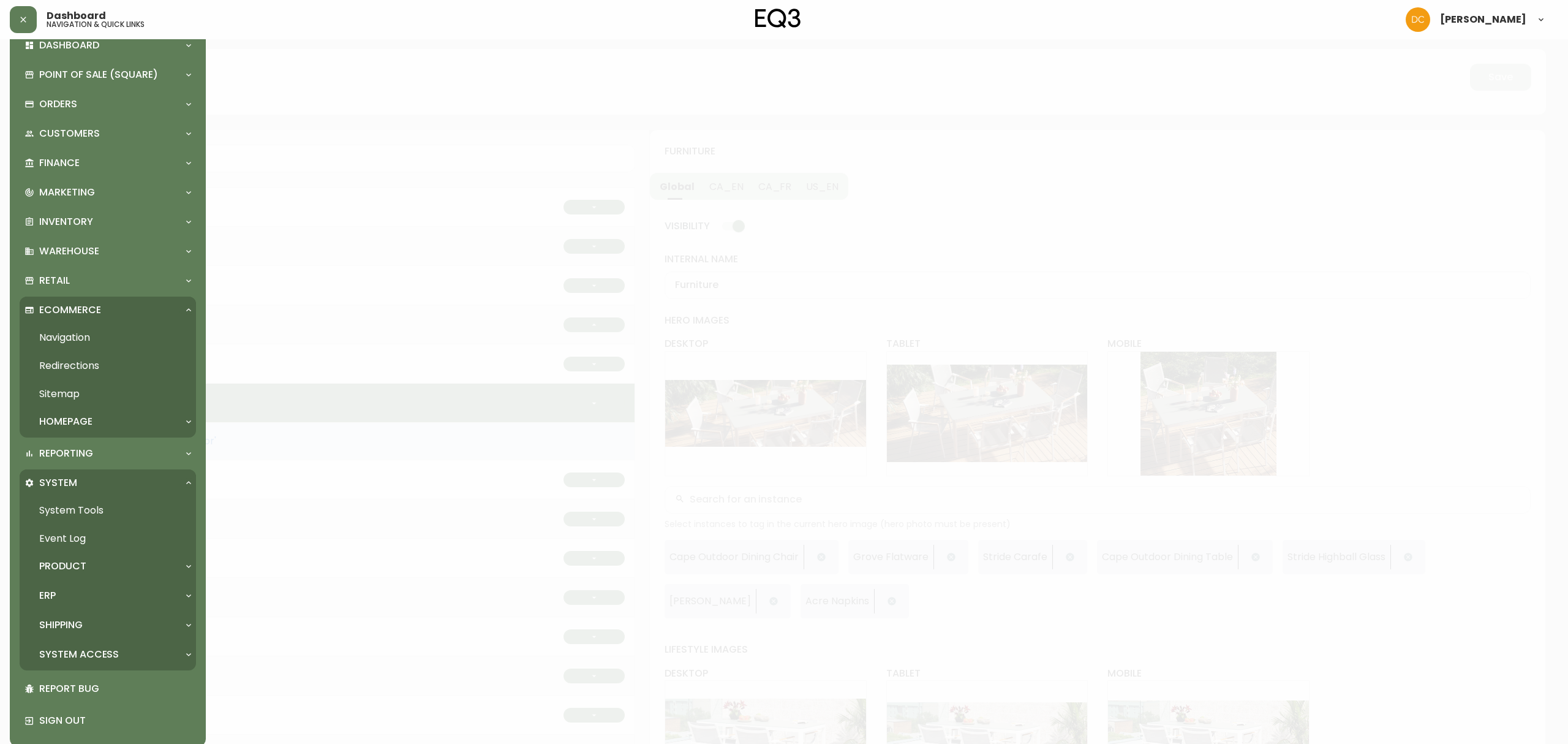
scroll to position [39, 0]
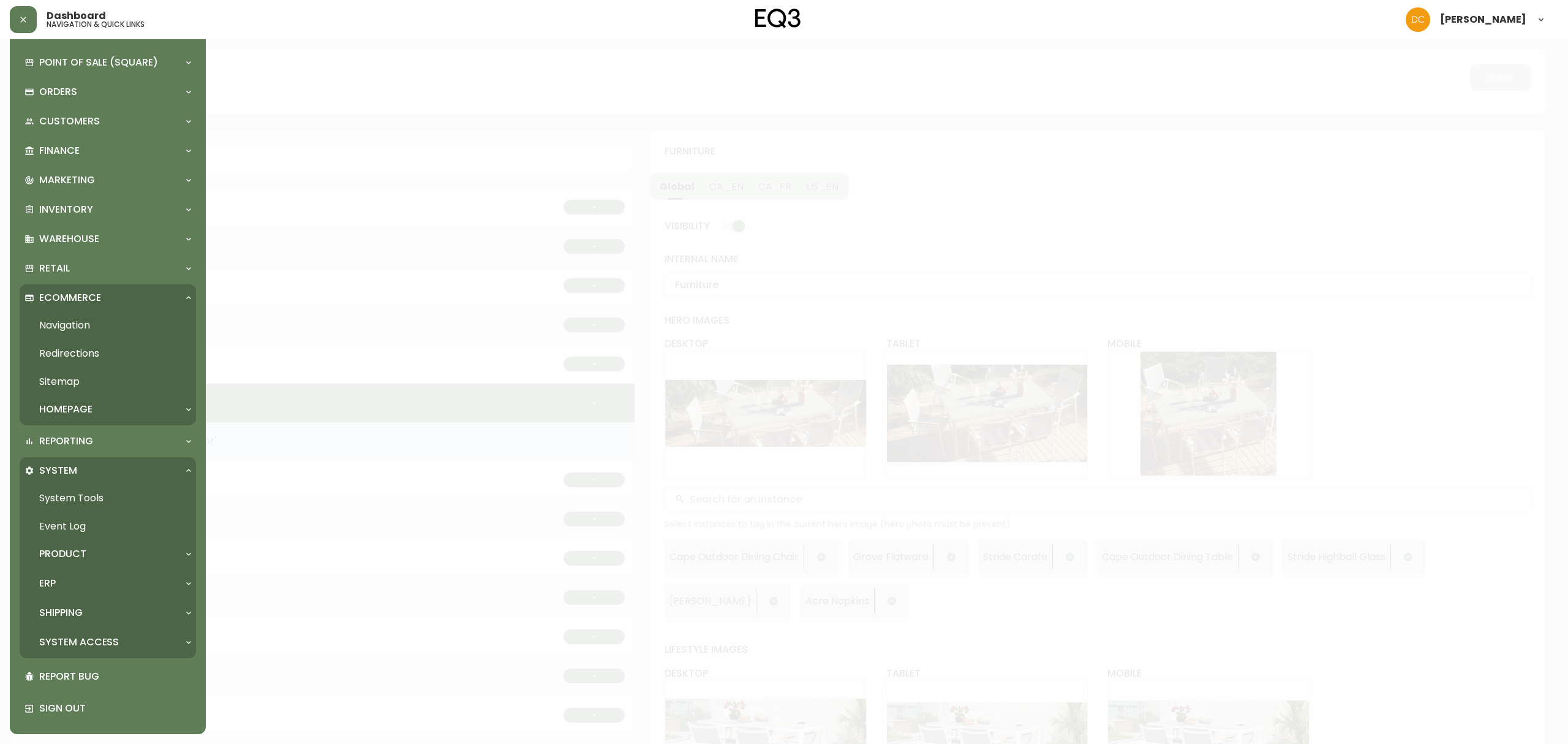
click at [97, 553] on div "Product" at bounding box center [102, 554] width 155 height 14
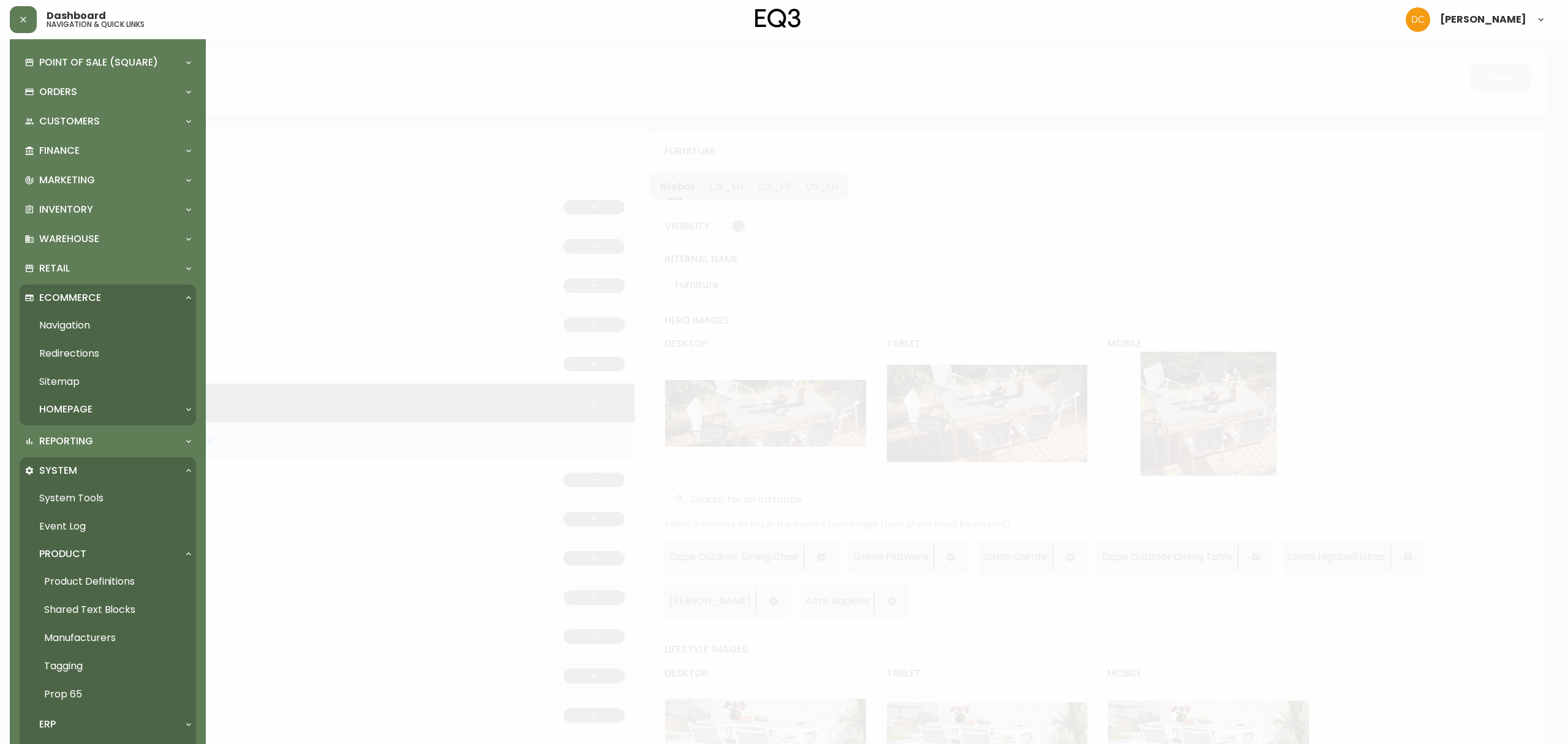
click at [104, 582] on link "Product Definitions" at bounding box center [108, 581] width 177 height 28
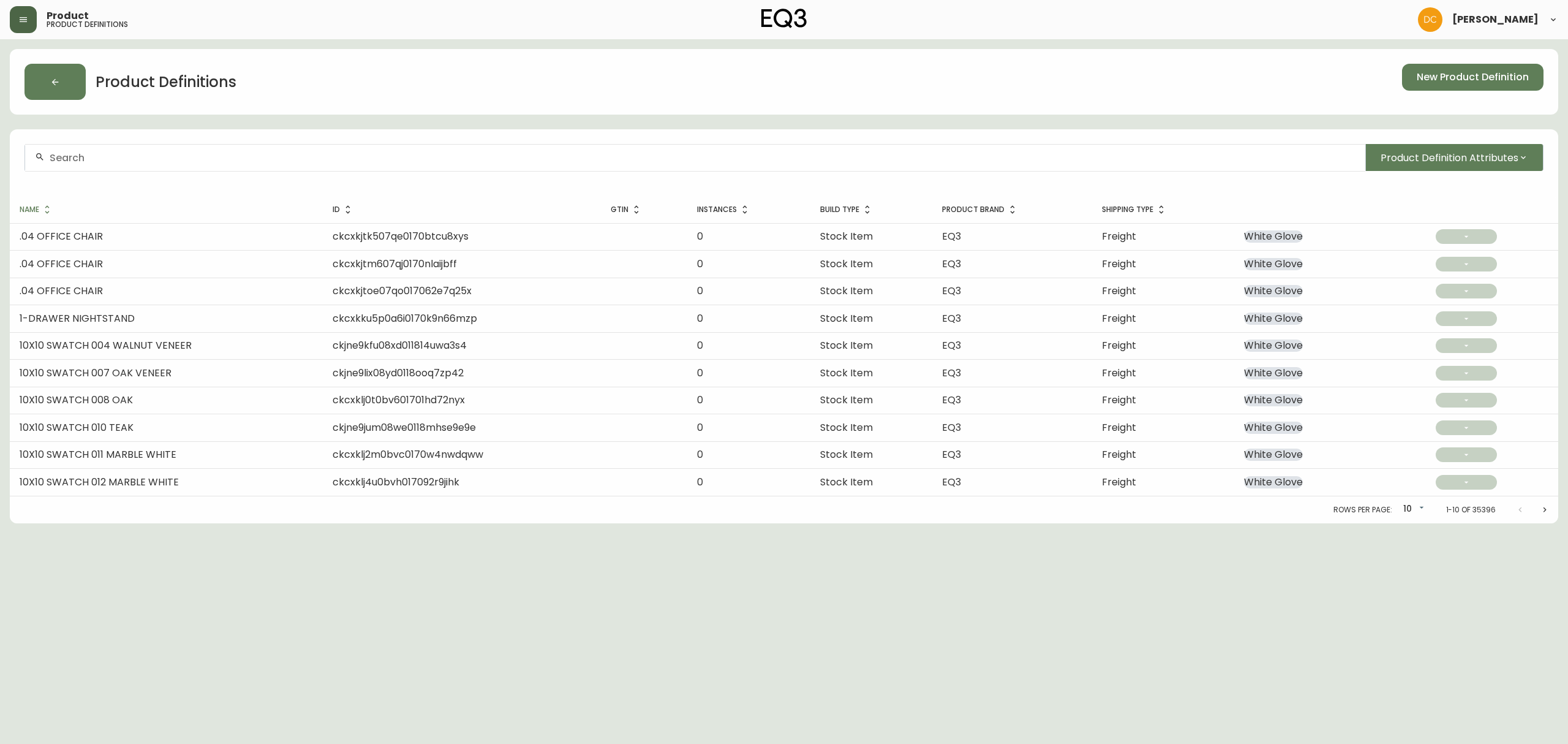
click at [20, 27] on button "button" at bounding box center [23, 19] width 27 height 27
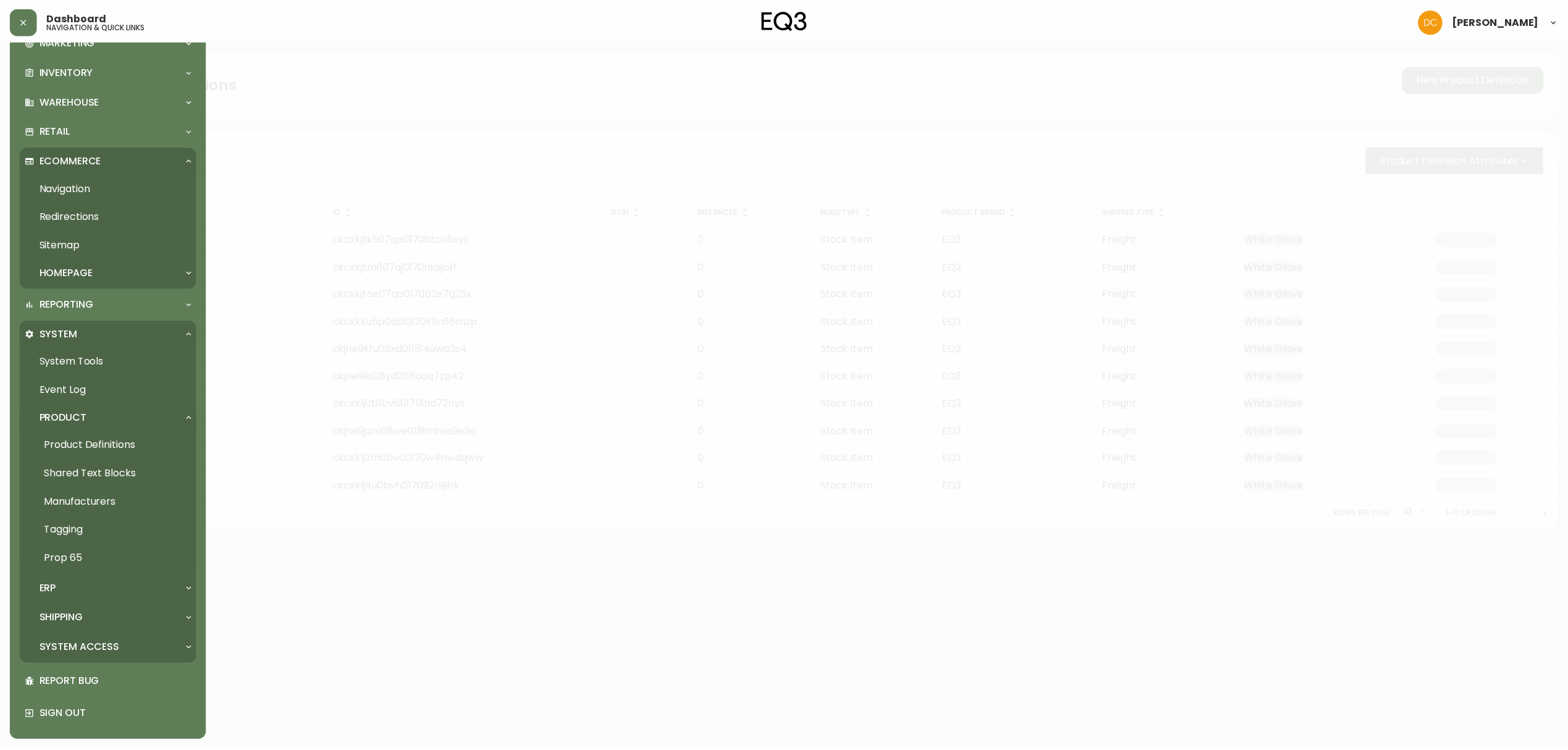
scroll to position [181, 0]
click at [99, 185] on link "Navigation" at bounding box center [109, 186] width 178 height 28
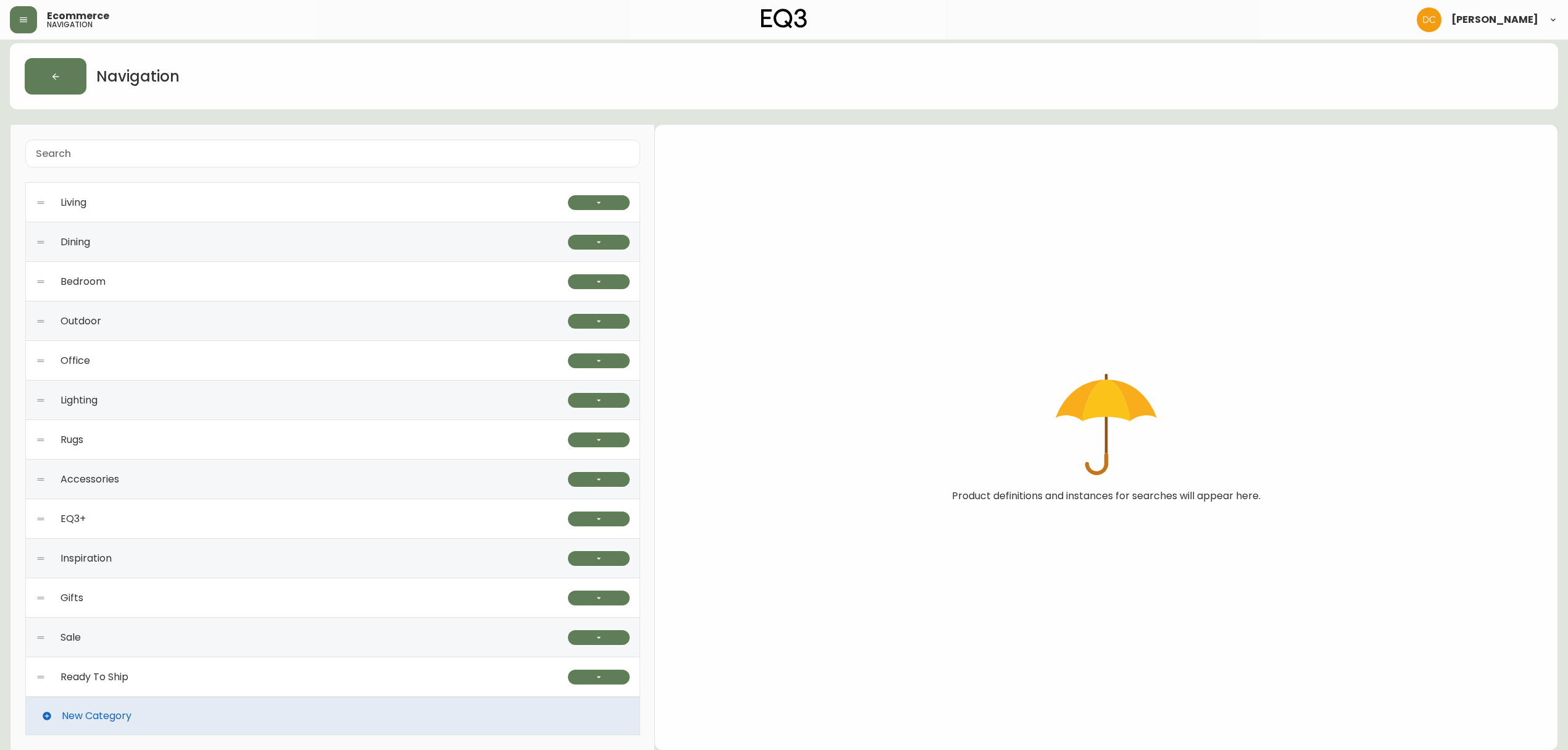
scroll to position [8, 0]
click at [170, 479] on div "Accessories" at bounding box center [302, 478] width 532 height 40
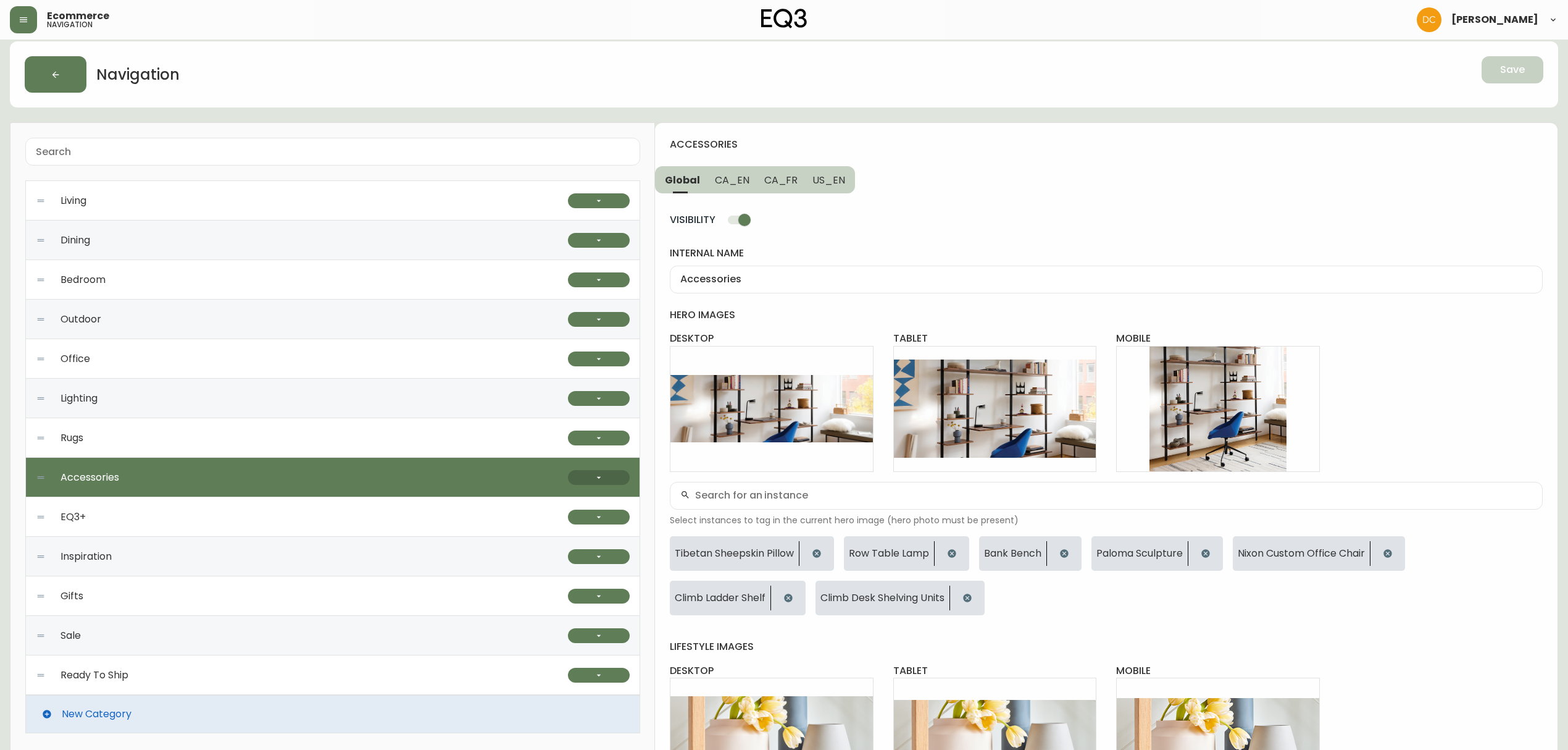
click at [581, 480] on button "button" at bounding box center [599, 477] width 62 height 15
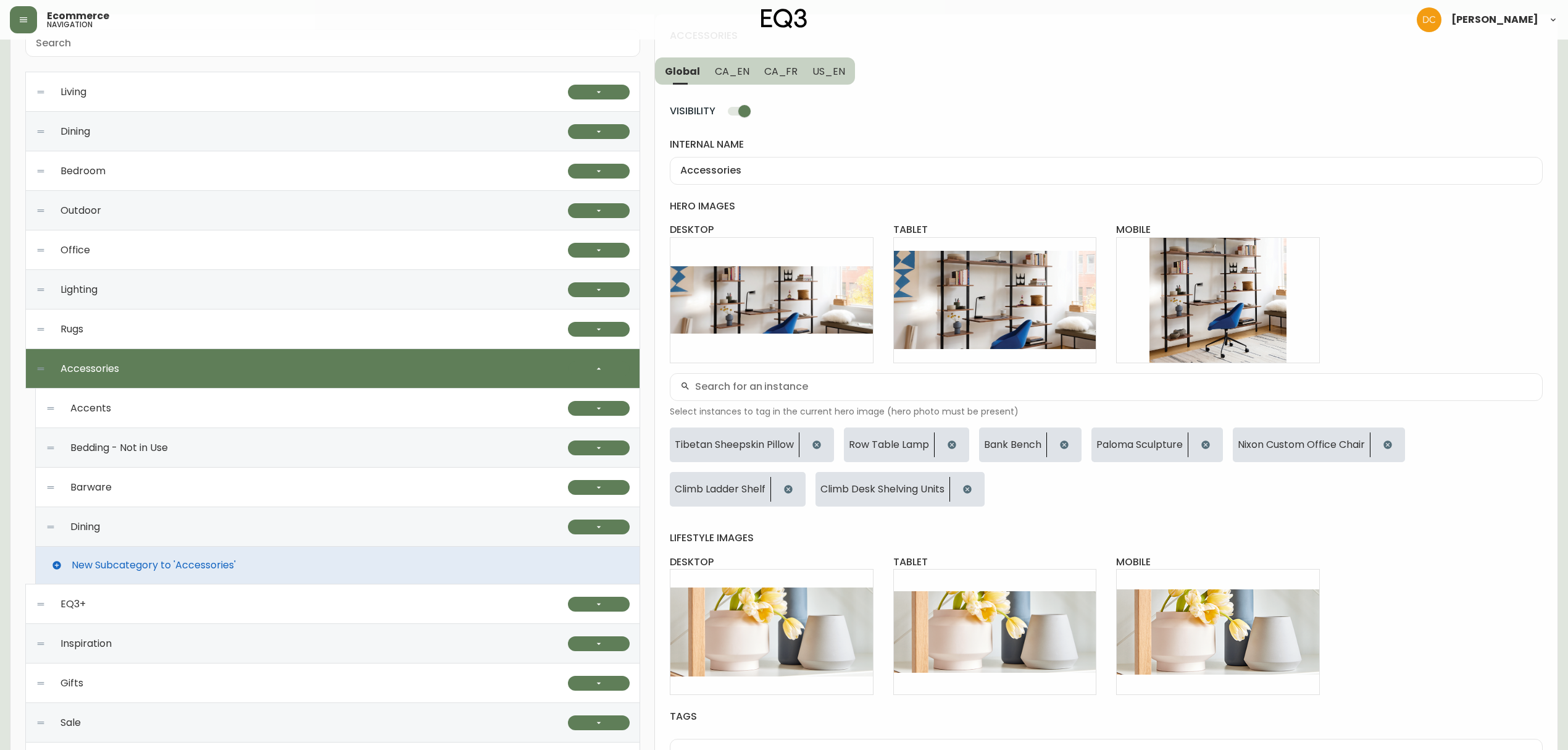
scroll to position [90, 0]
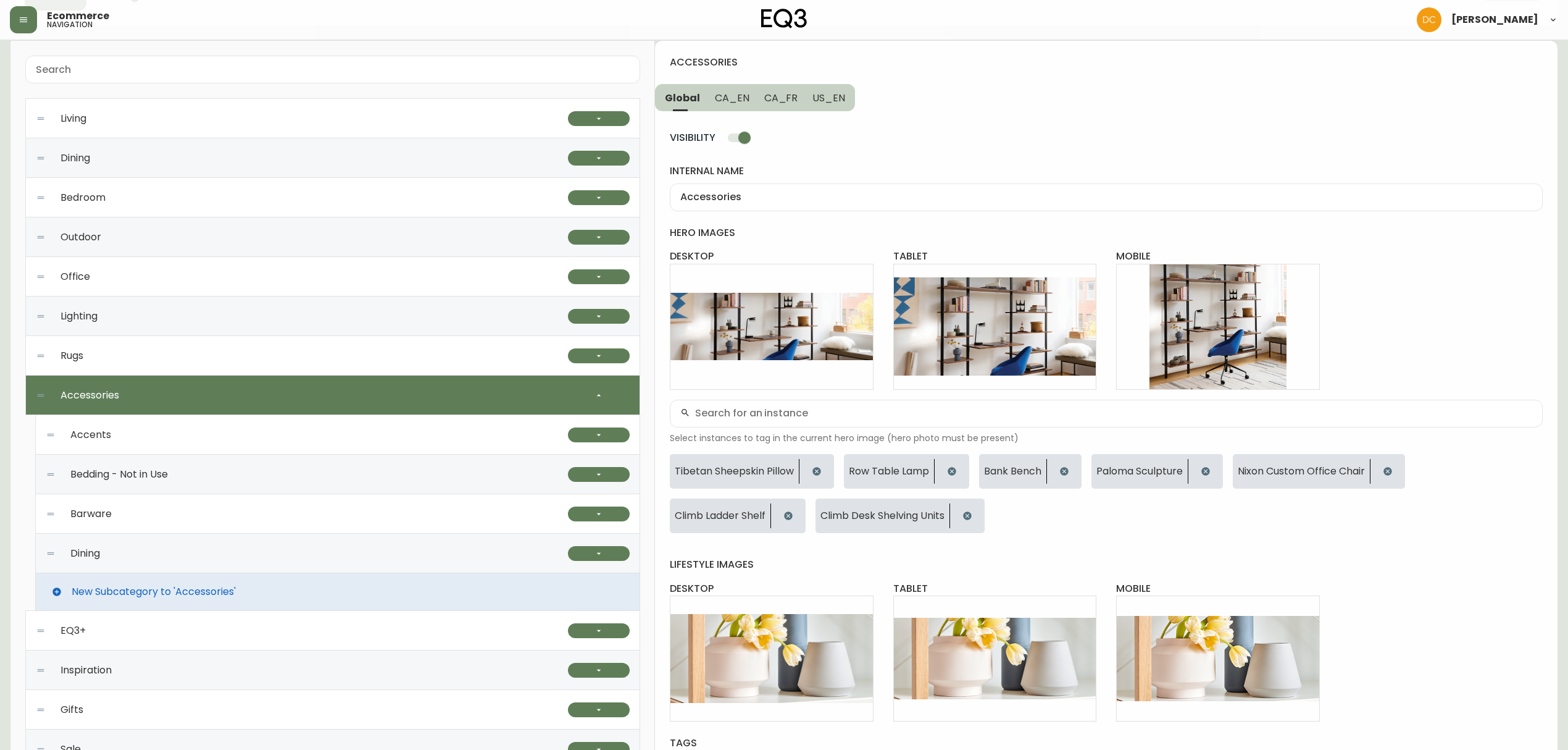
click at [184, 586] on span "New Subcategory to 'Accessories'" at bounding box center [153, 591] width 164 height 11
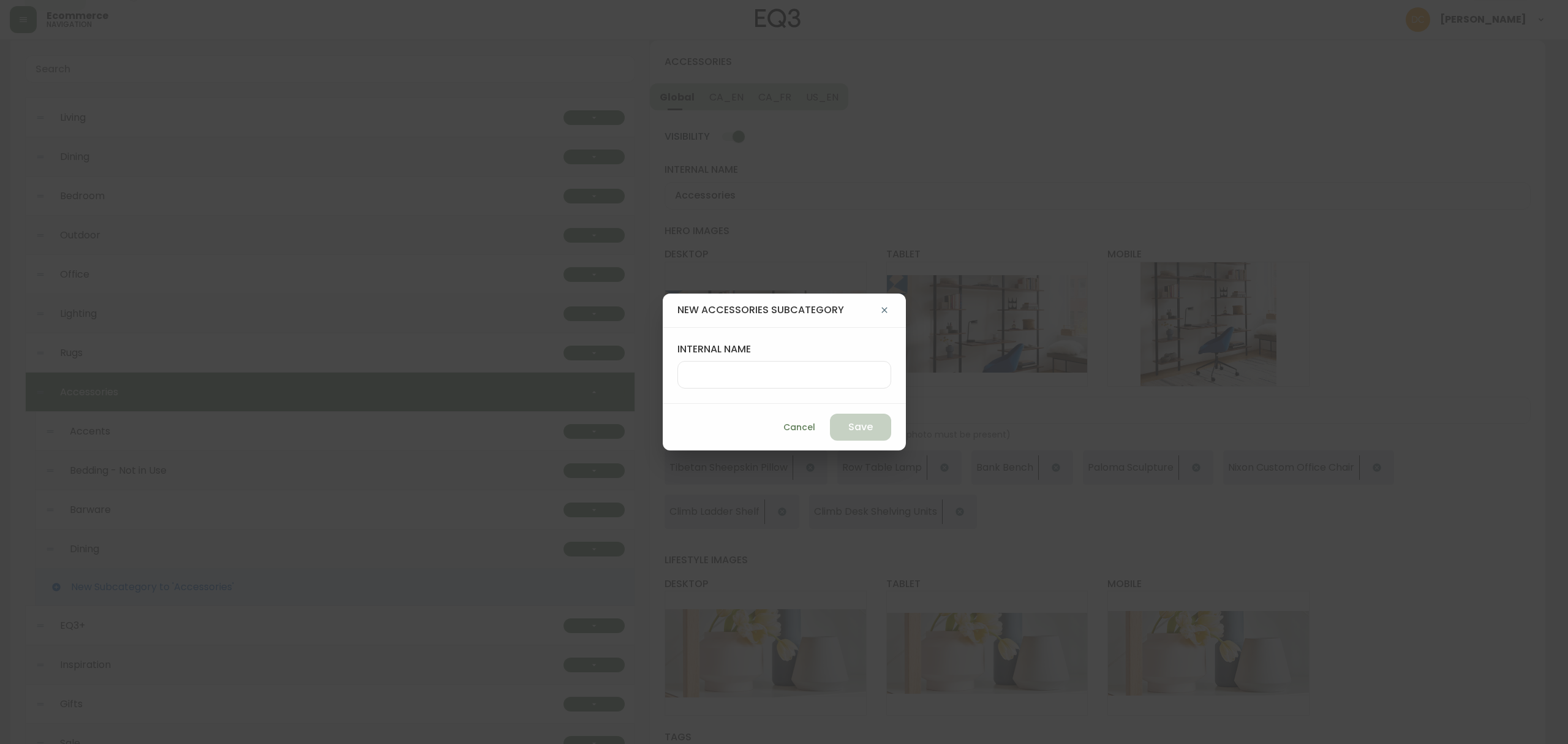
click at [746, 369] on input "internal name" at bounding box center [784, 374] width 193 height 12
type input "Lighting"
click at [840, 417] on button "Save" at bounding box center [860, 426] width 61 height 27
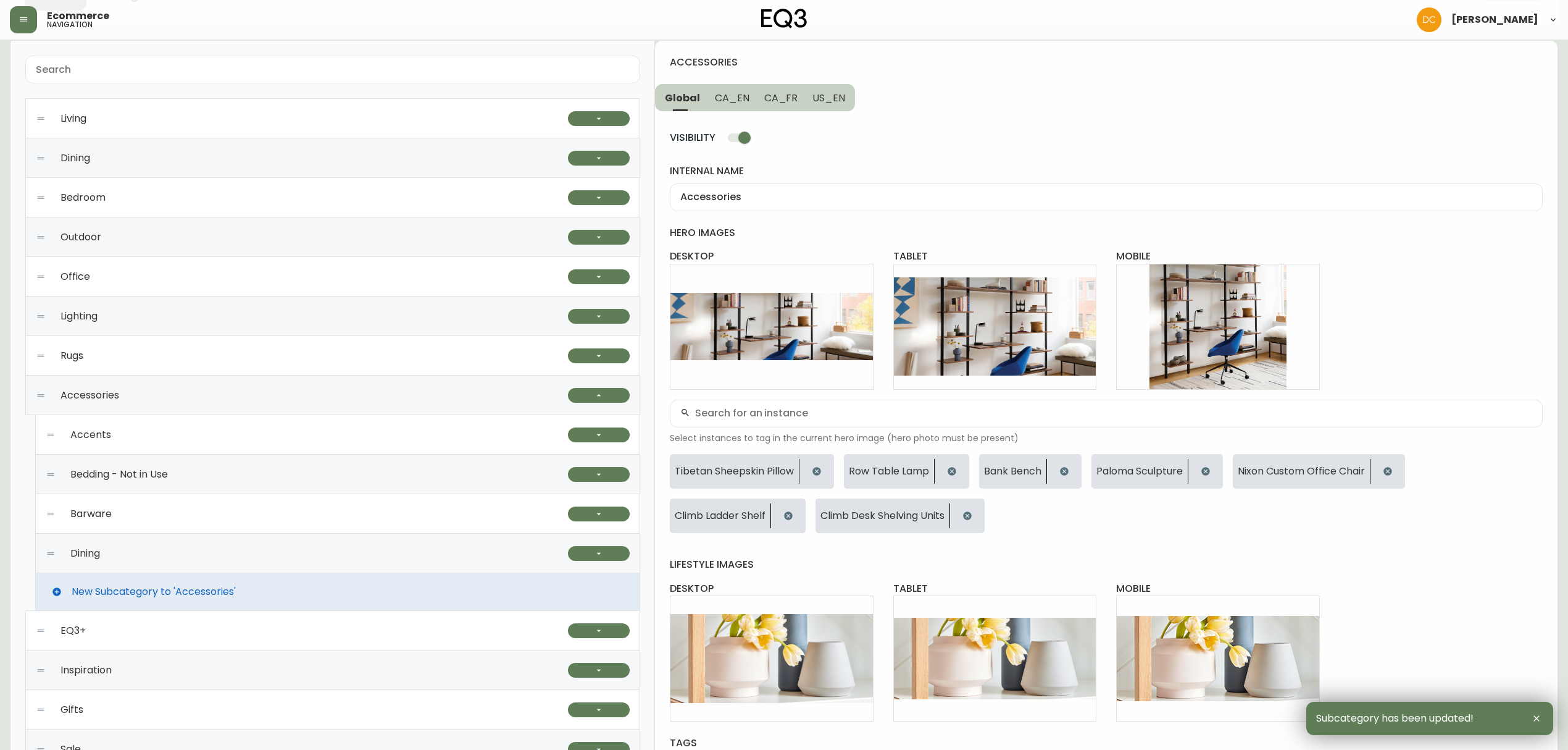
click at [178, 595] on span "New Subcategory to 'Accessories'" at bounding box center [153, 591] width 164 height 11
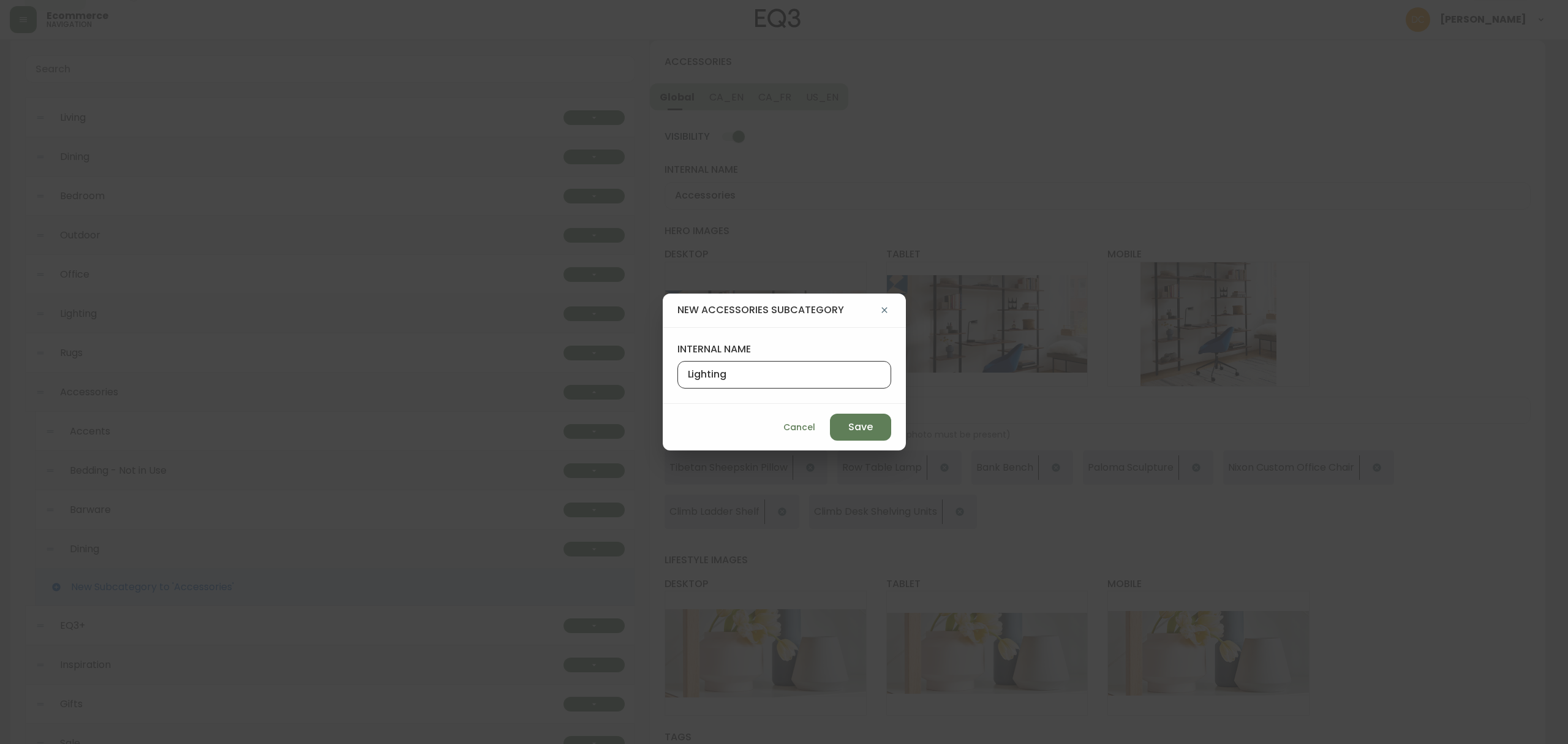
click at [774, 373] on input "Lighting" at bounding box center [784, 374] width 193 height 12
type input "Rugs"
click at [844, 415] on button "Save" at bounding box center [860, 426] width 61 height 27
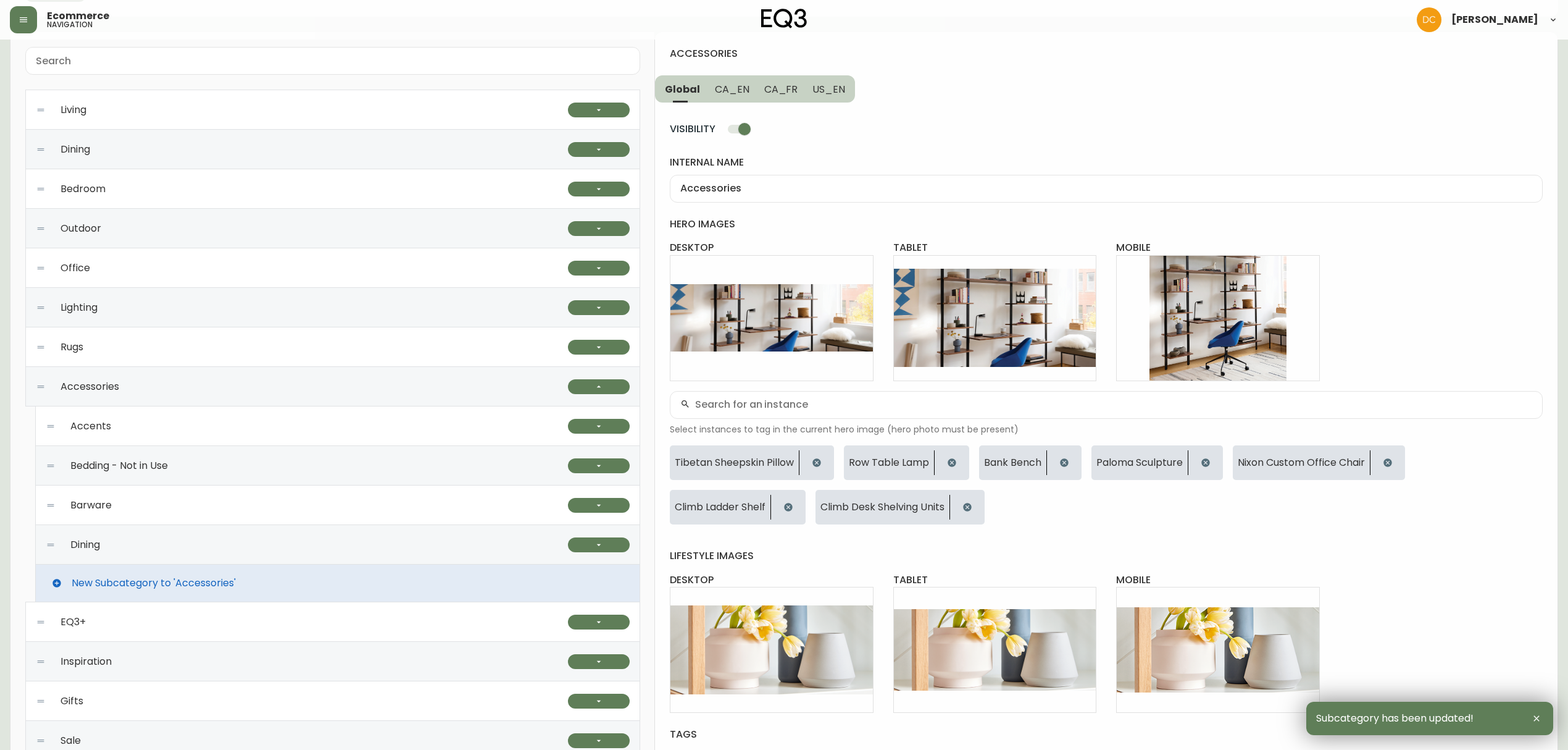
scroll to position [211, 0]
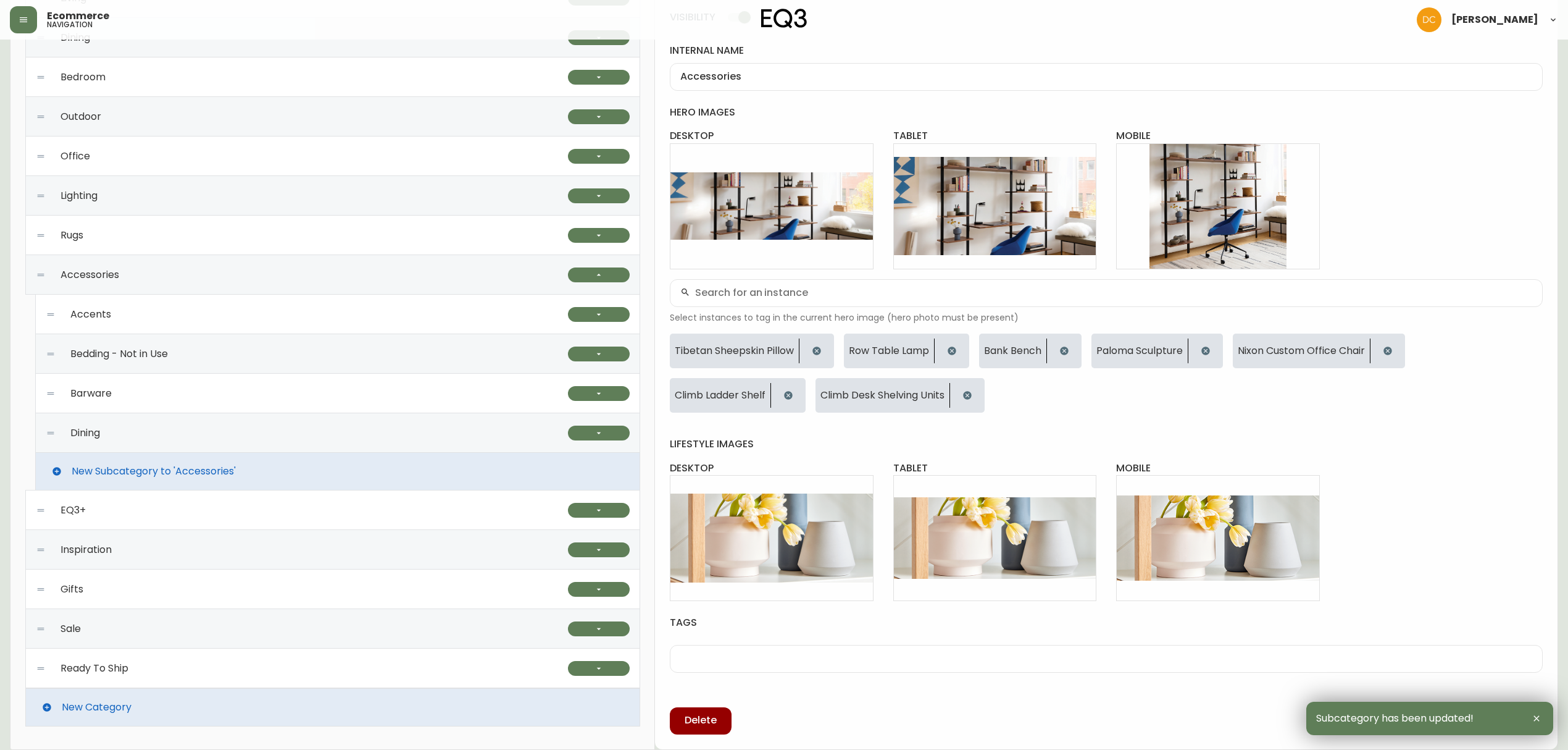
click at [224, 272] on div "Accessories" at bounding box center [302, 274] width 532 height 40
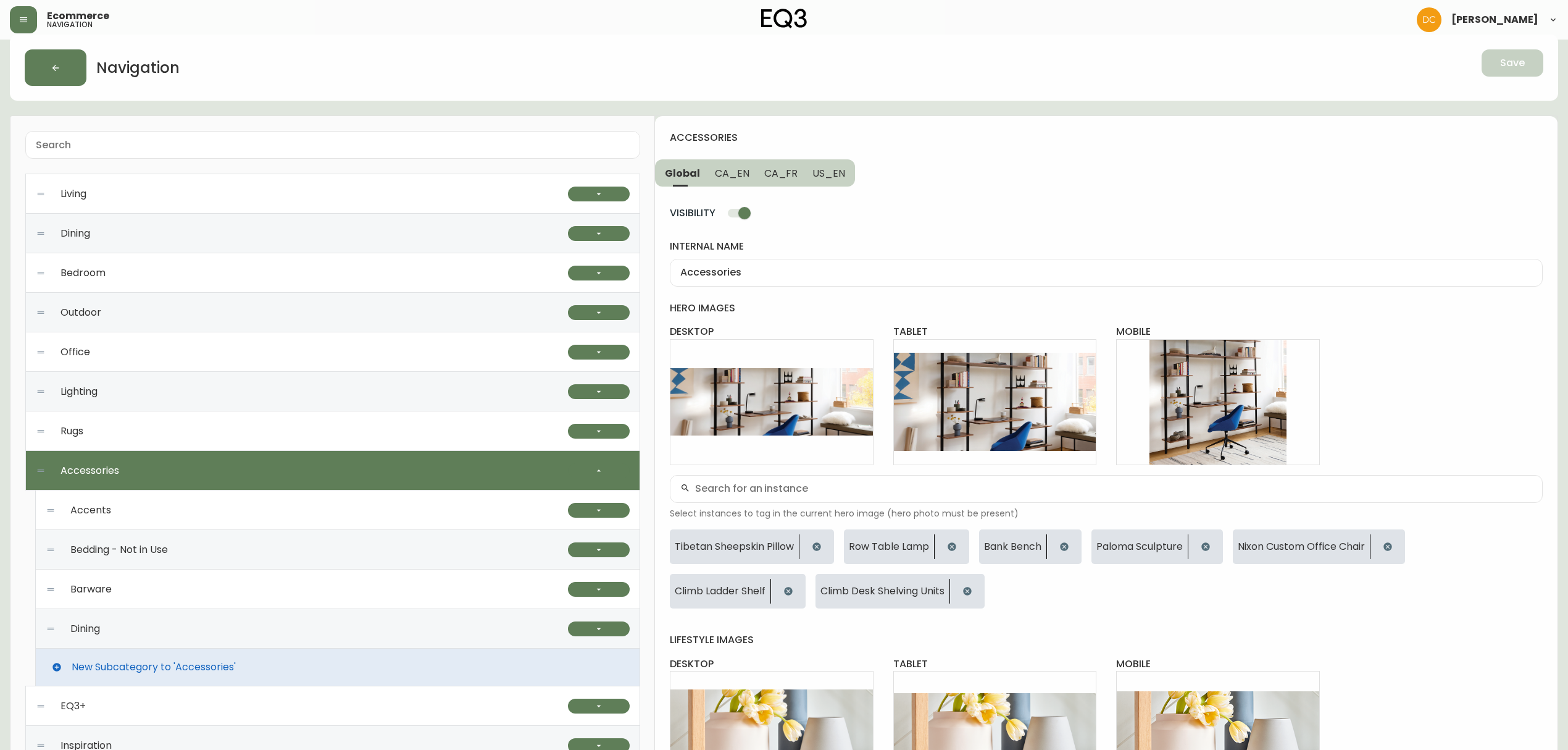
scroll to position [0, 0]
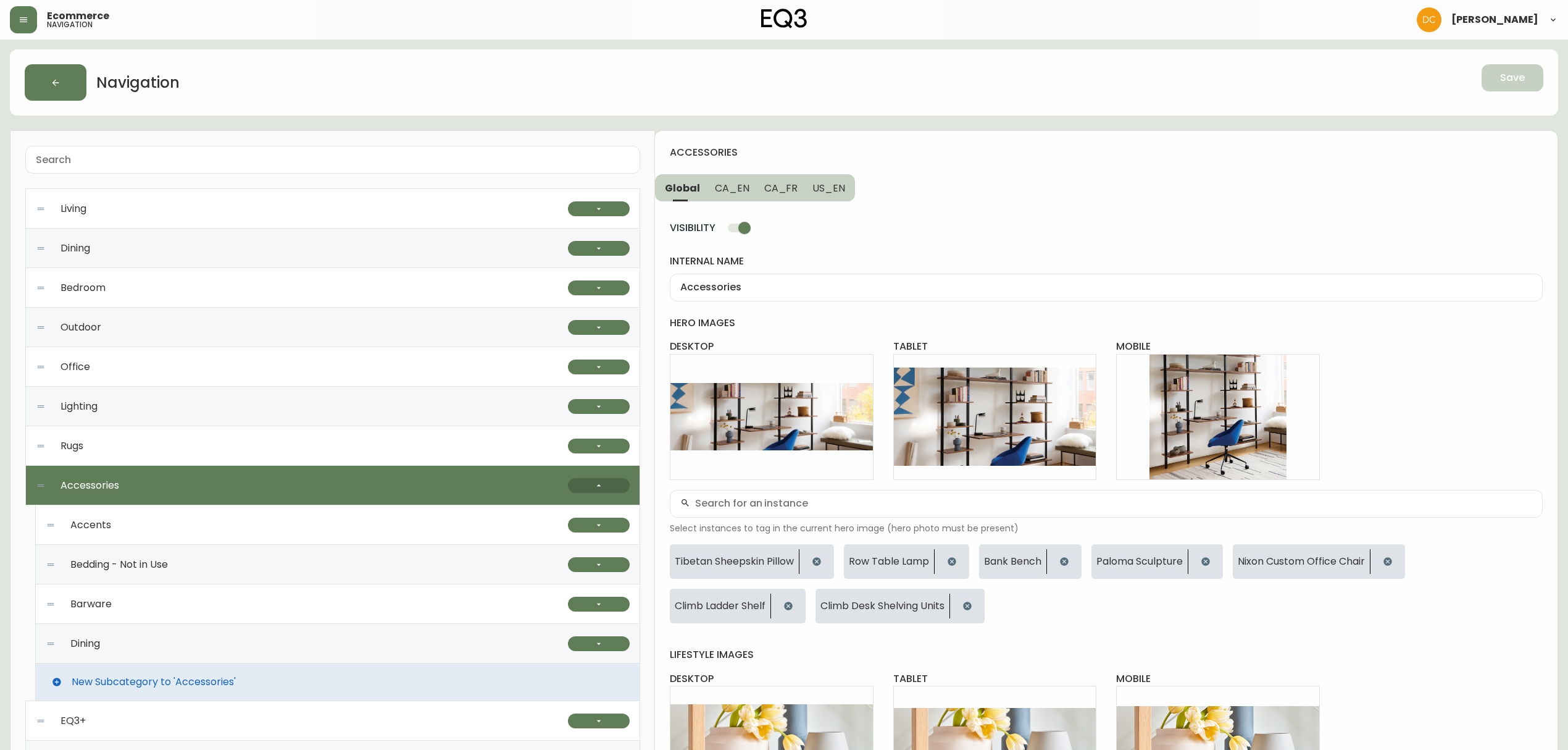
click at [579, 483] on button "button" at bounding box center [599, 485] width 62 height 15
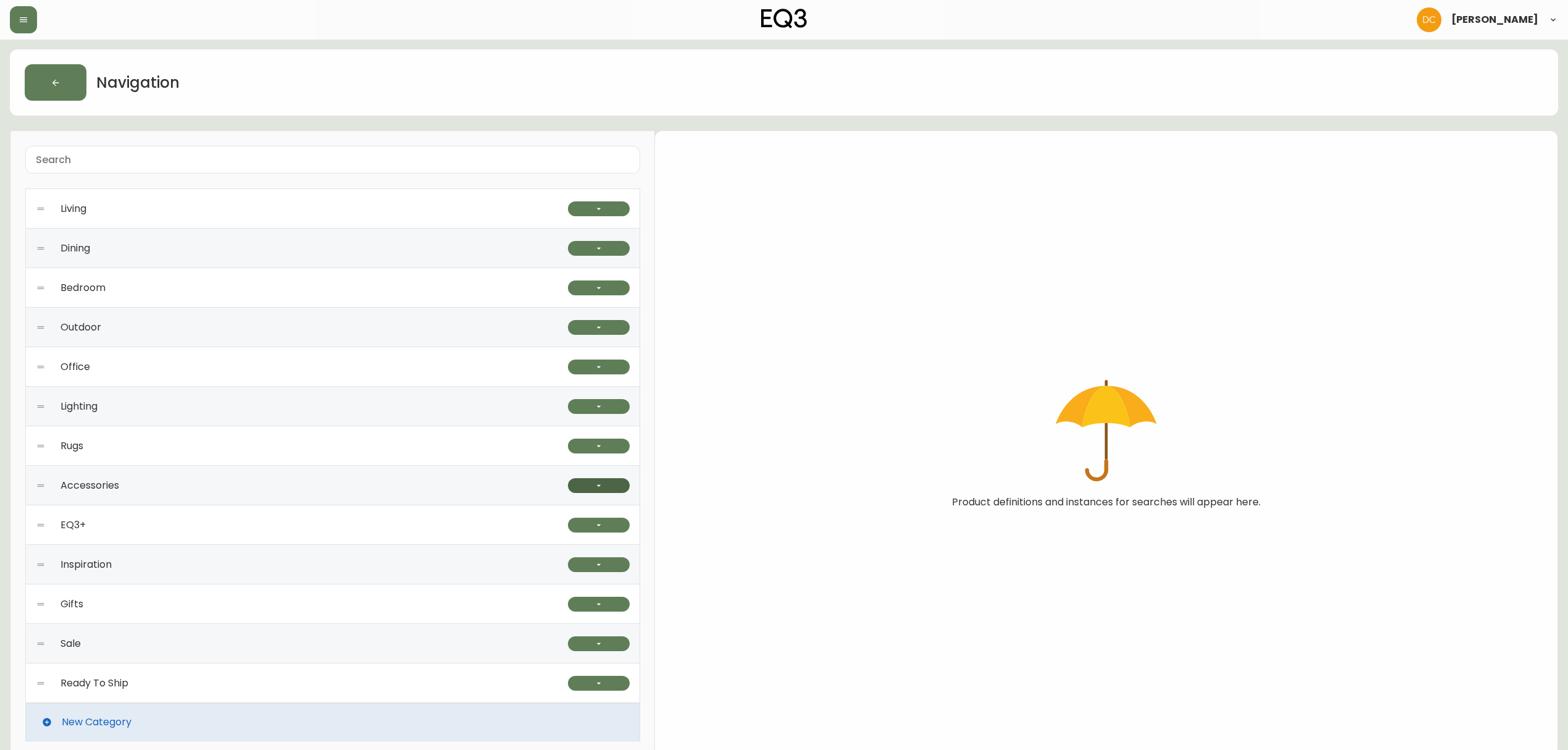
click at [590, 487] on button "button" at bounding box center [599, 485] width 62 height 15
click at [614, 487] on button "button" at bounding box center [599, 485] width 62 height 15
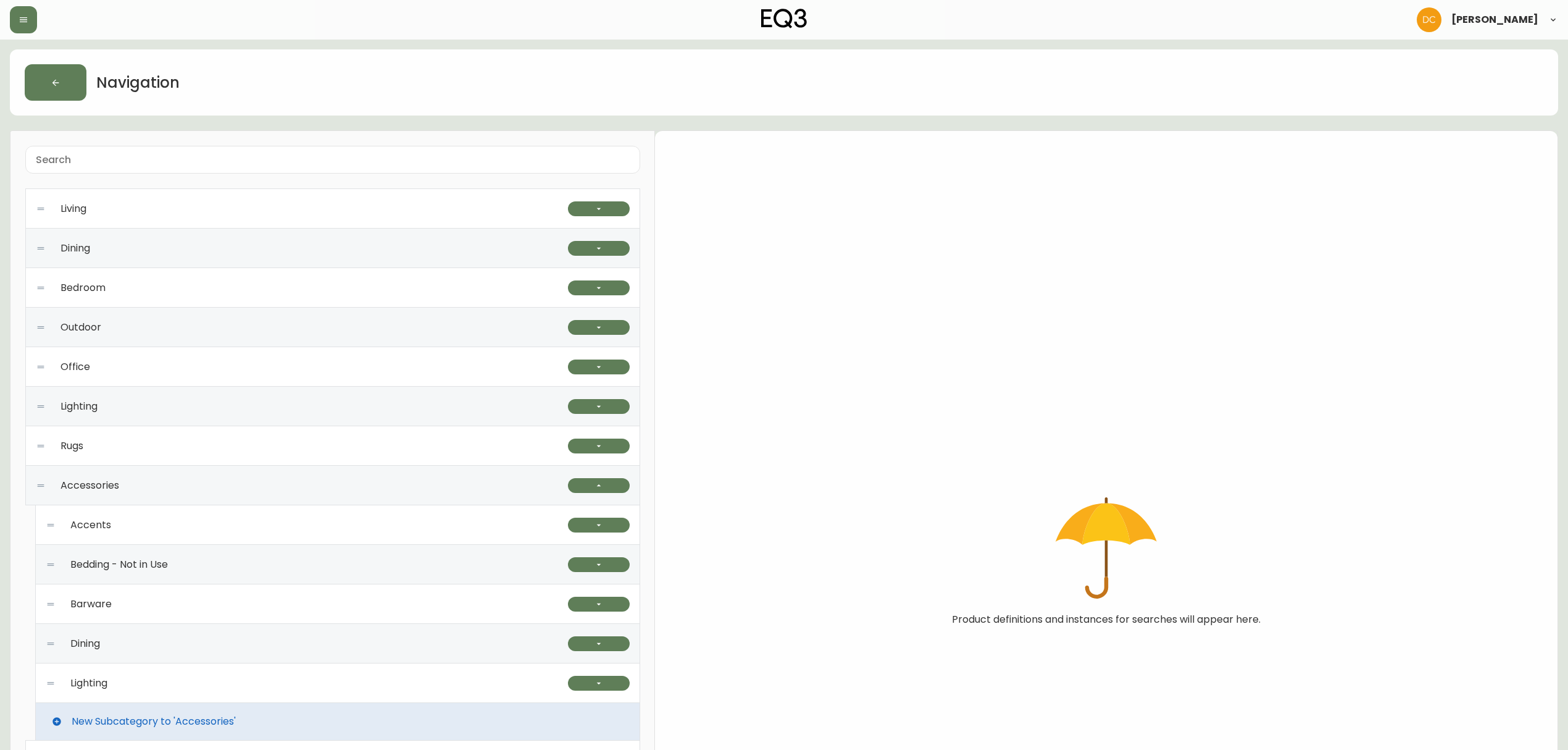
click at [331, 668] on div "Lighting" at bounding box center [307, 683] width 522 height 40
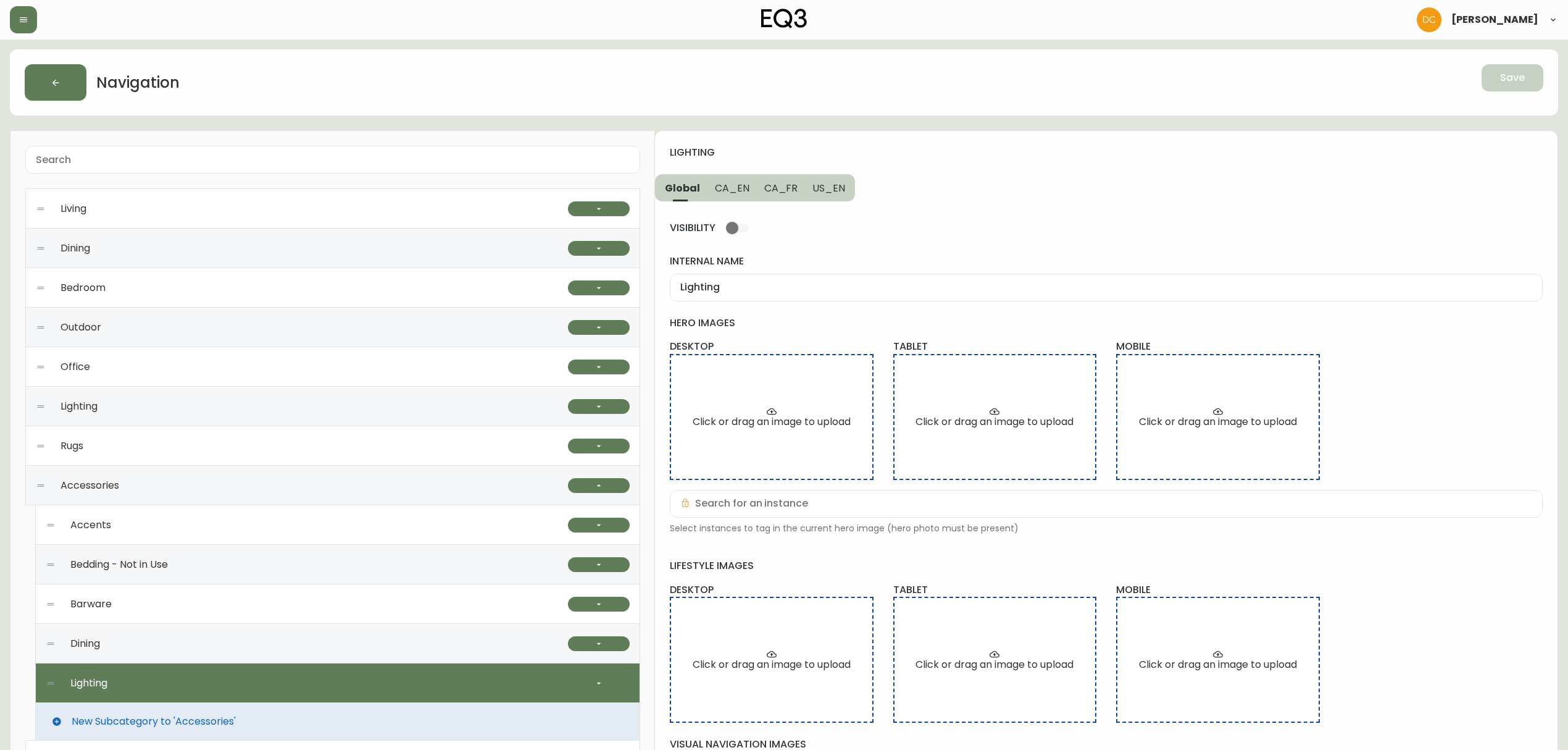
click at [758, 293] on input "Lighting" at bounding box center [1106, 287] width 852 height 12
click at [758, 292] on input "Lighting" at bounding box center [1106, 287] width 852 height 12
click at [727, 191] on span "CA_EN" at bounding box center [732, 188] width 35 height 13
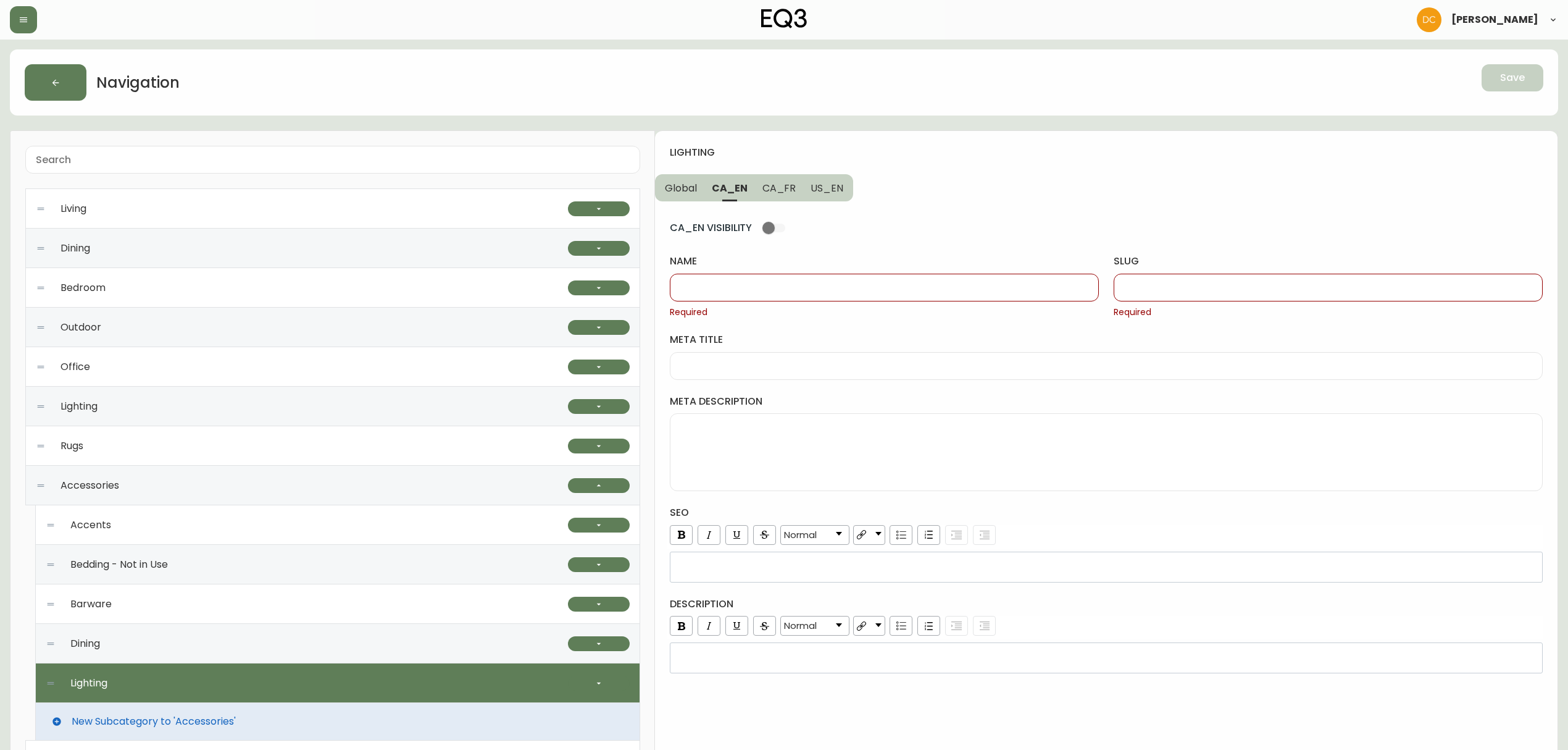
click at [761, 299] on div at bounding box center [884, 288] width 429 height 28
paste input "Lighting"
type input "Lighting"
click at [1134, 297] on div at bounding box center [1328, 288] width 429 height 28
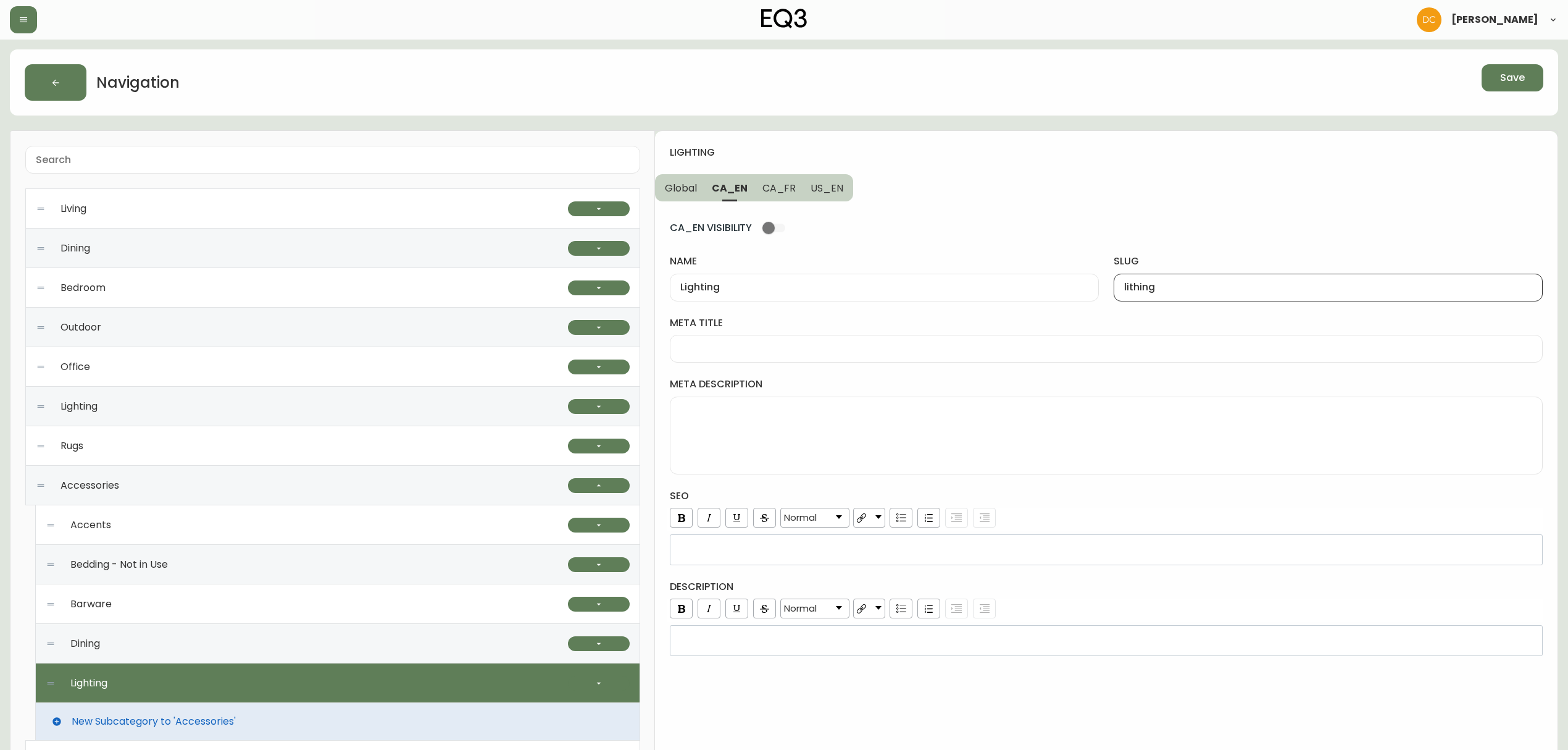
click at [750, 288] on input "Lighting" at bounding box center [884, 287] width 408 height 12
click at [1179, 292] on input "lithing" at bounding box center [1328, 287] width 408 height 12
paste input "Light"
click at [1131, 290] on input "Lighting" at bounding box center [1328, 287] width 408 height 12
type input "lighting"
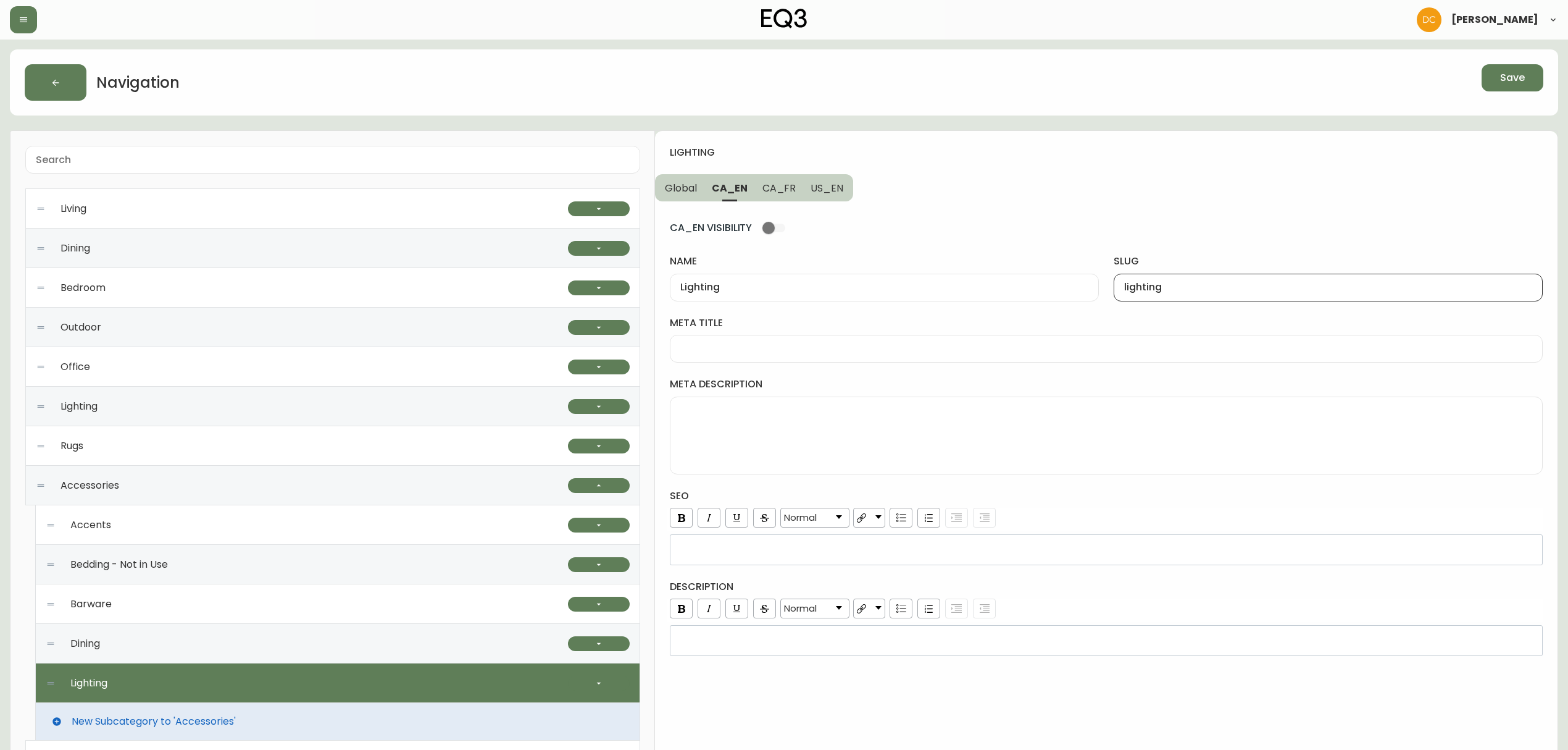
click at [829, 196] on button "US_EN" at bounding box center [828, 187] width 50 height 27
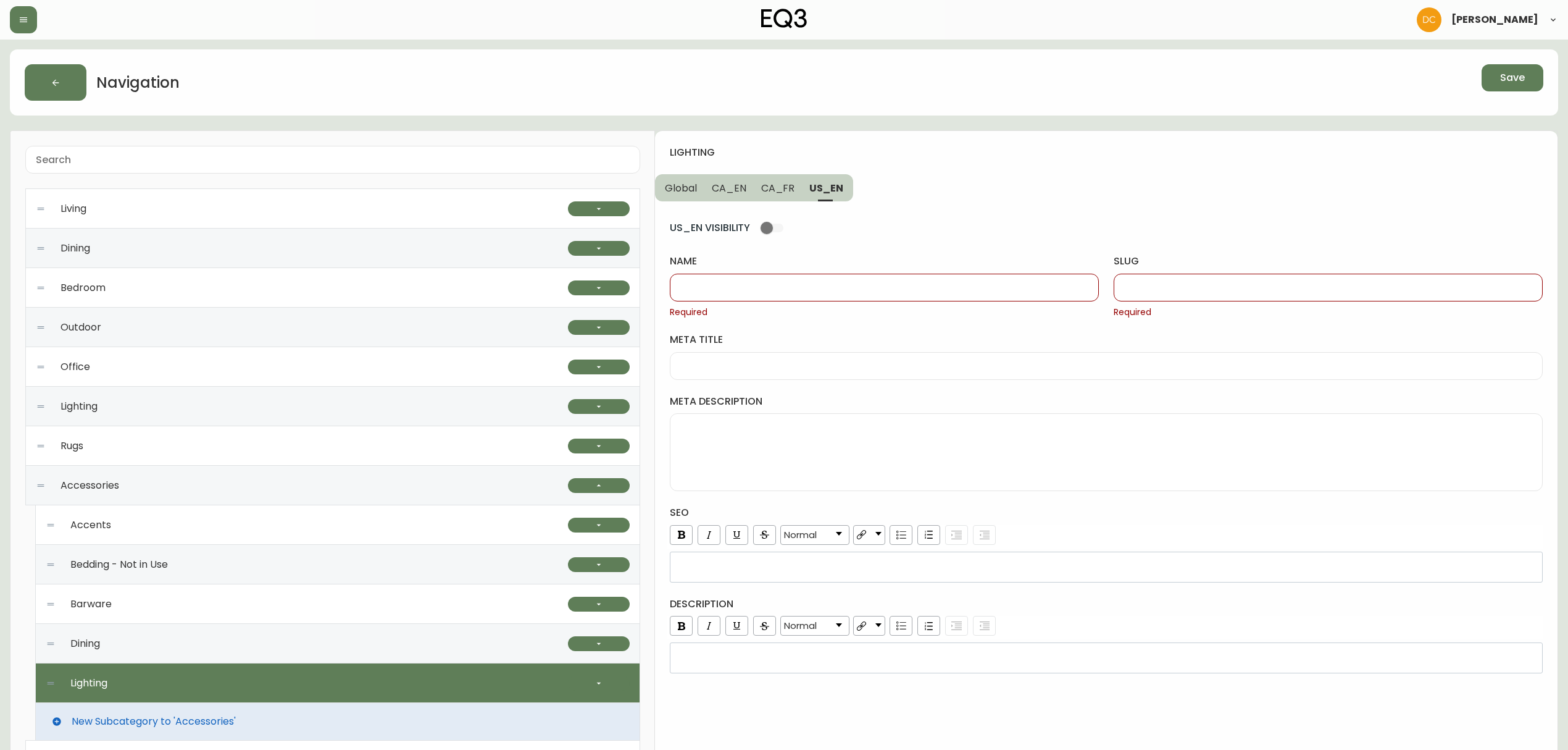
click at [1149, 280] on div at bounding box center [1328, 288] width 429 height 28
paste input "lighting"
type input "lighting"
click at [721, 190] on span "CA_EN" at bounding box center [729, 188] width 35 height 13
type input "Lighting"
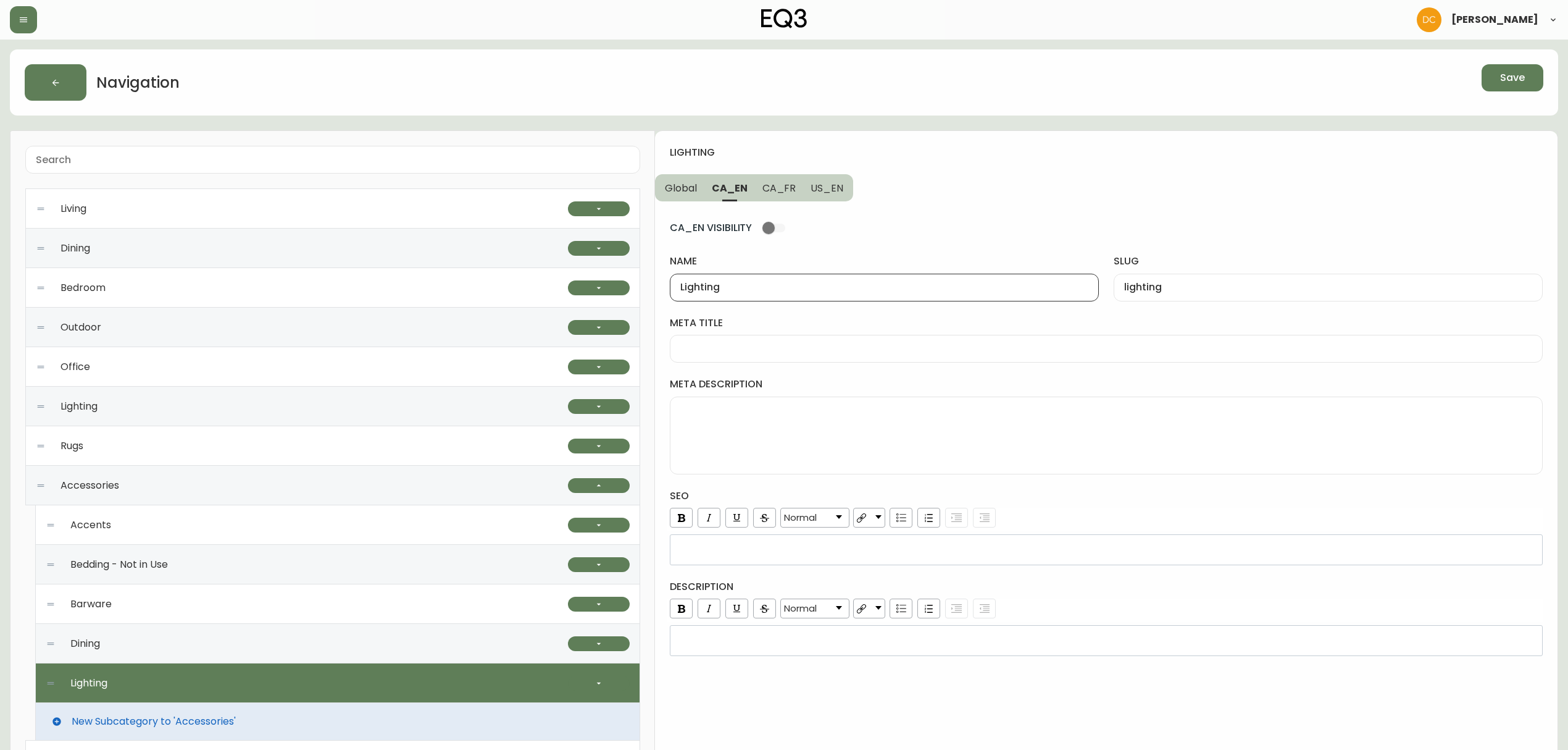
click at [741, 288] on input "Lighting" at bounding box center [884, 287] width 408 height 12
click at [840, 195] on button "US_EN" at bounding box center [828, 187] width 50 height 27
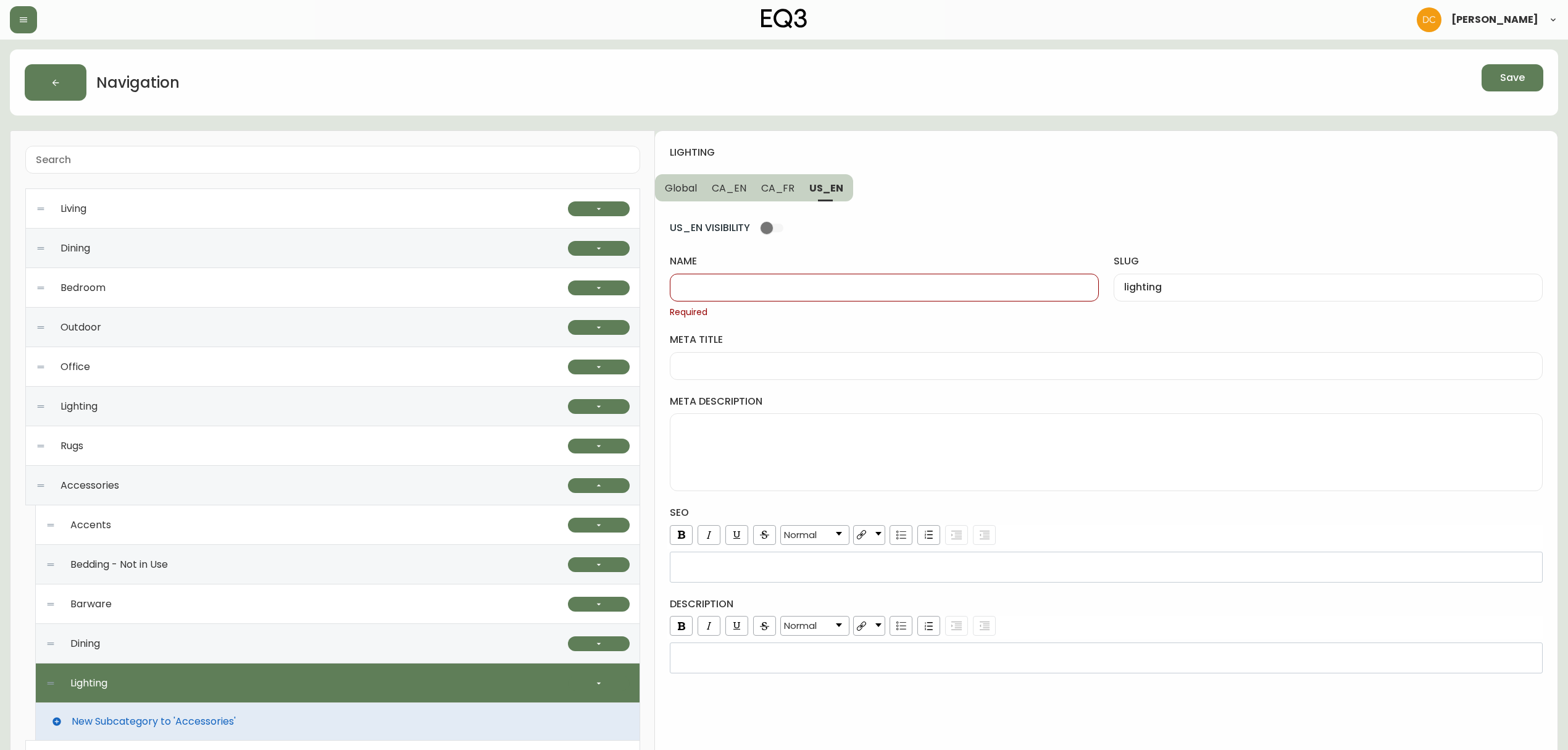
click at [795, 277] on div at bounding box center [884, 288] width 429 height 28
paste input "Lighting"
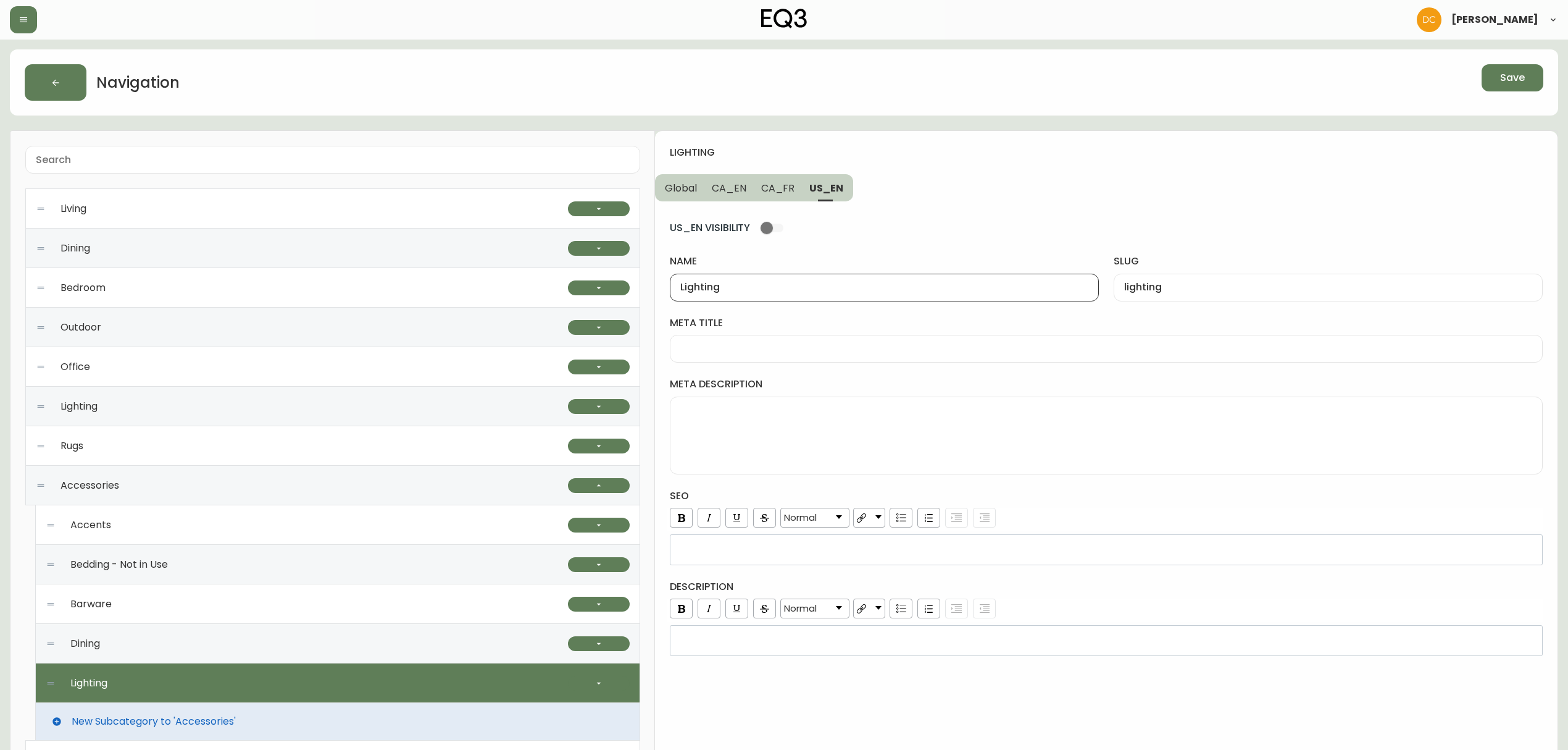
type input "Lighting"
click at [784, 194] on span "CA_FR" at bounding box center [777, 188] width 34 height 13
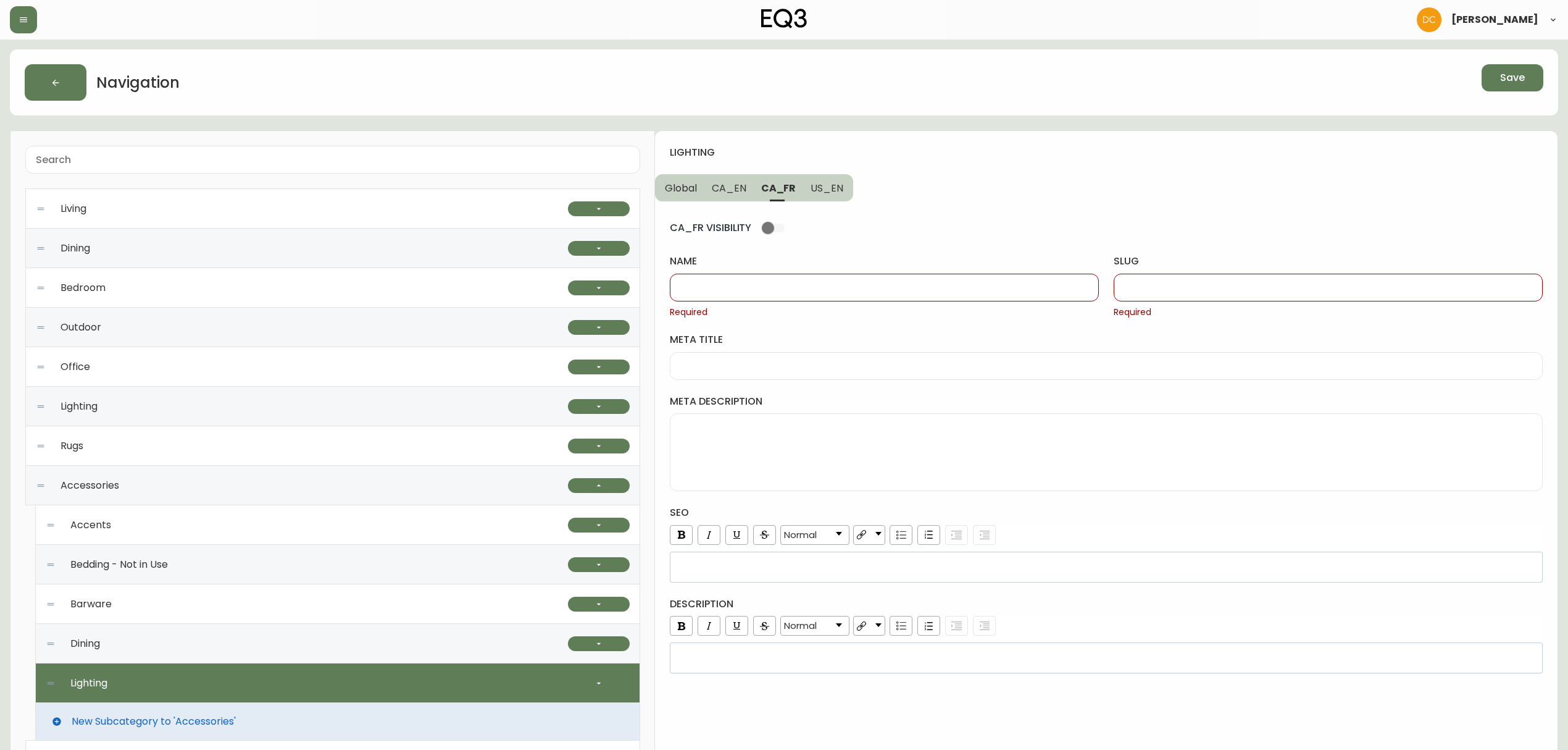
click at [798, 293] on input "name" at bounding box center [884, 287] width 408 height 12
click at [897, 277] on div "Eclaire" at bounding box center [884, 288] width 429 height 28
paste input "Éclairag"
type input "Éclairage"
click at [1172, 274] on div at bounding box center [1328, 288] width 429 height 28
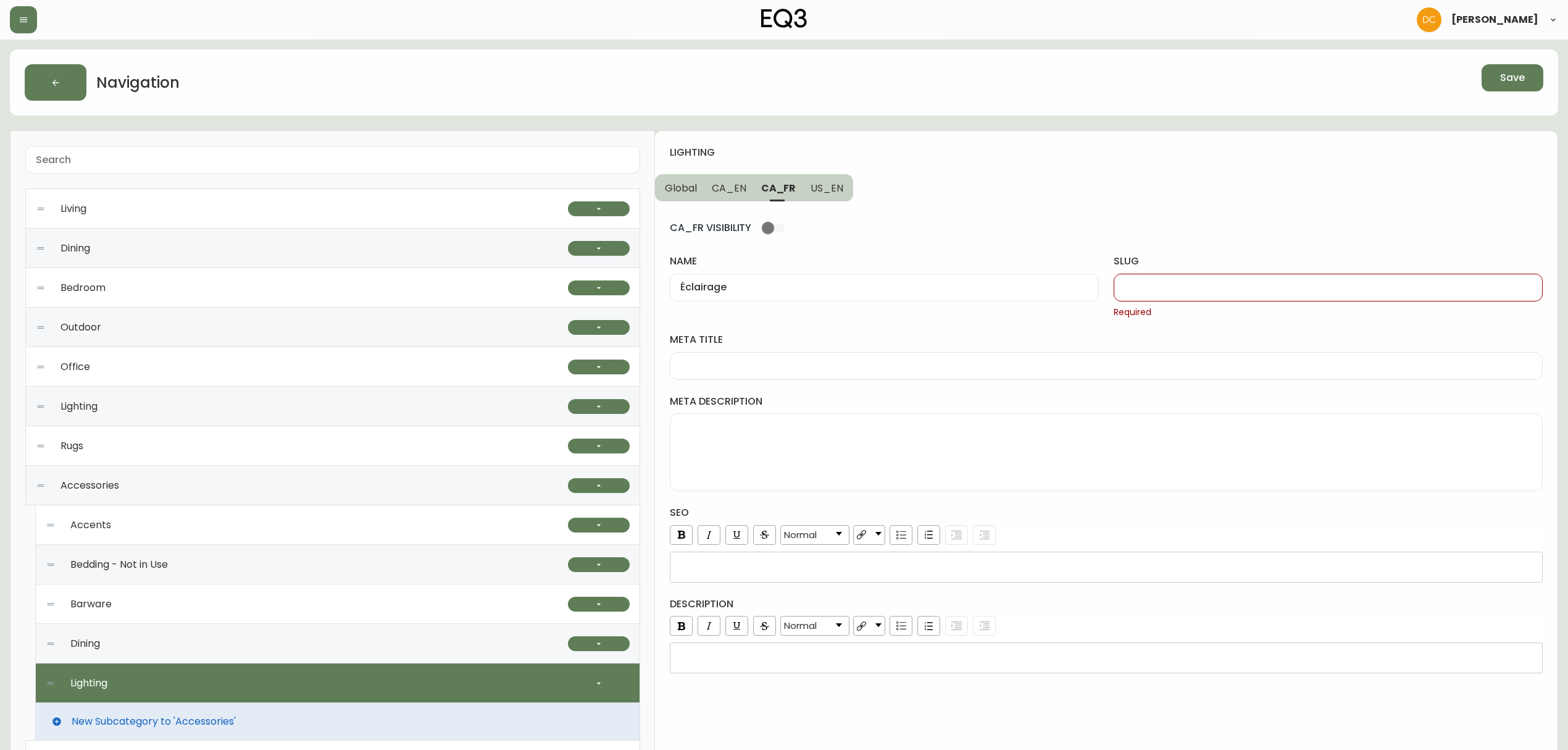
paste input "eclairage"
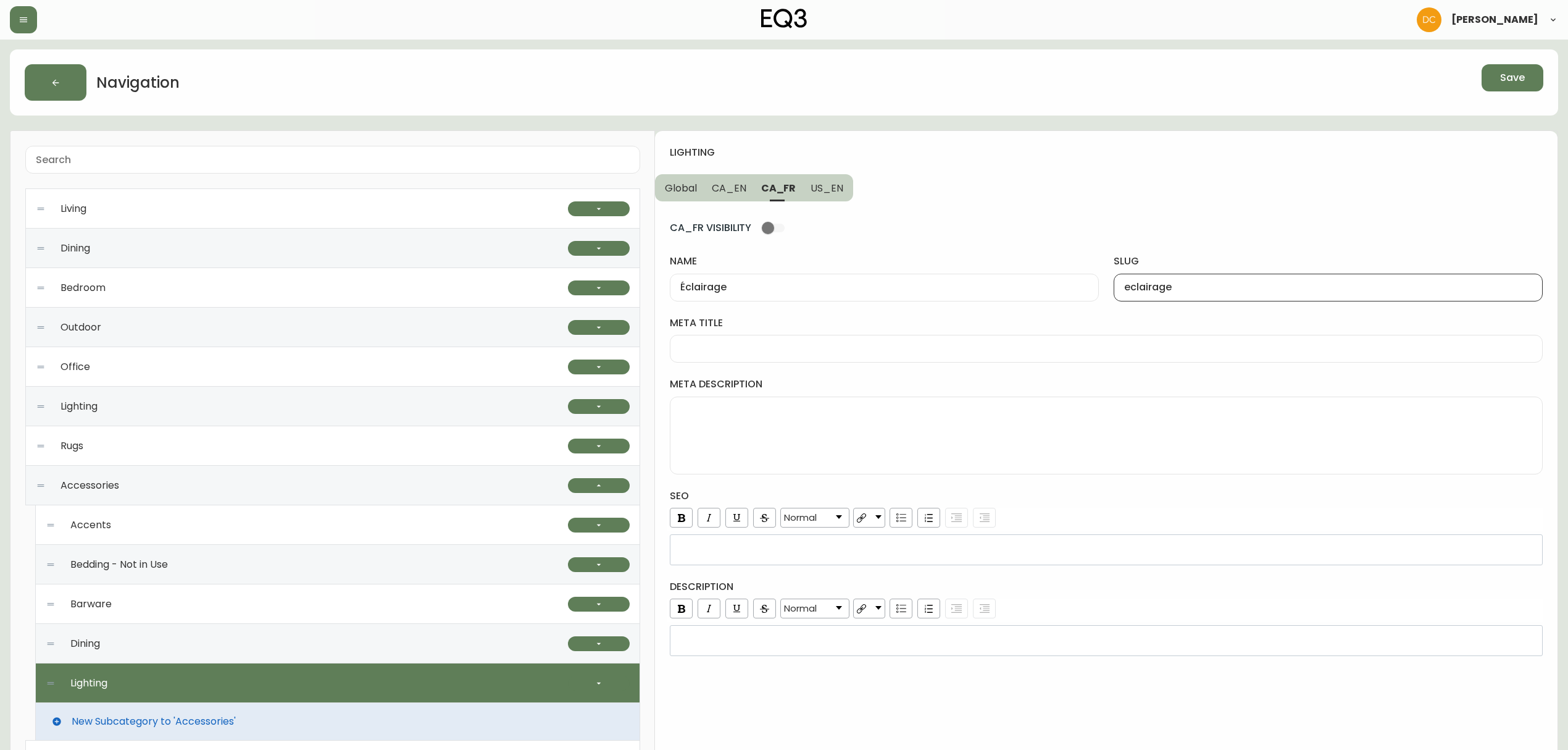
type input "eclairage"
click at [818, 189] on span "US_EN" at bounding box center [827, 188] width 33 height 13
type input "Lighting"
type input "lighting"
click at [764, 189] on span "CA_FR" at bounding box center [777, 188] width 34 height 13
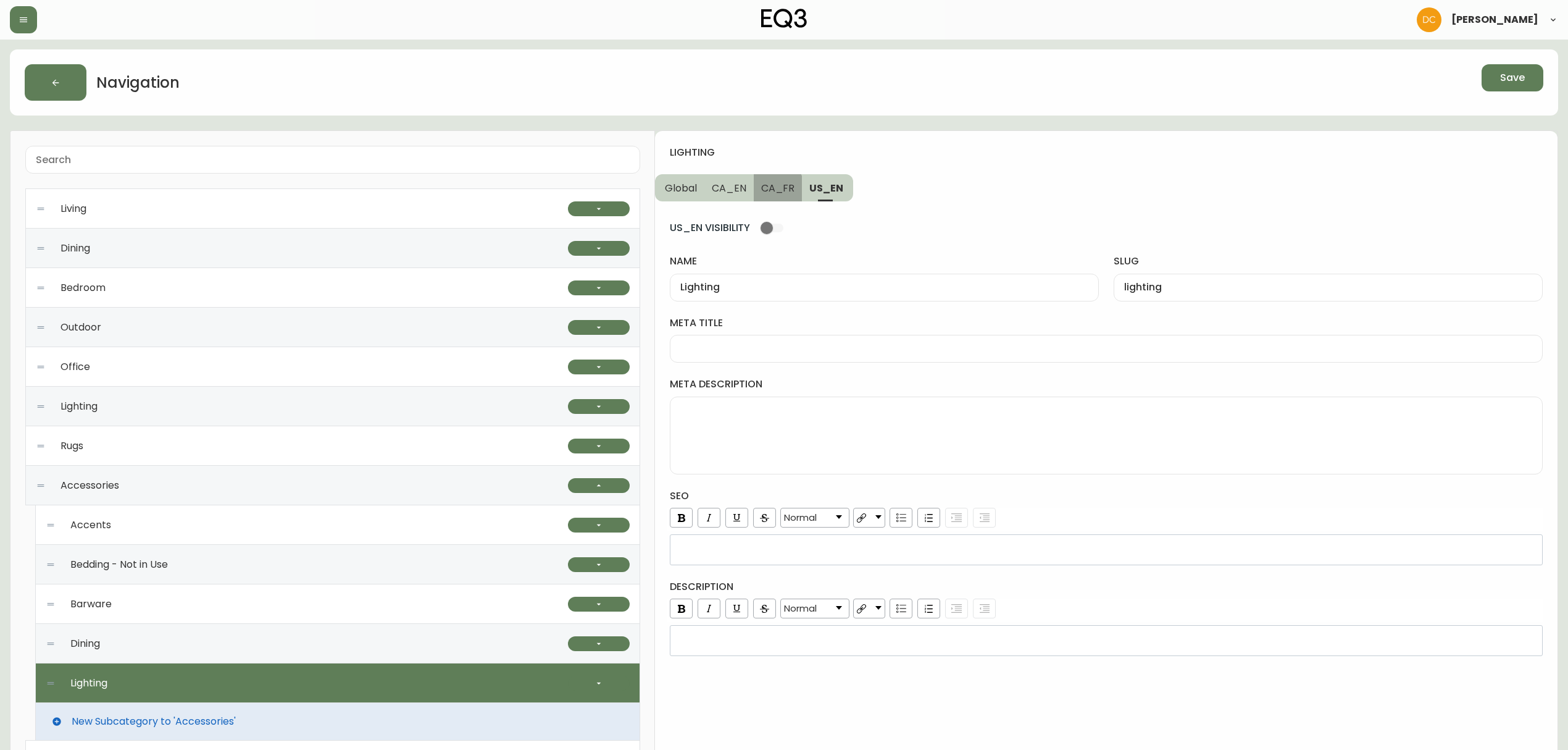
type input "Éclairage"
type input "eclairage"
drag, startPoint x: 728, startPoint y: 189, endPoint x: 710, endPoint y: 193, distance: 18.4
click at [728, 188] on span "CA_EN" at bounding box center [729, 188] width 35 height 13
type input "Lighting"
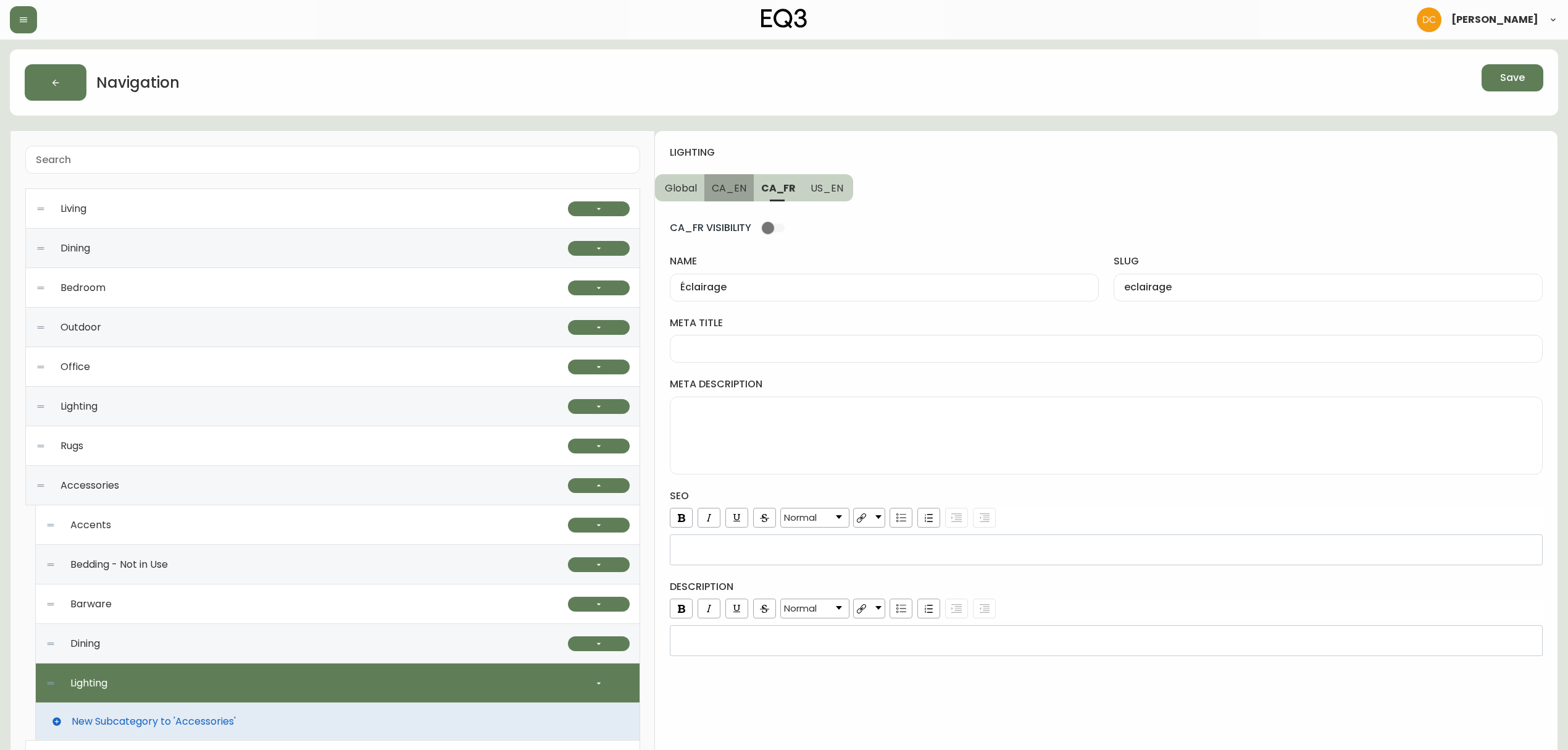
type input "lighting"
click at [680, 189] on span "Global" at bounding box center [680, 188] width 32 height 13
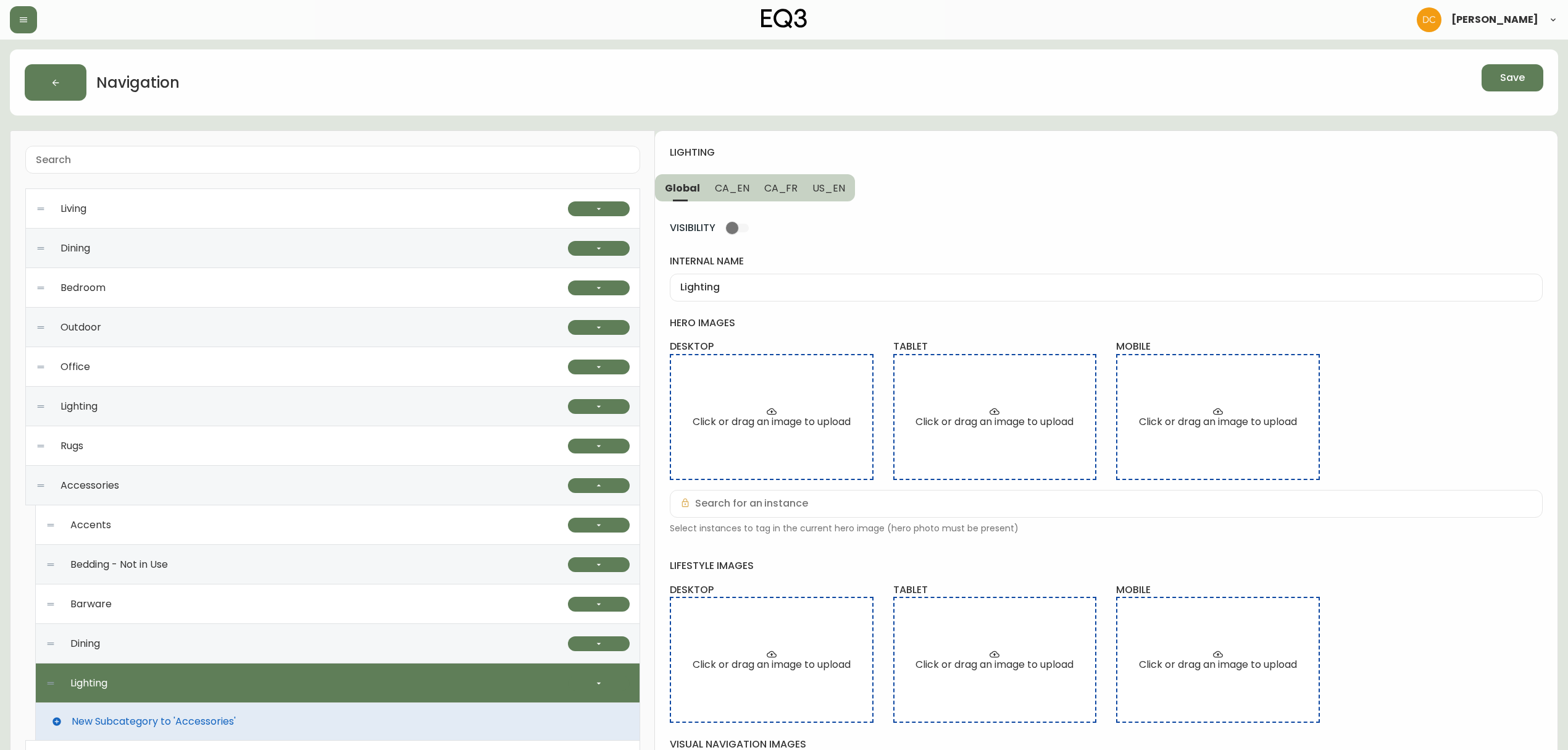
click at [1504, 70] on button "Save" at bounding box center [1512, 78] width 62 height 27
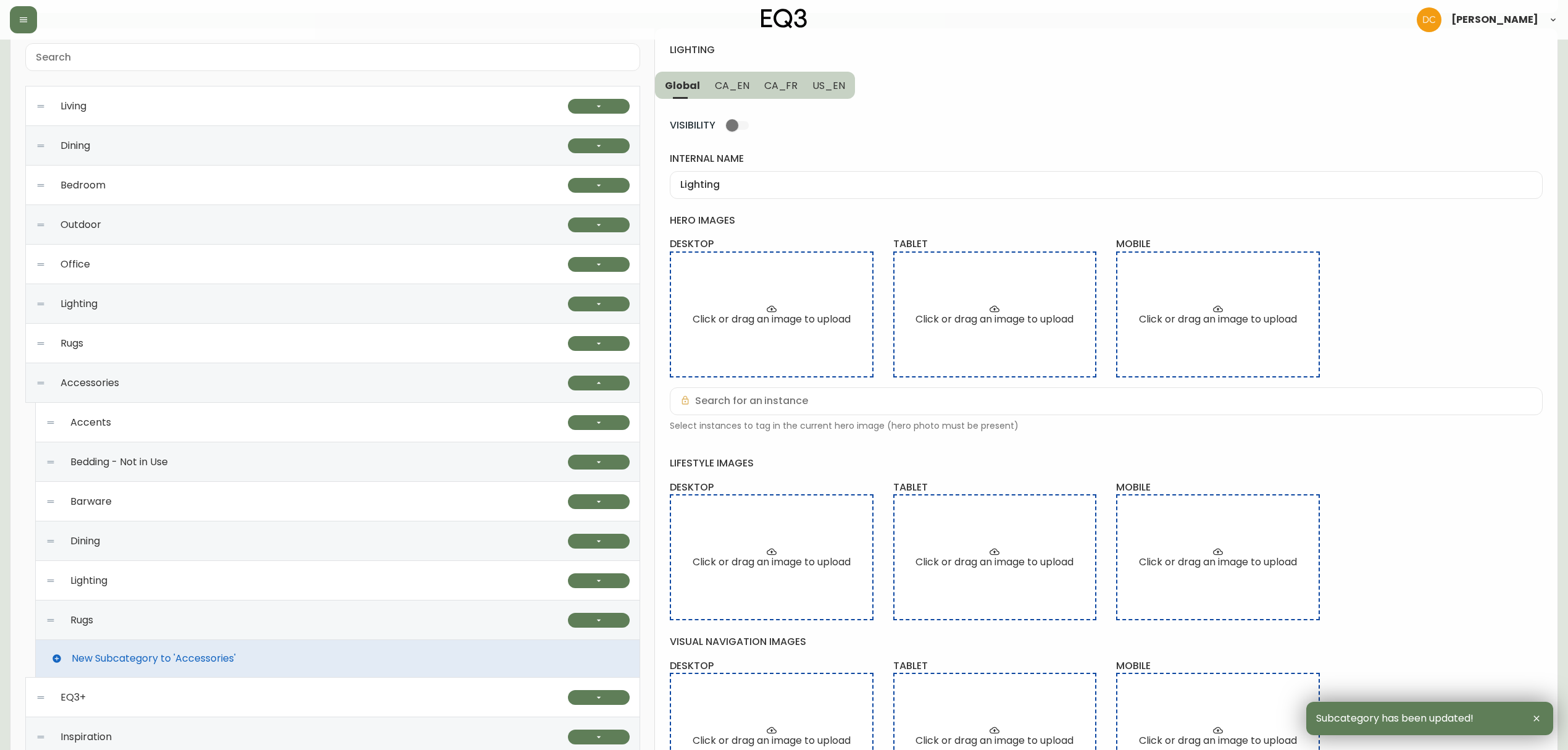
scroll to position [300, 0]
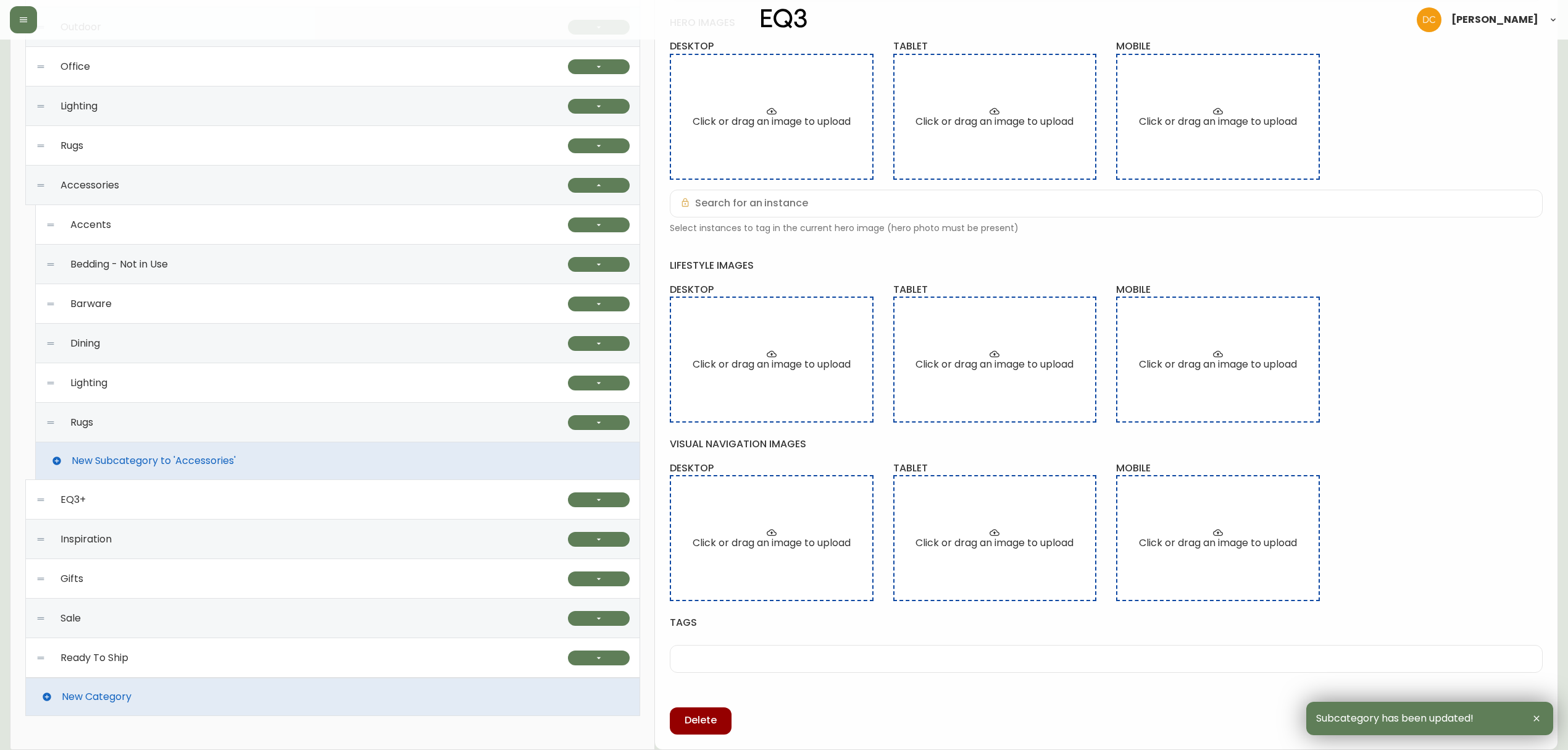
click at [206, 431] on div "Rugs" at bounding box center [307, 422] width 522 height 40
type input "Rugs"
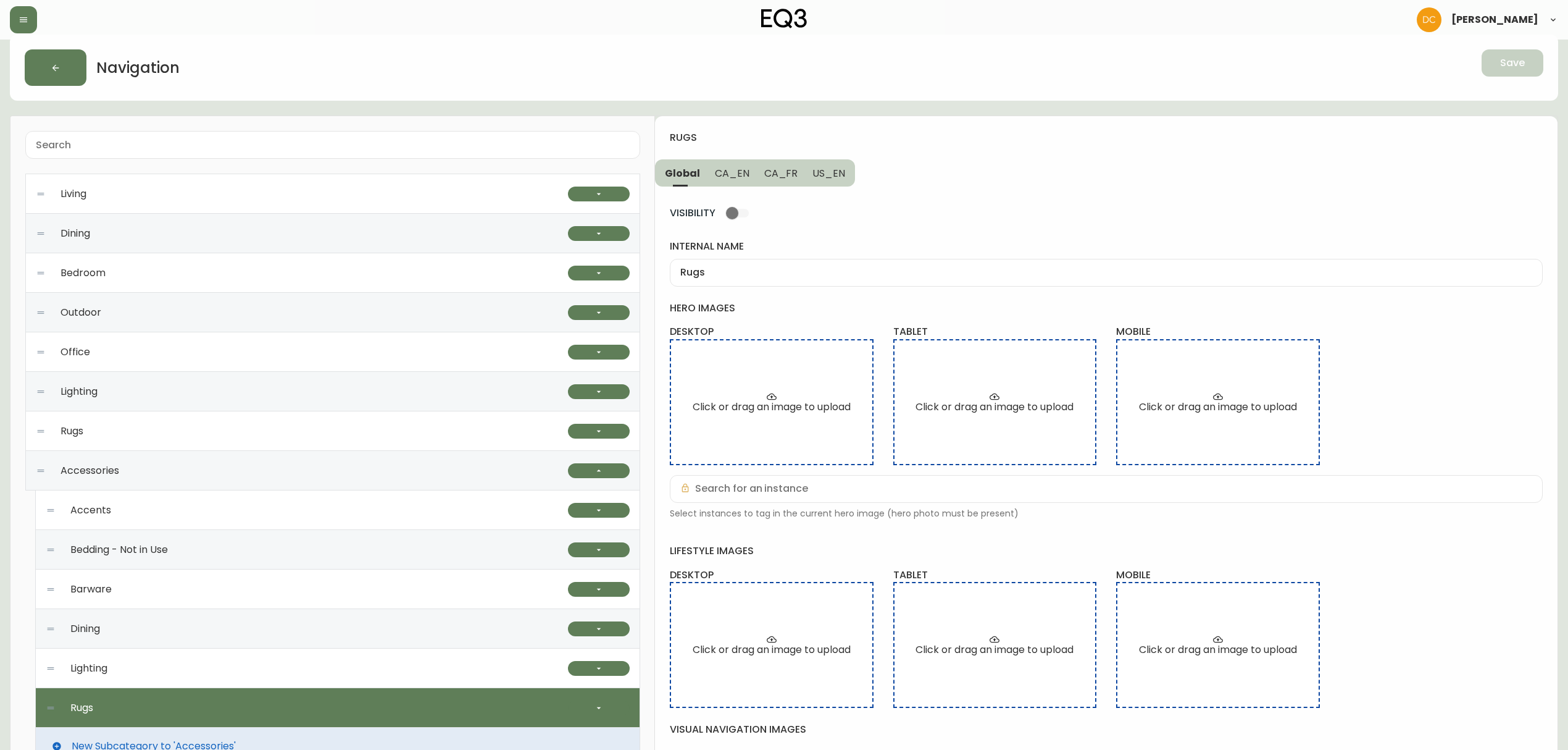
scroll to position [0, 0]
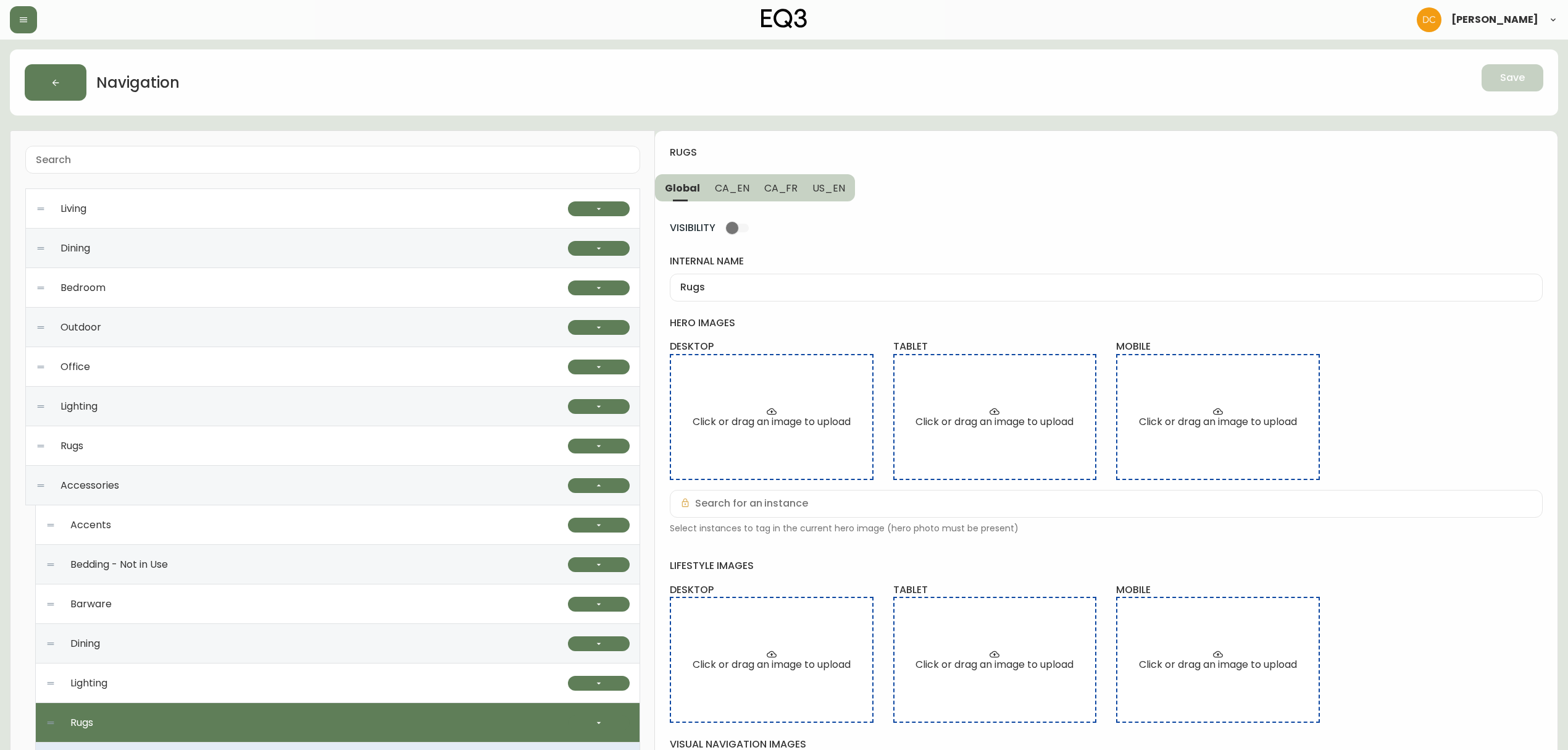
click at [773, 297] on div "Rugs" at bounding box center [1107, 288] width 873 height 28
click at [728, 190] on span "CA_EN" at bounding box center [732, 188] width 35 height 13
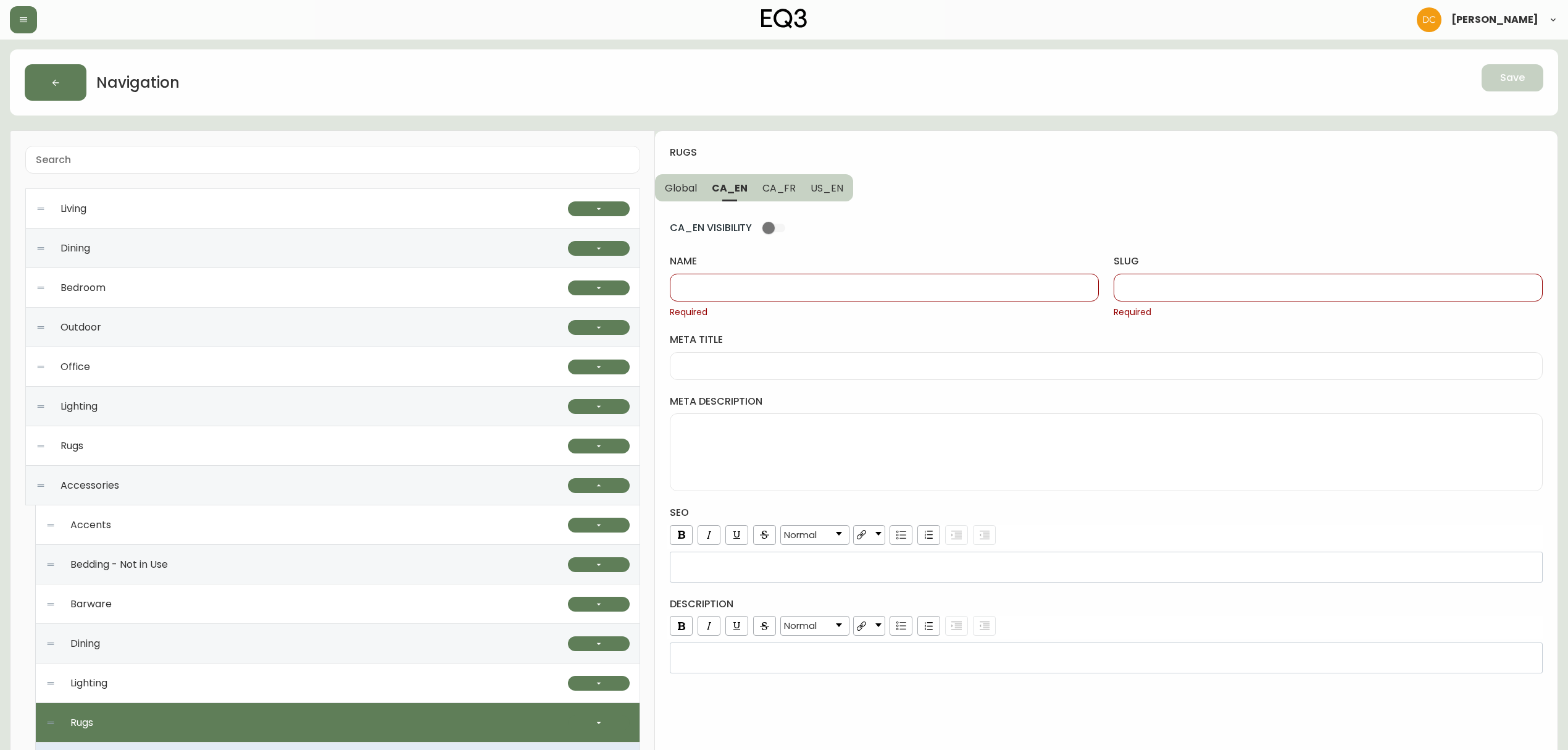
drag, startPoint x: 773, startPoint y: 282, endPoint x: 781, endPoint y: 280, distance: 8.2
click at [773, 281] on input "name" at bounding box center [884, 287] width 408 height 12
paste input "Rugs"
type input "Rugs"
click at [818, 180] on button "US_EN" at bounding box center [828, 187] width 50 height 27
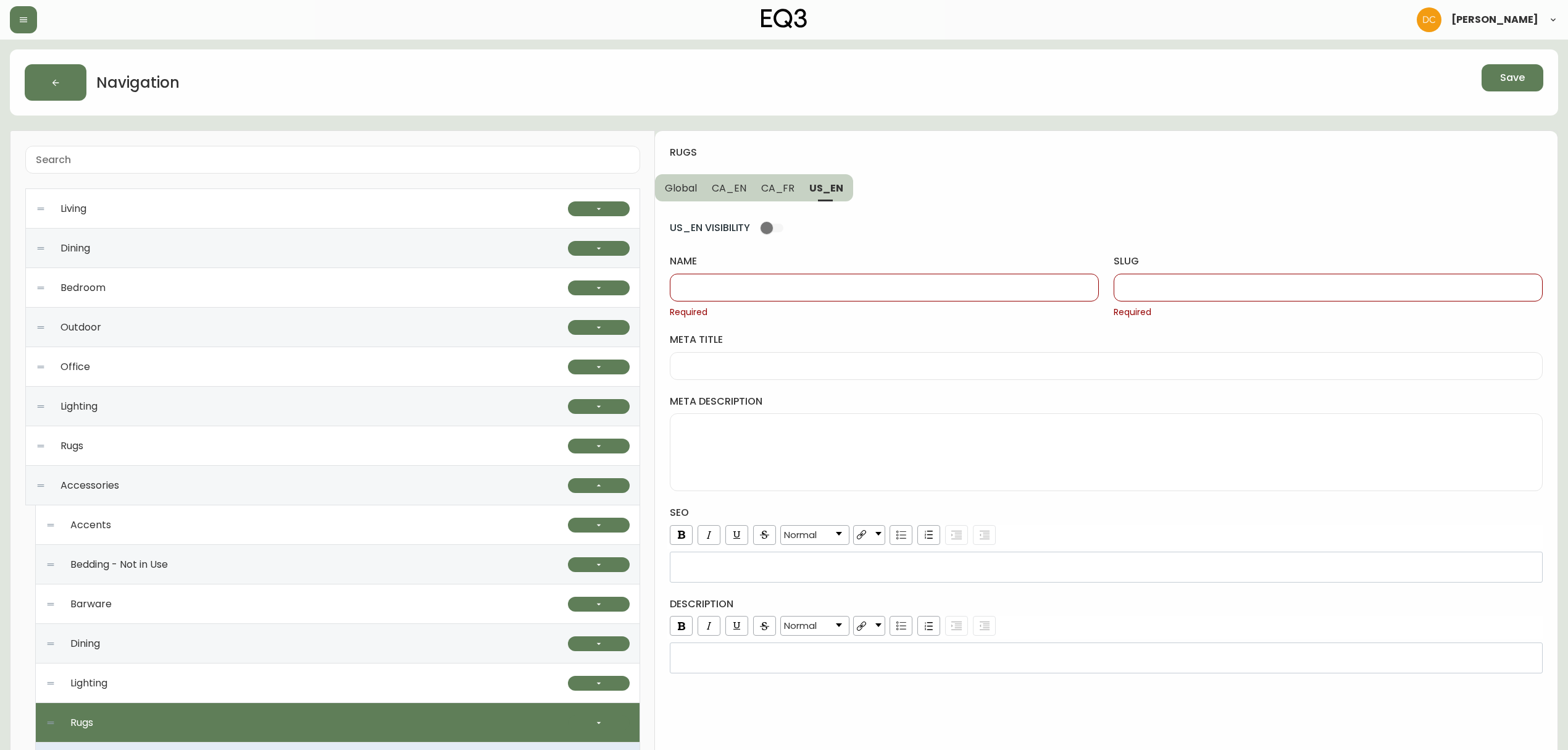
click at [799, 284] on input "name" at bounding box center [884, 287] width 408 height 12
paste input "Rugs"
type input "Rugs"
click at [1179, 280] on div at bounding box center [1328, 288] width 429 height 28
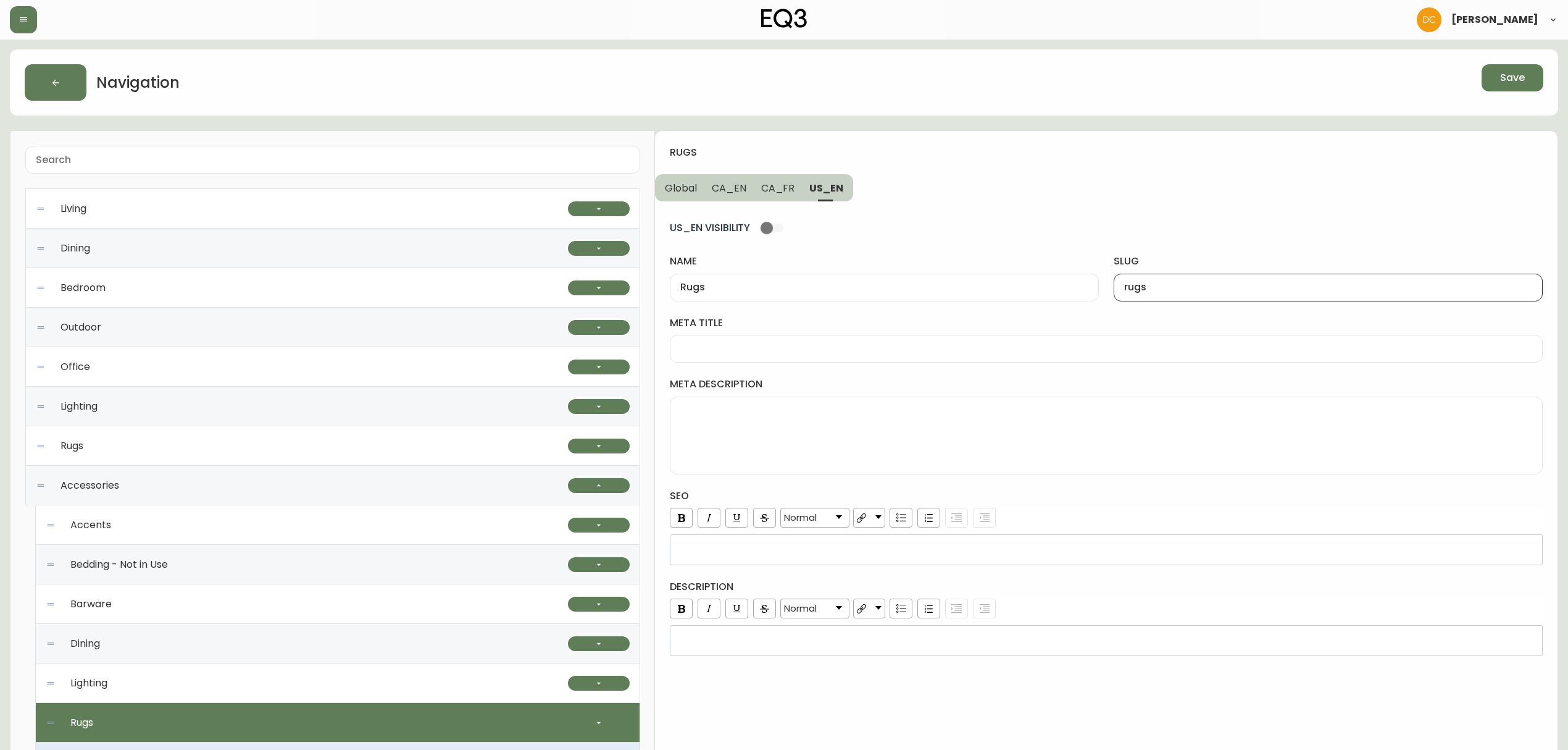
type input "rugs"
click at [723, 185] on span "CA_EN" at bounding box center [729, 188] width 35 height 13
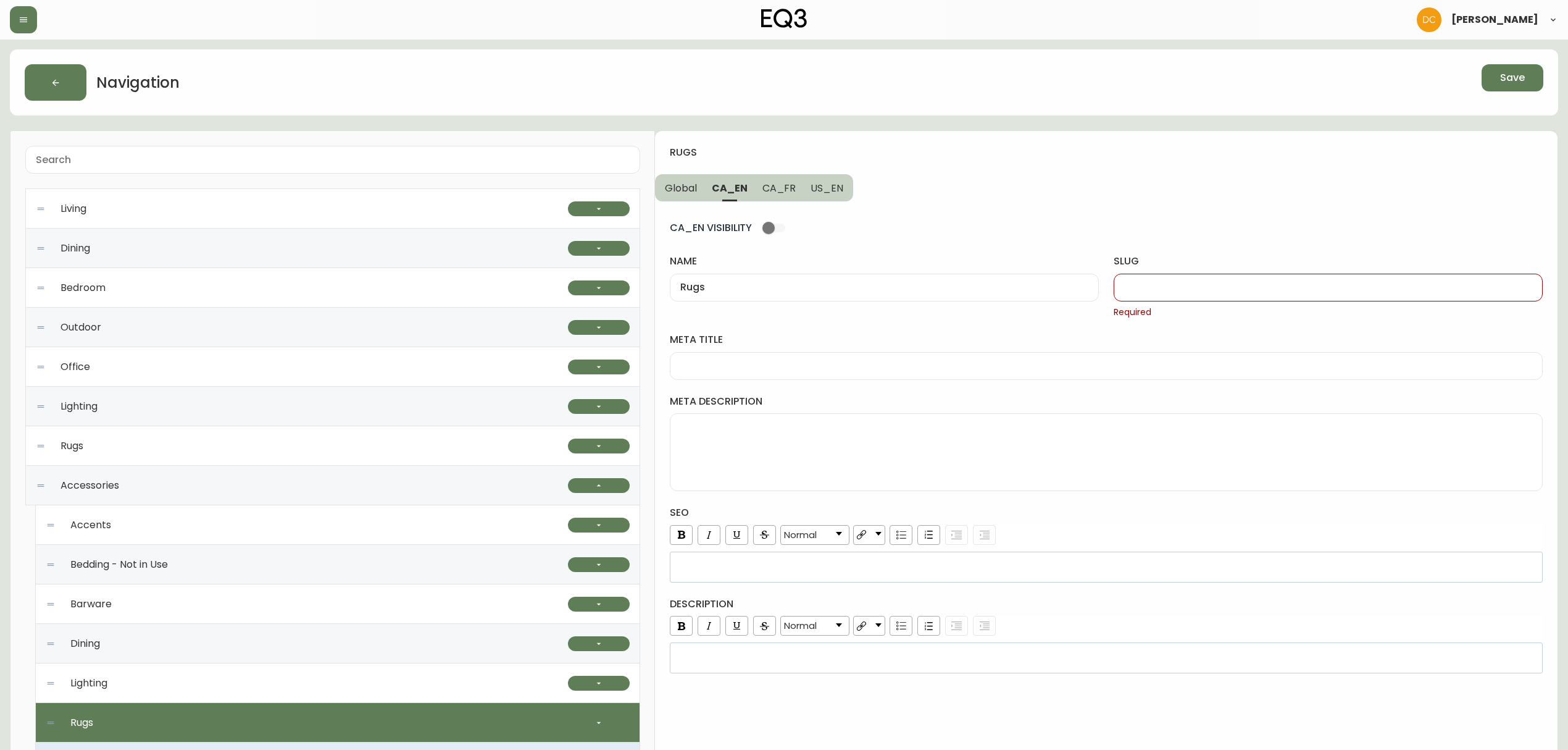
click at [1157, 287] on input "slug" at bounding box center [1328, 287] width 408 height 12
paste input "rugs"
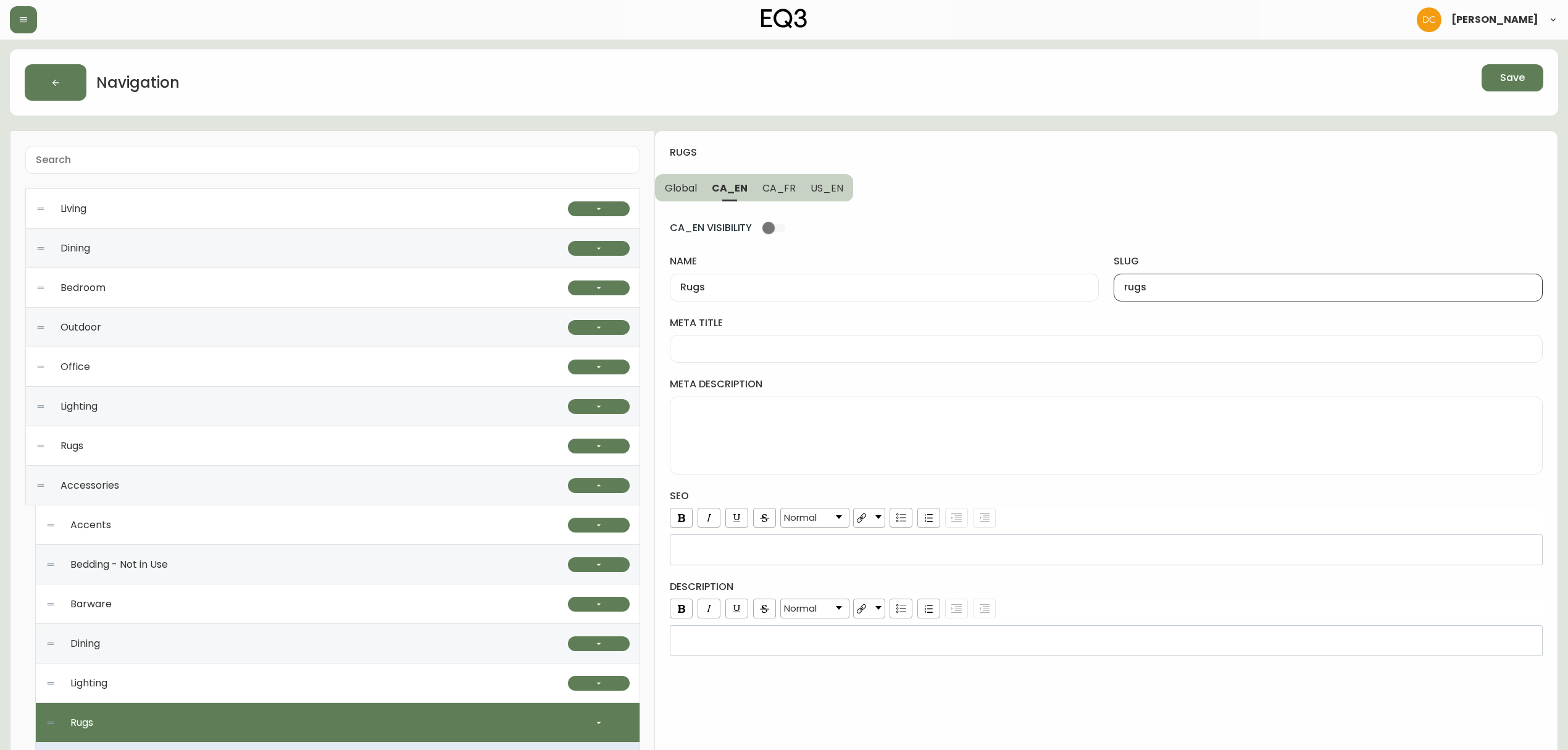
type input "rugs"
click at [759, 189] on button "CA_FR" at bounding box center [779, 187] width 49 height 27
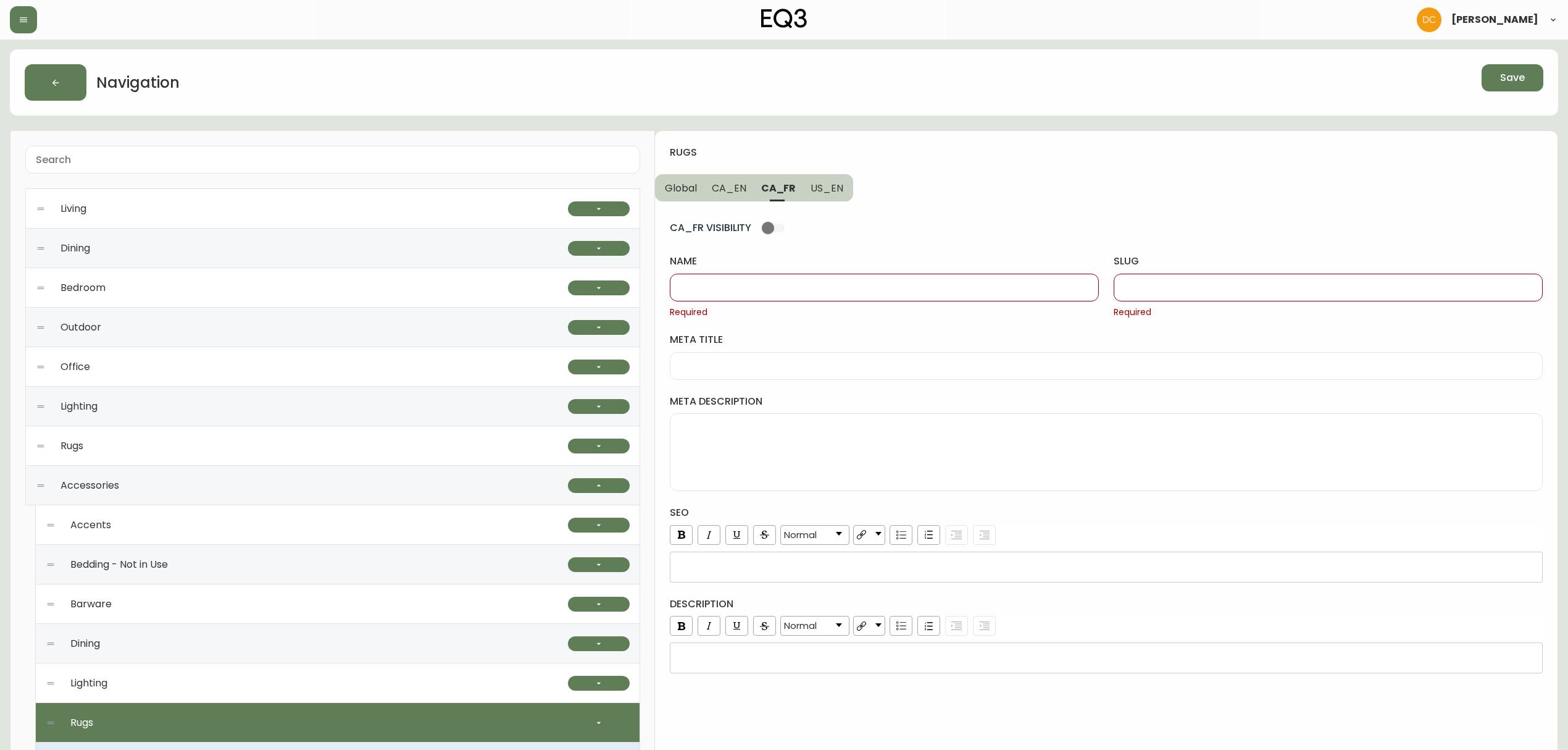
click at [865, 272] on div "name Required" at bounding box center [884, 286] width 429 height 64
click at [851, 272] on div "name Required" at bounding box center [884, 286] width 429 height 64
click at [852, 274] on div at bounding box center [884, 288] width 429 height 28
paste input "Tapis"
type input "Tapis"
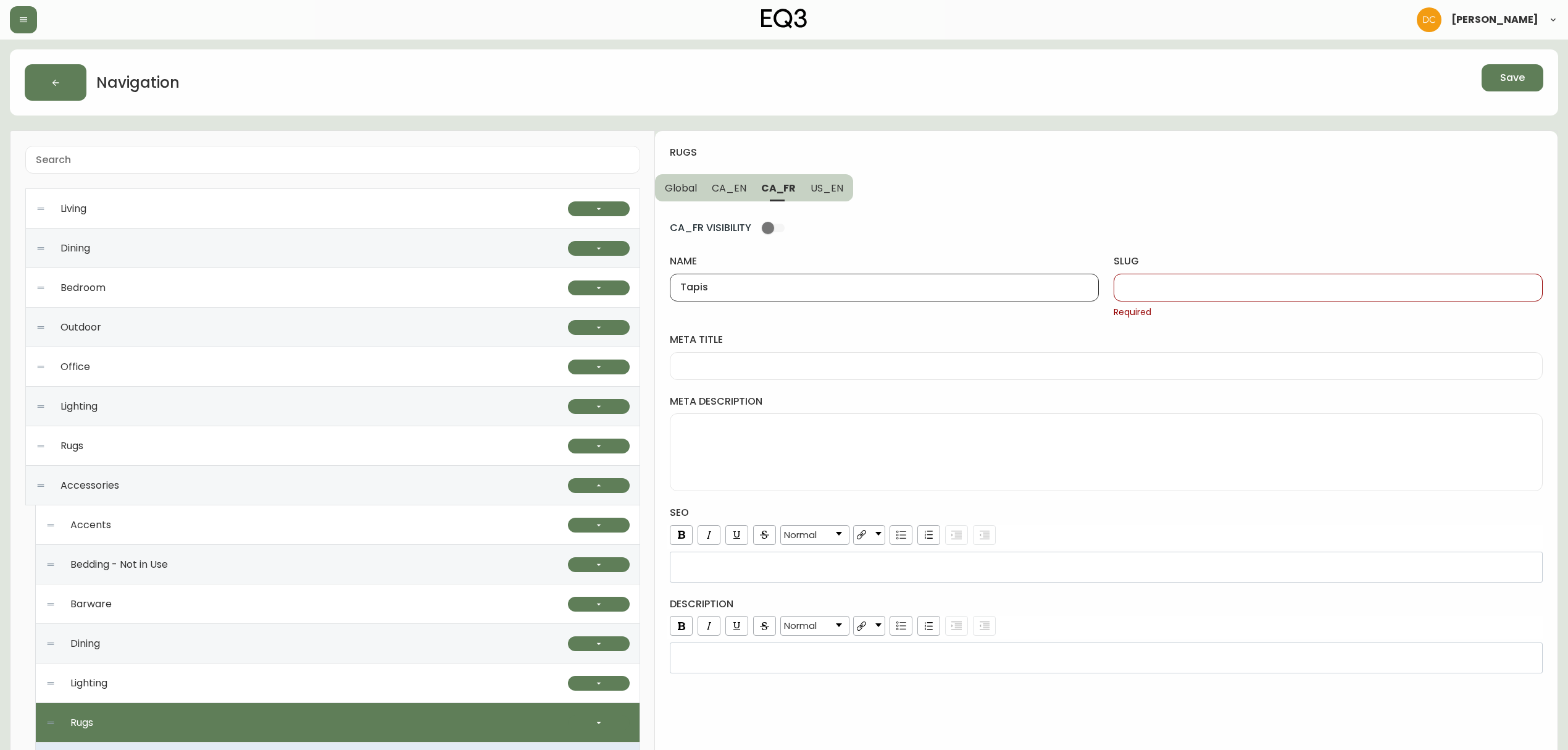
click at [1156, 280] on div at bounding box center [1328, 288] width 429 height 28
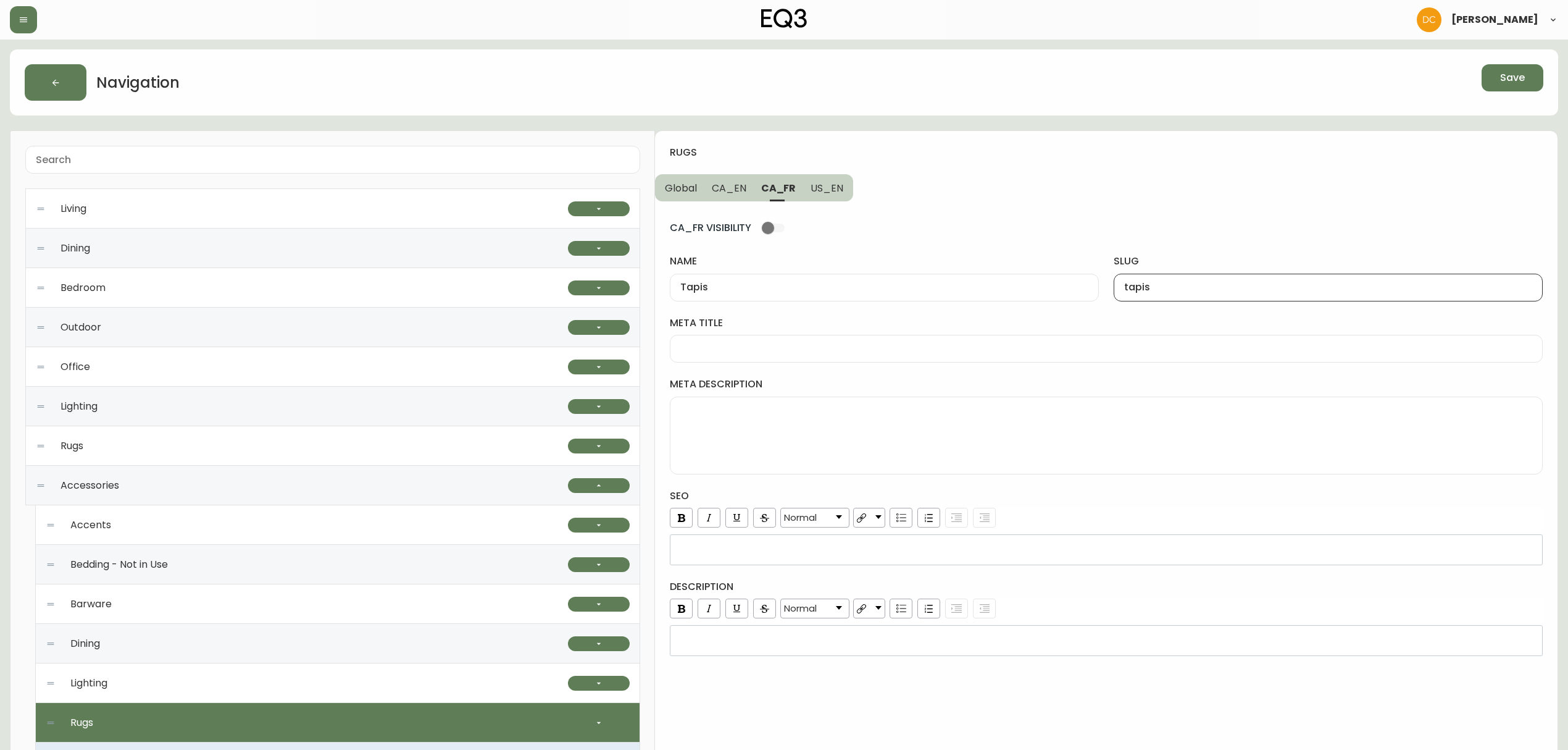
type input "tapis"
click at [741, 183] on span "CA_EN" at bounding box center [729, 188] width 35 height 13
type input "Rugs"
type input "rugs"
click at [687, 196] on button "Global" at bounding box center [679, 187] width 49 height 27
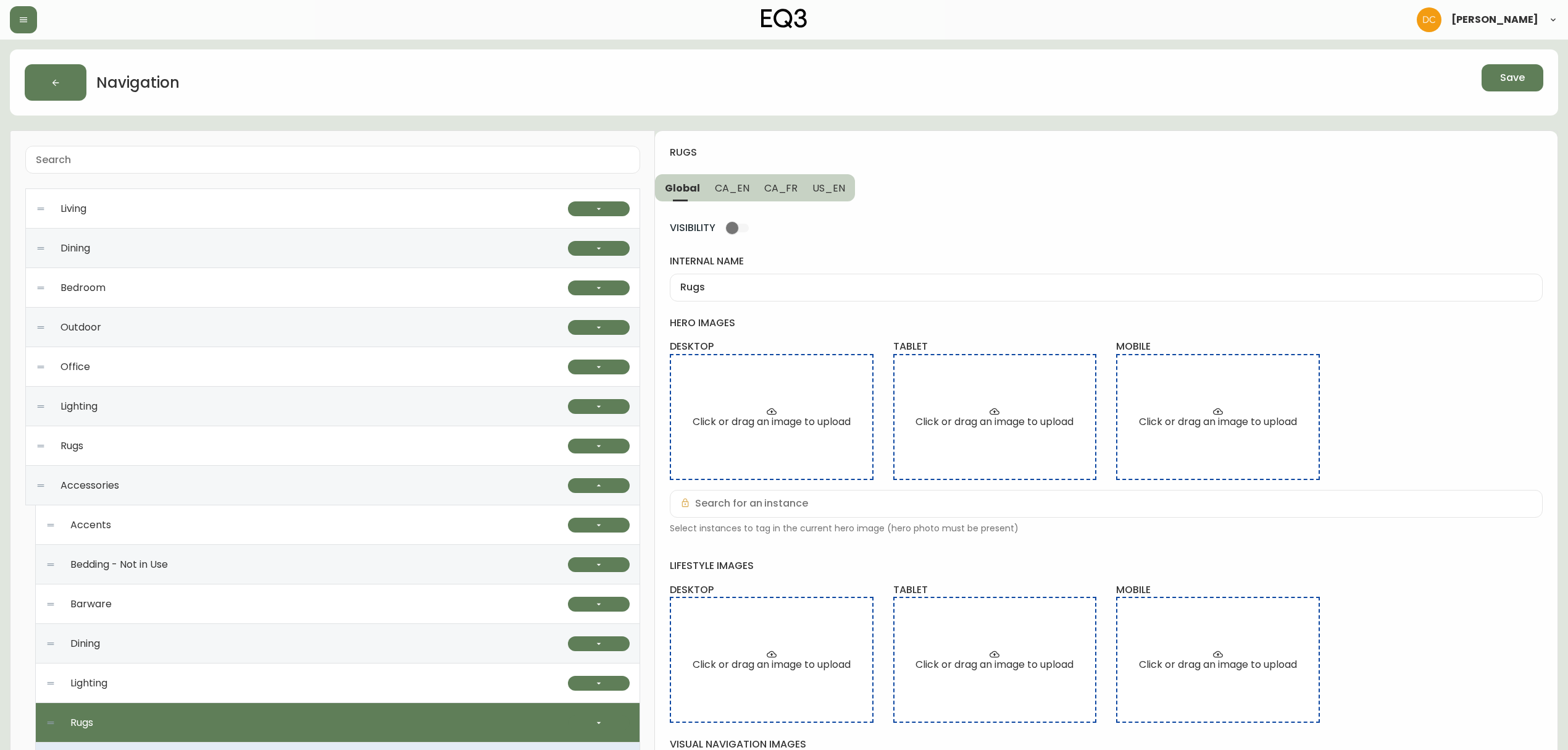
click at [1138, 190] on div "rugs Global CA_EN CA_FR US_EN VISIBILITY internal name Rugs hero images desktop…" at bounding box center [1106, 590] width 902 height 918
click at [1515, 89] on button "Save" at bounding box center [1512, 78] width 62 height 27
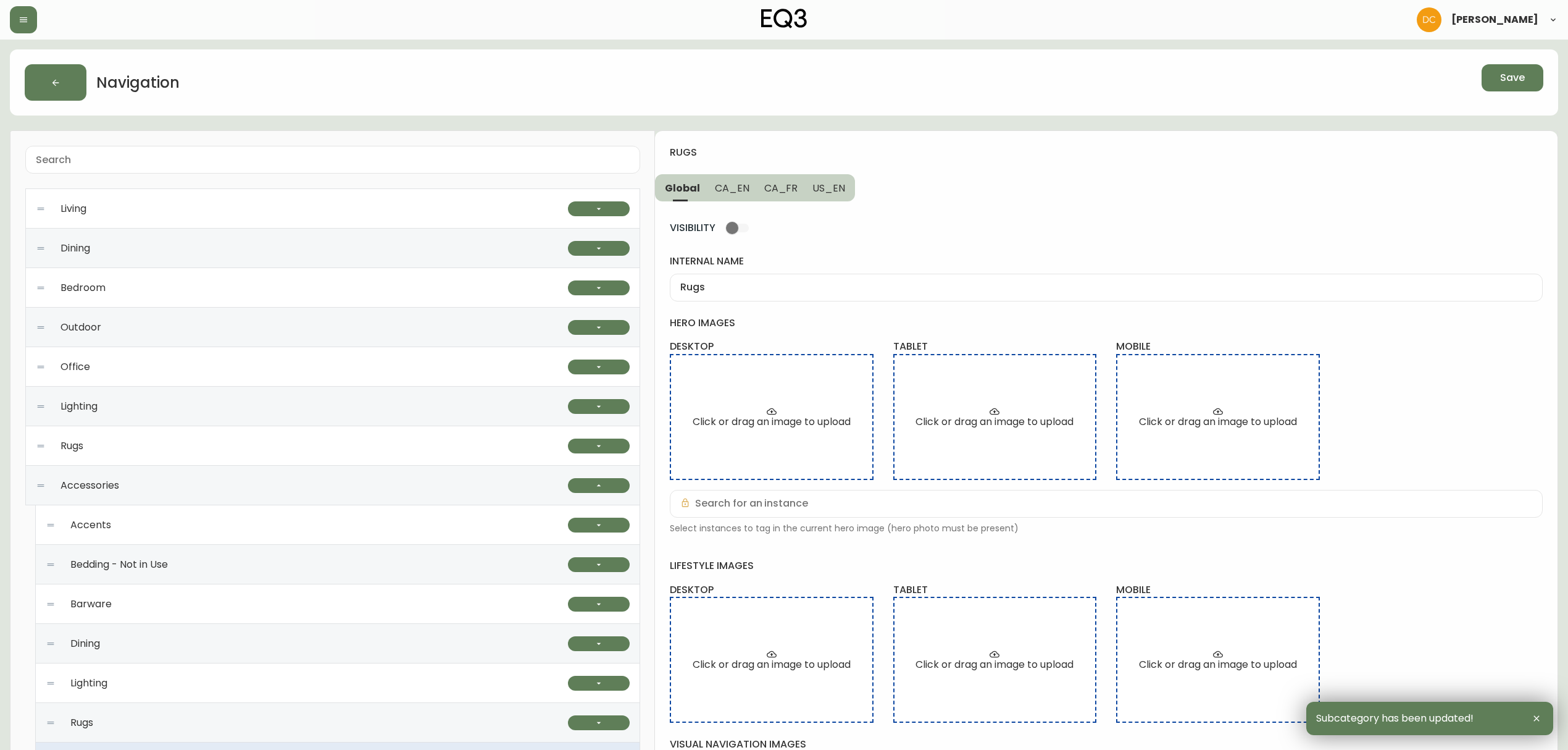
scroll to position [300, 0]
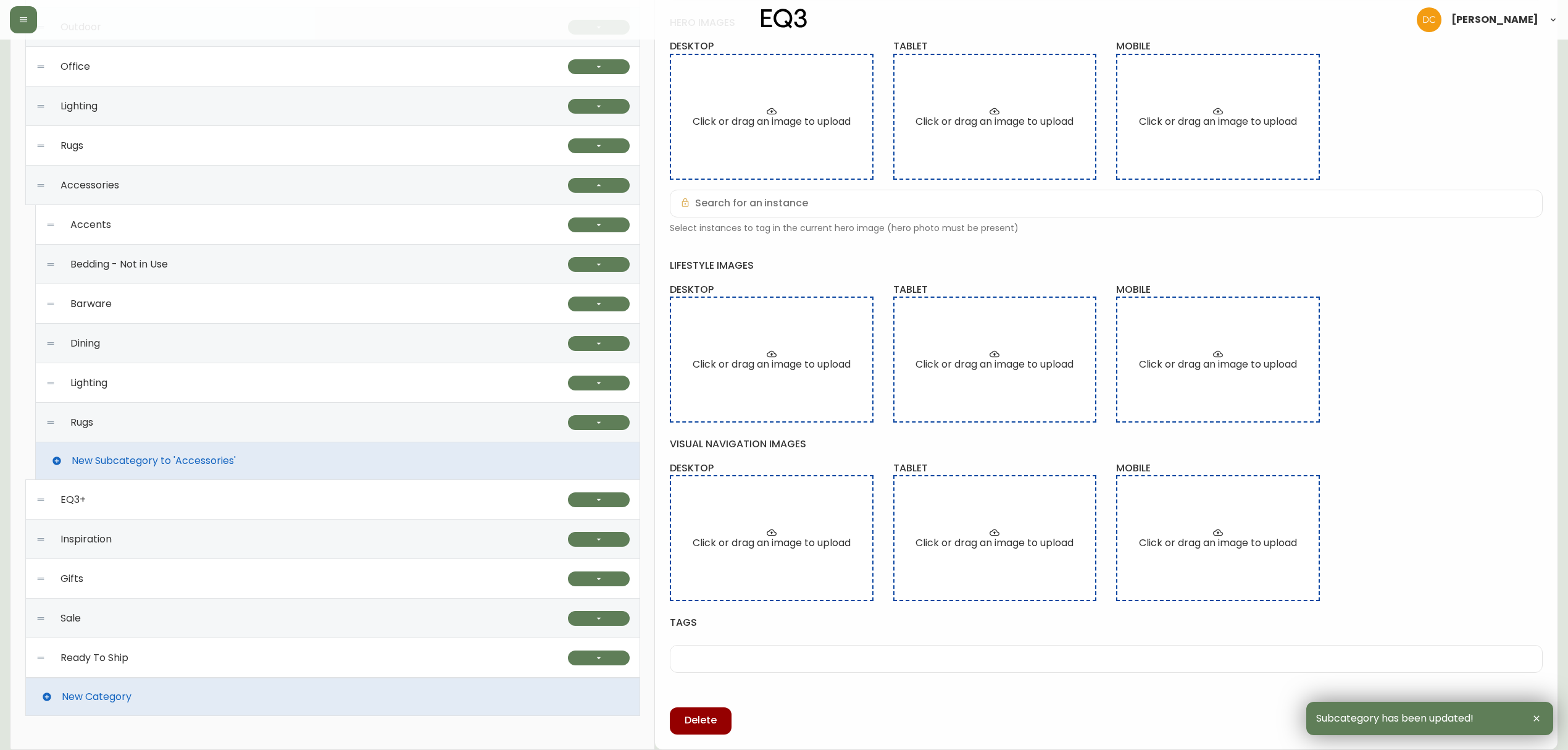
click at [208, 423] on div "Rugs" at bounding box center [307, 422] width 522 height 40
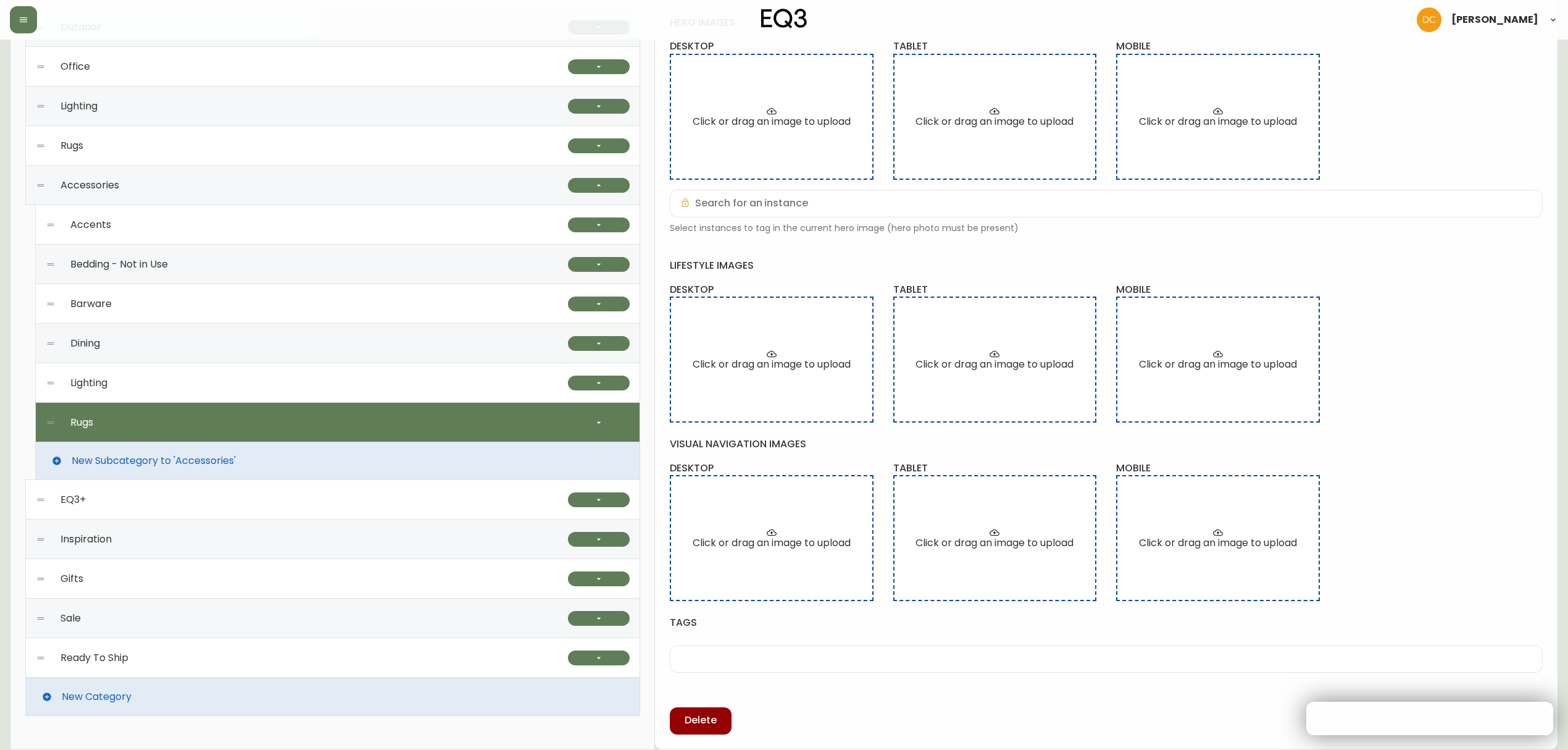
click at [226, 385] on div "Lighting" at bounding box center [307, 383] width 522 height 40
type input "Lighting"
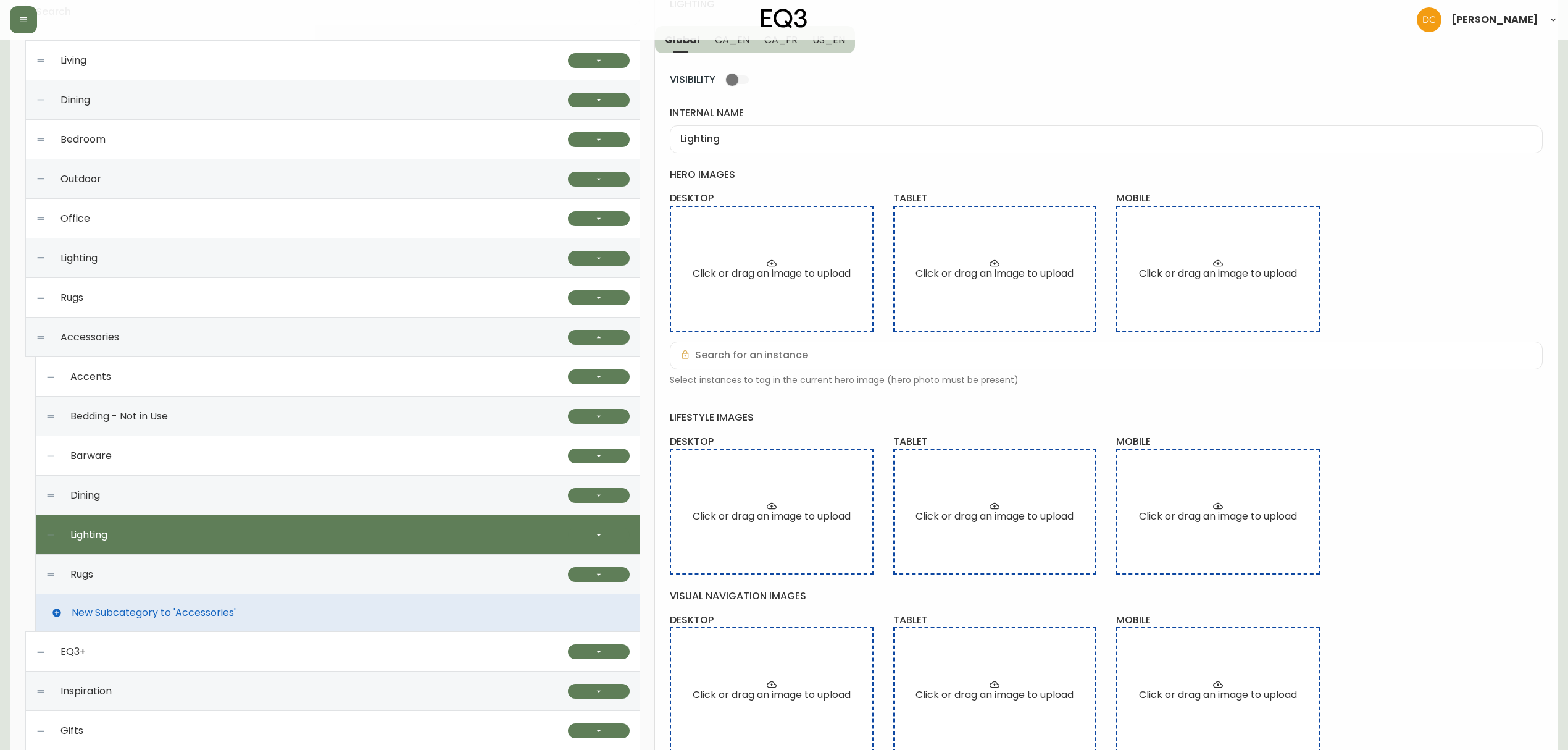
scroll to position [0, 0]
